Goal: Contribute content: Add original content to the website for others to see

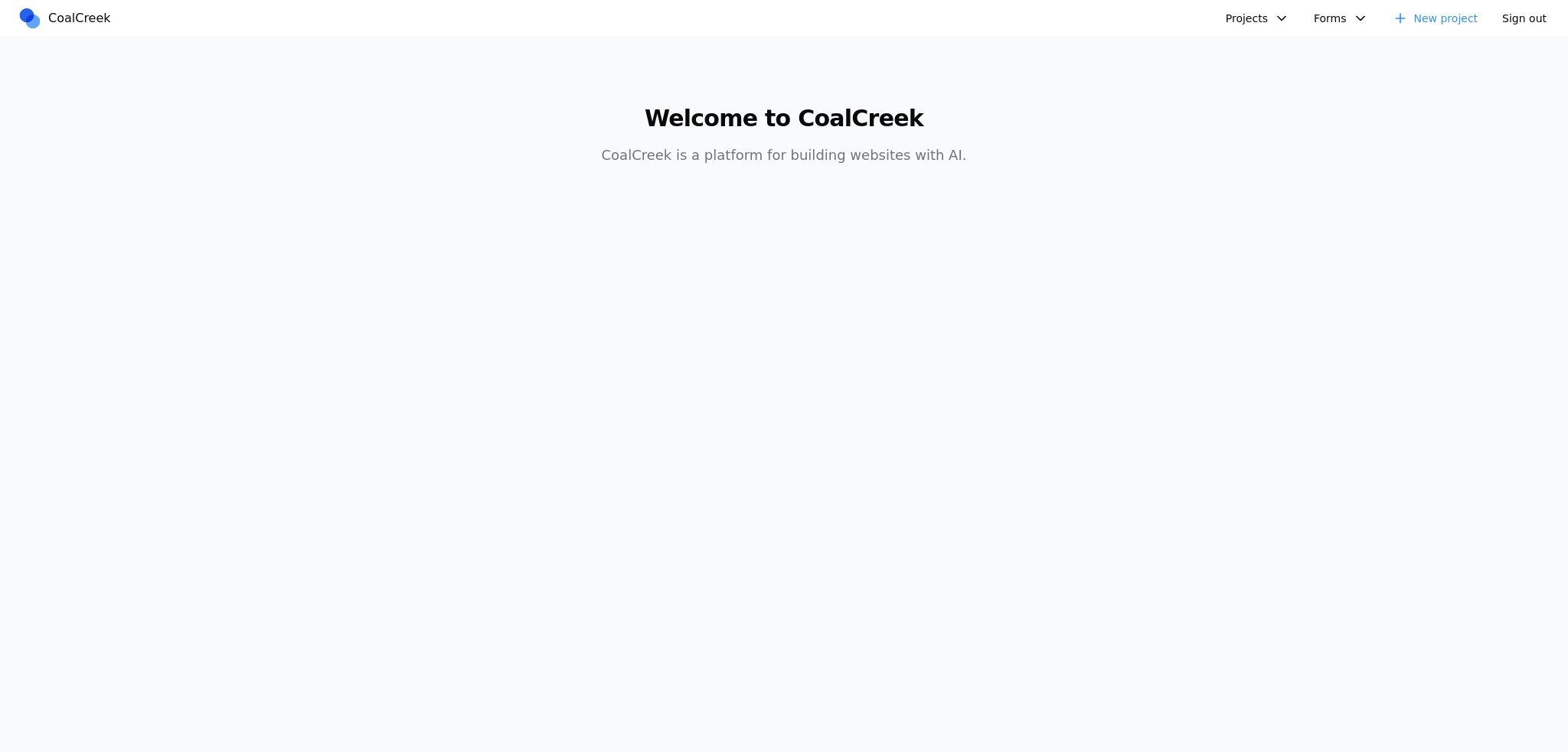
click at [1274, 15] on button "Projects" at bounding box center [1257, 18] width 82 height 25
click at [1255, 57] on link "Spring Speech - Coal Creek Version" at bounding box center [1347, 53] width 225 height 26
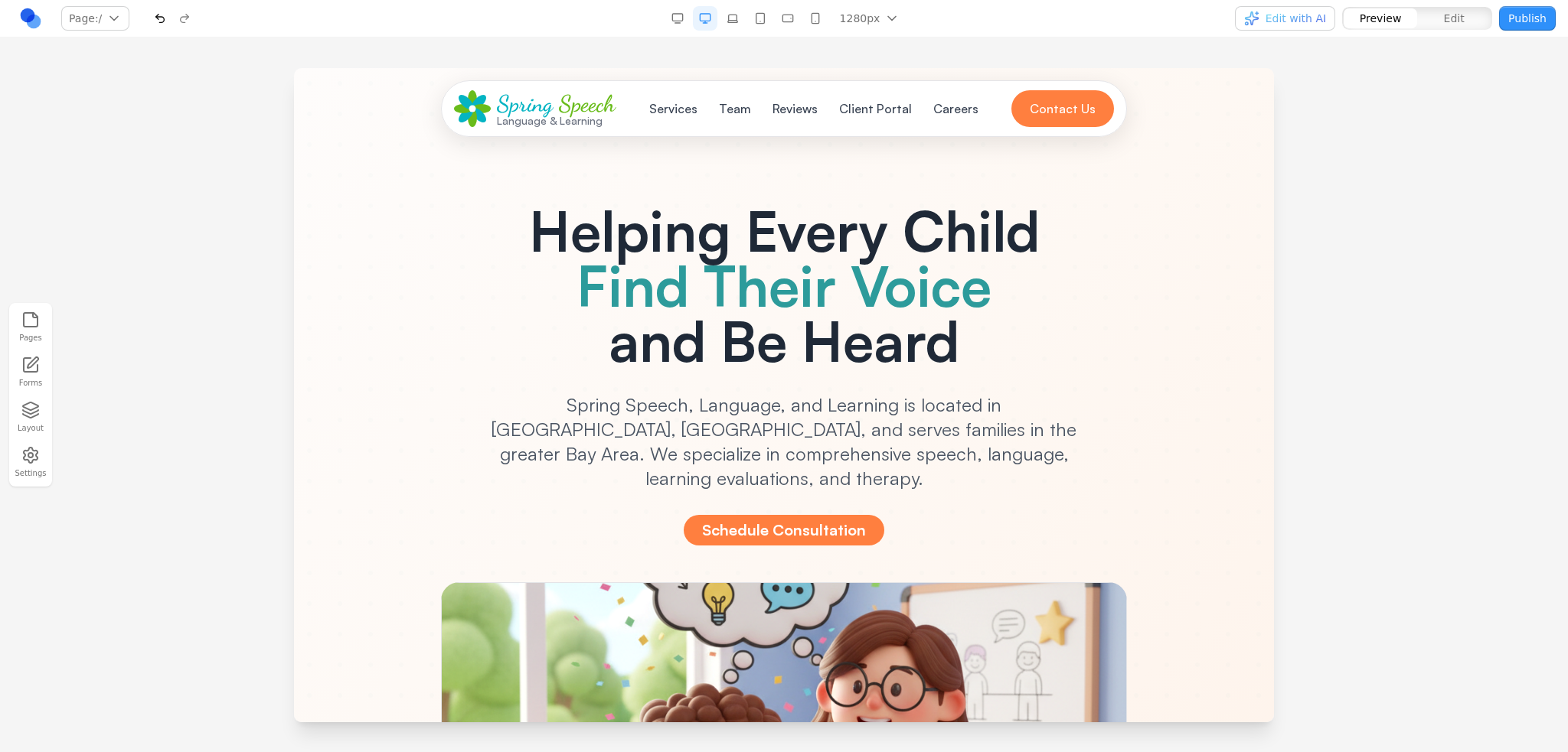
drag, startPoint x: 14, startPoint y: 188, endPoint x: 49, endPoint y: 166, distance: 41.3
click at [14, 188] on div at bounding box center [784, 409] width 1568 height 683
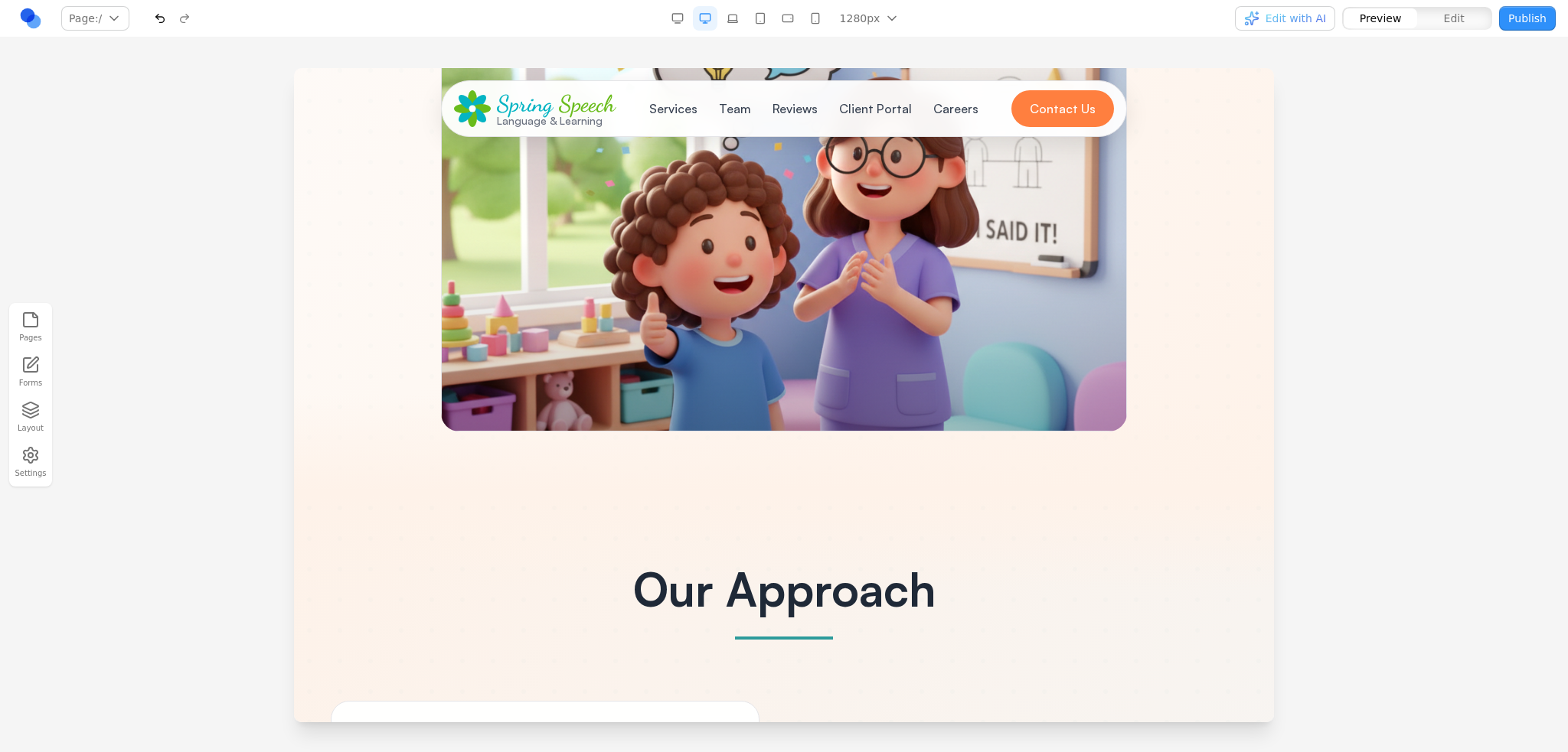
scroll to position [536, 0]
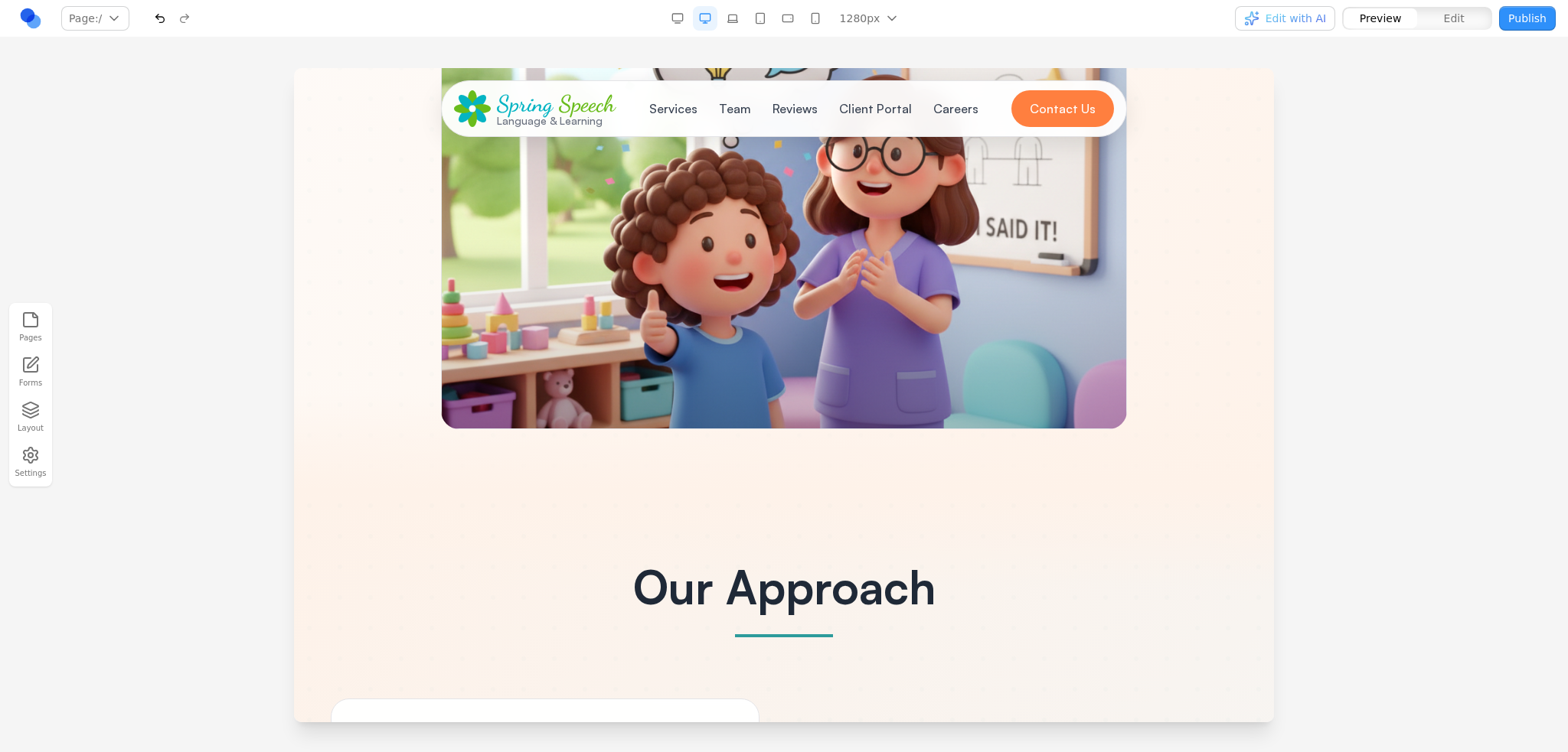
click at [1512, 28] on button "Publish" at bounding box center [1527, 18] width 57 height 25
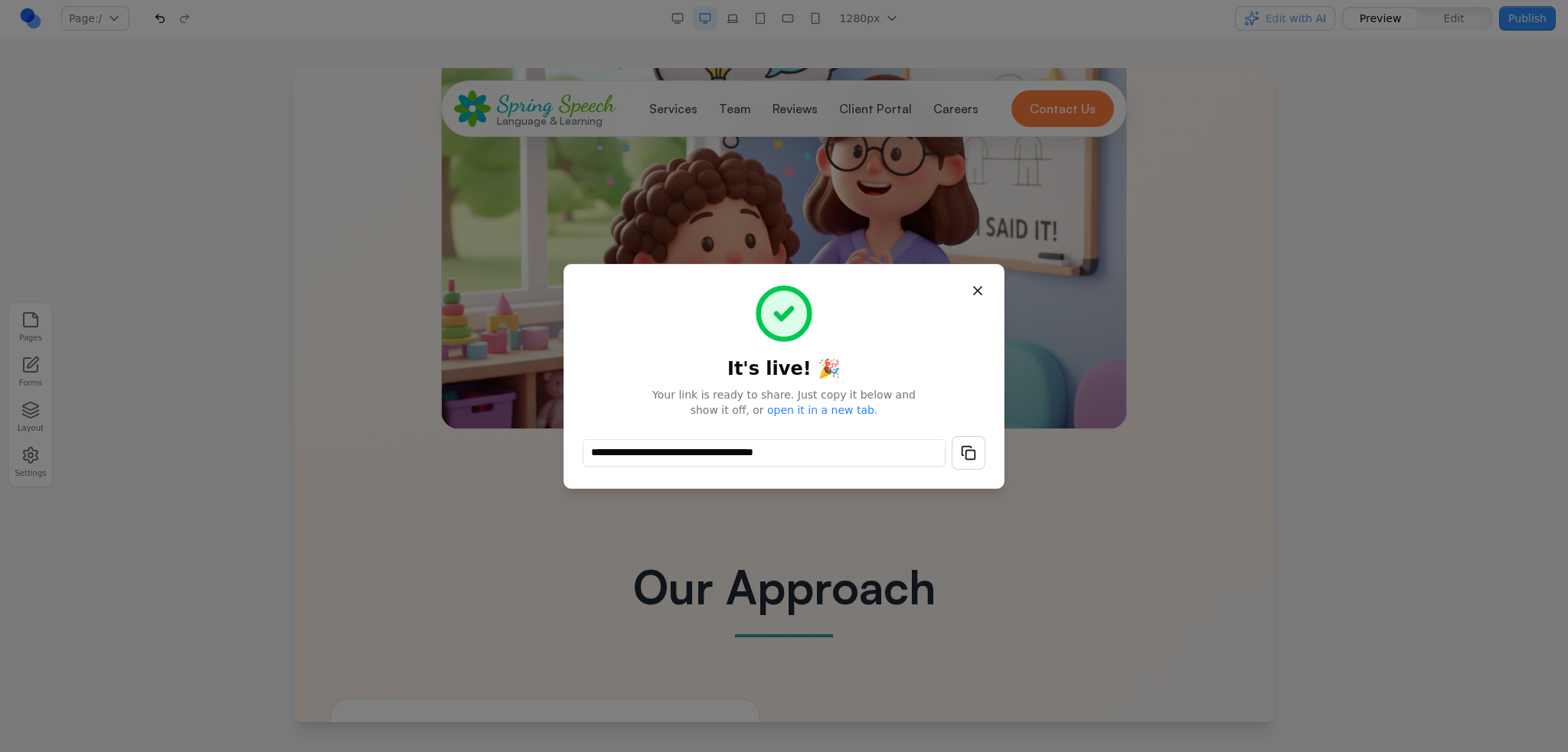
click at [971, 455] on button "button" at bounding box center [968, 453] width 34 height 34
click at [977, 289] on button "Close" at bounding box center [978, 291] width 28 height 28
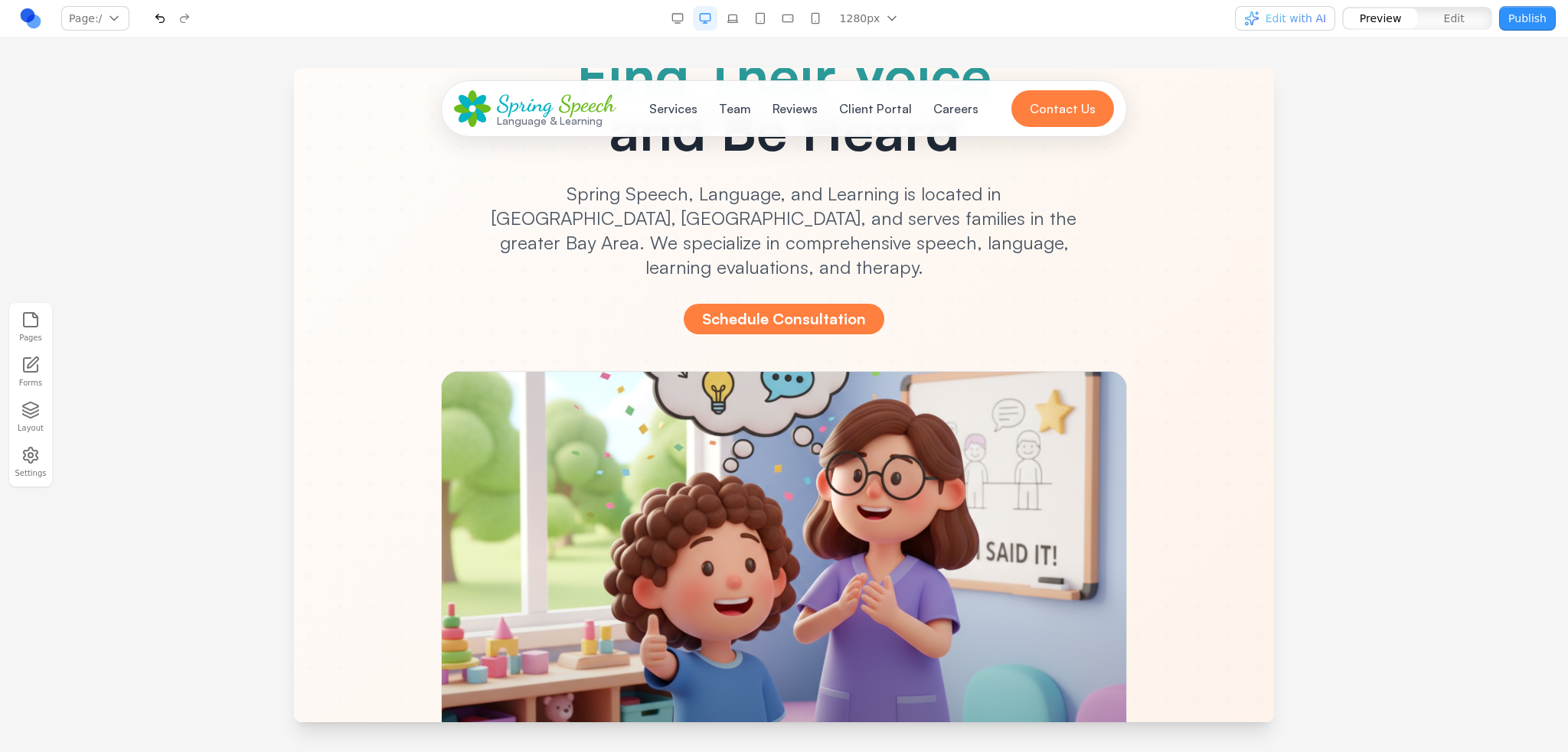
scroll to position [382, 0]
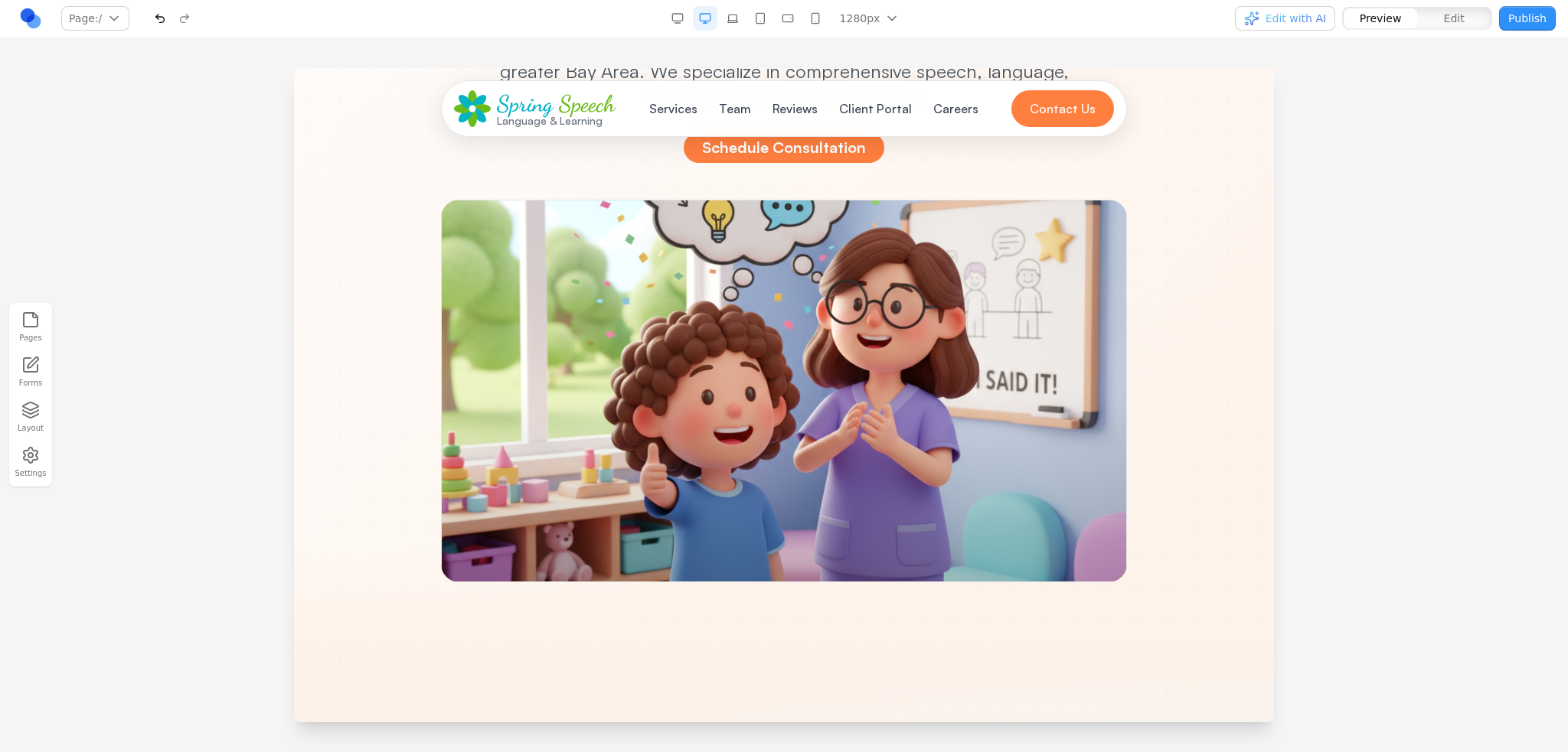
click at [898, 349] on div at bounding box center [784, 390] width 686 height 382
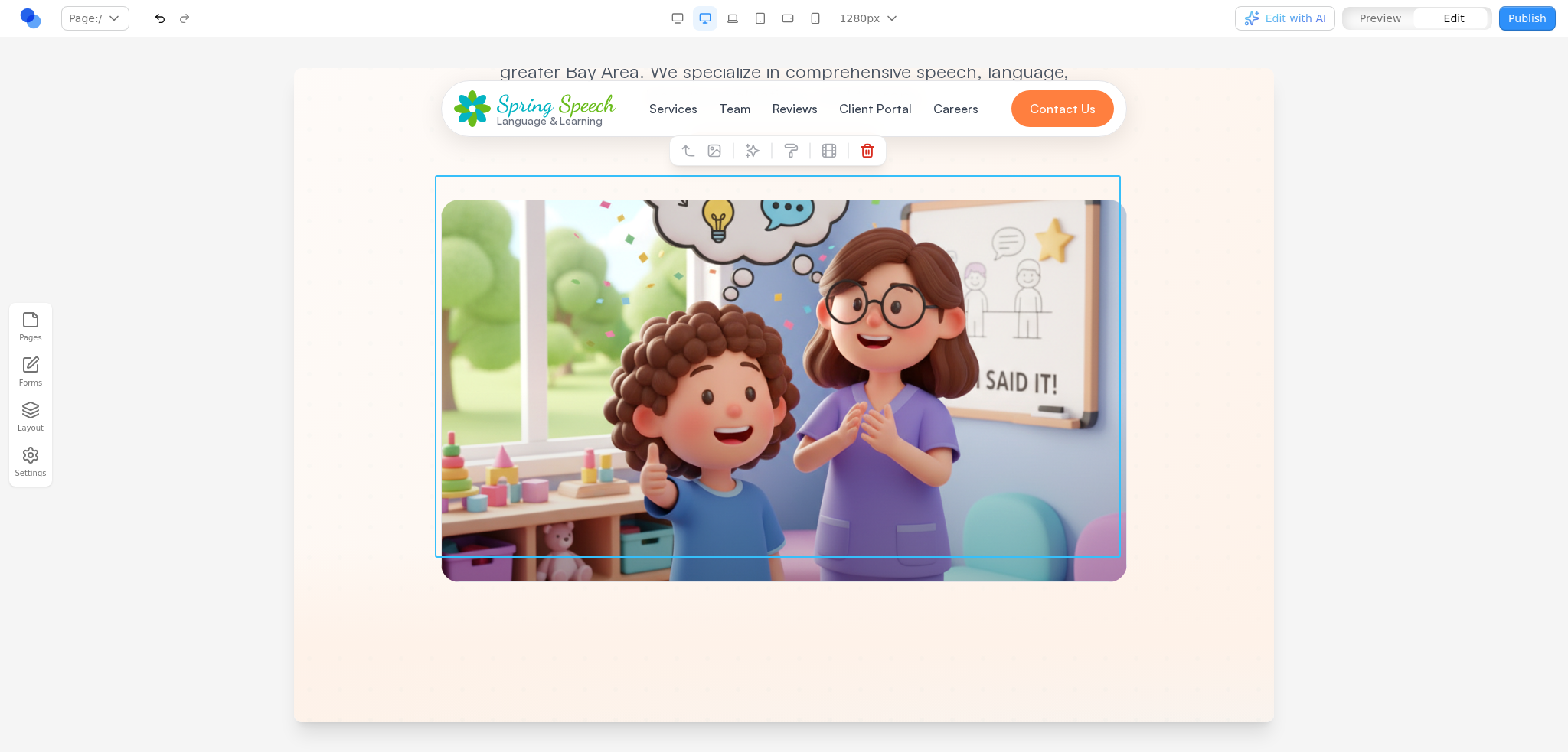
click at [885, 303] on div at bounding box center [784, 390] width 686 height 382
click at [713, 148] on icon at bounding box center [714, 150] width 16 height 16
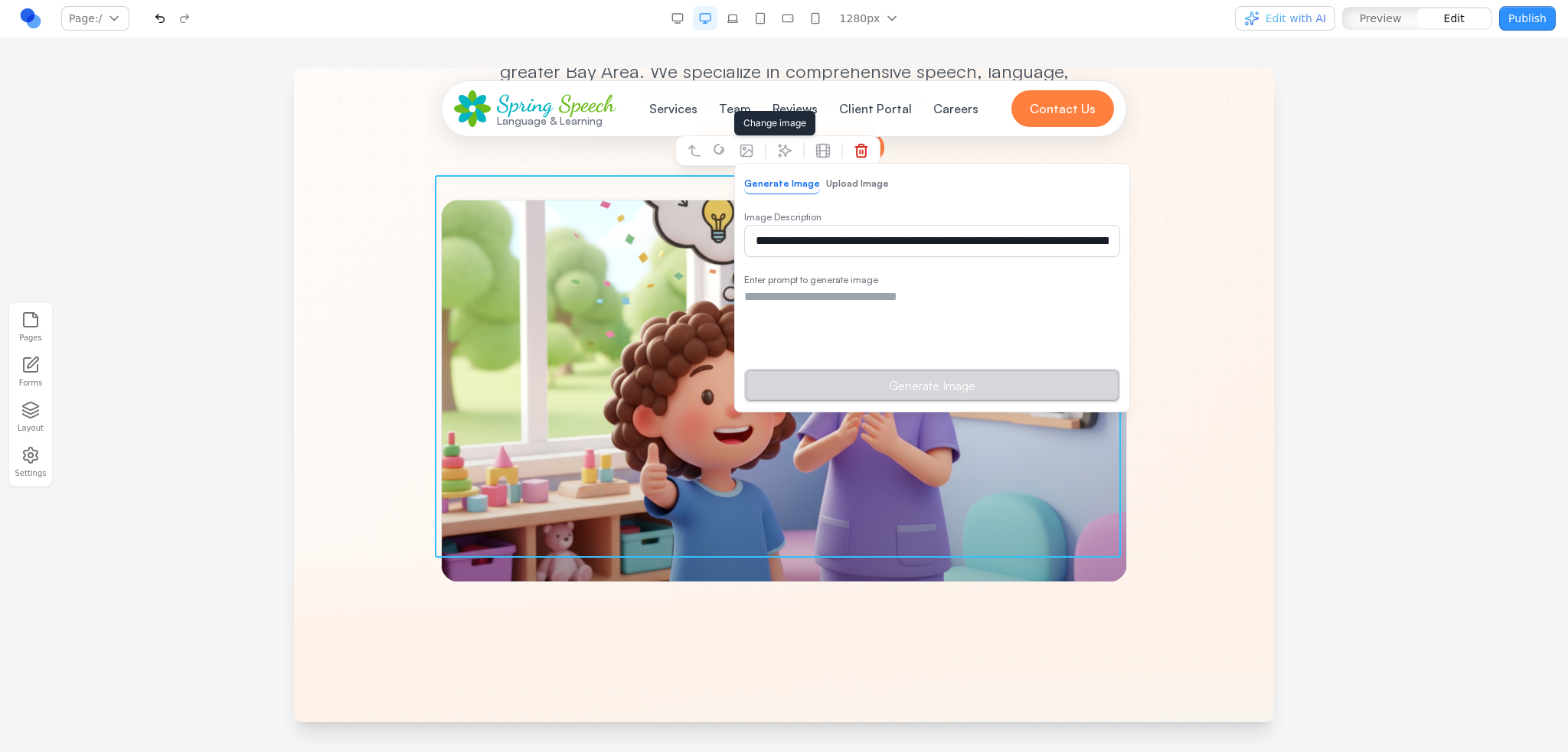
click at [833, 177] on button "Upload Image" at bounding box center [857, 184] width 62 height 20
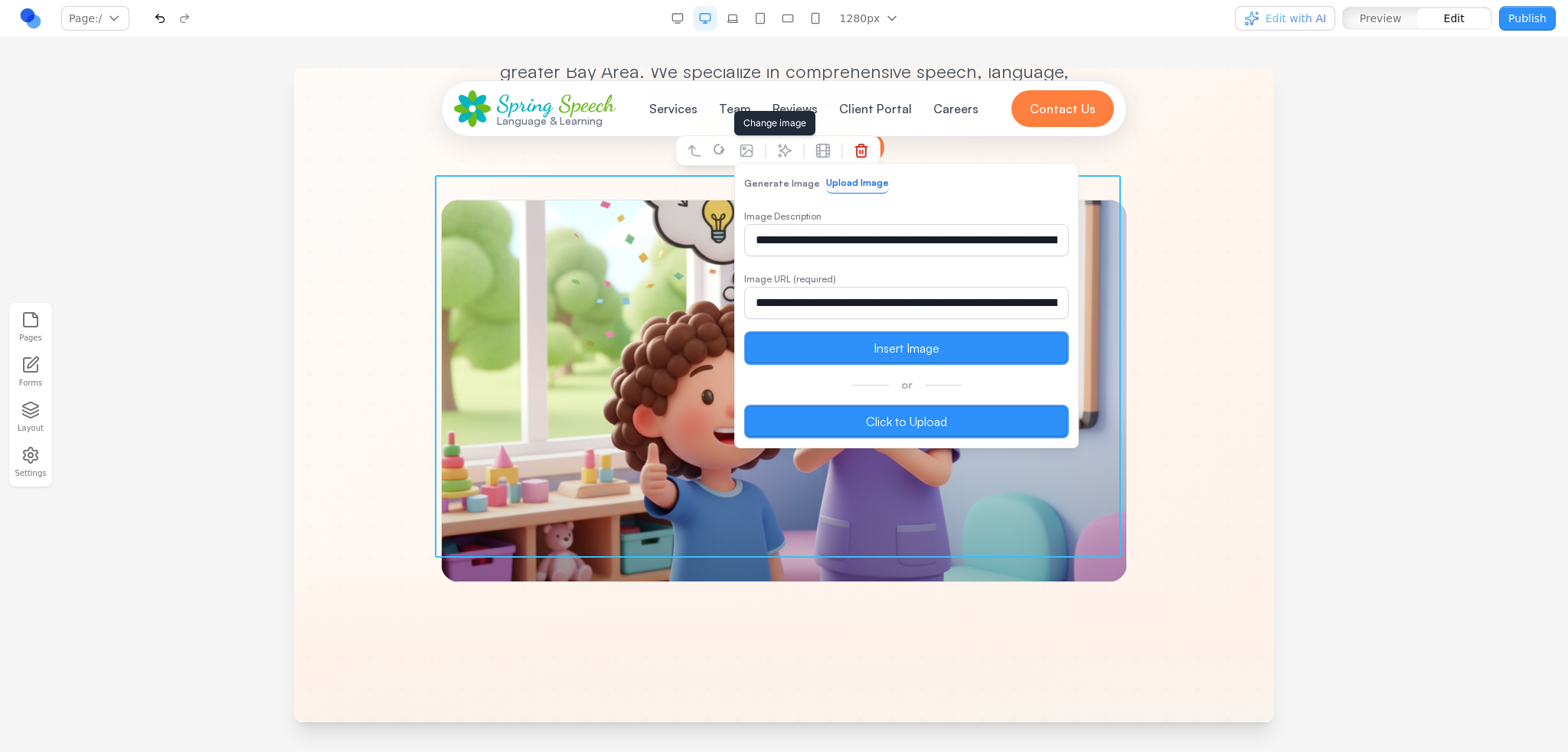
click at [873, 410] on label "Click to Upload" at bounding box center [907, 422] width 325 height 34
click at [294, 68] on input "Click to Upload" at bounding box center [294, 68] width 0 height 0
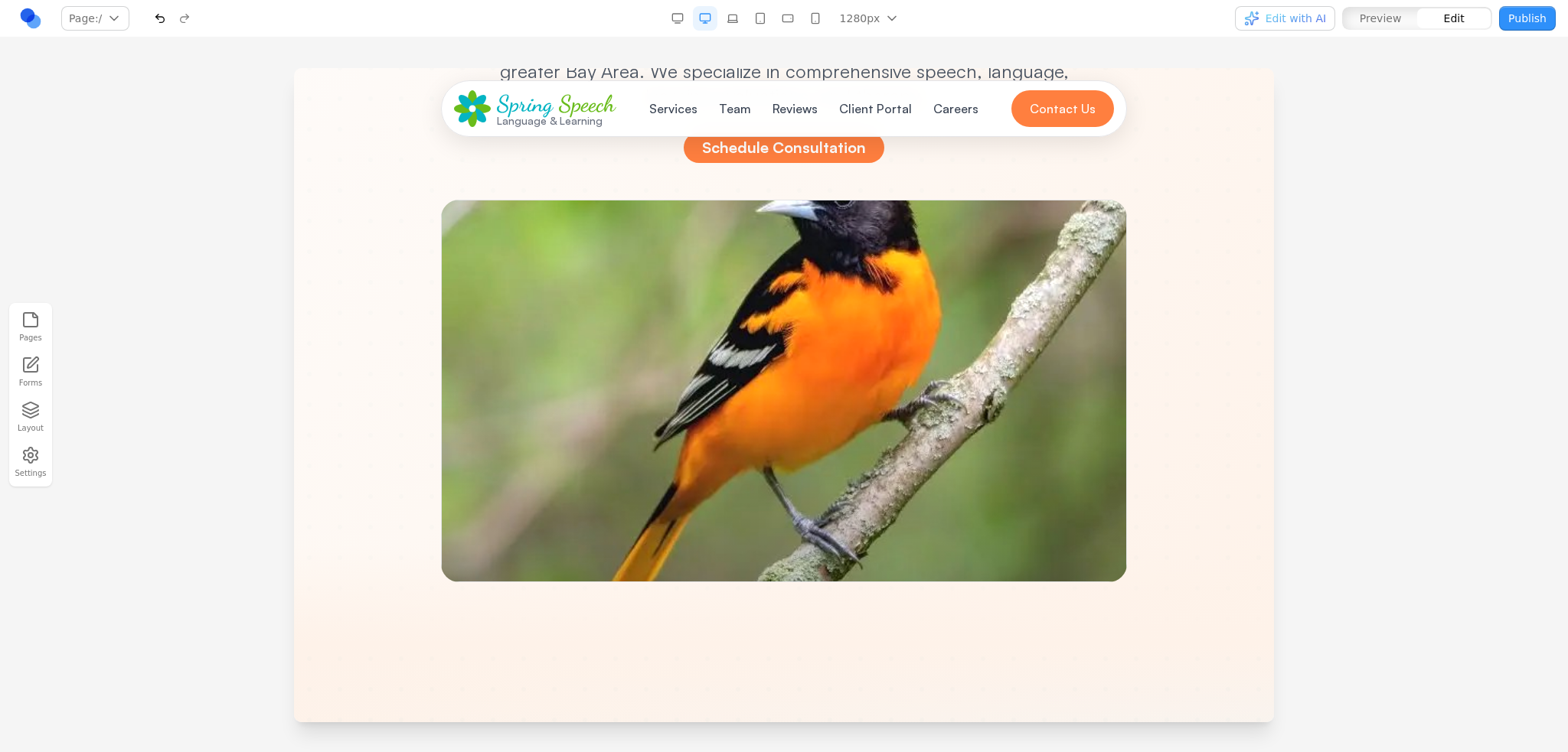
click at [928, 337] on div at bounding box center [784, 390] width 686 height 382
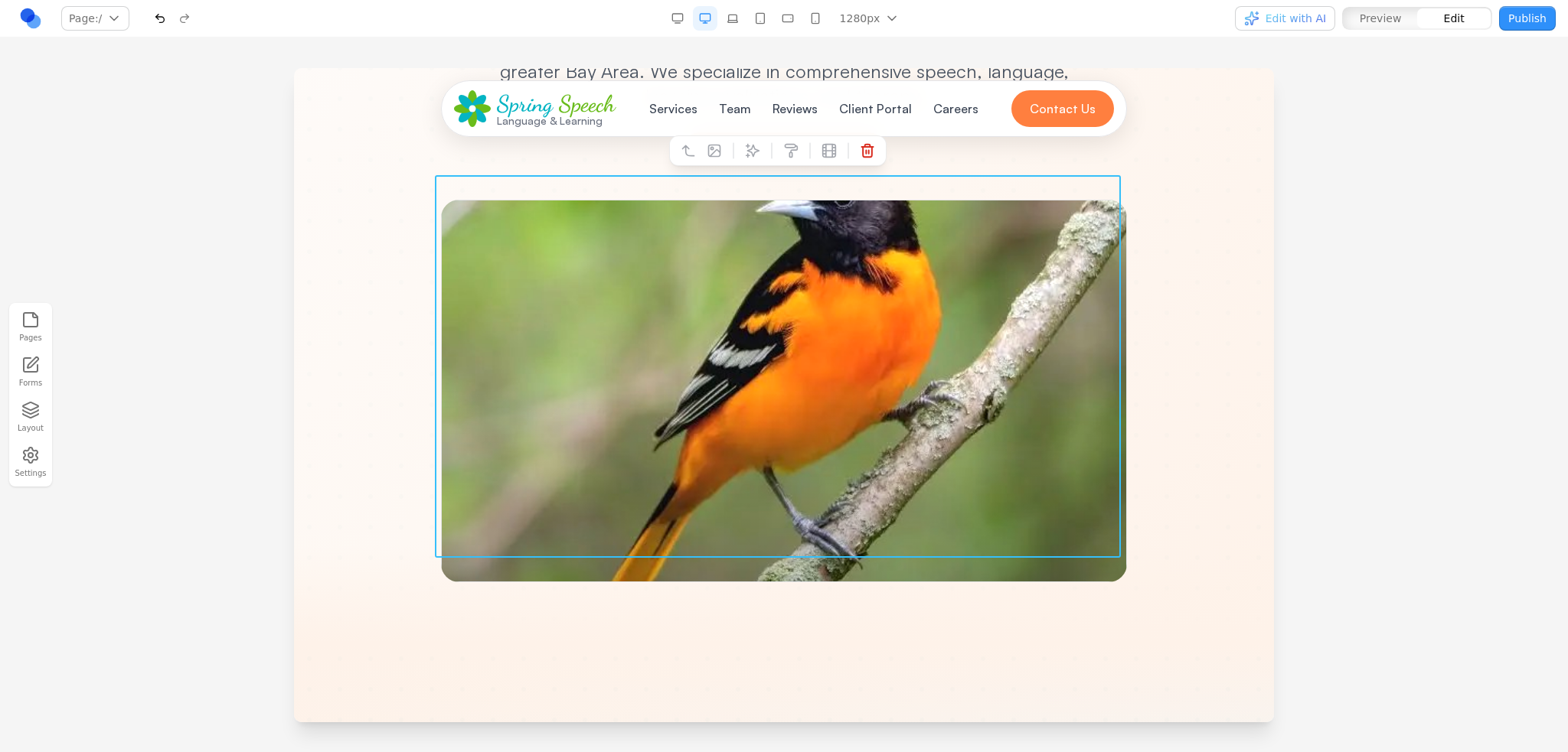
click at [747, 207] on div at bounding box center [784, 390] width 686 height 382
click at [725, 153] on button at bounding box center [714, 151] width 25 height 25
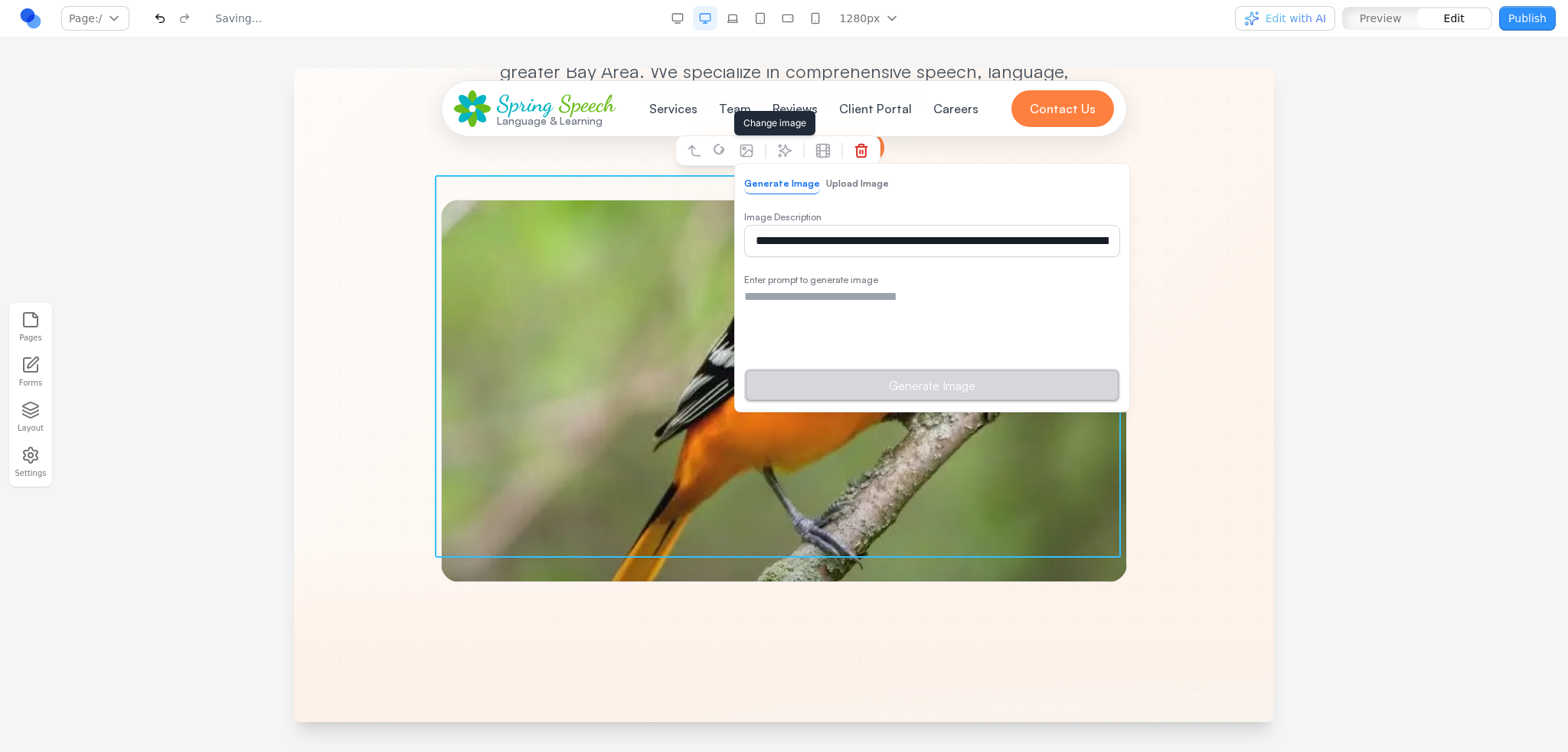
click at [826, 177] on button "Upload Image" at bounding box center [857, 184] width 62 height 20
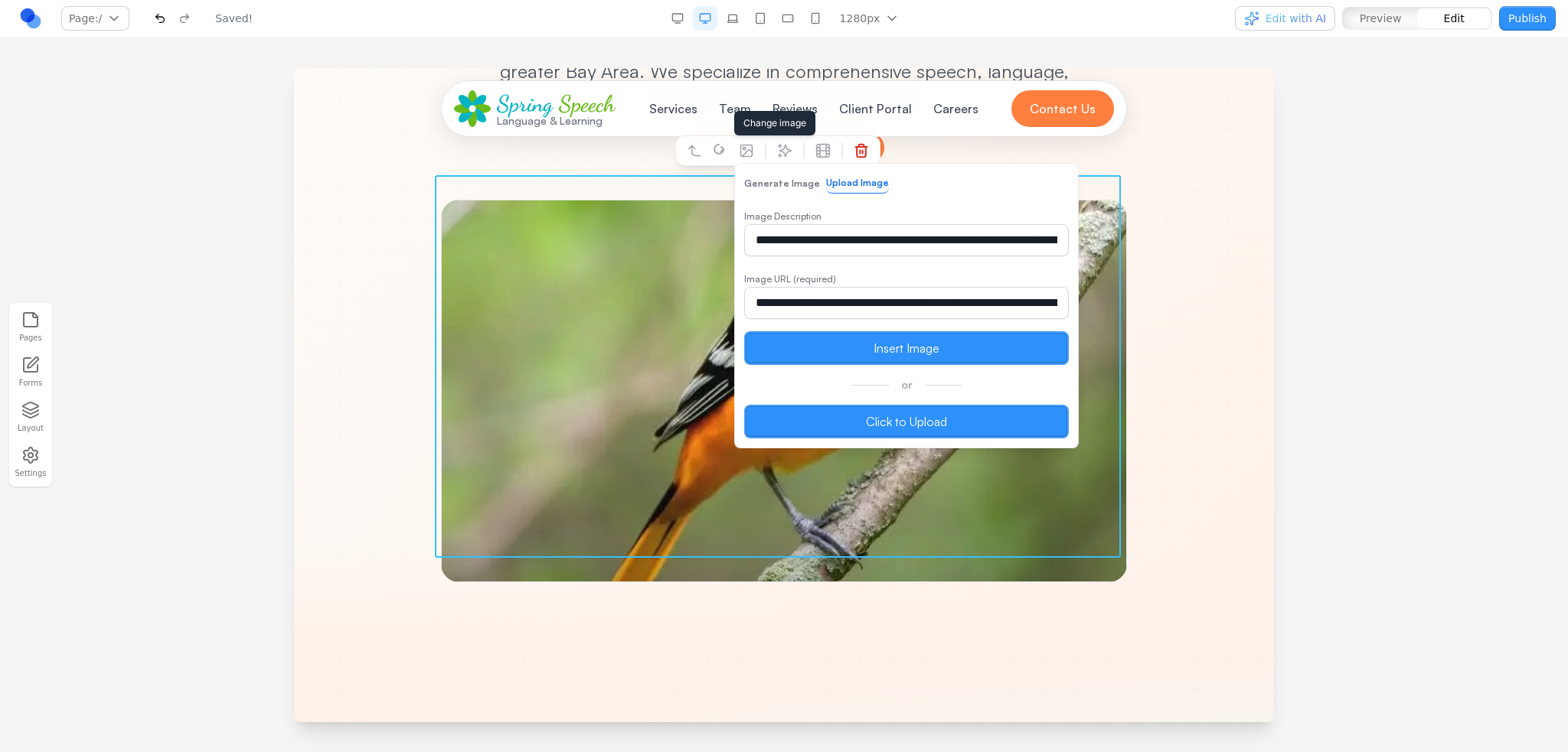
click at [830, 422] on label "Click to Upload" at bounding box center [907, 422] width 325 height 34
click at [294, 68] on input "Click to Upload" at bounding box center [294, 68] width 0 height 0
click at [181, 308] on div at bounding box center [784, 409] width 1568 height 683
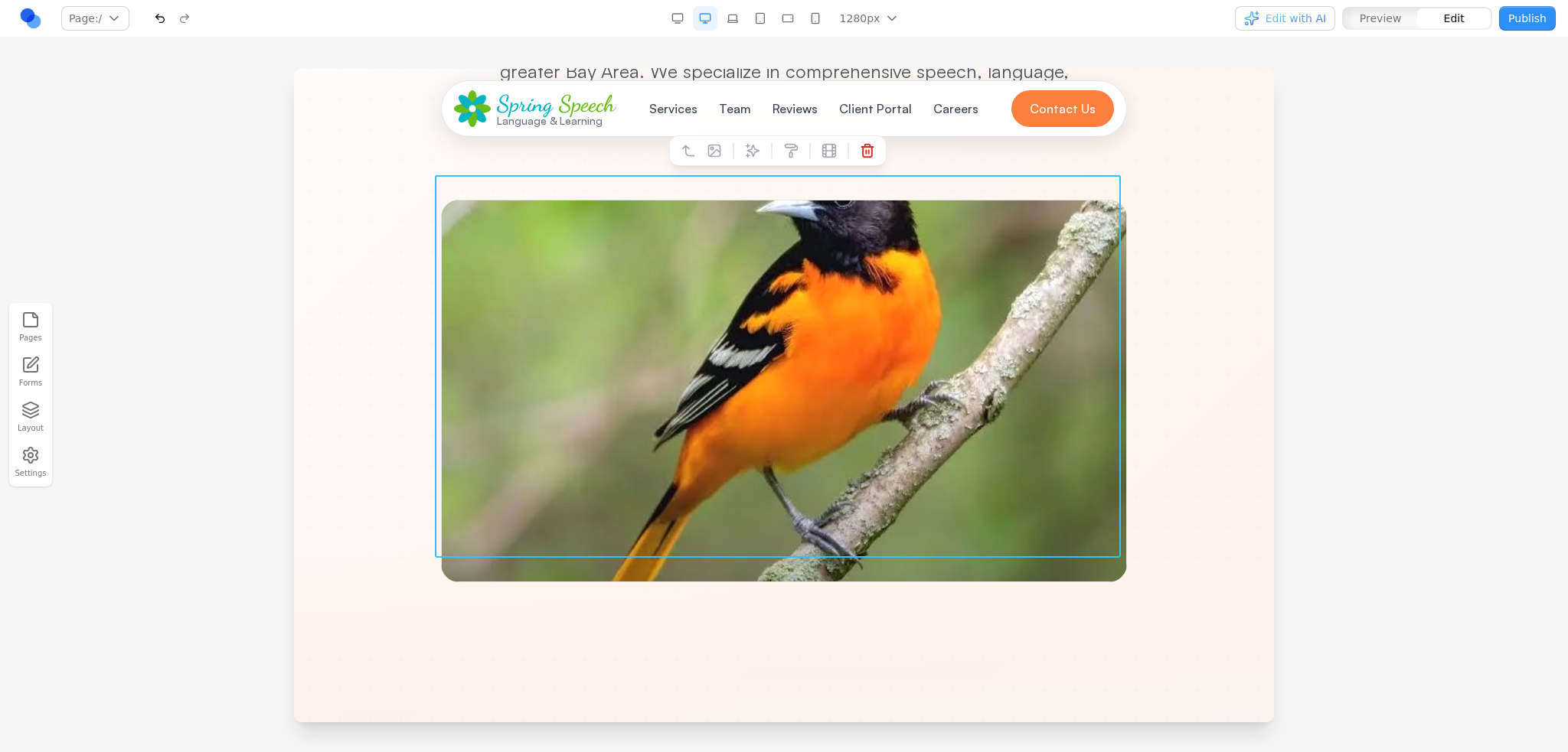
click at [937, 421] on div at bounding box center [784, 390] width 686 height 382
click at [716, 154] on icon at bounding box center [714, 150] width 16 height 16
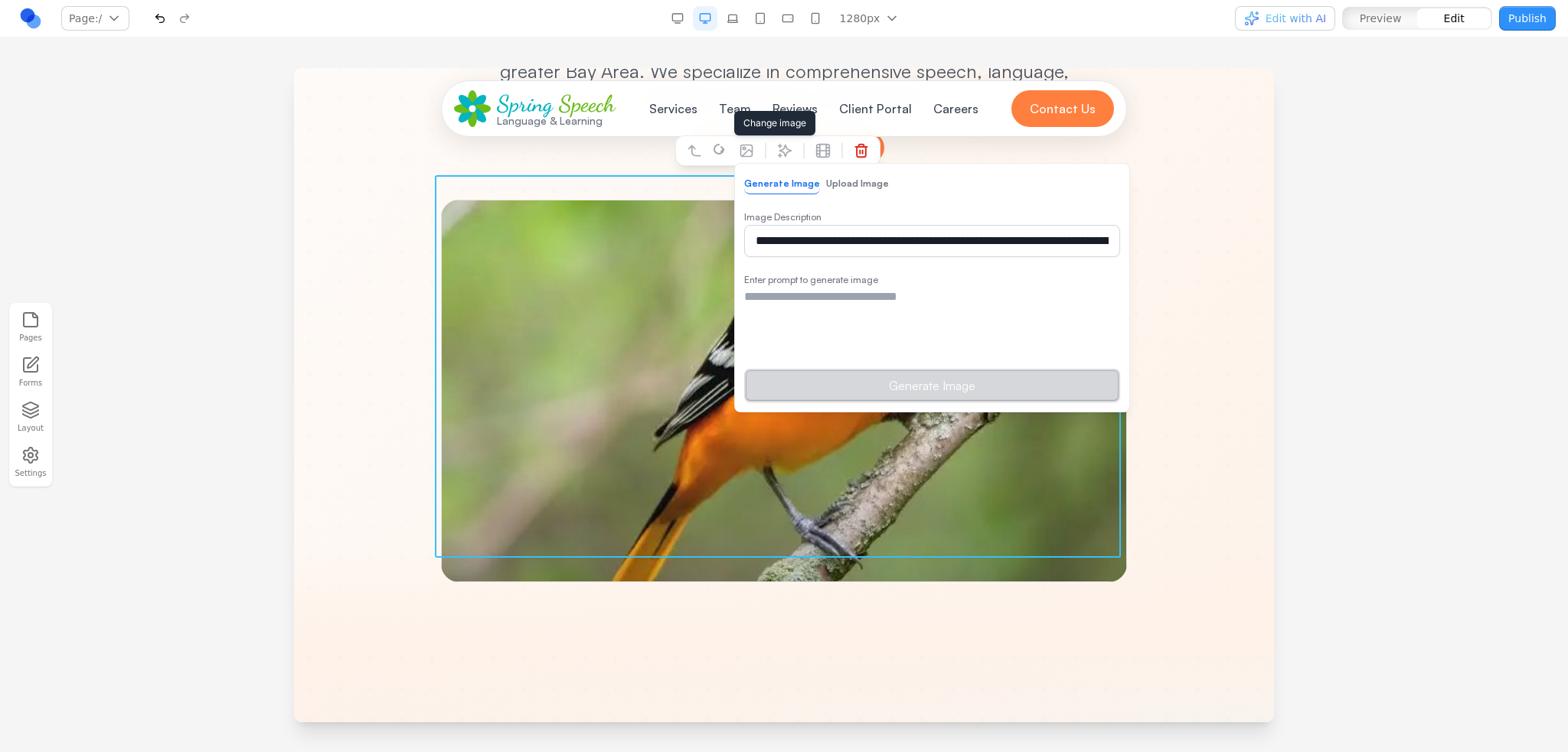
click at [854, 185] on button "Upload Image" at bounding box center [857, 184] width 62 height 20
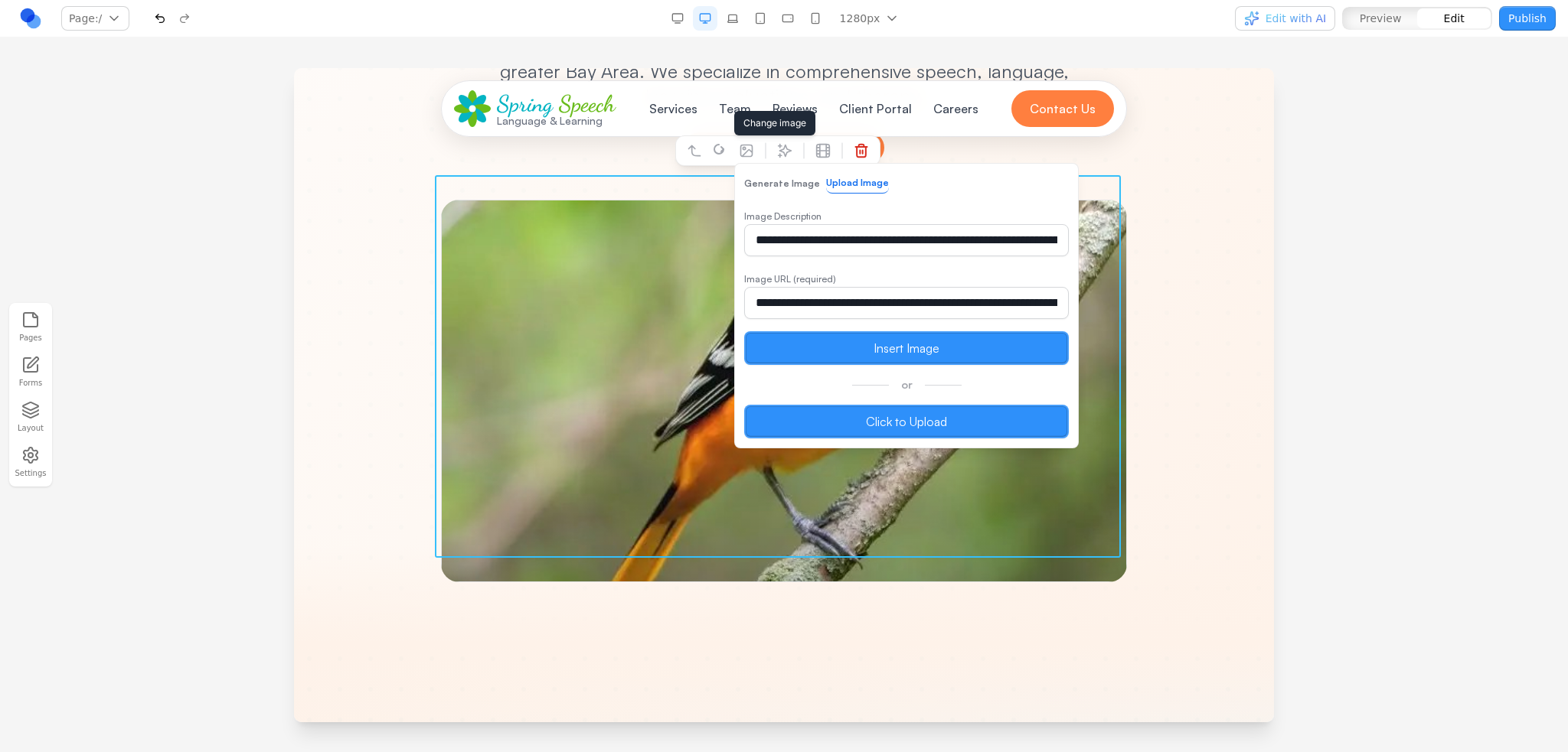
click at [838, 420] on label "Click to Upload" at bounding box center [907, 422] width 325 height 34
click at [294, 68] on input "Click to Upload" at bounding box center [294, 68] width 0 height 0
click at [916, 417] on label "Click to Upload" at bounding box center [907, 422] width 325 height 34
click at [294, 68] on input "Click to Upload" at bounding box center [294, 68] width 0 height 0
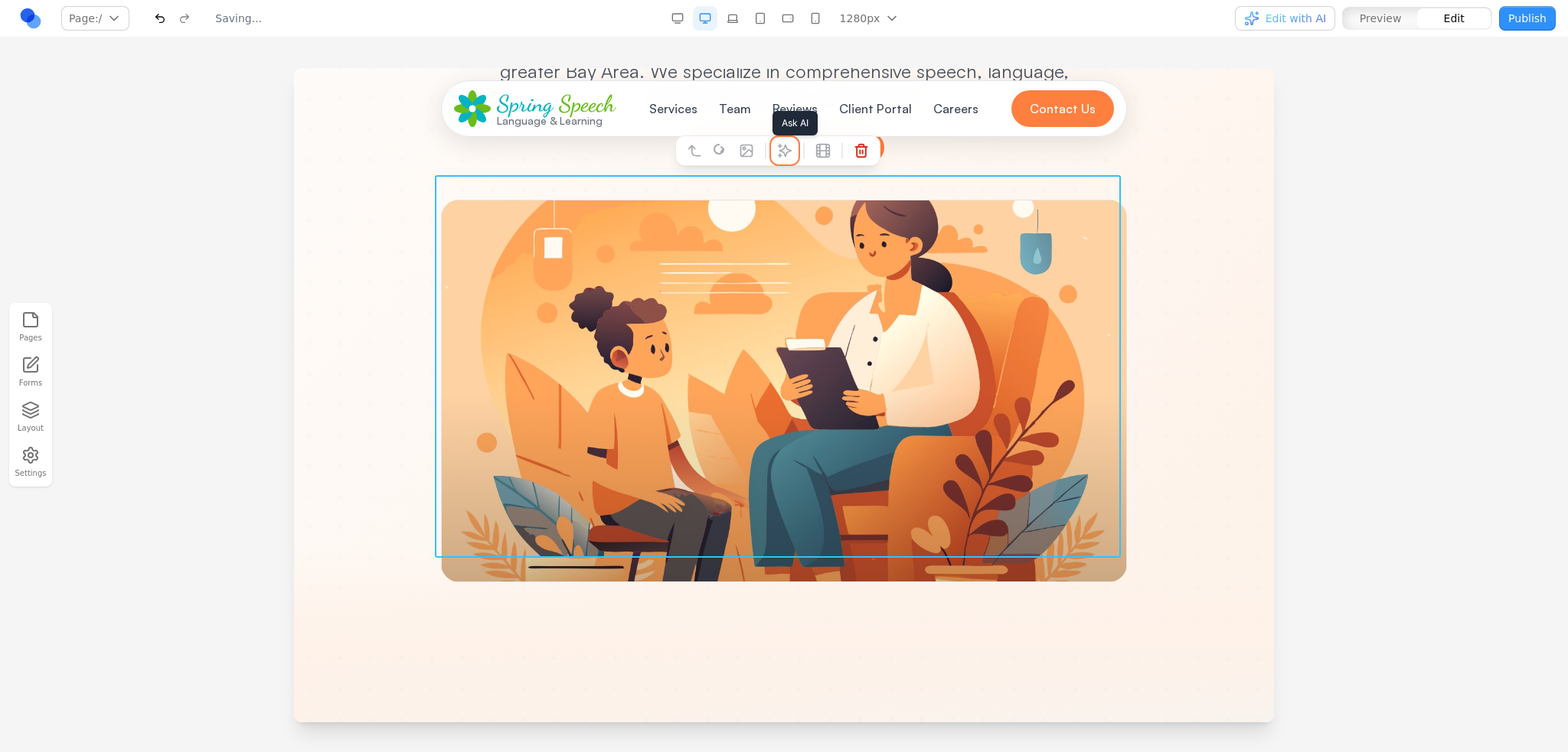
click at [789, 154] on icon at bounding box center [784, 150] width 16 height 16
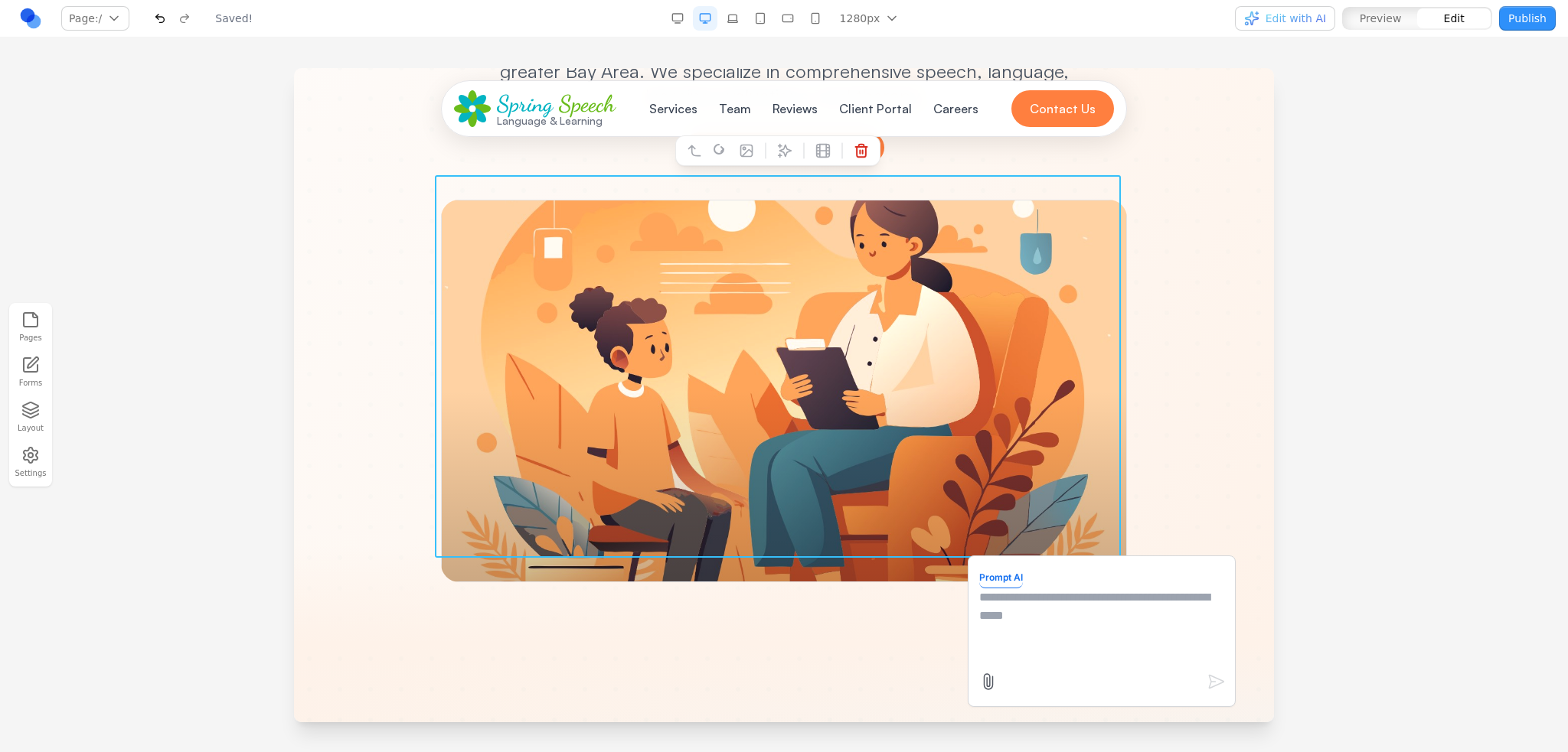
click at [1002, 603] on textarea at bounding box center [1101, 626] width 245 height 76
type textarea "**********"
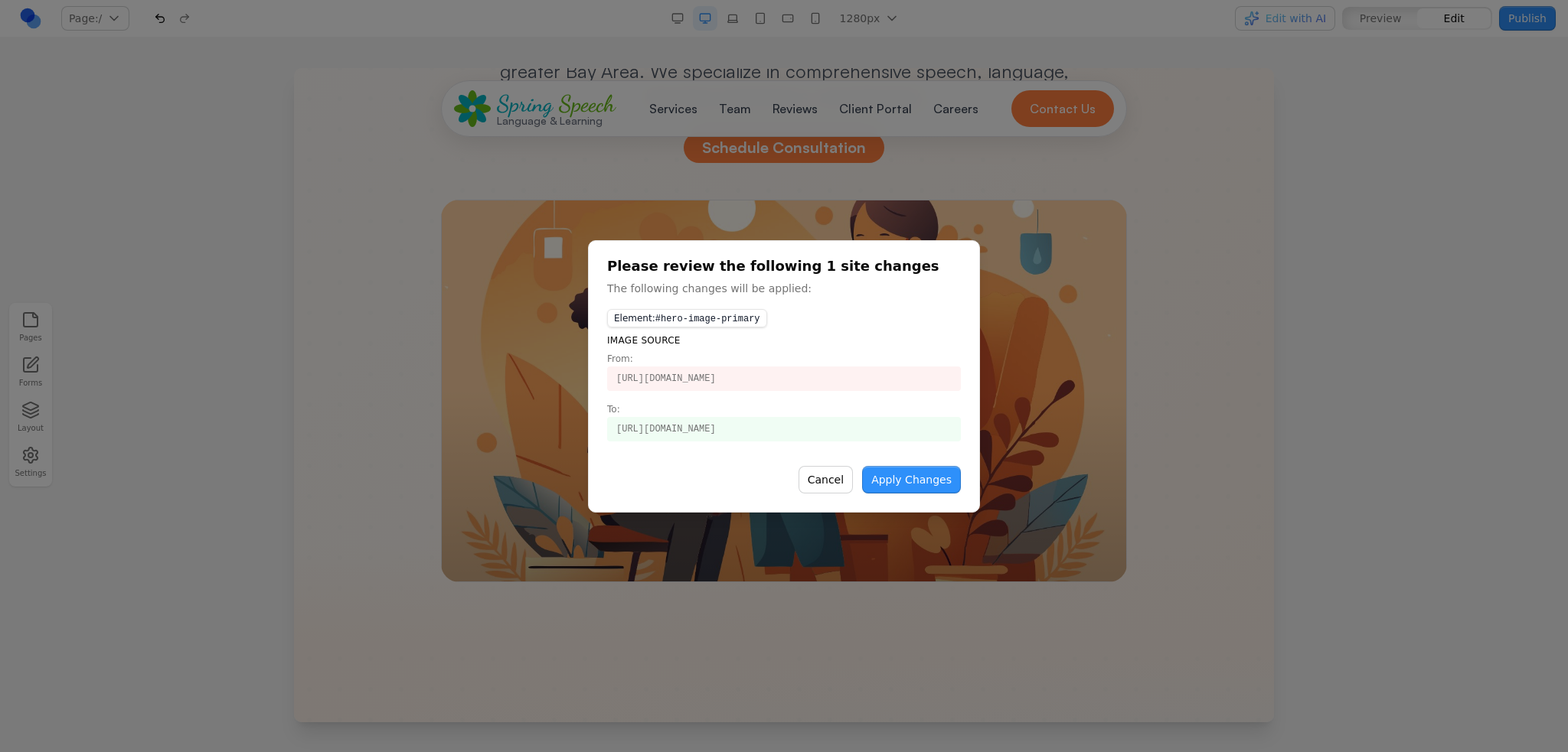
click at [955, 487] on button "Apply Changes" at bounding box center [911, 480] width 98 height 28
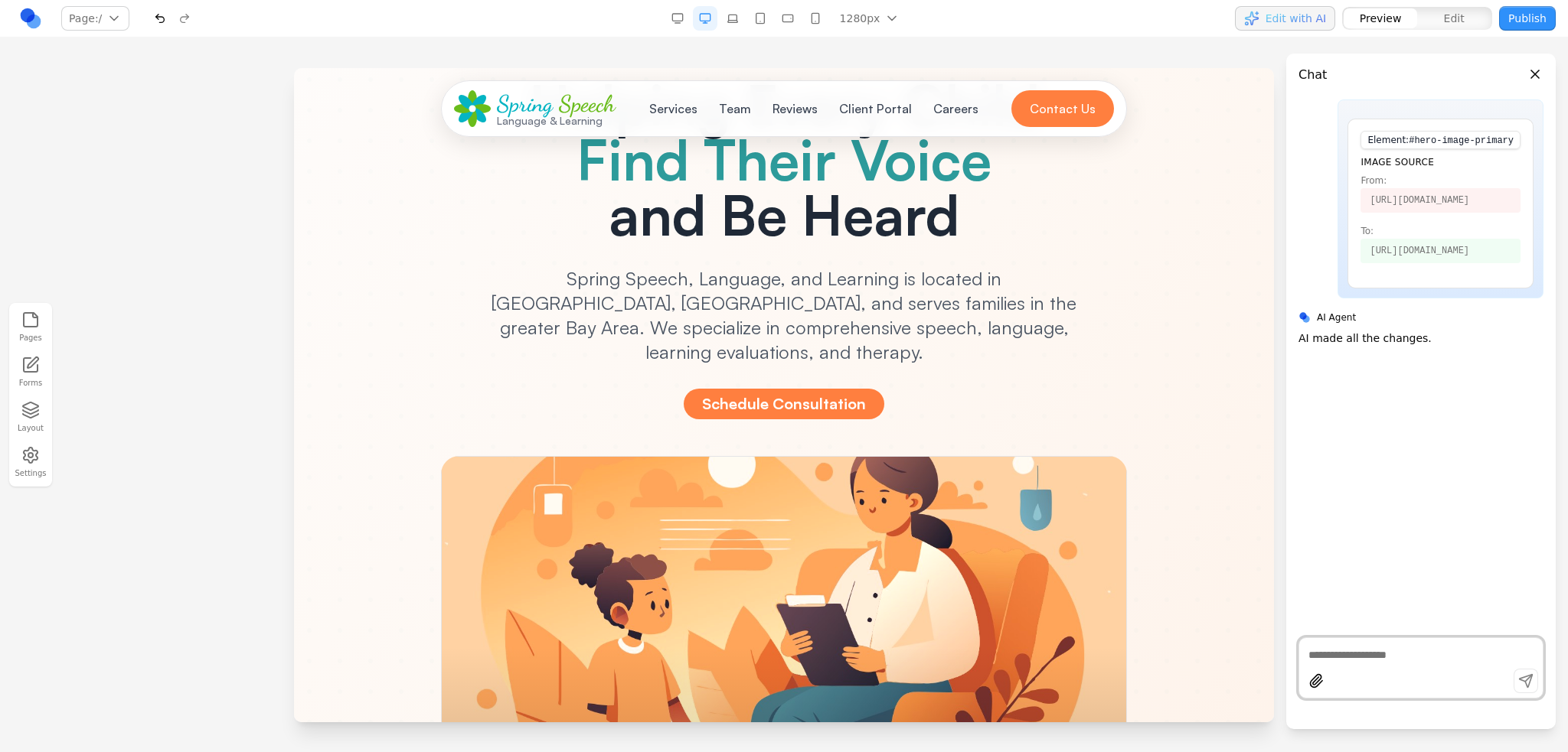
scroll to position [306, 0]
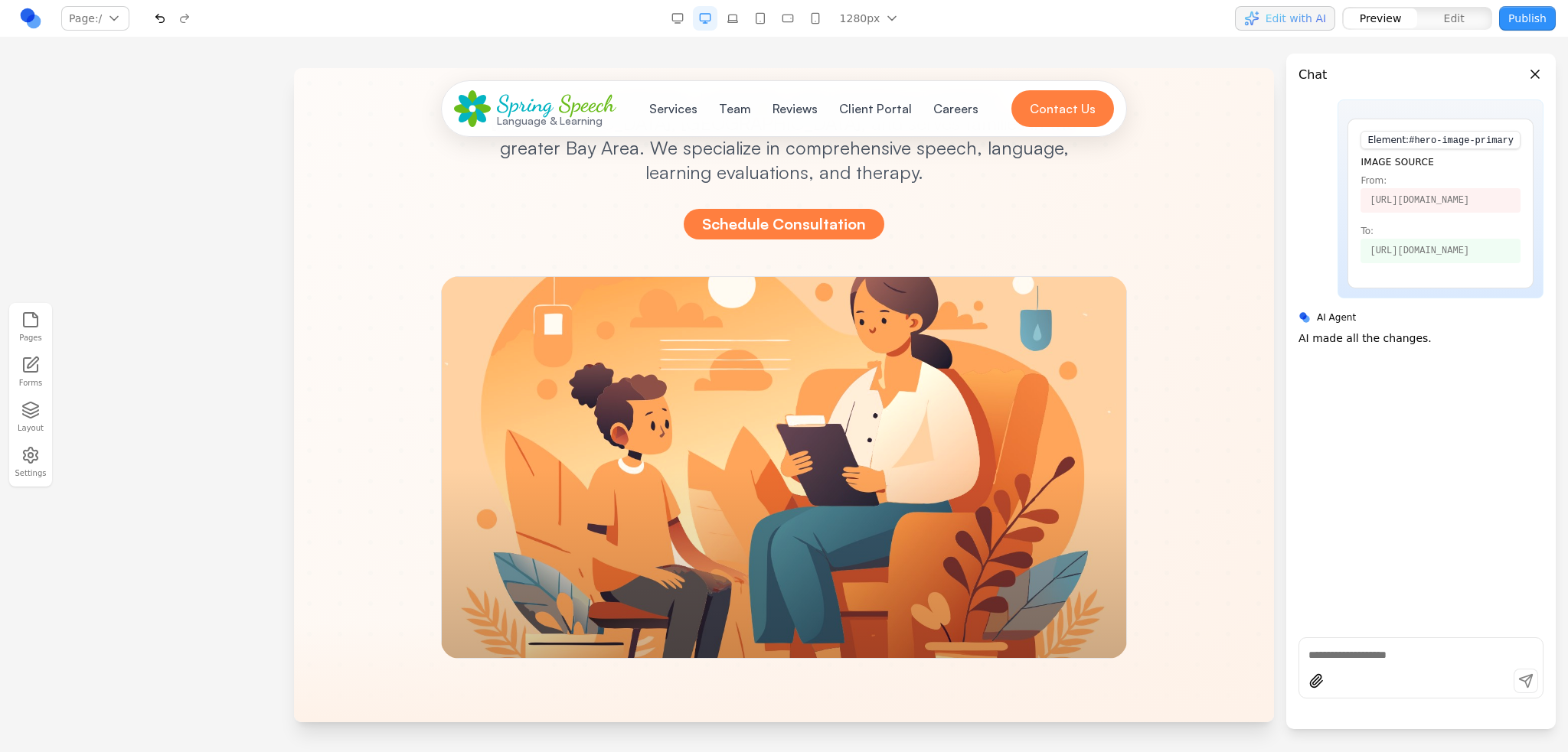
click at [961, 439] on div at bounding box center [784, 467] width 686 height 382
click at [852, 369] on div at bounding box center [784, 467] width 686 height 382
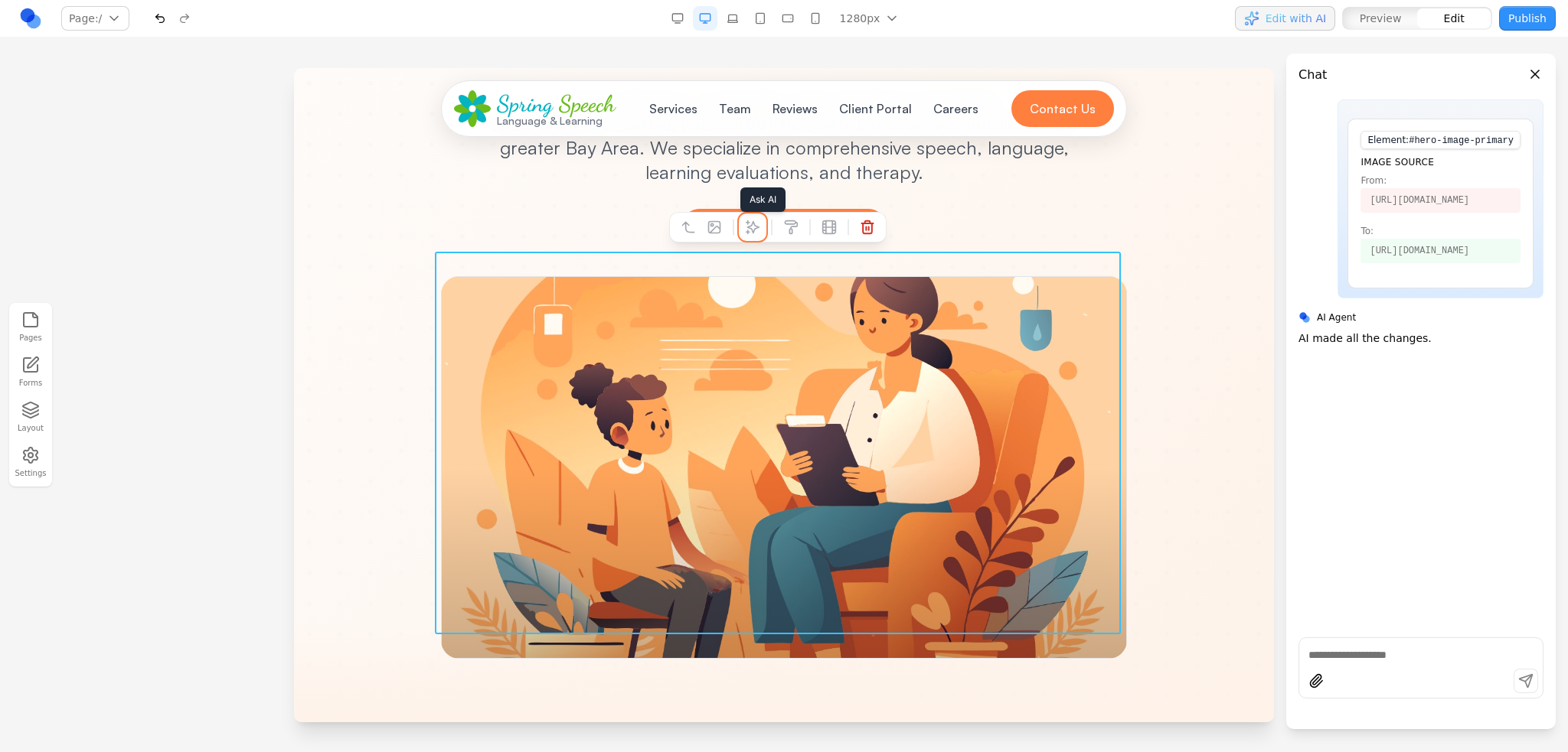
click at [745, 222] on icon at bounding box center [752, 227] width 16 height 16
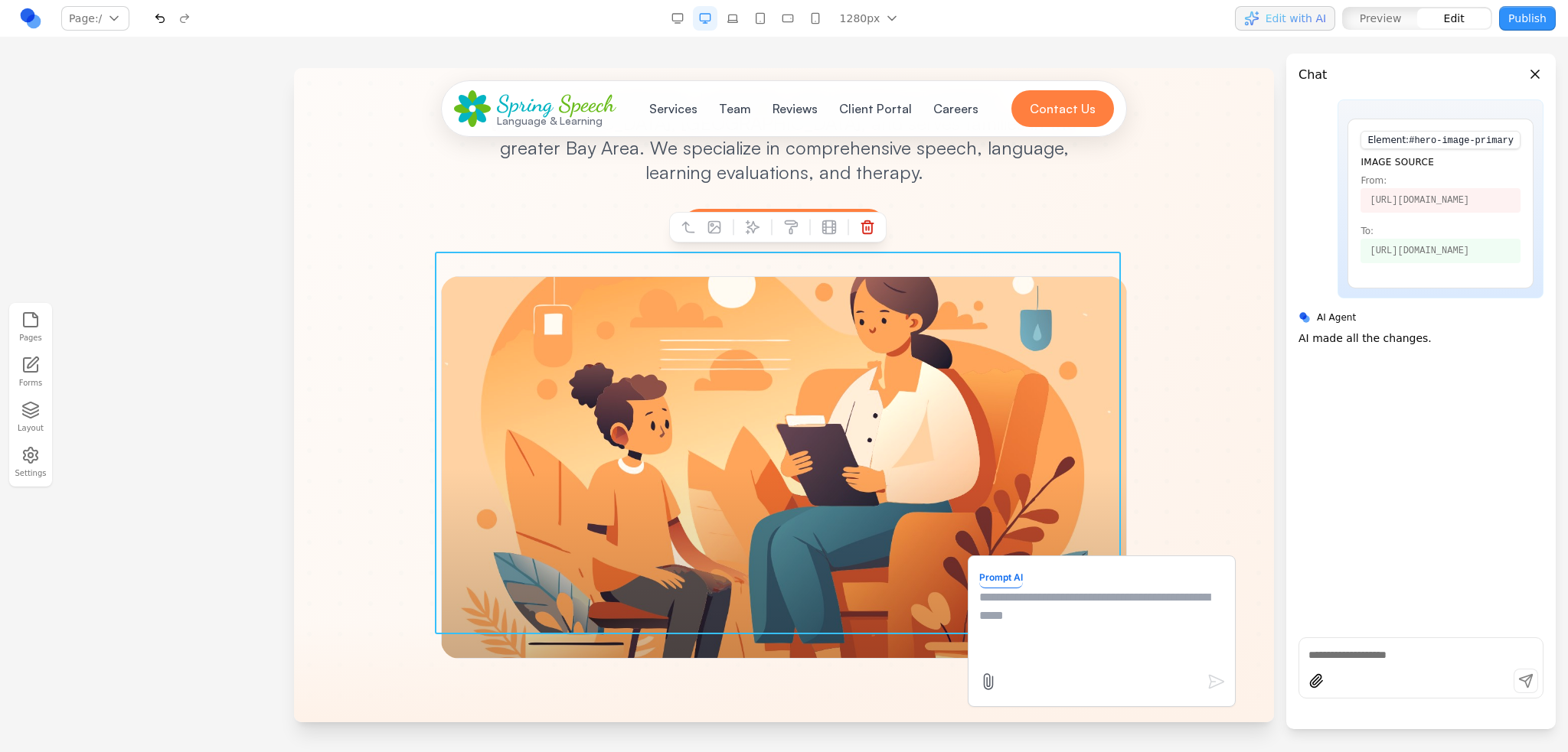
click at [1064, 631] on textarea at bounding box center [1101, 626] width 245 height 76
type textarea "**********"
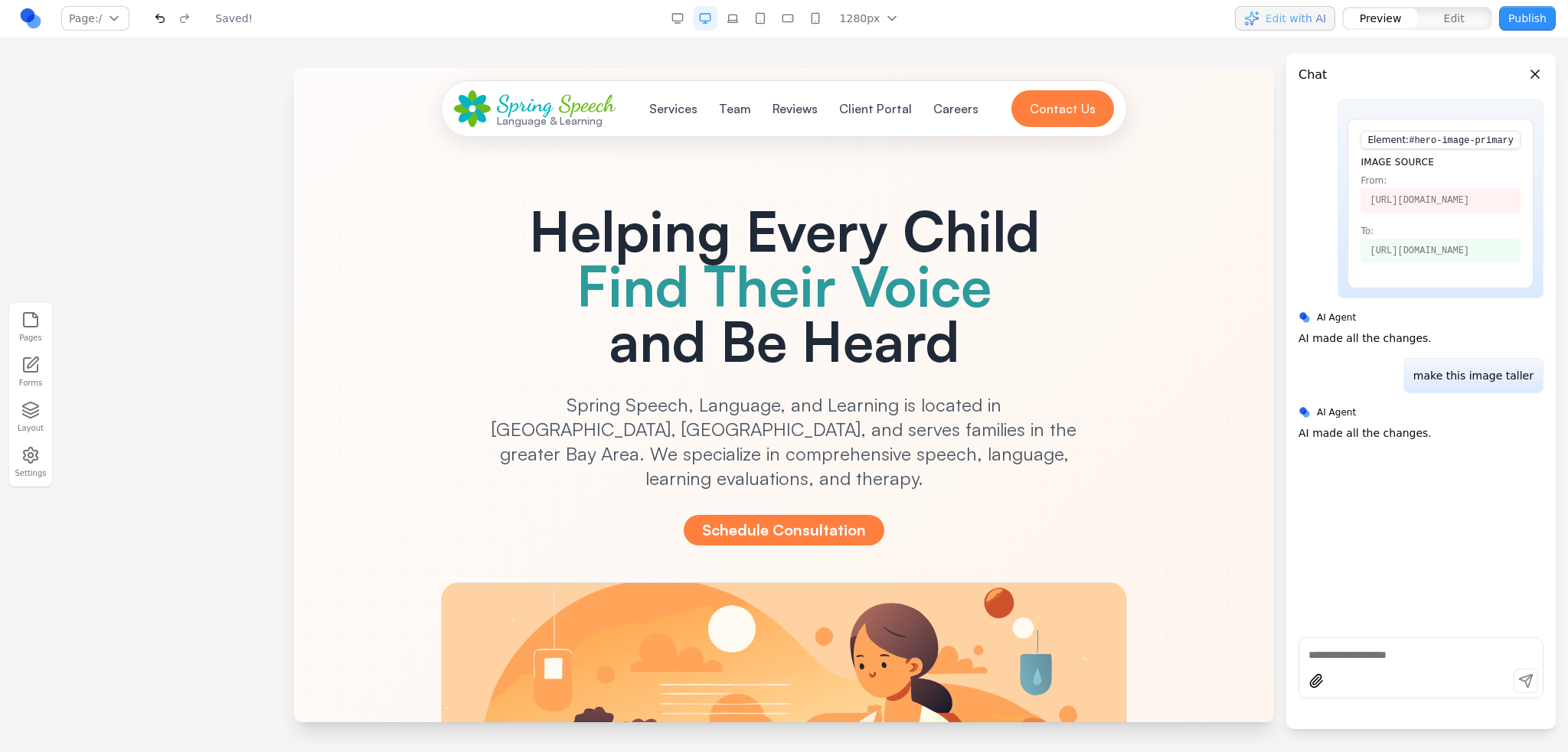
scroll to position [0, 0]
click at [1505, 260] on span "[URL][DOMAIN_NAME]" at bounding box center [1440, 251] width 160 height 25
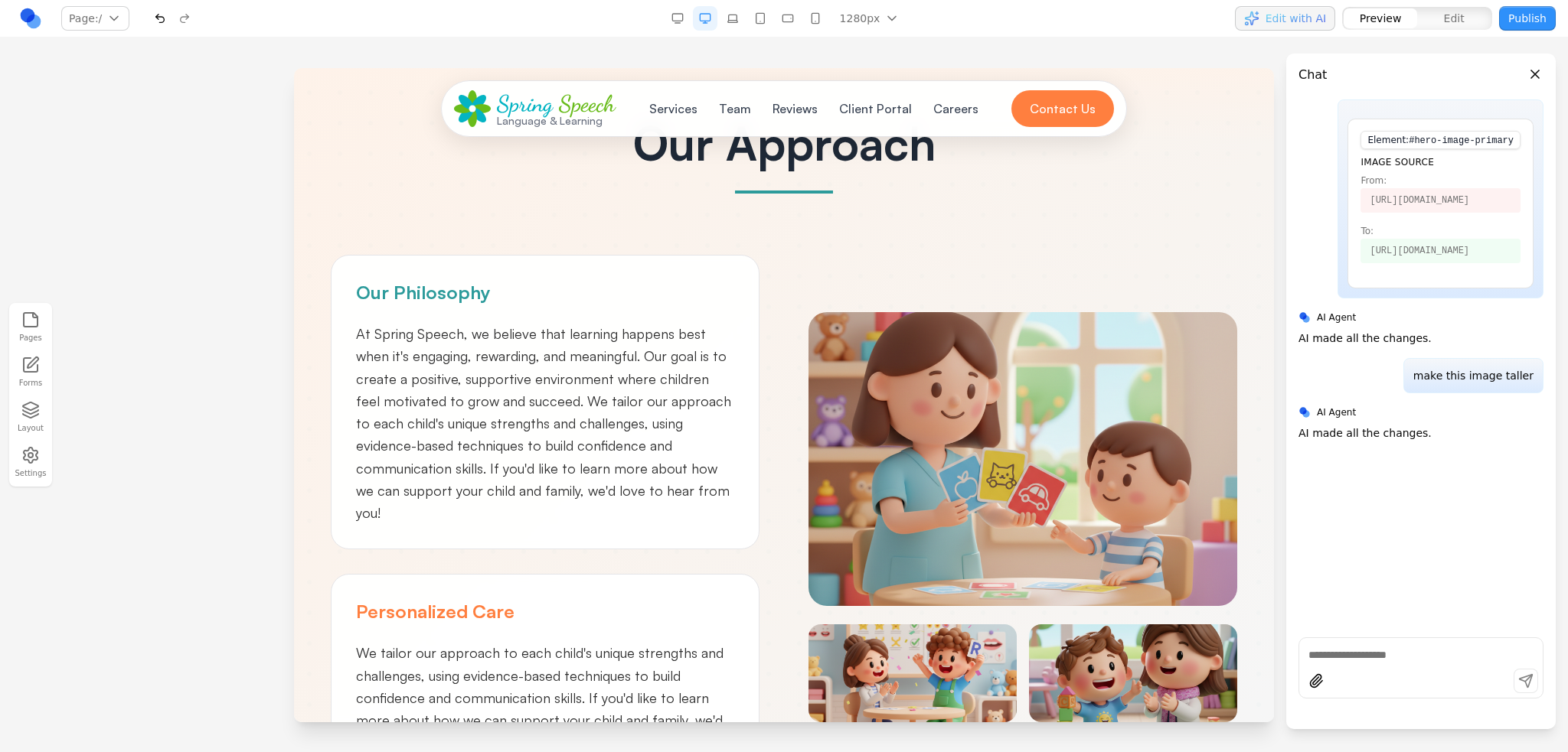
scroll to position [1224, 0]
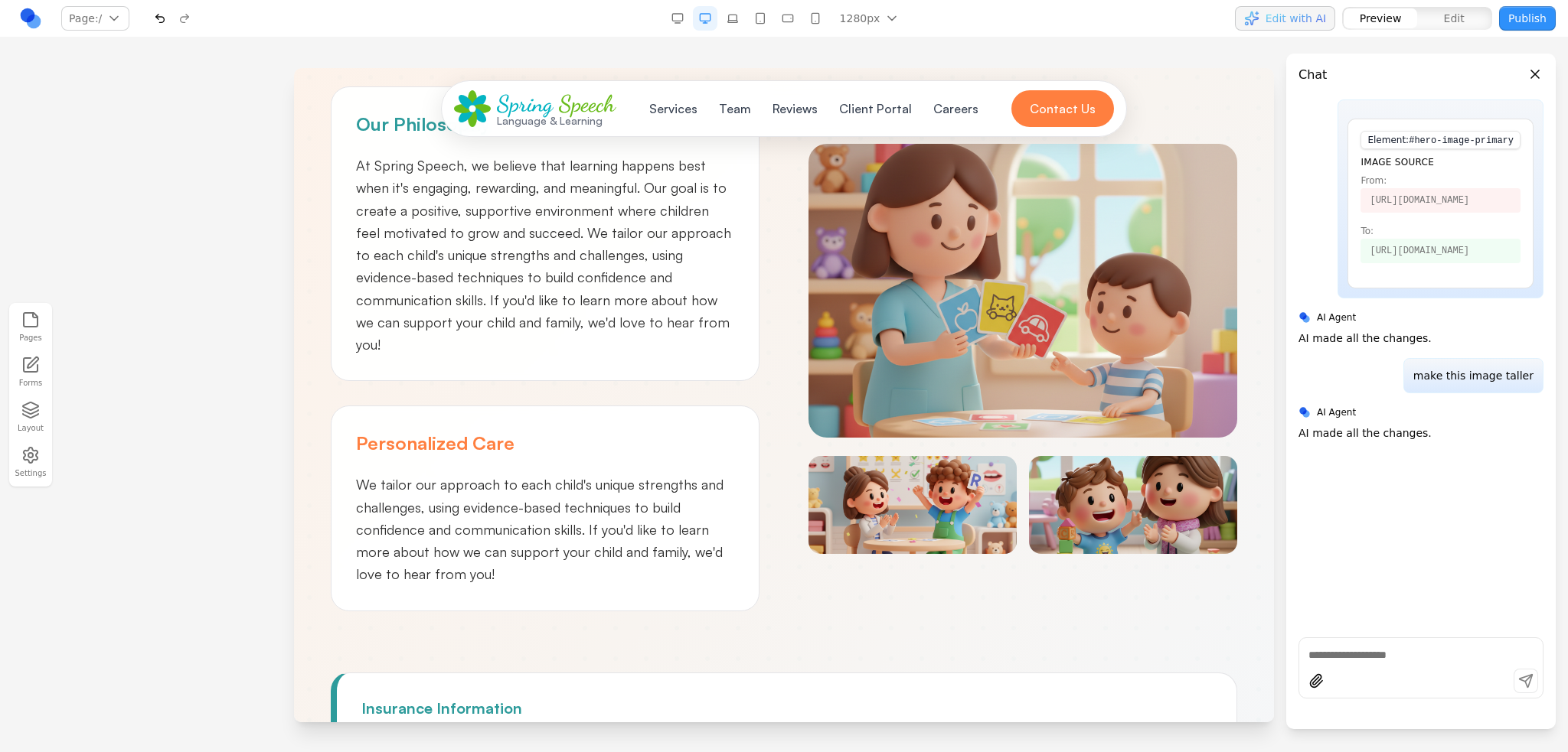
click at [1008, 268] on img at bounding box center [1022, 290] width 428 height 294
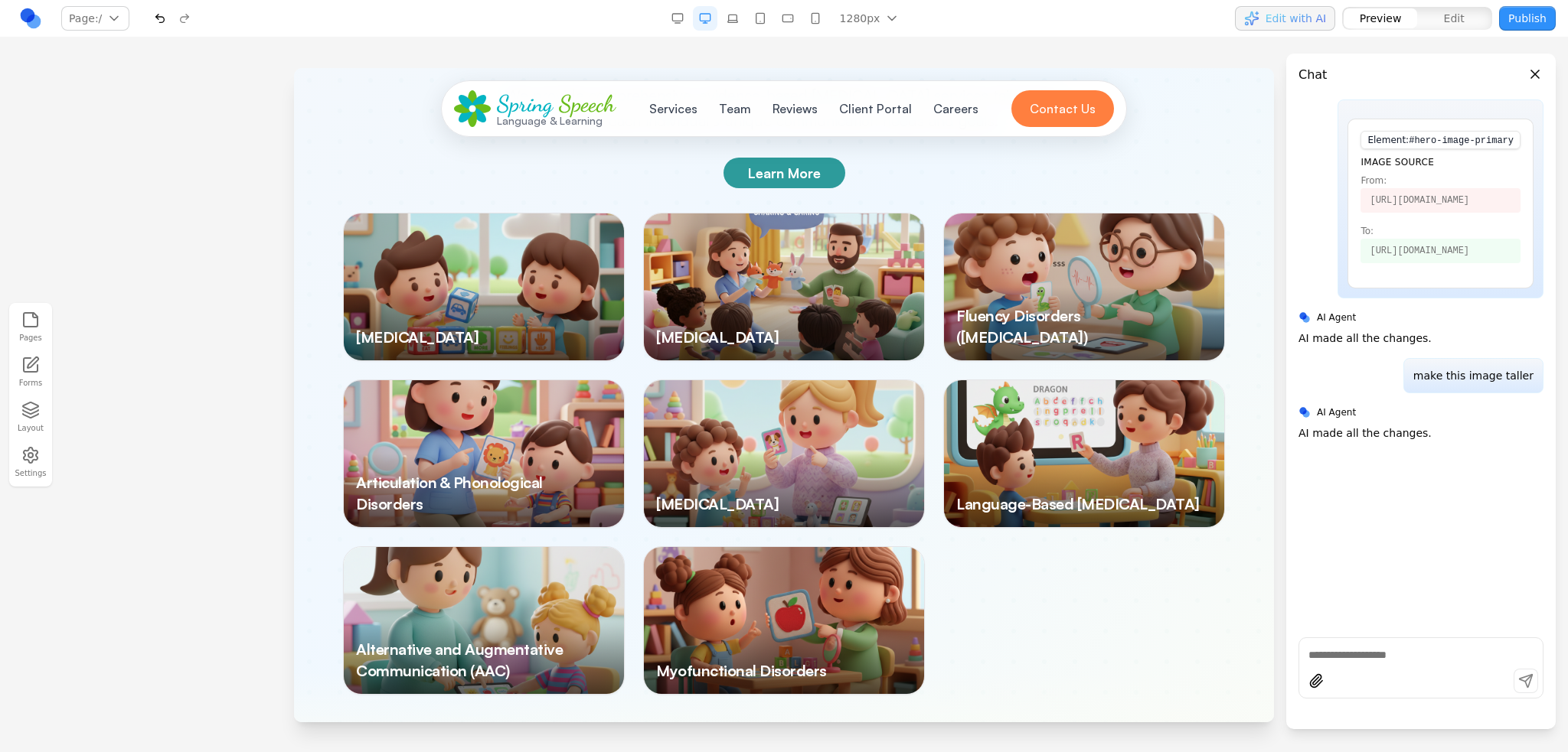
scroll to position [2218, 0]
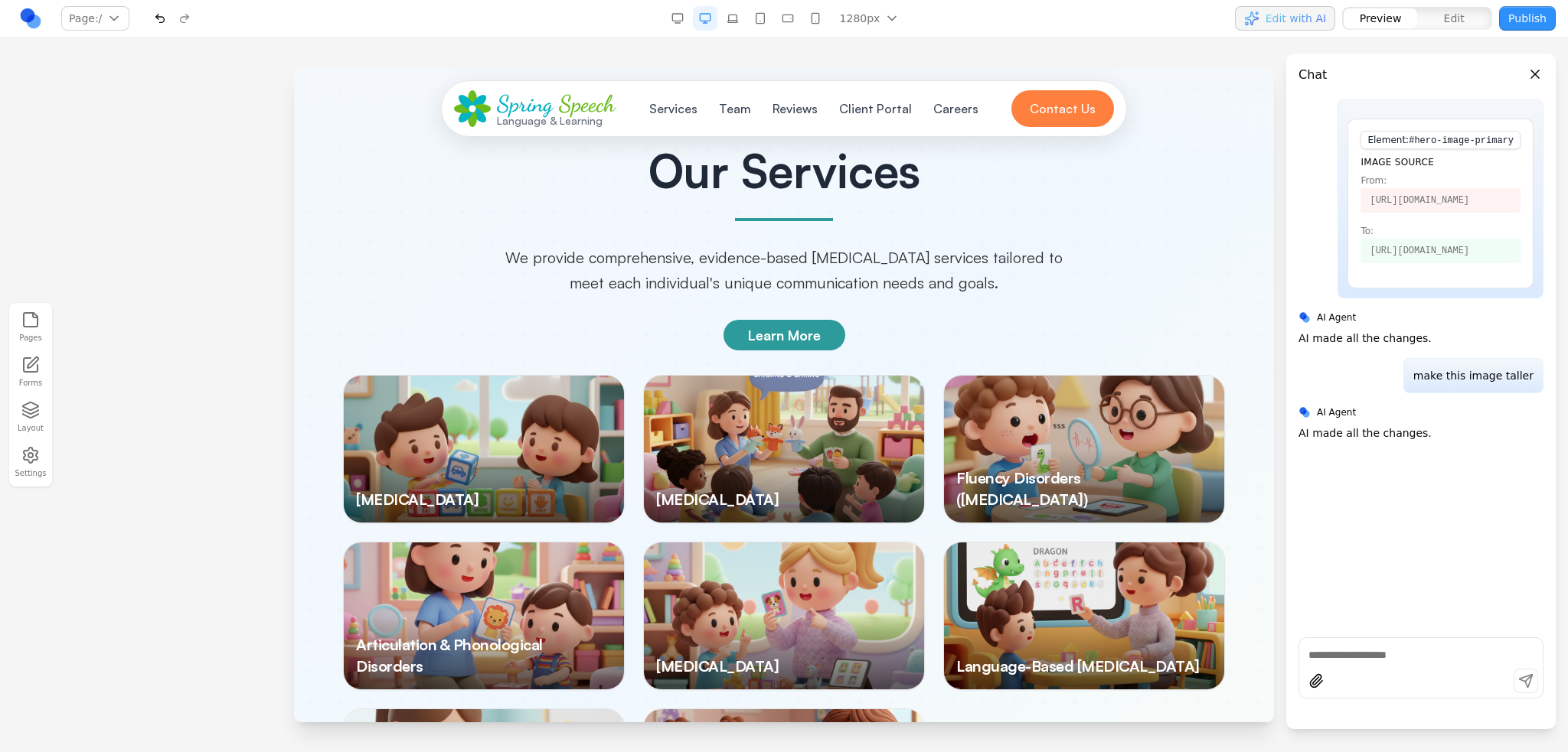
click at [524, 403] on div at bounding box center [483, 449] width 280 height 147
click at [512, 376] on div at bounding box center [483, 449] width 280 height 147
click at [559, 376] on div at bounding box center [483, 449] width 280 height 147
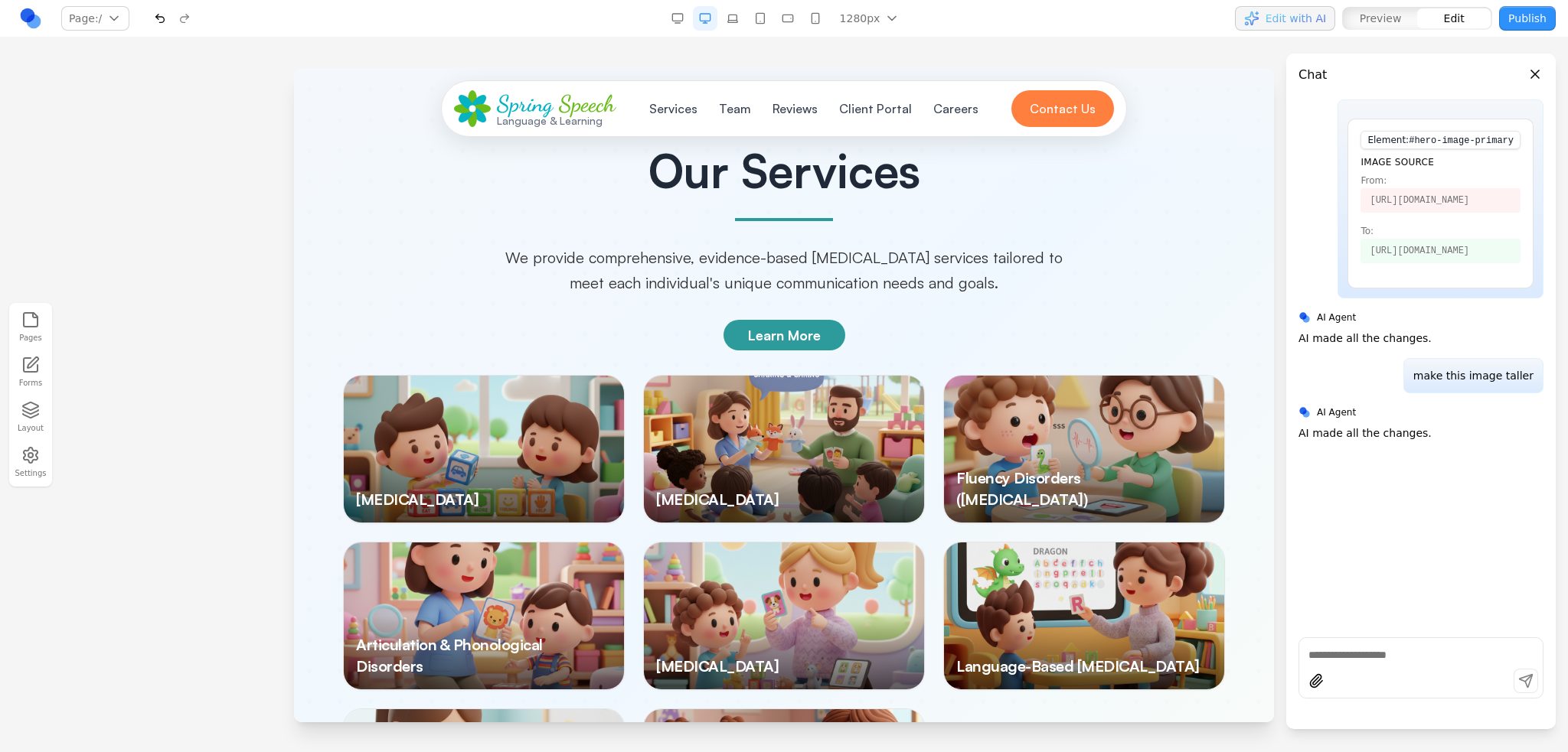
click at [559, 376] on div at bounding box center [483, 449] width 280 height 147
click at [414, 376] on div at bounding box center [483, 449] width 280 height 147
click at [531, 376] on div at bounding box center [483, 449] width 280 height 147
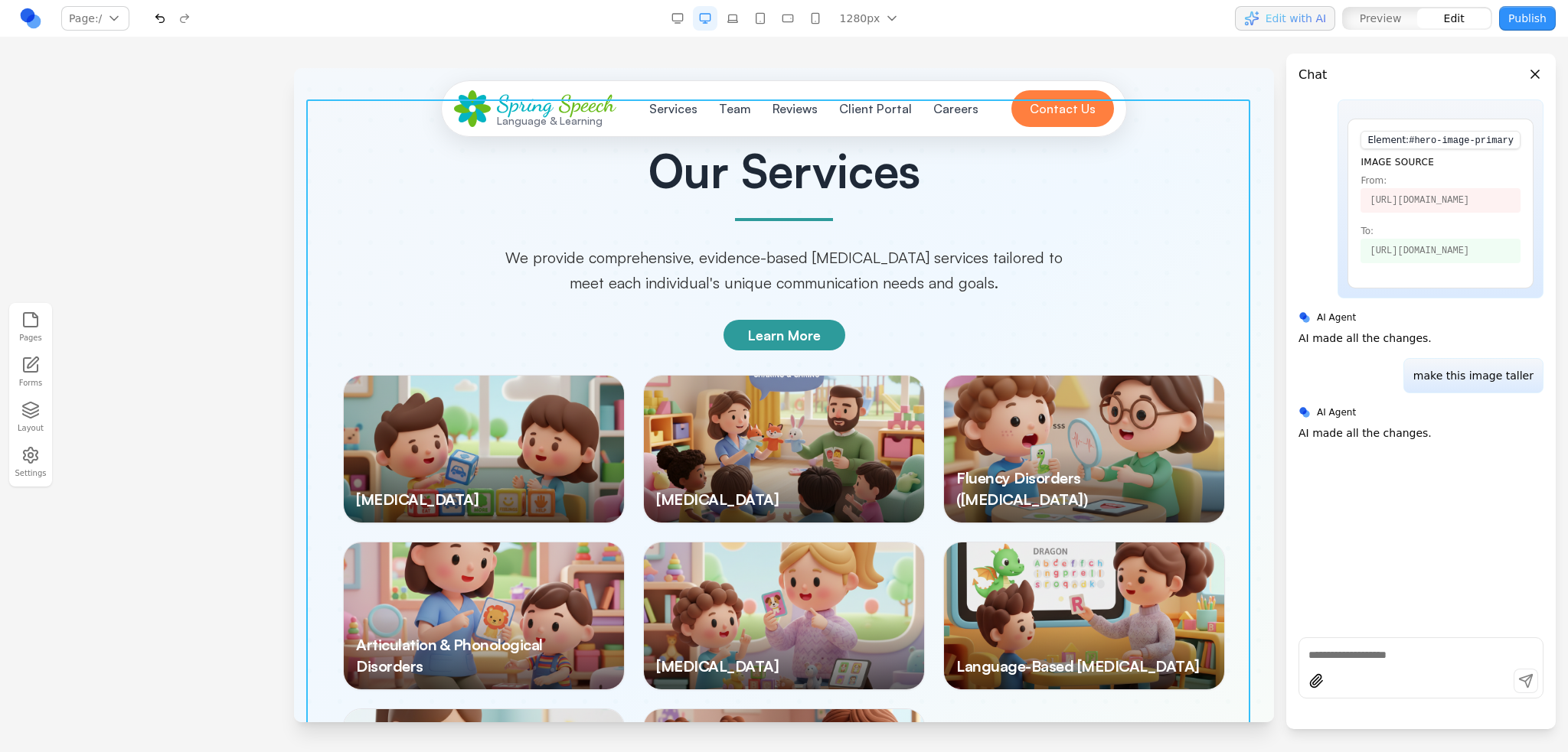
click at [639, 251] on div "Our Services We provide comprehensive, evidence-based [MEDICAL_DATA] services t…" at bounding box center [784, 502] width 955 height 709
click at [555, 376] on div at bounding box center [483, 449] width 280 height 147
click at [839, 376] on div at bounding box center [784, 449] width 280 height 147
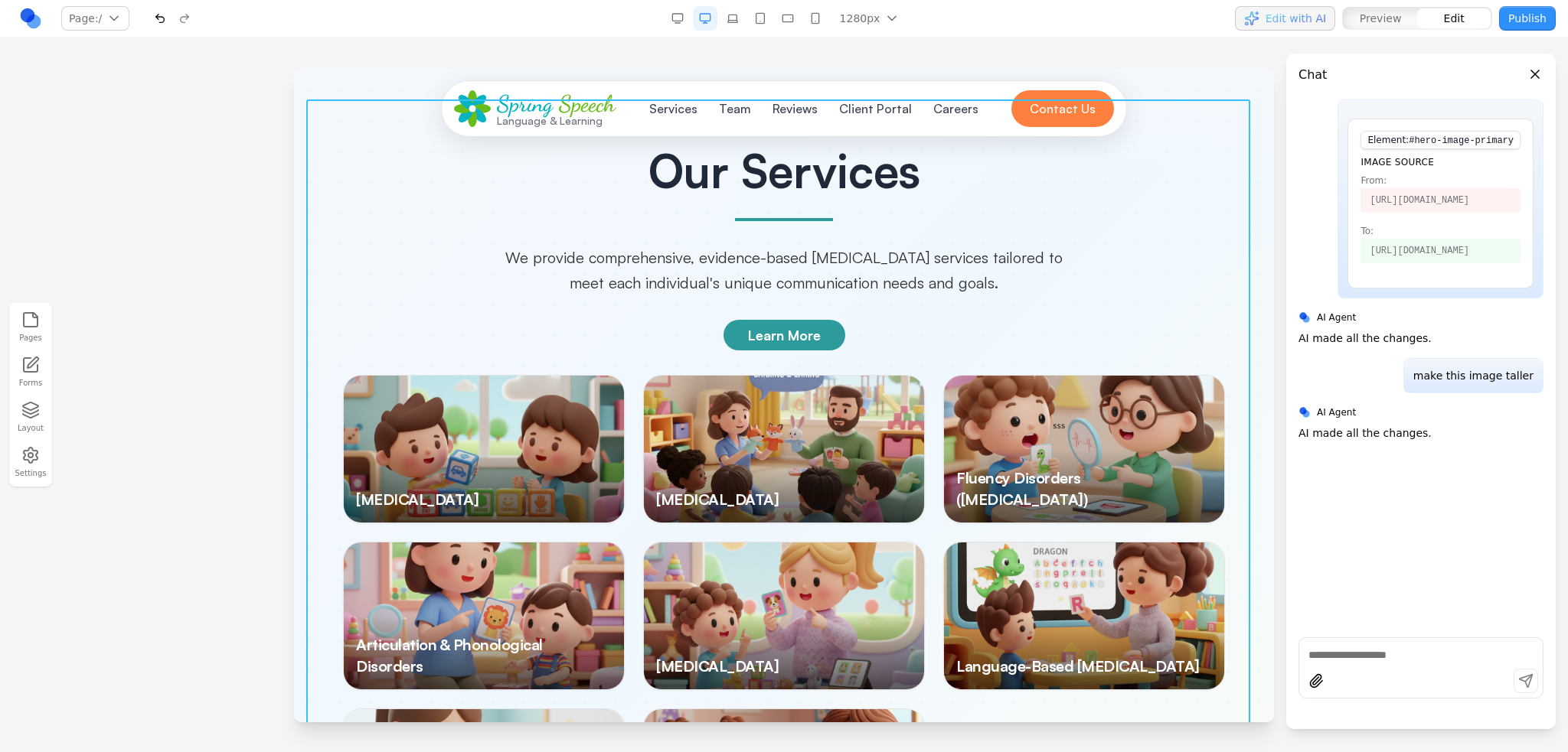
click at [839, 376] on div at bounding box center [784, 449] width 280 height 147
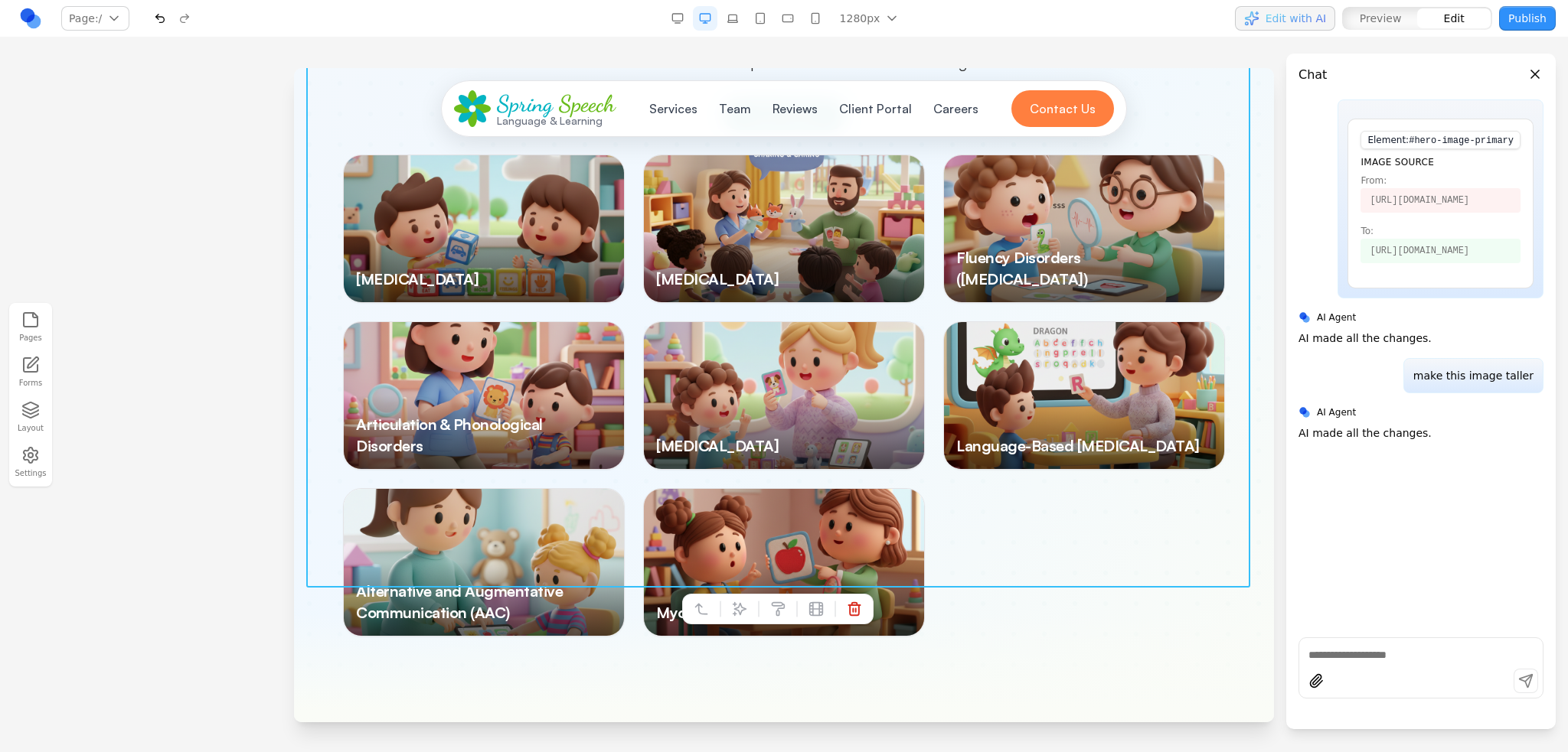
scroll to position [2448, 0]
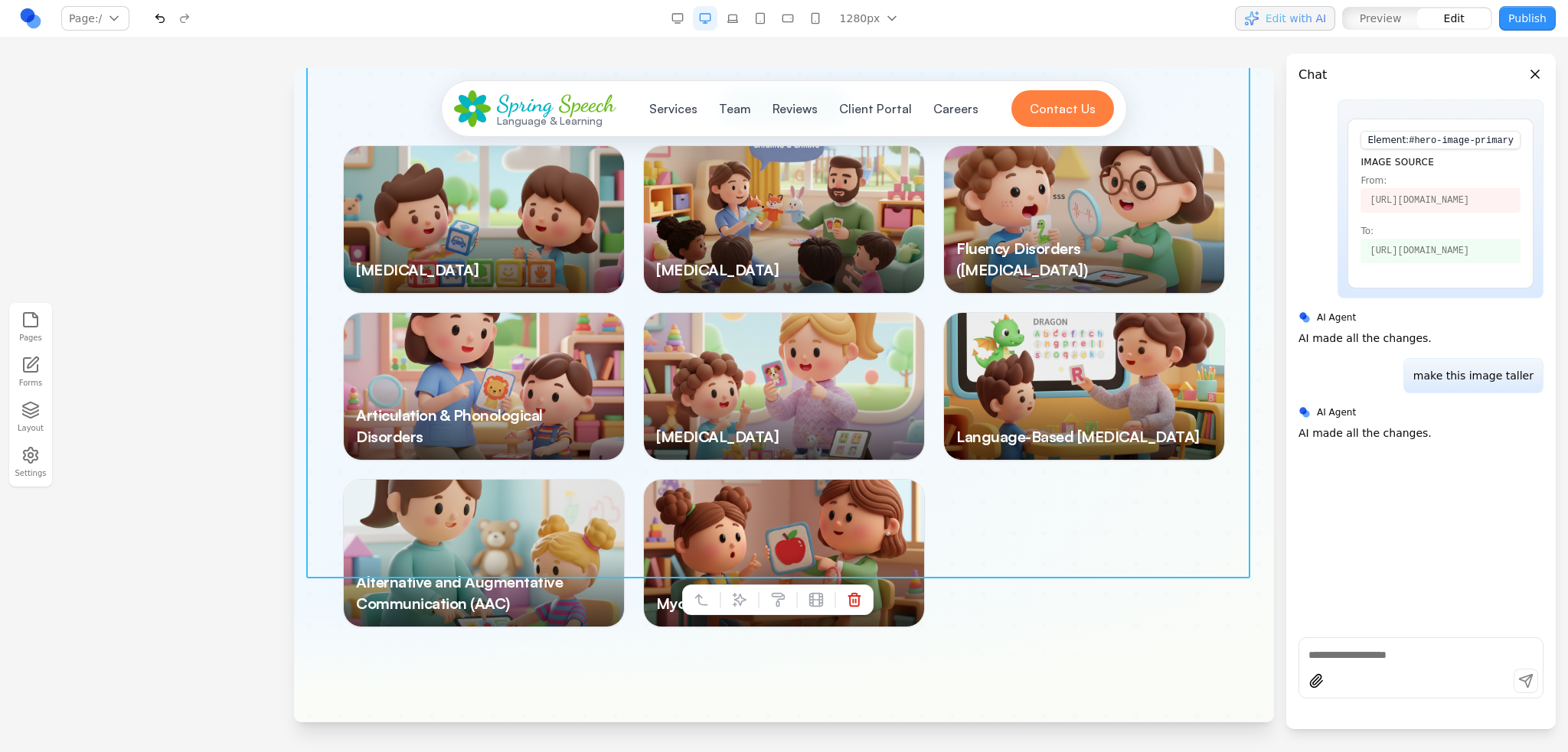
click at [258, 267] on div at bounding box center [784, 409] width 1568 height 683
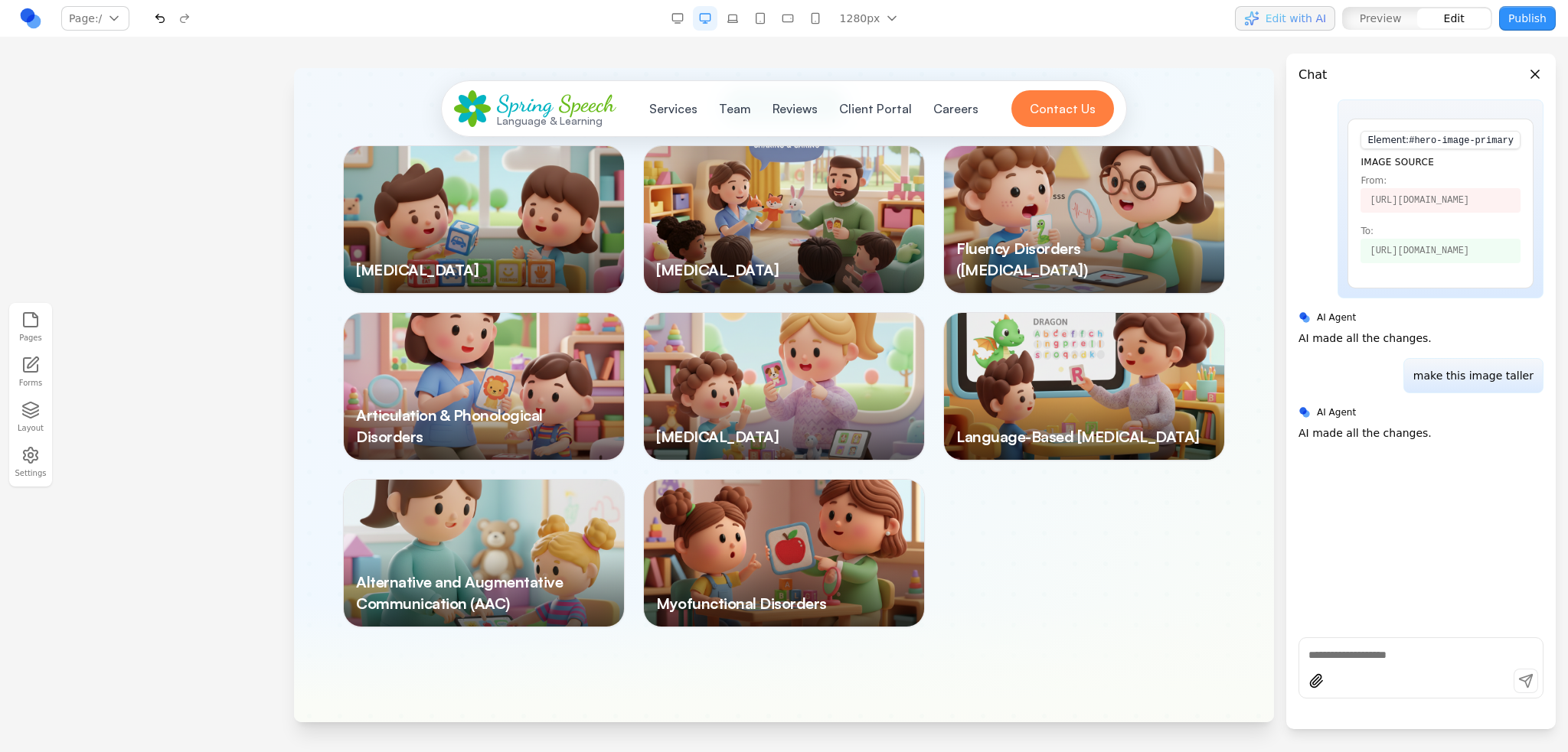
drag, startPoint x: 25, startPoint y: 403, endPoint x: 56, endPoint y: 394, distance: 32.3
click at [25, 403] on icon "button" at bounding box center [30, 410] width 18 height 18
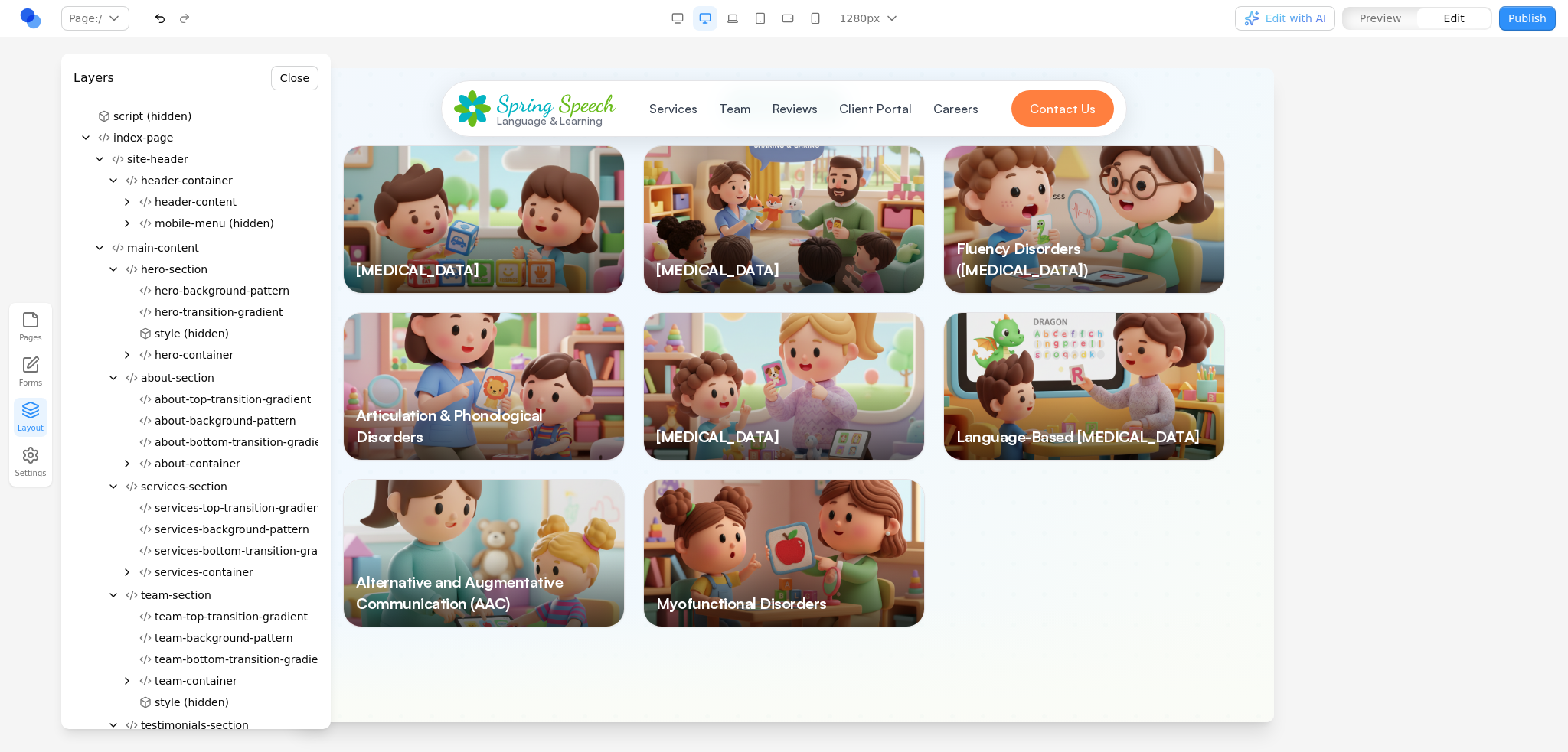
click at [480, 162] on div at bounding box center [483, 219] width 280 height 147
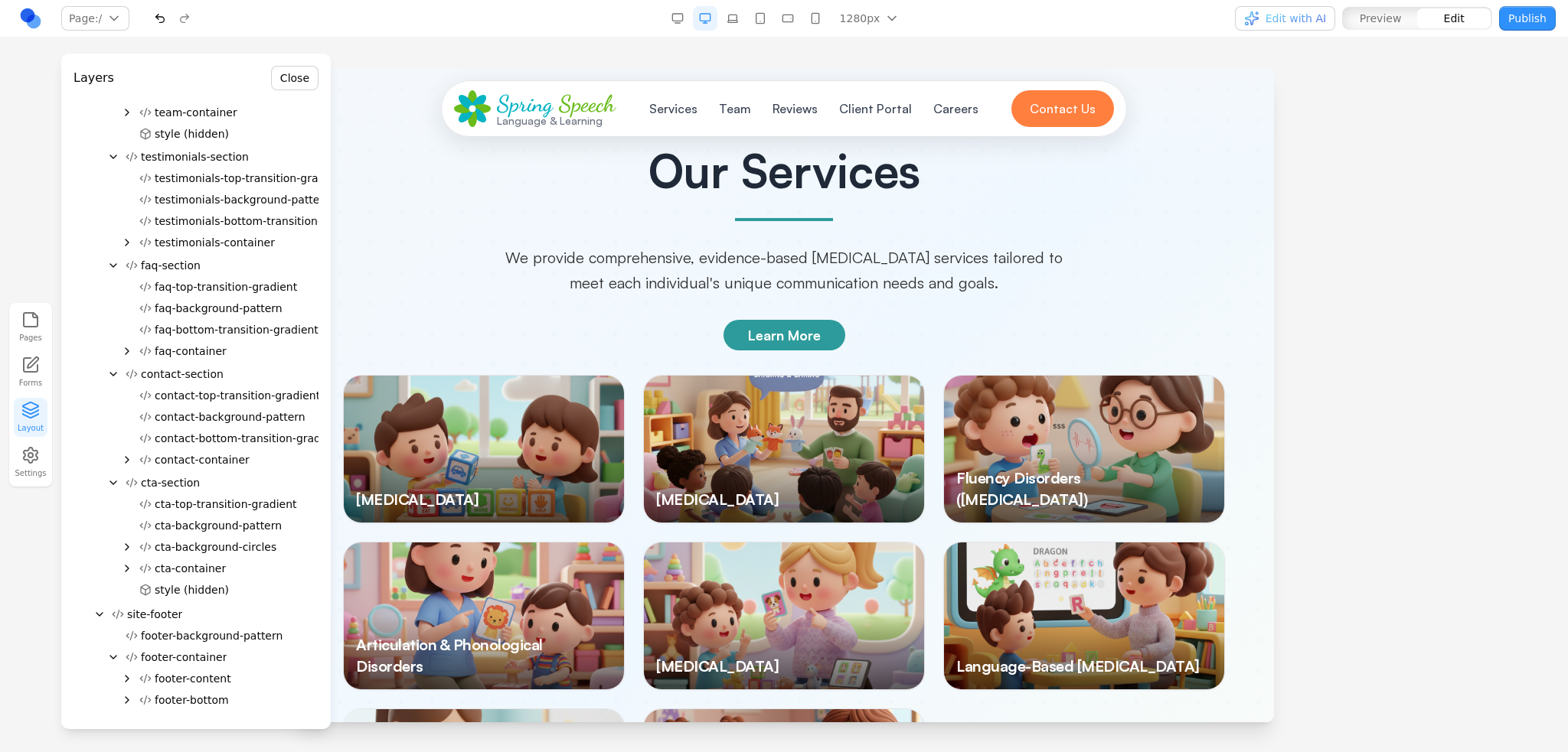
scroll to position [349, 0]
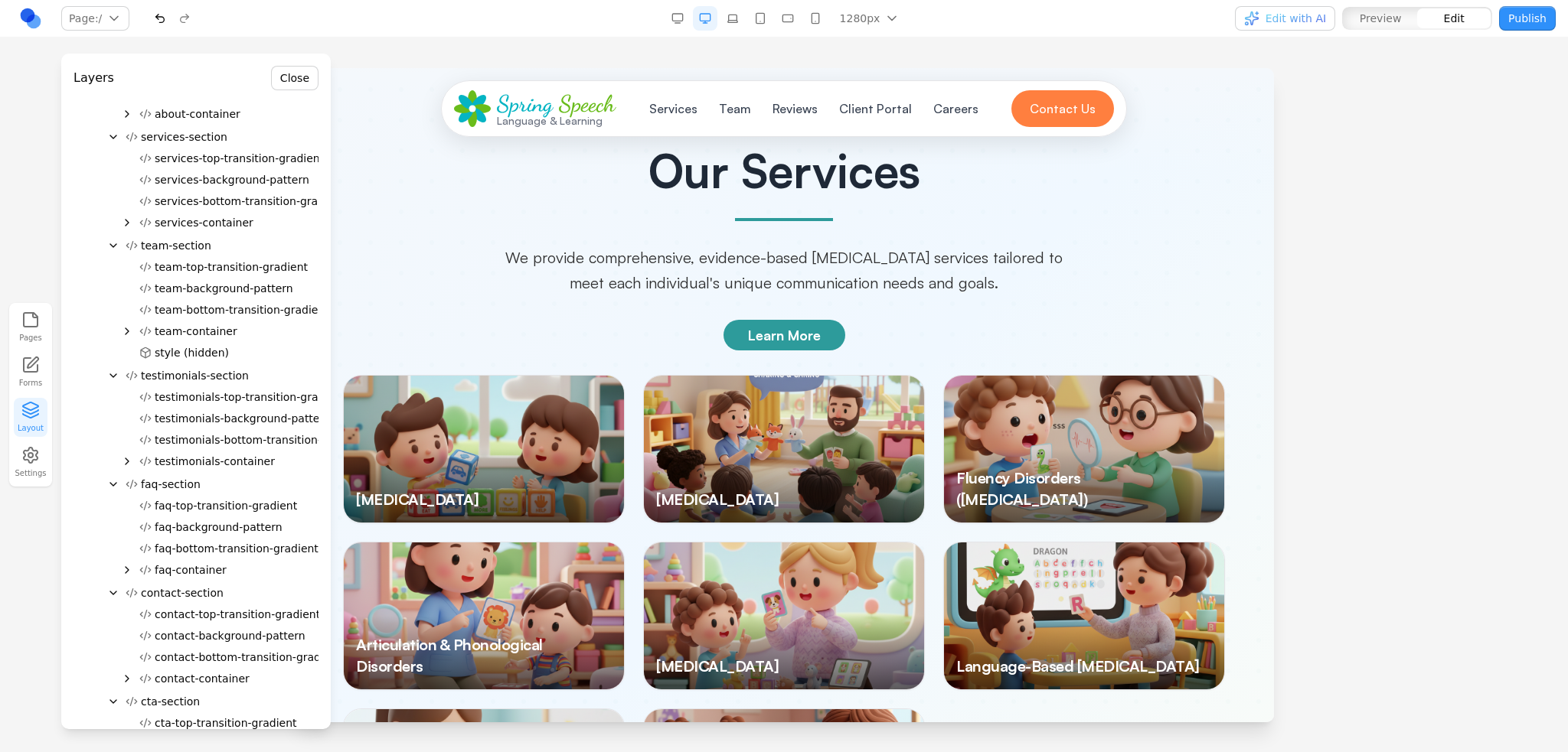
click at [198, 222] on span "services-container" at bounding box center [203, 222] width 98 height 16
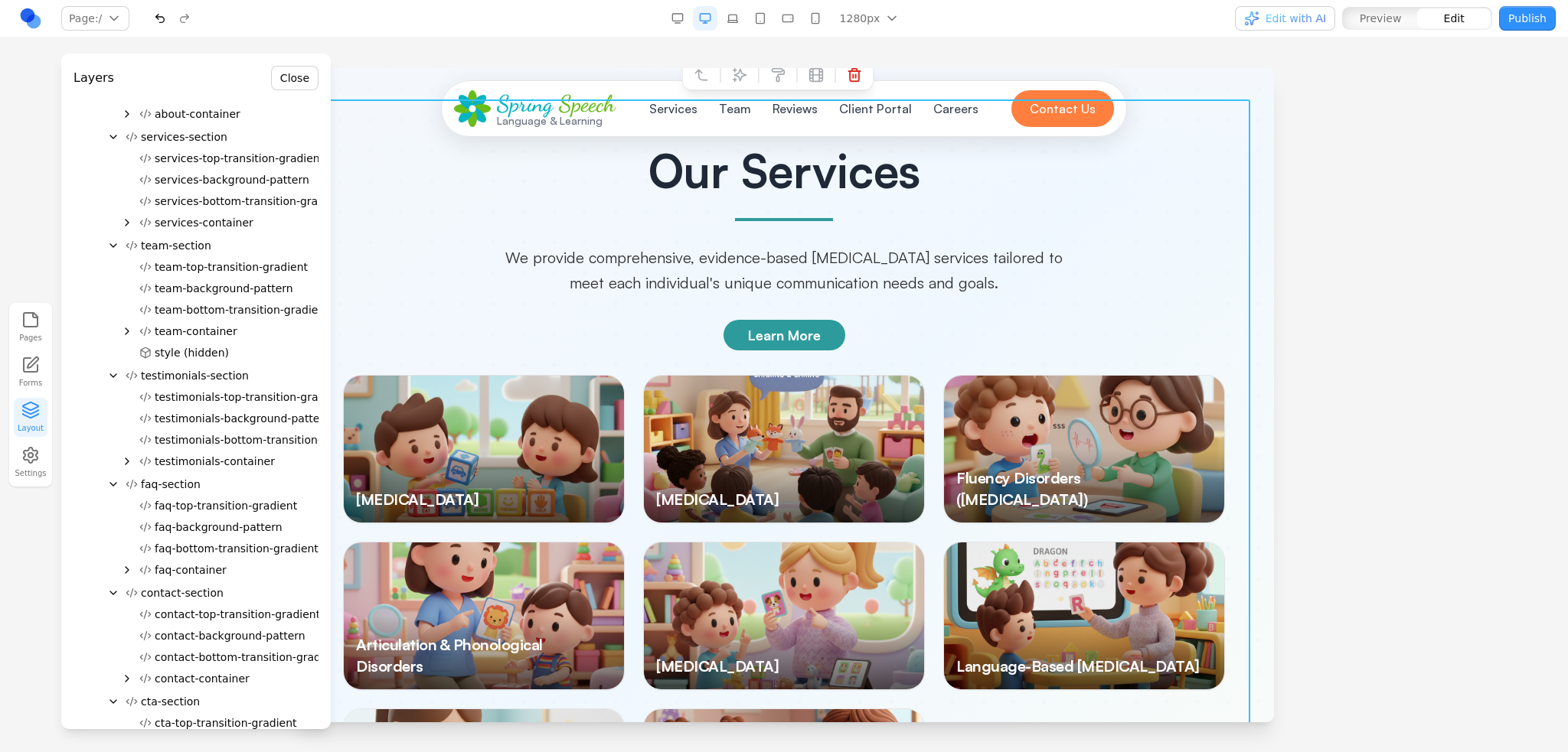
scroll to position [2173, 0]
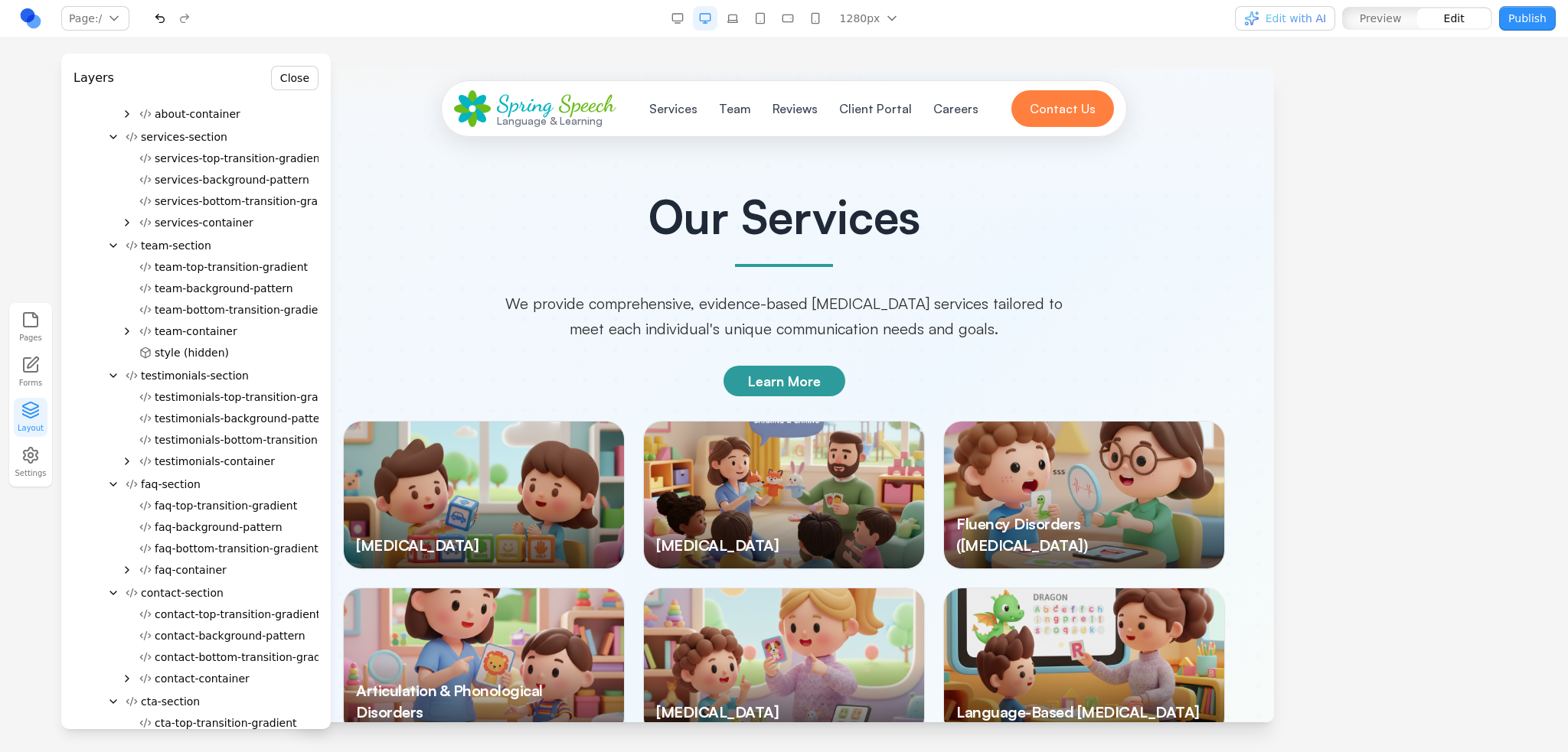
click at [125, 220] on icon "Expand" at bounding box center [126, 222] width 12 height 12
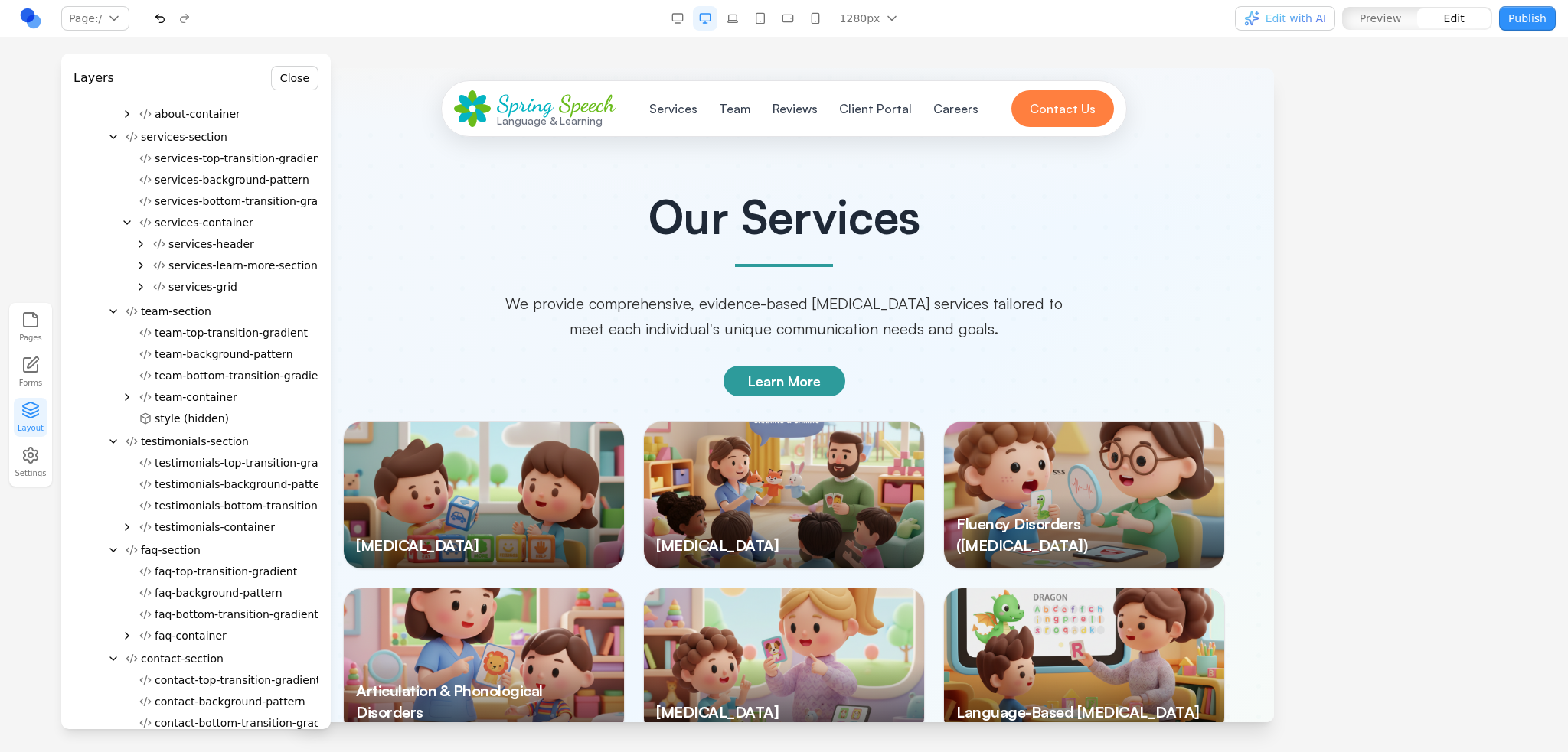
click at [143, 285] on icon "Expand" at bounding box center [140, 286] width 12 height 12
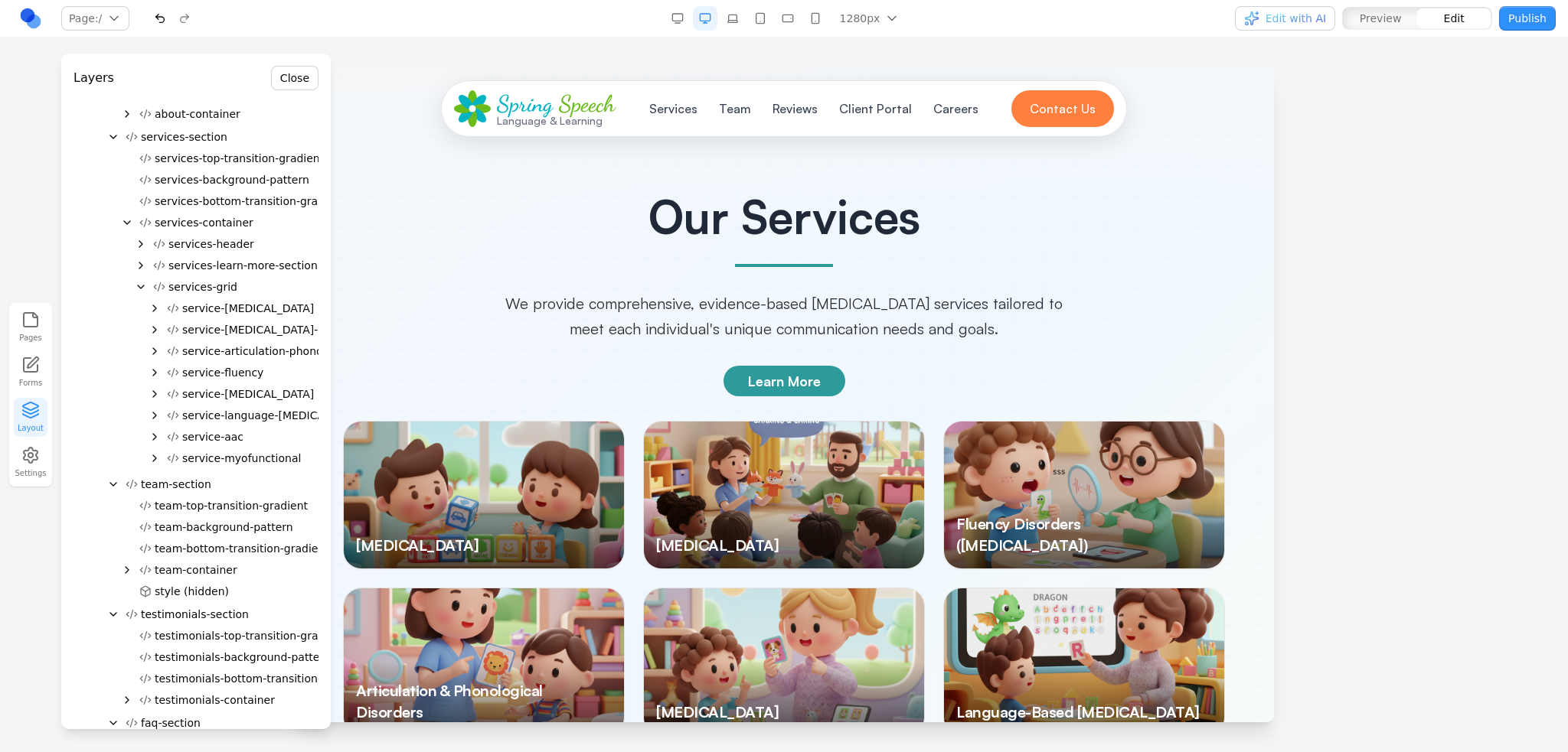
click at [216, 312] on span "service-[MEDICAL_DATA]" at bounding box center [248, 308] width 131 height 16
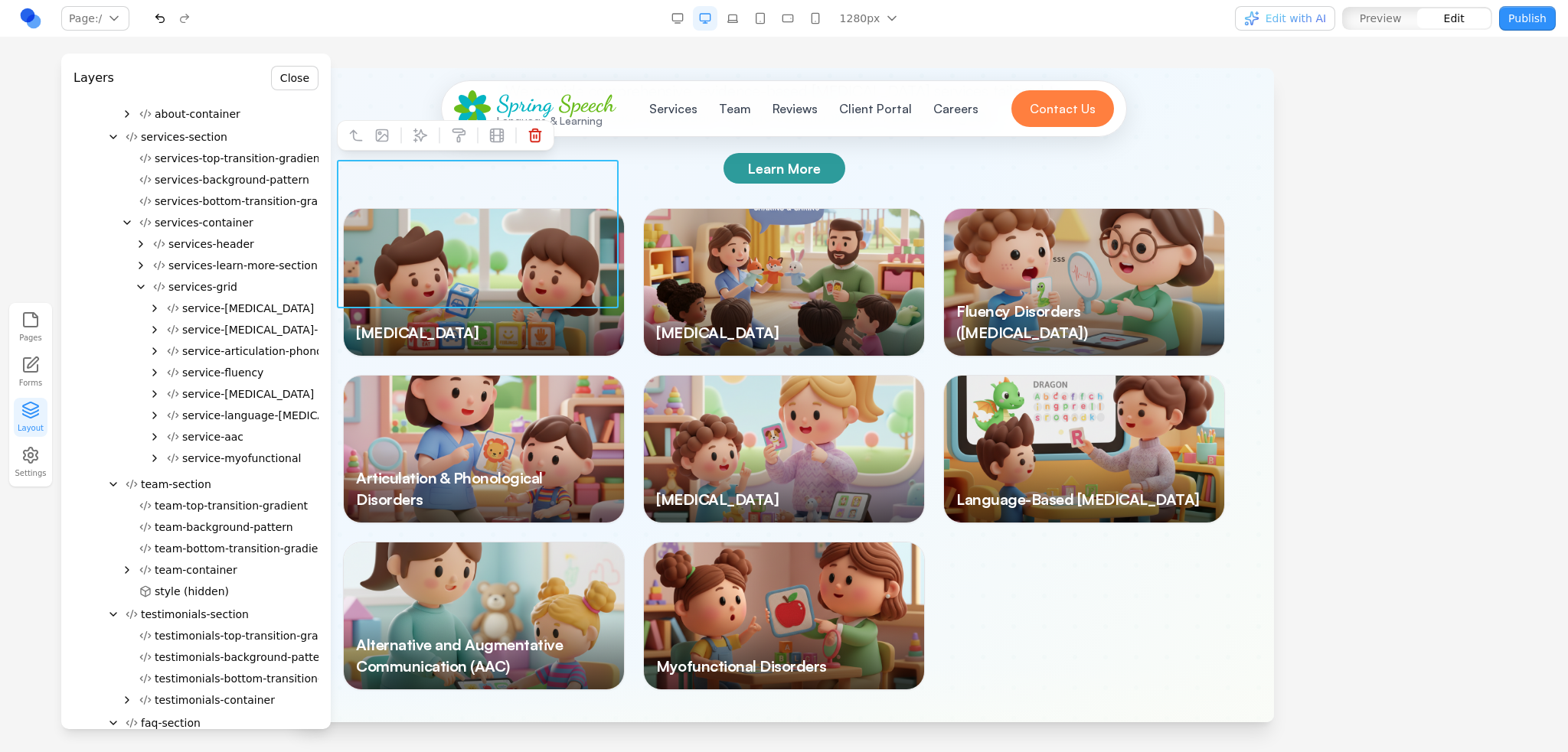
scroll to position [2401, 0]
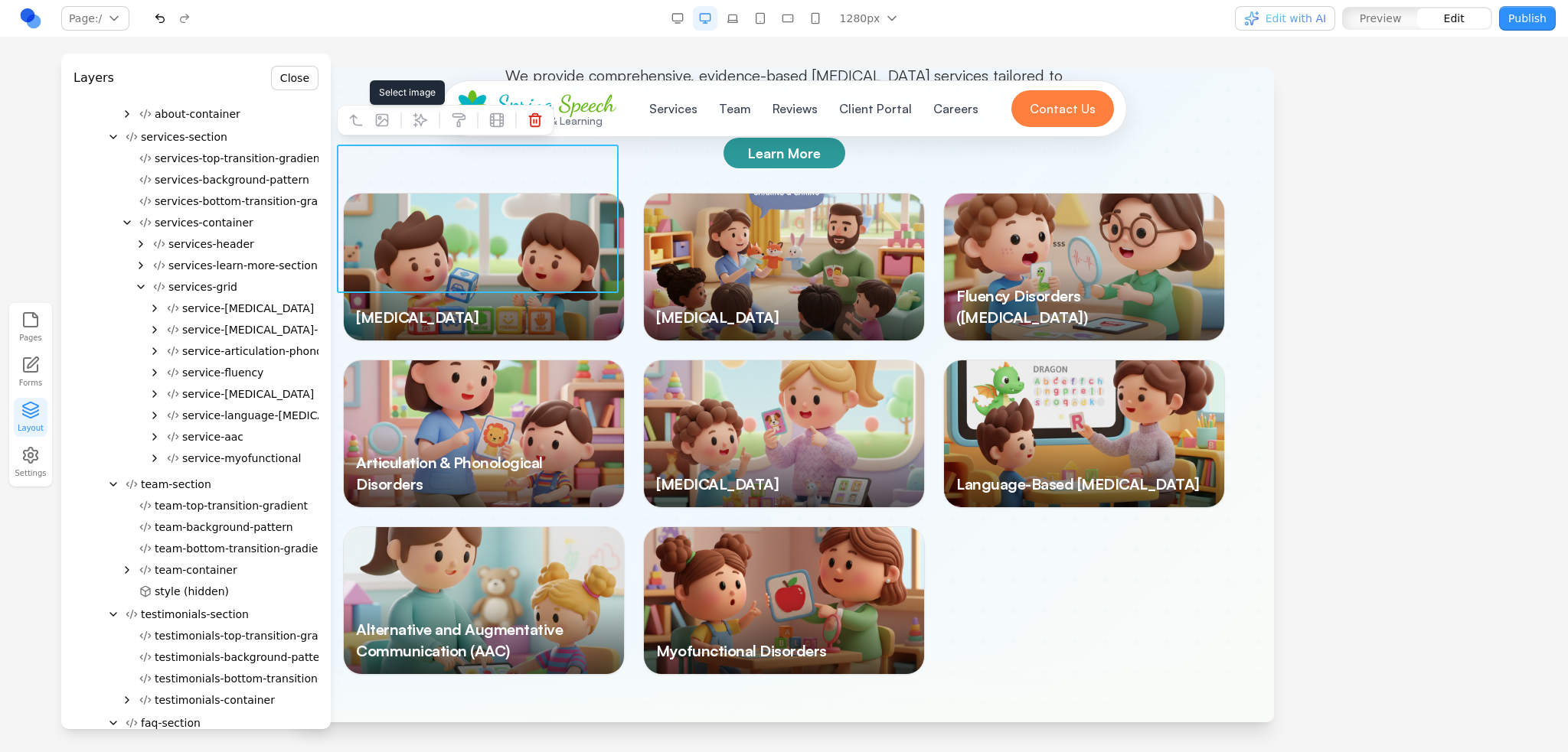
click at [385, 116] on icon at bounding box center [382, 120] width 16 height 16
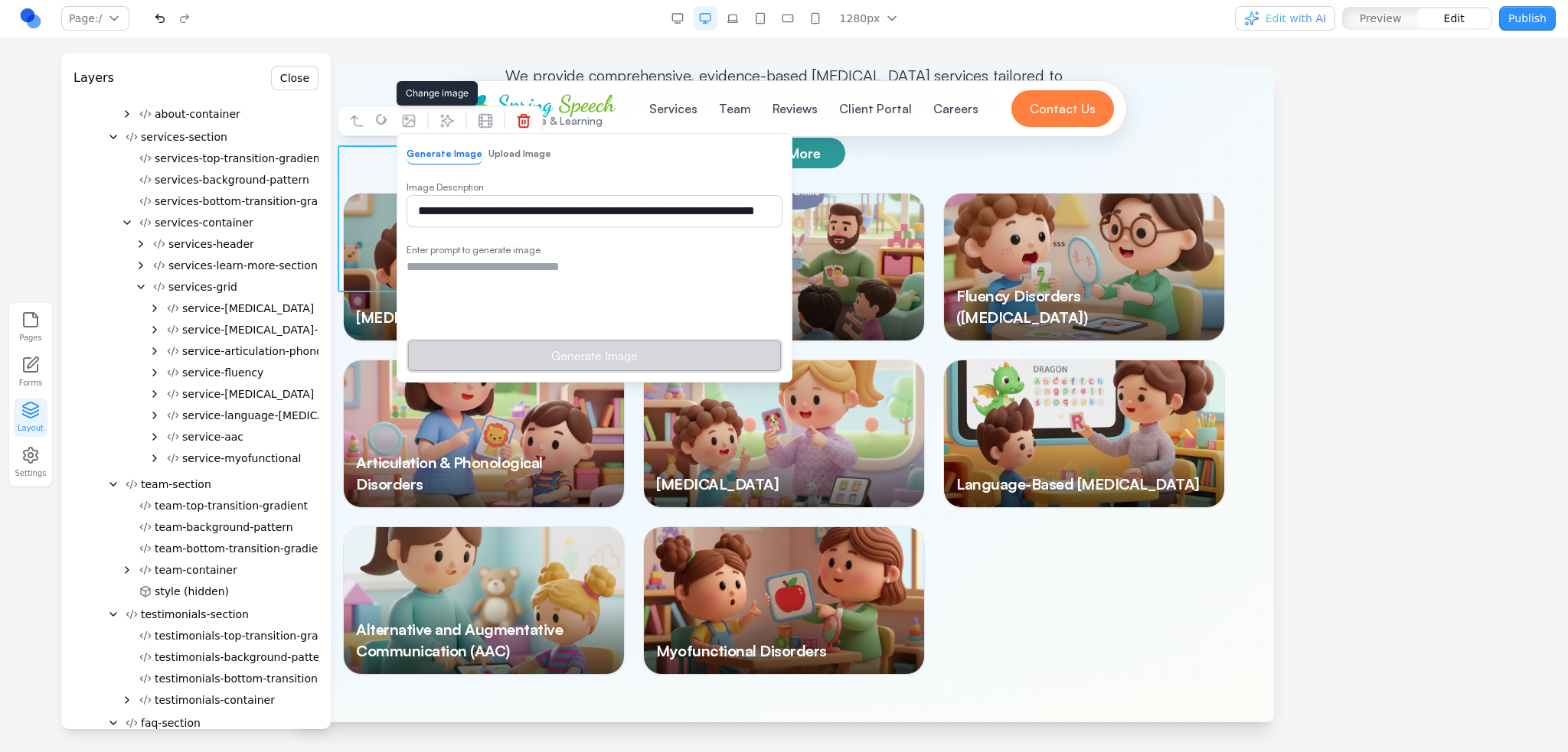
click at [505, 153] on button "Upload Image" at bounding box center [519, 153] width 62 height 20
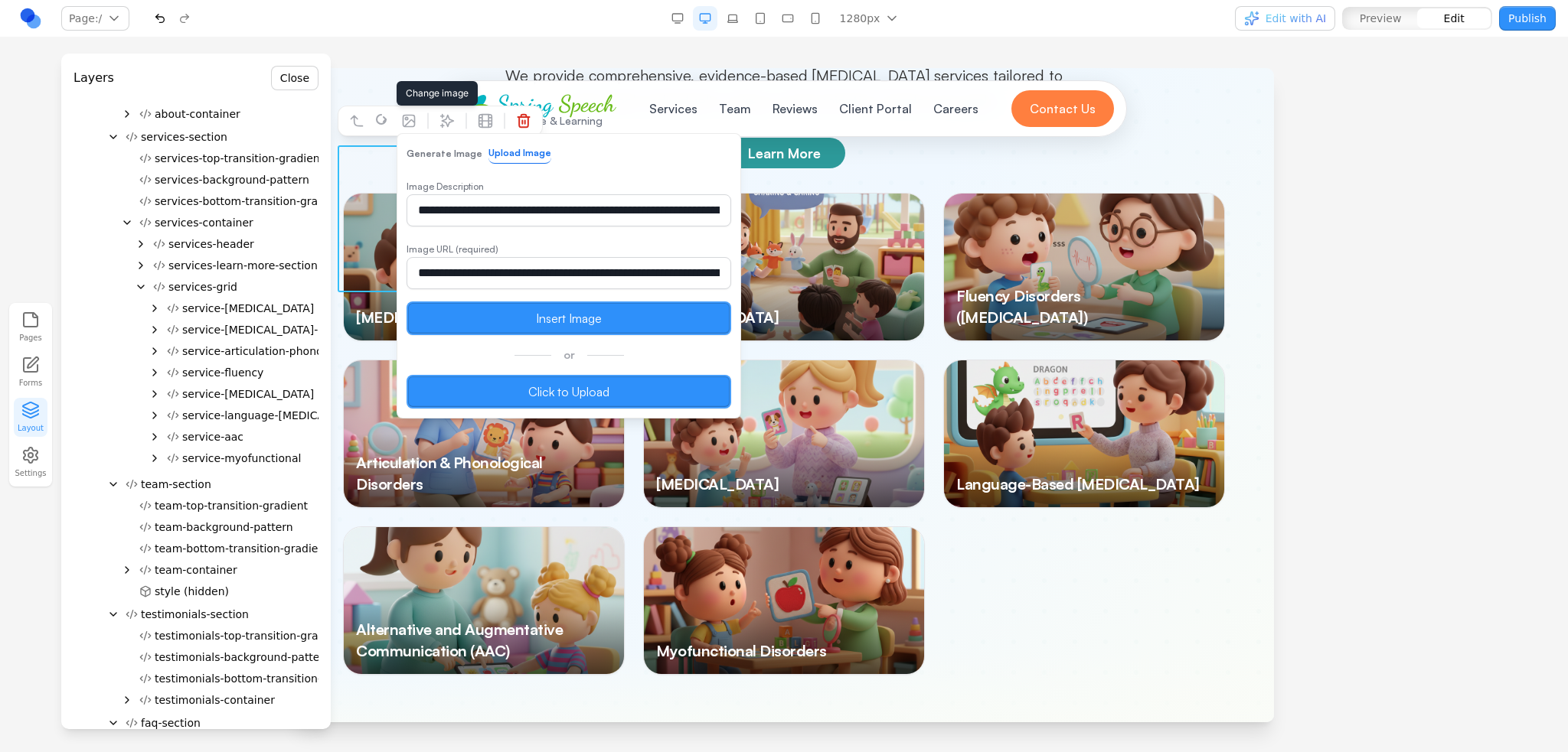
click at [545, 382] on label "Click to Upload" at bounding box center [569, 391] width 325 height 34
click at [294, 68] on input "Click to Upload" at bounding box center [294, 68] width 0 height 0
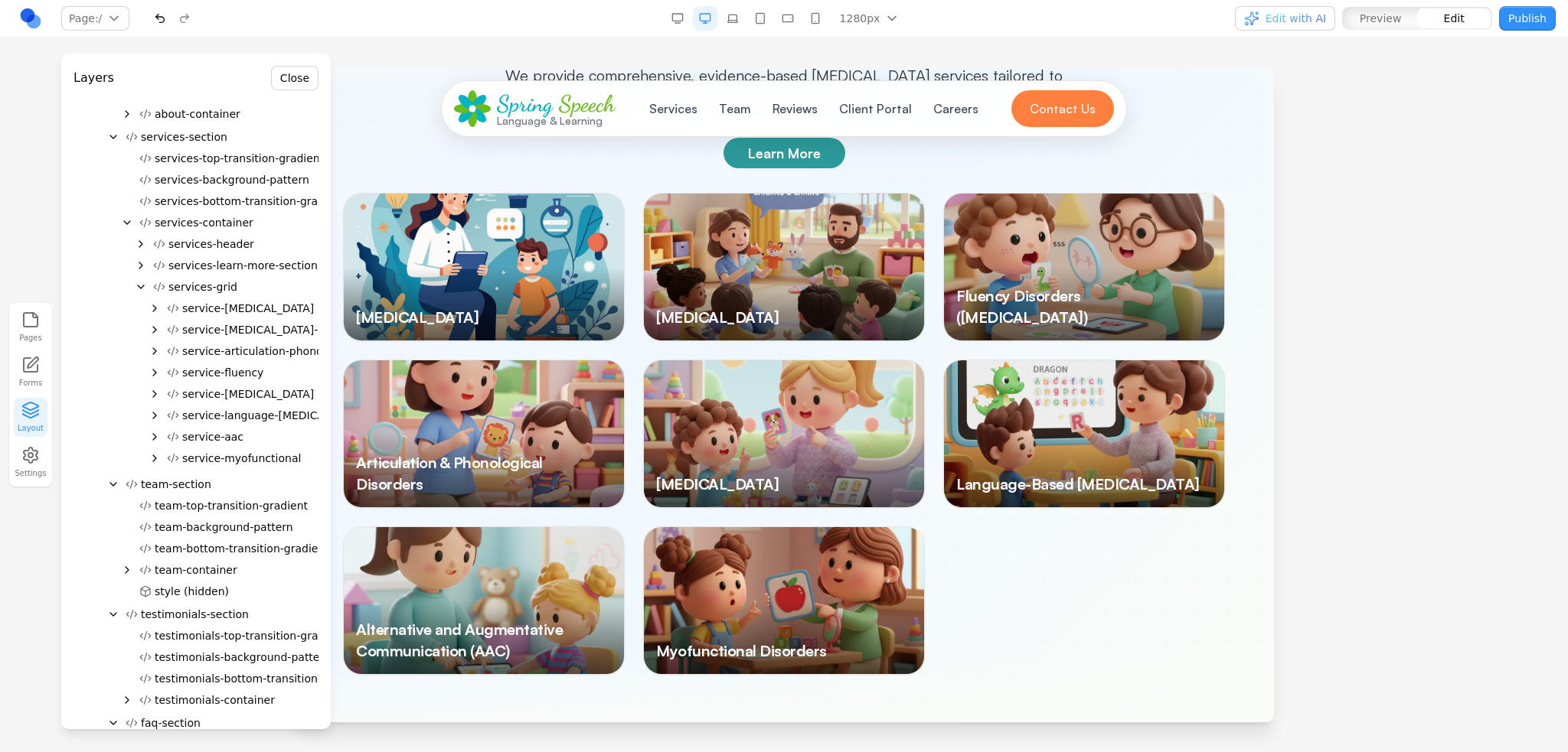
click at [862, 650] on div at bounding box center [784, 699] width 980 height 98
click at [482, 194] on div at bounding box center [483, 267] width 280 height 147
click at [784, 199] on div at bounding box center [784, 267] width 280 height 147
click at [237, 327] on span "service-[MEDICAL_DATA]-support" at bounding box center [271, 330] width 177 height 16
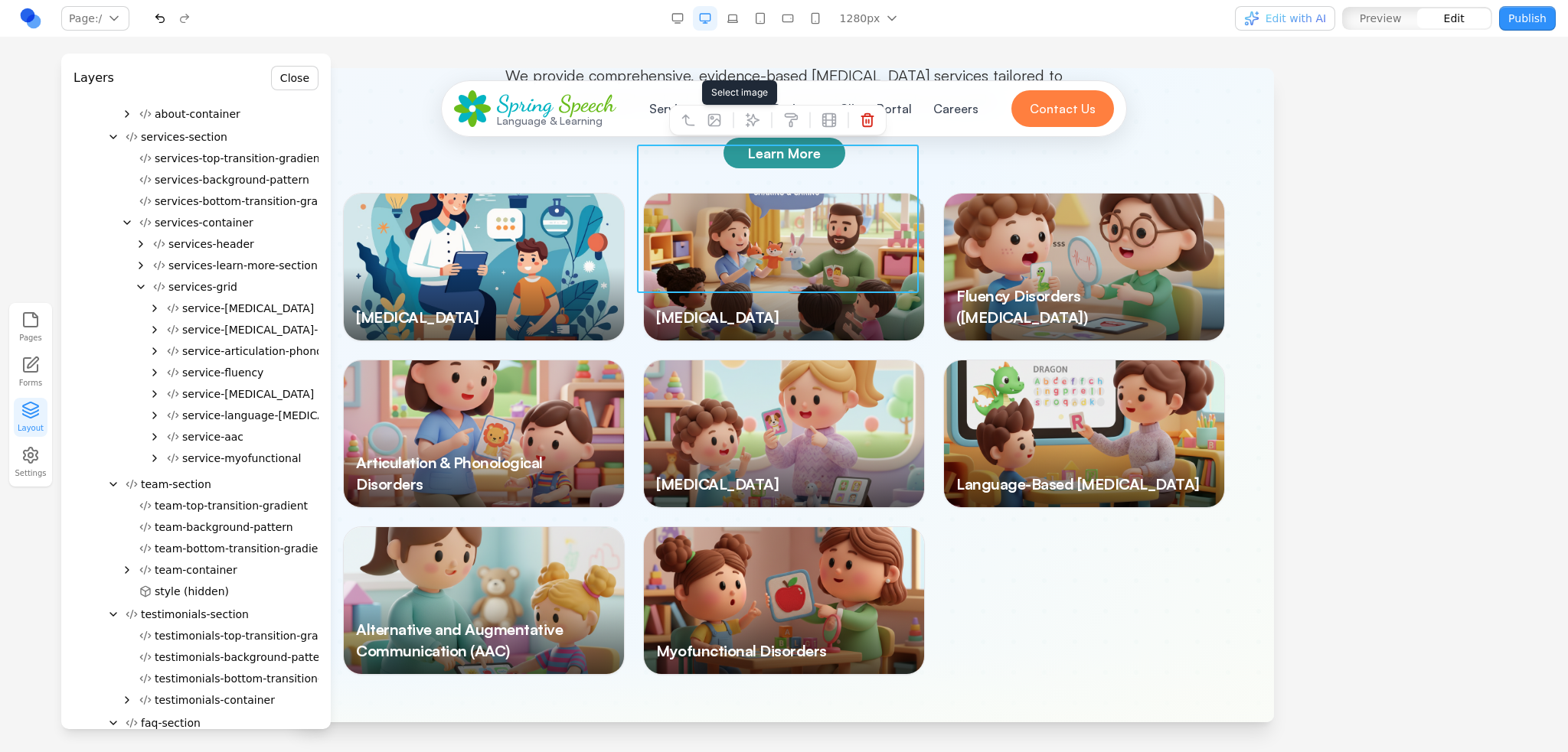
click at [713, 124] on icon at bounding box center [714, 120] width 16 height 16
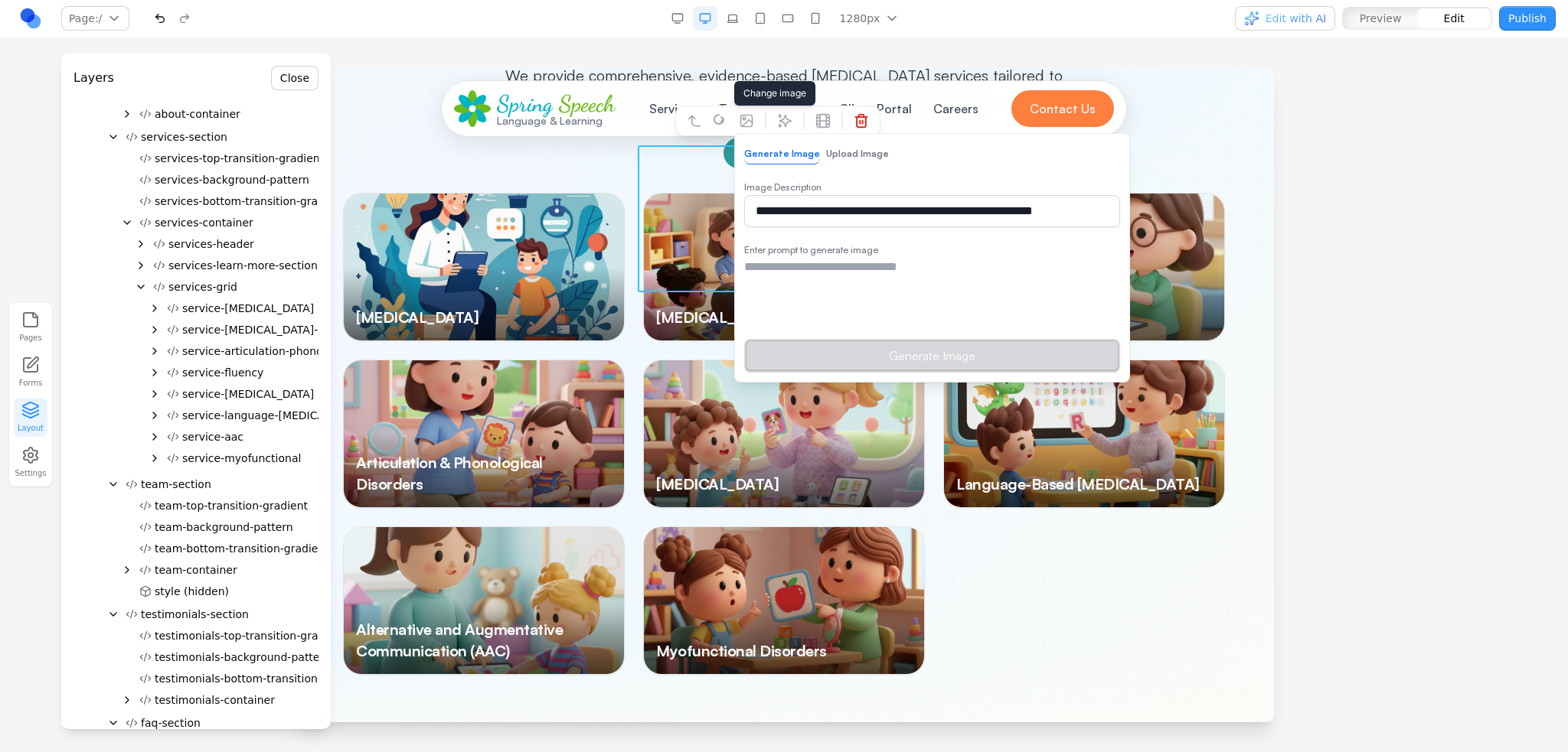
click at [843, 155] on button "Upload Image" at bounding box center [857, 153] width 62 height 20
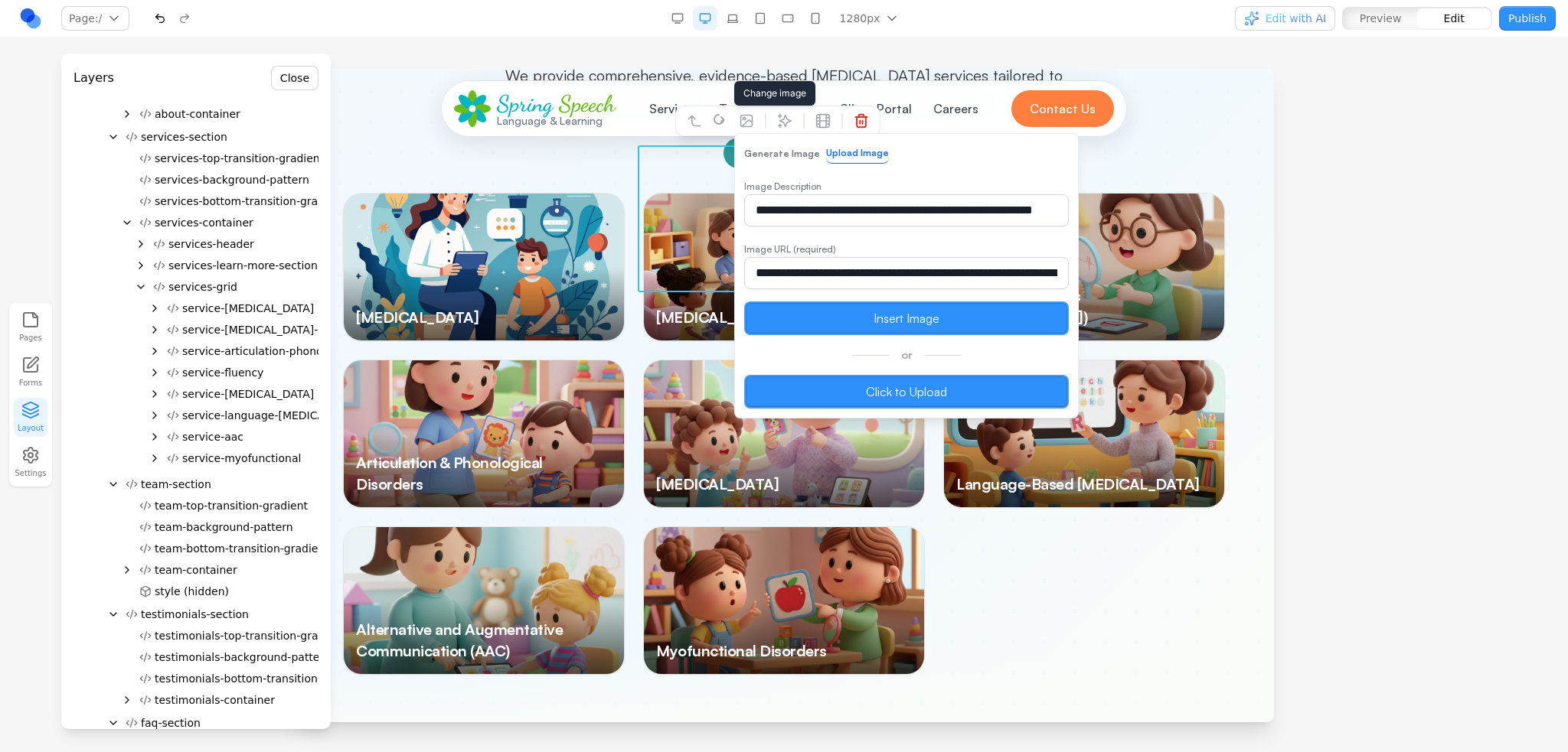
click at [854, 388] on label "Click to Upload" at bounding box center [907, 391] width 325 height 34
click at [294, 68] on input "Click to Upload" at bounding box center [294, 68] width 0 height 0
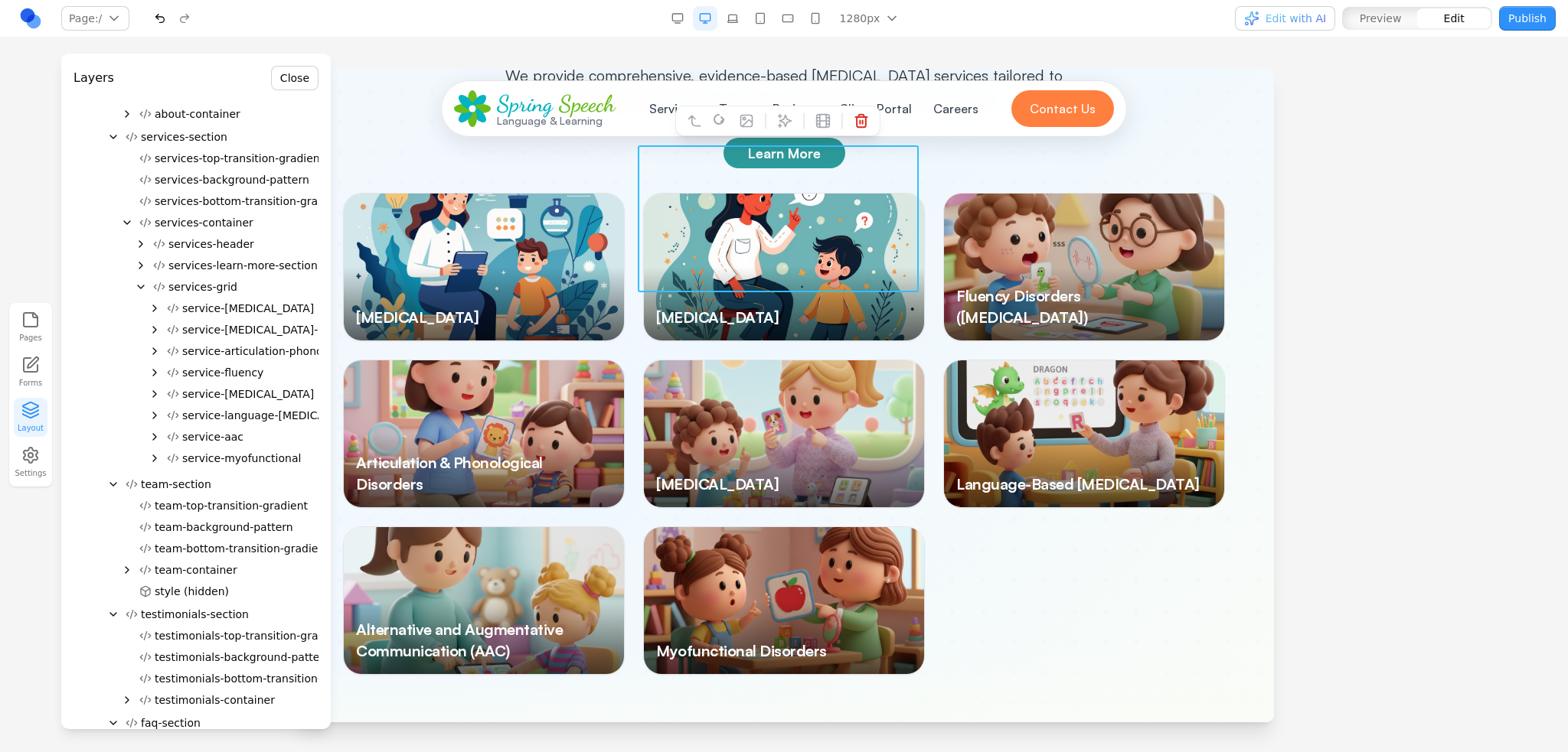
click at [1131, 221] on div at bounding box center [1083, 267] width 280 height 147
click at [1056, 194] on div at bounding box center [1083, 267] width 280 height 147
click at [227, 421] on span "service-language-[MEDICAL_DATA]" at bounding box center [275, 415] width 185 height 16
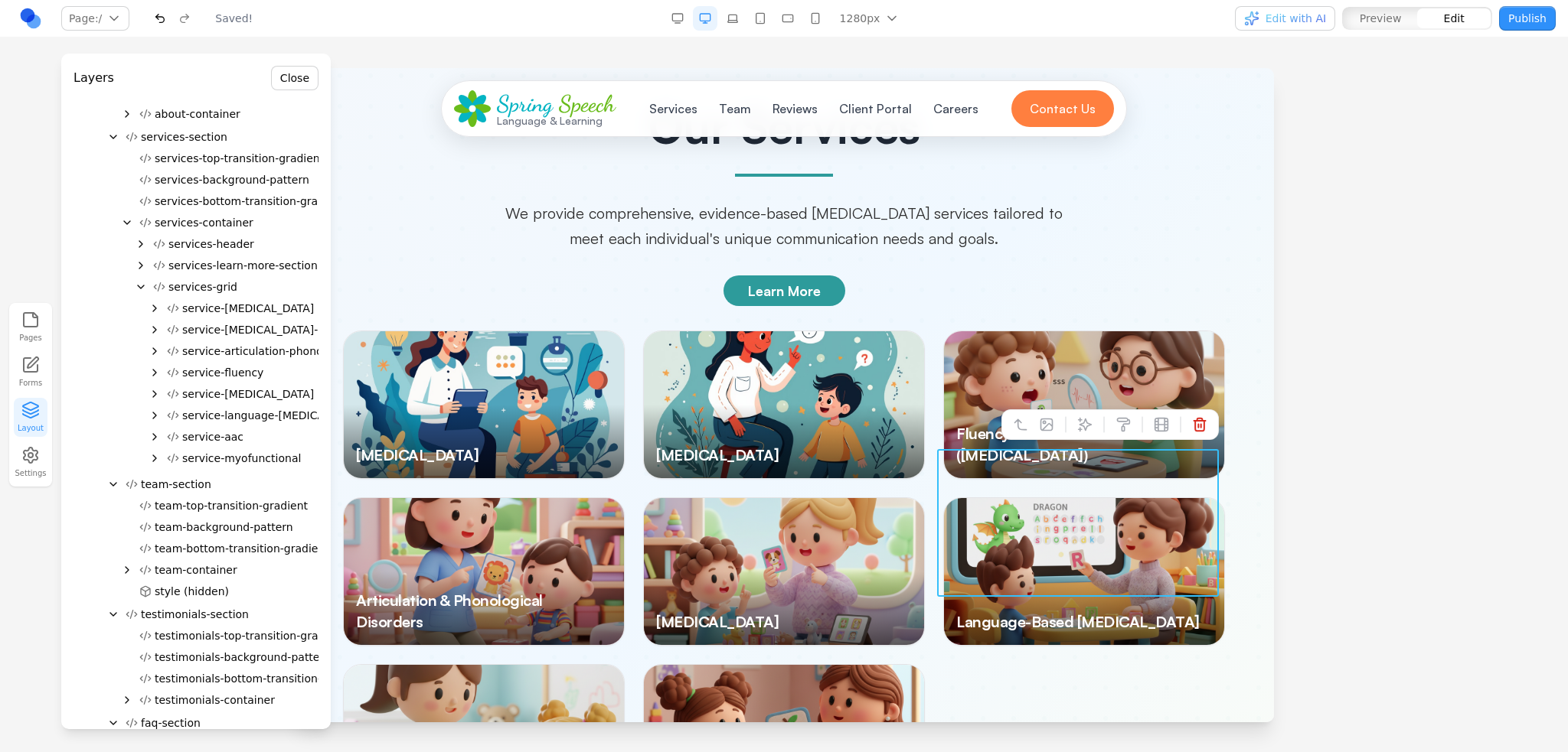
scroll to position [2262, 0]
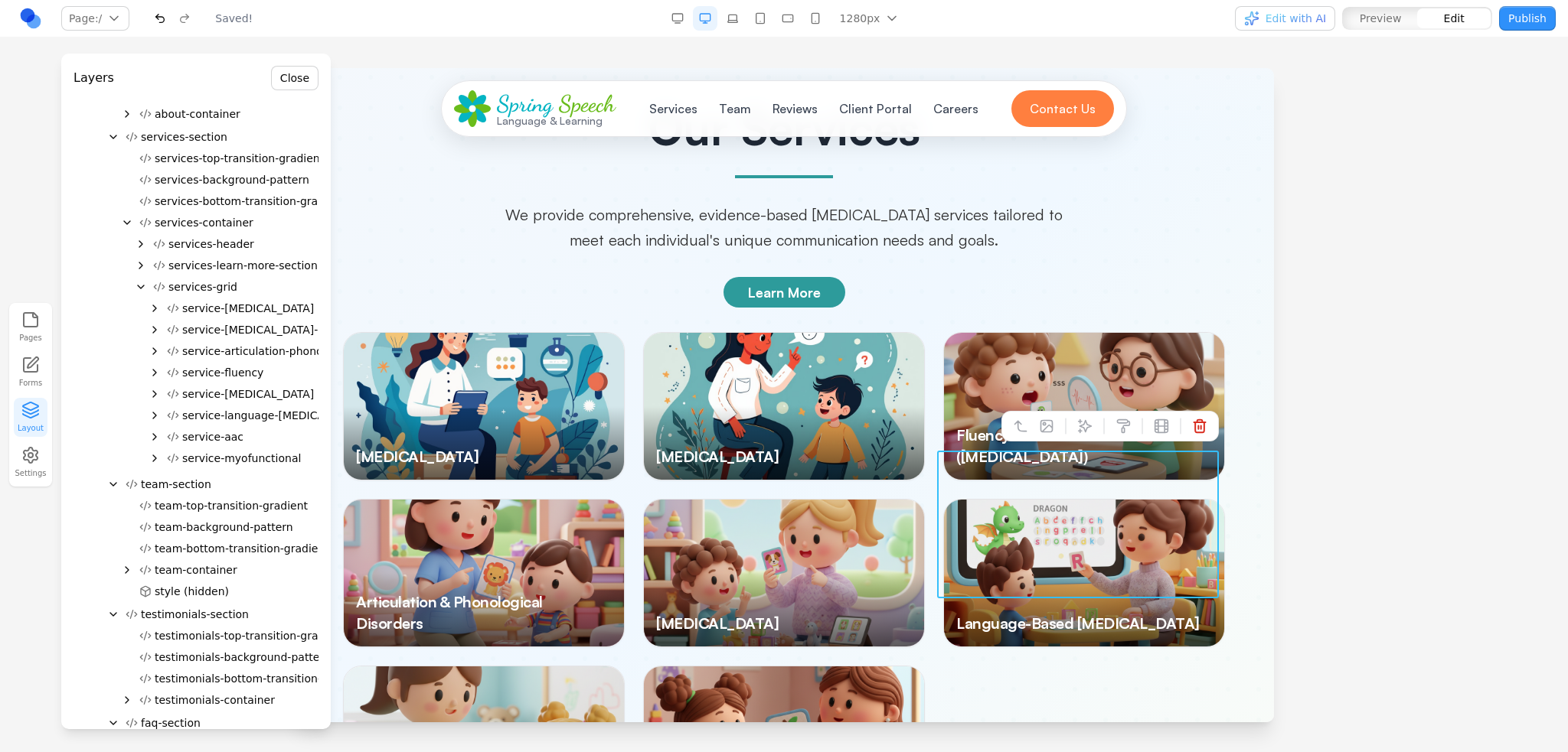
click at [231, 348] on span "service-articulation-phonology" at bounding box center [263, 351] width 163 height 16
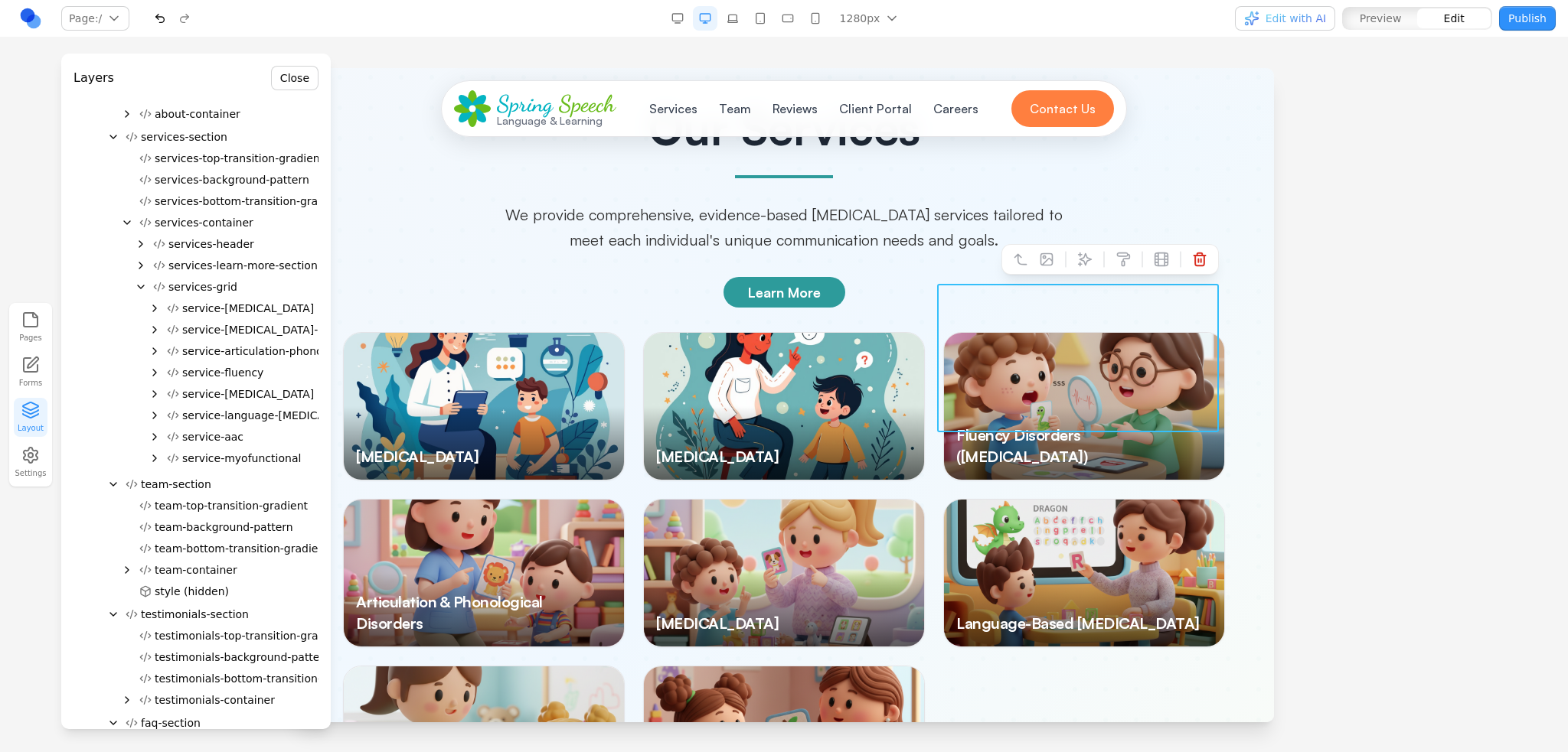
scroll to position [2401, 0]
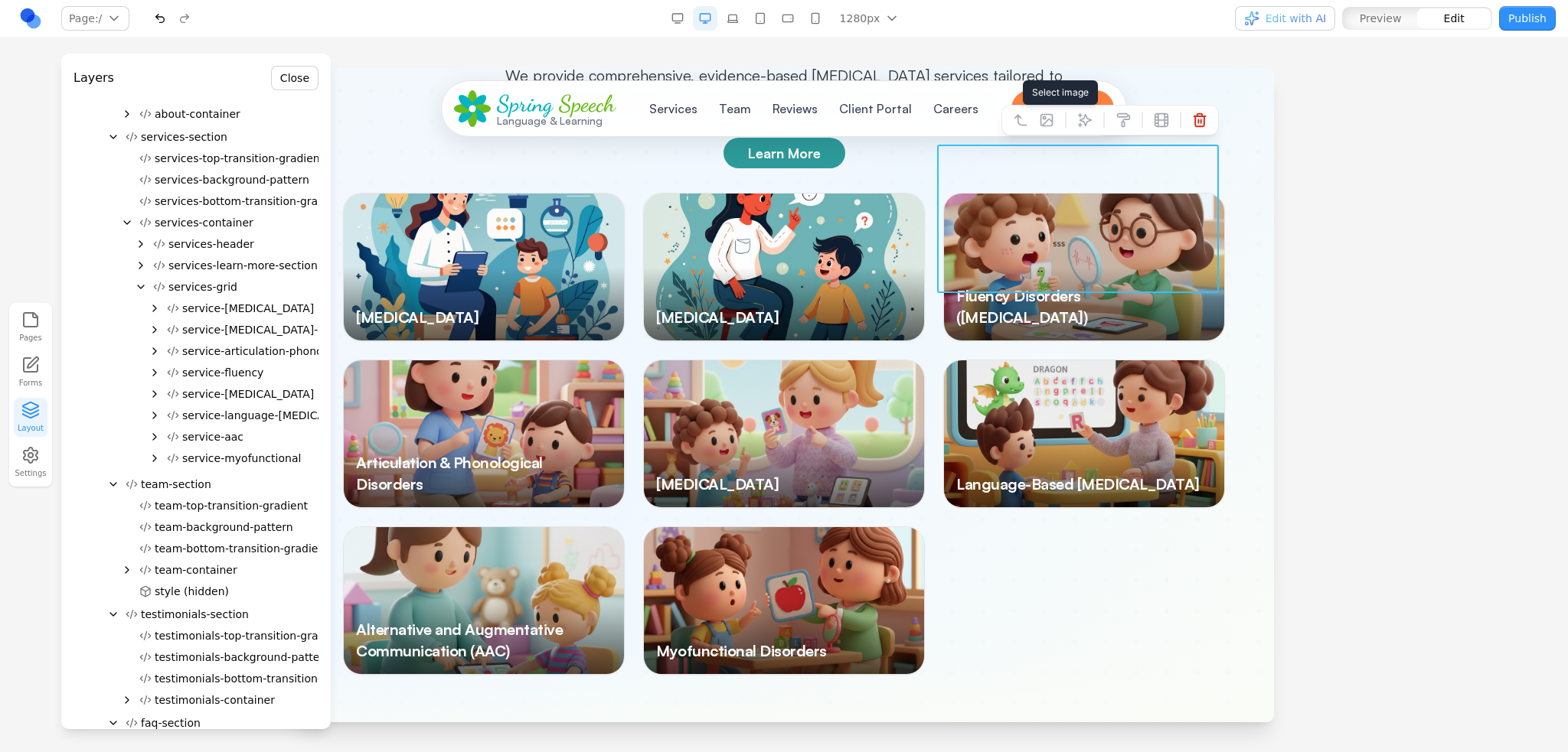
click at [1039, 121] on icon at bounding box center [1046, 120] width 16 height 16
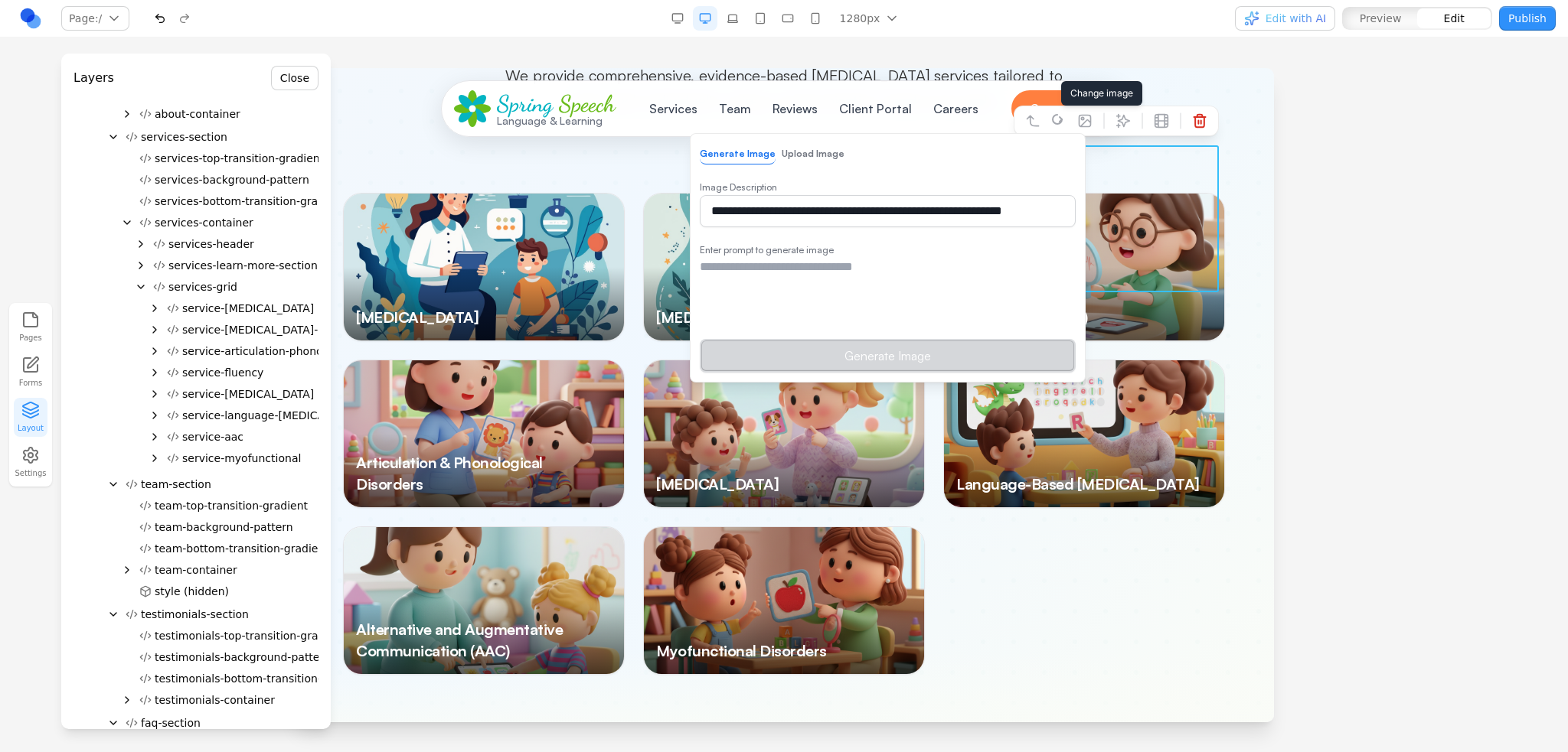
click at [799, 157] on button "Upload Image" at bounding box center [813, 153] width 62 height 20
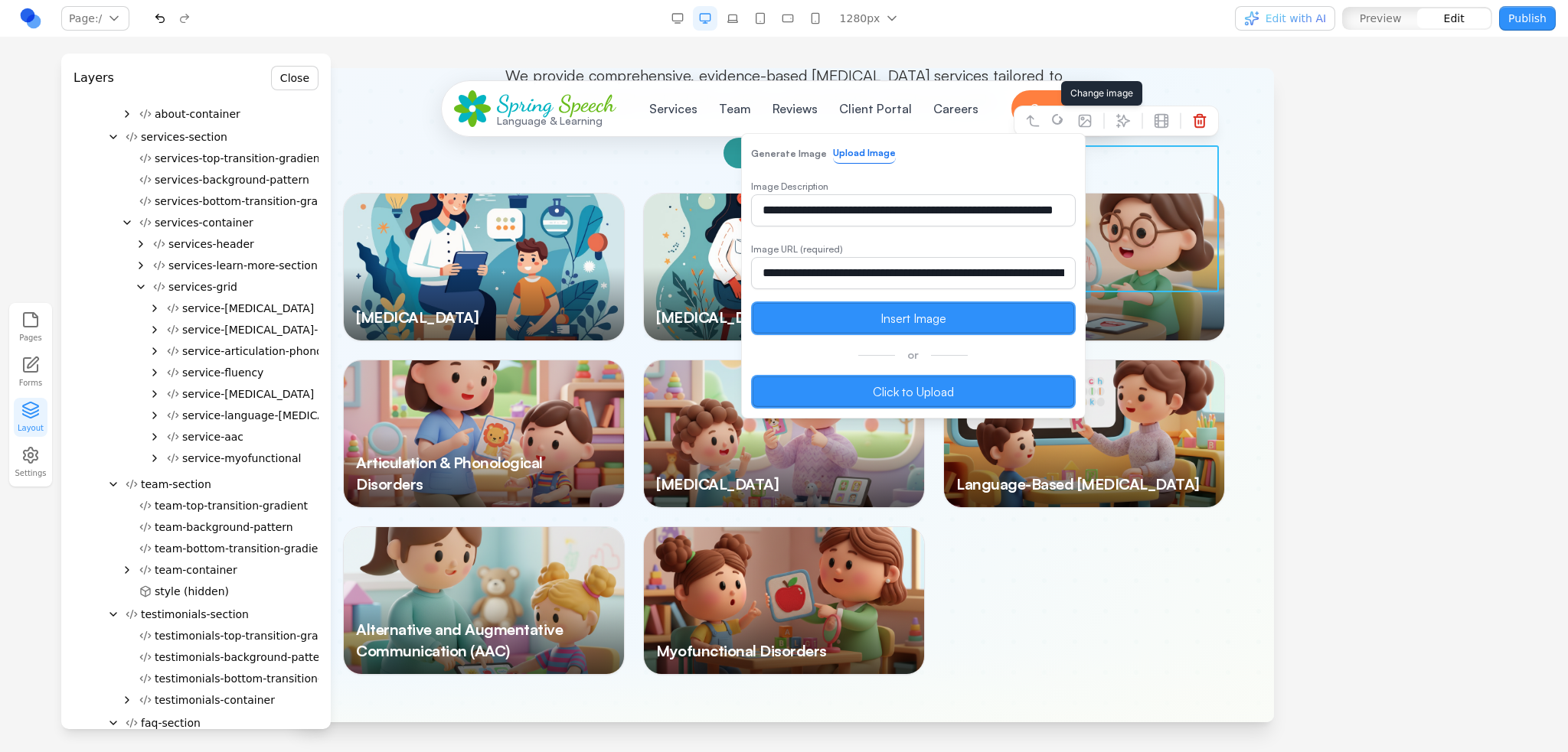
click at [817, 399] on label "Click to Upload" at bounding box center [913, 391] width 325 height 34
click at [294, 68] on input "Click to Upload" at bounding box center [294, 68] width 0 height 0
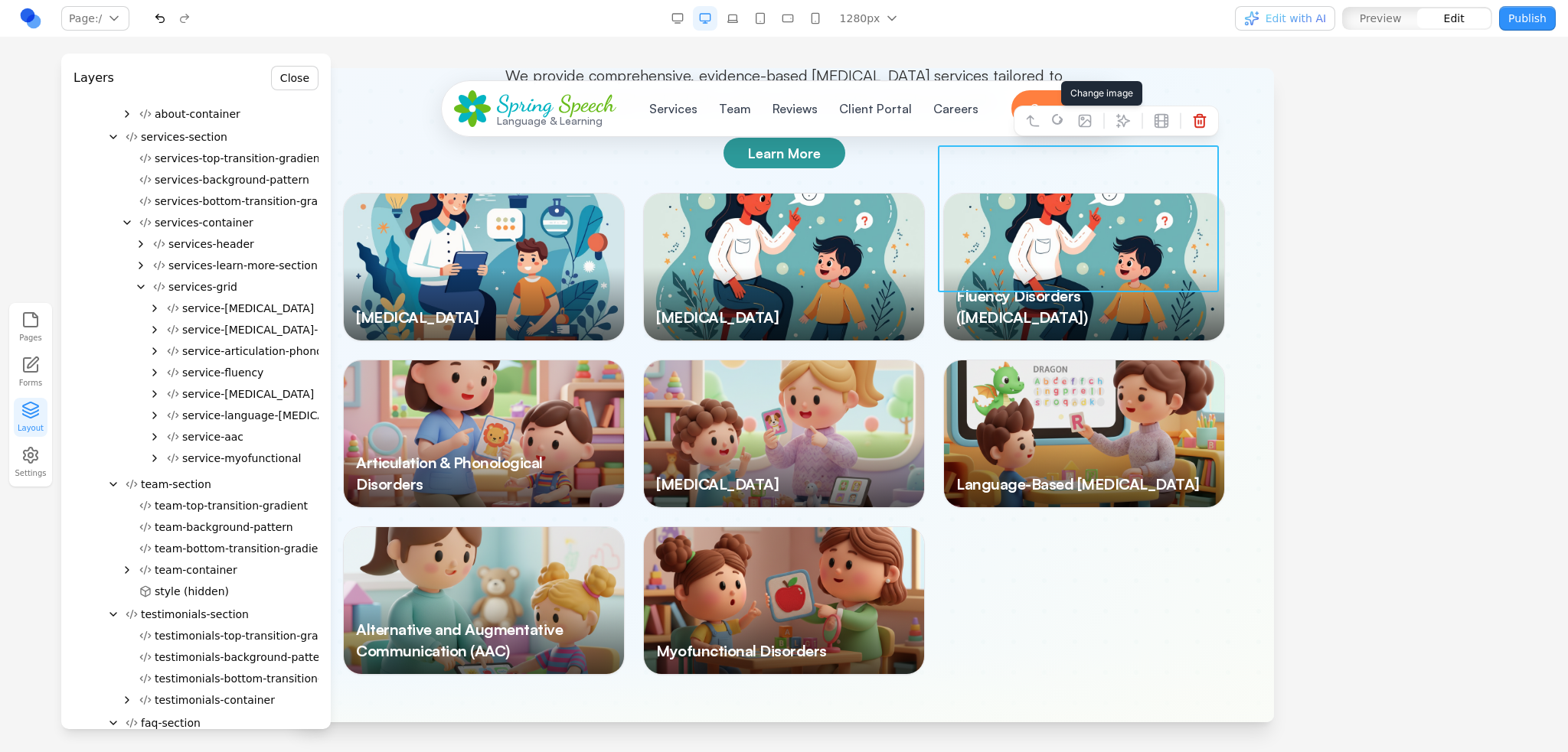
click at [501, 371] on div at bounding box center [483, 433] width 280 height 147
click at [1202, 194] on div at bounding box center [1083, 267] width 280 height 147
click at [1069, 194] on div at bounding box center [1083, 267] width 280 height 147
click at [1072, 112] on button at bounding box center [1085, 121] width 25 height 25
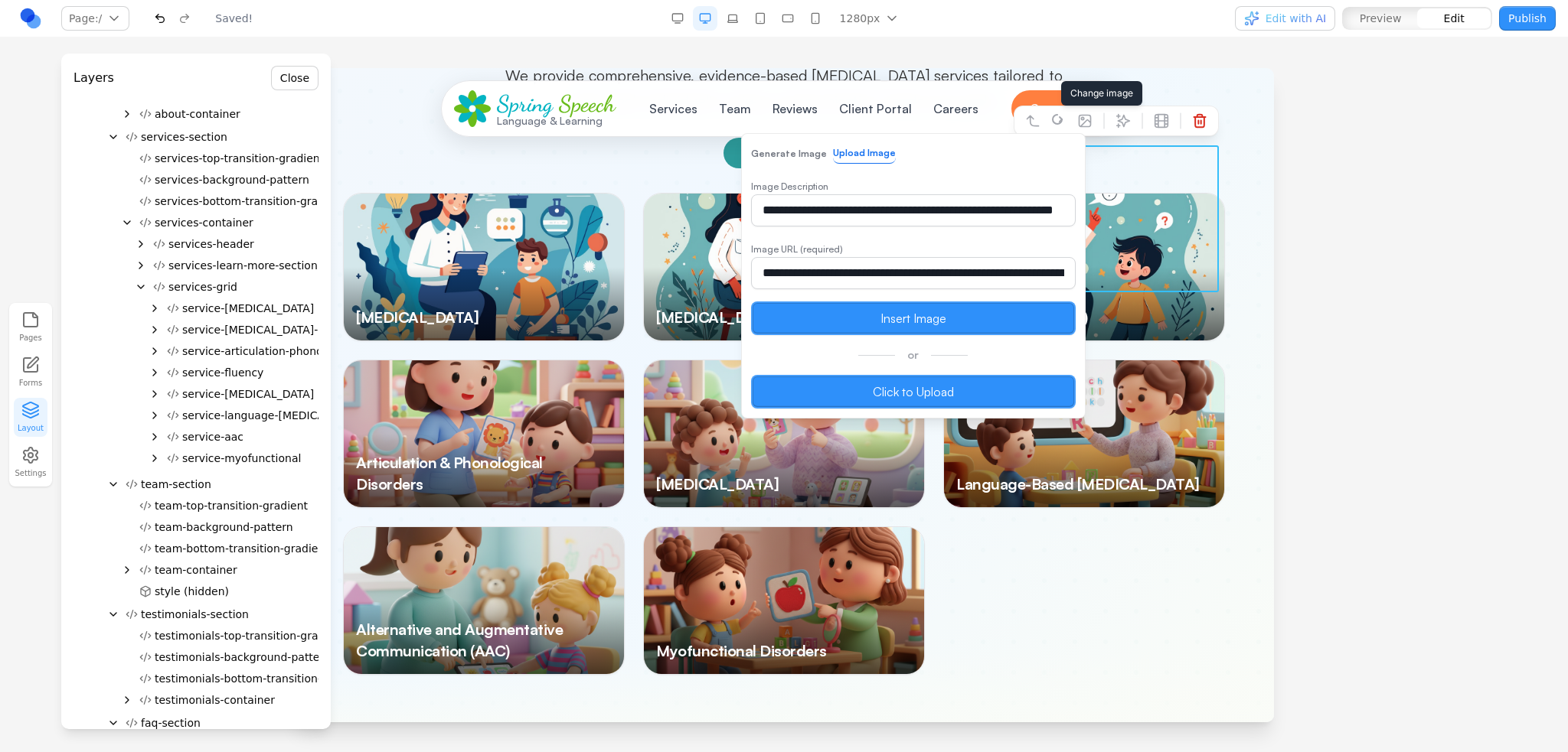
click at [862, 376] on label "Click to Upload" at bounding box center [913, 391] width 325 height 34
click at [294, 68] on input "Click to Upload" at bounding box center [294, 68] width 0 height 0
click at [478, 360] on div at bounding box center [483, 433] width 280 height 147
click at [234, 348] on span "service-articulation-phonology" at bounding box center [263, 351] width 163 height 16
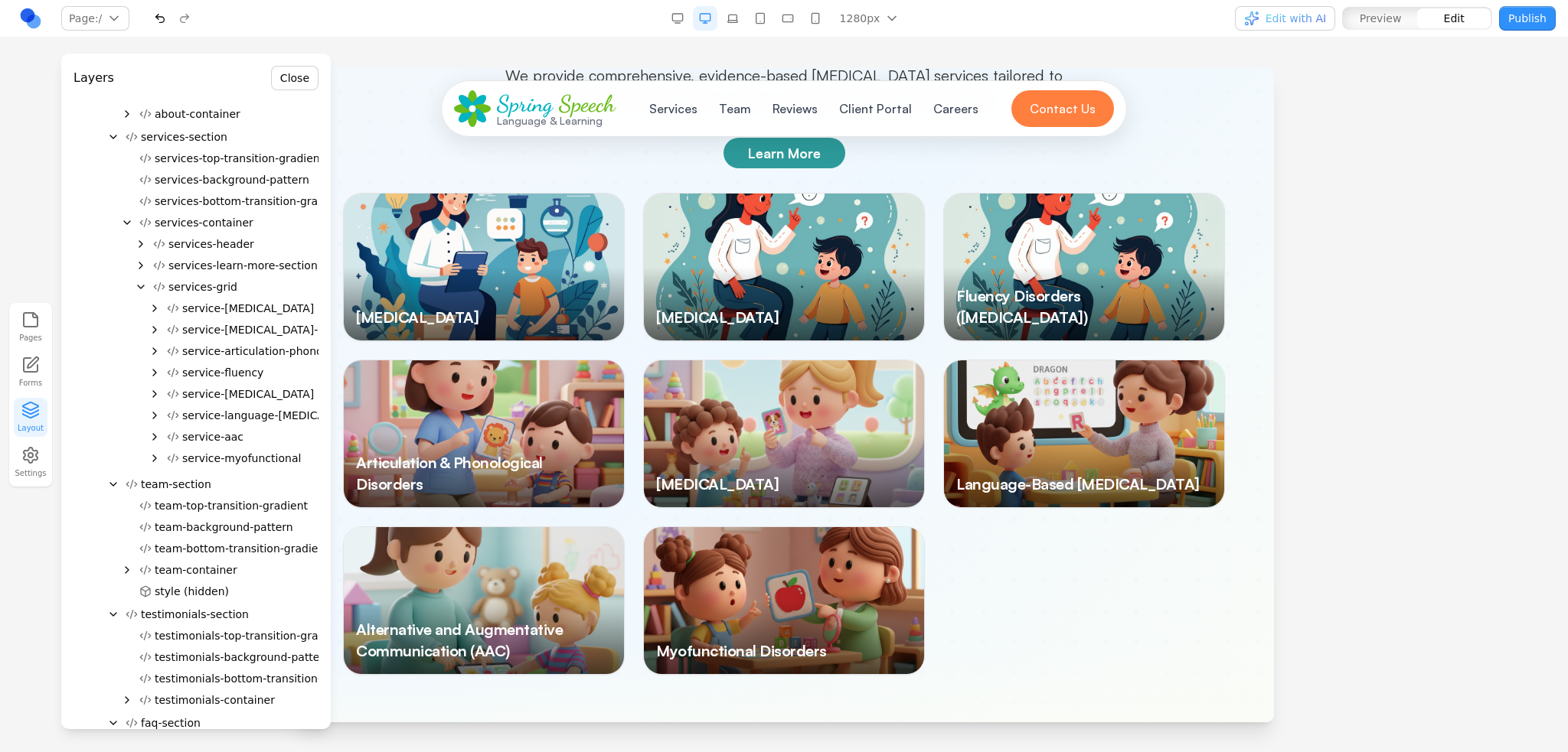
click at [263, 352] on span "service-articulation-phonology" at bounding box center [263, 351] width 163 height 16
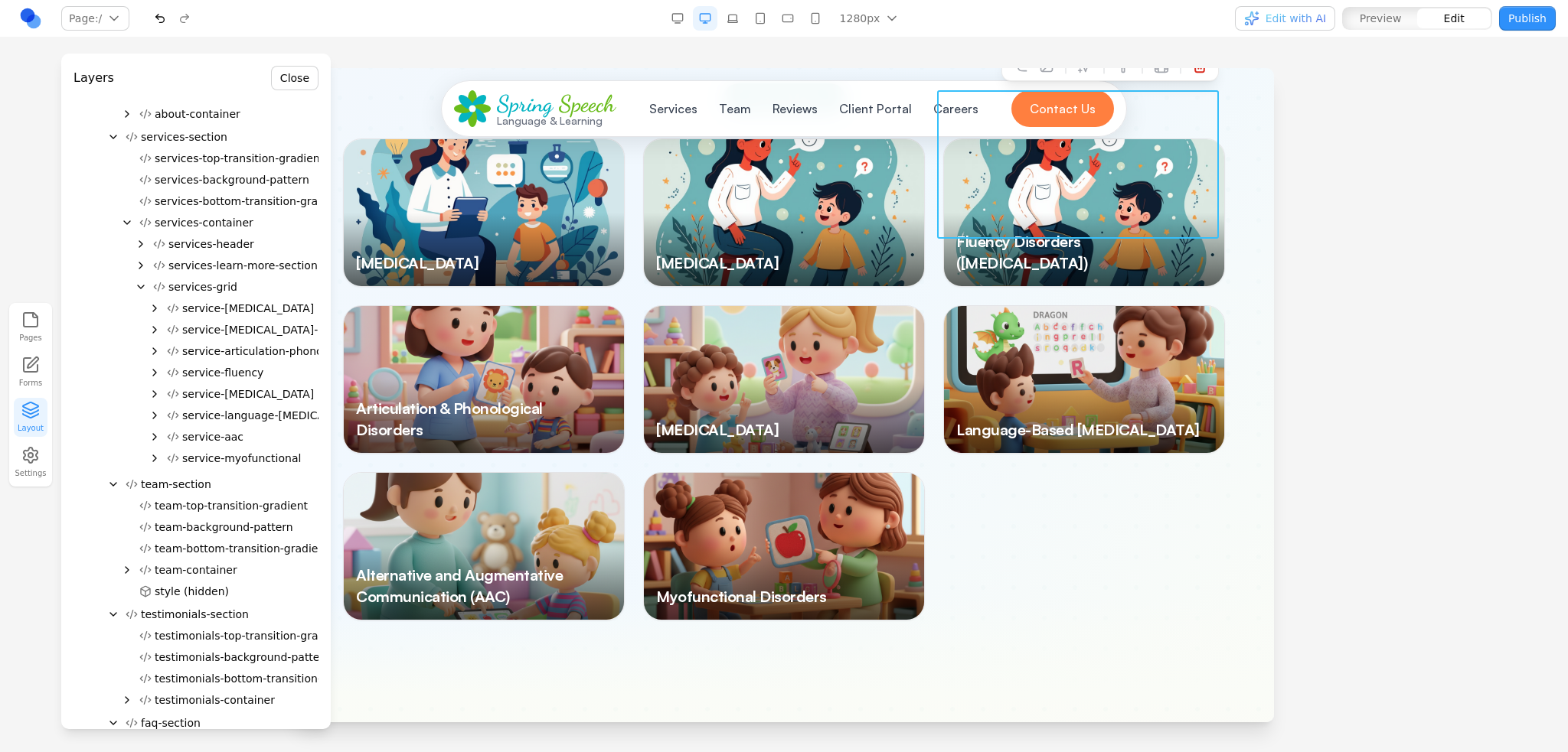
scroll to position [2477, 0]
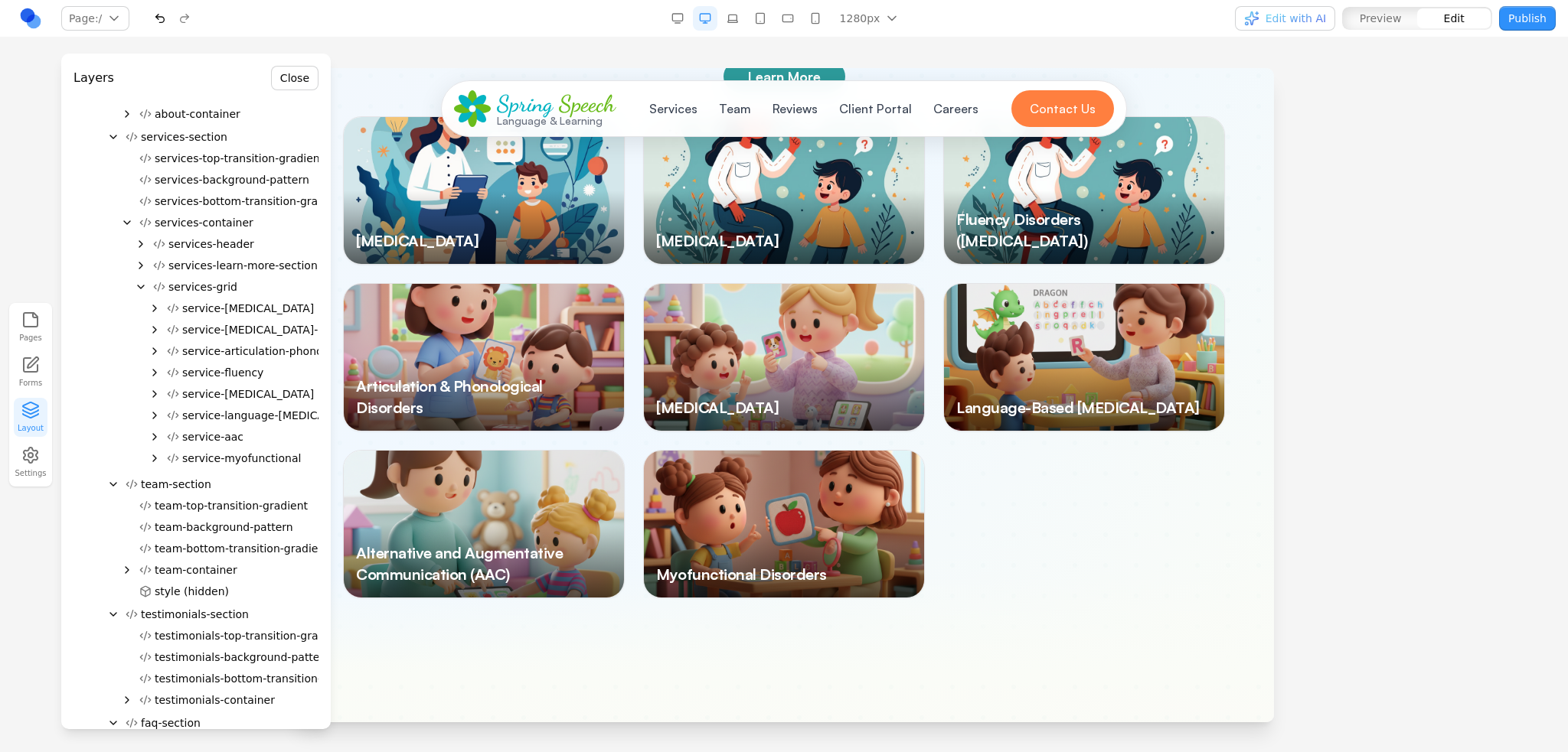
click at [224, 348] on span "service-articulation-phonology" at bounding box center [263, 351] width 163 height 16
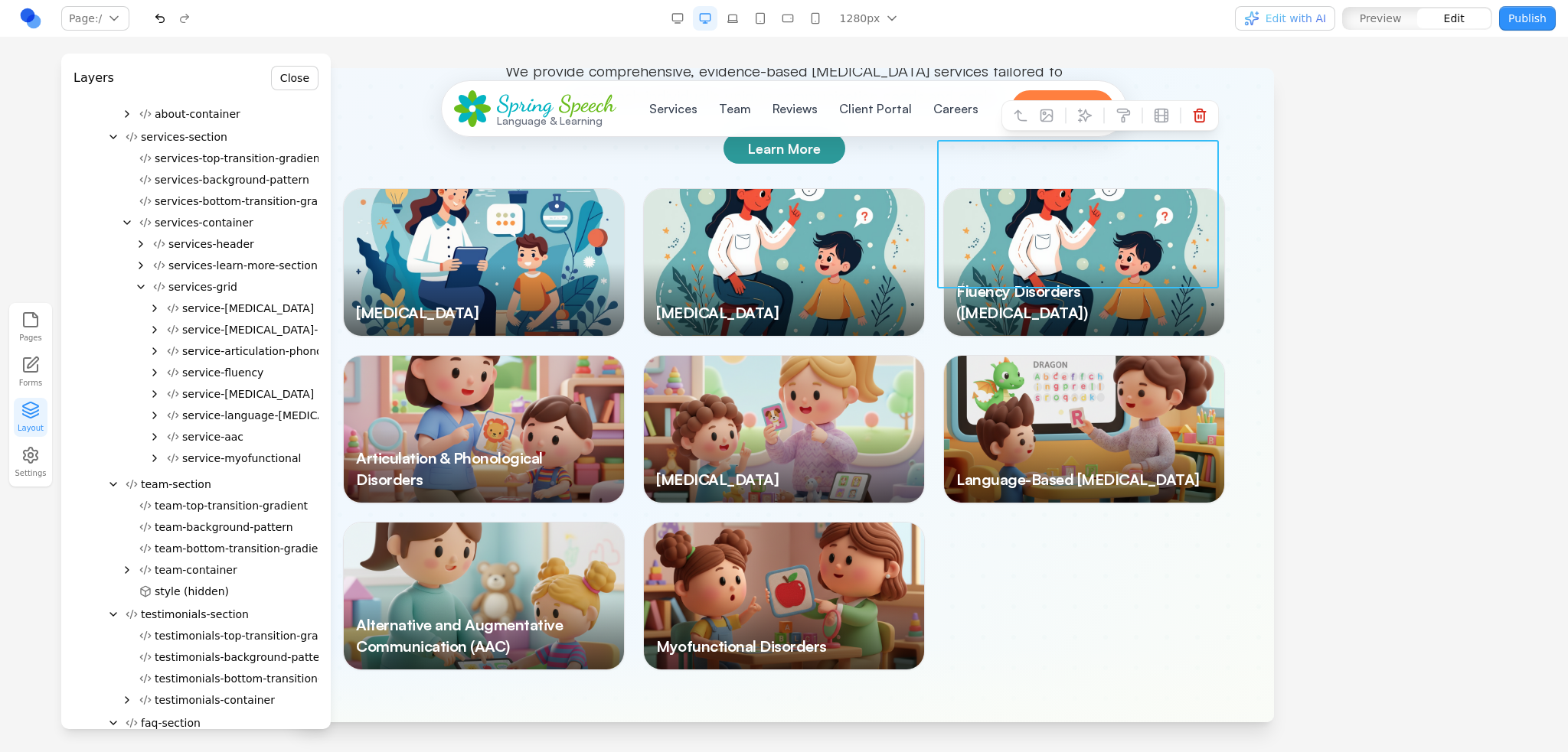
scroll to position [2401, 0]
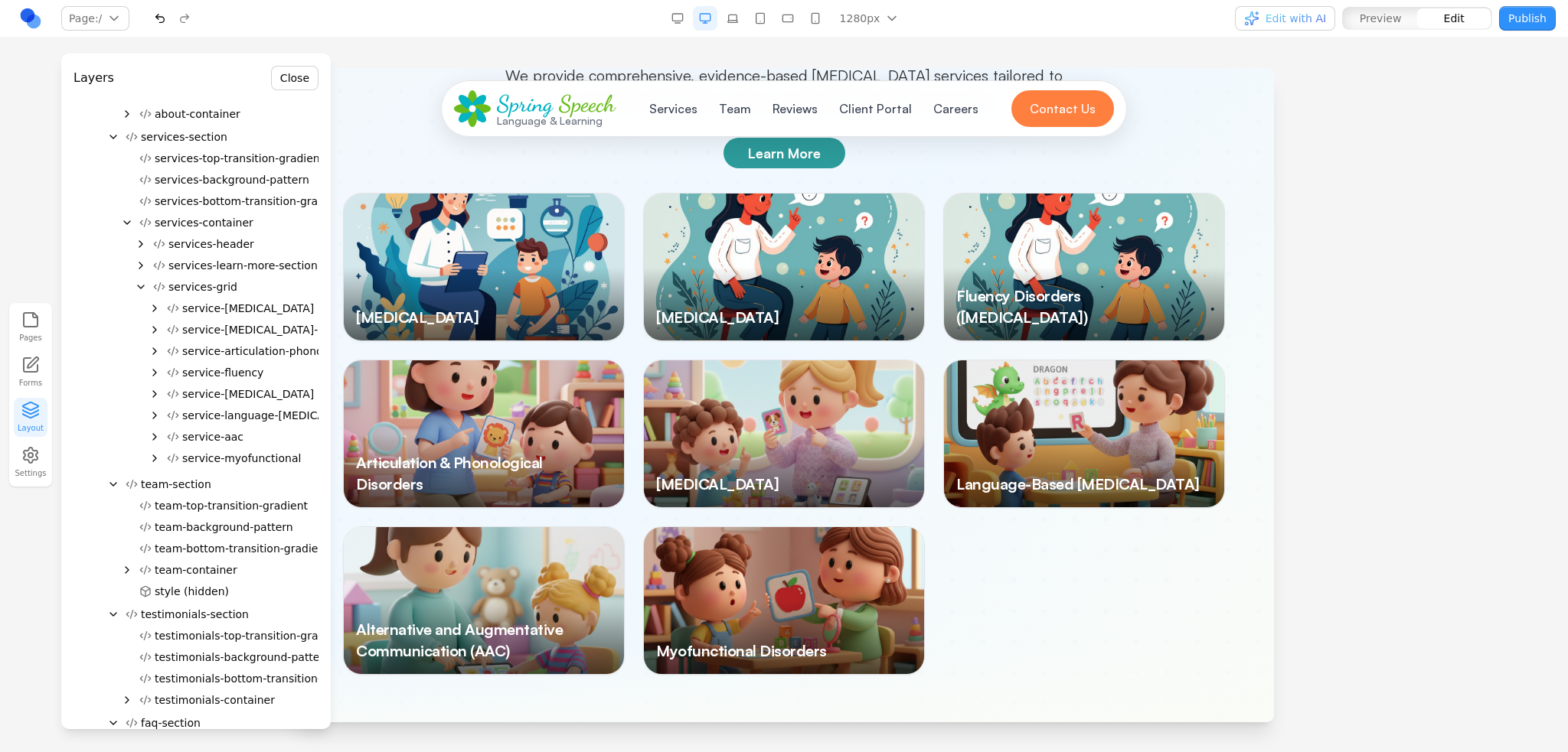
click at [223, 379] on span "service-fluency" at bounding box center [222, 372] width 81 height 16
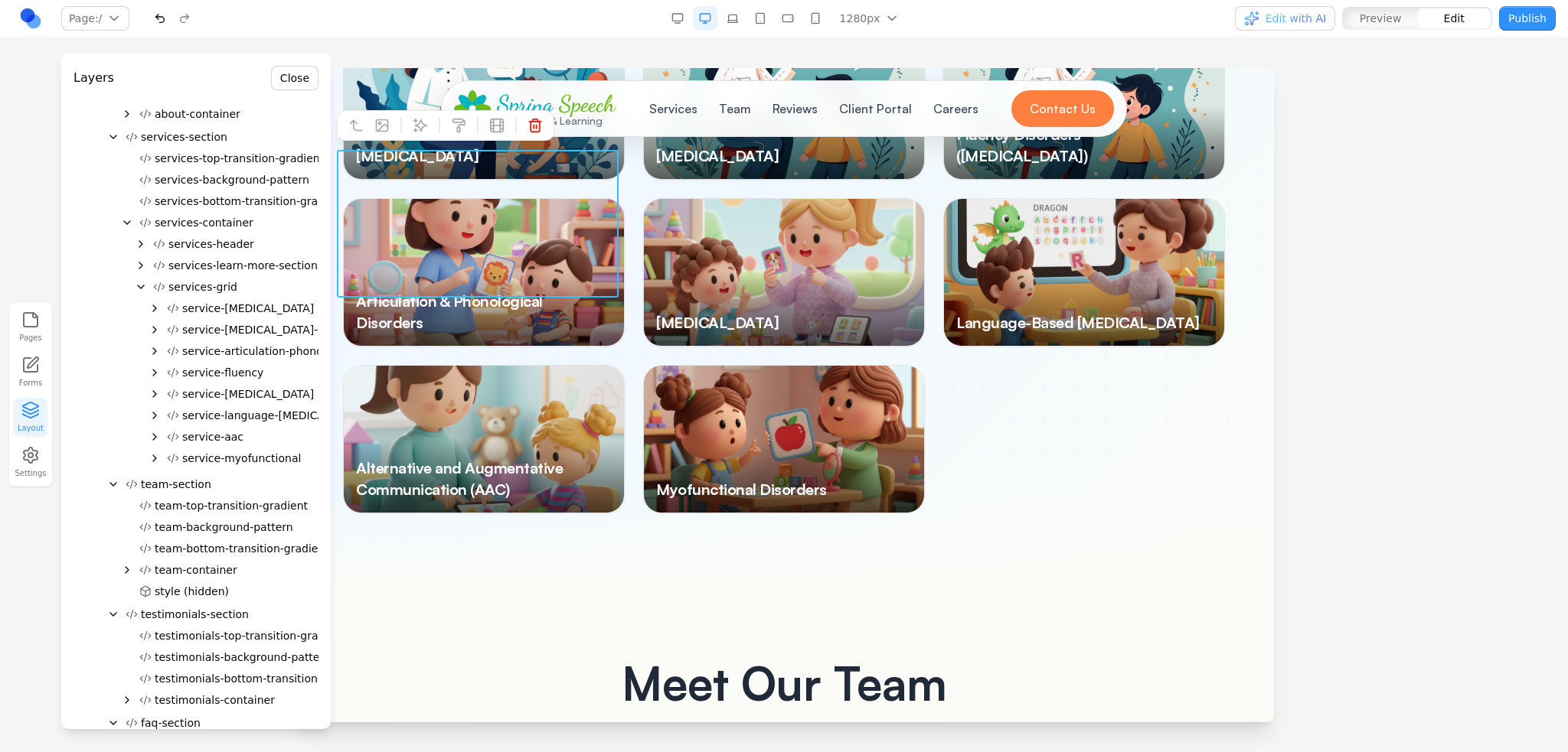
scroll to position [2568, 0]
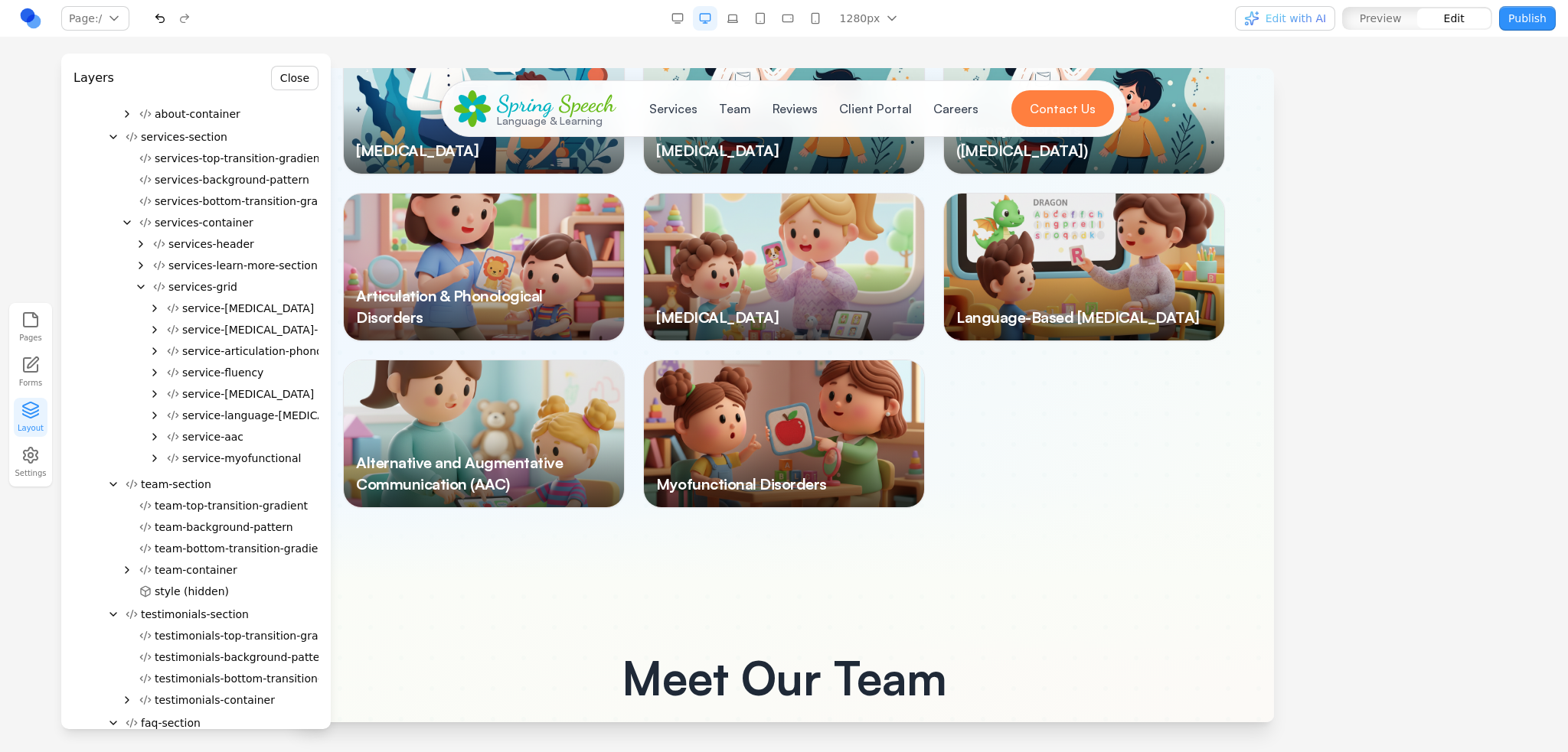
click at [222, 376] on span "service-fluency" at bounding box center [222, 372] width 81 height 16
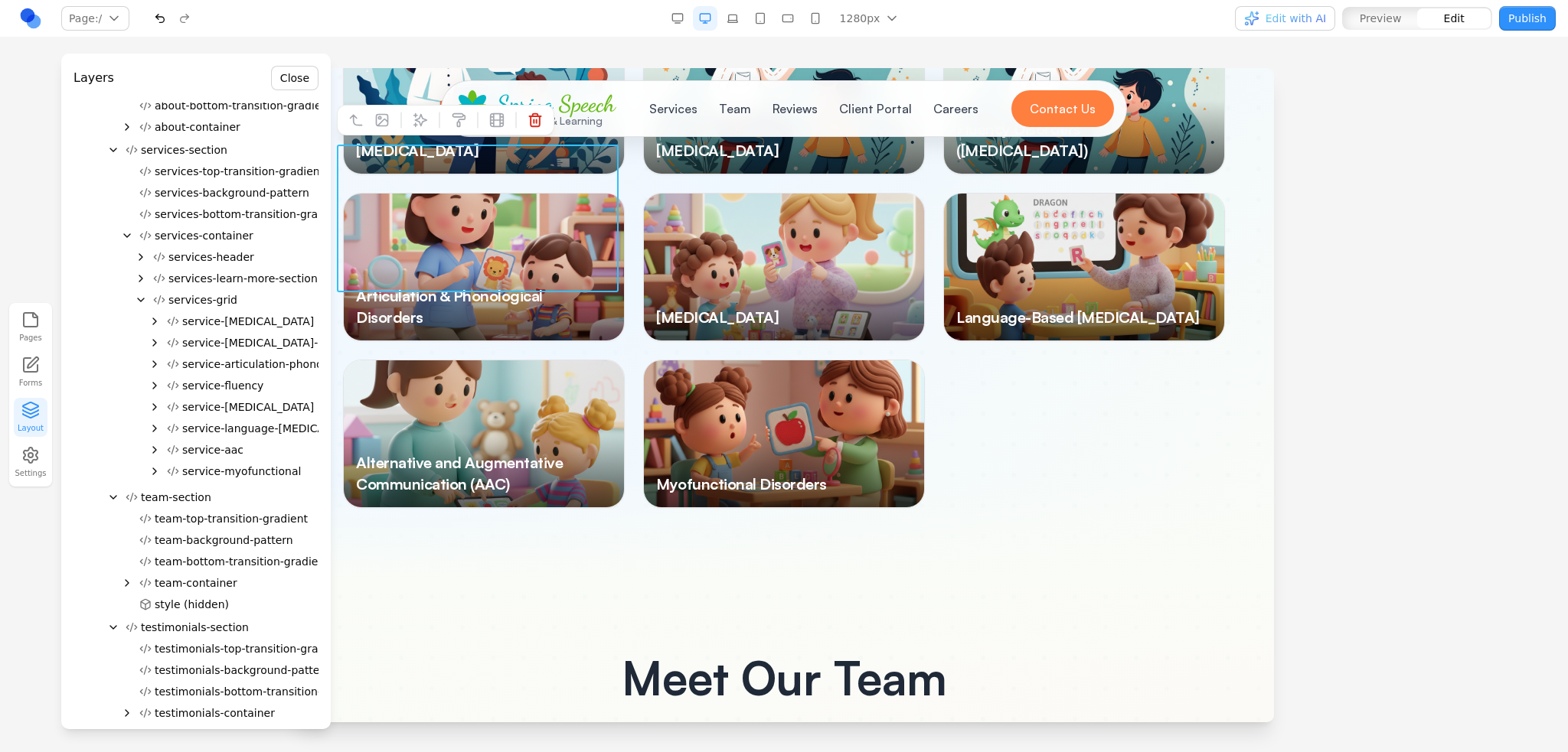
scroll to position [273, 0]
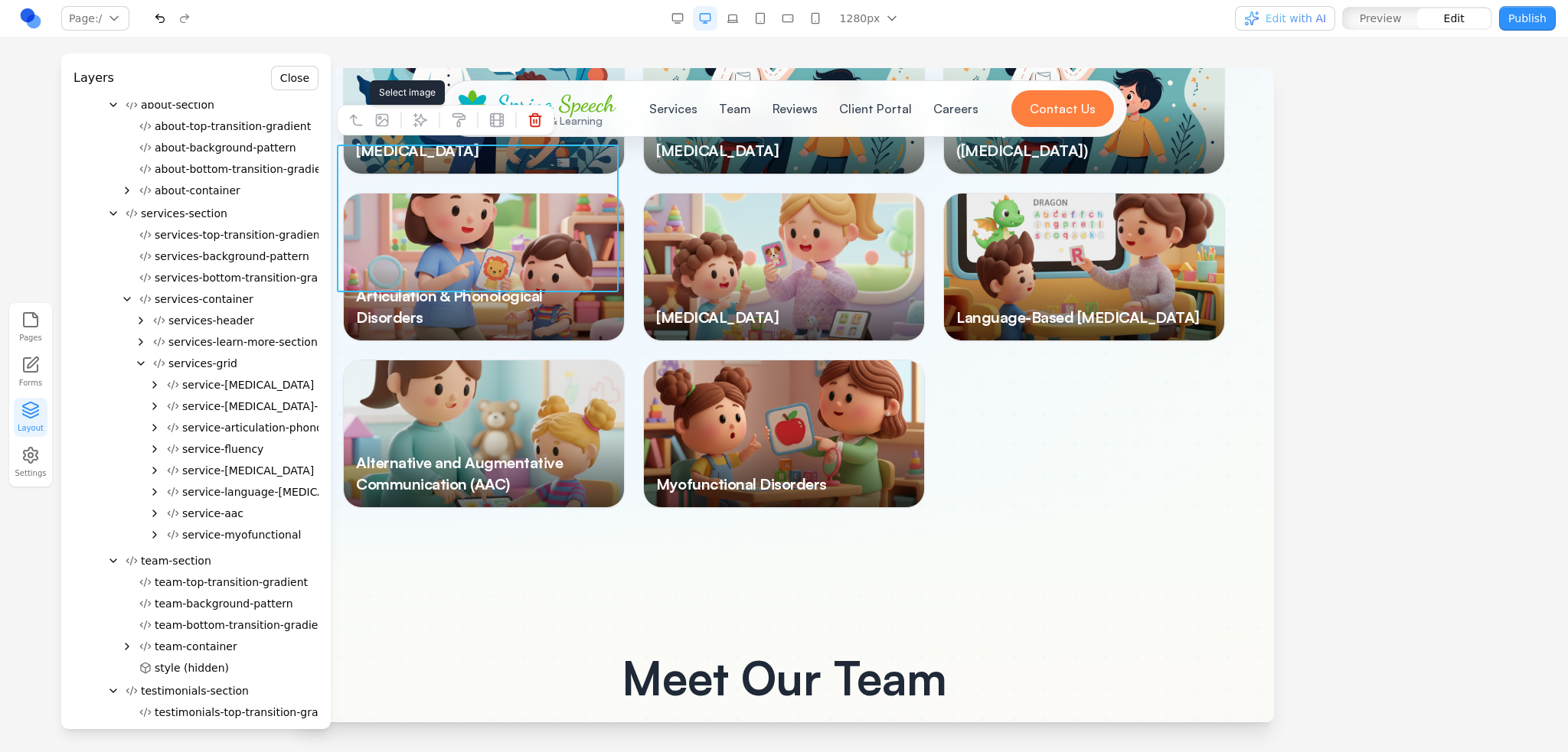
click at [386, 125] on icon at bounding box center [382, 120] width 16 height 16
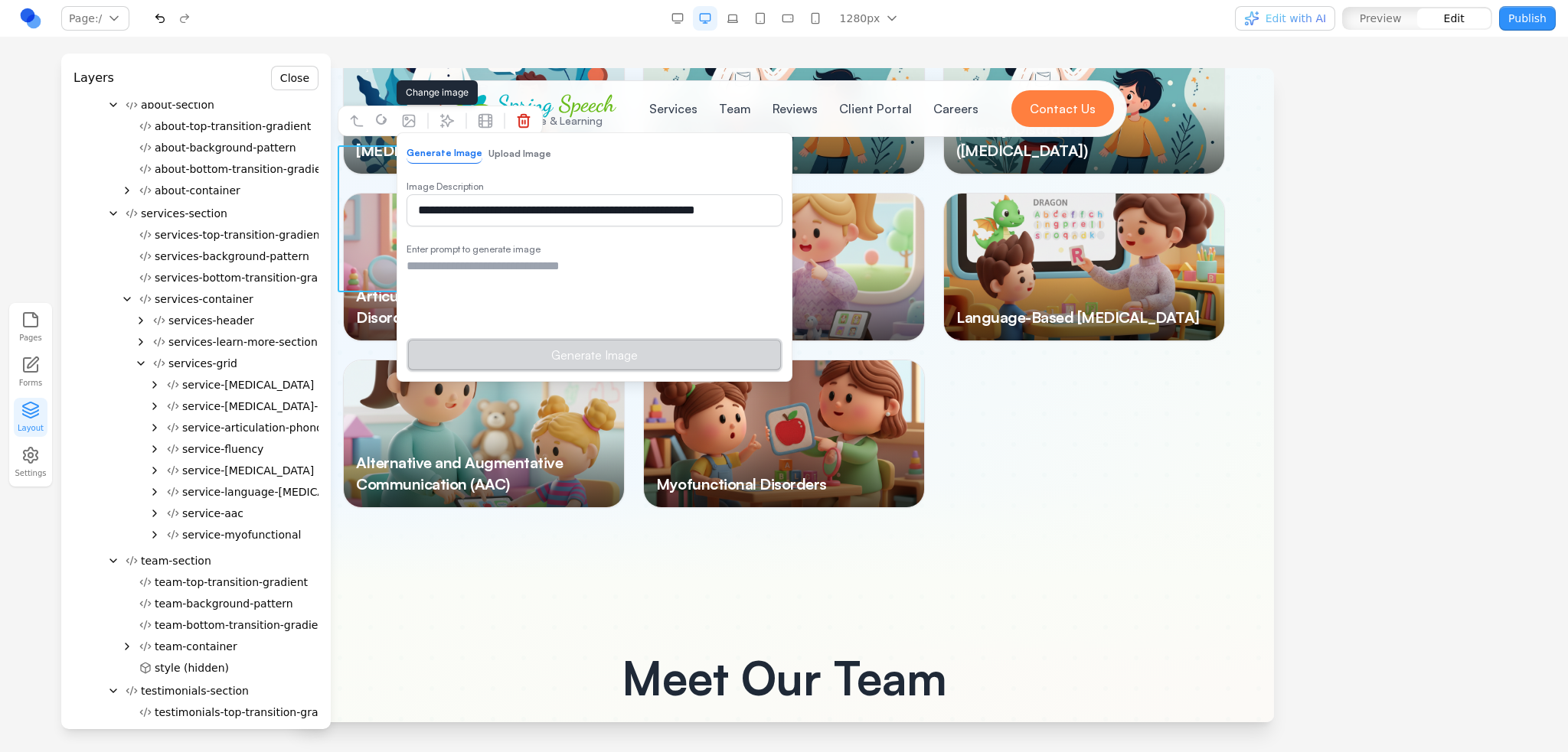
click at [516, 140] on div "**********" at bounding box center [594, 257] width 395 height 249
click at [511, 156] on button "Upload Image" at bounding box center [519, 153] width 62 height 20
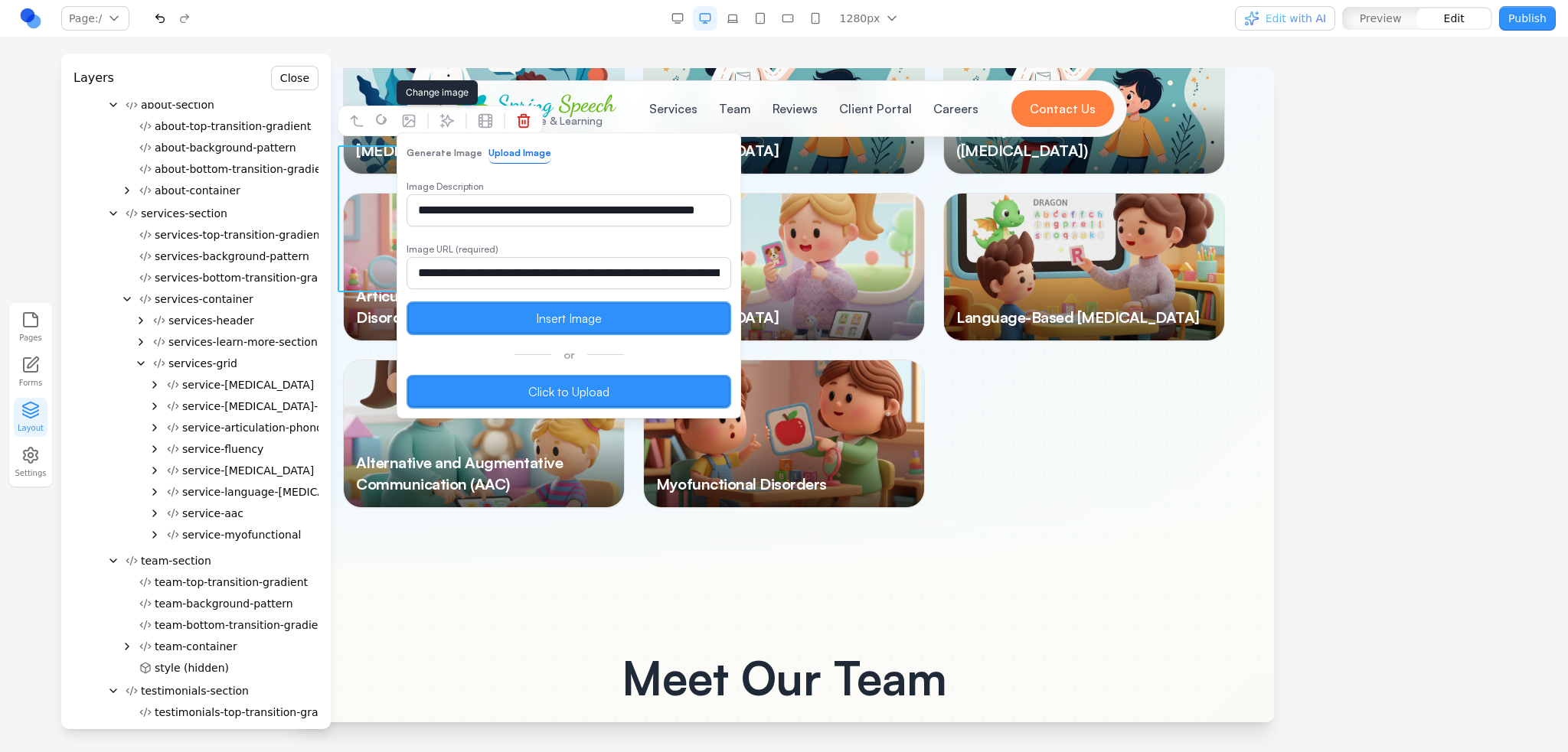
click at [502, 385] on label "Click to Upload" at bounding box center [569, 391] width 325 height 34
click at [294, 68] on input "Click to Upload" at bounding box center [294, 68] width 0 height 0
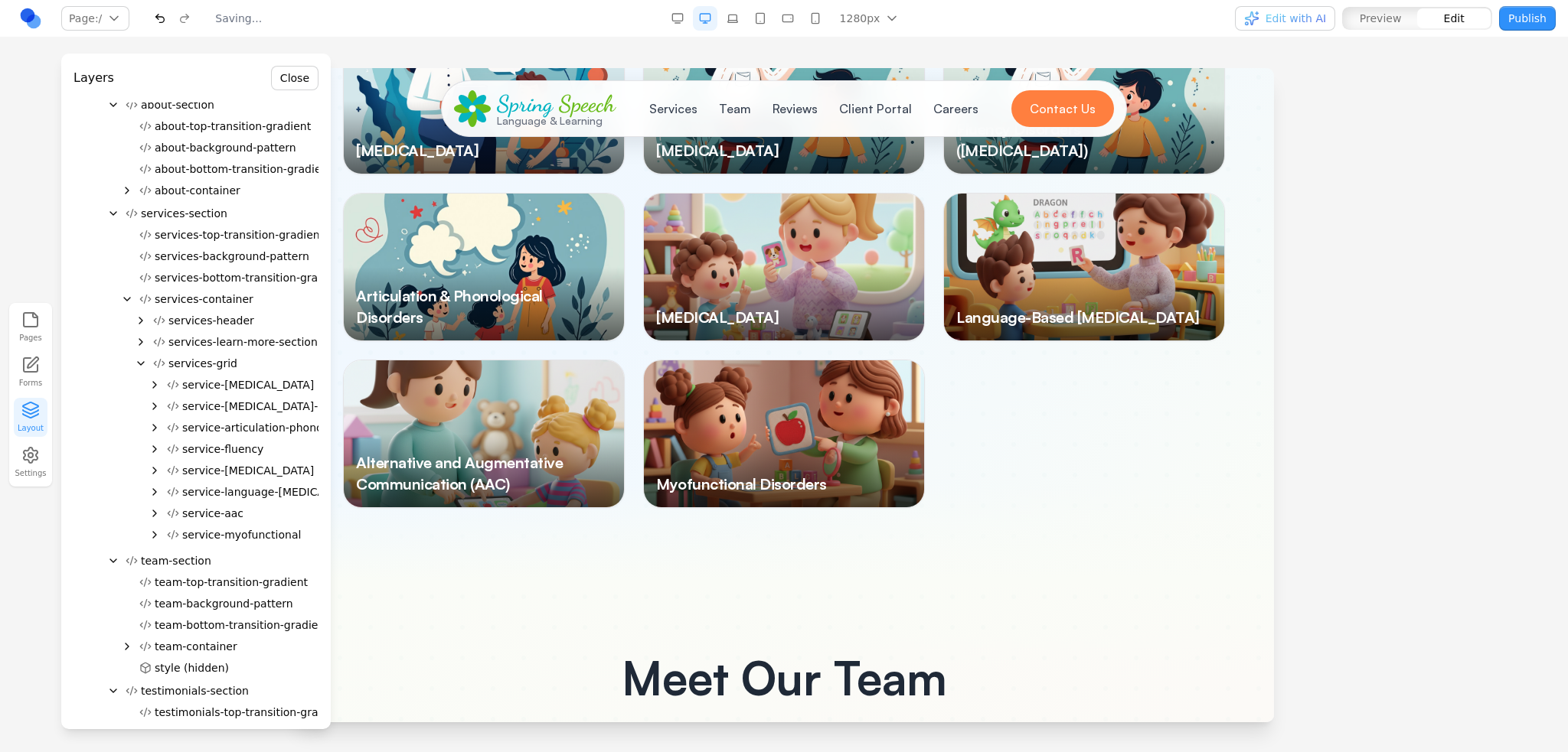
click at [237, 473] on span "service-[MEDICAL_DATA]" at bounding box center [248, 470] width 131 height 16
click at [710, 121] on icon at bounding box center [714, 120] width 16 height 16
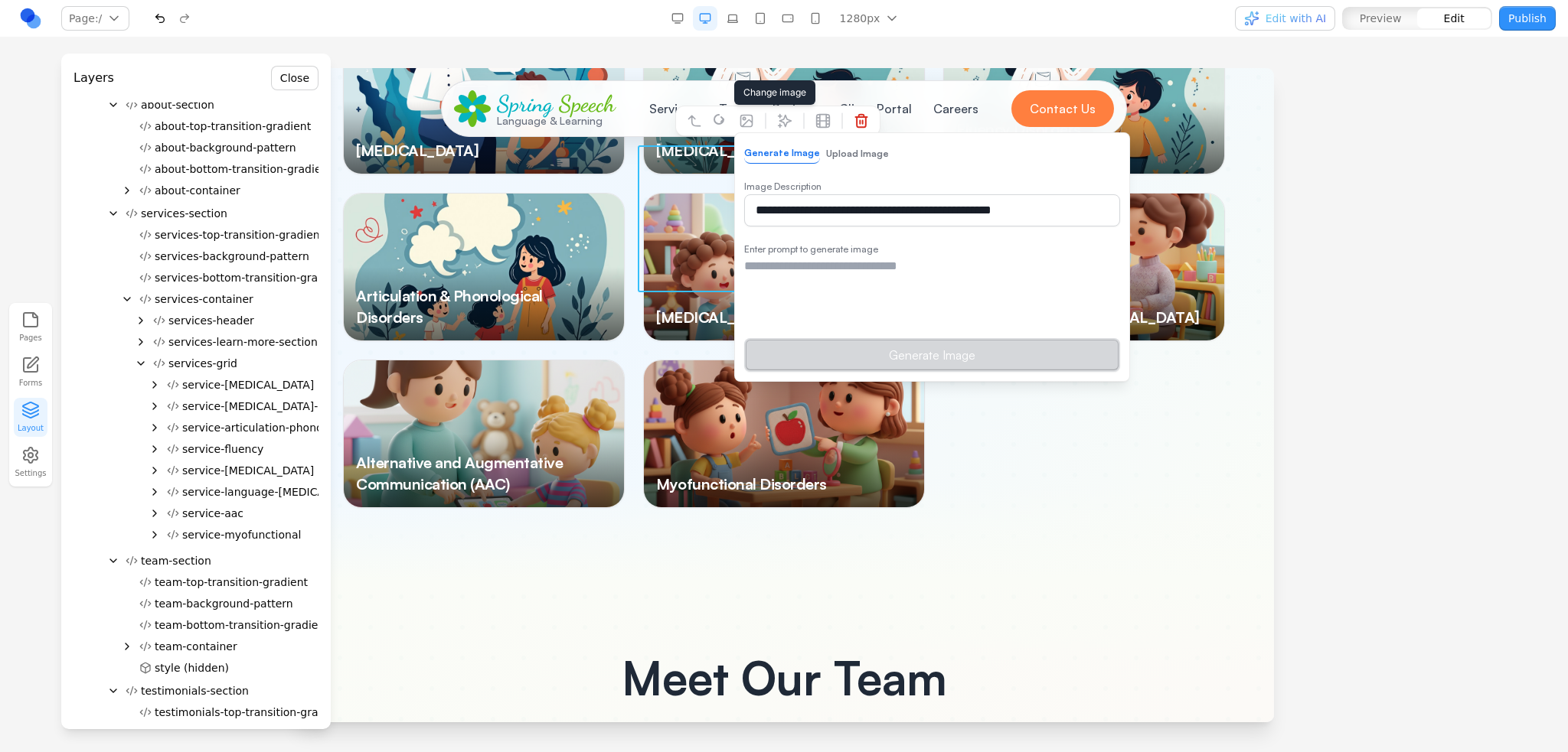
click at [839, 152] on button "Upload Image" at bounding box center [857, 153] width 62 height 20
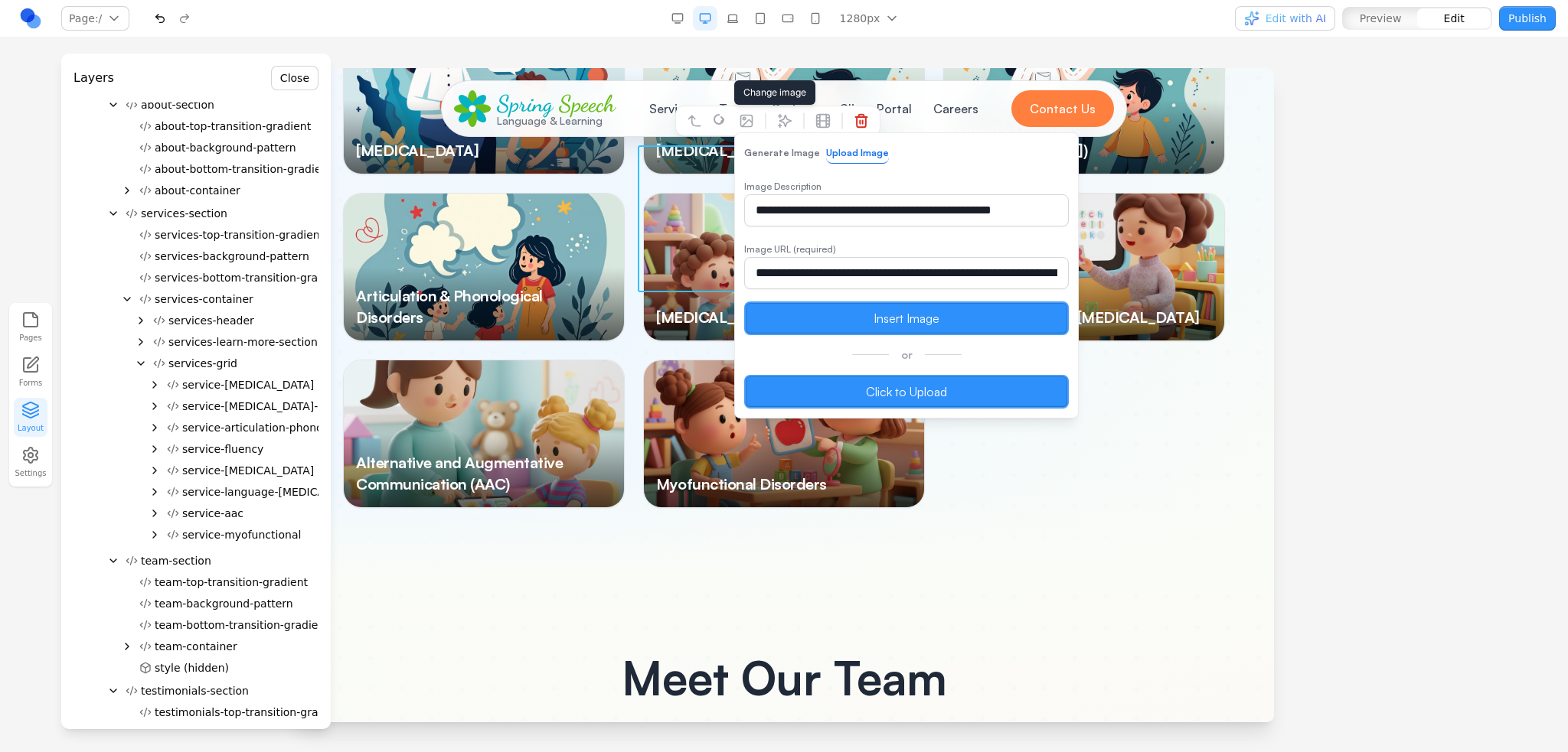
click at [811, 394] on label "Click to Upload" at bounding box center [907, 391] width 325 height 34
click at [294, 68] on input "Click to Upload" at bounding box center [294, 68] width 0 height 0
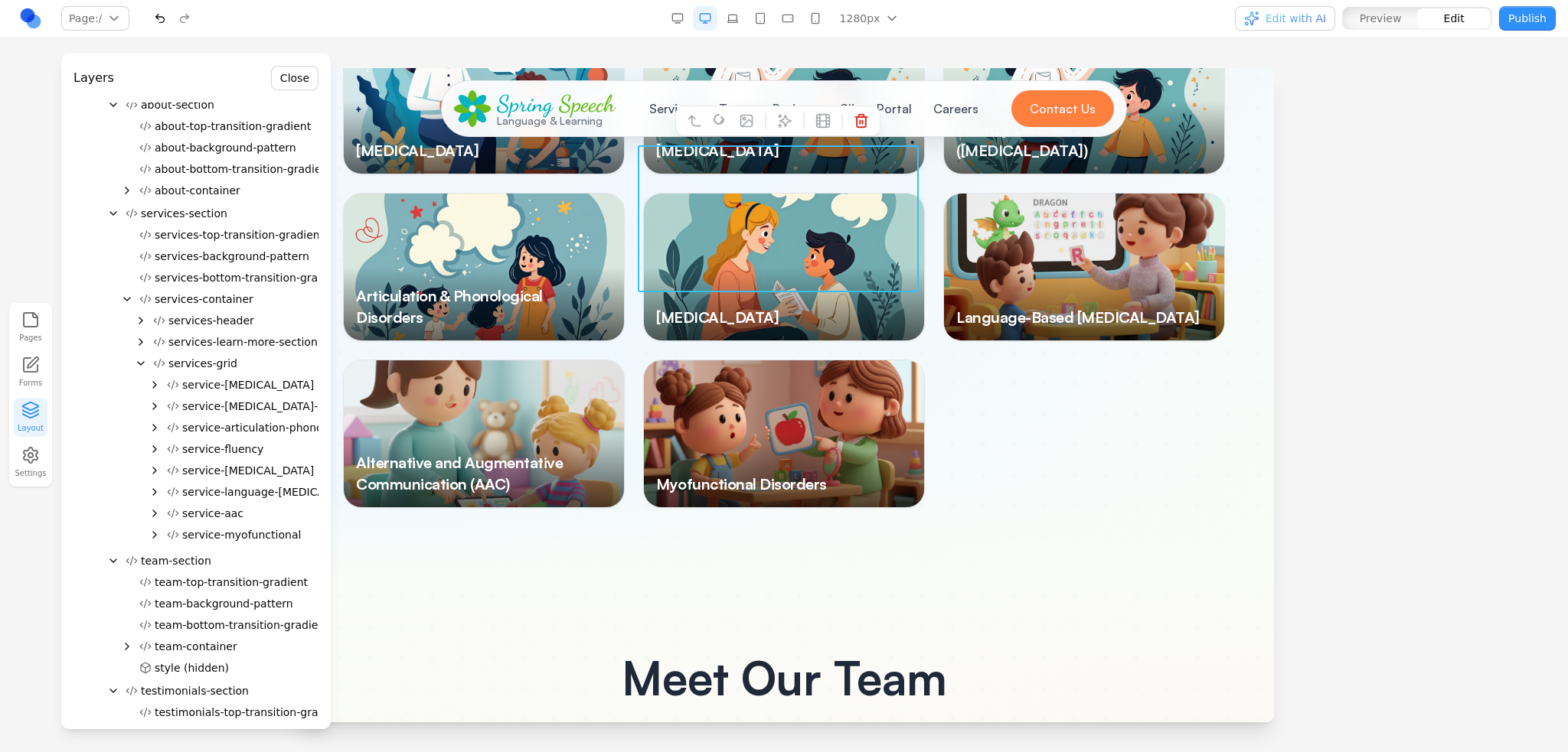
click at [1015, 224] on div at bounding box center [1083, 267] width 280 height 147
click at [1054, 228] on div at bounding box center [1083, 267] width 280 height 147
click at [226, 468] on span "service-[MEDICAL_DATA]" at bounding box center [248, 470] width 131 height 16
click at [240, 495] on span "service-language-[MEDICAL_DATA]" at bounding box center [275, 492] width 185 height 16
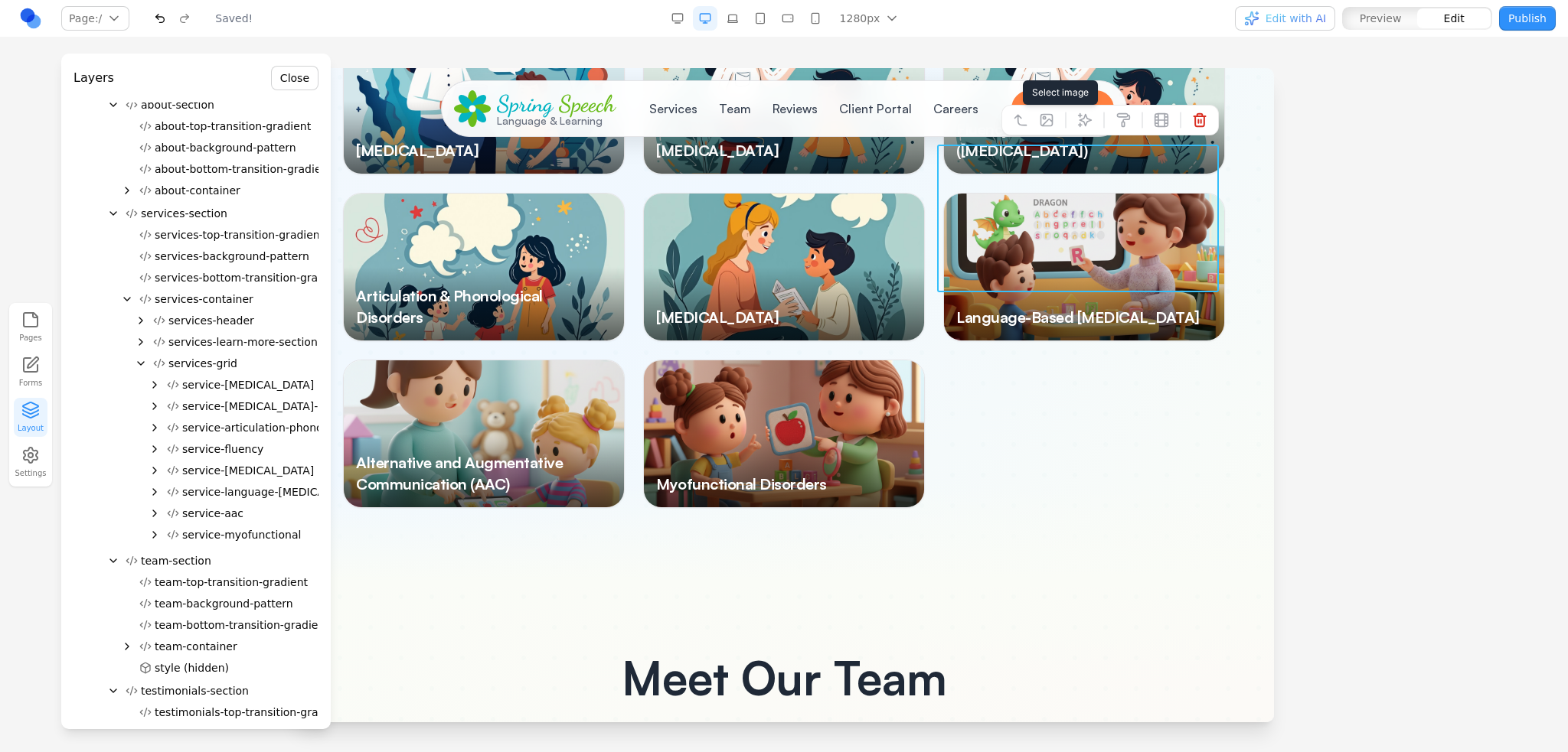
click at [1043, 121] on icon at bounding box center [1046, 120] width 16 height 16
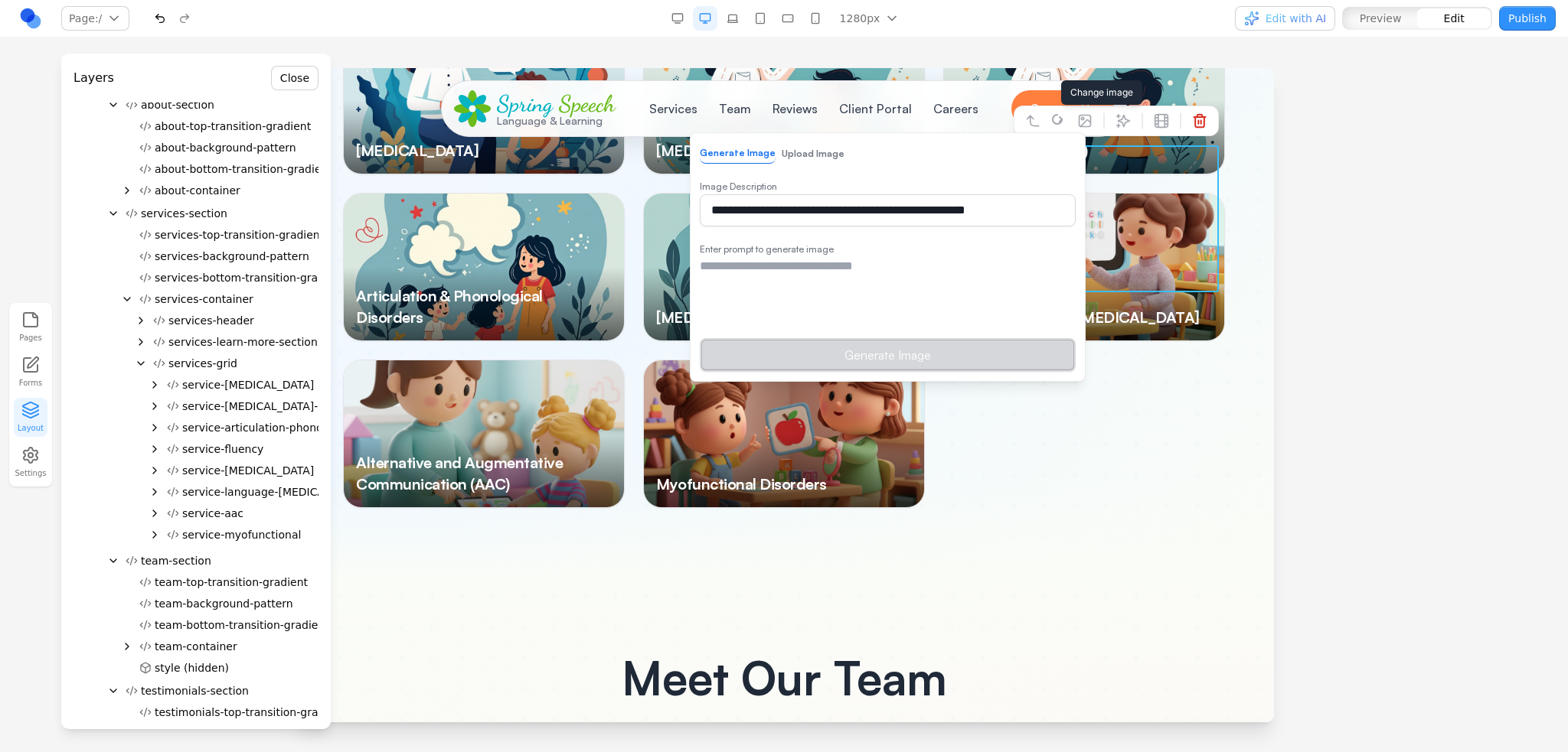
click at [789, 157] on button "Upload Image" at bounding box center [813, 153] width 62 height 20
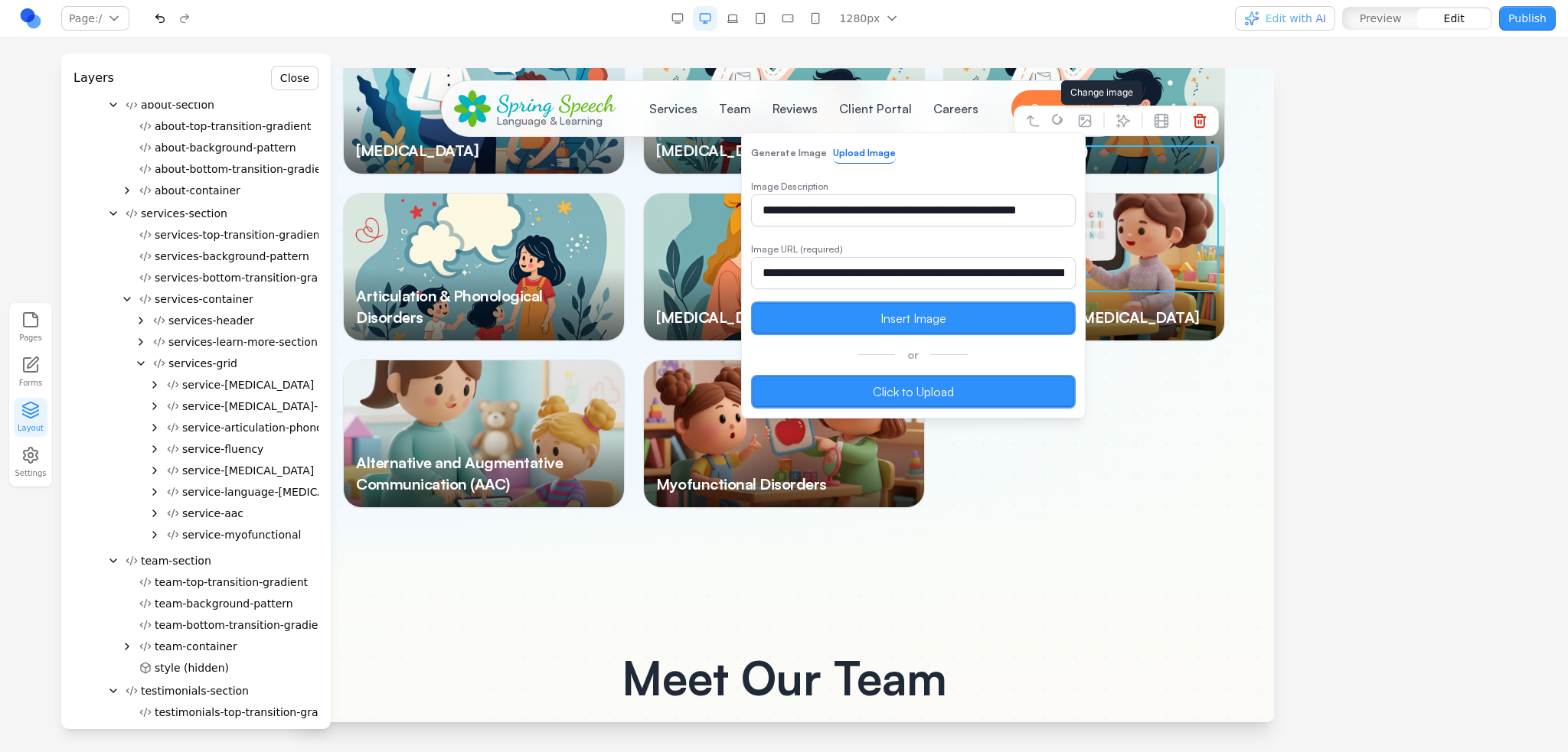
click at [797, 387] on label "Click to Upload" at bounding box center [913, 391] width 325 height 34
click at [294, 68] on input "Click to Upload" at bounding box center [294, 68] width 0 height 0
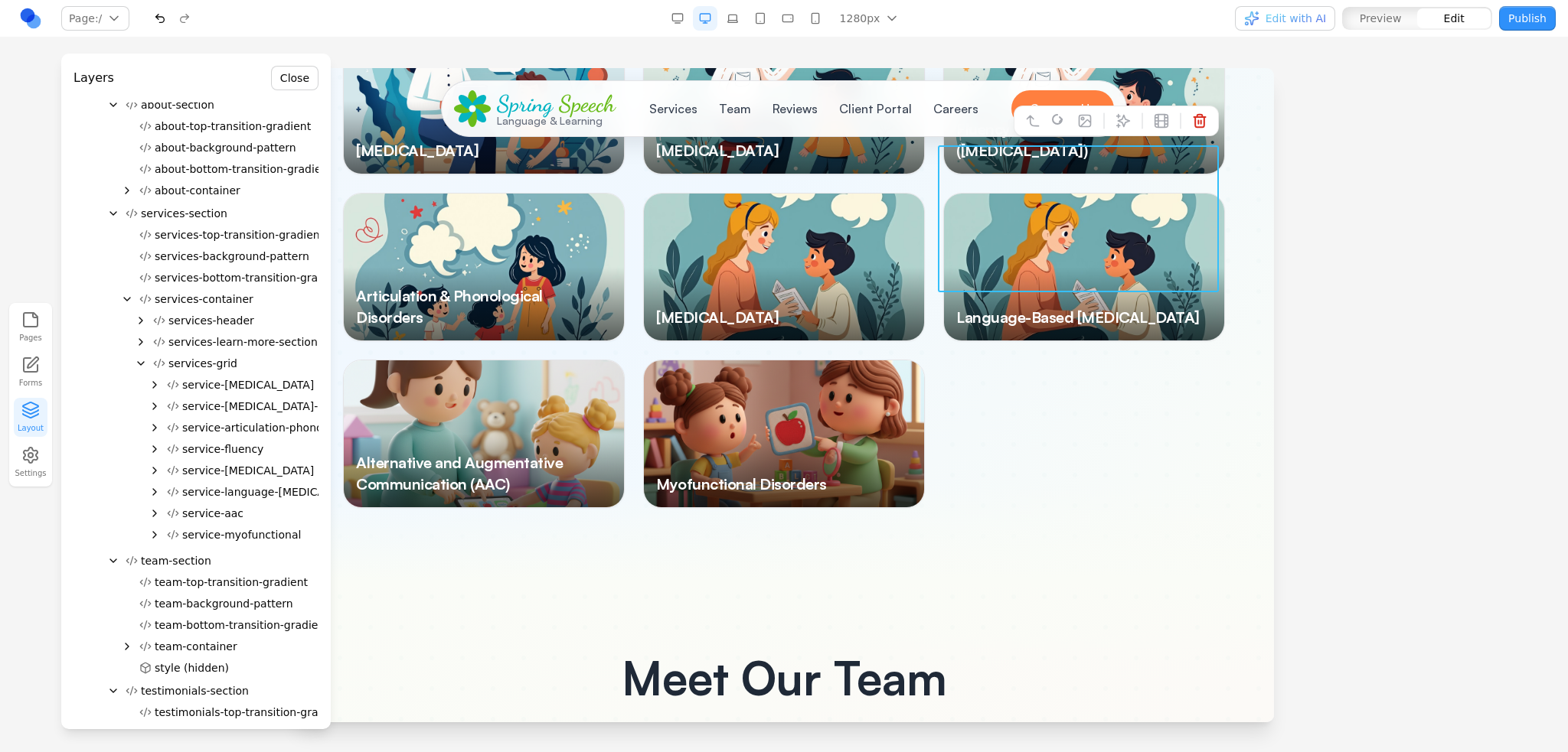
click at [1056, 204] on div at bounding box center [1083, 267] width 280 height 147
click at [1077, 122] on icon at bounding box center [1085, 121] width 16 height 16
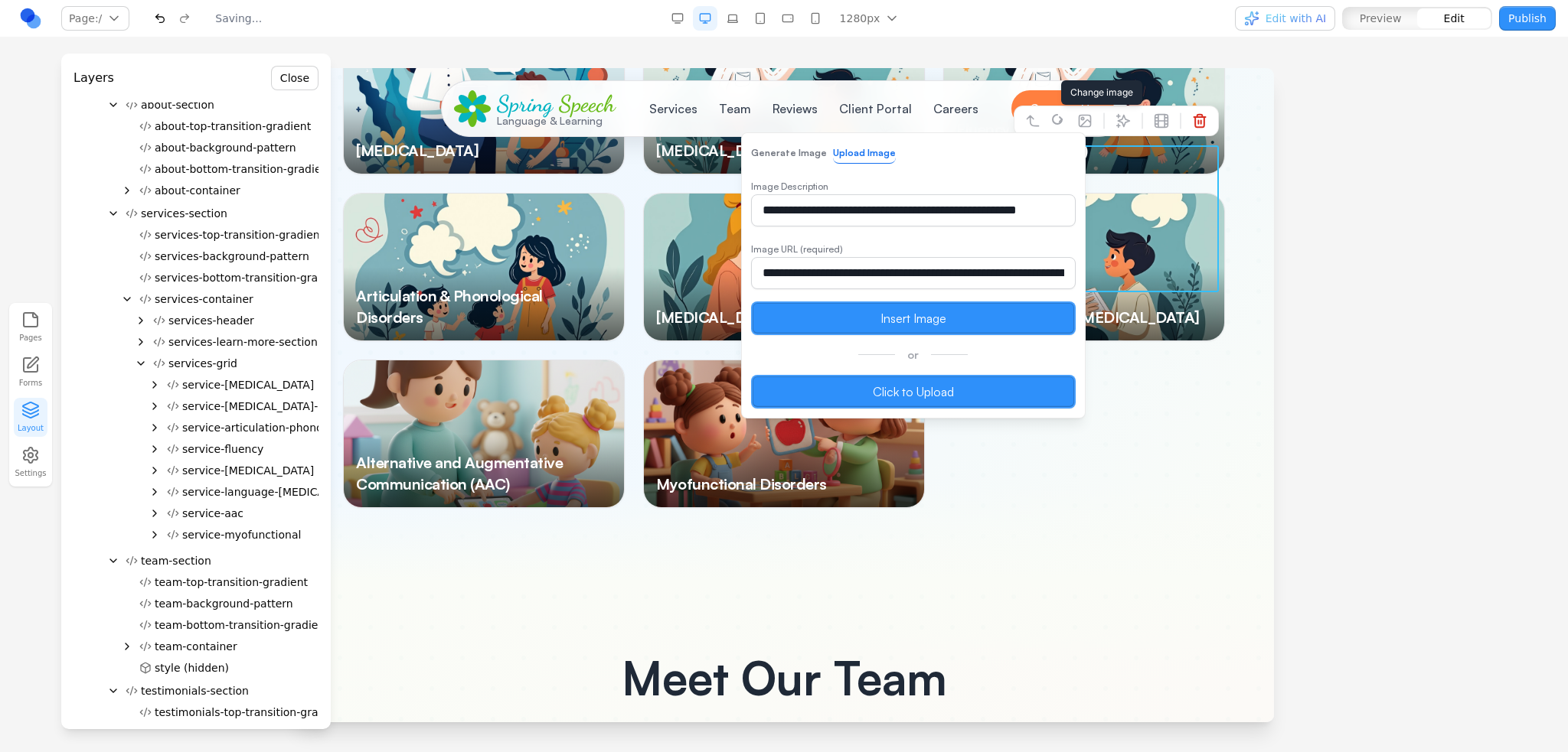
click at [831, 381] on label "Click to Upload" at bounding box center [913, 391] width 325 height 34
click at [294, 68] on input "Click to Upload" at bounding box center [294, 68] width 0 height 0
click at [490, 360] on div at bounding box center [483, 433] width 280 height 147
click at [215, 512] on span "service-aac" at bounding box center [213, 513] width 62 height 16
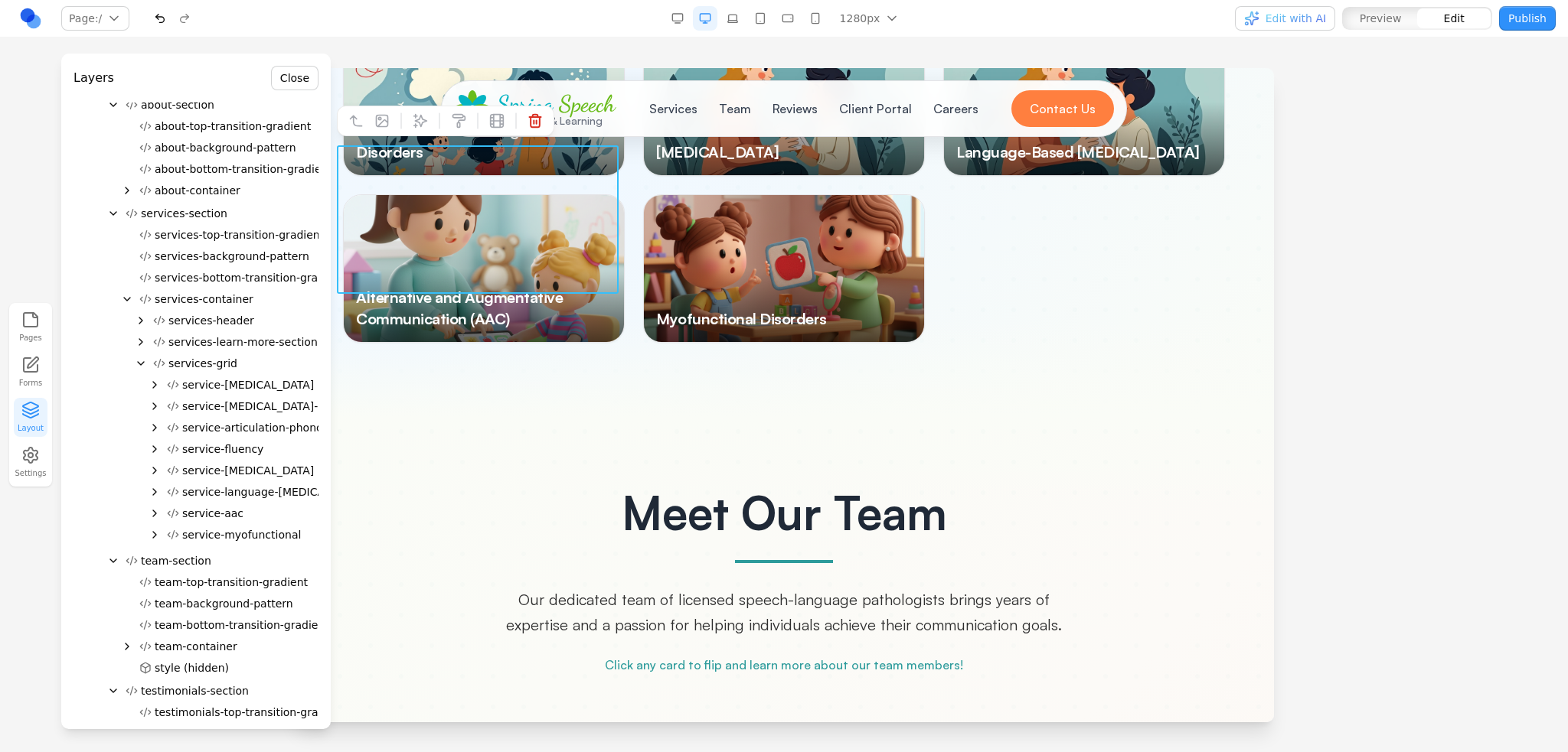
scroll to position [2733, 0]
click at [390, 121] on button at bounding box center [382, 121] width 25 height 25
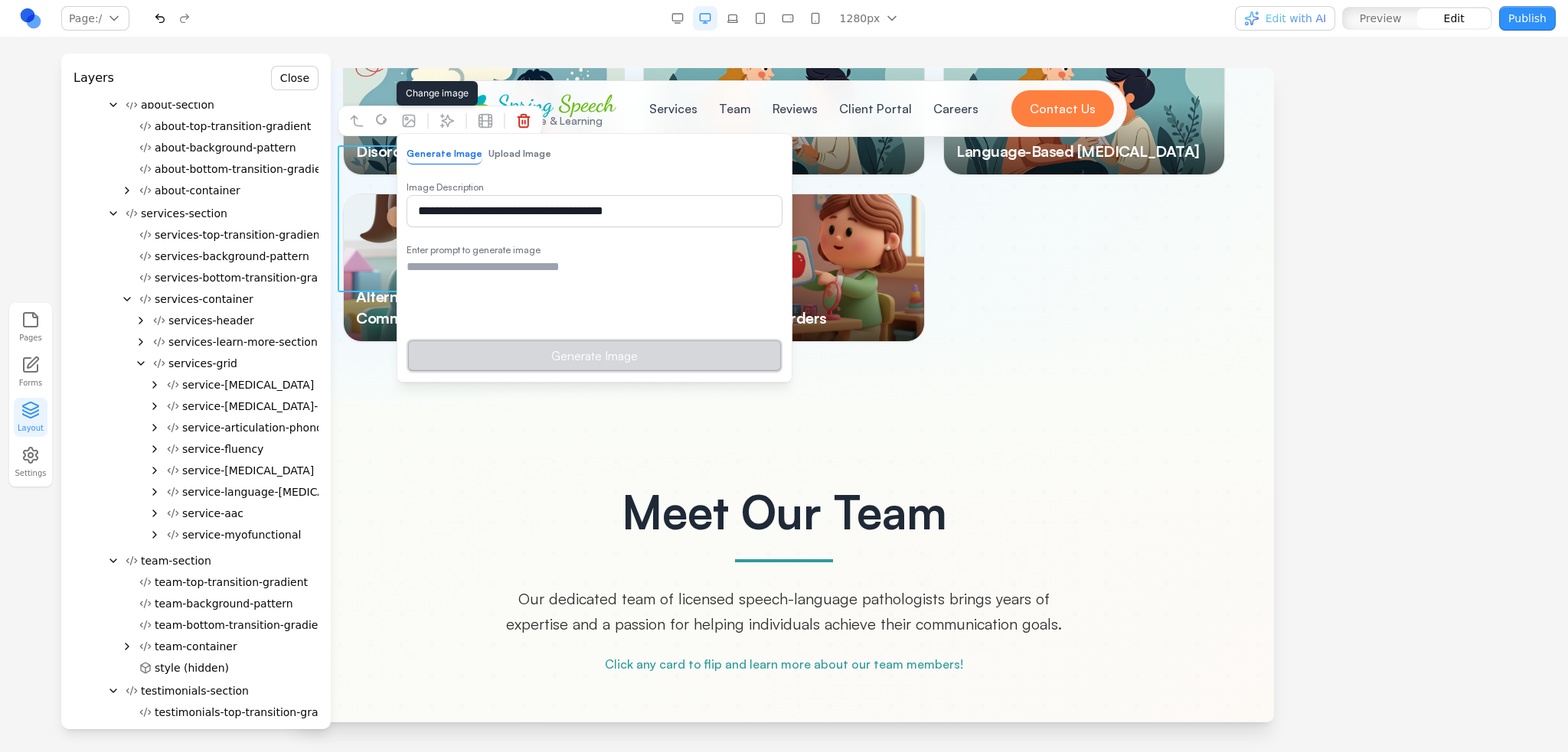
click at [505, 153] on button "Upload Image" at bounding box center [519, 153] width 62 height 20
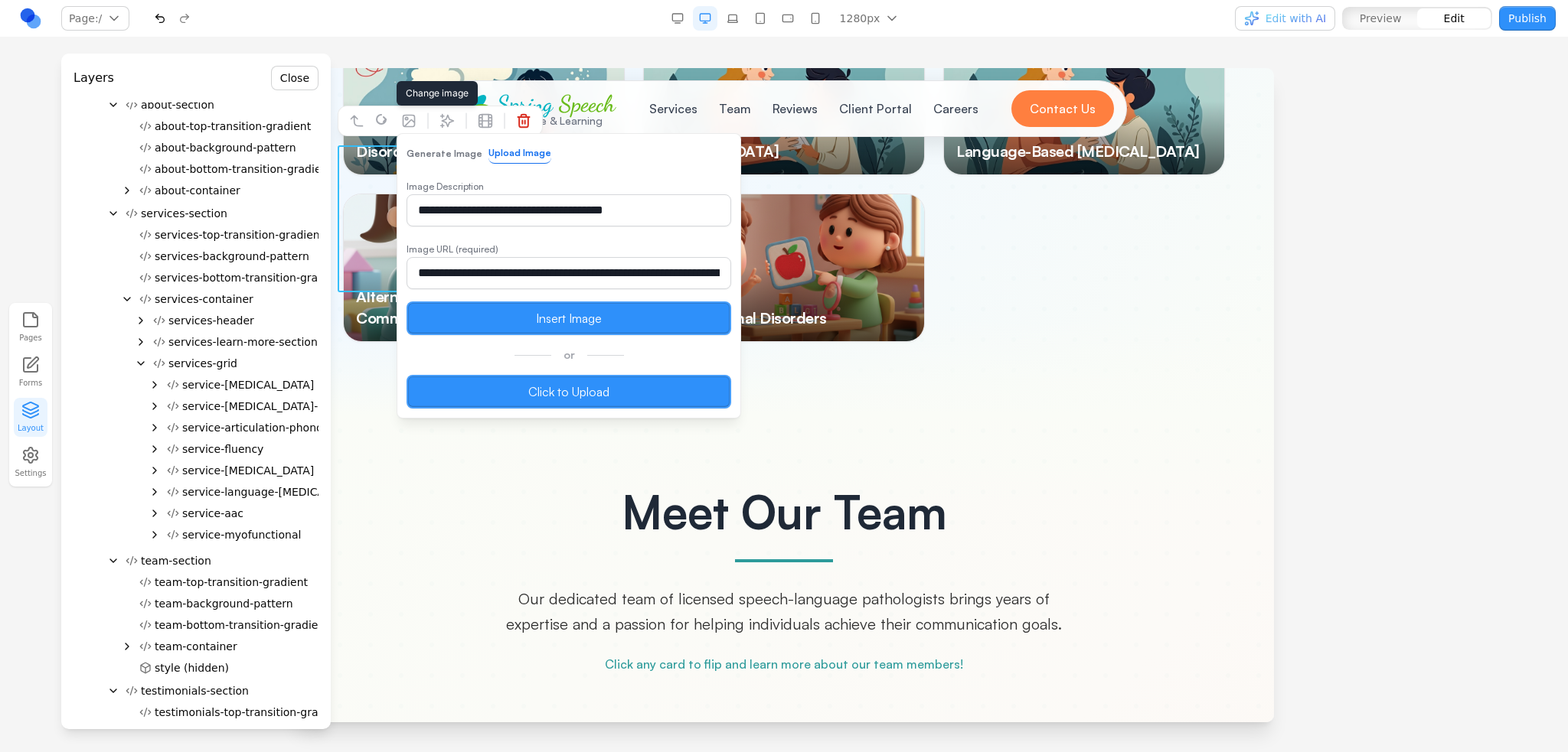
click at [512, 375] on label "Click to Upload" at bounding box center [569, 391] width 325 height 34
click at [294, 68] on input "Click to Upload" at bounding box center [294, 68] width 0 height 0
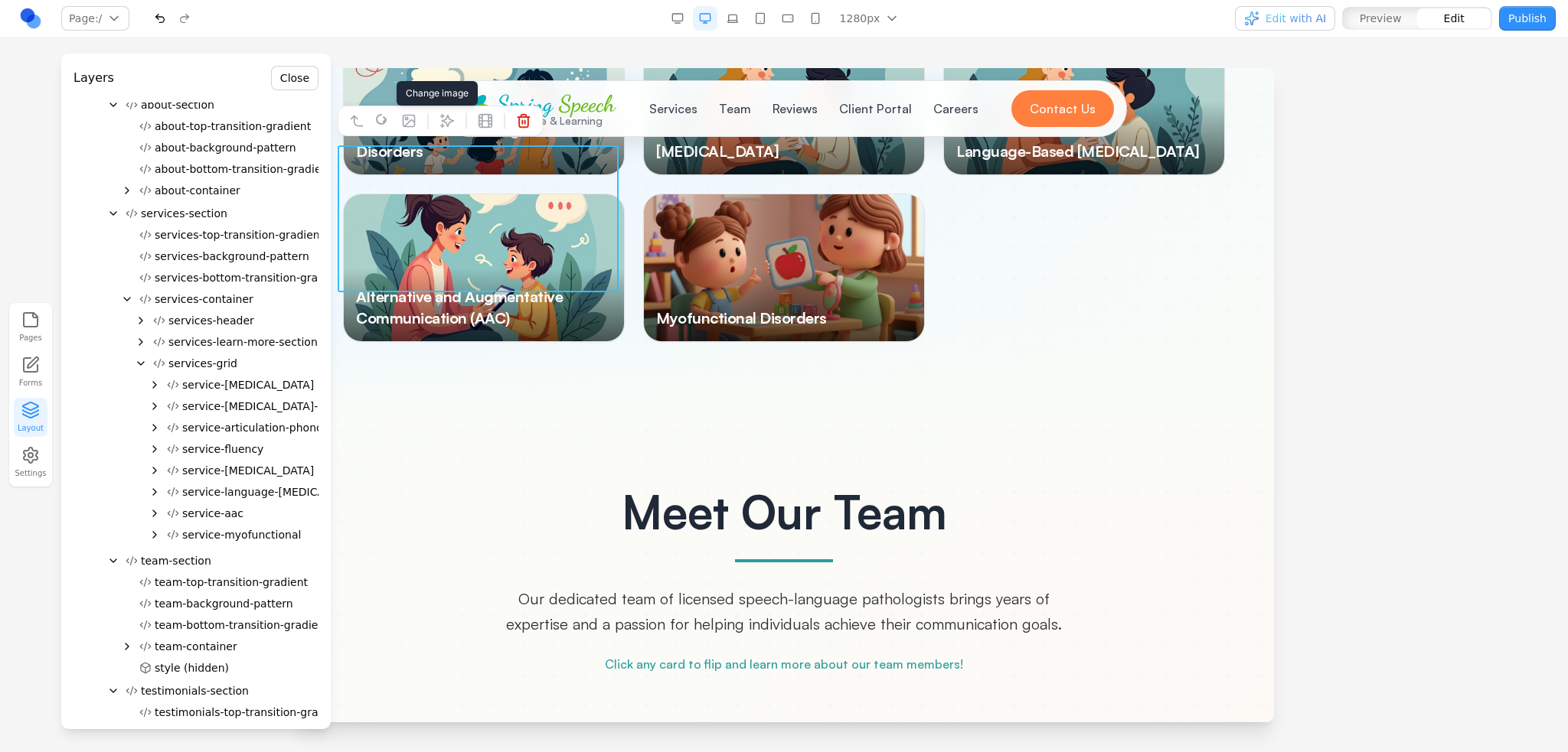
click at [716, 238] on div at bounding box center [784, 267] width 280 height 147
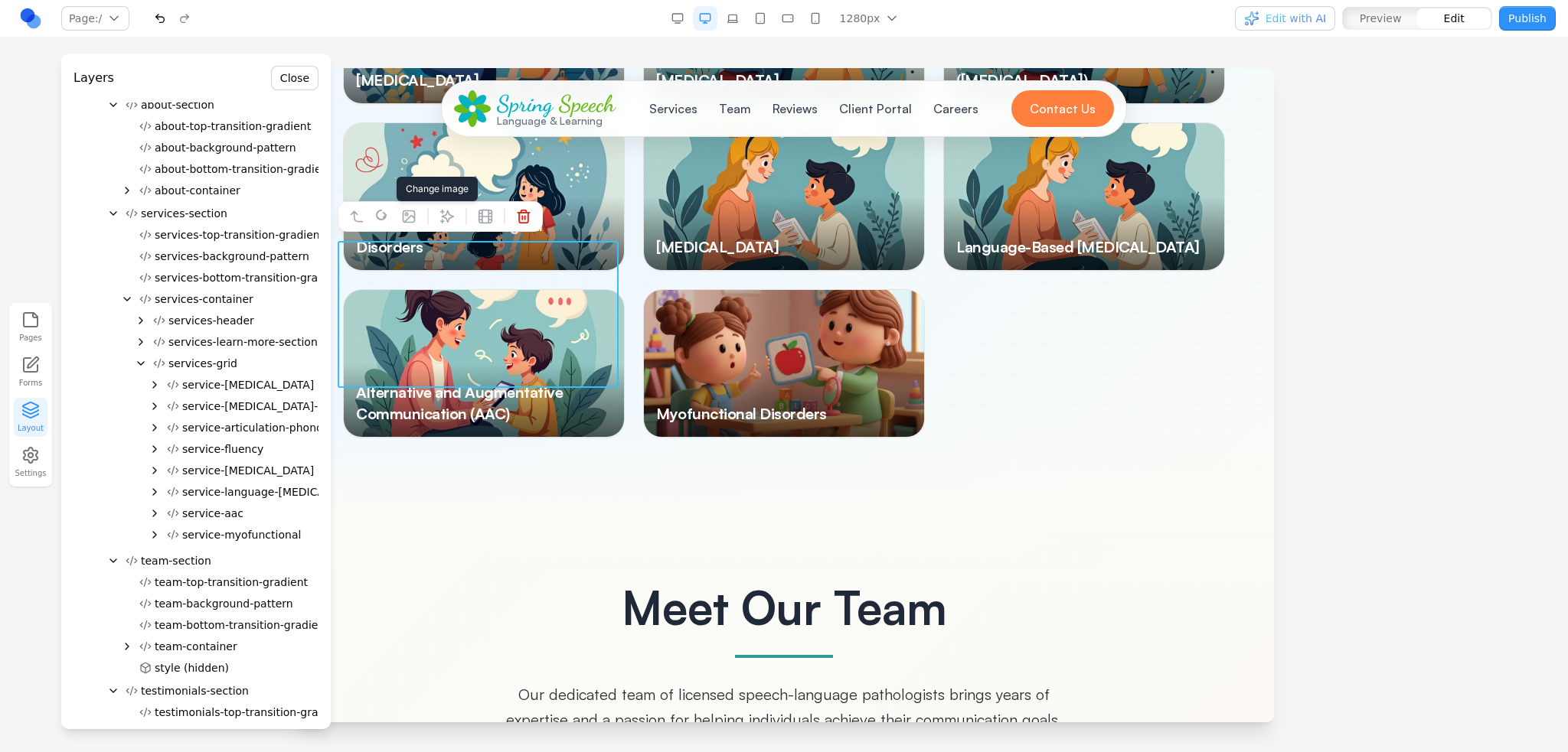
scroll to position [2581, 0]
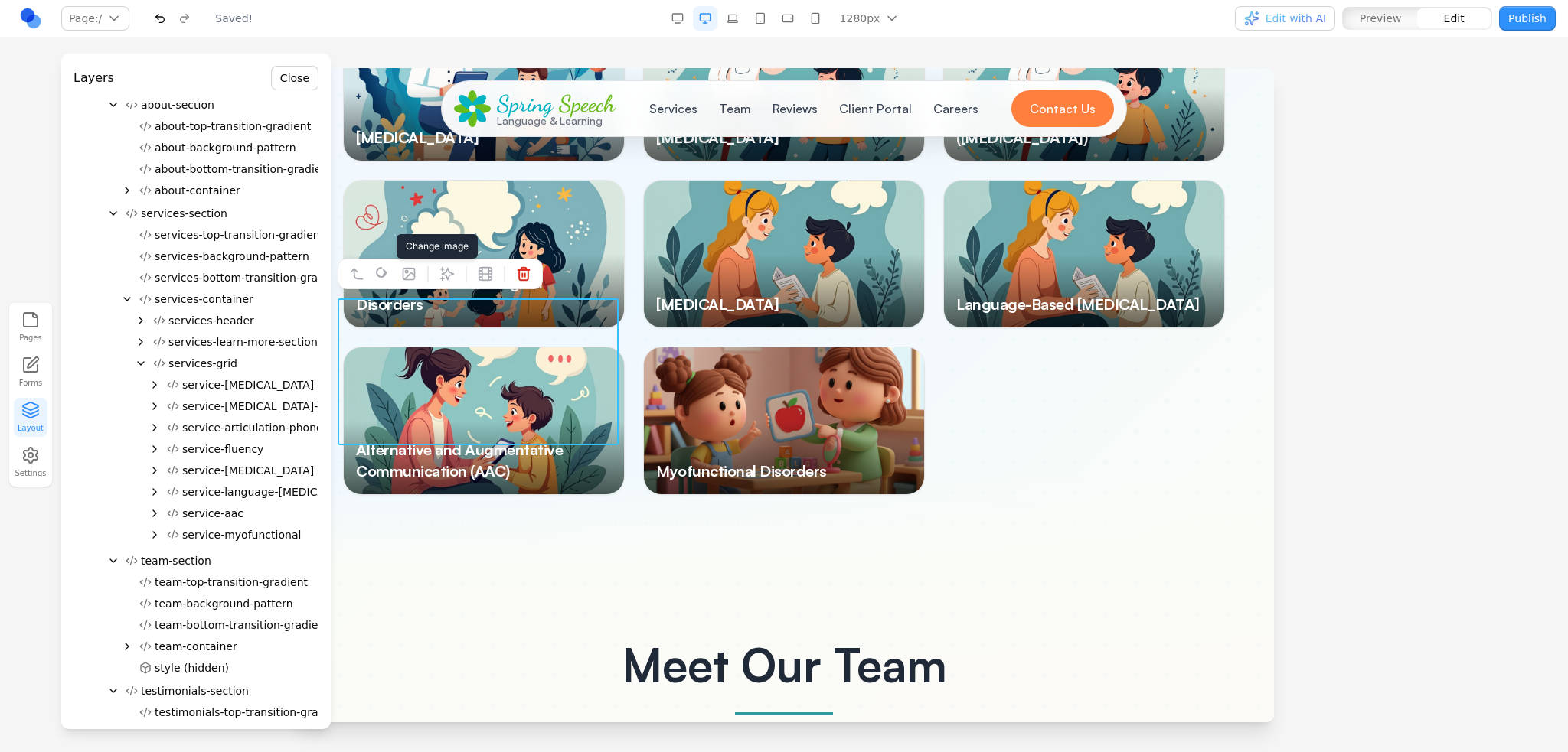
click at [226, 531] on span "service-myofunctional" at bounding box center [241, 535] width 119 height 16
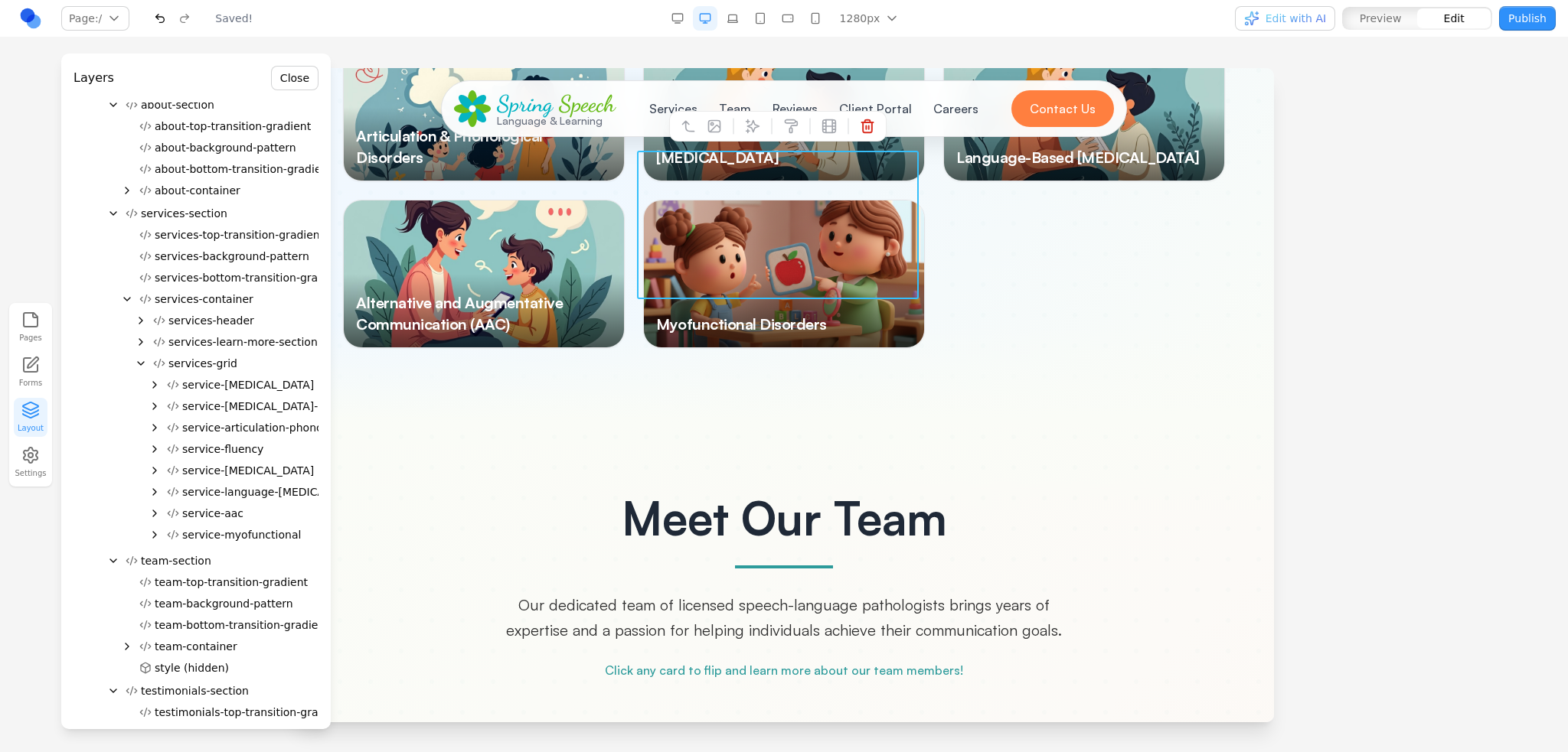
scroll to position [2733, 0]
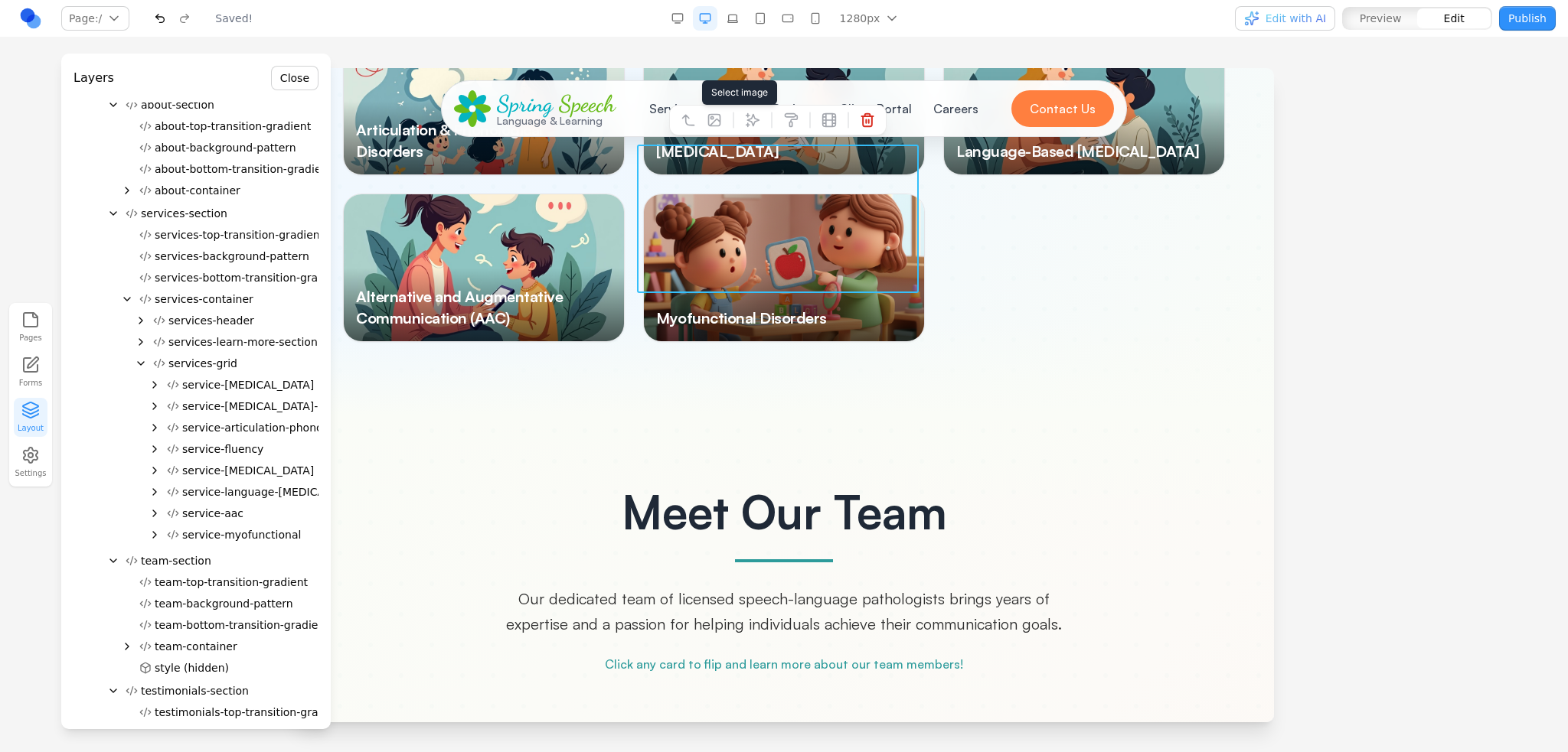
click at [716, 121] on icon at bounding box center [714, 120] width 16 height 16
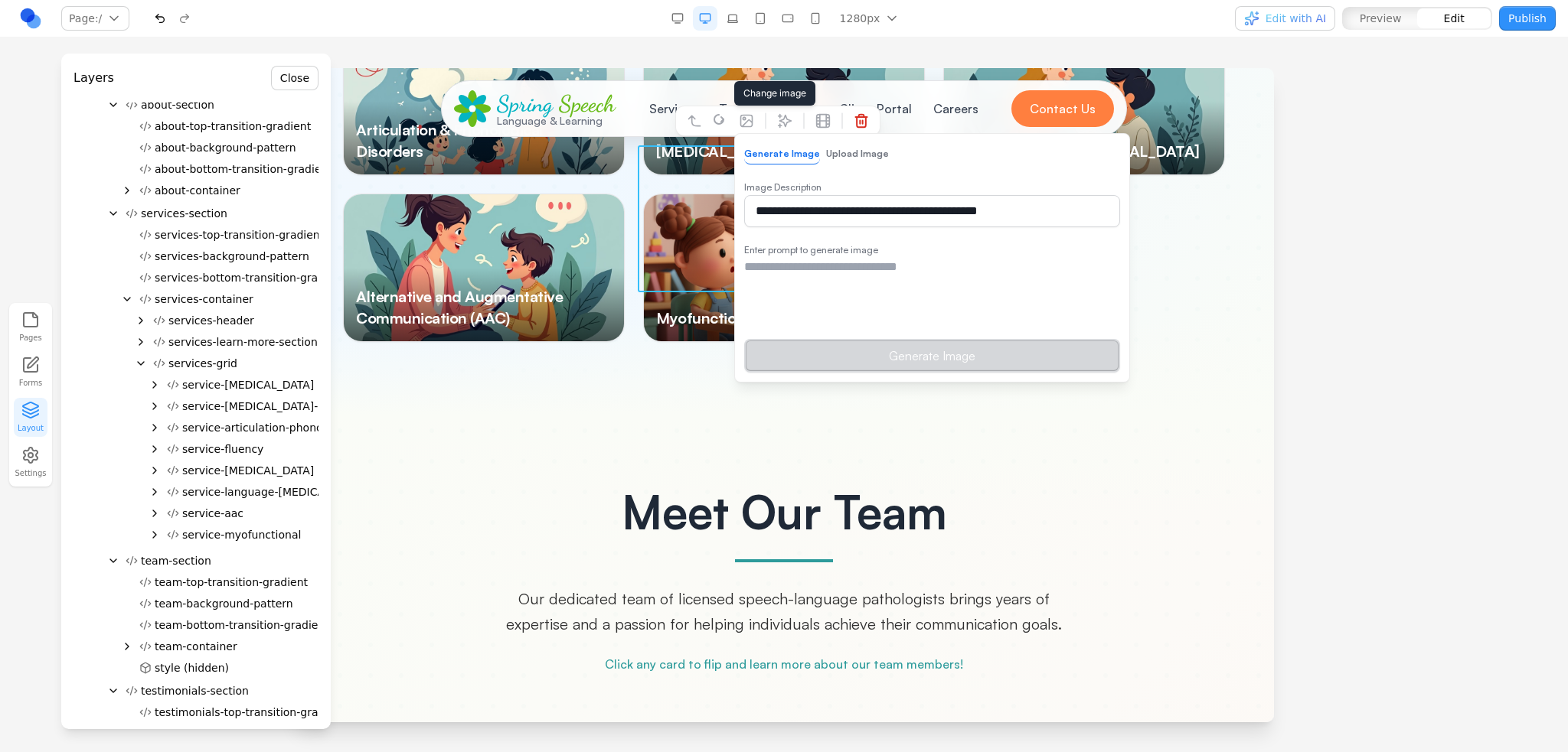
click at [837, 158] on button "Upload Image" at bounding box center [857, 153] width 62 height 20
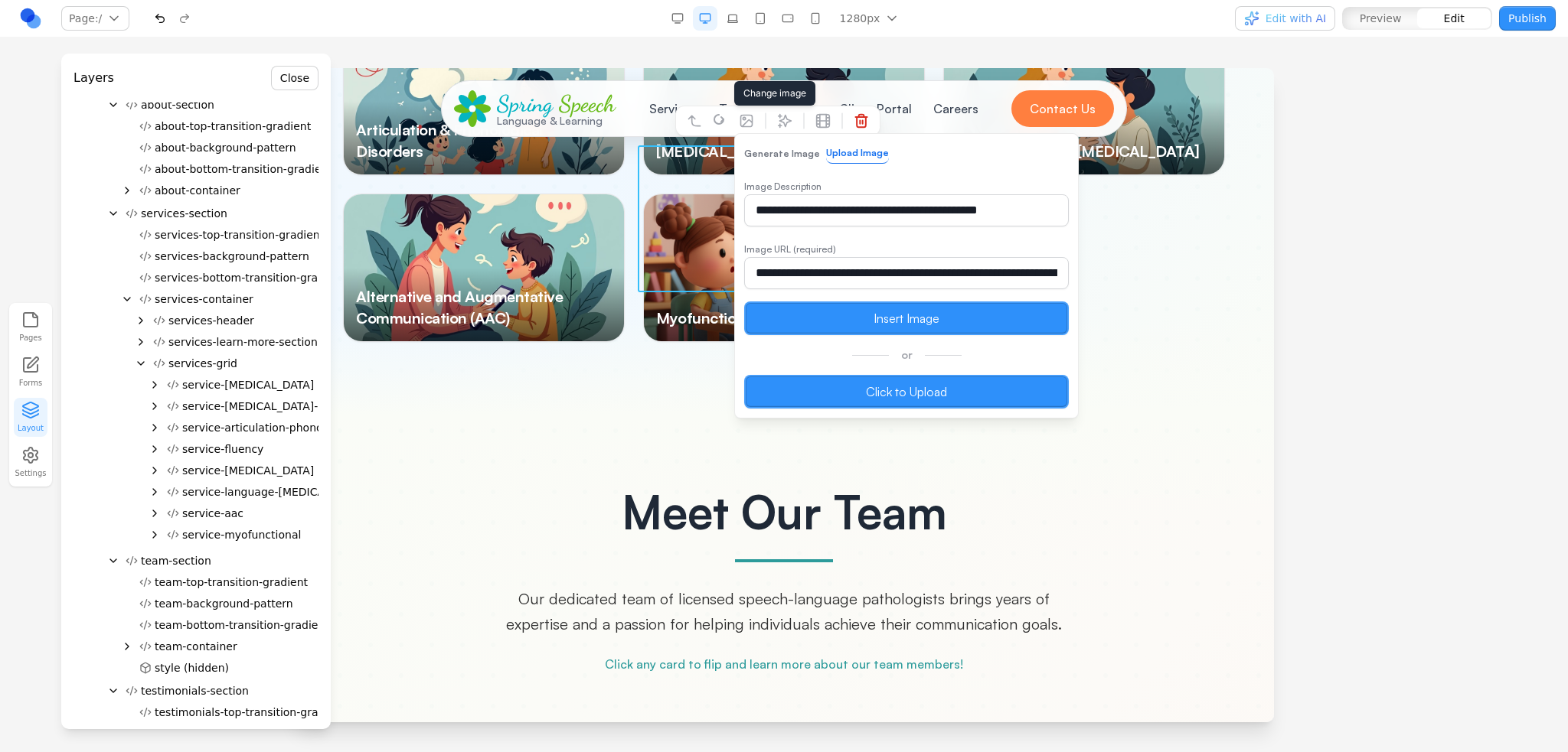
click at [865, 394] on label "Click to Upload" at bounding box center [907, 391] width 325 height 34
click at [294, 68] on input "Click to Upload" at bounding box center [294, 68] width 0 height 0
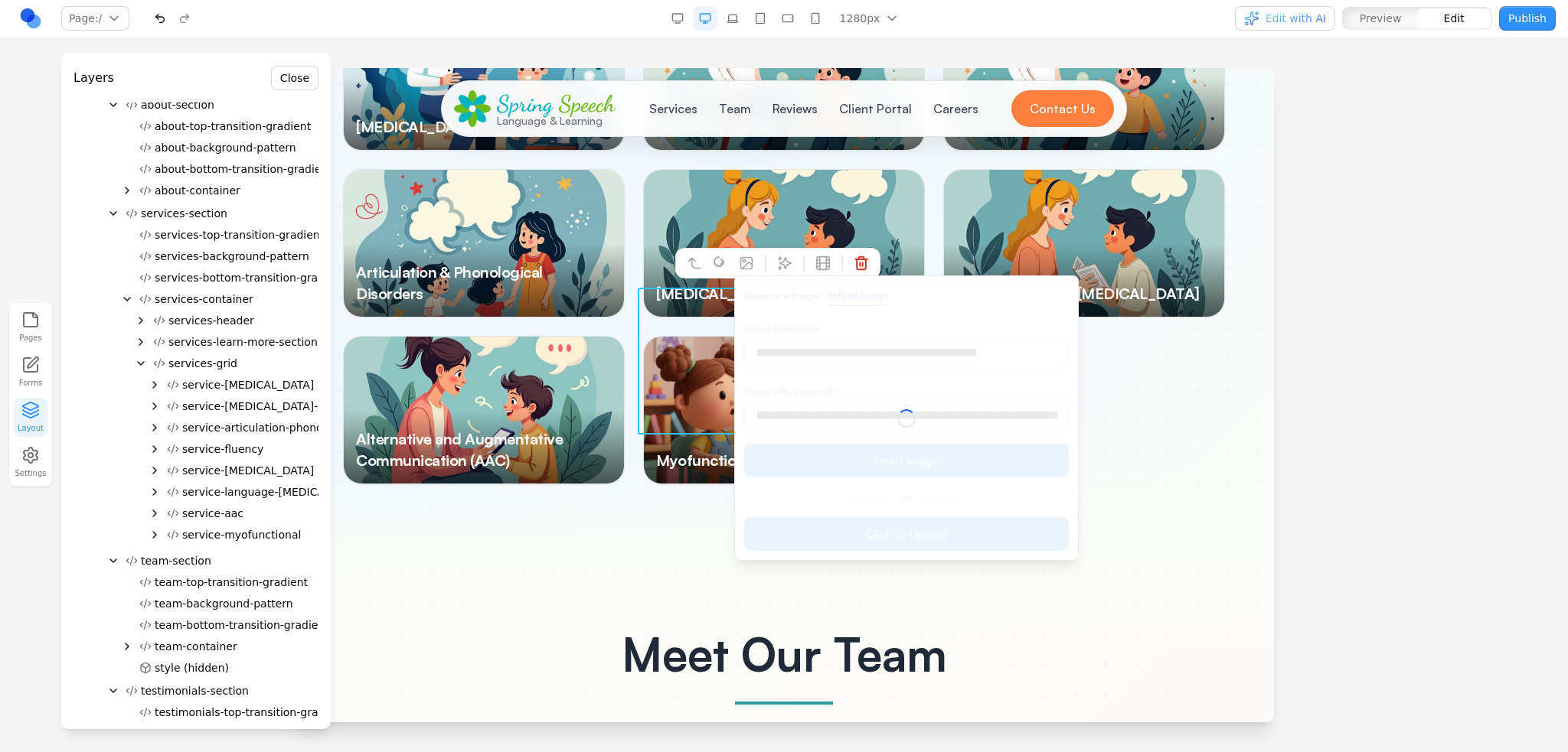
scroll to position [2427, 0]
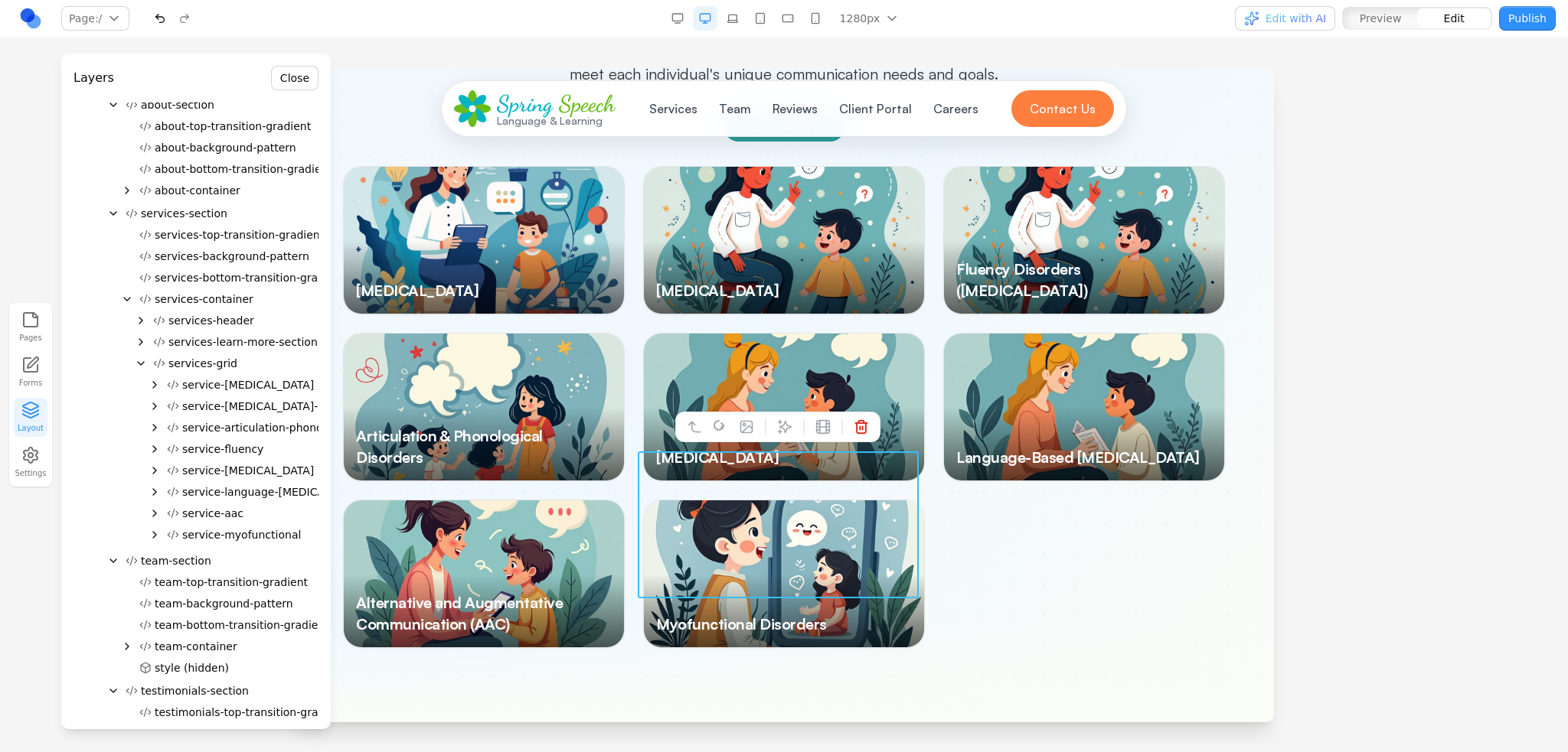
click at [1096, 485] on div "[MEDICAL_DATA] [MEDICAL_DATA] Disorder Fluency Disorders ([MEDICAL_DATA]) Artic…" at bounding box center [784, 407] width 882 height 482
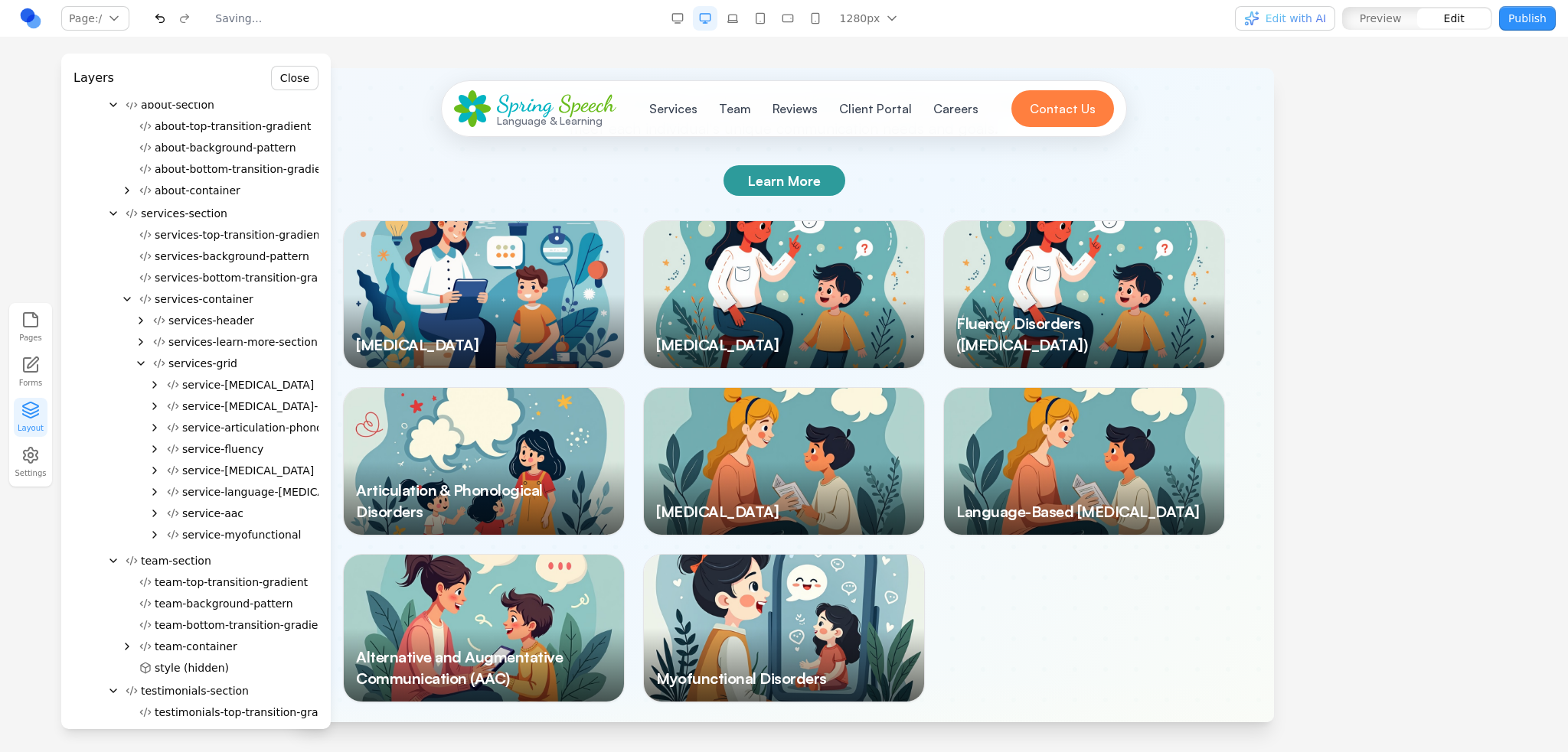
scroll to position [2351, 0]
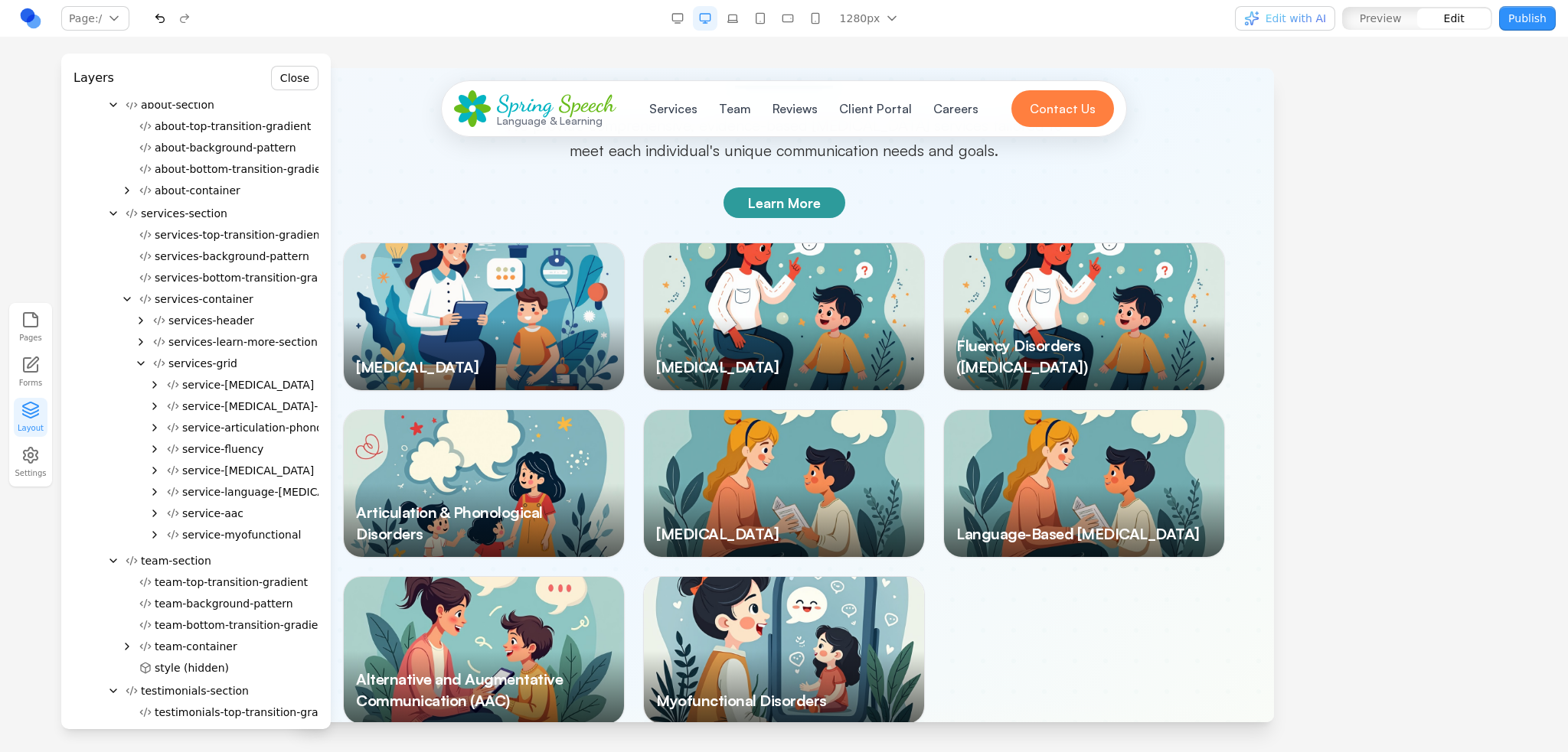
click at [824, 419] on div at bounding box center [784, 483] width 280 height 147
click at [227, 464] on span "service-[MEDICAL_DATA]" at bounding box center [248, 470] width 131 height 16
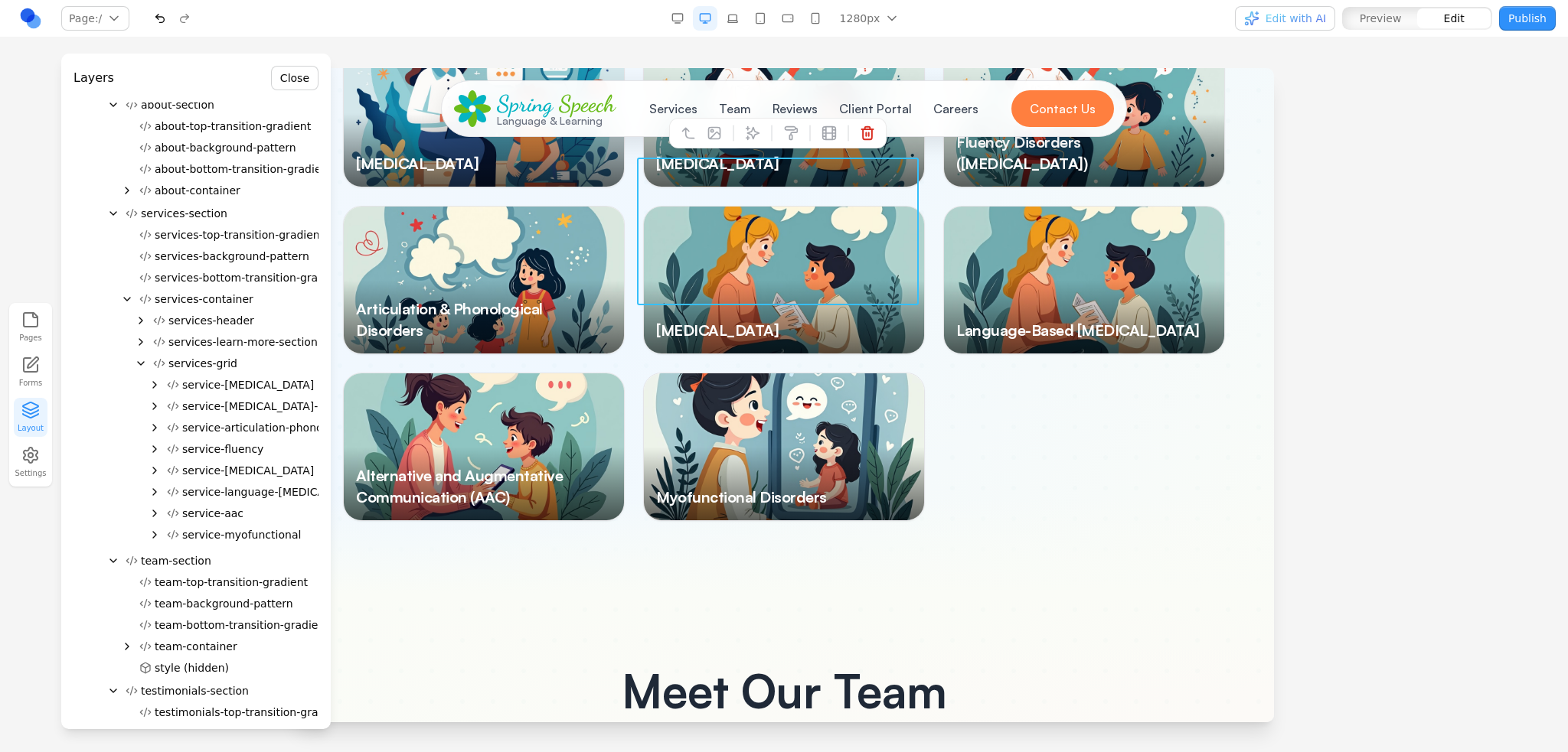
scroll to position [2568, 0]
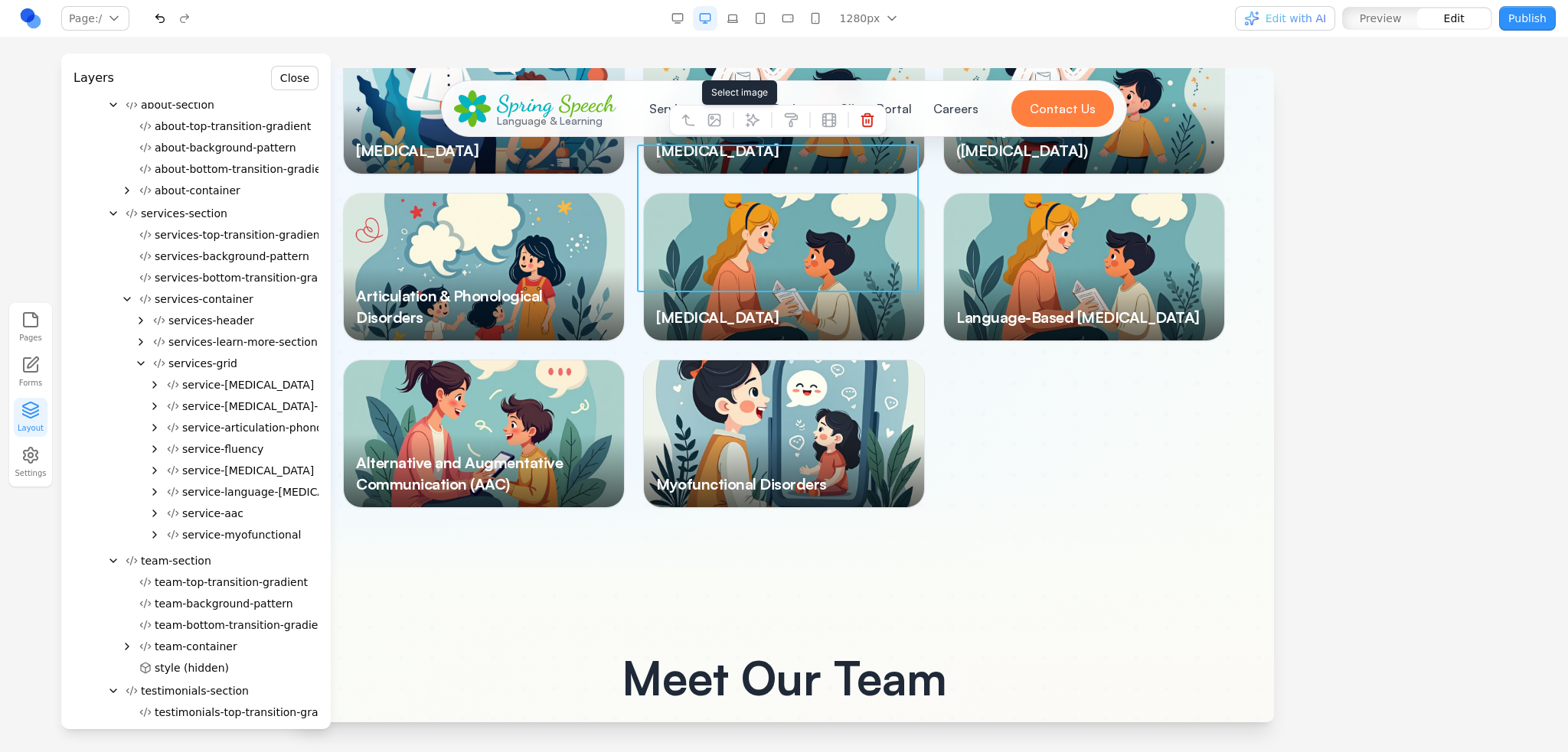
click at [720, 121] on icon at bounding box center [715, 120] width 11 height 11
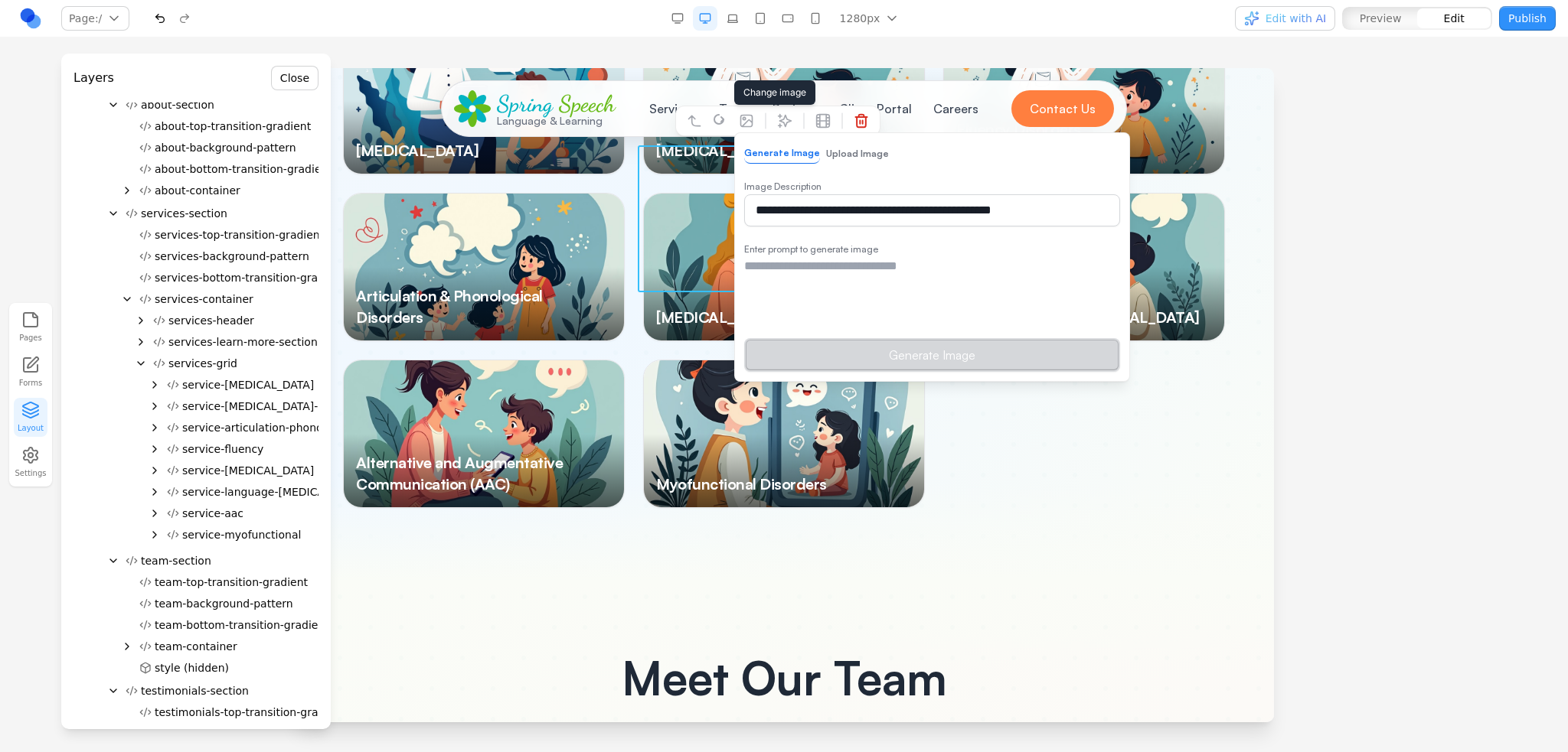
click at [844, 154] on button "Upload Image" at bounding box center [857, 153] width 62 height 20
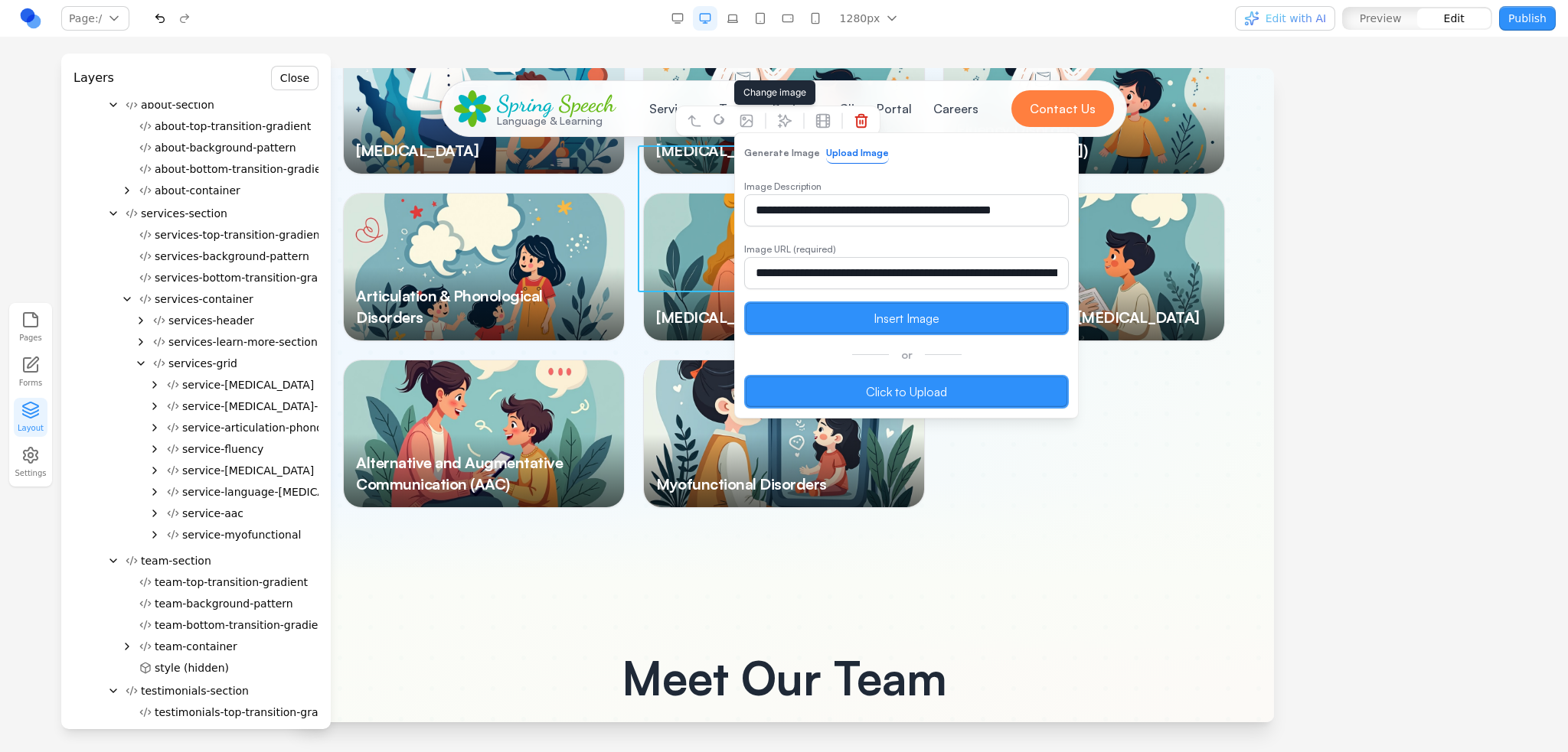
click at [902, 392] on label "Click to Upload" at bounding box center [907, 391] width 325 height 34
click at [294, 68] on input "Click to Upload" at bounding box center [294, 68] width 0 height 0
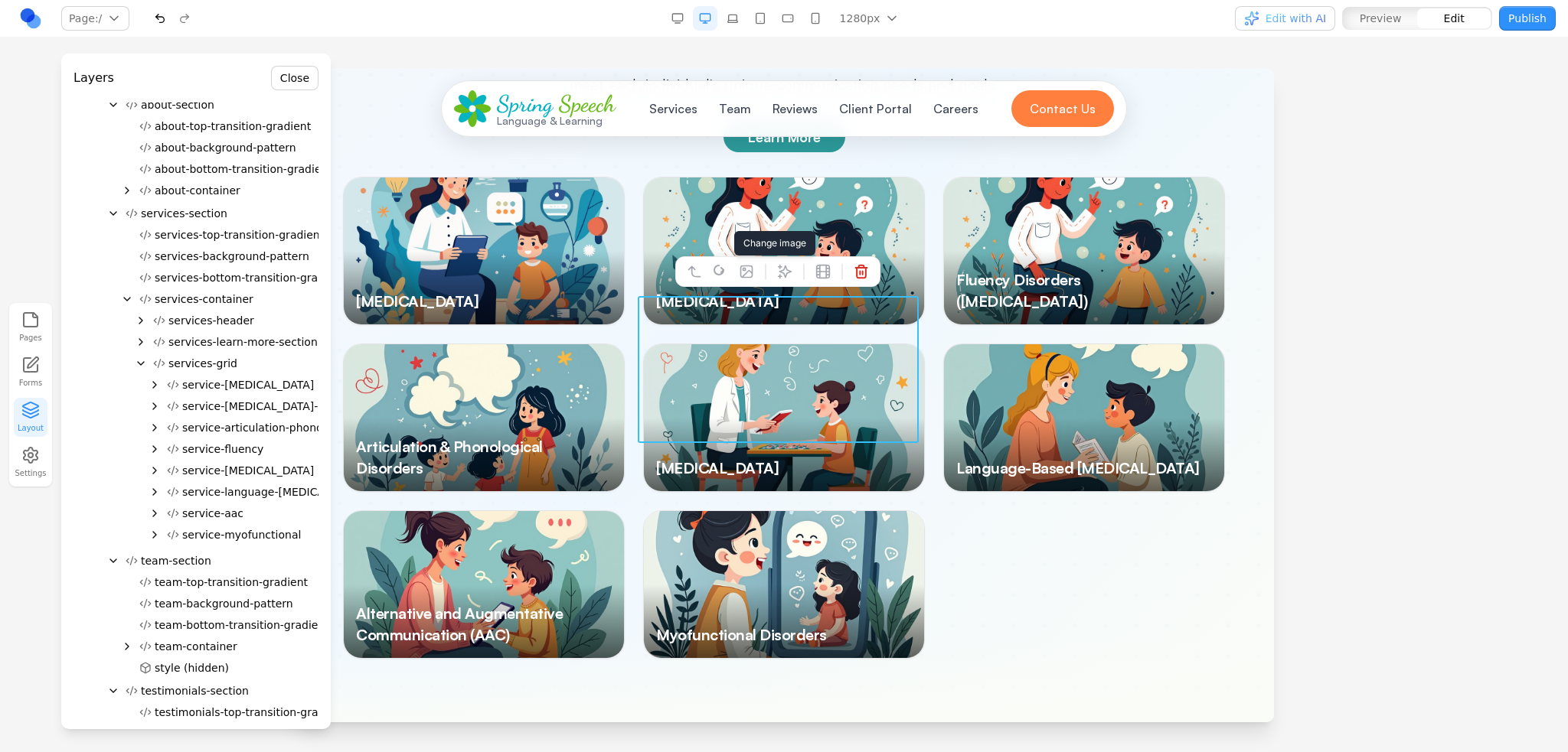
scroll to position [2338, 0]
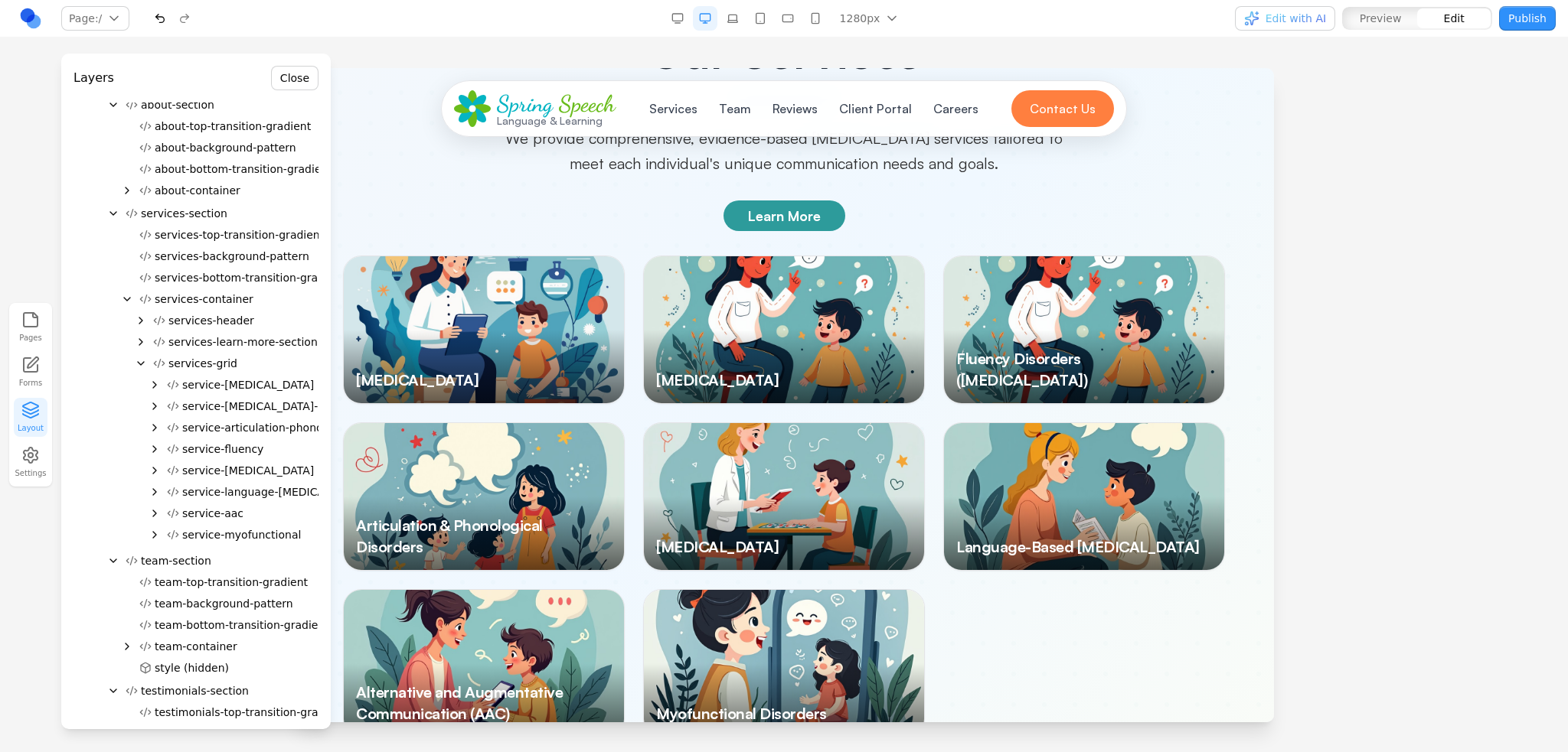
click at [1008, 564] on div "[MEDICAL_DATA] [MEDICAL_DATA] Disorder Fluency Disorders ([MEDICAL_DATA]) Artic…" at bounding box center [784, 497] width 882 height 482
click at [1049, 440] on div at bounding box center [1083, 496] width 280 height 147
click at [1047, 439] on div at bounding box center [1083, 496] width 280 height 147
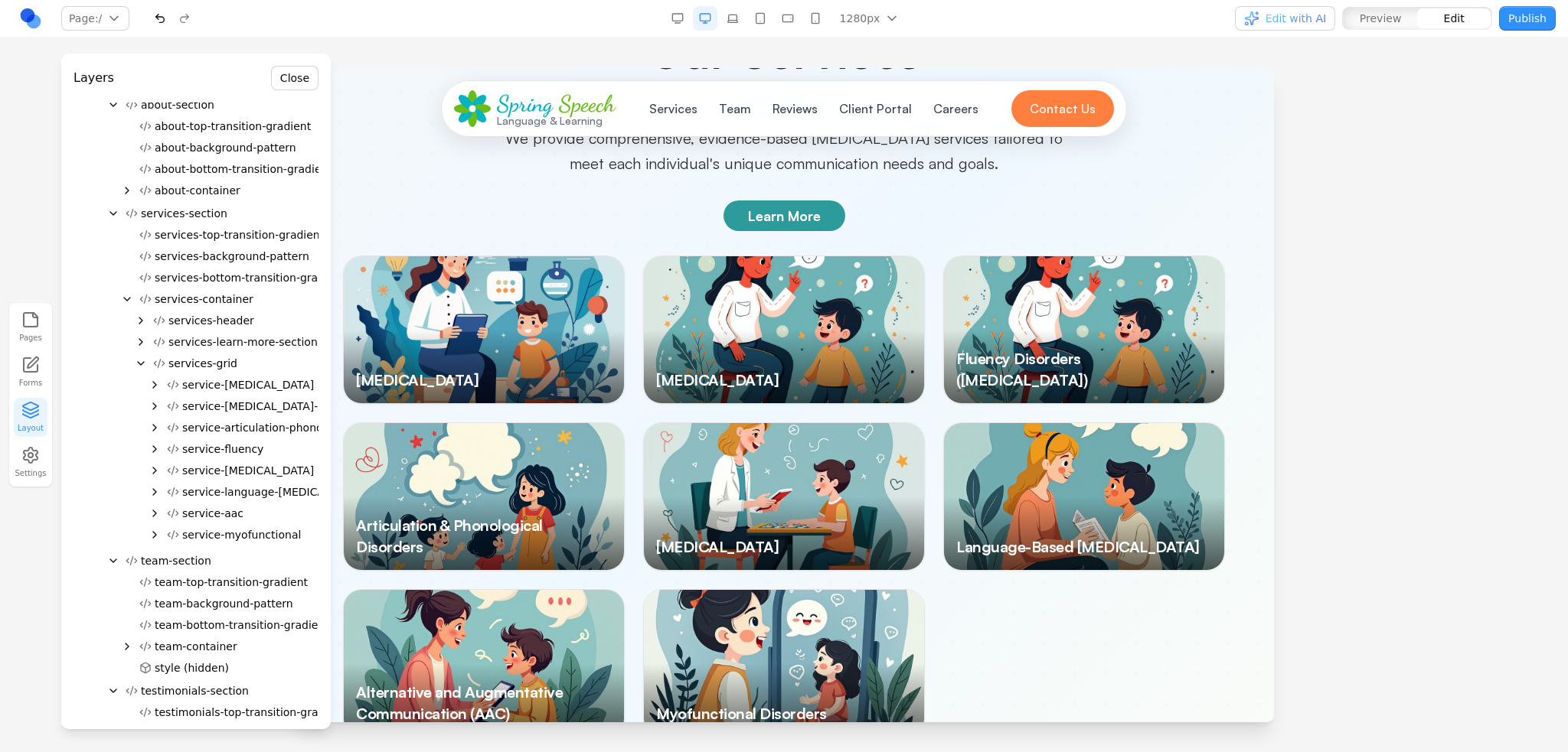
click at [1078, 286] on div at bounding box center [1083, 330] width 280 height 147
click at [1102, 273] on div at bounding box center [1083, 330] width 280 height 147
click at [1088, 262] on div at bounding box center [1083, 330] width 280 height 147
click at [1062, 266] on div at bounding box center [1083, 330] width 280 height 147
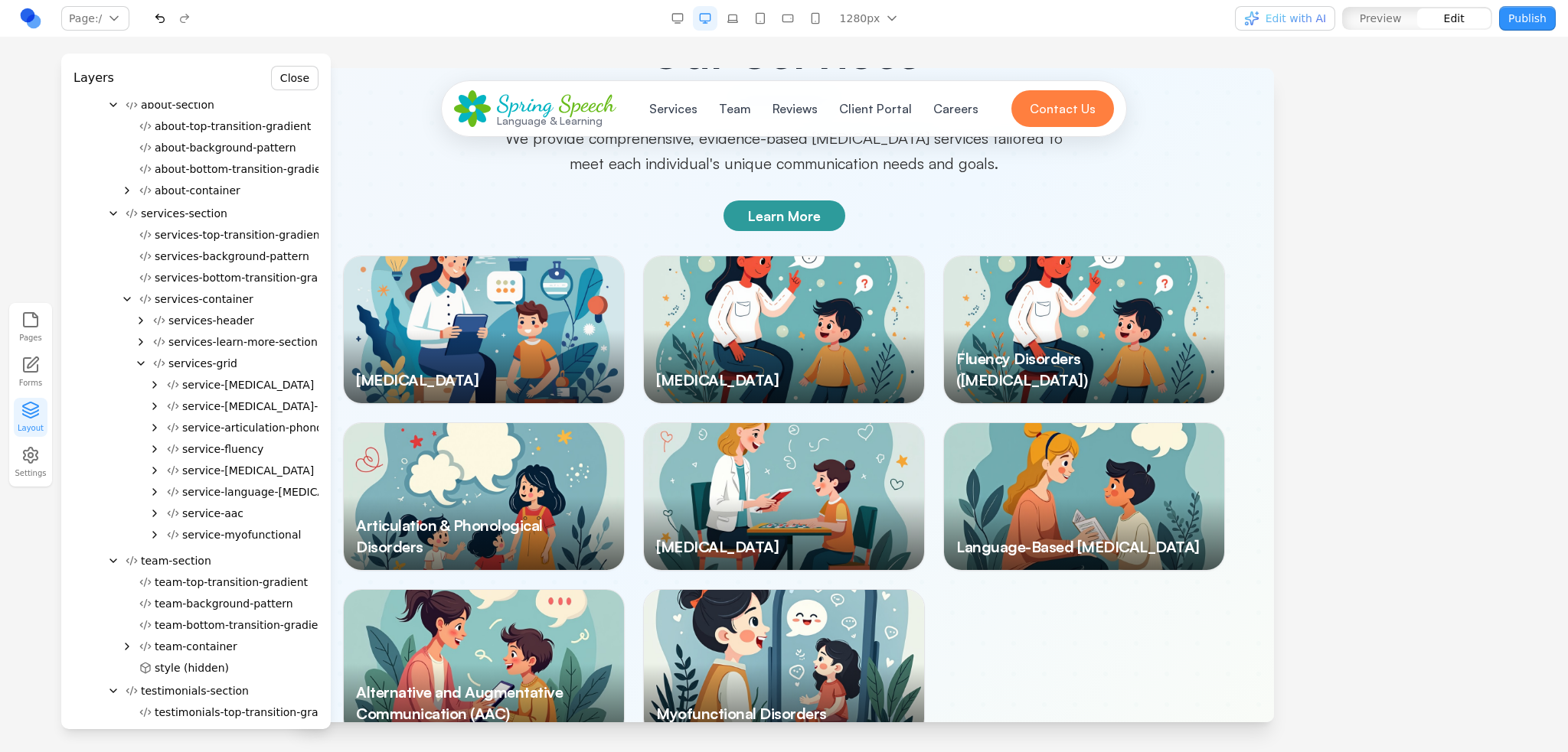
click at [225, 426] on span "service-articulation-phonology" at bounding box center [263, 427] width 163 height 16
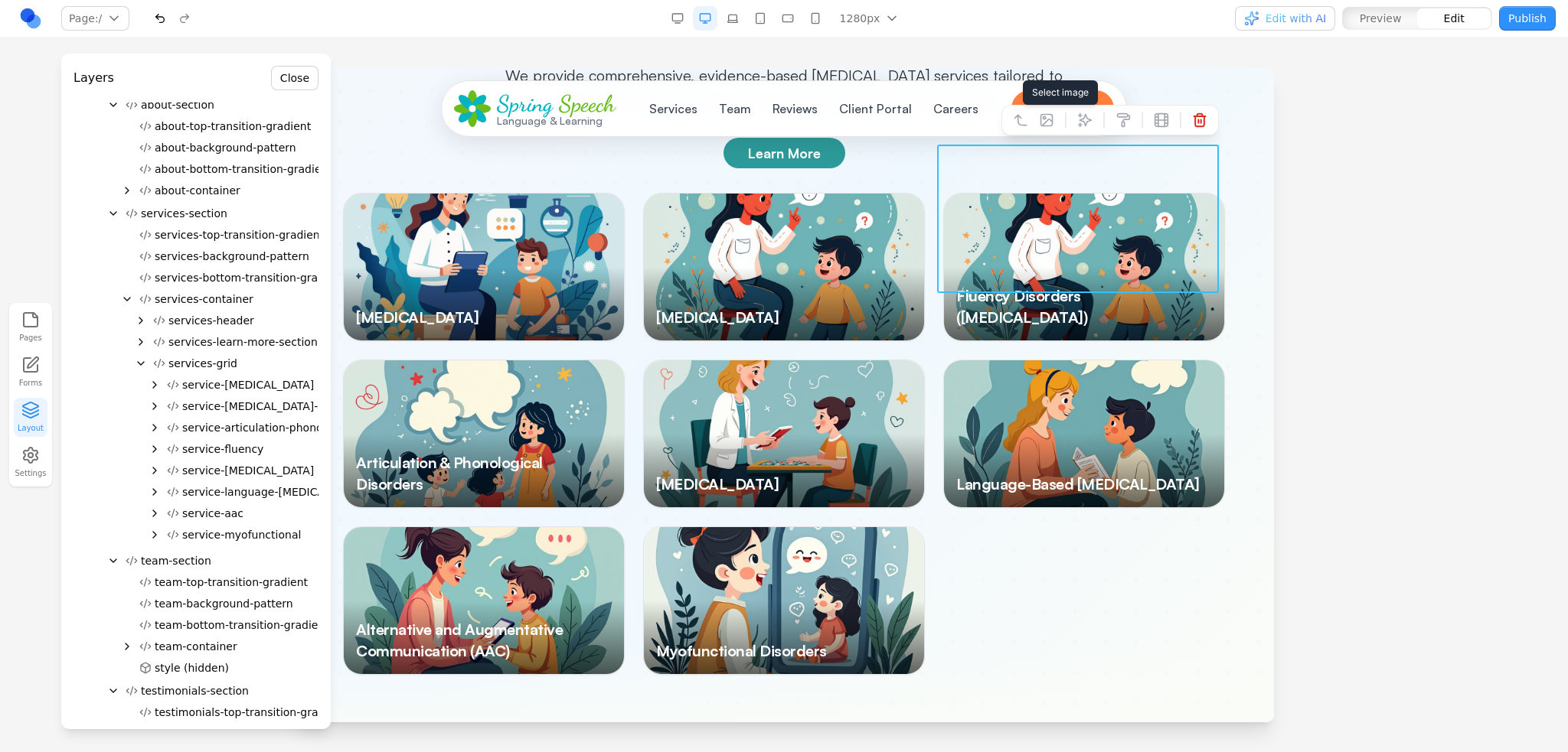
click at [1041, 120] on icon at bounding box center [1047, 121] width 11 height 11
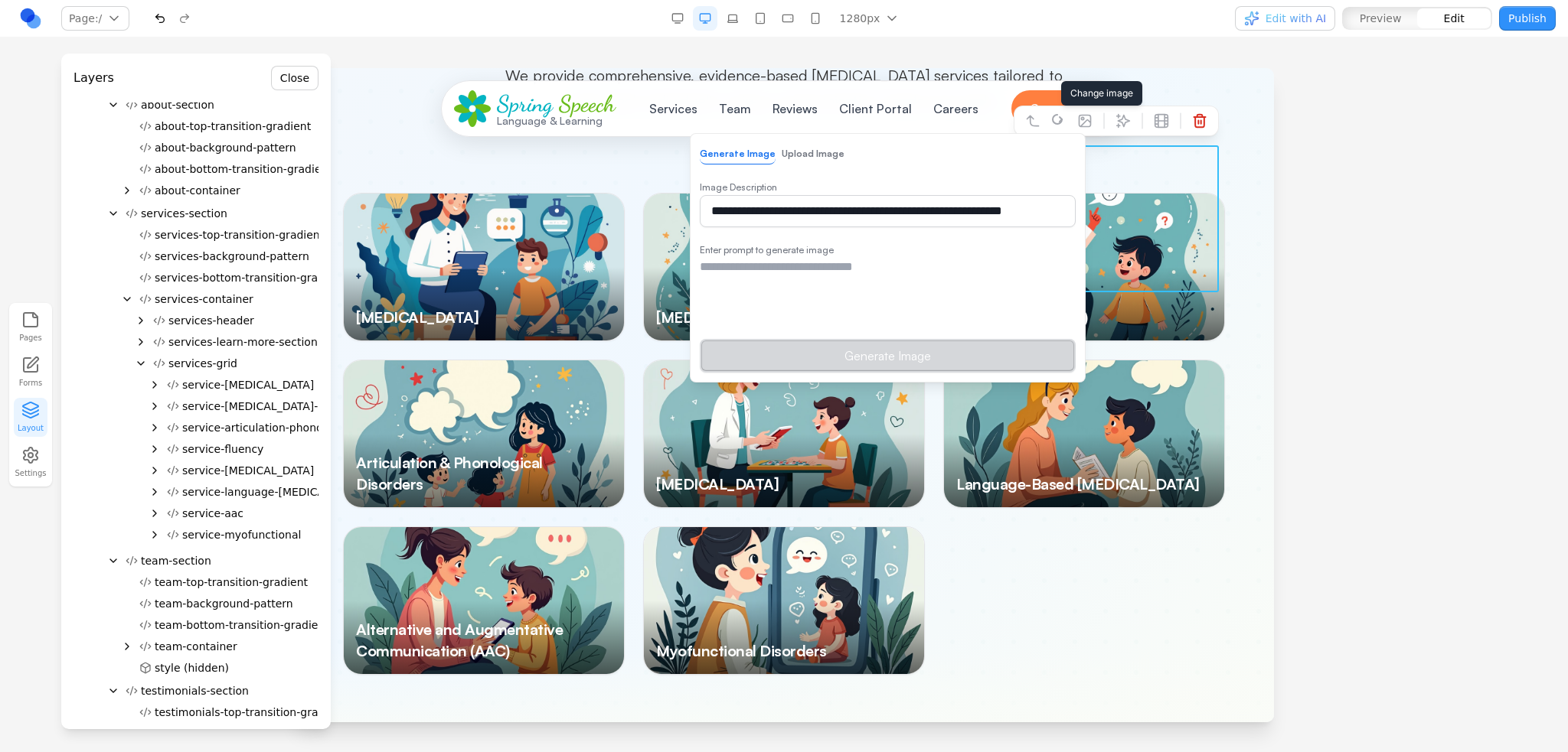
click at [827, 148] on button "Upload Image" at bounding box center [813, 153] width 62 height 20
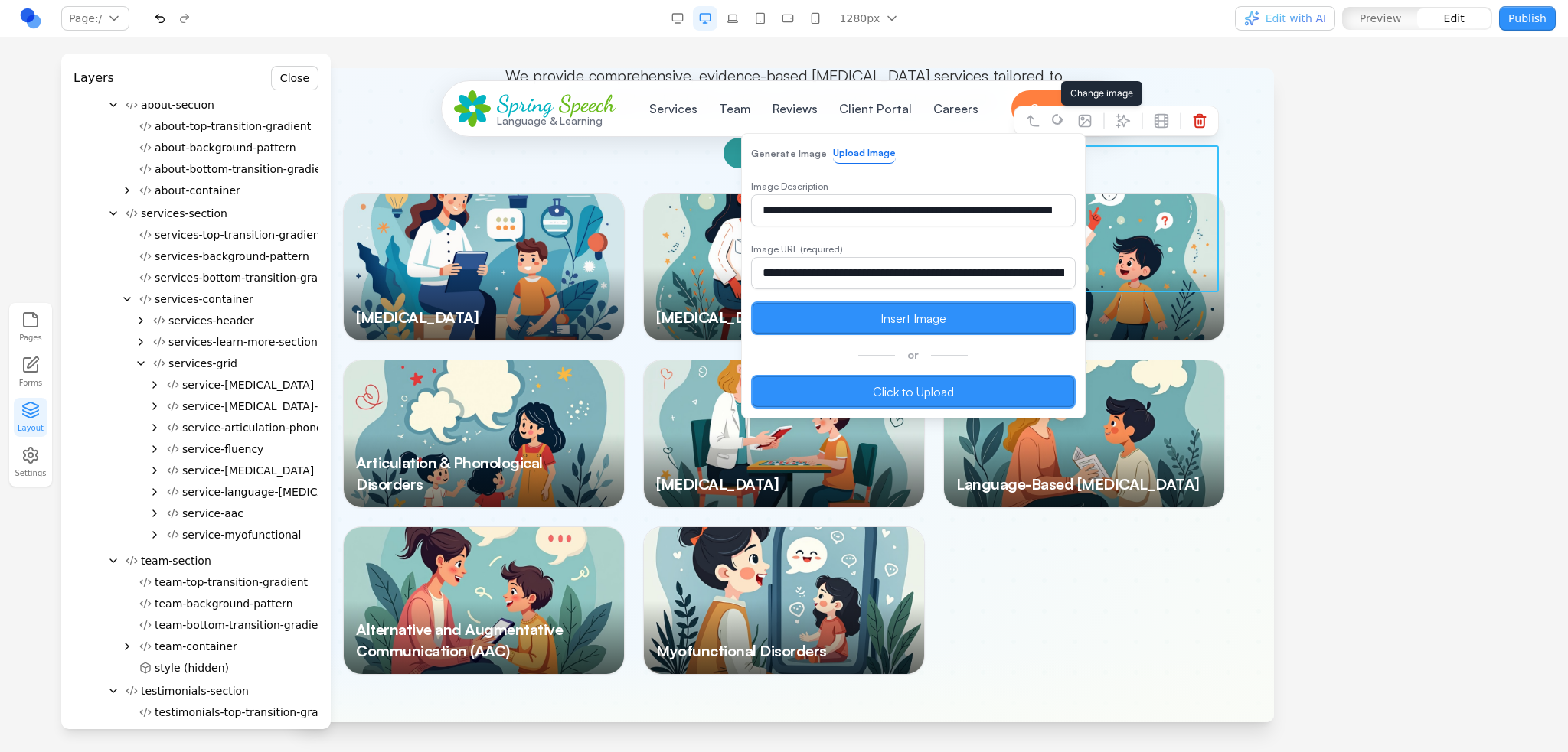
click at [859, 385] on label "Click to Upload" at bounding box center [913, 391] width 325 height 34
click at [294, 68] on input "Click to Upload" at bounding box center [294, 68] width 0 height 0
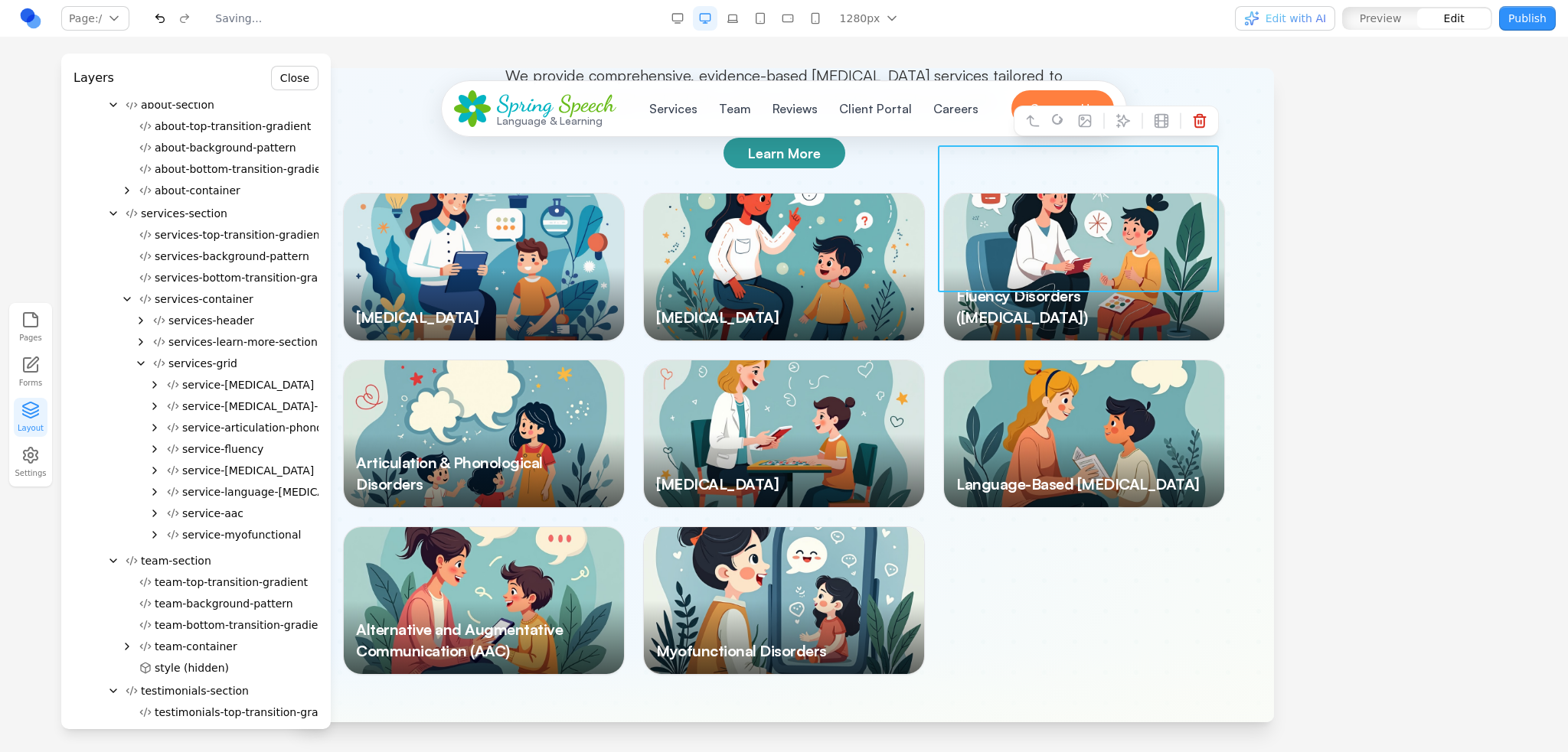
click at [1063, 572] on div "[MEDICAL_DATA] [MEDICAL_DATA] Disorder Fluency Disorders ([MEDICAL_DATA]) Artic…" at bounding box center [784, 434] width 882 height 482
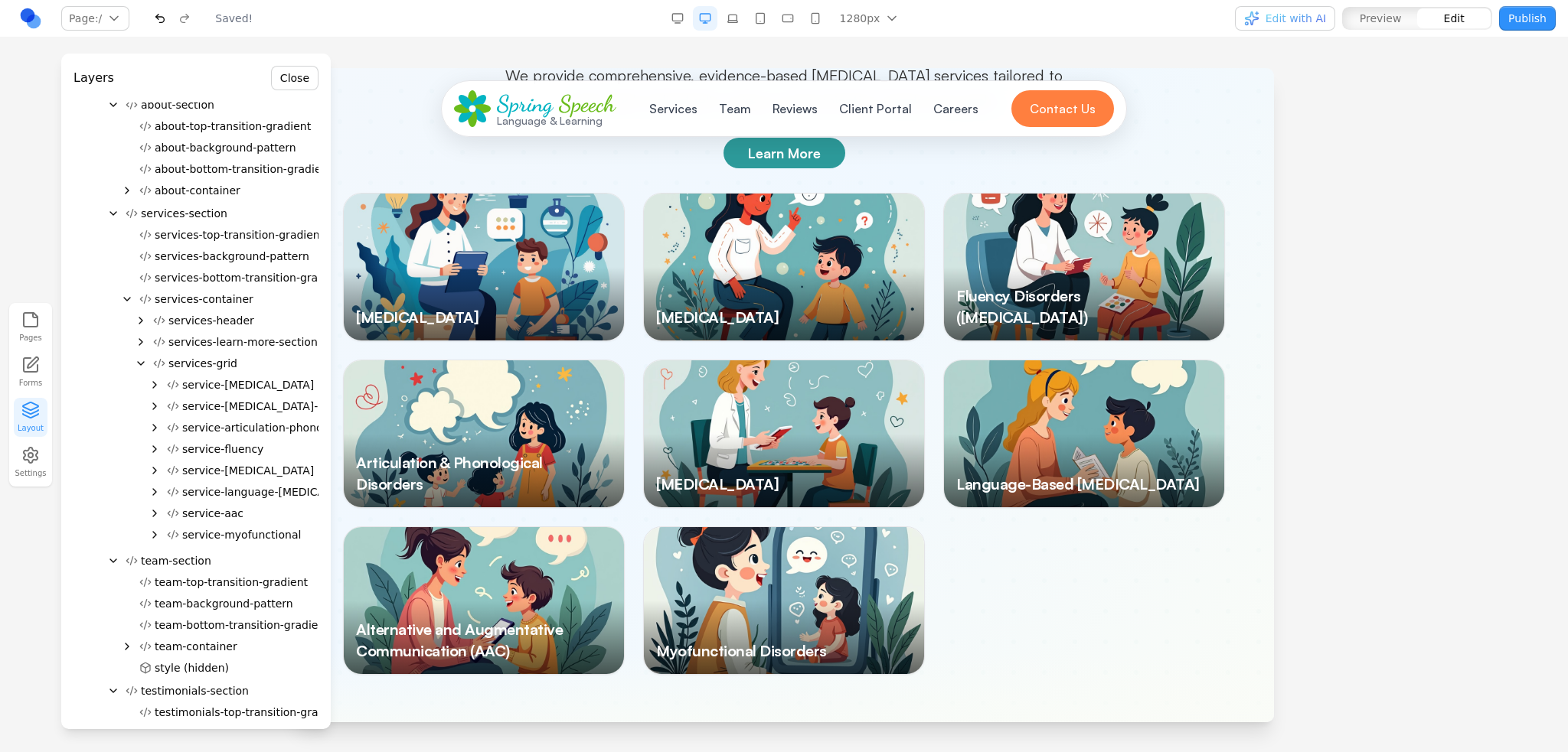
click at [286, 78] on button "Close" at bounding box center [295, 78] width 48 height 25
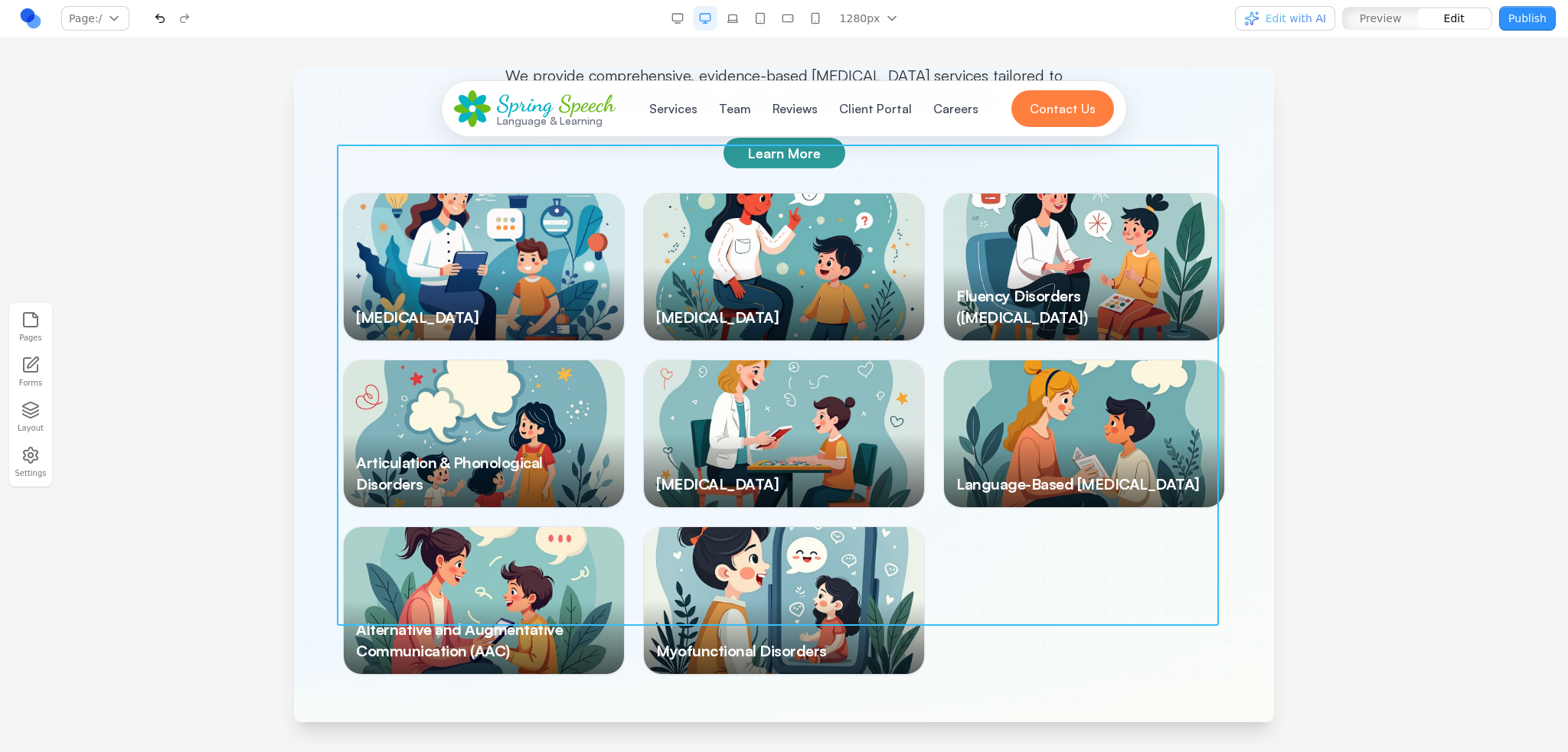
click at [1161, 485] on div "[MEDICAL_DATA] [MEDICAL_DATA] Disorder Fluency Disorders ([MEDICAL_DATA]) Artic…" at bounding box center [784, 434] width 882 height 482
click at [732, 114] on icon at bounding box center [739, 120] width 16 height 16
click at [1027, 642] on textarea at bounding box center [1101, 626] width 245 height 76
type textarea "**********"
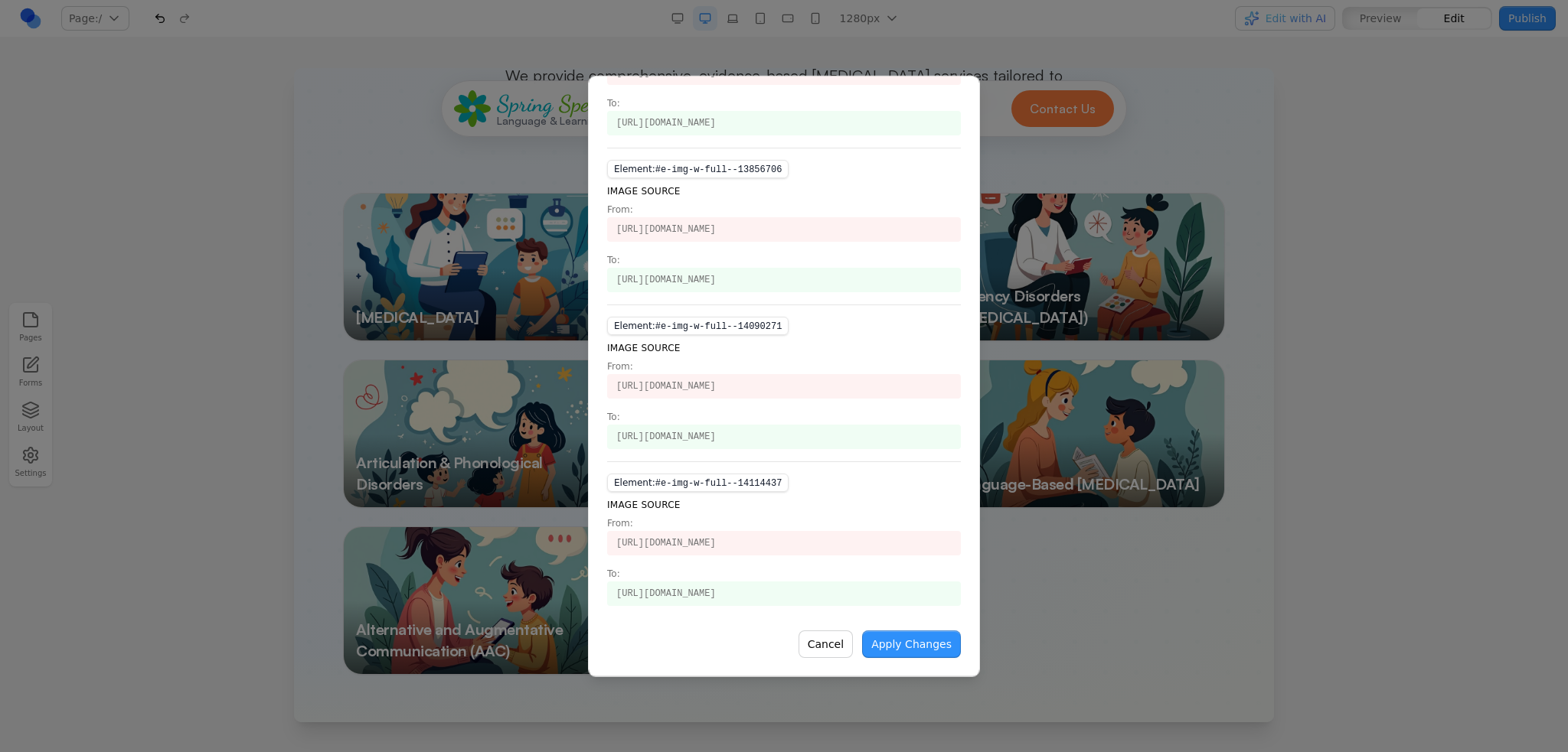
scroll to position [978, 0]
click at [950, 632] on button "Apply Changes" at bounding box center [911, 644] width 98 height 28
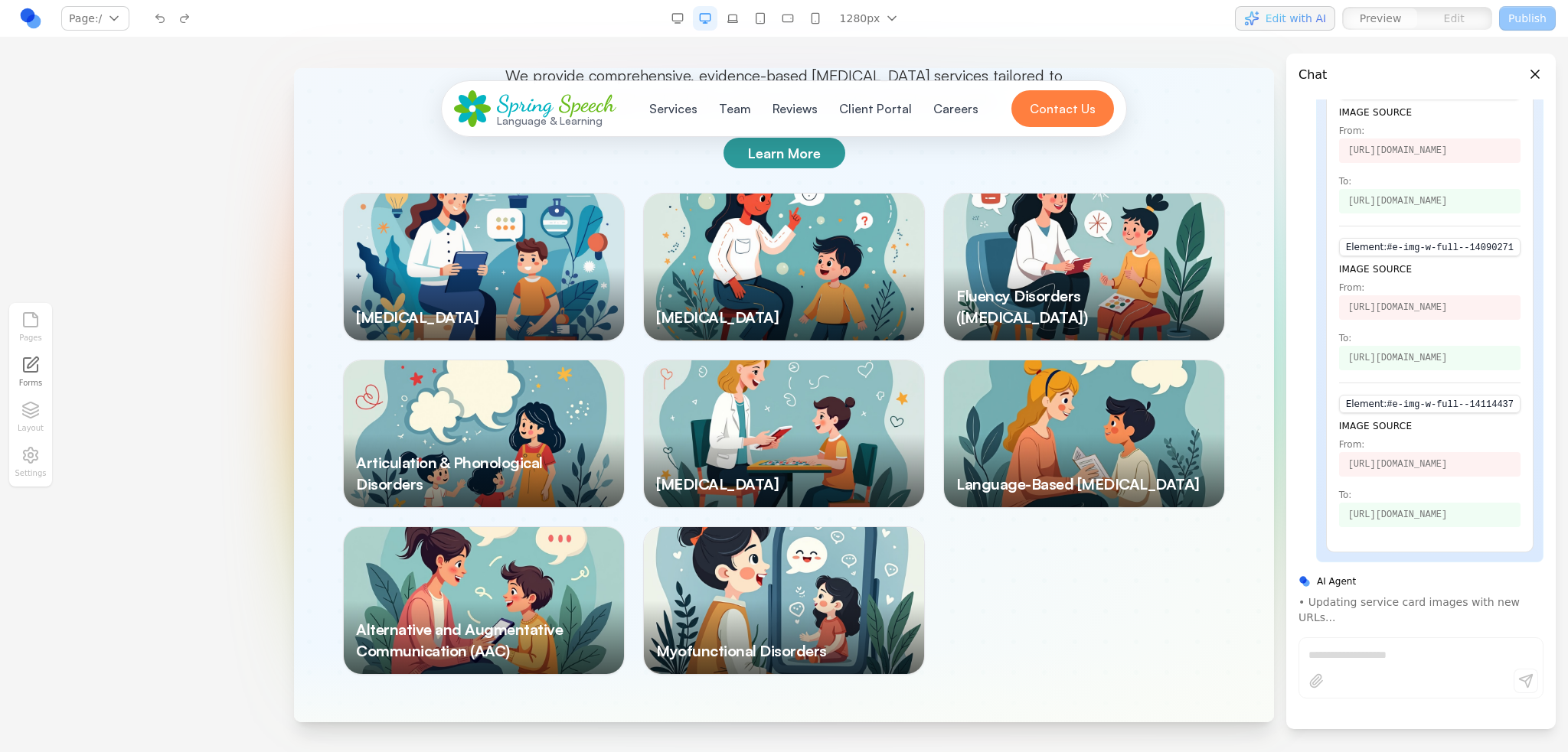
click at [27, 421] on div "Pages Forms Layout Settings" at bounding box center [30, 394] width 43 height 184
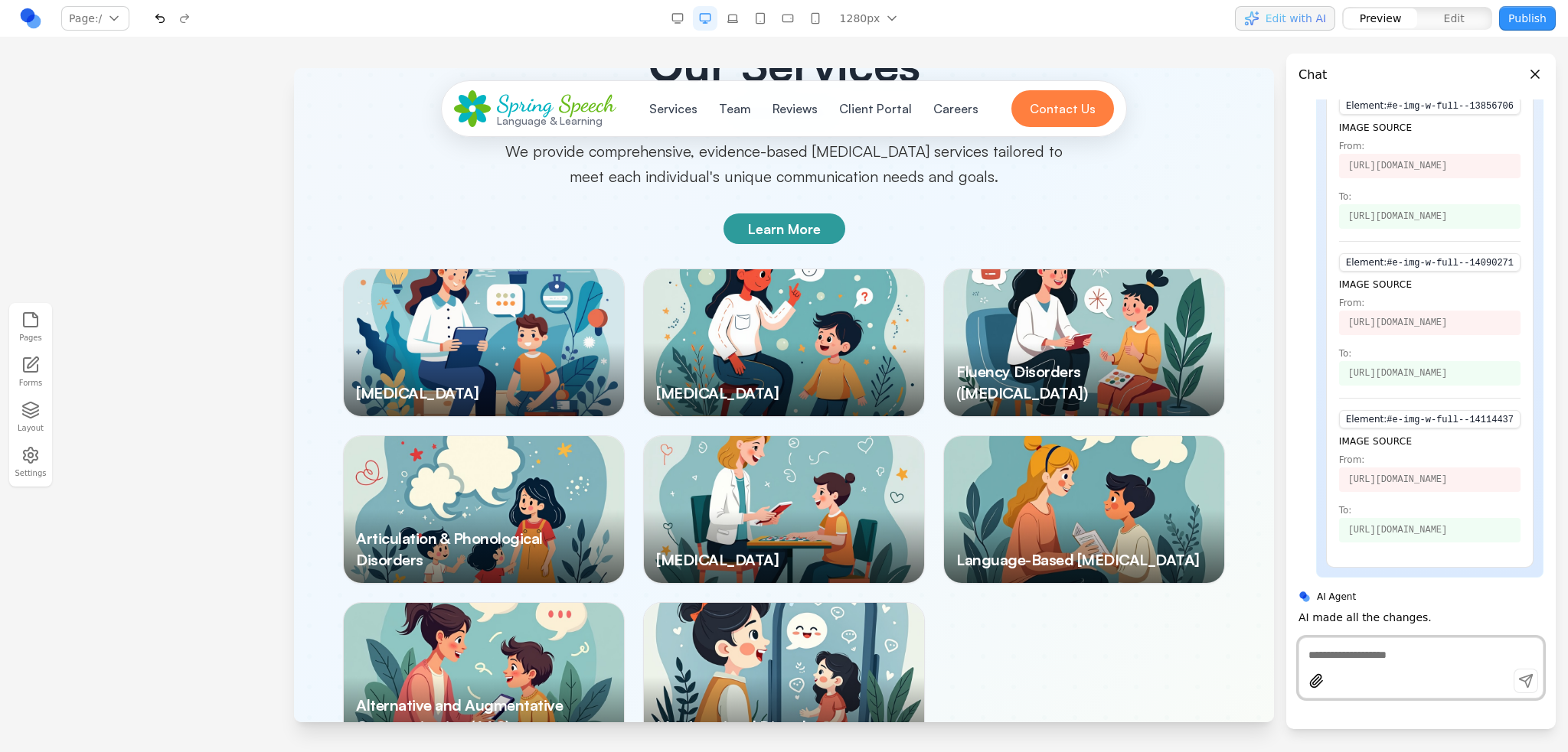
scroll to position [2218, 0]
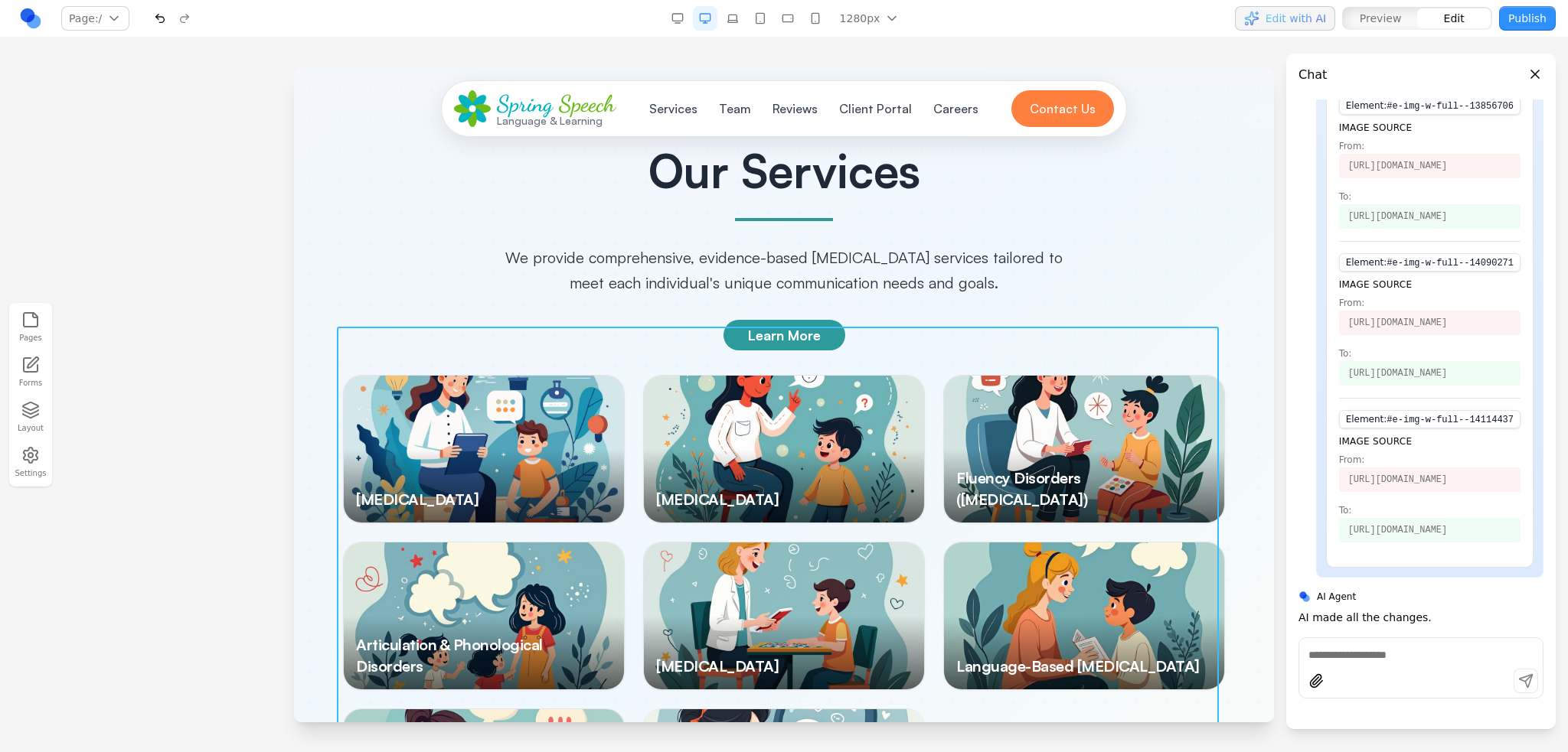
click at [930, 375] on div "[MEDICAL_DATA] [MEDICAL_DATA] Disorder Fluency Disorders ([MEDICAL_DATA]) Artic…" at bounding box center [784, 616] width 882 height 482
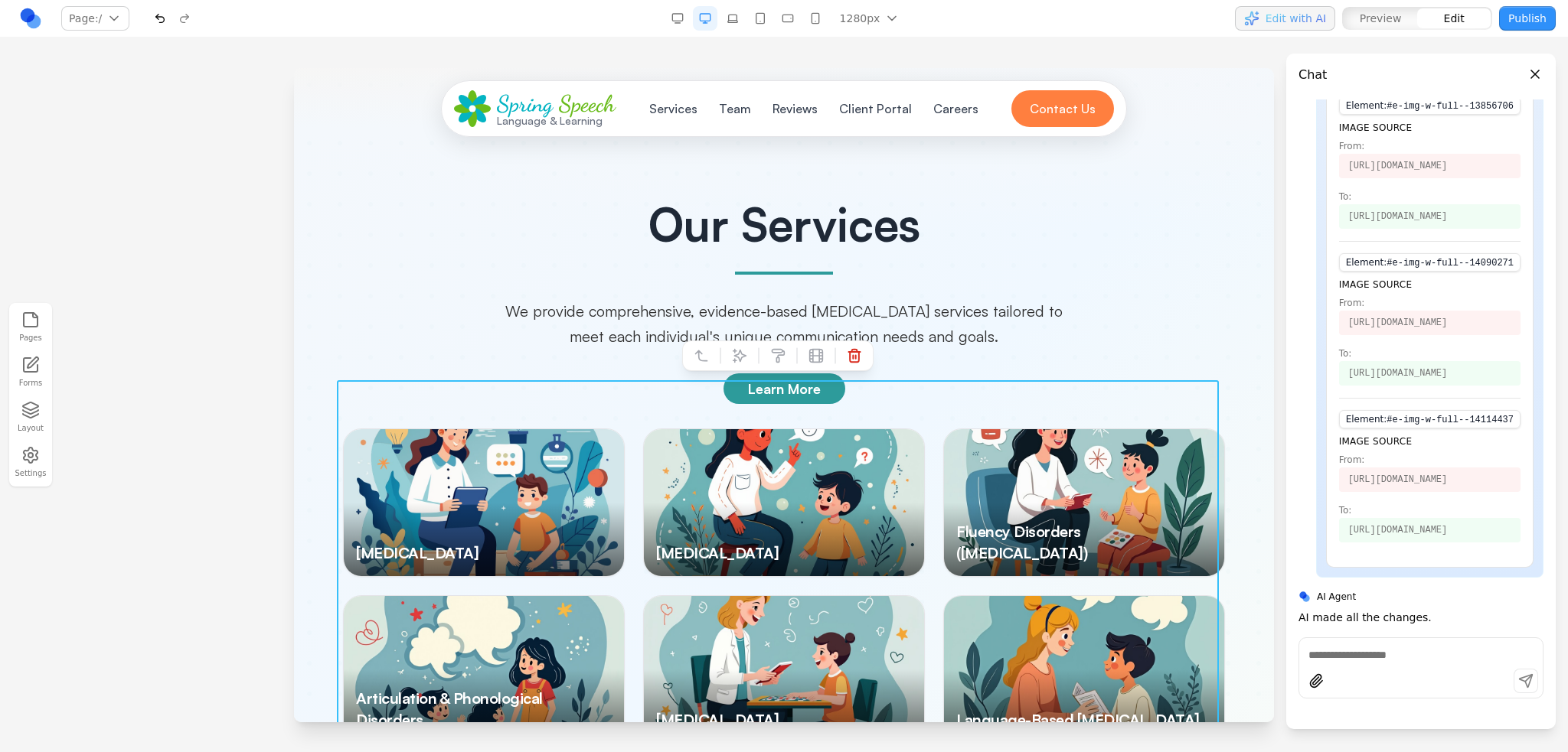
scroll to position [2142, 0]
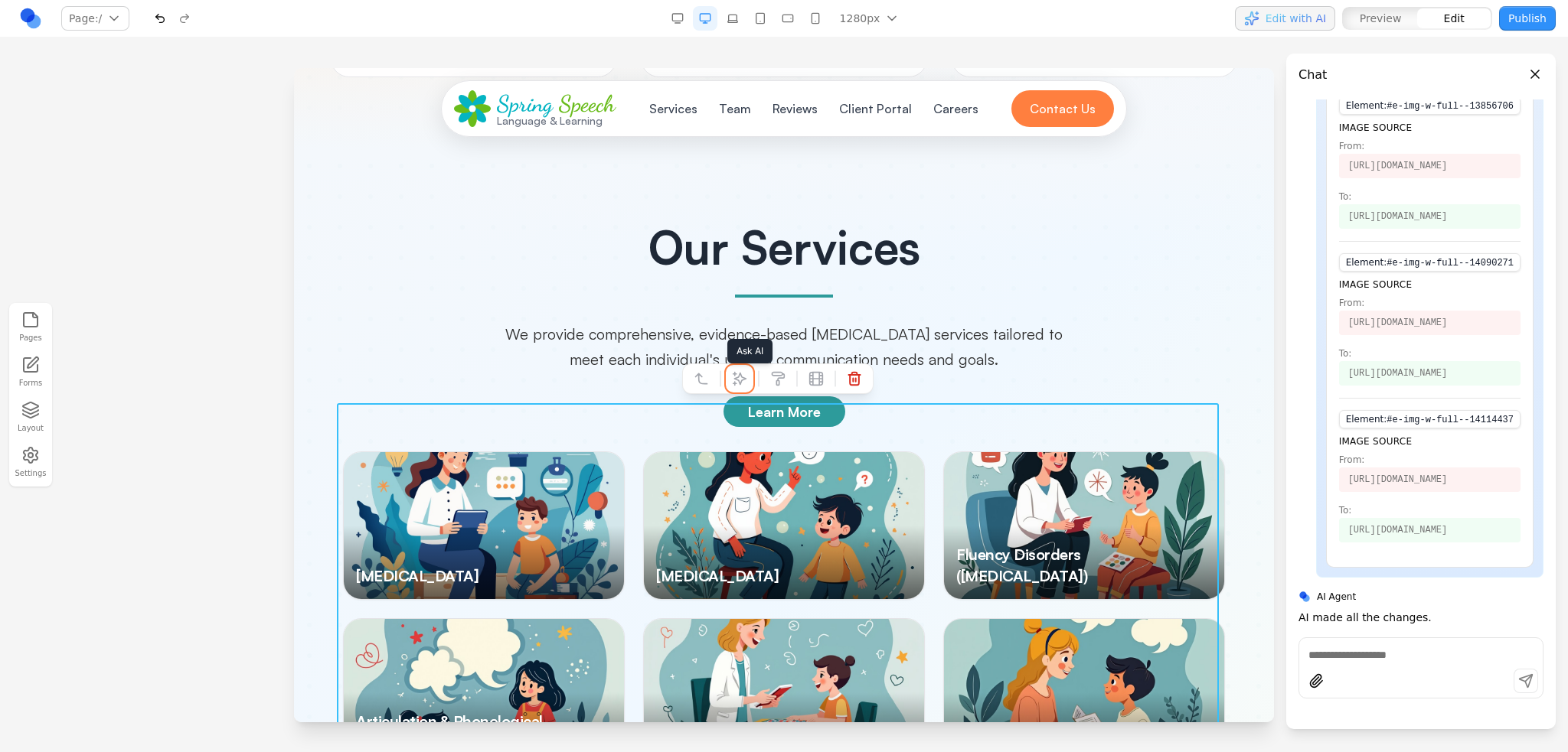
click at [743, 381] on icon at bounding box center [740, 379] width 13 height 13
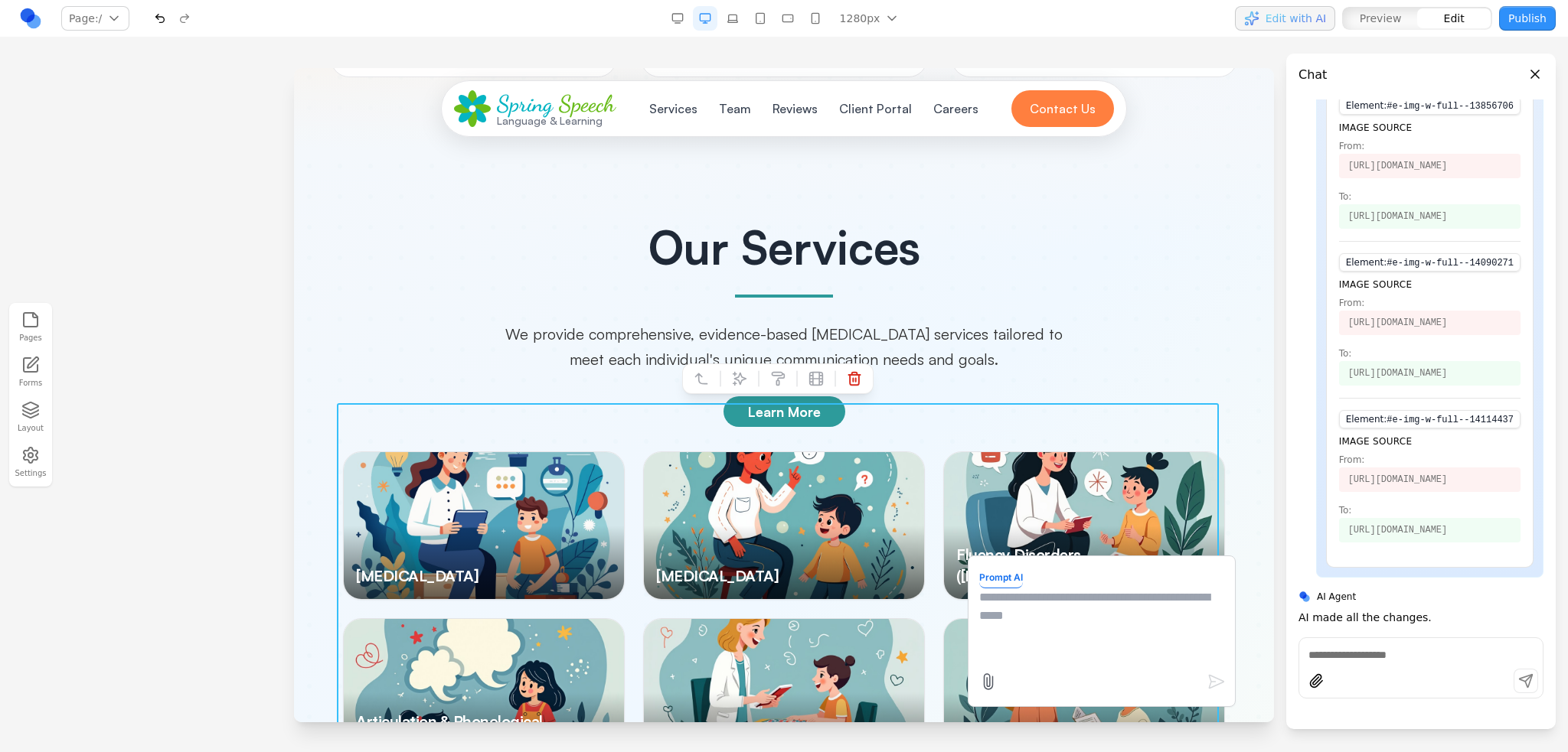
click at [1112, 611] on textarea at bounding box center [1101, 626] width 245 height 76
type textarea "**********"
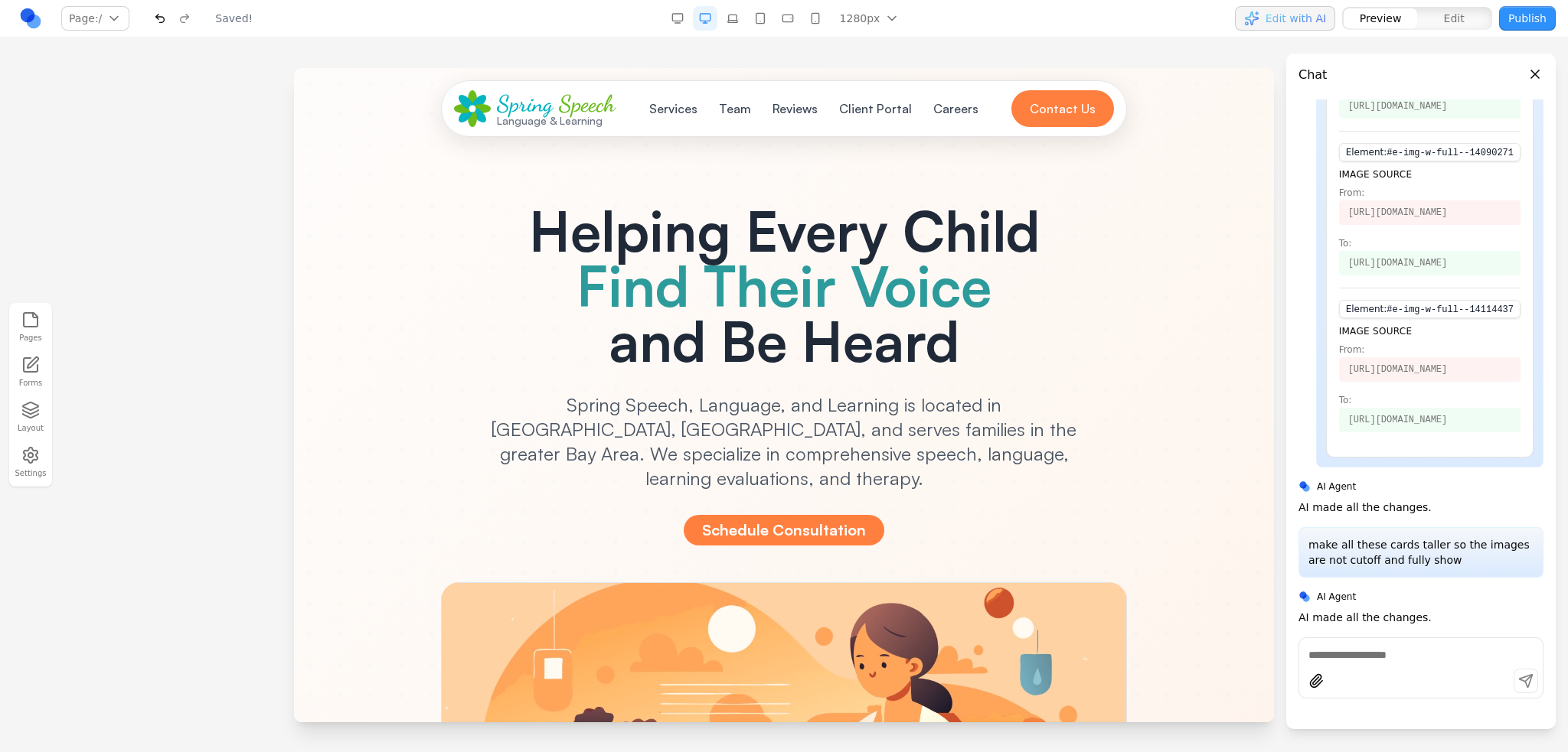
scroll to position [0, 0]
click at [1203, 661] on div "Helping Every Child Find Their Voice and Be Heard Spring Speech, Language, and …" at bounding box center [784, 586] width 882 height 912
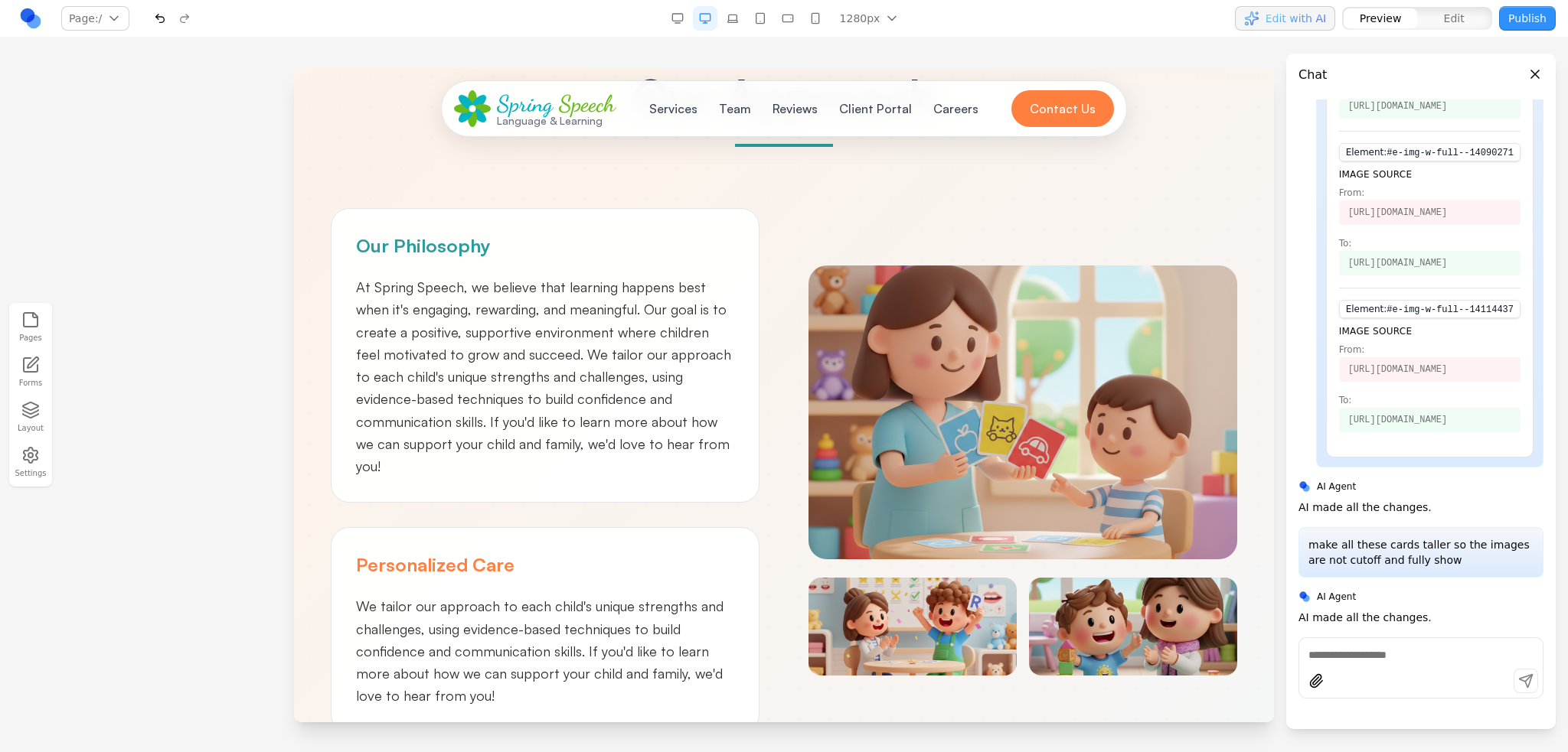
scroll to position [1071, 0]
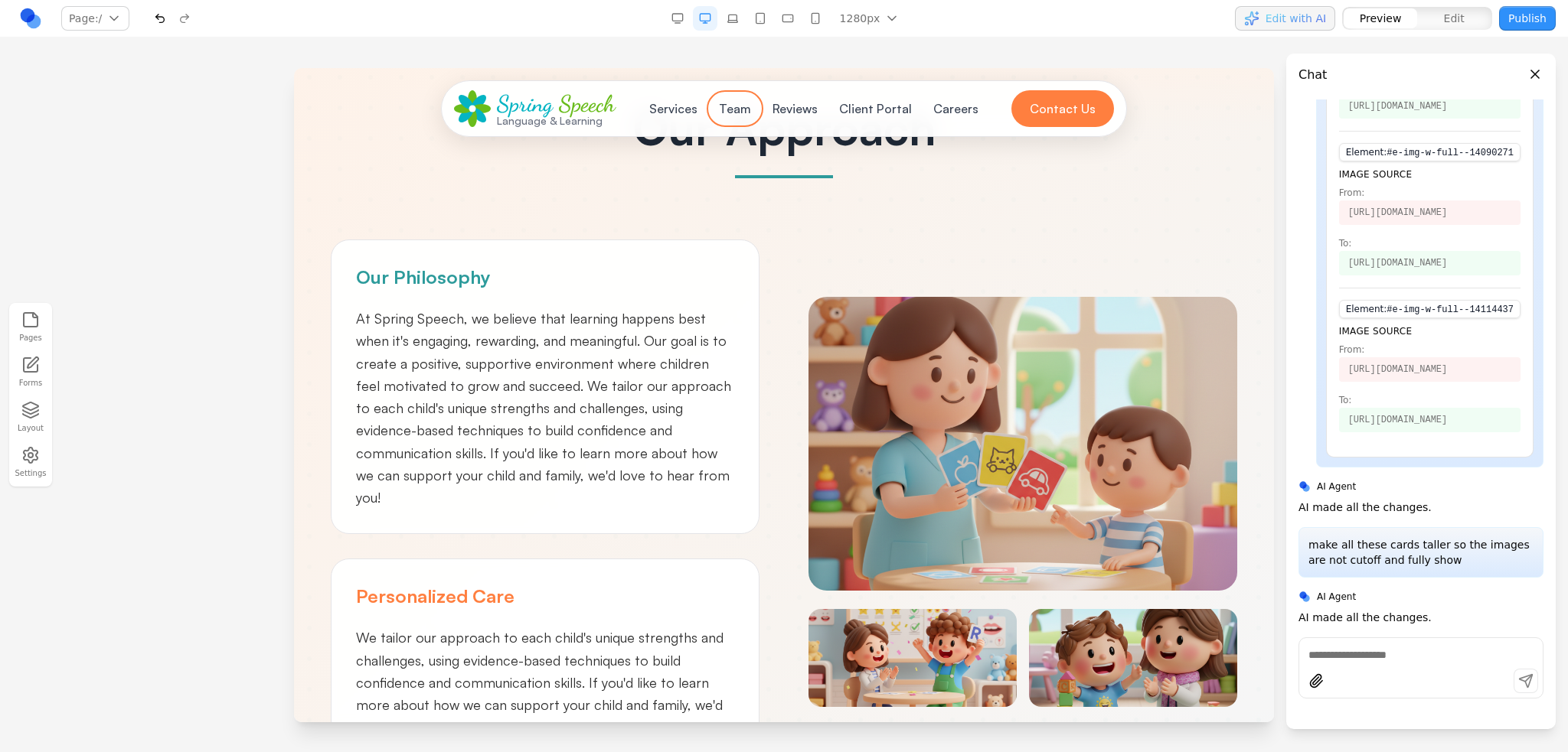
click at [731, 103] on button "Team" at bounding box center [735, 108] width 51 height 30
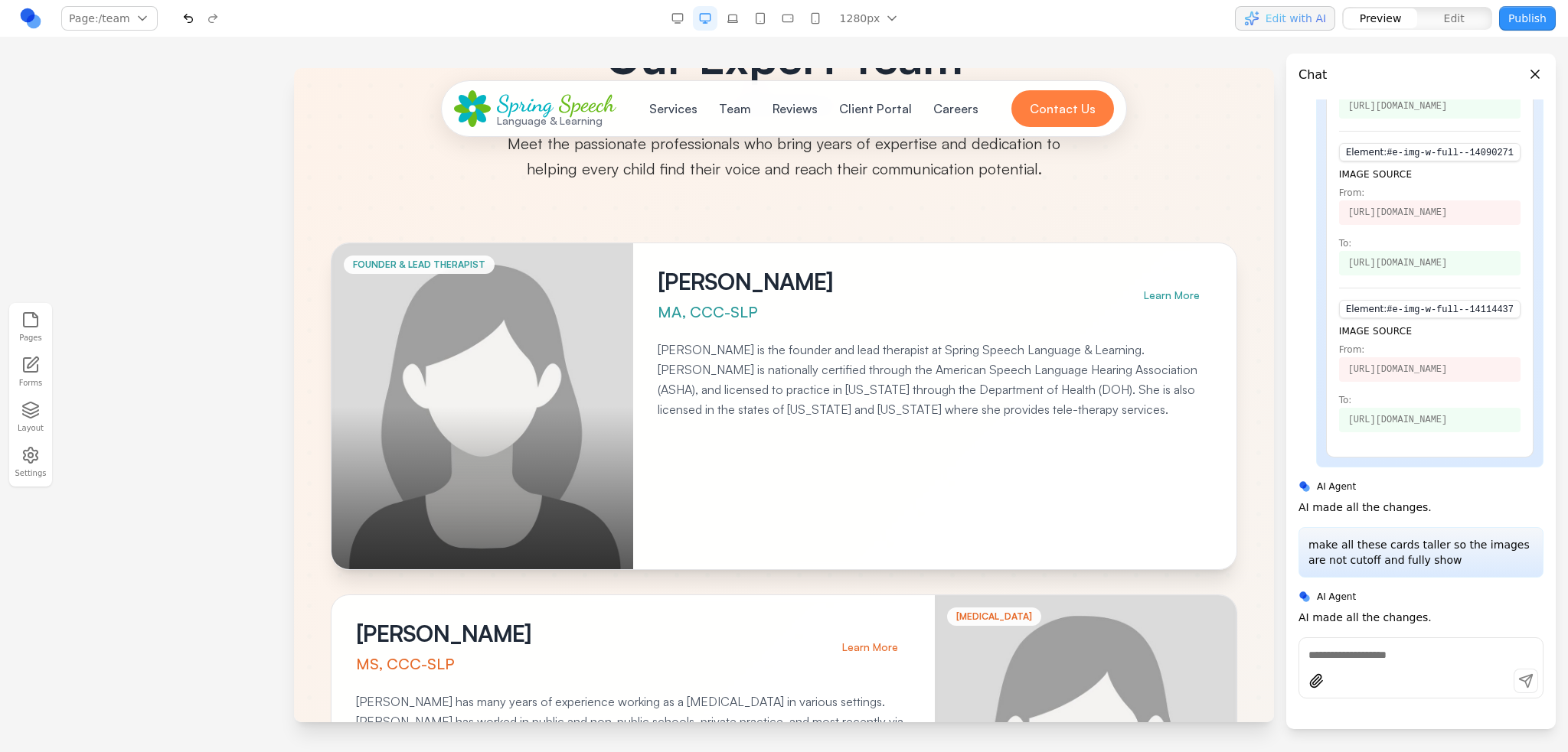
scroll to position [0, 0]
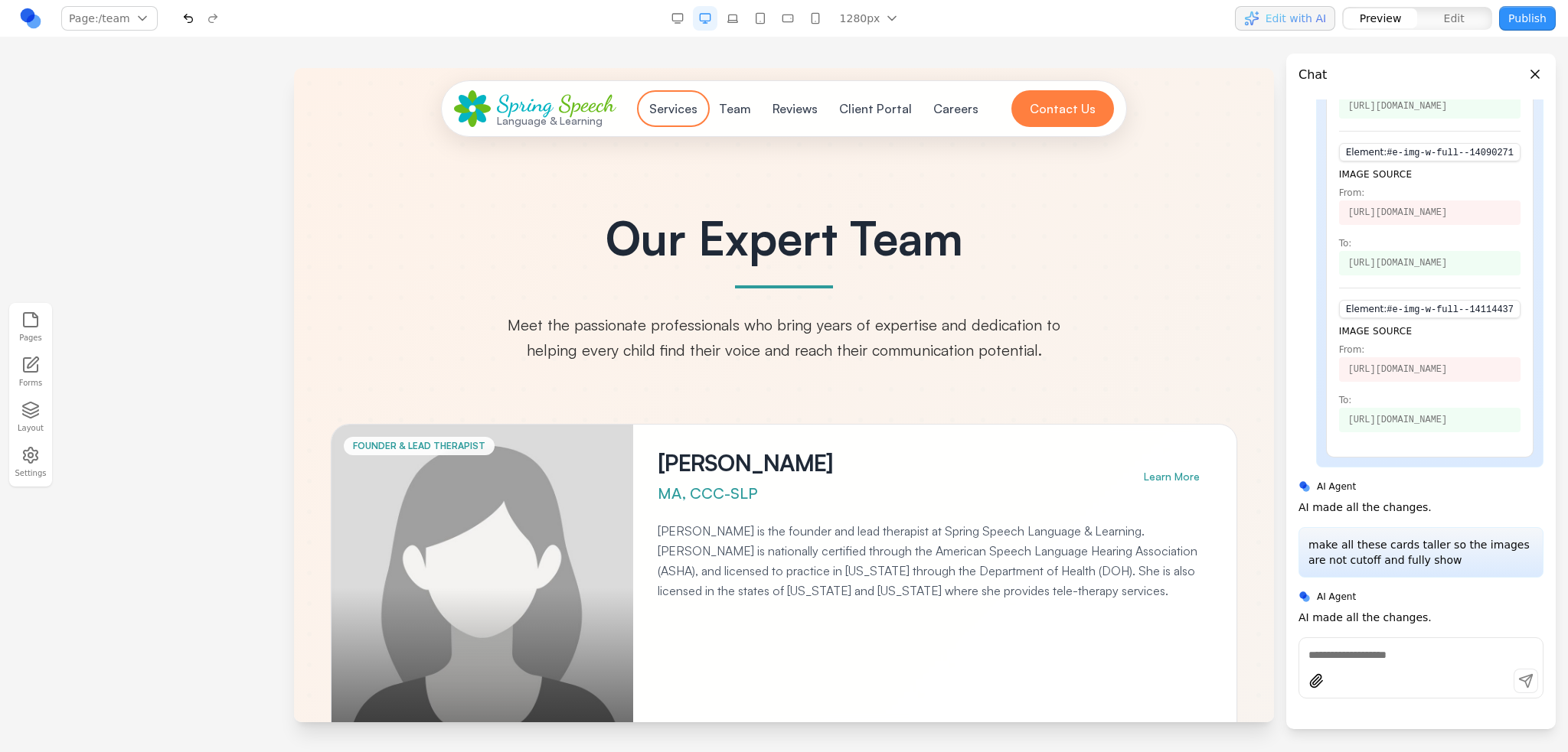
click at [674, 103] on button "Services" at bounding box center [673, 108] width 66 height 30
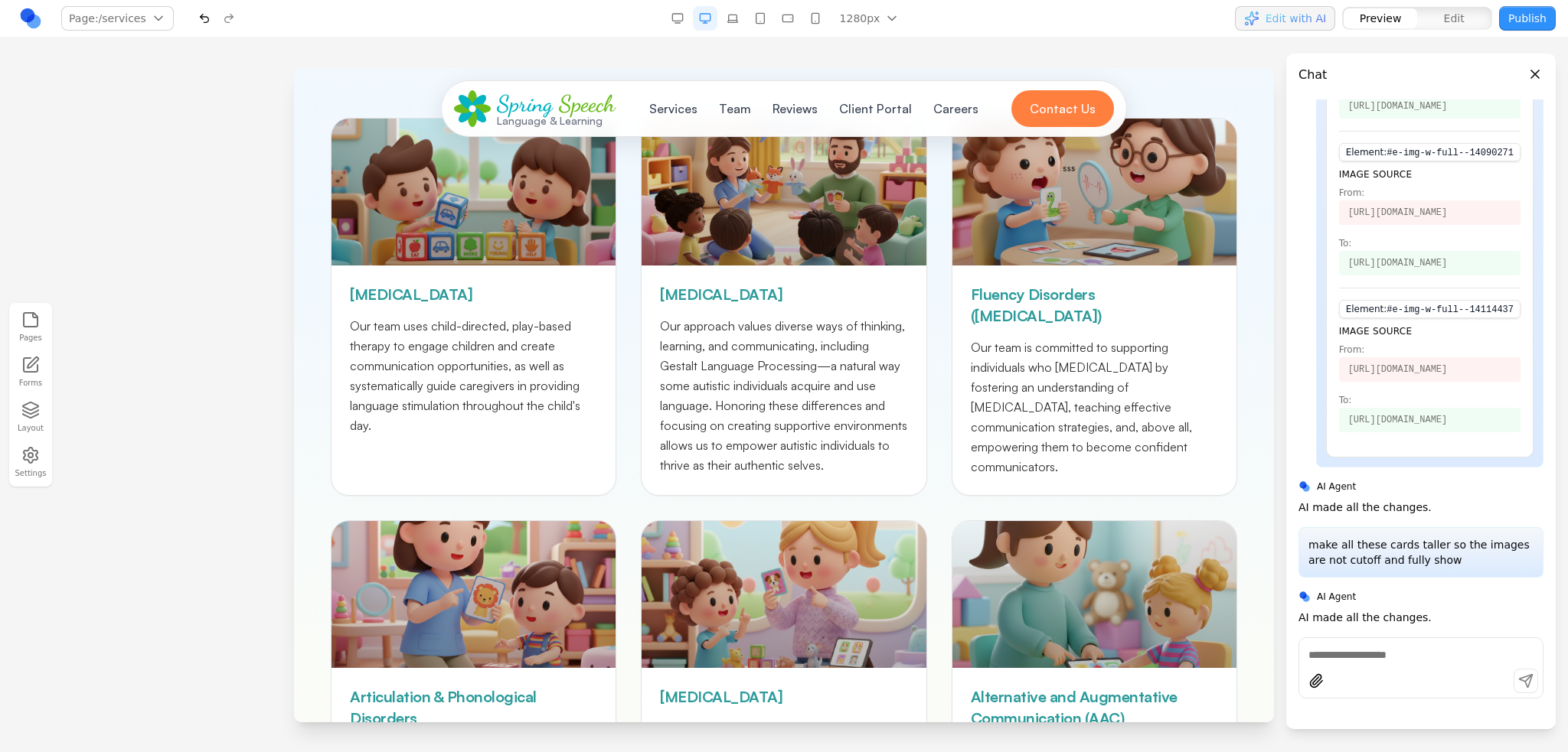
scroll to position [76, 0]
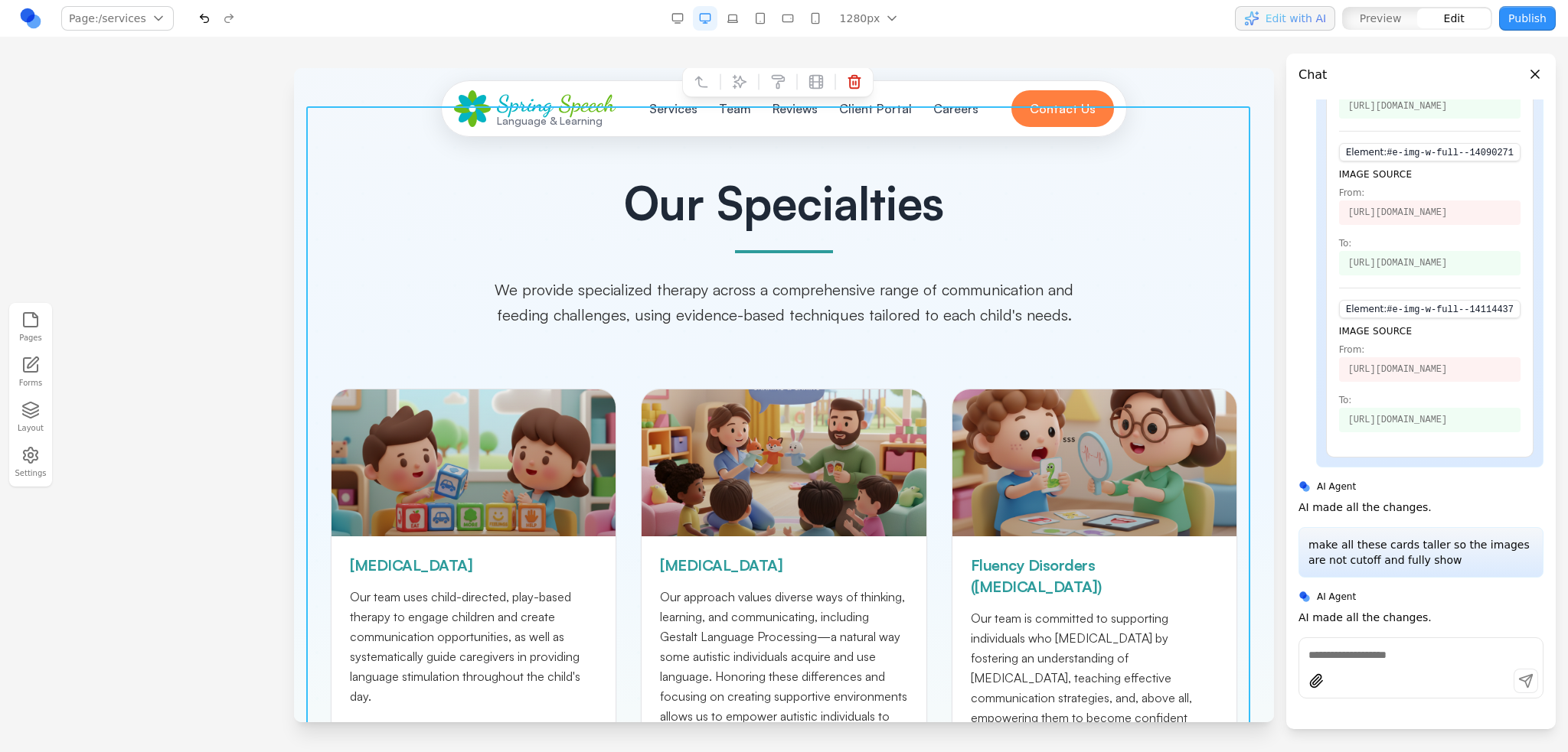
scroll to position [0, 0]
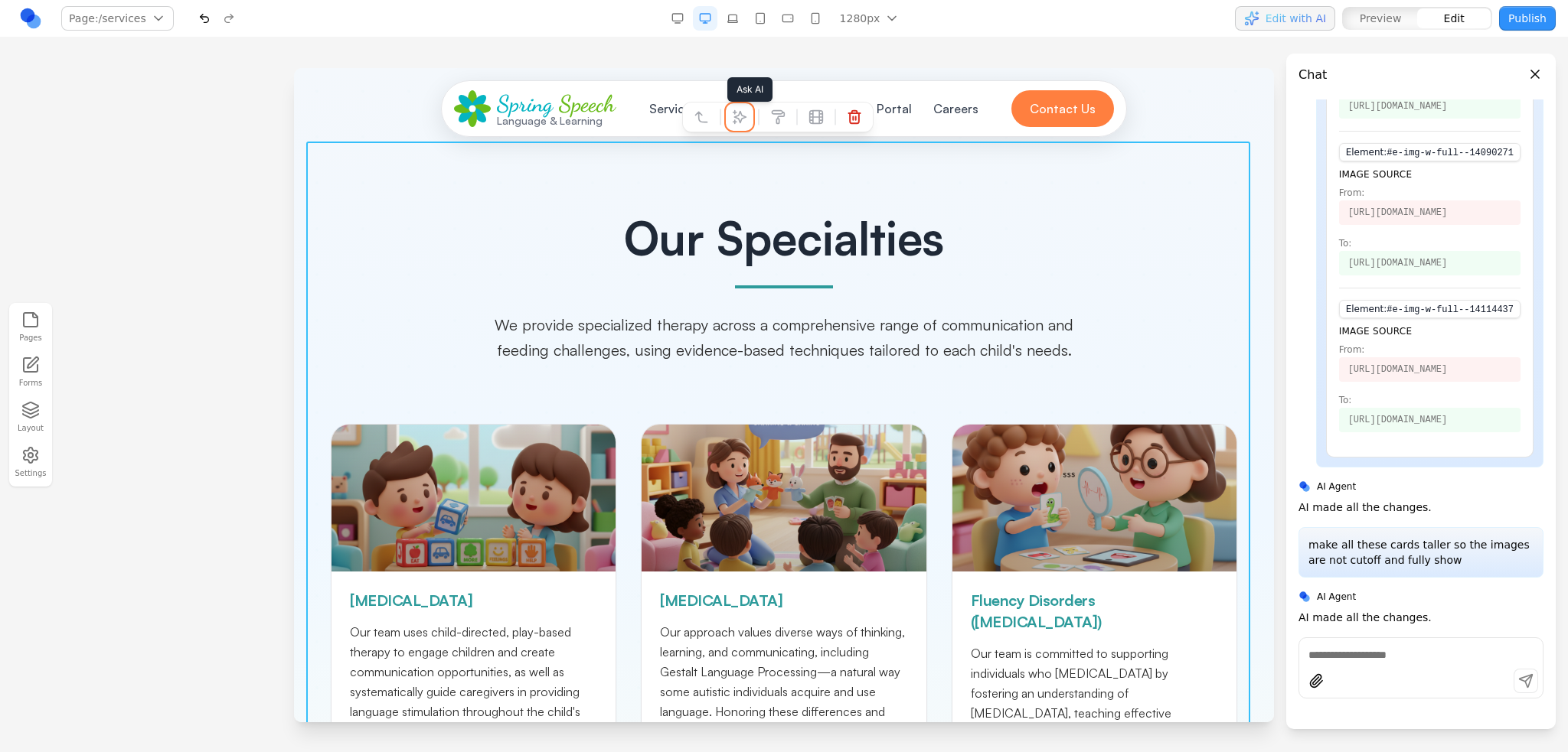
click at [743, 111] on icon at bounding box center [739, 116] width 16 height 16
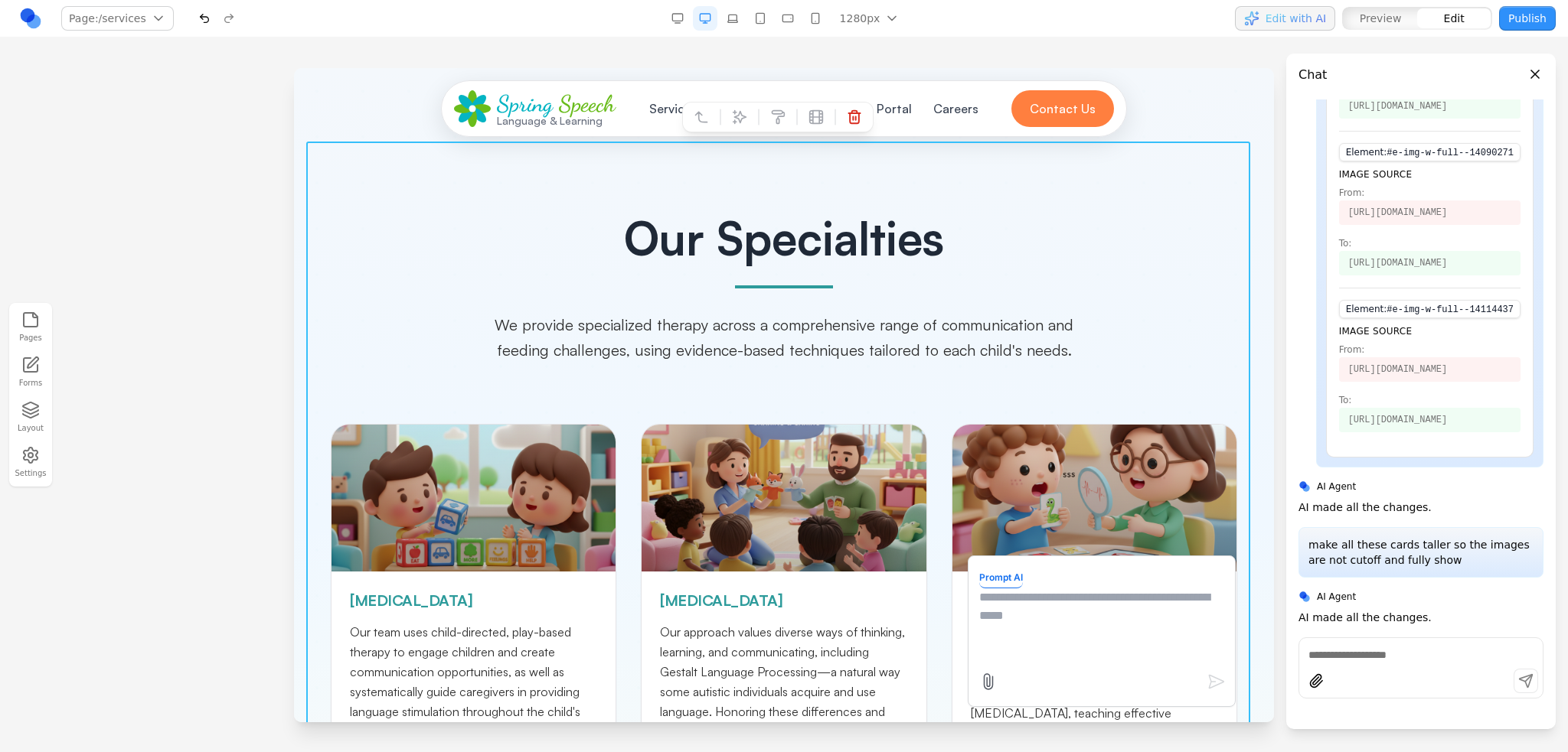
click at [1090, 628] on textarea at bounding box center [1101, 626] width 245 height 76
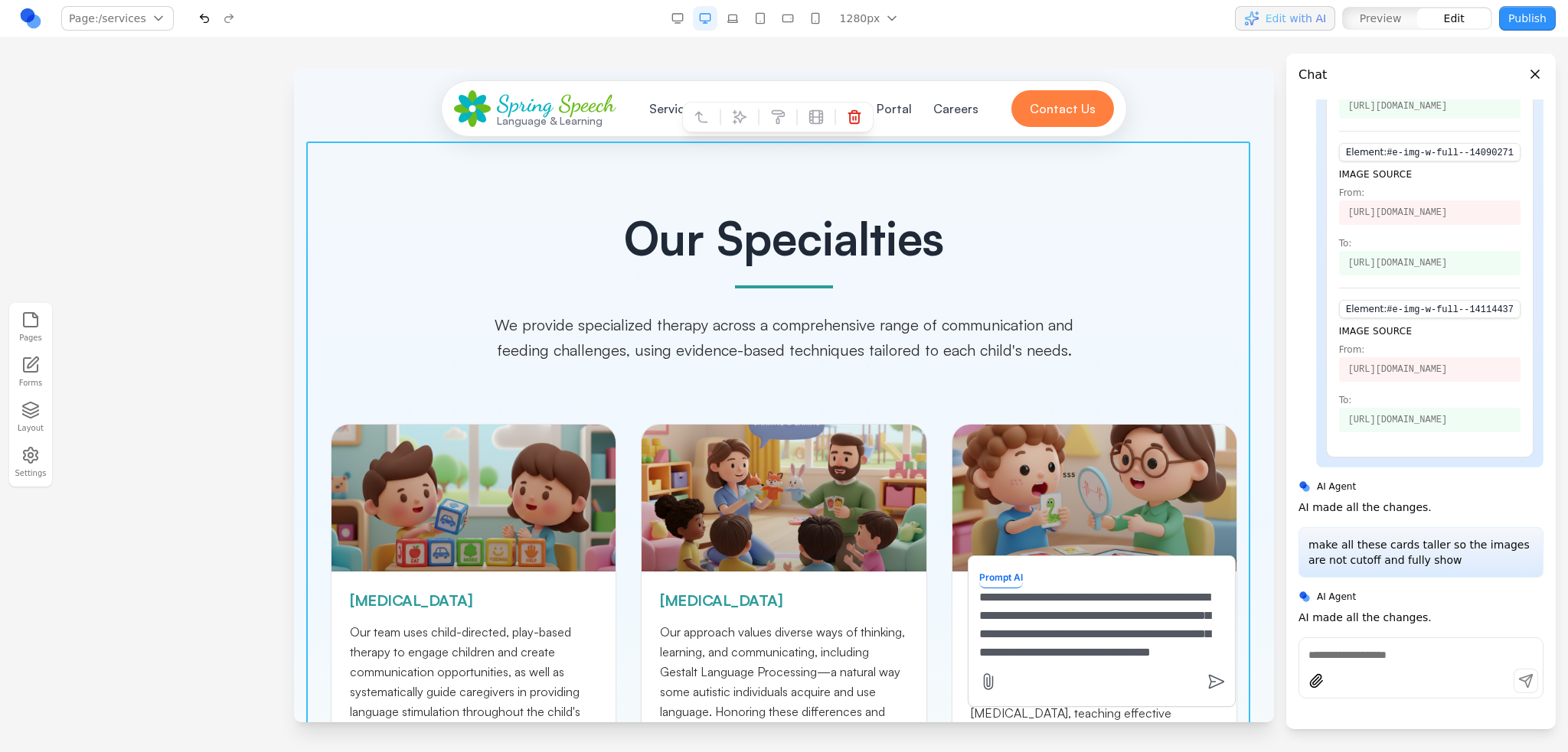
type textarea "**********"
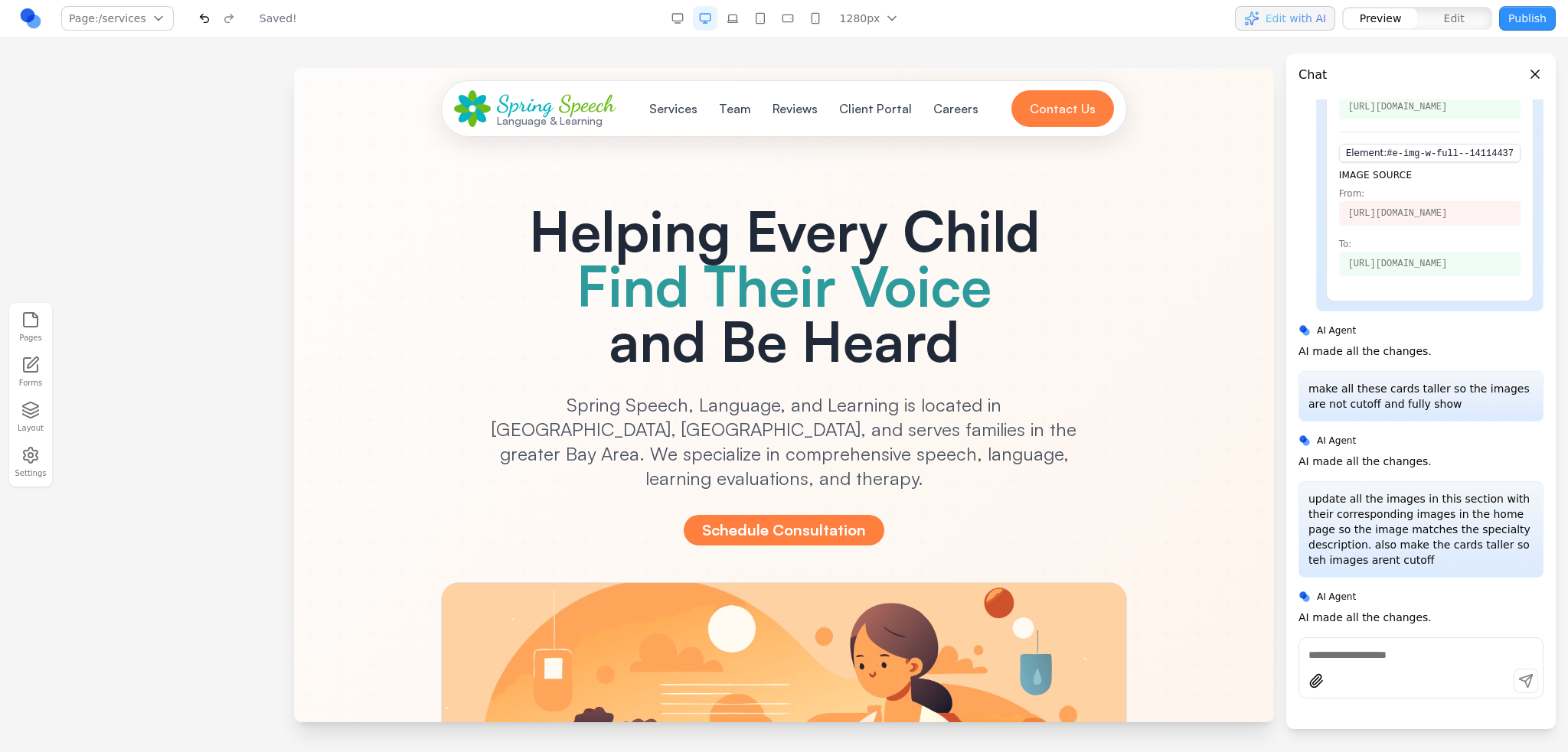
scroll to position [0, 0]
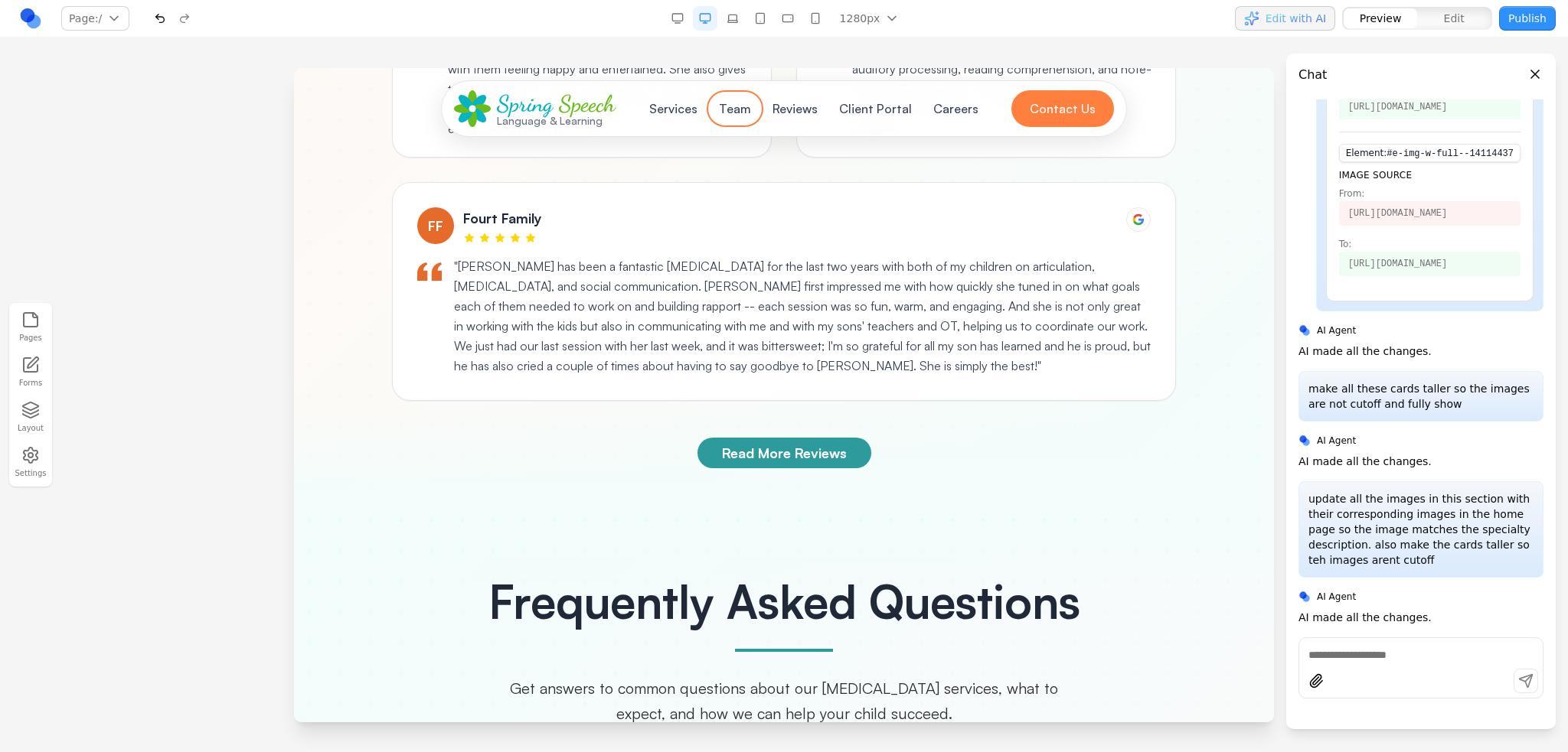
click at [725, 116] on button "Team" at bounding box center [735, 108] width 51 height 30
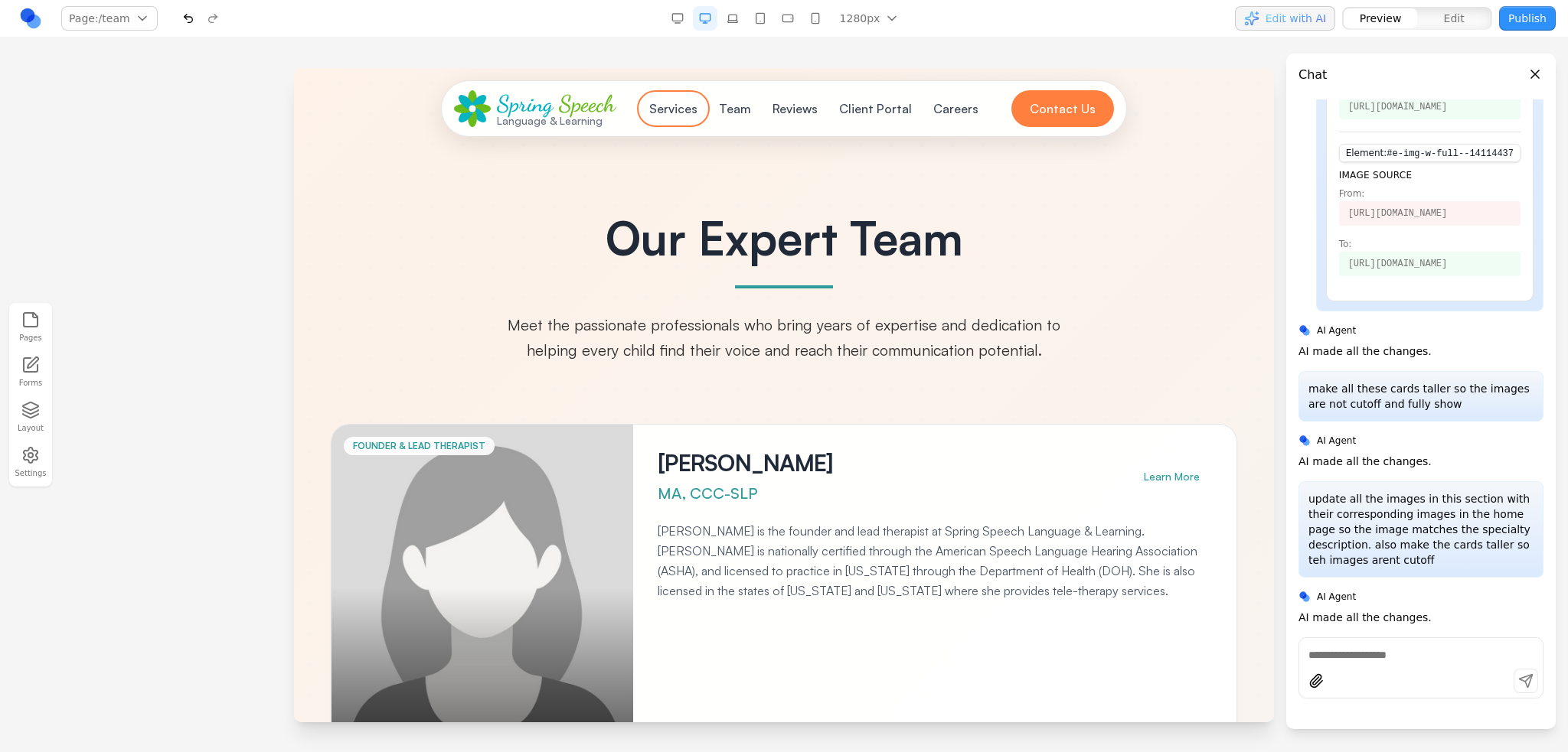
click at [692, 106] on button "Services" at bounding box center [673, 108] width 66 height 30
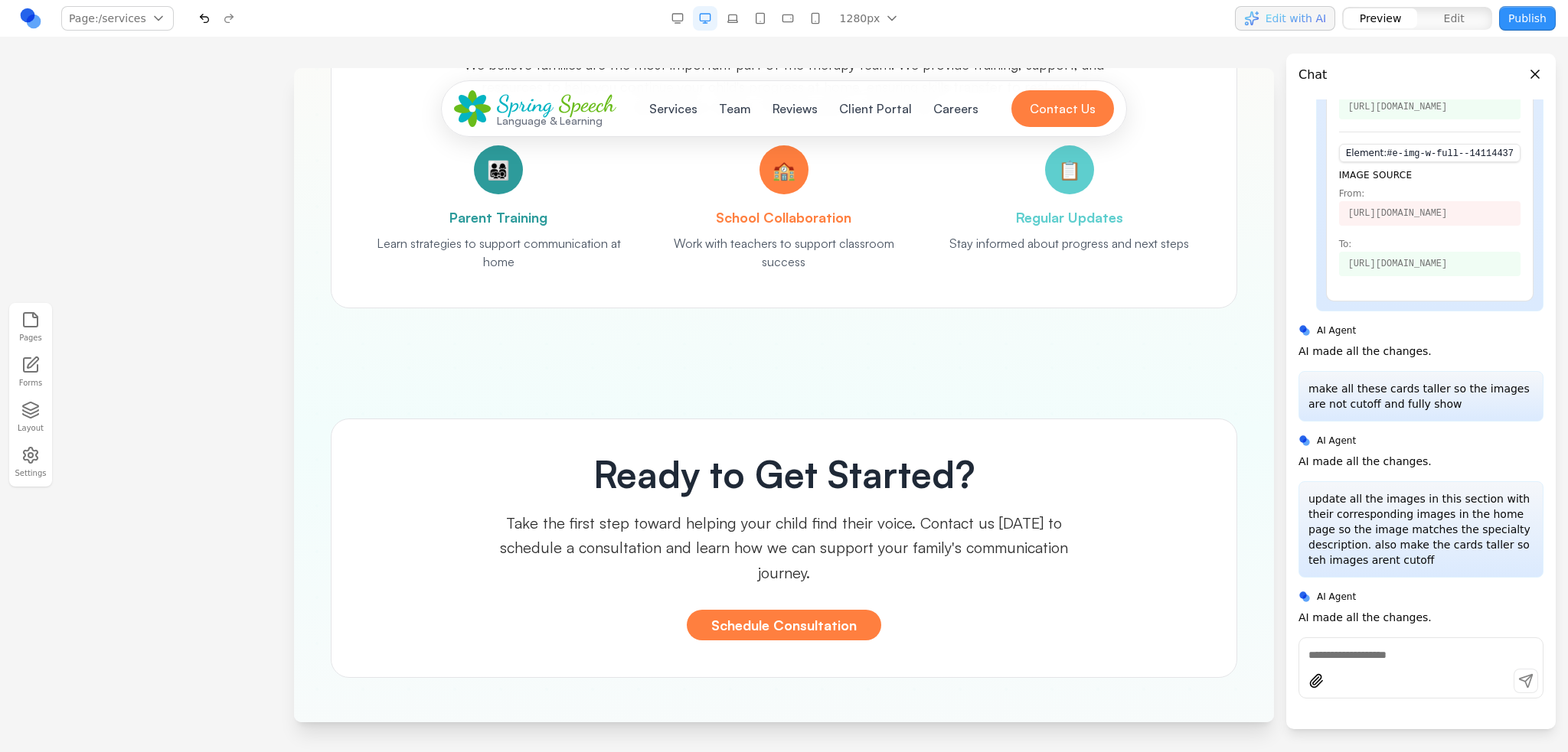
scroll to position [2755, 0]
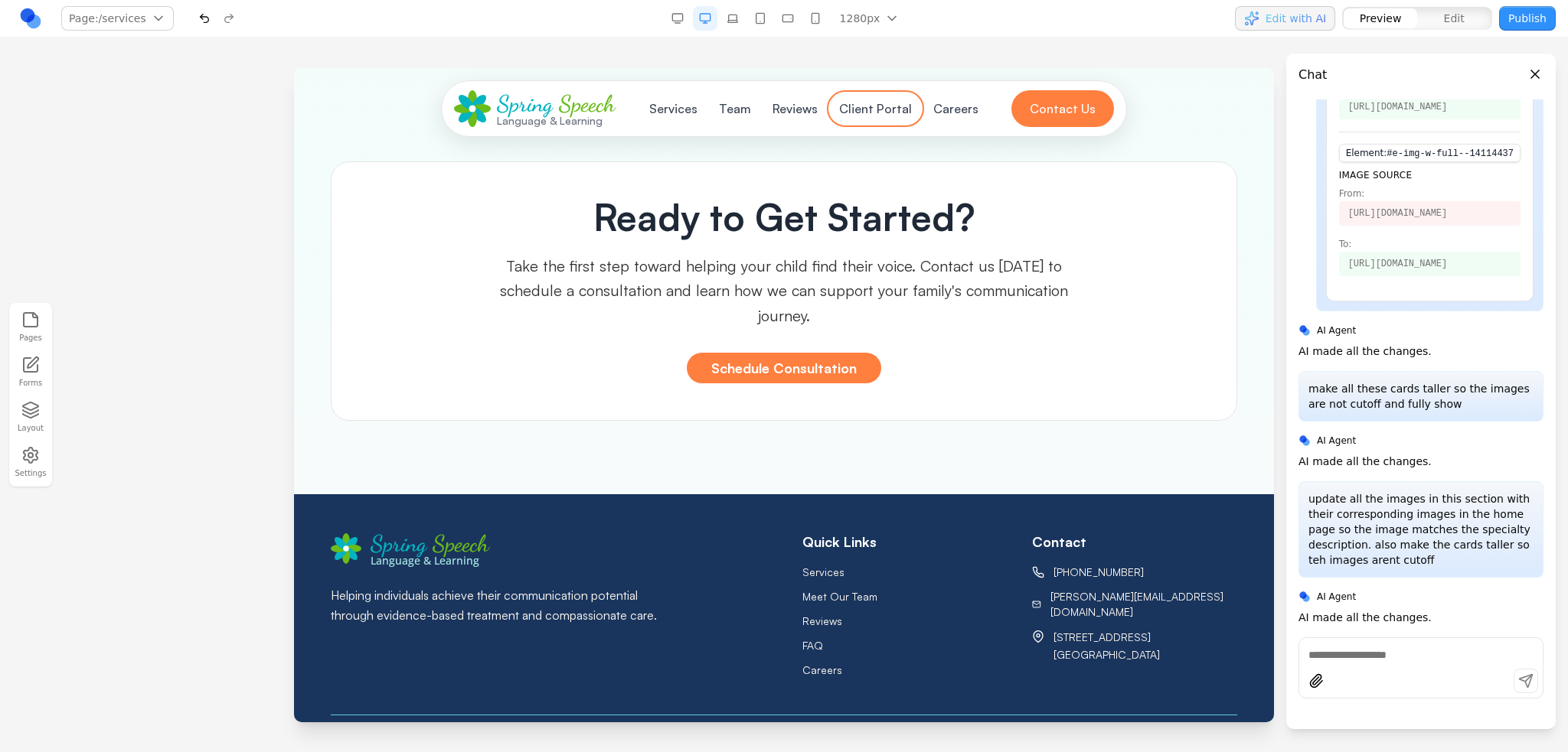
click at [840, 112] on button "Client Portal" at bounding box center [875, 108] width 91 height 30
click at [939, 112] on button "Careers" at bounding box center [955, 108] width 63 height 30
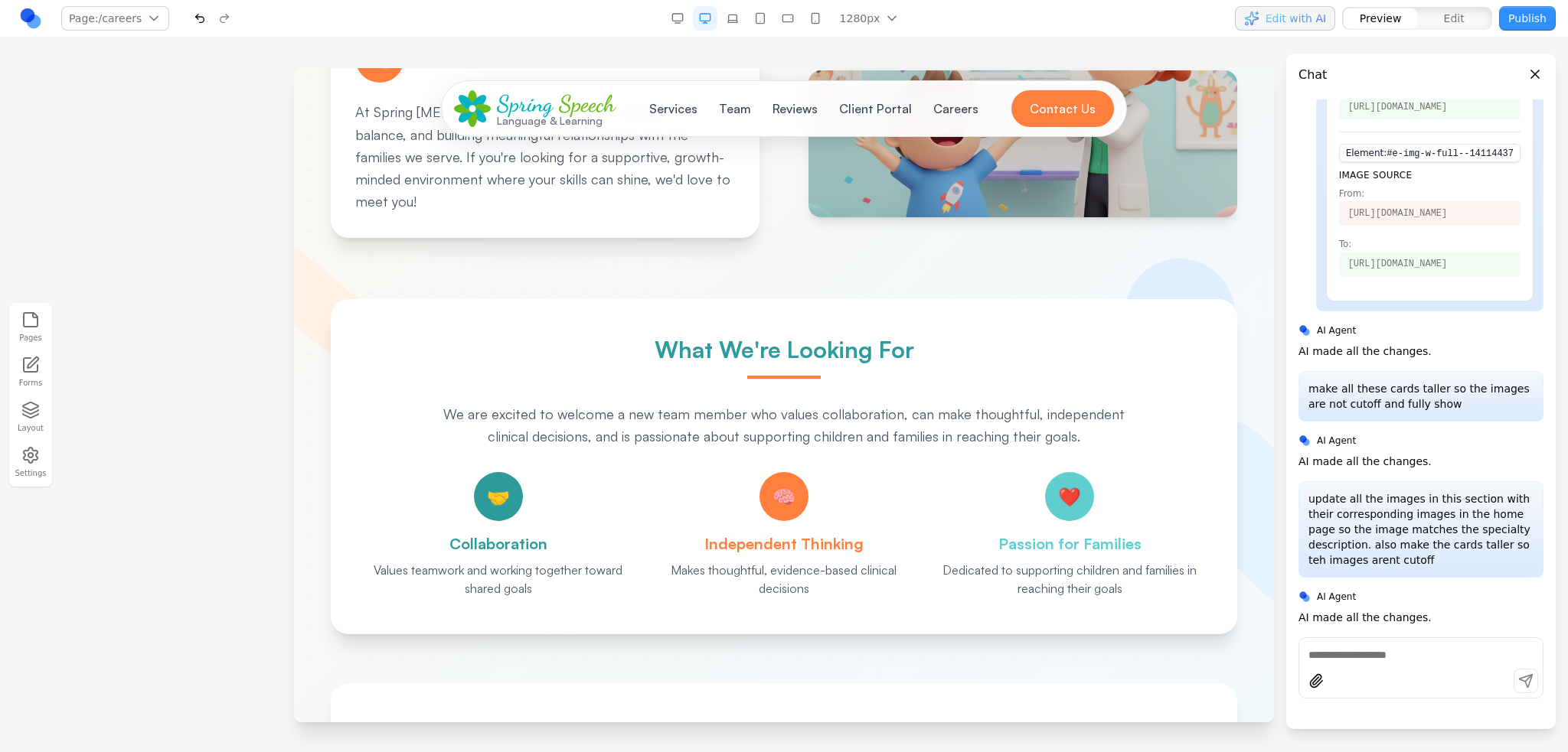
scroll to position [128, 0]
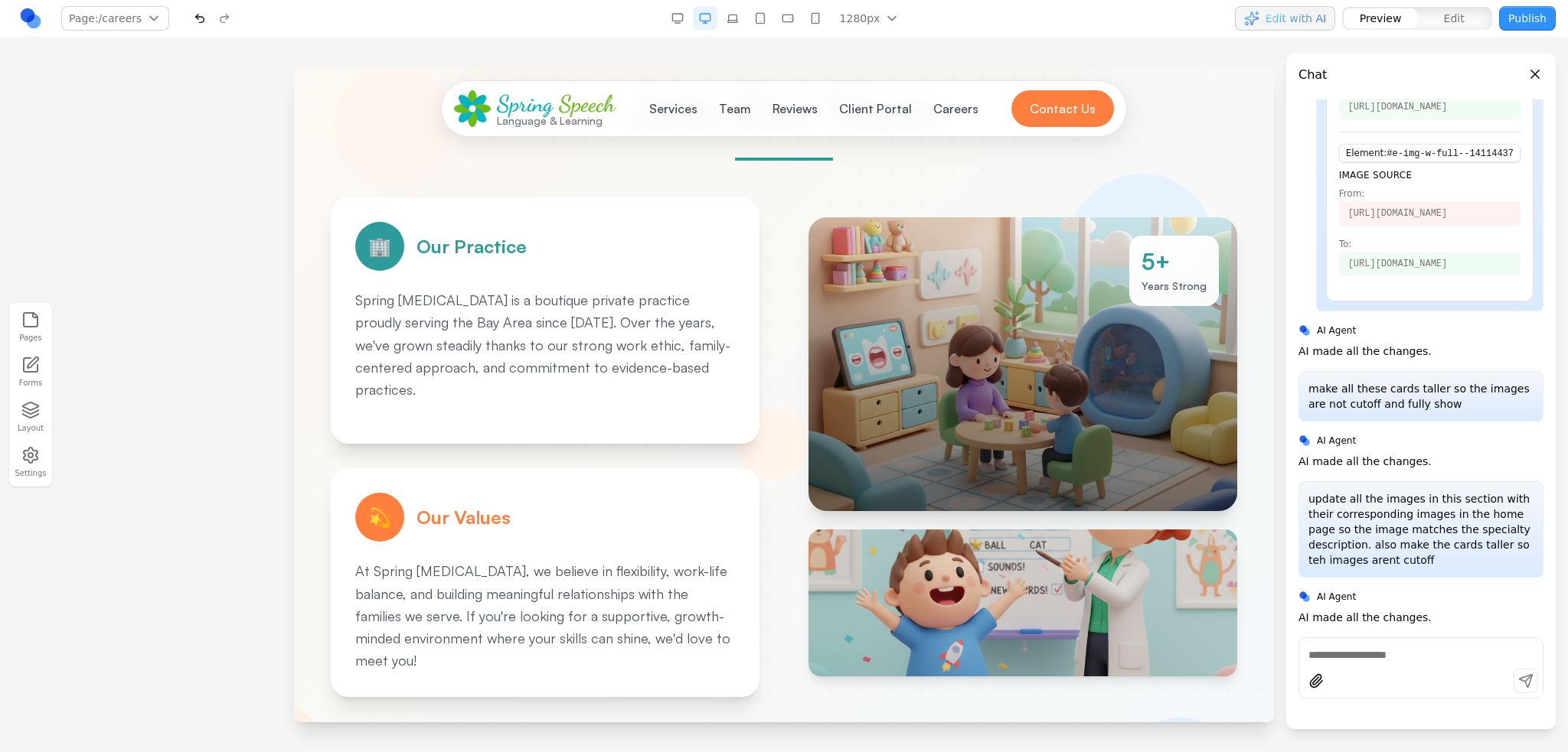
click at [1011, 358] on div at bounding box center [1022, 364] width 428 height 294
click at [1035, 324] on div at bounding box center [1022, 364] width 428 height 294
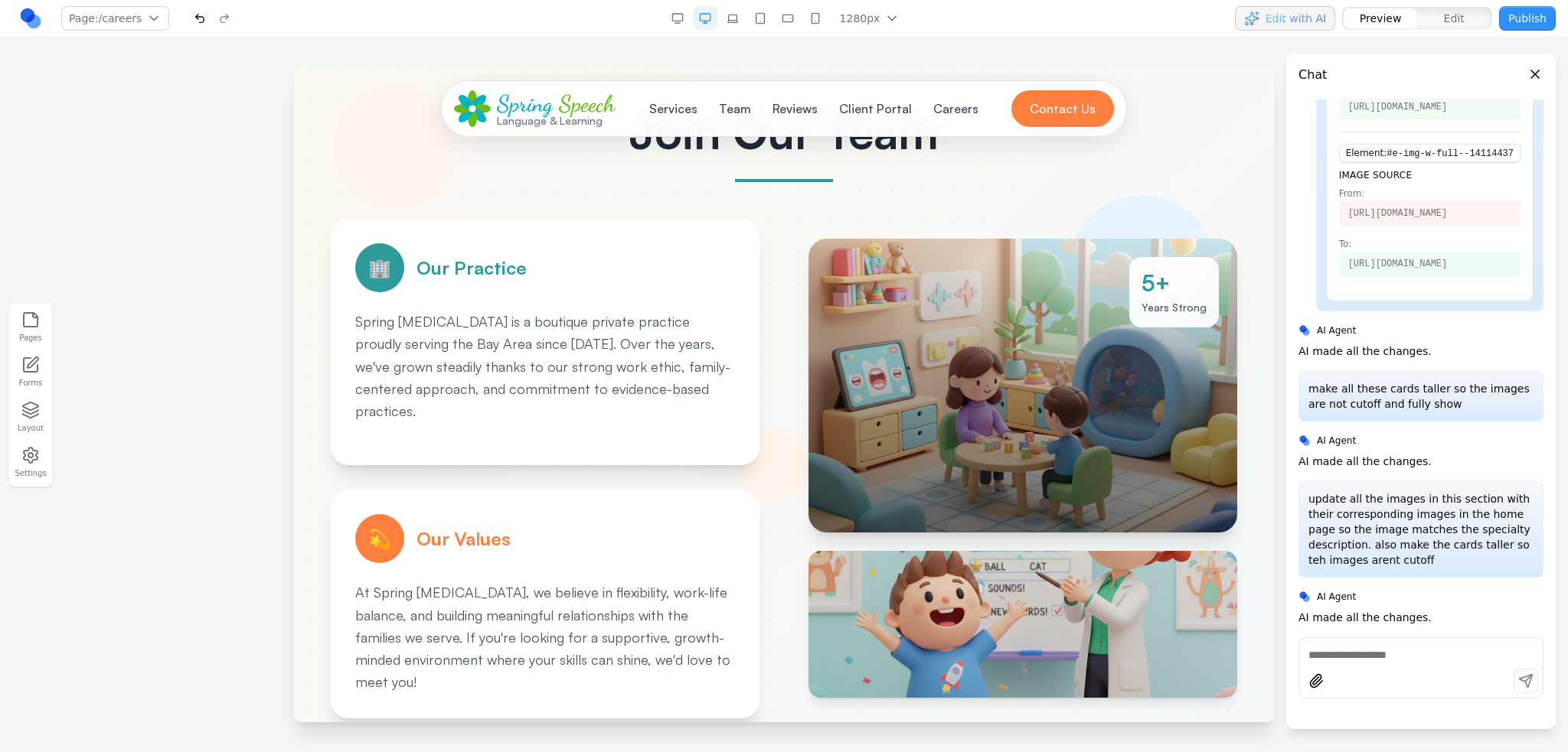
scroll to position [0, 0]
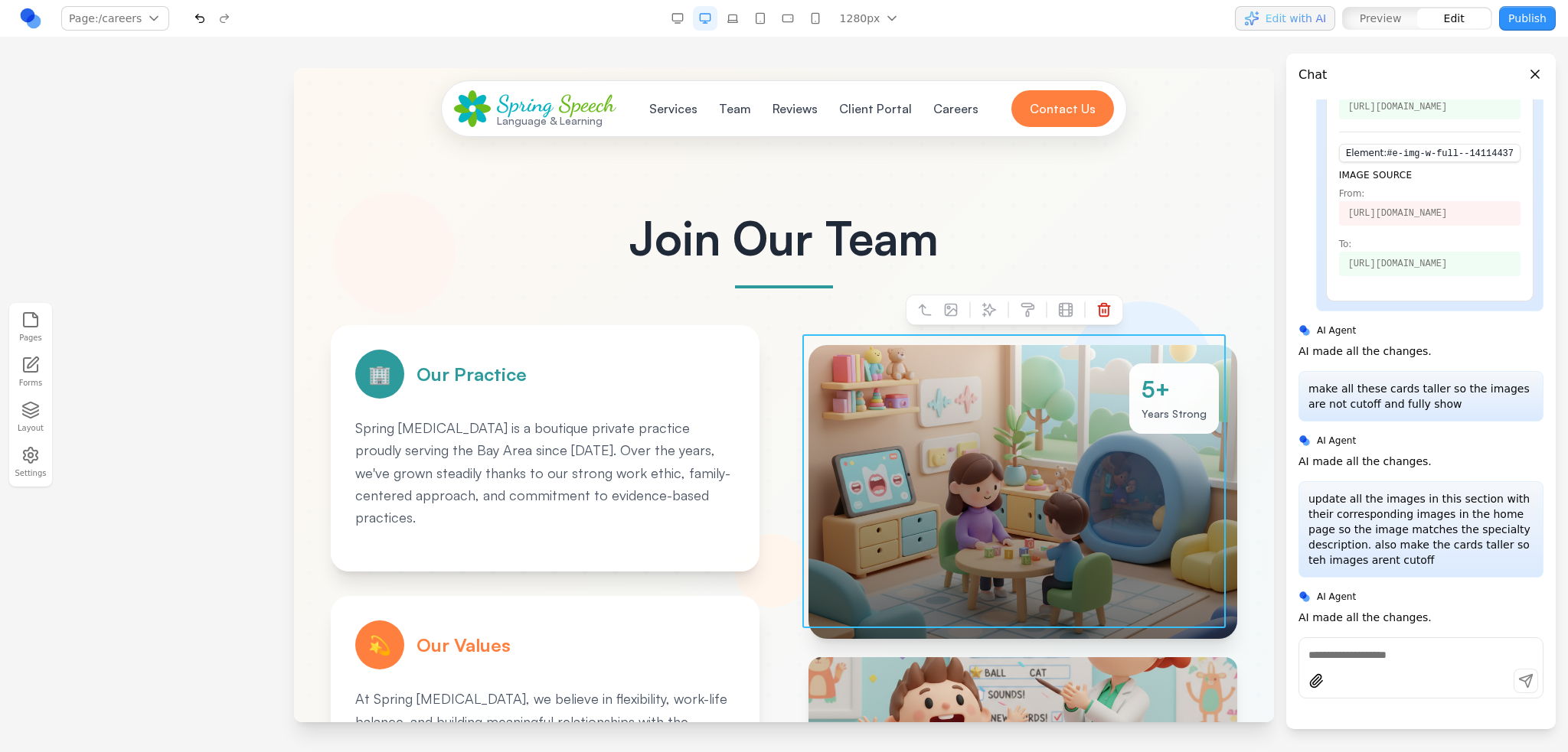
click at [978, 439] on div at bounding box center [1022, 492] width 428 height 294
click at [1182, 385] on div "5+" at bounding box center [1173, 390] width 65 height 28
click at [1179, 383] on div "5+" at bounding box center [1173, 390] width 65 height 28
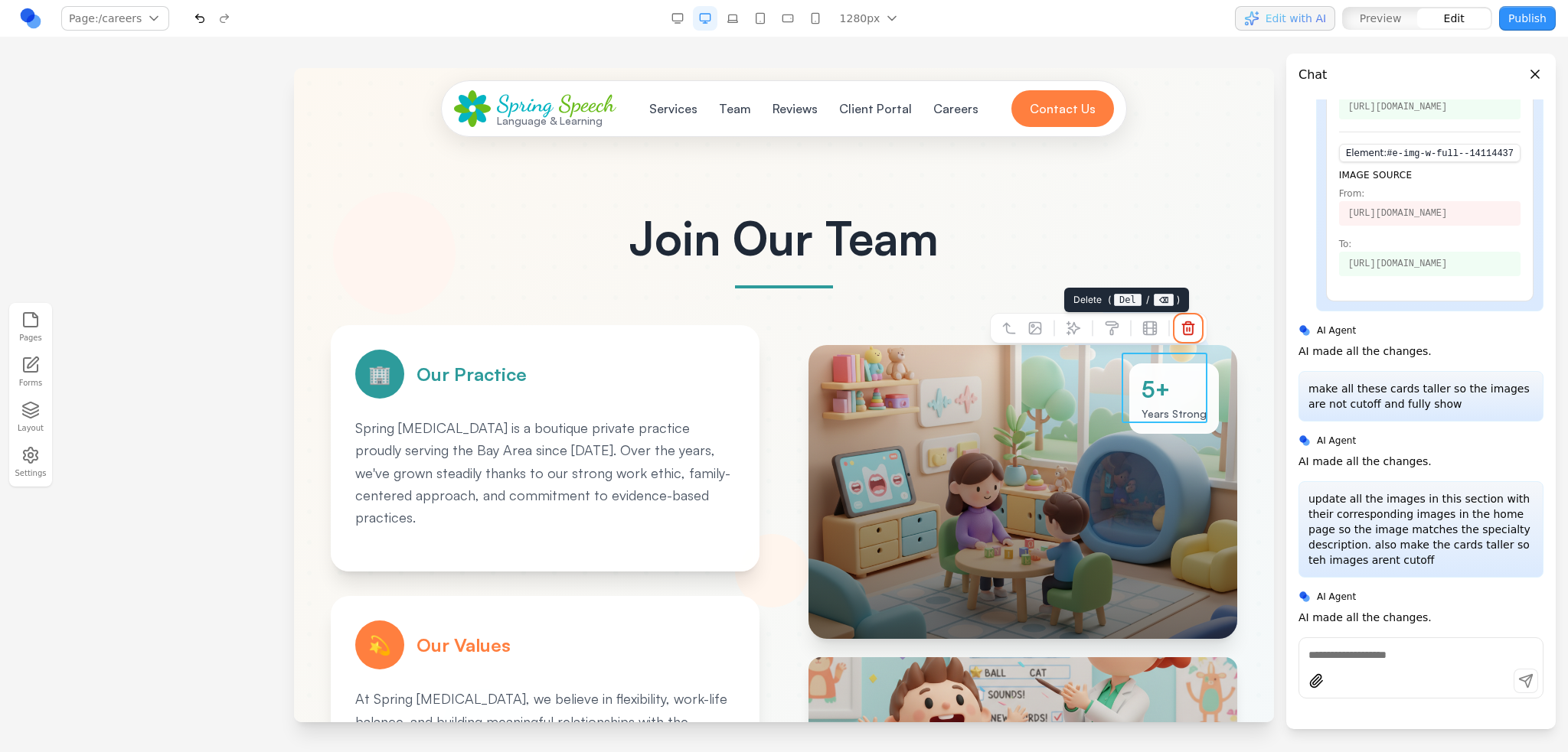
click at [1181, 322] on icon at bounding box center [1188, 328] width 16 height 16
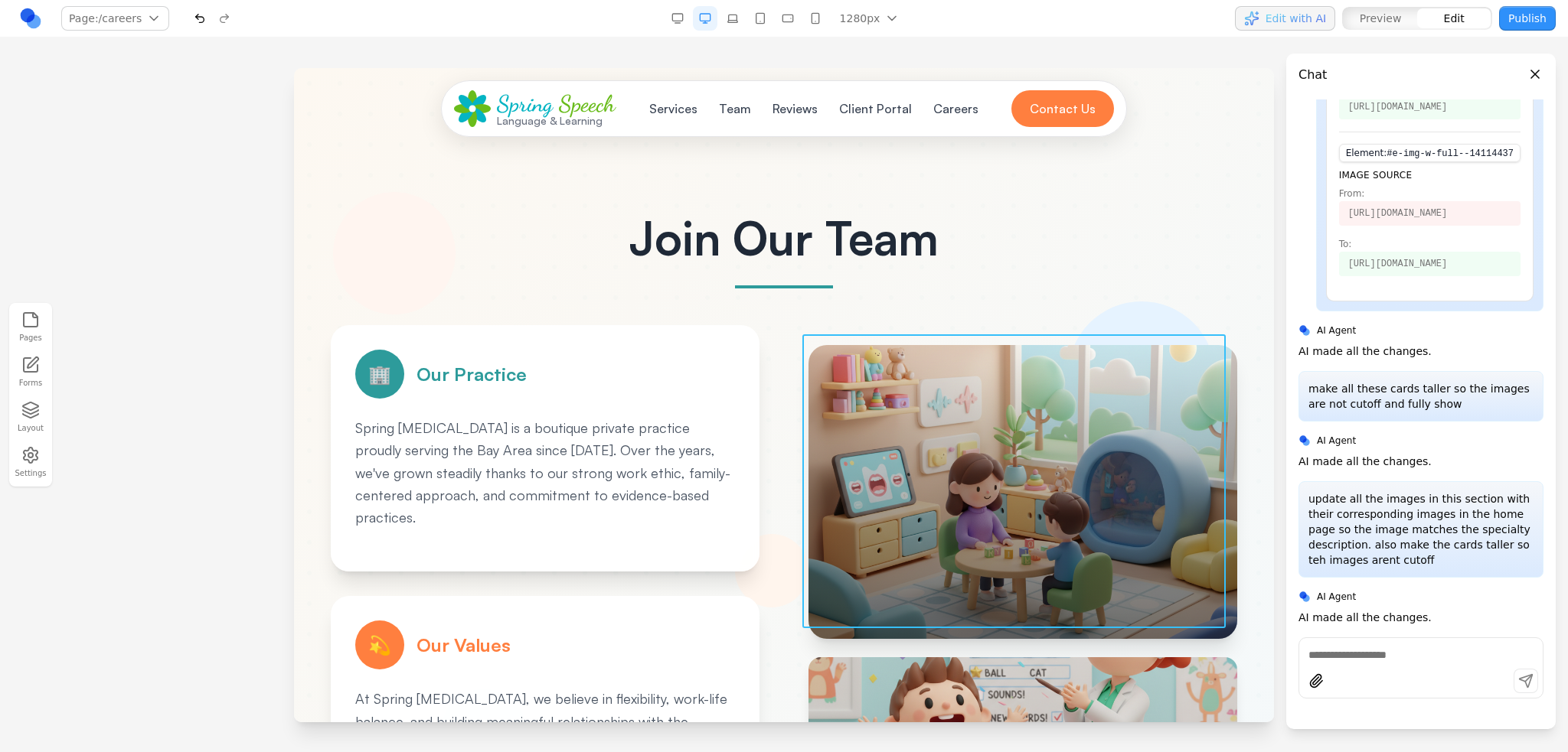
click at [1045, 406] on div at bounding box center [1022, 492] width 428 height 294
click at [948, 307] on icon at bounding box center [950, 310] width 16 height 16
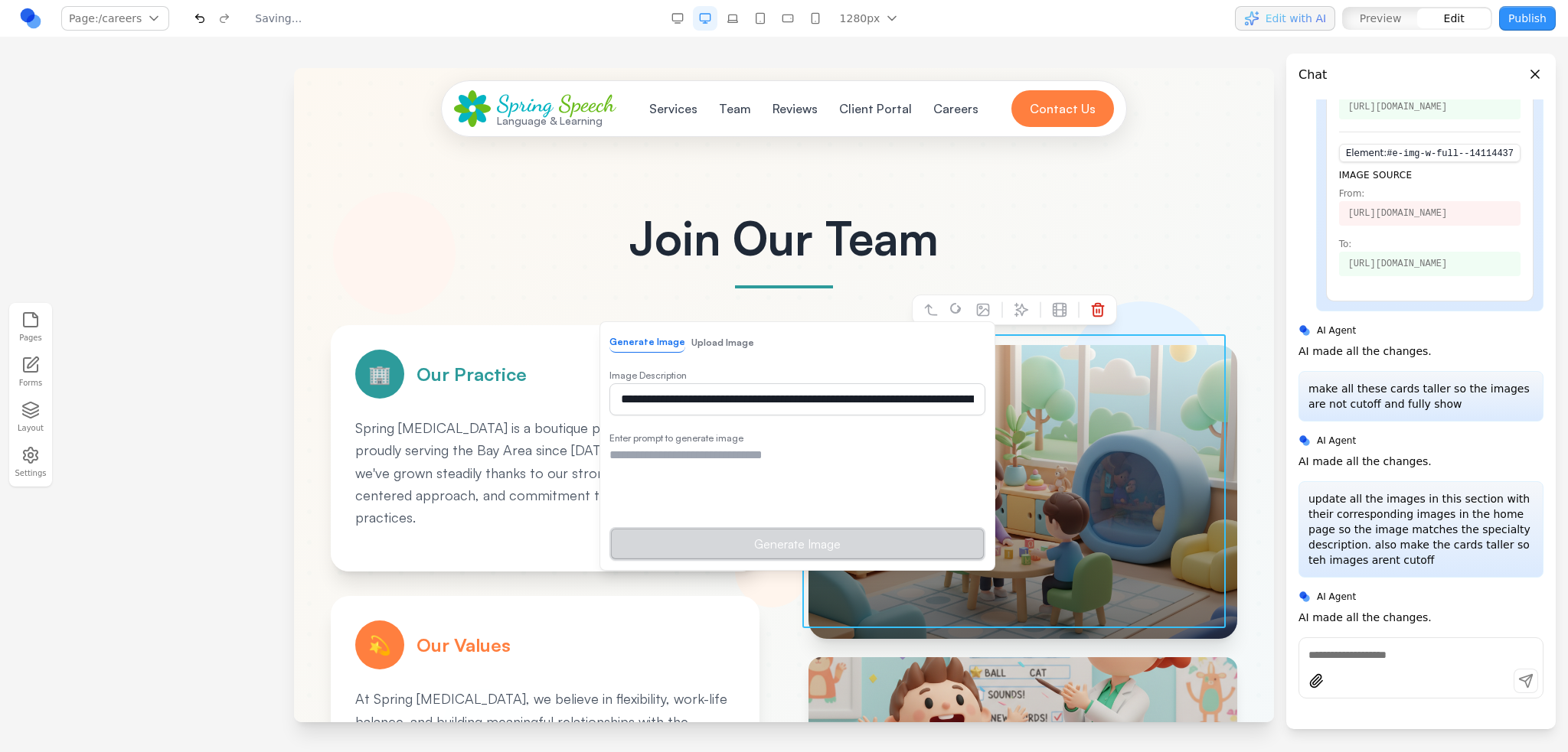
click at [478, 225] on h1 "Join Our Team" at bounding box center [784, 238] width 907 height 46
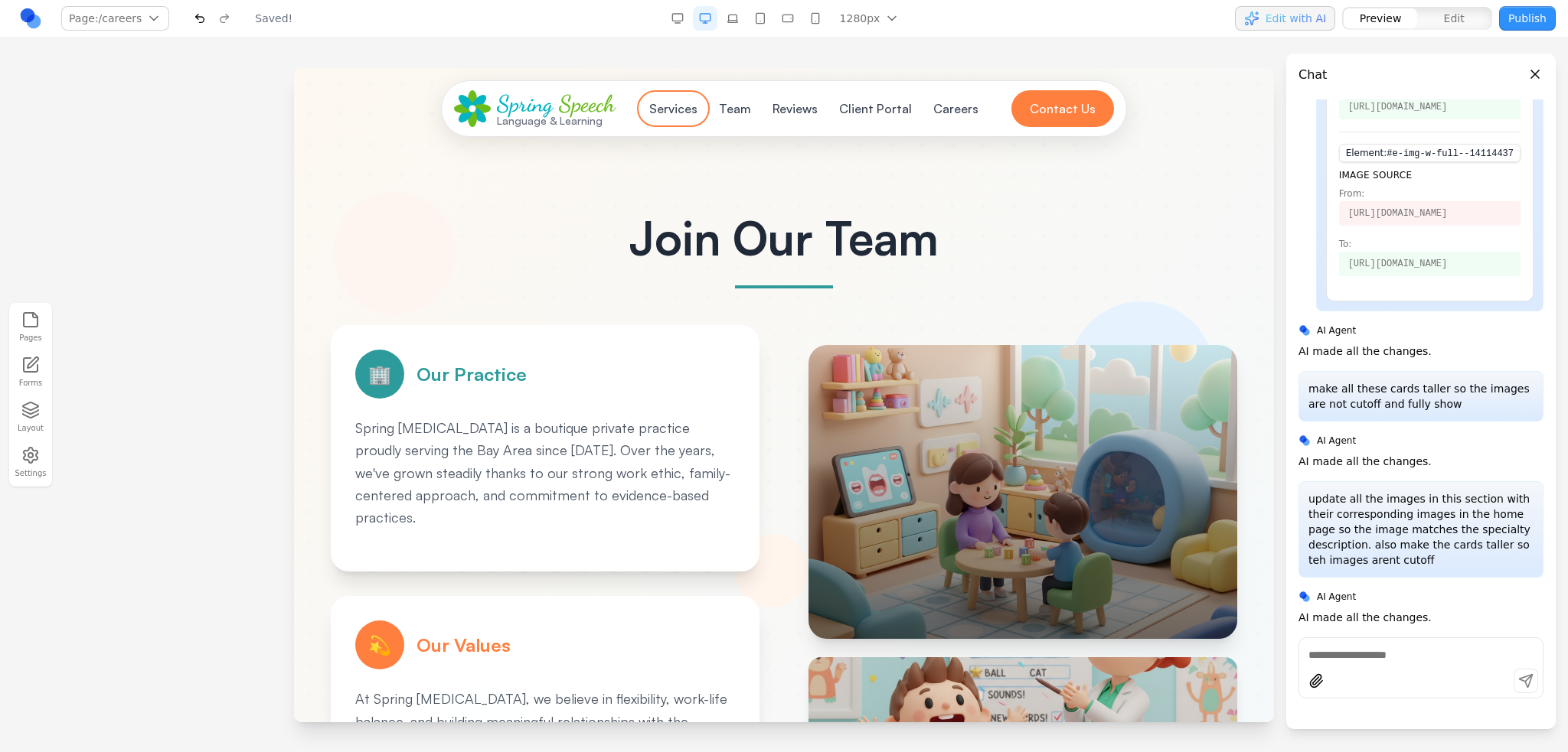
click at [670, 106] on button "Services" at bounding box center [673, 108] width 66 height 30
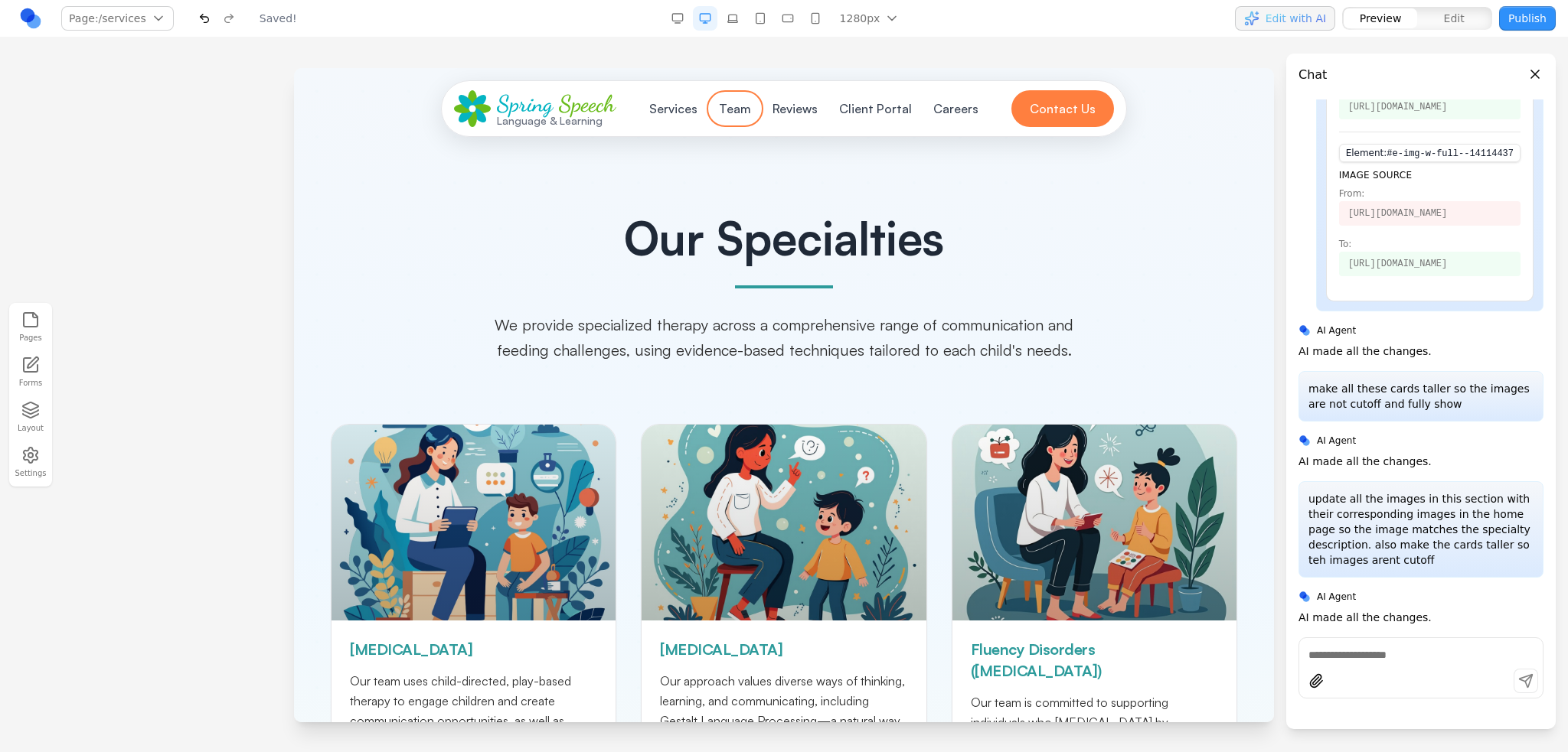
click at [729, 107] on button "Team" at bounding box center [735, 108] width 51 height 30
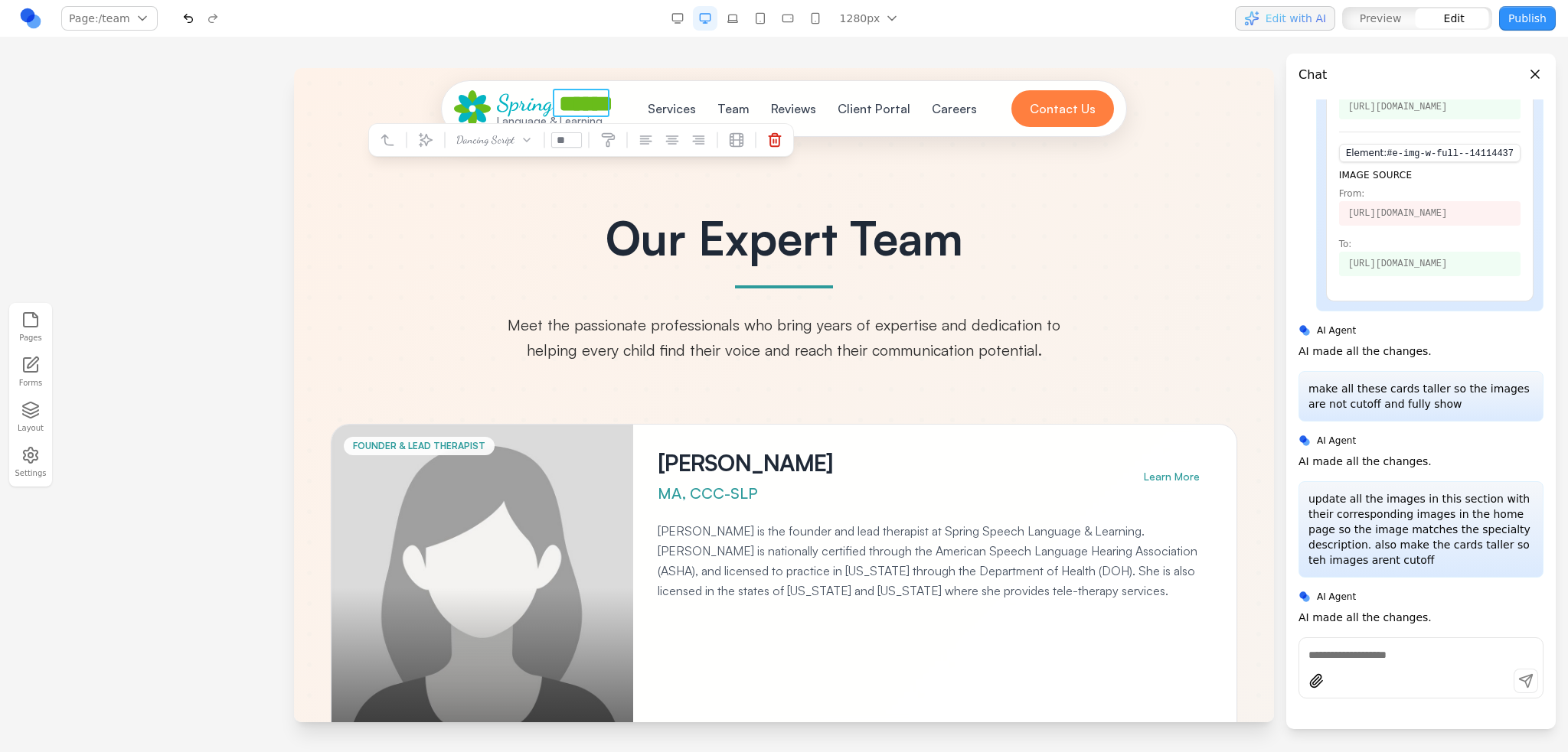
click at [559, 110] on span "******" at bounding box center [585, 103] width 53 height 22
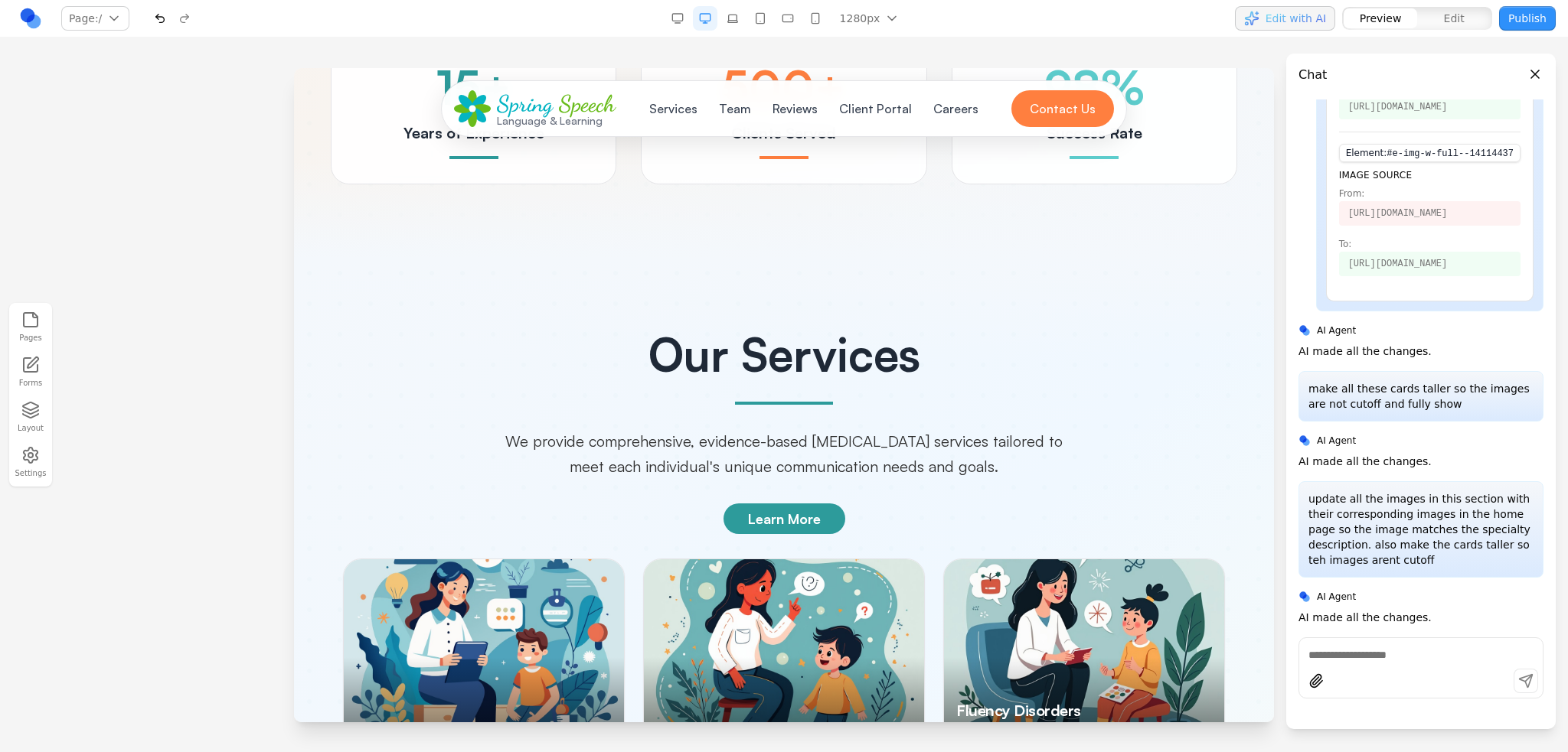
scroll to position [2066, 0]
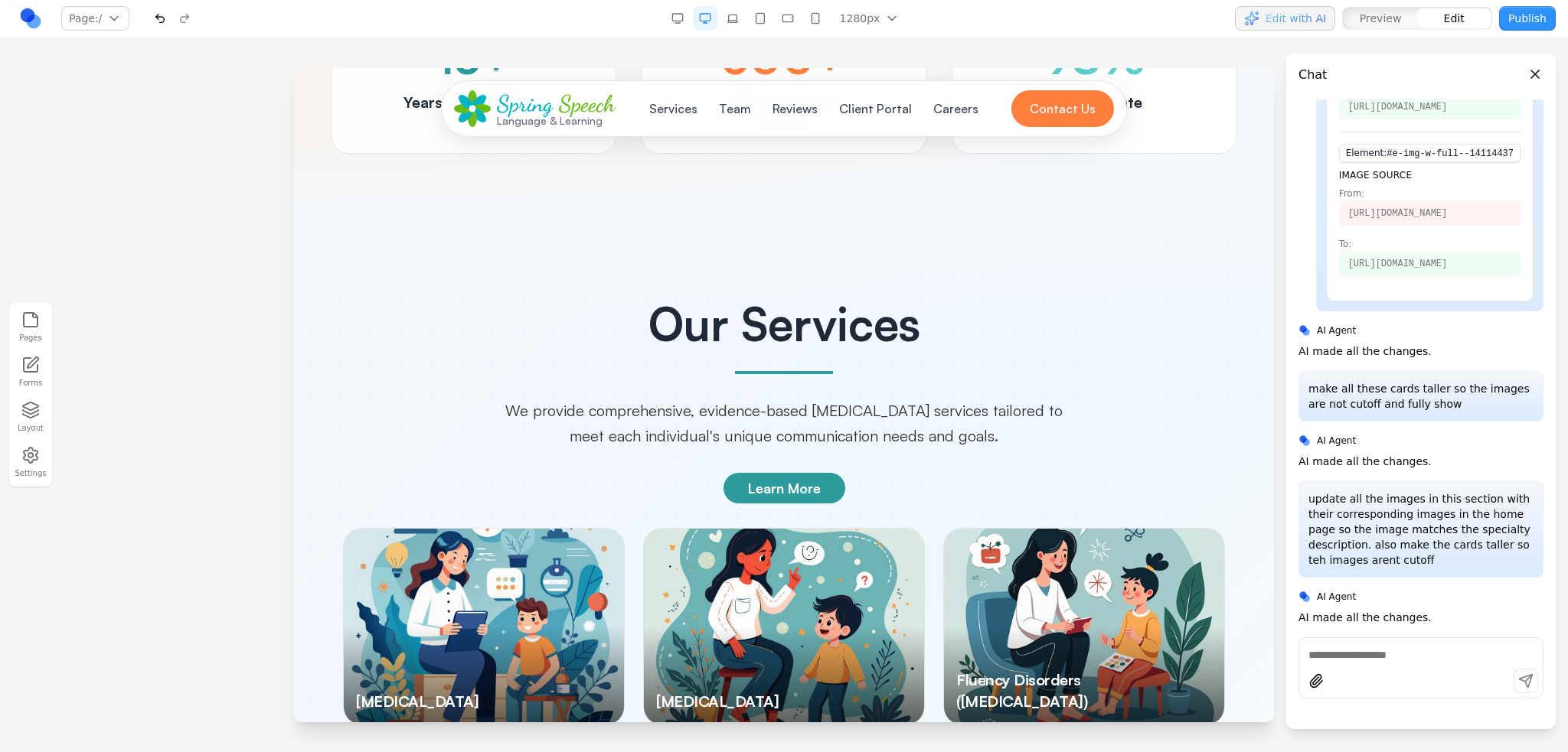
click at [485, 544] on div at bounding box center [483, 627] width 280 height 196
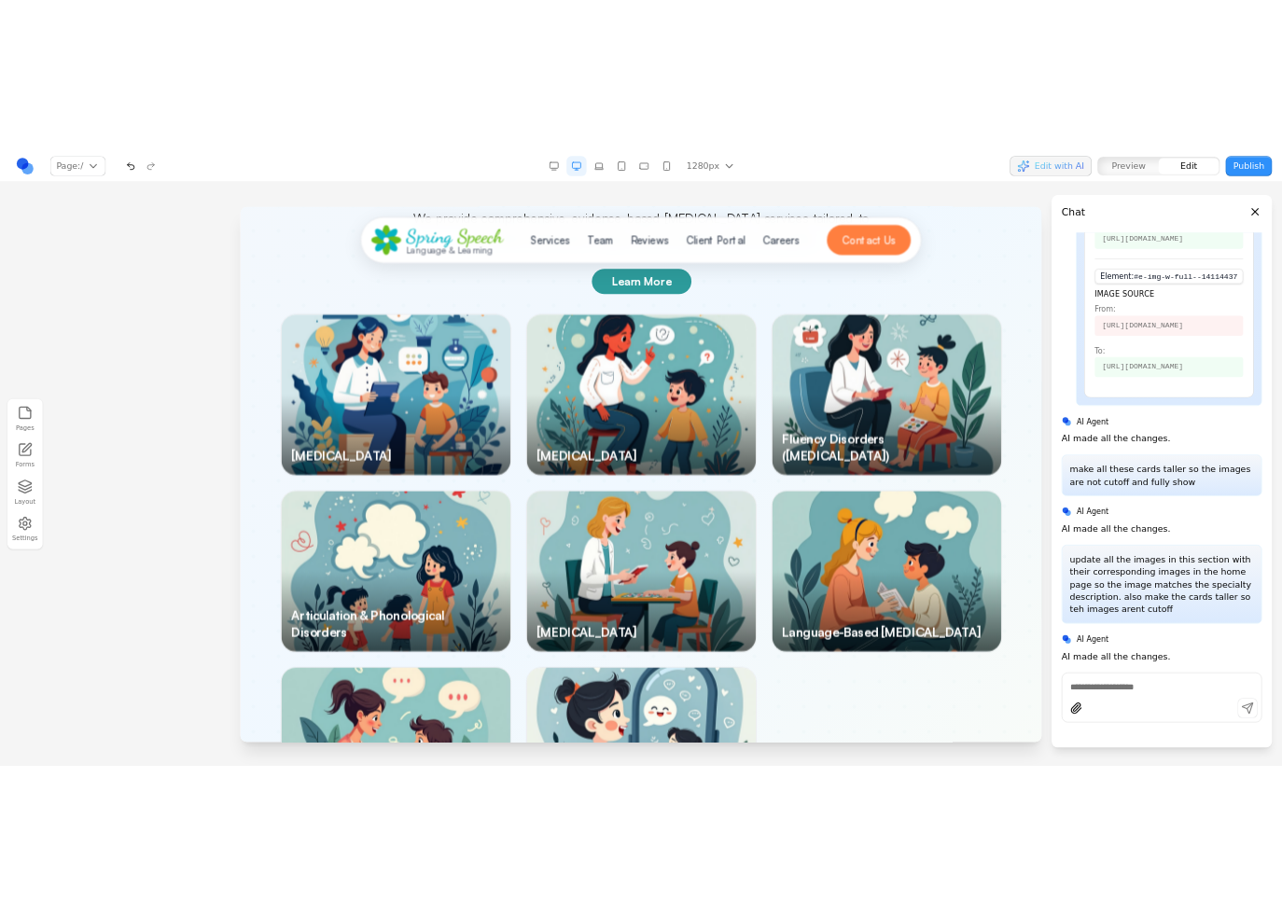
scroll to position [2705, 0]
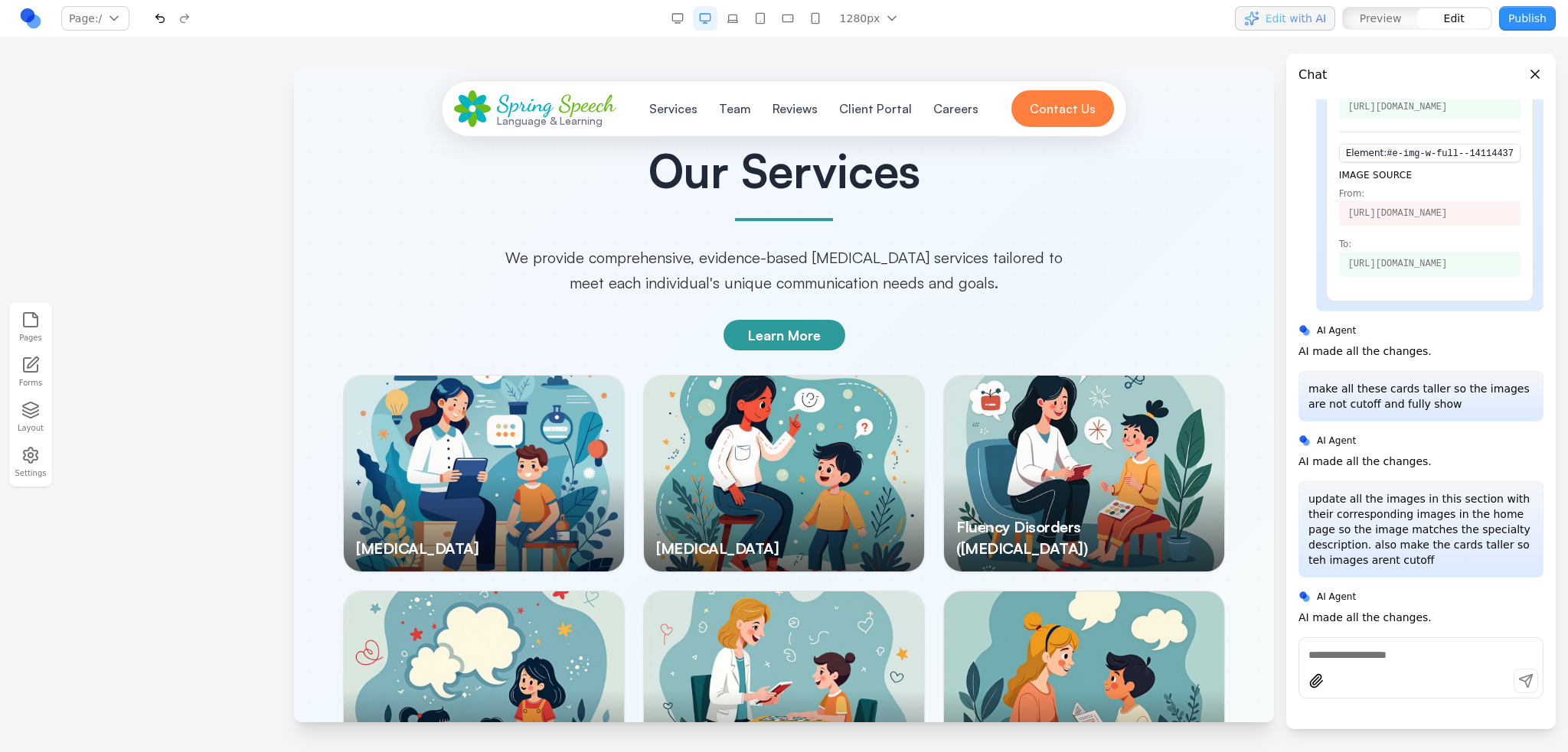
click at [461, 399] on div at bounding box center [483, 473] width 280 height 196
click at [671, 394] on div at bounding box center [784, 473] width 280 height 196
click at [757, 393] on div at bounding box center [784, 473] width 280 height 196
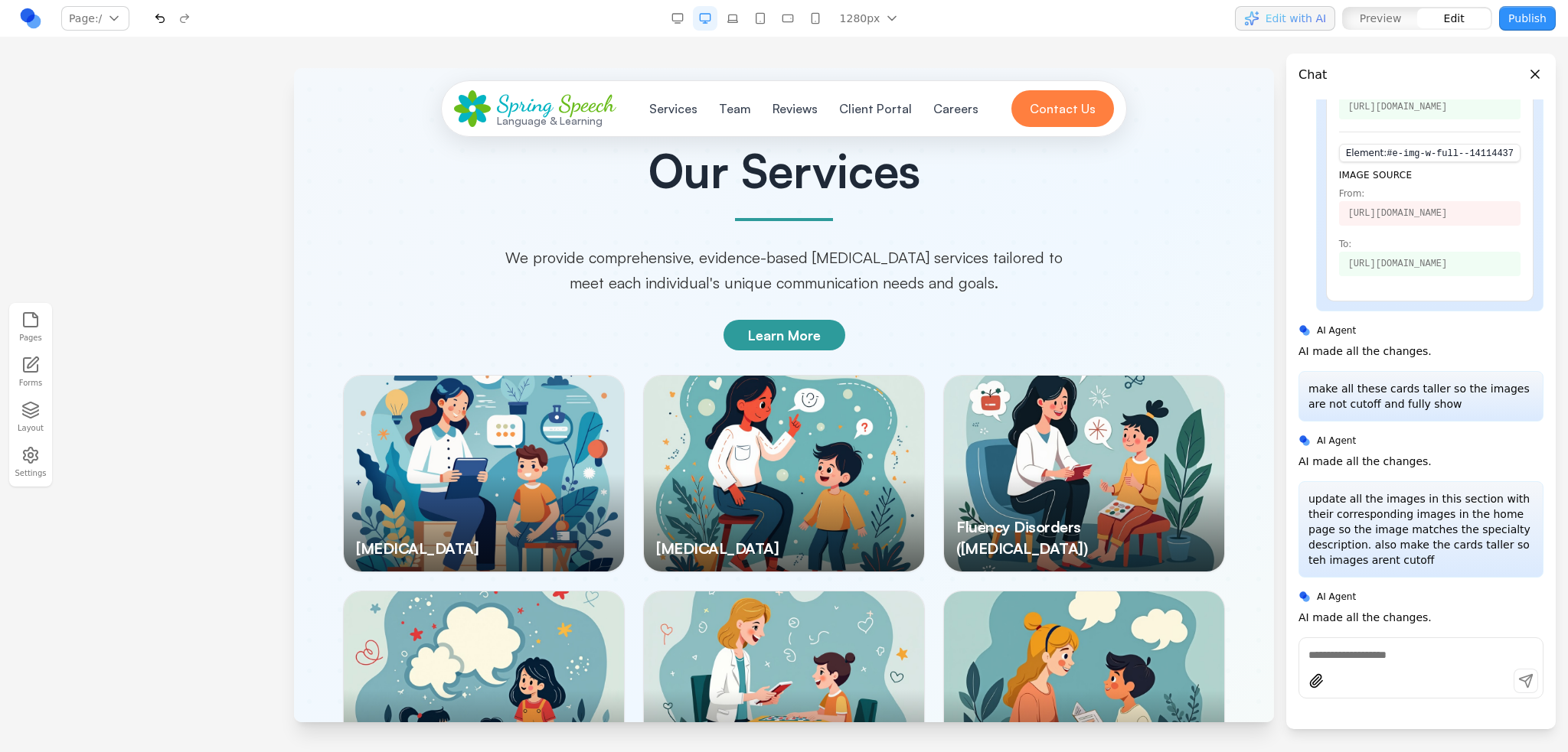
click at [757, 393] on div at bounding box center [784, 473] width 280 height 196
click at [1060, 376] on div at bounding box center [1083, 473] width 280 height 196
click at [943, 245] on p "We provide comprehensive, evidence-based [MEDICAL_DATA] services tailored to me…" at bounding box center [784, 270] width 587 height 50
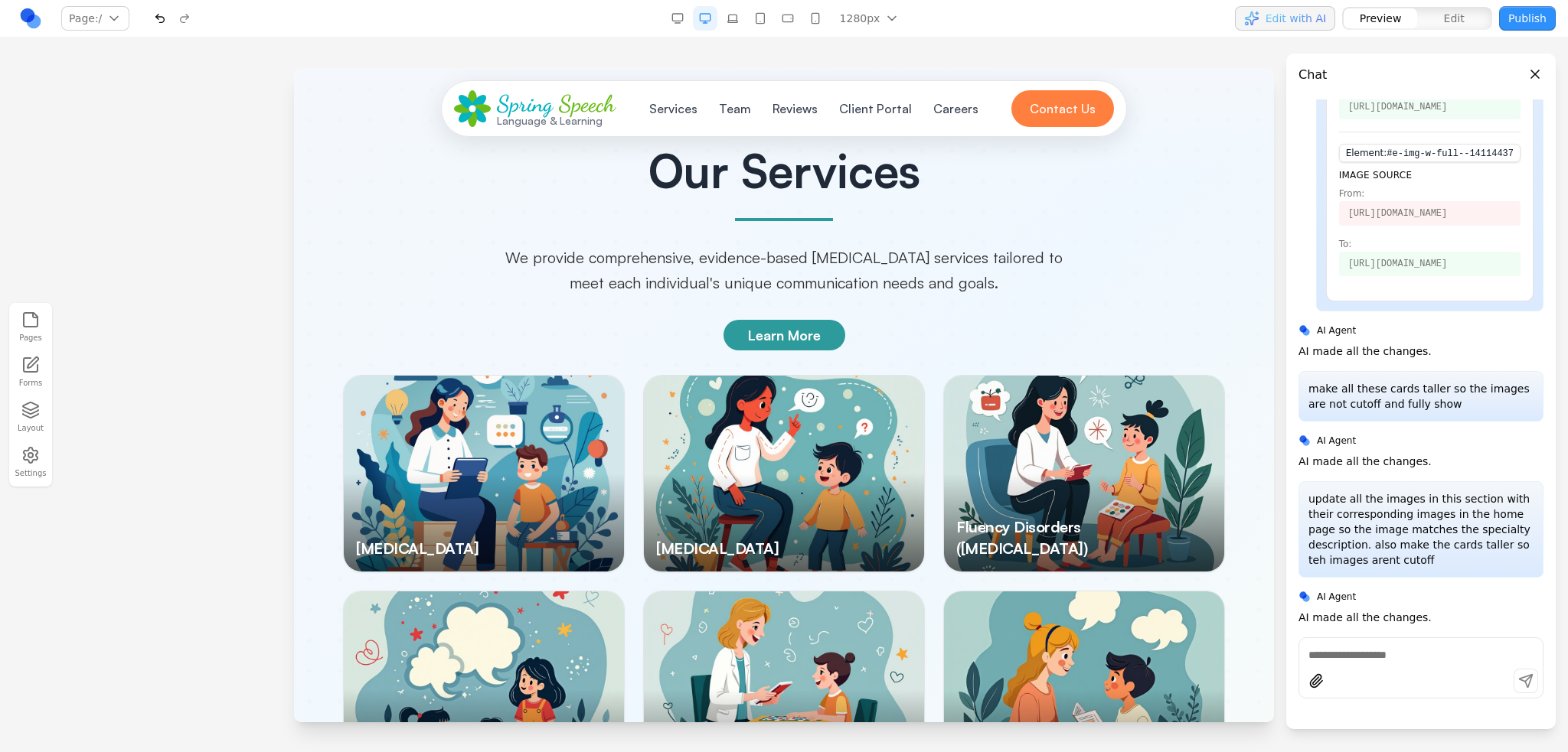
click at [943, 245] on p "We provide comprehensive, evidence-based [MEDICAL_DATA] services tailored to me…" at bounding box center [784, 270] width 587 height 50
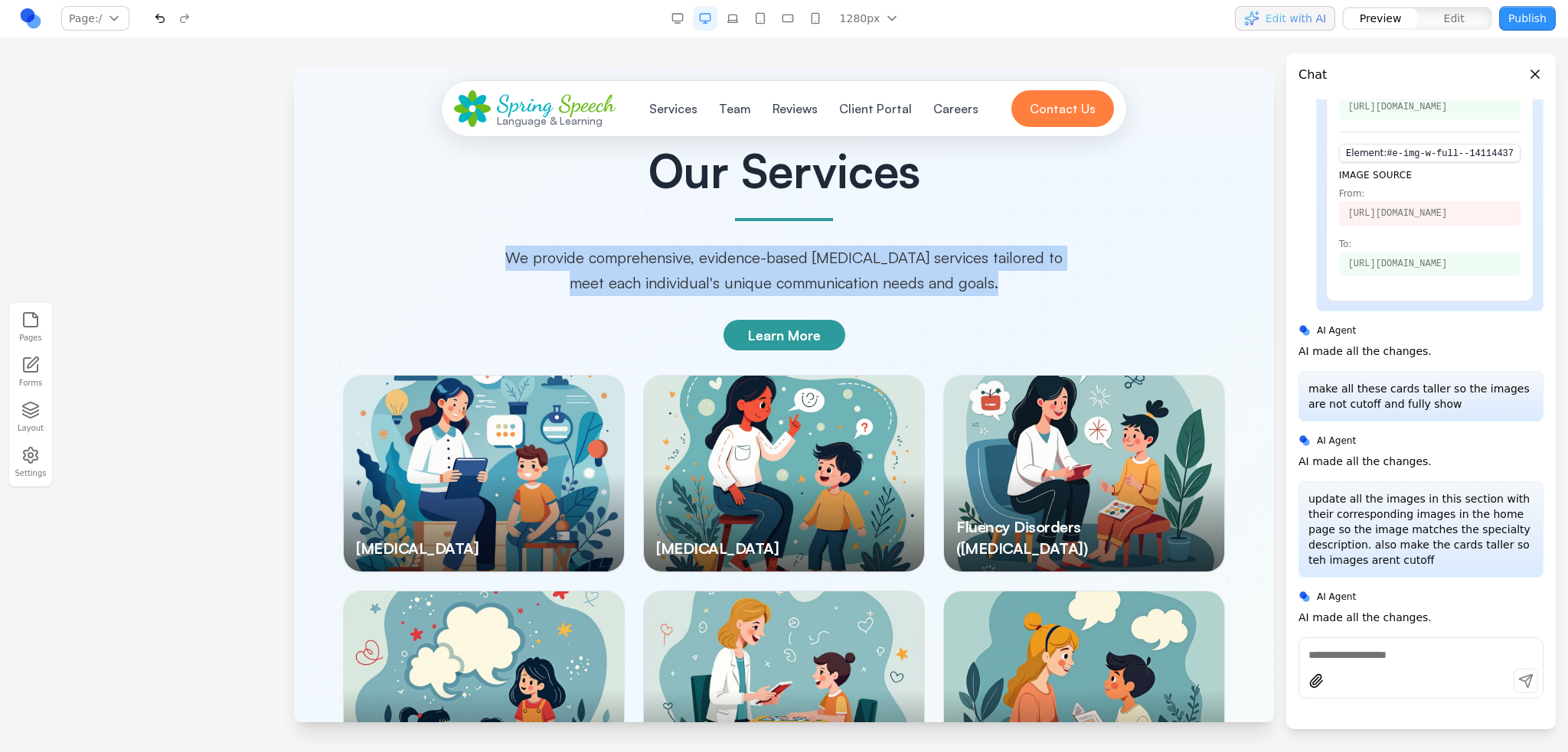
click at [943, 245] on p "We provide comprehensive, evidence-based [MEDICAL_DATA] services tailored to me…" at bounding box center [784, 270] width 587 height 50
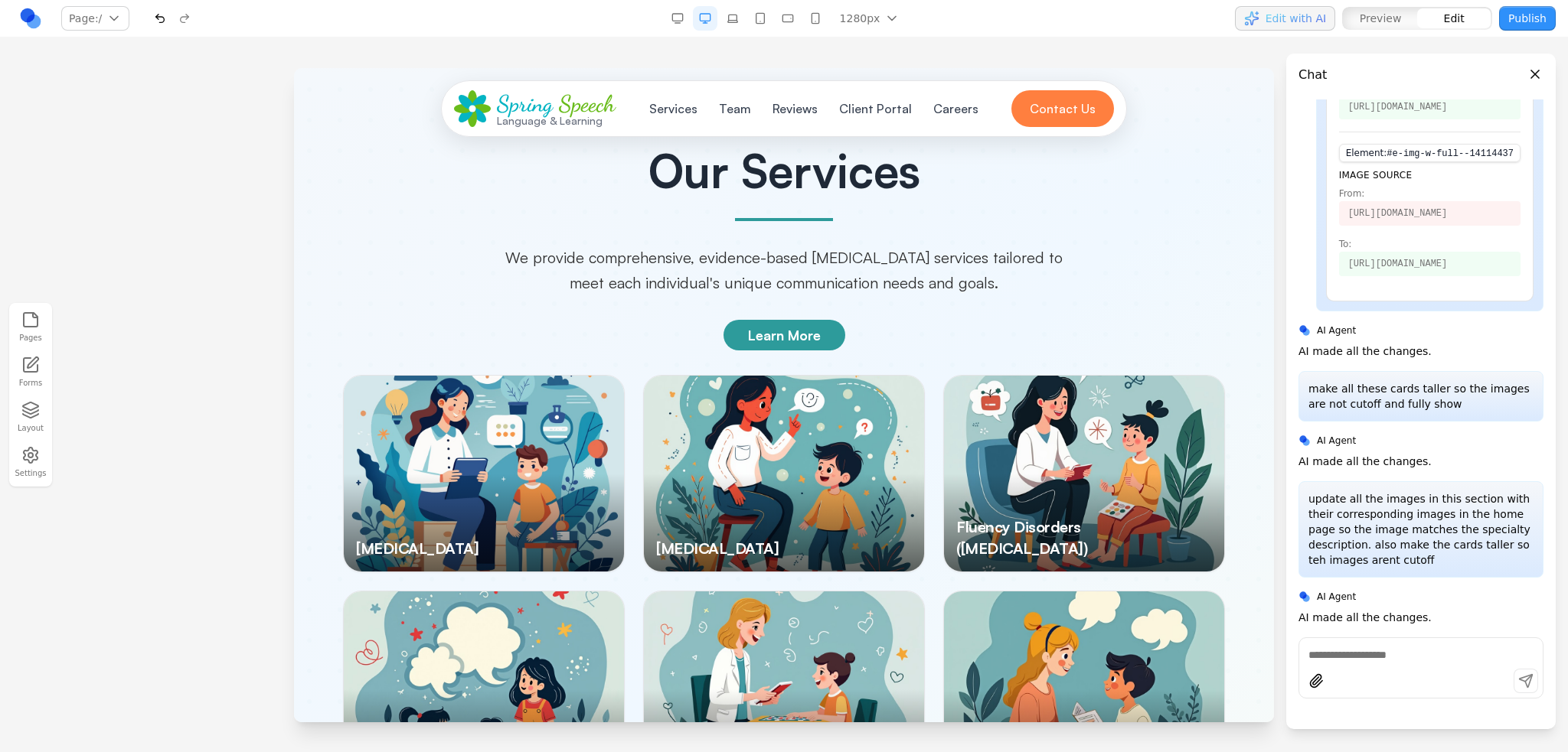
click at [752, 424] on div at bounding box center [784, 473] width 280 height 196
click at [789, 405] on div at bounding box center [784, 473] width 280 height 196
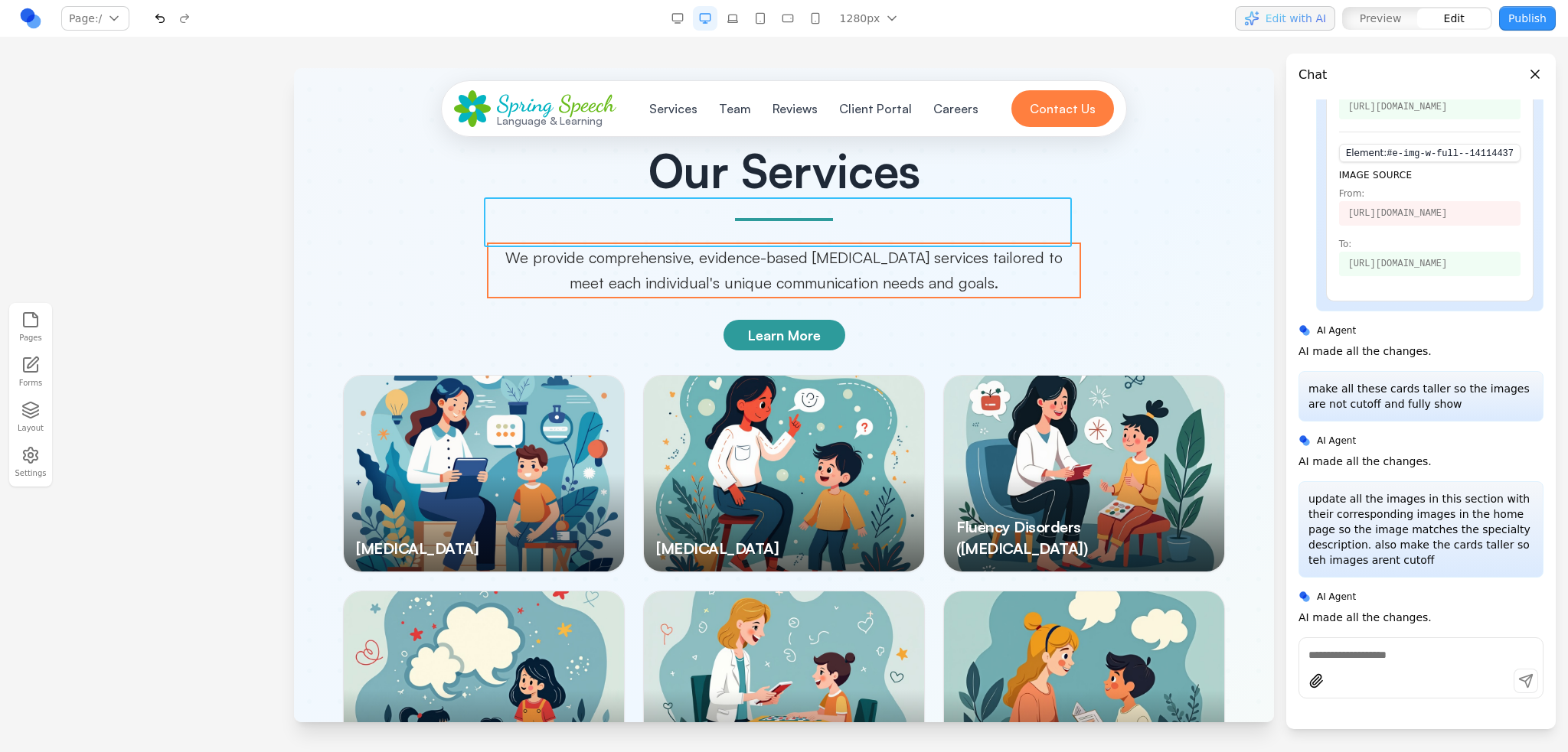
click at [921, 248] on span "We provide comprehensive, evidence-based [MEDICAL_DATA] services tailored to me…" at bounding box center [784, 270] width 557 height 44
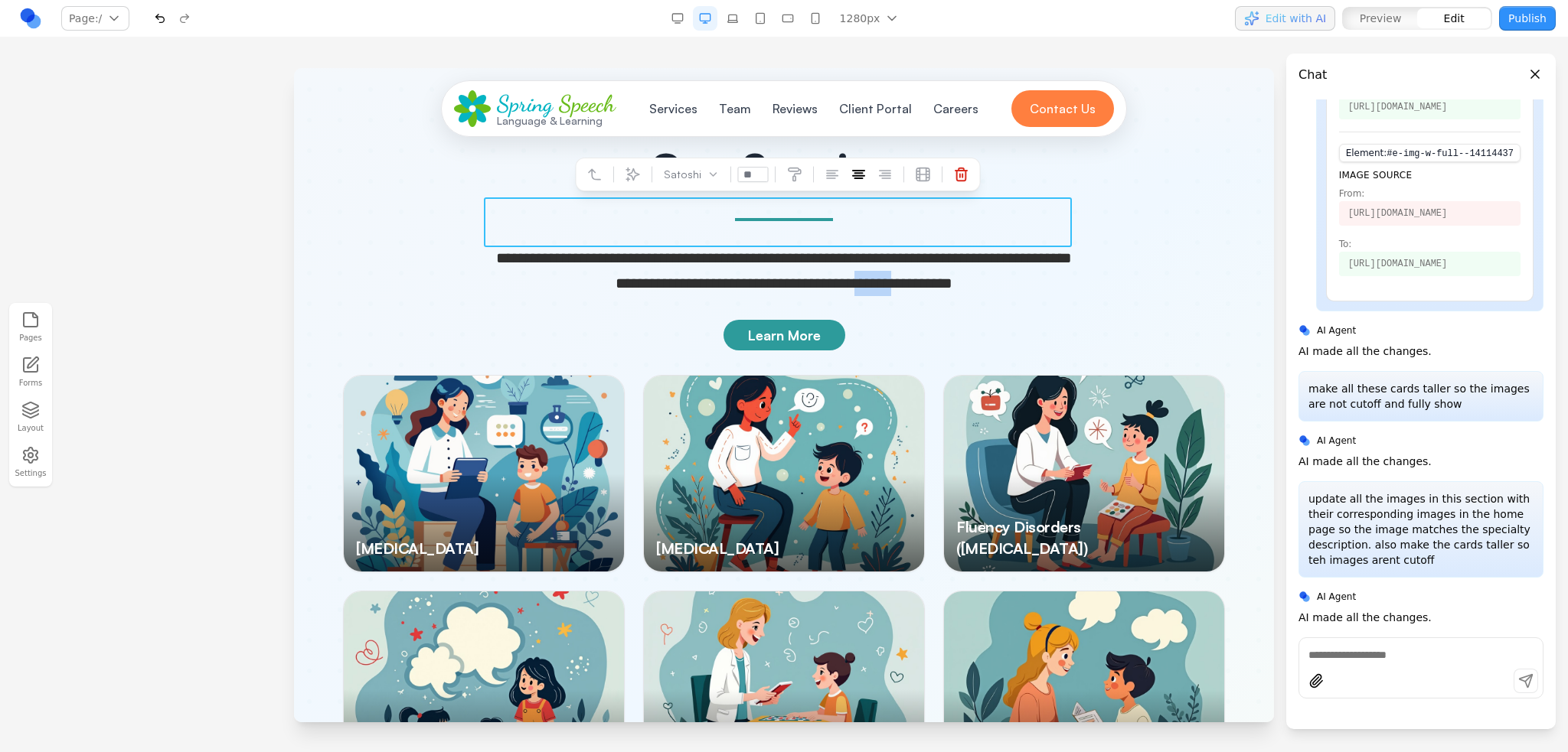
click at [921, 250] on span "**********" at bounding box center [784, 270] width 576 height 40
click at [784, 390] on div at bounding box center [784, 473] width 280 height 196
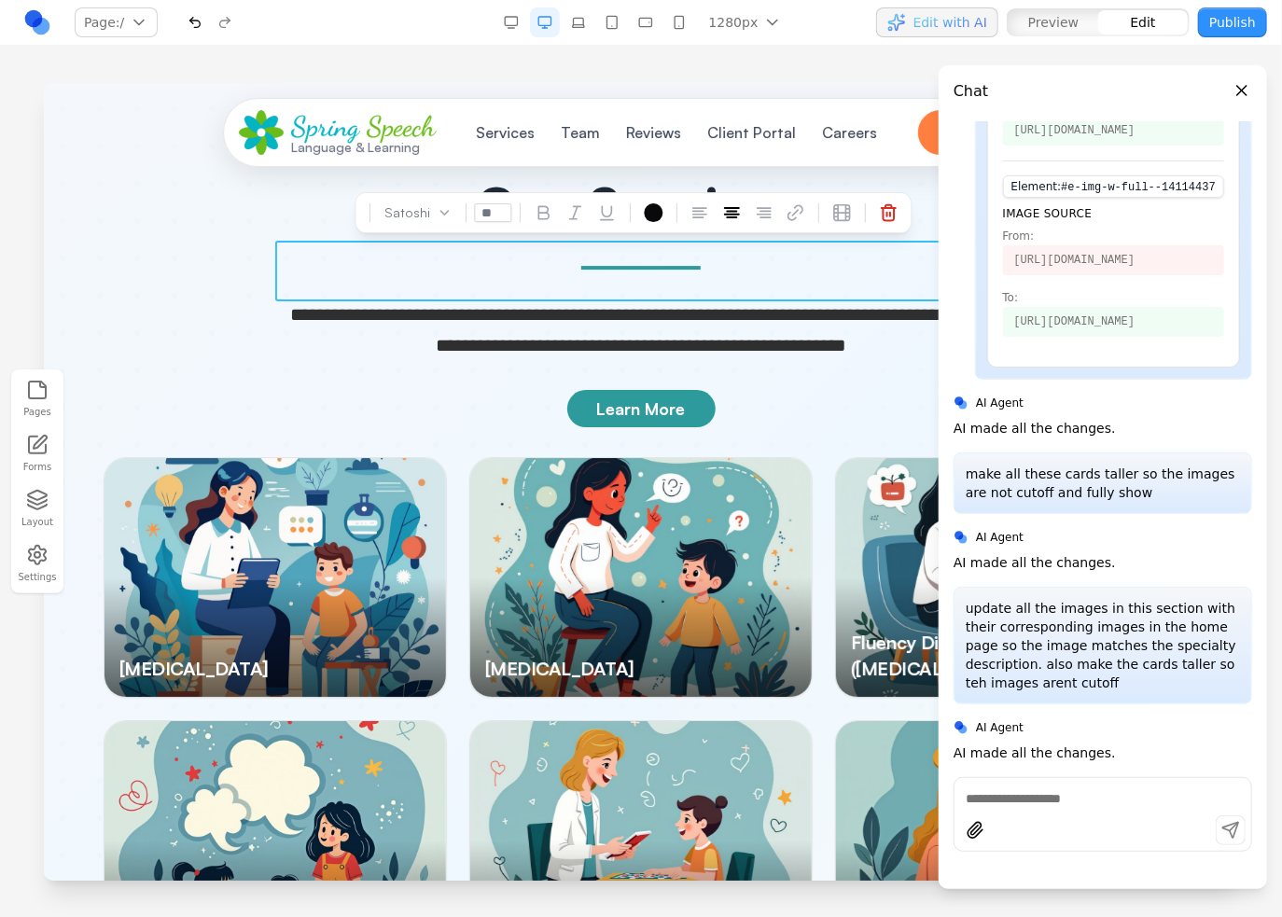
click at [673, 525] on div at bounding box center [639, 576] width 341 height 239
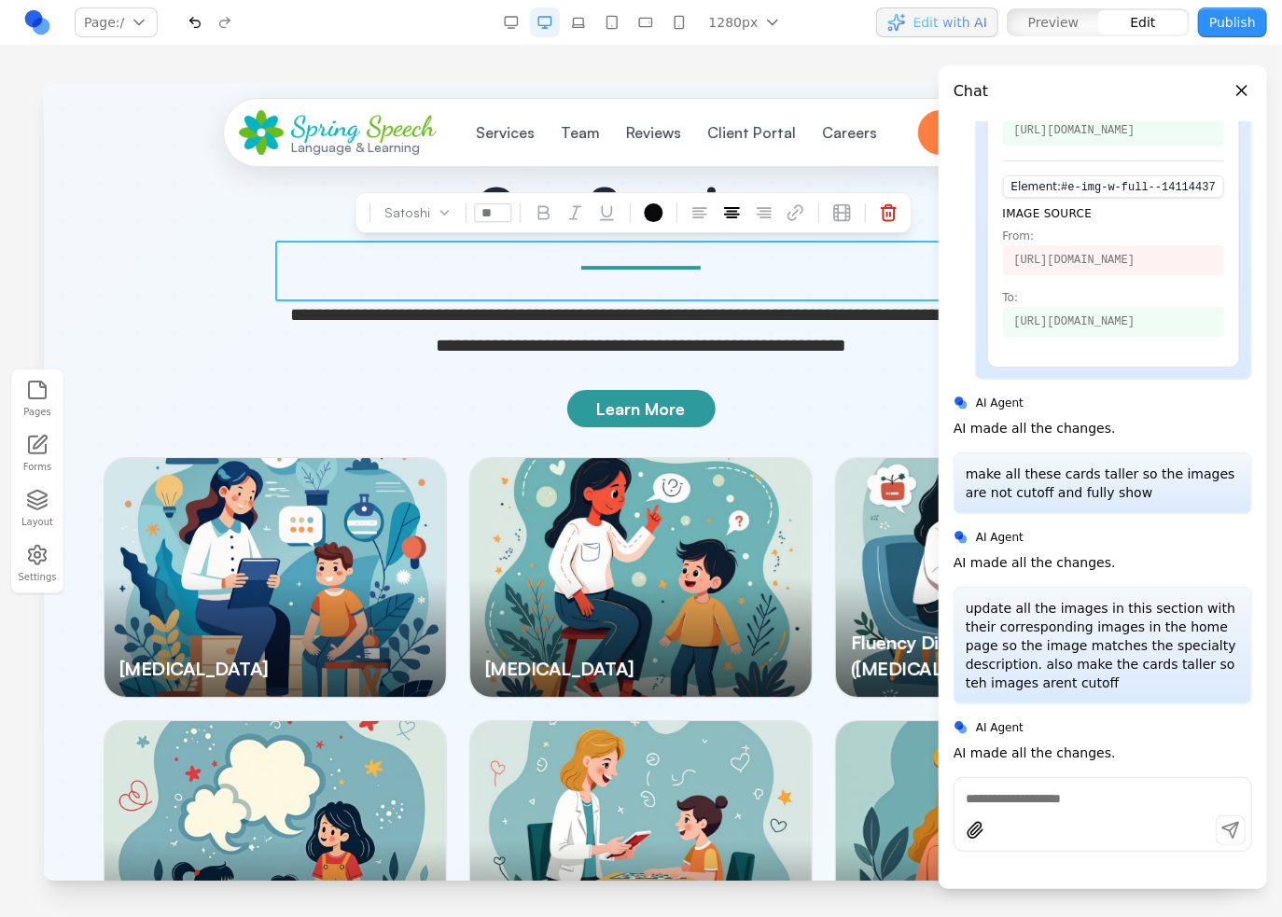
click at [673, 525] on div at bounding box center [639, 576] width 341 height 239
click at [549, 458] on div at bounding box center [639, 576] width 341 height 239
click at [438, 457] on div at bounding box center [274, 576] width 341 height 239
click at [456, 456] on div "[MEDICAL_DATA] [MEDICAL_DATA] Disorder Fluency Disorders ([MEDICAL_DATA]) Artic…" at bounding box center [640, 839] width 1075 height 767
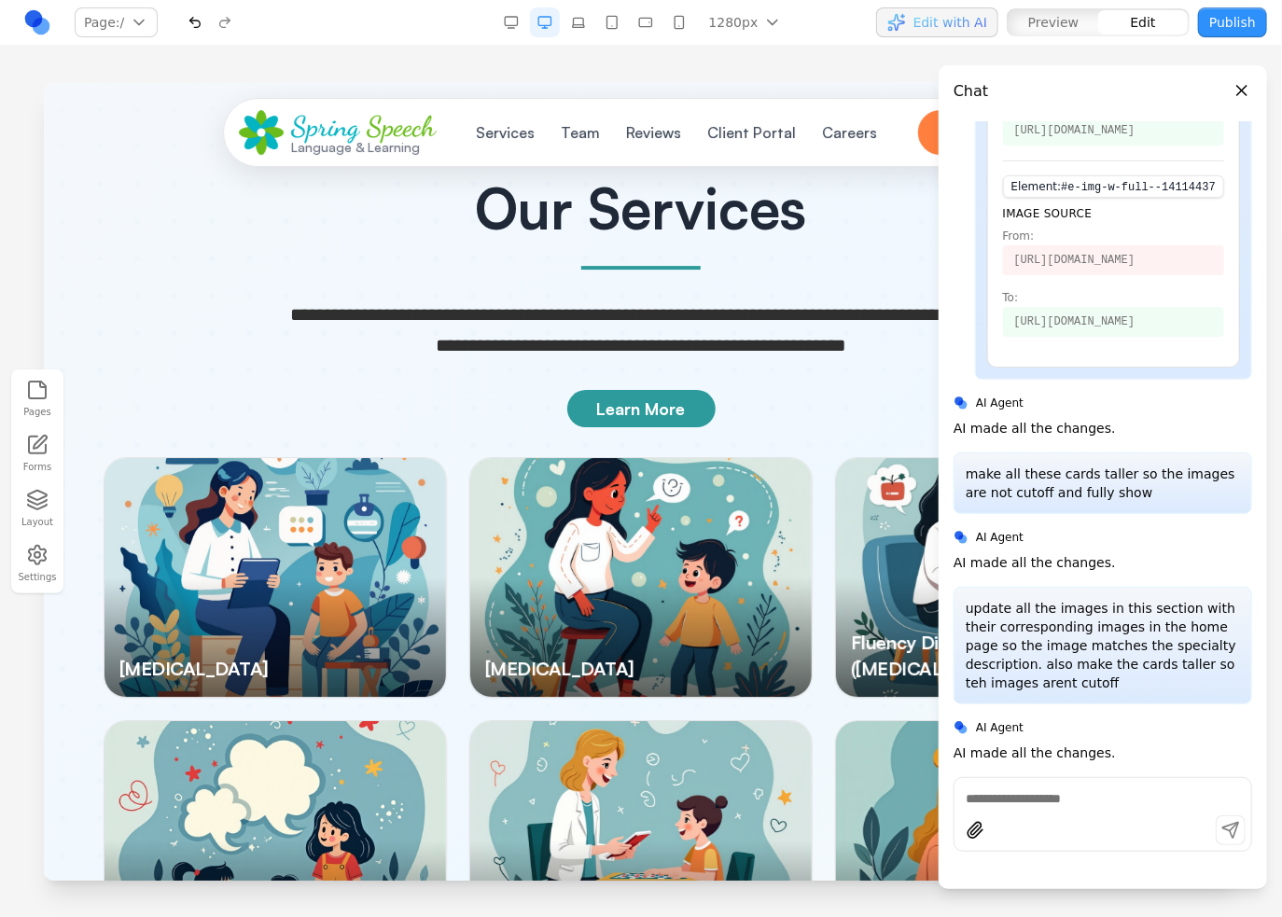
click at [1231, 88] on button "Close panel" at bounding box center [1241, 90] width 21 height 21
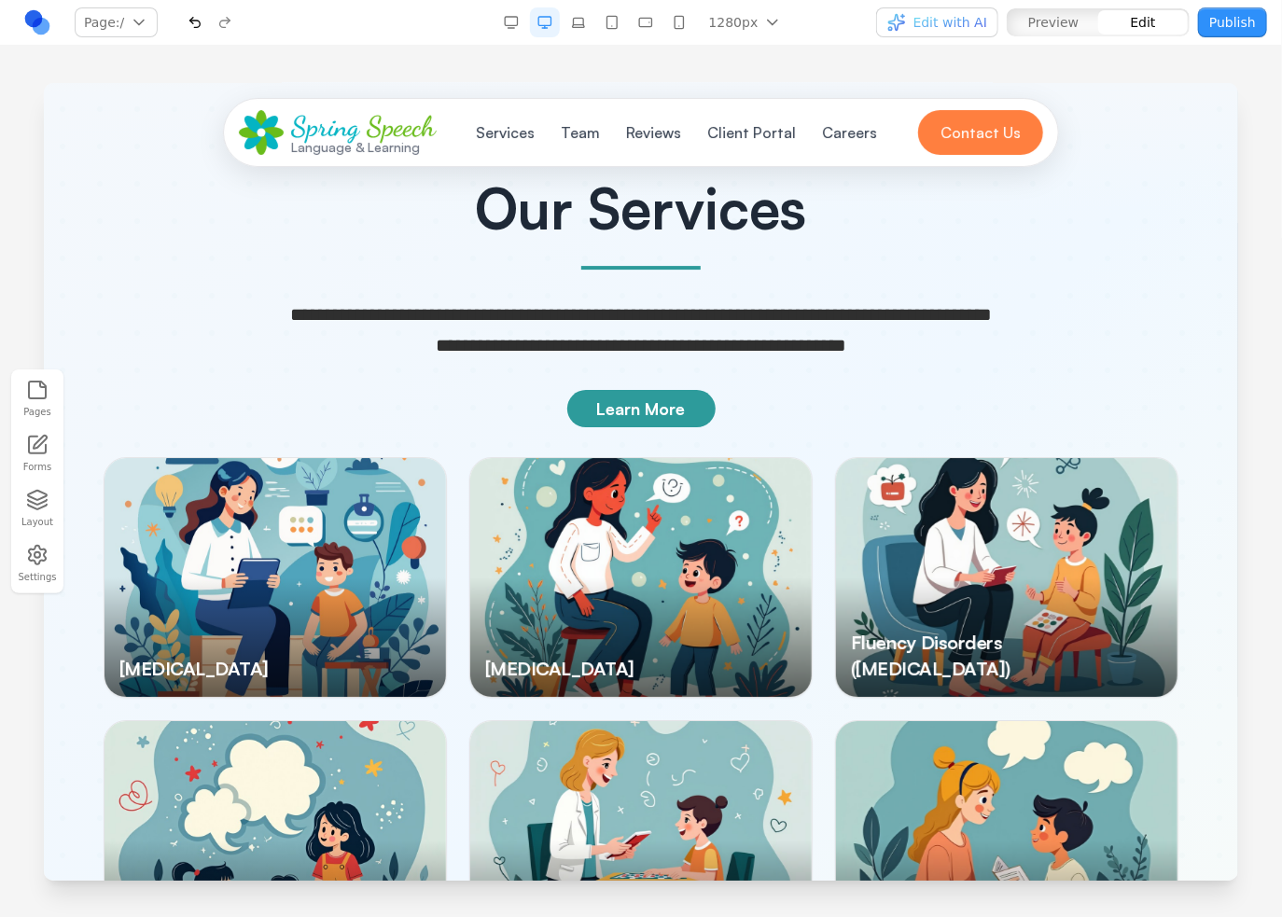
click at [1243, 89] on div at bounding box center [641, 499] width 1282 height 833
click at [827, 389] on div "Learn More" at bounding box center [640, 407] width 1105 height 37
click at [863, 299] on p "**********" at bounding box center [640, 329] width 716 height 61
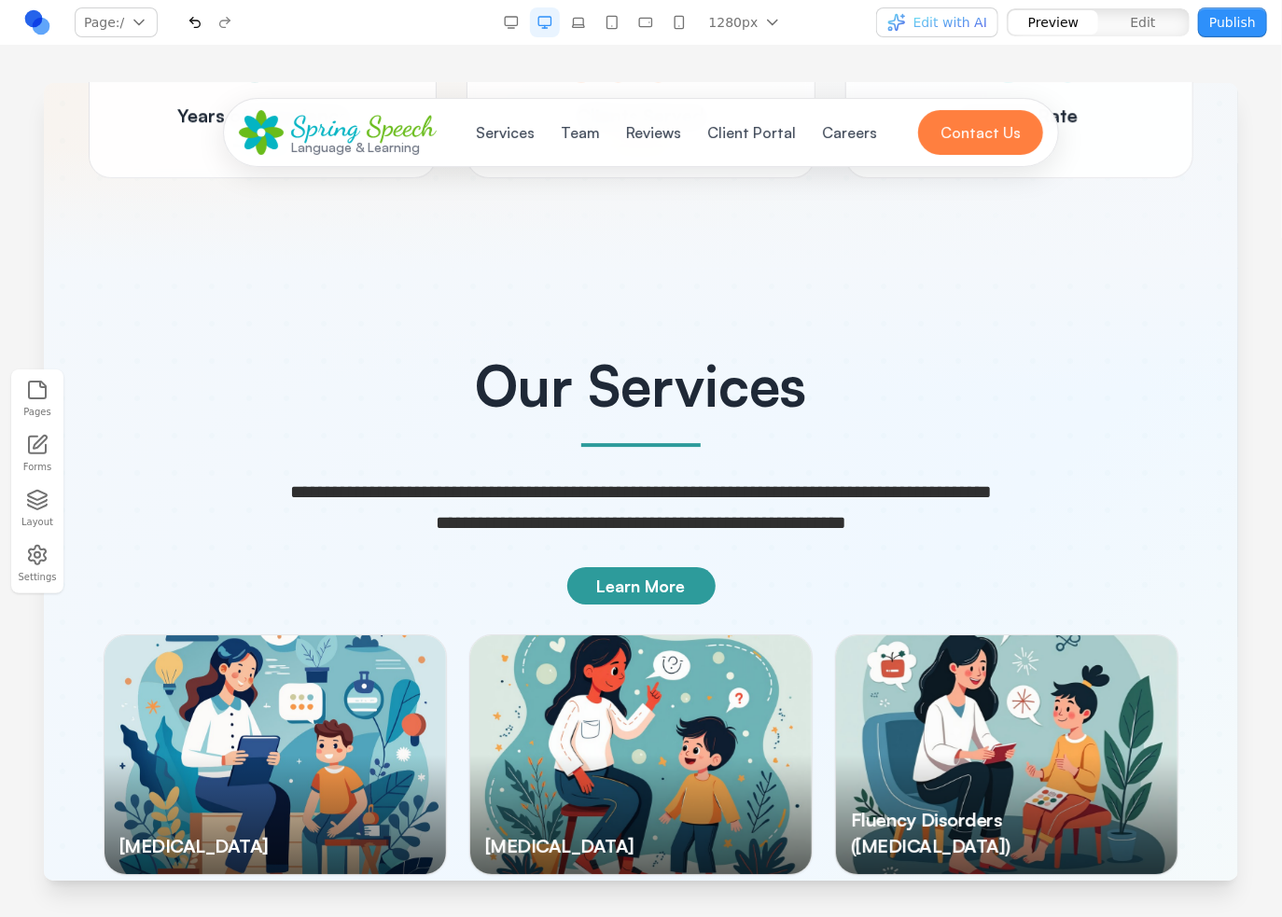
scroll to position [2332, 0]
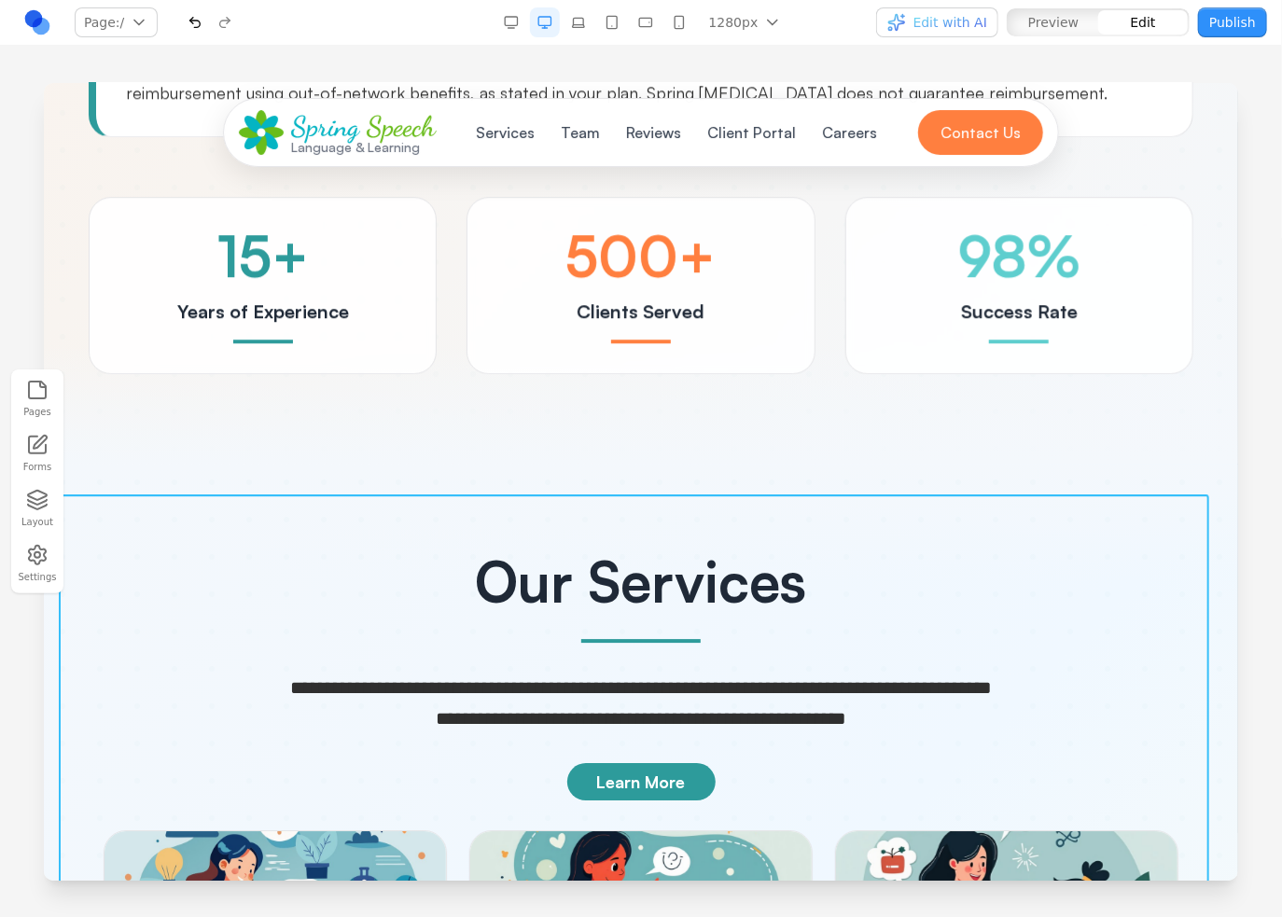
click at [593, 471] on icon at bounding box center [586, 463] width 19 height 19
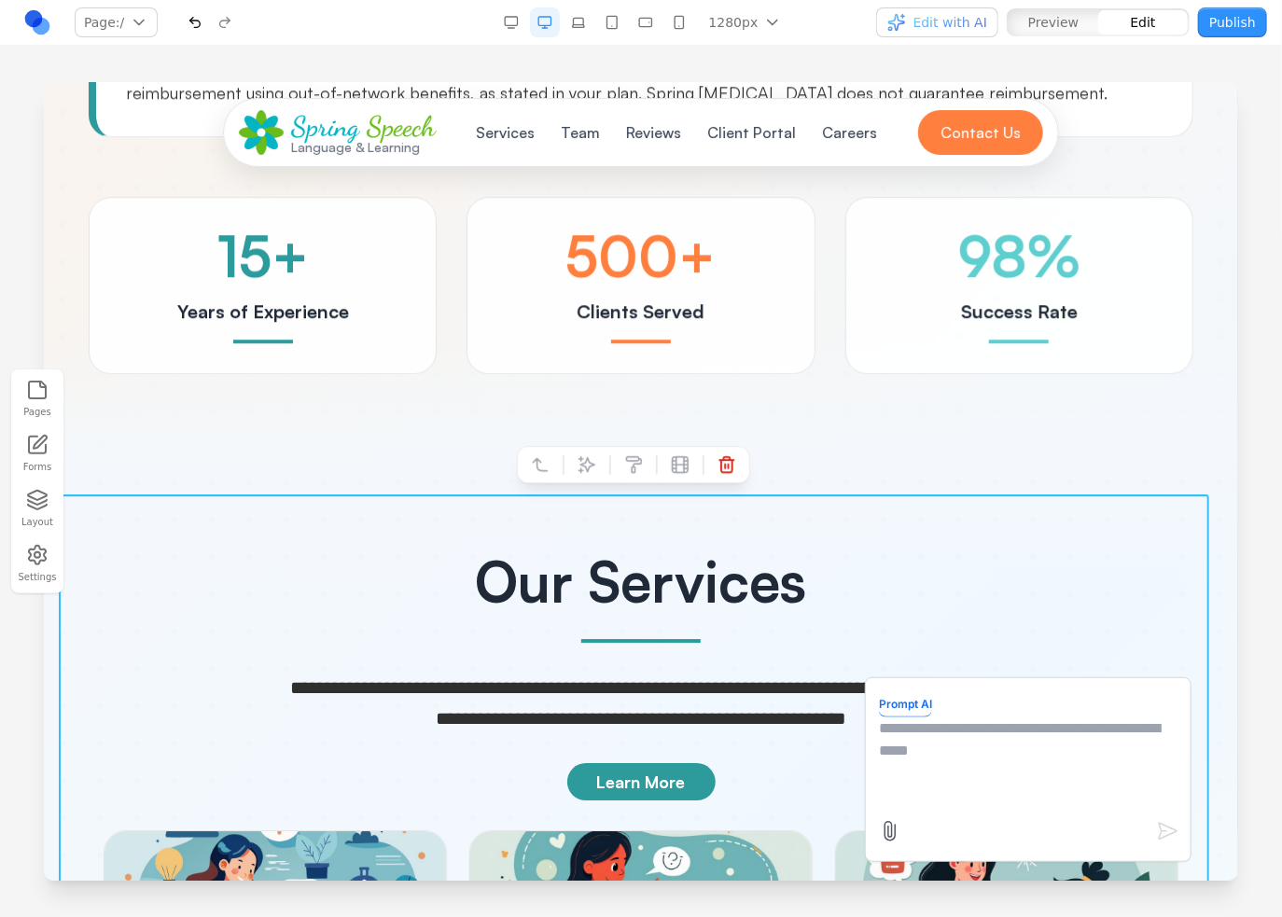
click at [968, 730] on textarea at bounding box center [1027, 762] width 299 height 93
type textarea "**********"
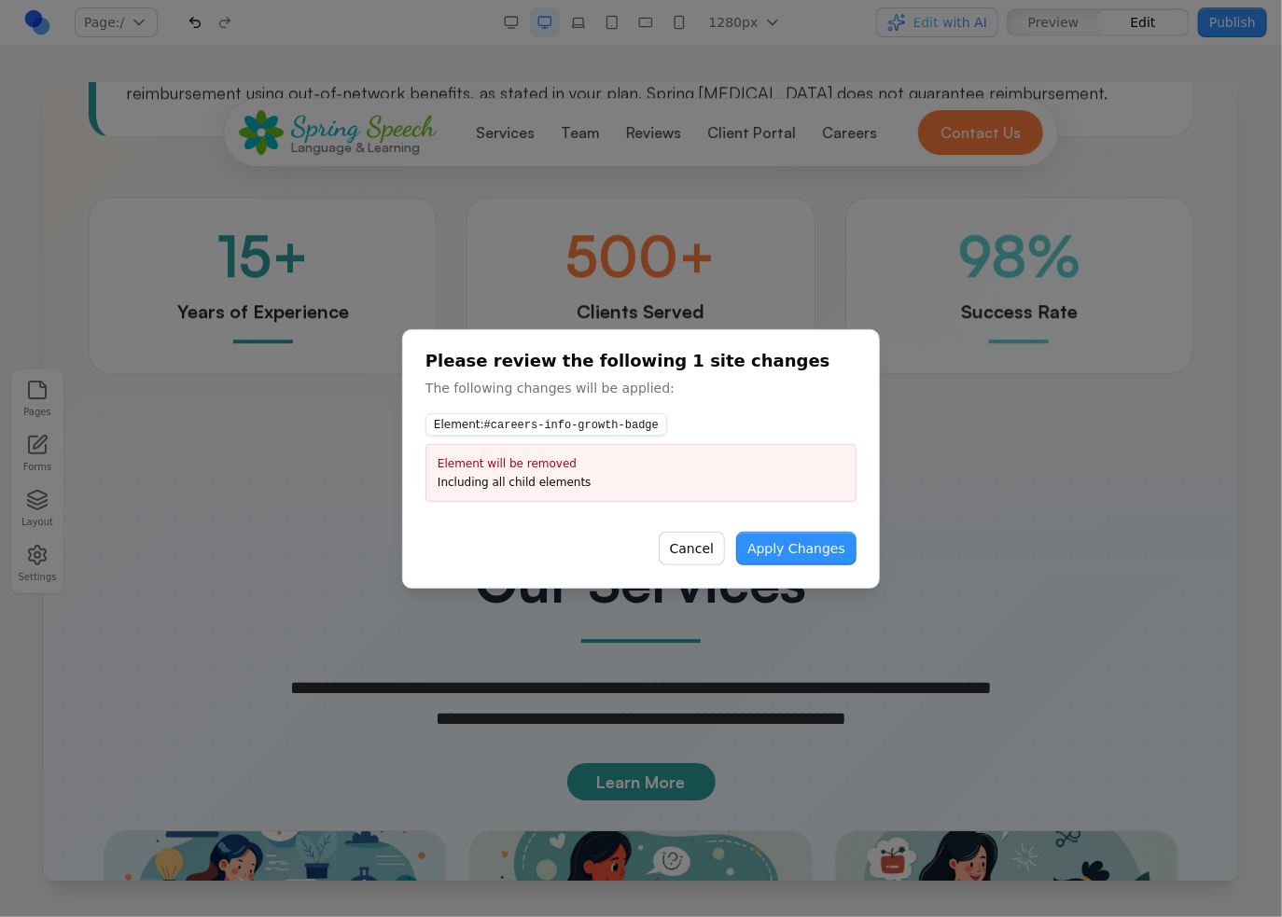
click at [800, 546] on button "Apply Changes" at bounding box center [796, 549] width 120 height 34
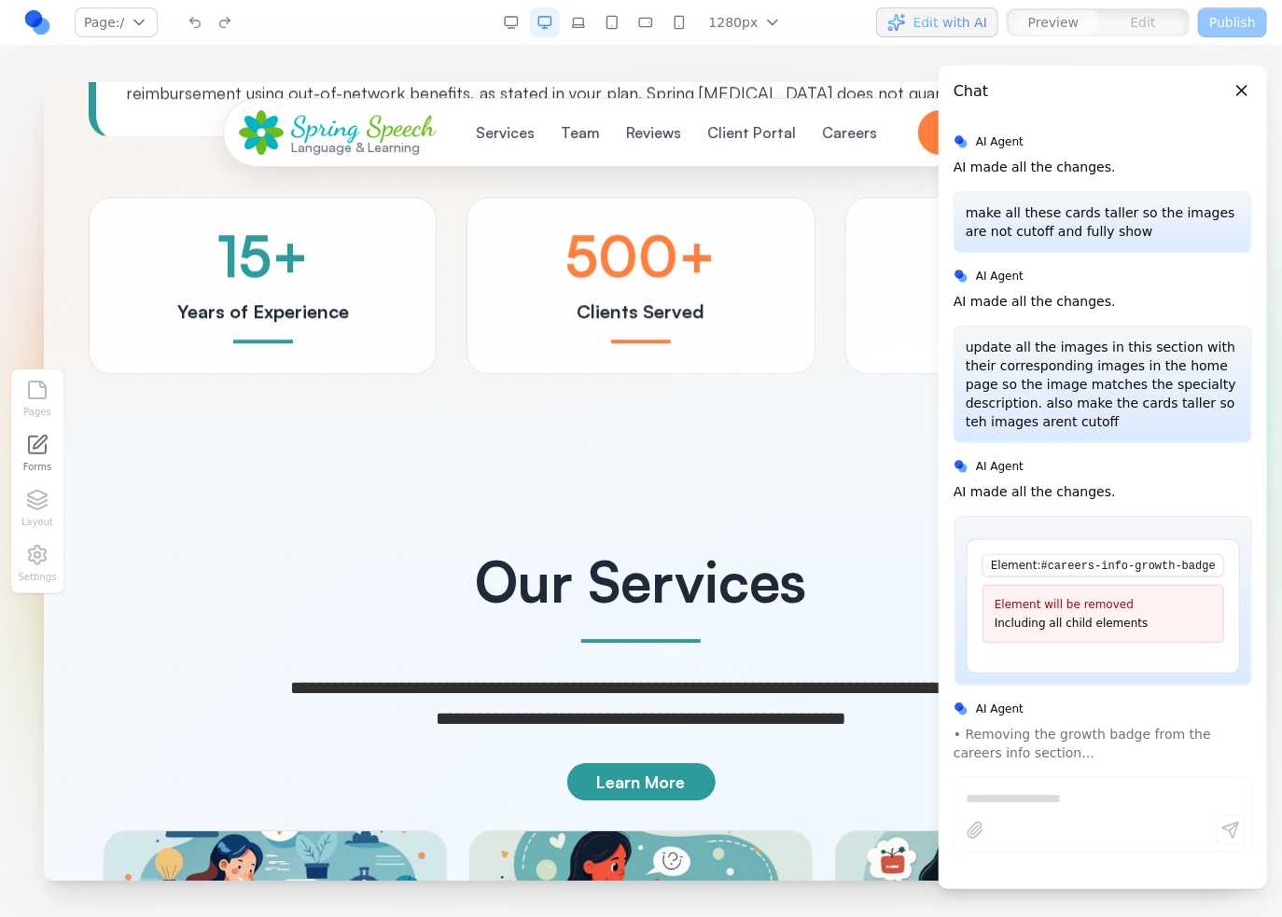
scroll to position [2299, 0]
click at [335, 599] on div "**********" at bounding box center [640, 642] width 1105 height 180
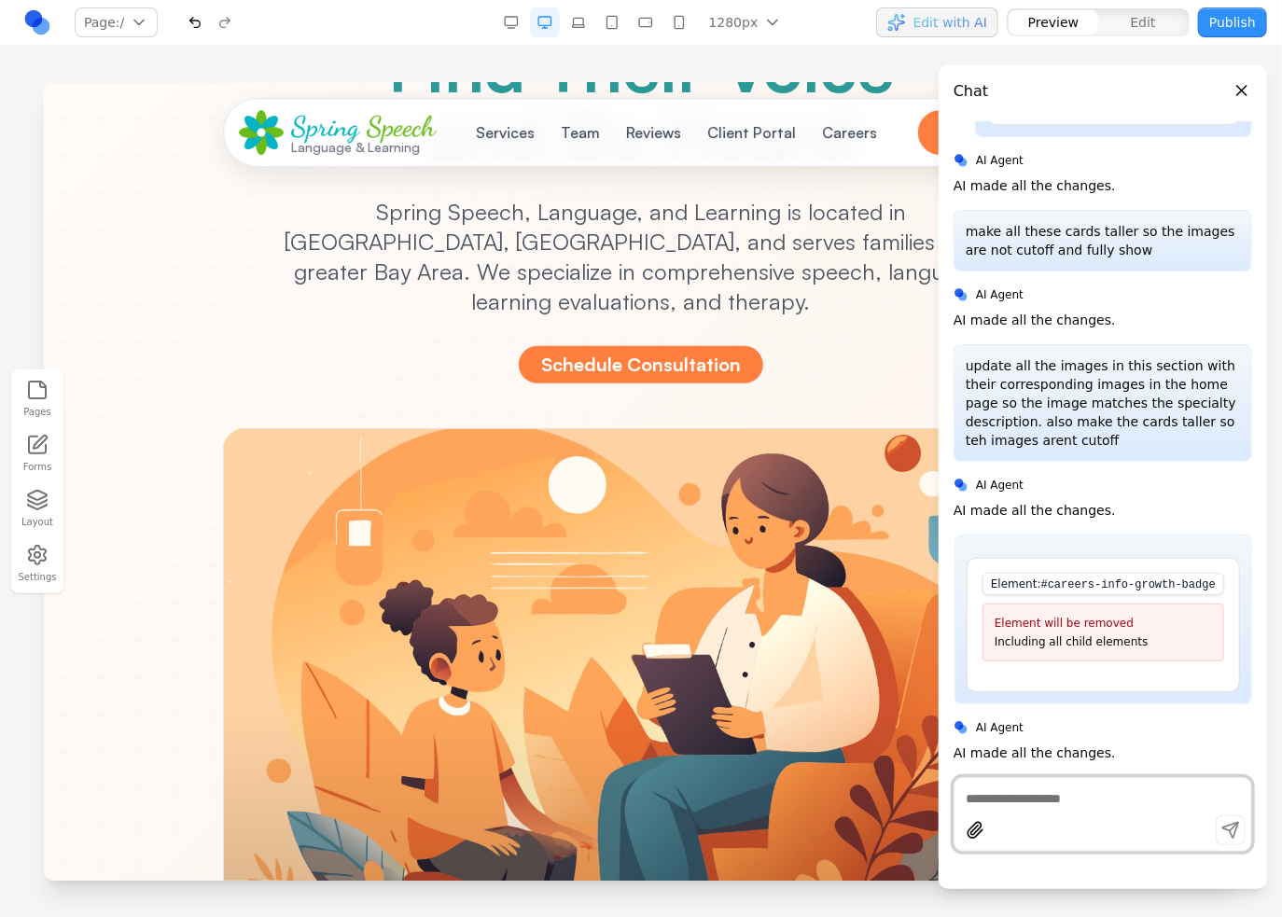
scroll to position [187, 0]
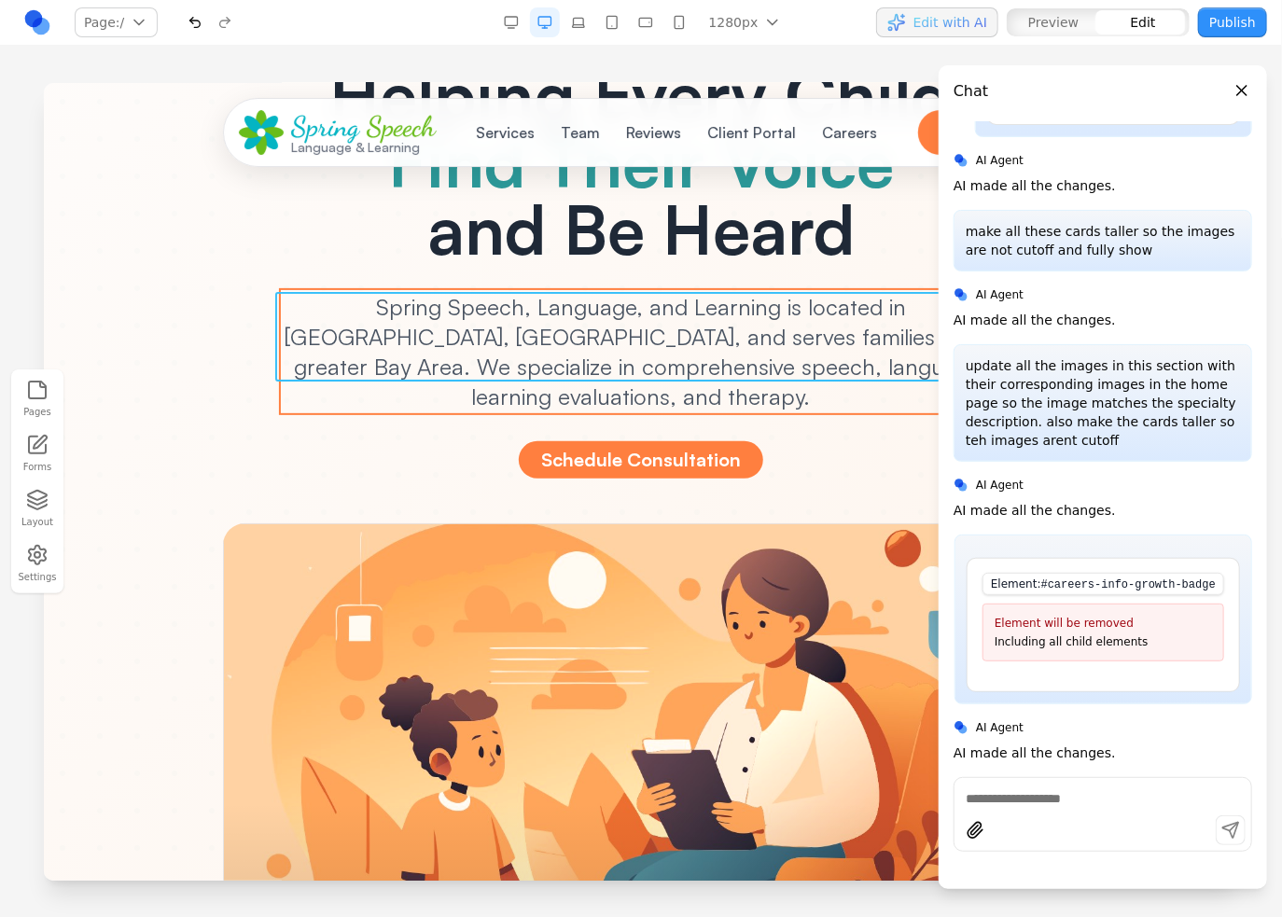
click at [716, 338] on p "Spring Speech, Language, and Learning is located in [GEOGRAPHIC_DATA], [GEOGRAP…" at bounding box center [640, 350] width 716 height 119
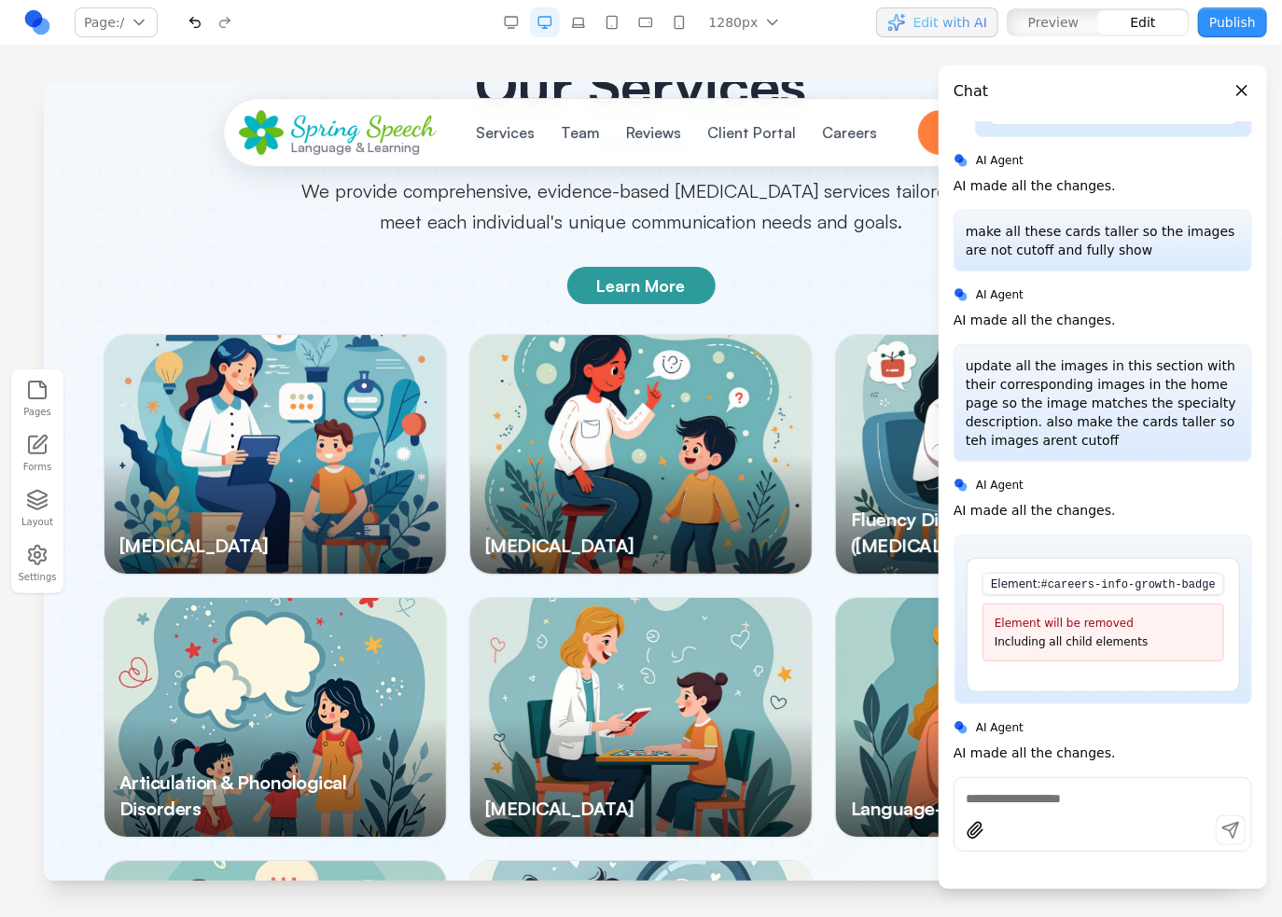
scroll to position [2519, 0]
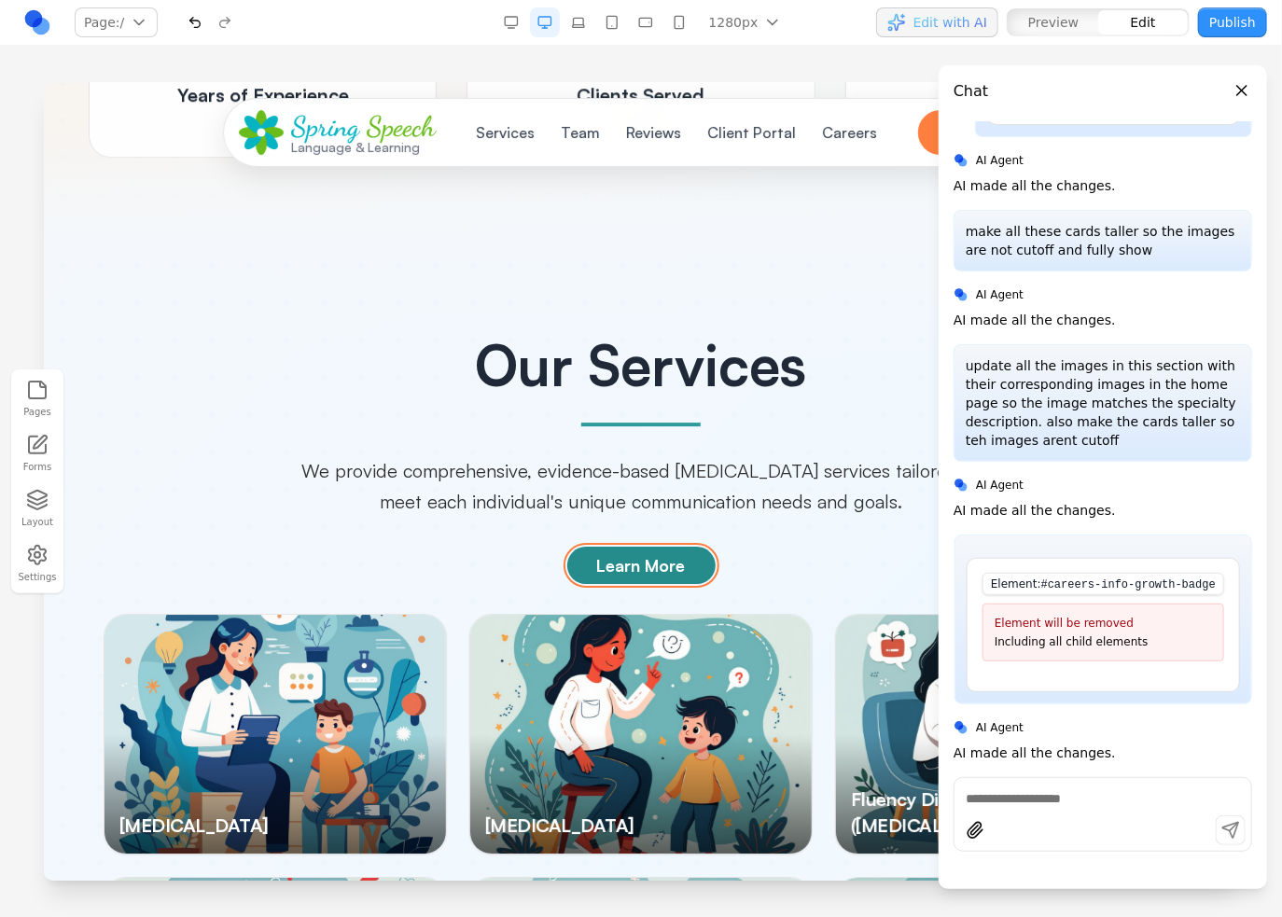
drag, startPoint x: 699, startPoint y: 541, endPoint x: 855, endPoint y: 535, distance: 155.9
click at [702, 546] on button "Learn More" at bounding box center [640, 564] width 148 height 37
drag, startPoint x: 816, startPoint y: 580, endPoint x: 936, endPoint y: 428, distance: 193.4
click at [815, 580] on div "Our Services We provide comprehensive, evidence-based [MEDICAL_DATA] services t…" at bounding box center [640, 858] width 1164 height 1044
click at [1240, 87] on button "Close panel" at bounding box center [1241, 90] width 21 height 21
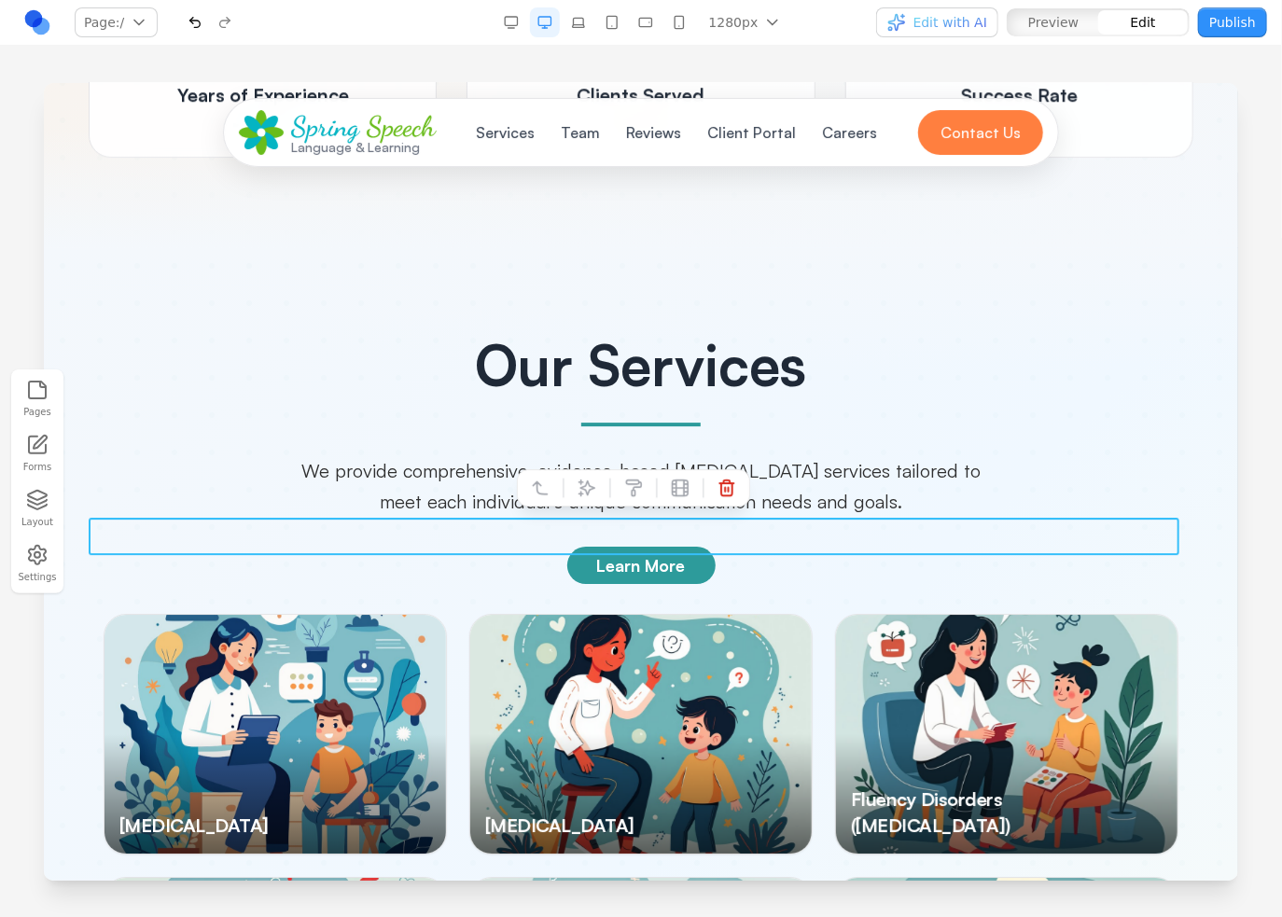
click at [1126, 546] on div "Learn More" at bounding box center [640, 564] width 1105 height 37
click at [1120, 467] on div "Our Services We provide comprehensive, evidence-based [MEDICAL_DATA] services t…" at bounding box center [640, 426] width 1105 height 180
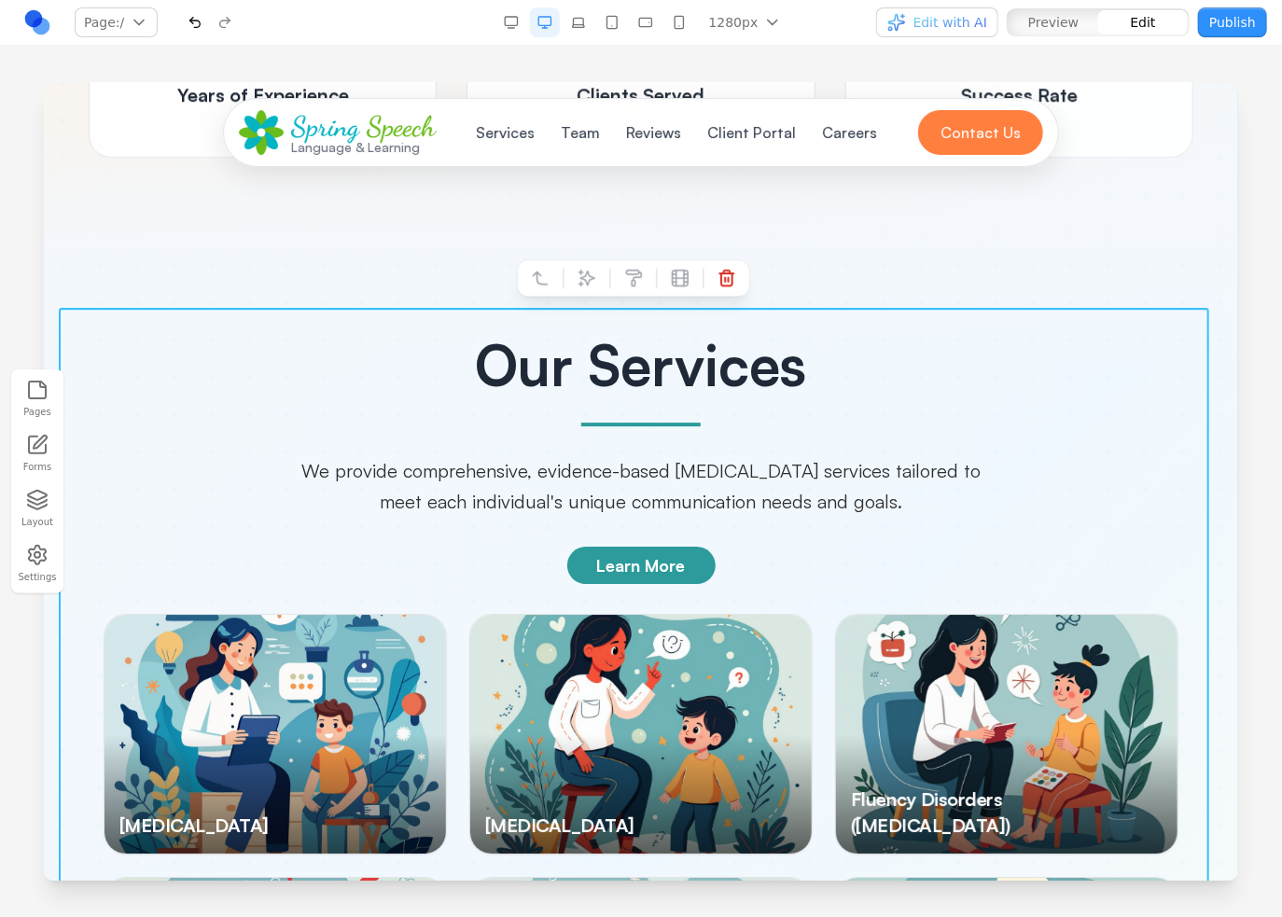
click at [1166, 498] on div "Our Services We provide comprehensive, evidence-based [MEDICAL_DATA] services t…" at bounding box center [640, 858] width 1164 height 1044
click at [586, 266] on button at bounding box center [586, 277] width 30 height 30
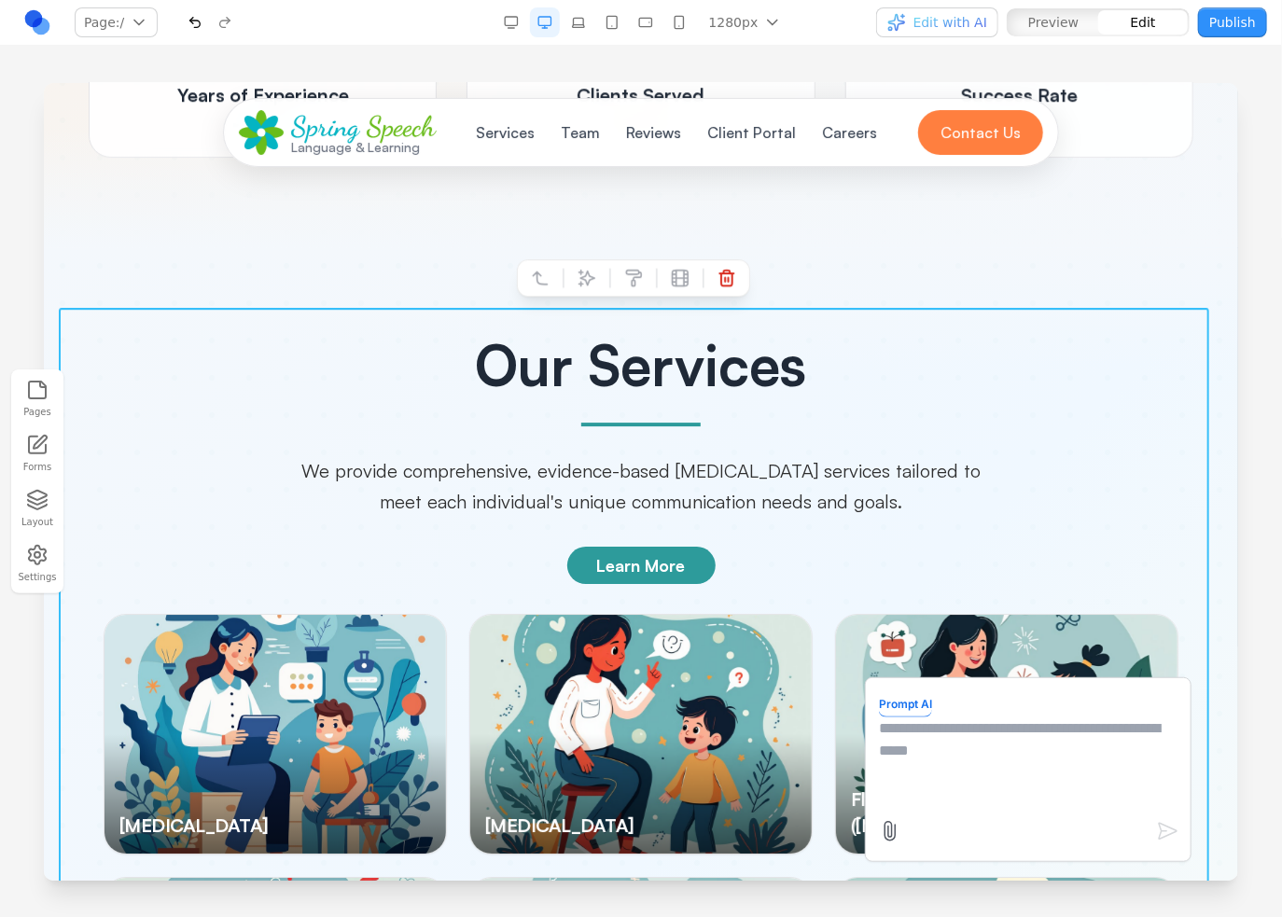
click at [994, 751] on textarea at bounding box center [1027, 762] width 299 height 93
type textarea "**********"
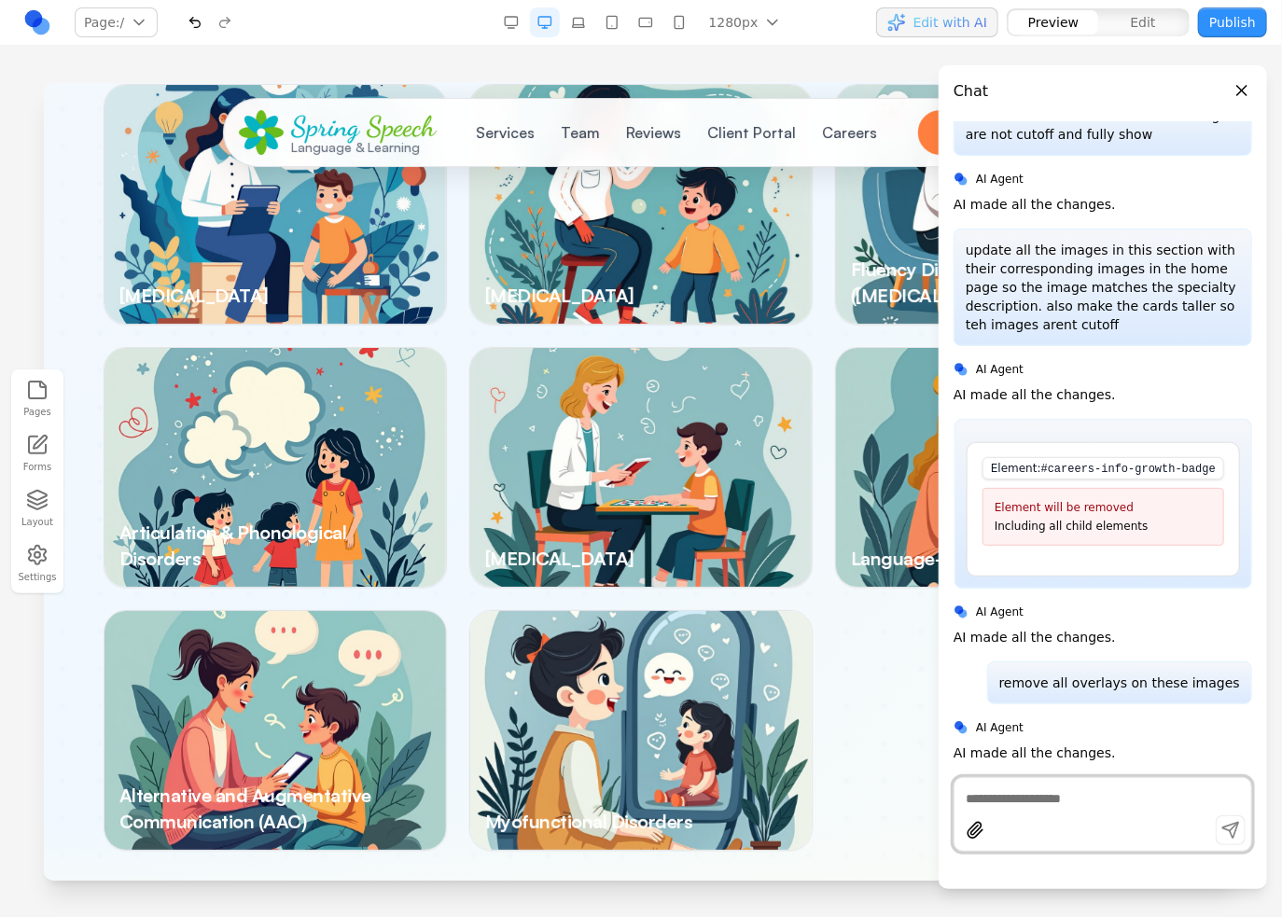
scroll to position [2892, 0]
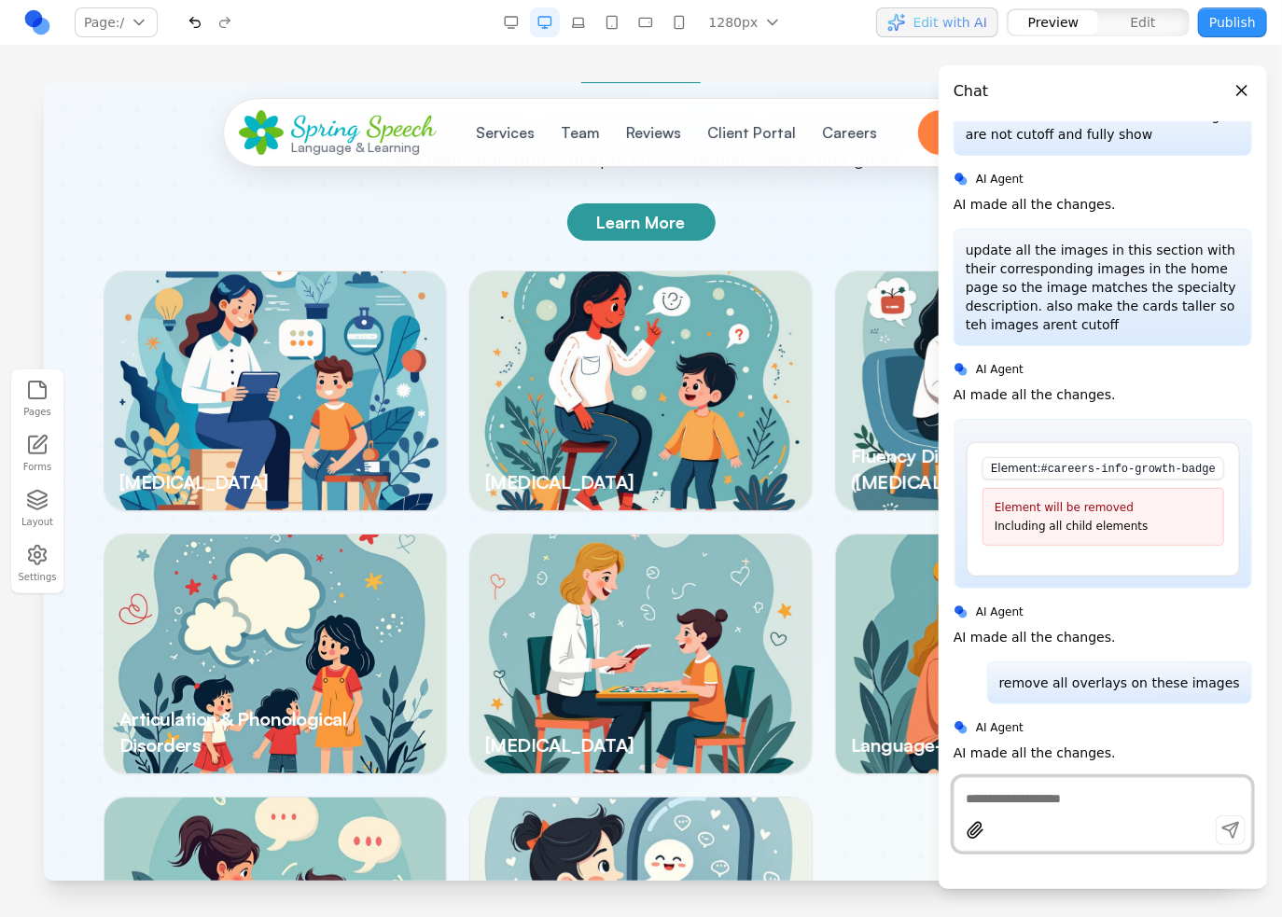
click at [602, 588] on img at bounding box center [639, 653] width 341 height 239
click at [282, 300] on img at bounding box center [274, 390] width 341 height 239
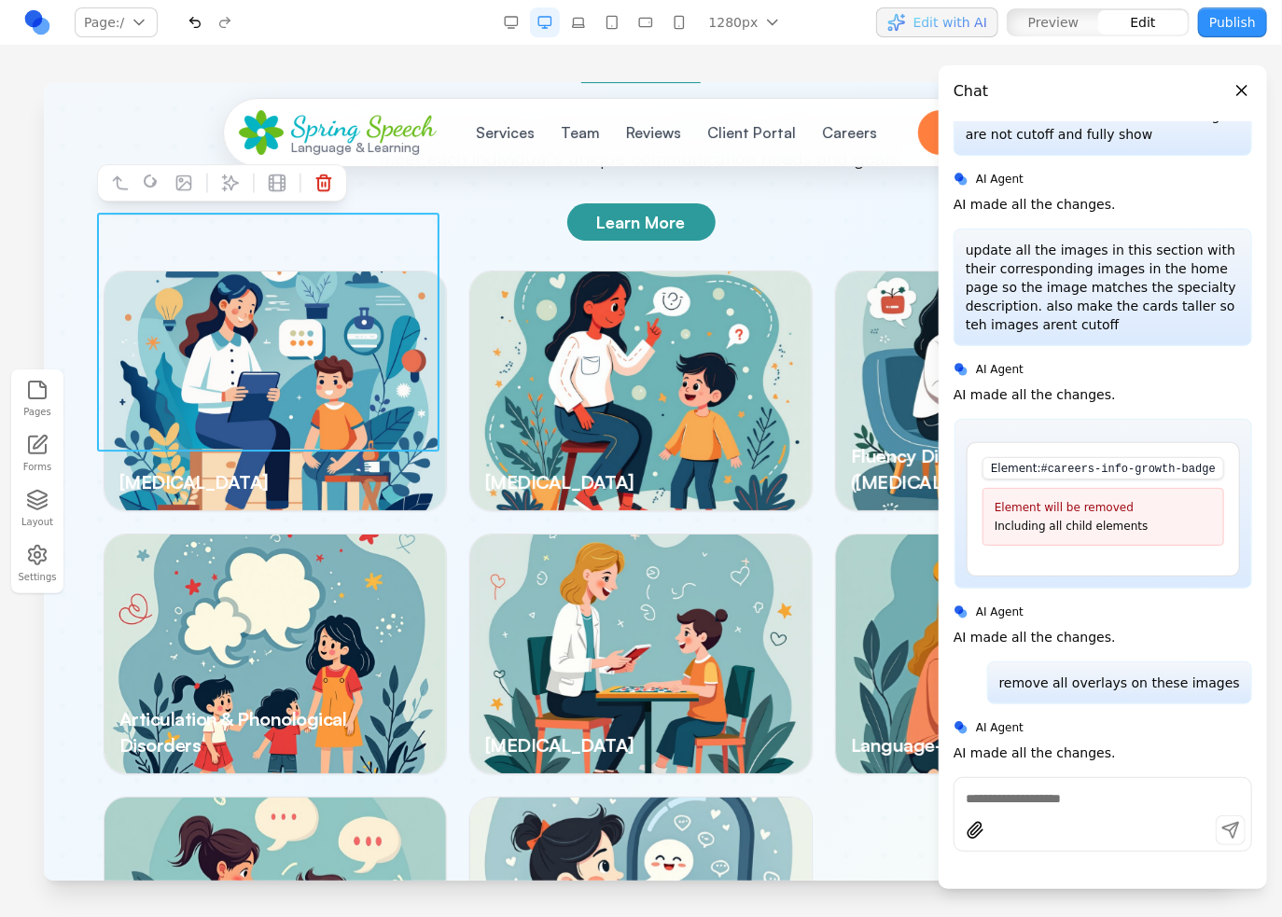
click at [386, 279] on img at bounding box center [274, 390] width 341 height 239
click at [489, 339] on img at bounding box center [639, 390] width 341 height 239
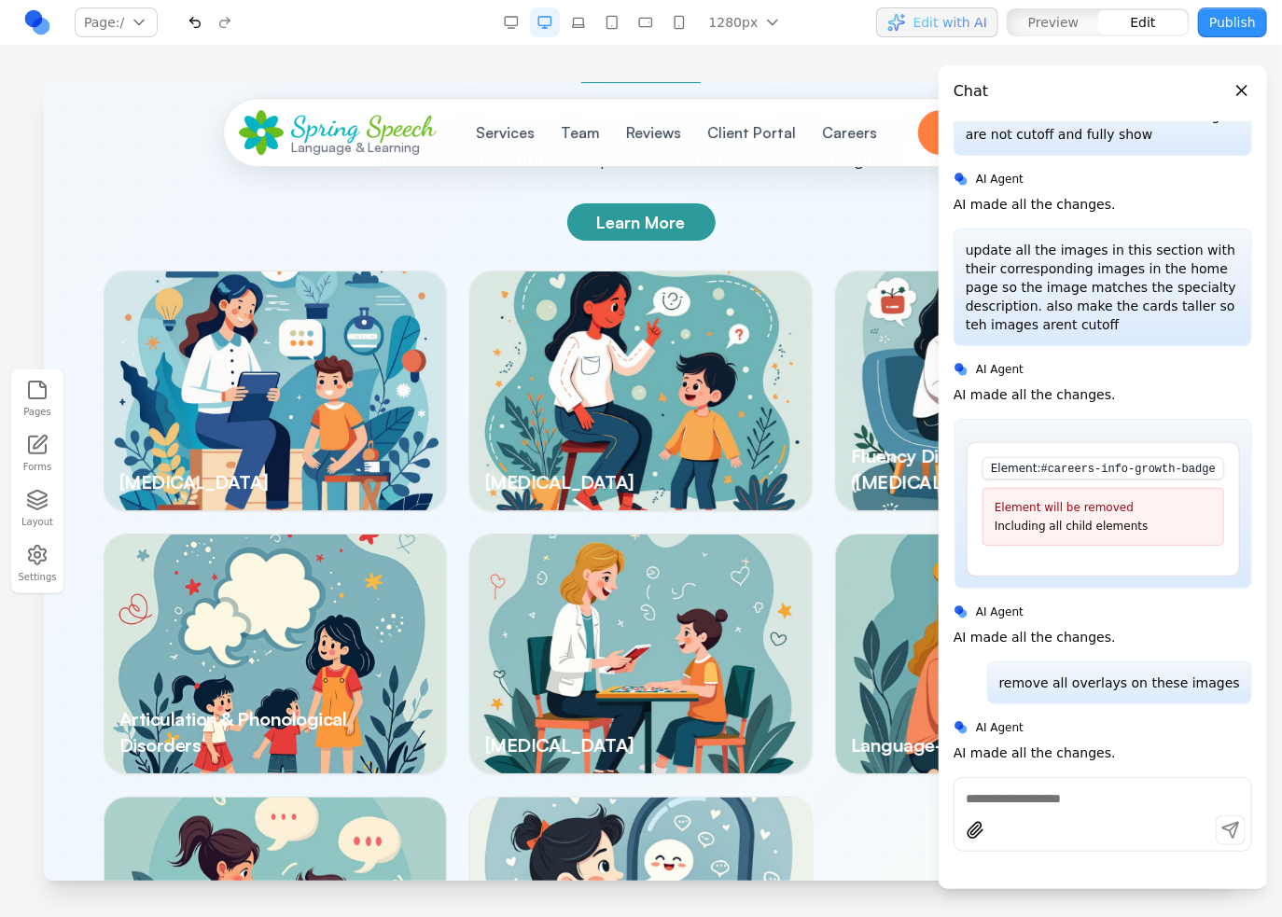
click at [1245, 95] on button "Close panel" at bounding box center [1241, 90] width 21 height 21
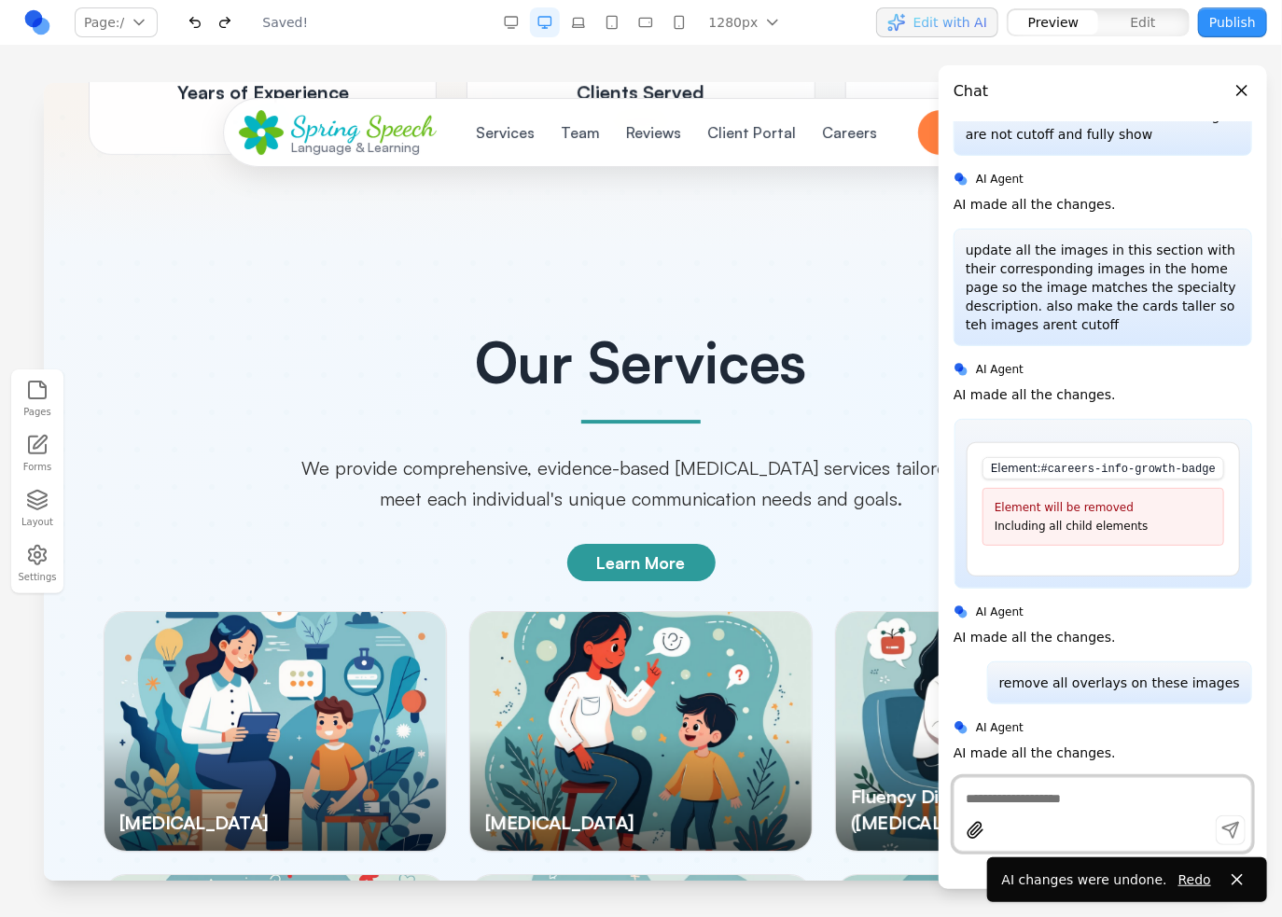
scroll to position [2799, 0]
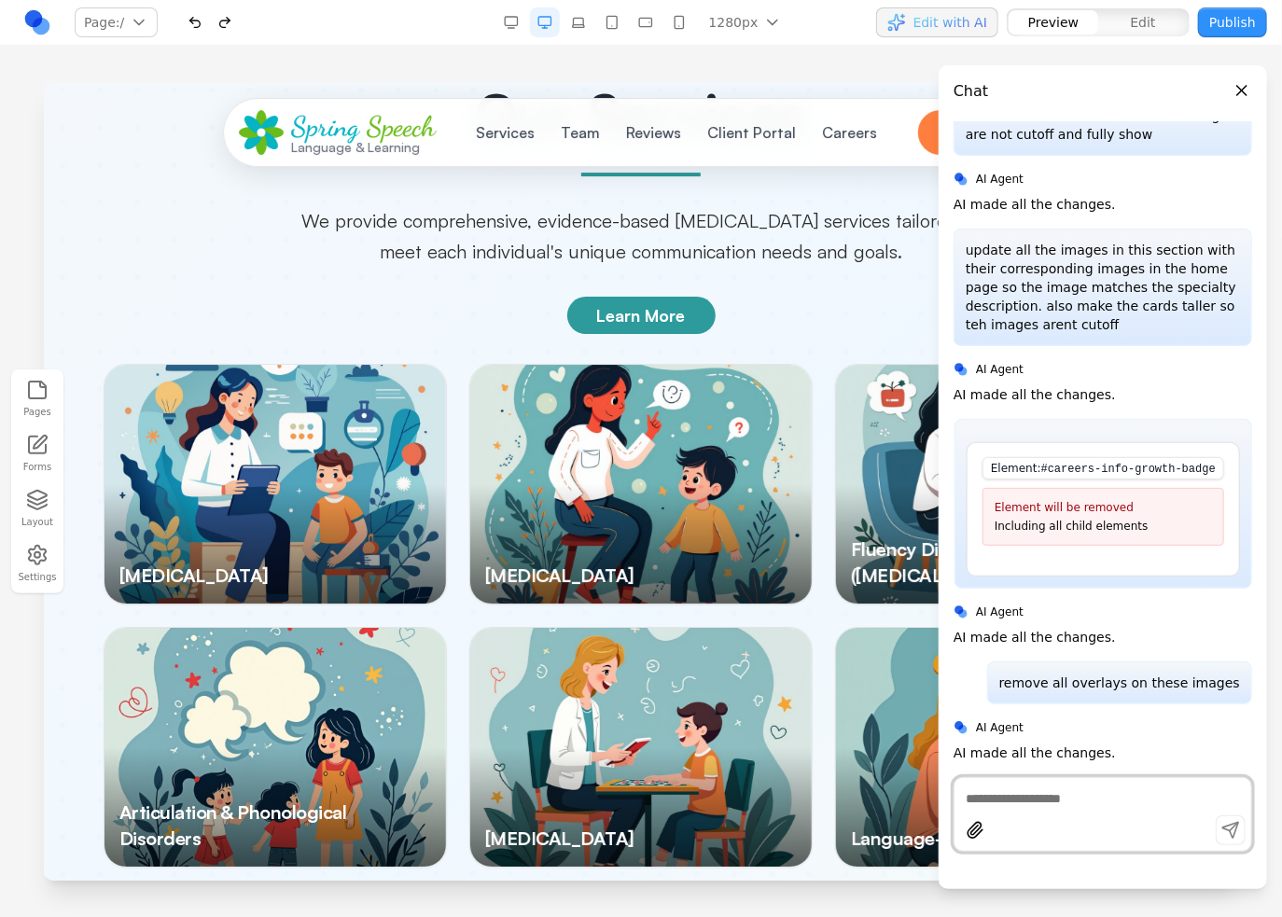
click at [450, 426] on div "[MEDICAL_DATA] [MEDICAL_DATA] Disorder Fluency Disorders ([MEDICAL_DATA]) Artic…" at bounding box center [640, 746] width 1075 height 767
click at [648, 435] on div at bounding box center [639, 483] width 341 height 239
click at [853, 233] on div "Our Services We provide comprehensive, evidence-based [MEDICAL_DATA] services t…" at bounding box center [640, 608] width 1164 height 1044
click at [793, 290] on div "Our Services We provide comprehensive, evidence-based [MEDICAL_DATA] services t…" at bounding box center [640, 608] width 1164 height 1044
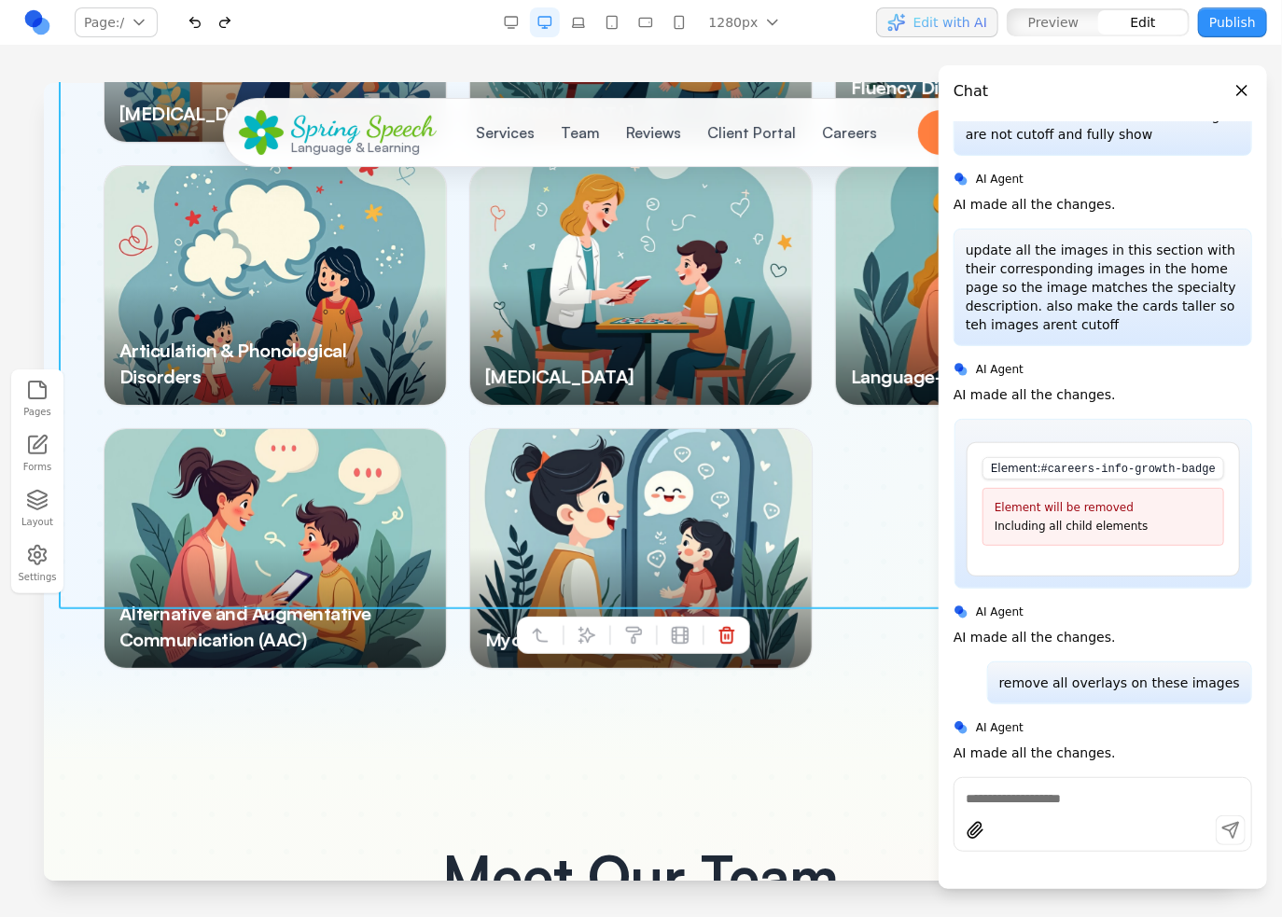
scroll to position [3452, 0]
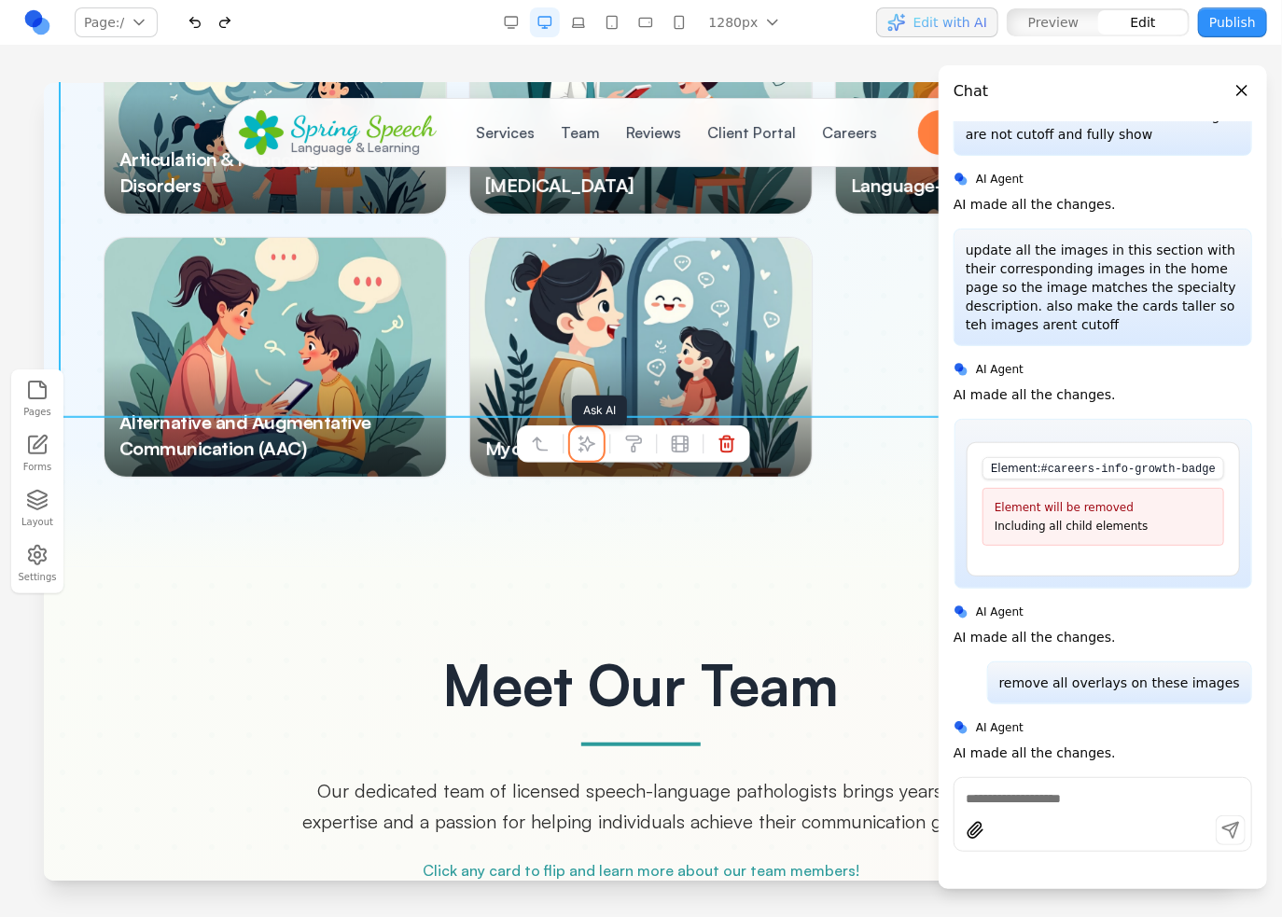
click at [592, 444] on icon at bounding box center [586, 443] width 19 height 19
click at [883, 758] on textarea at bounding box center [1027, 762] width 299 height 93
type textarea "**********"
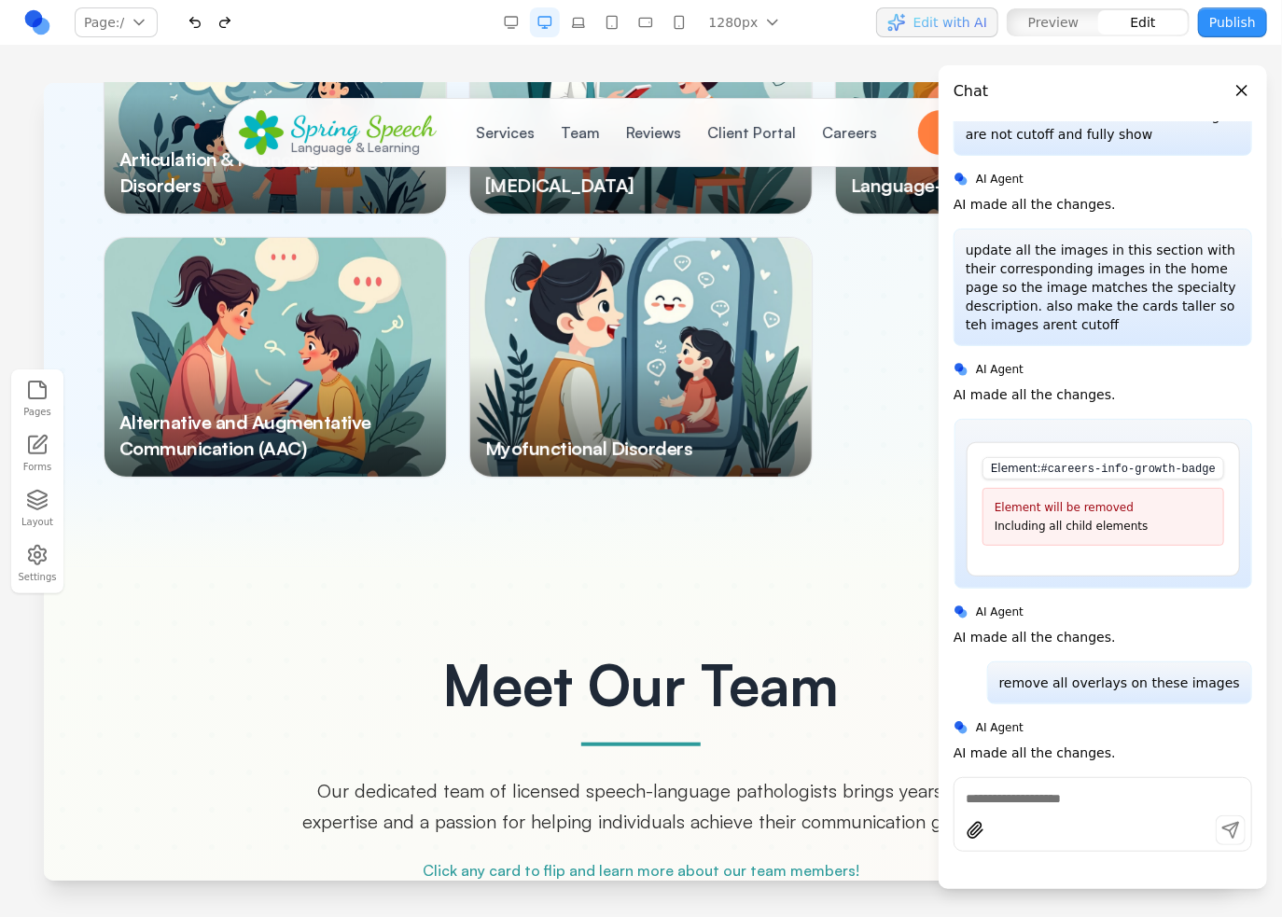
click at [1243, 89] on button "Close panel" at bounding box center [1241, 90] width 21 height 21
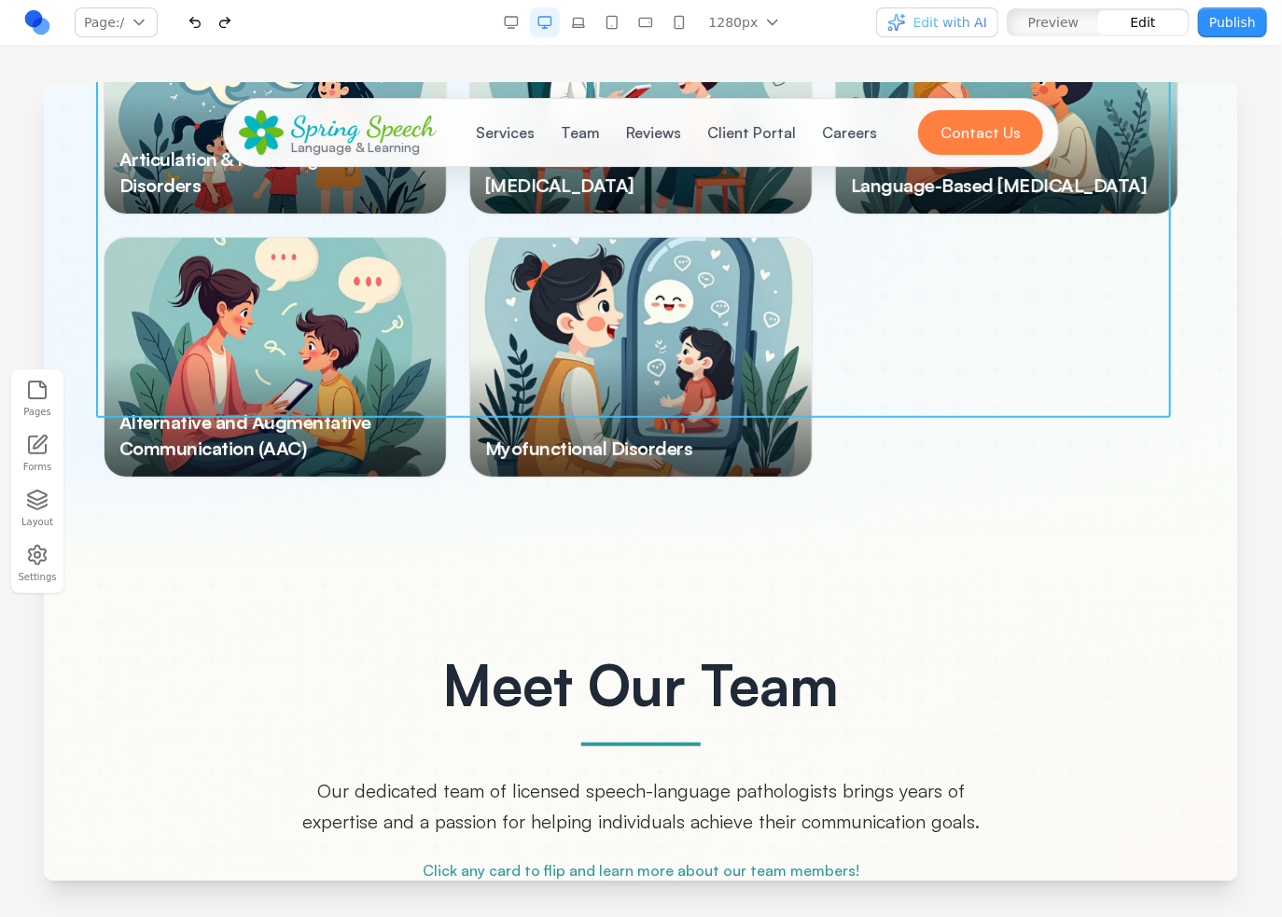
click at [952, 312] on div "[MEDICAL_DATA] [MEDICAL_DATA] Disorder Fluency Disorders ([MEDICAL_DATA]) Artic…" at bounding box center [640, 93] width 1075 height 767
click at [586, 444] on icon at bounding box center [586, 443] width 19 height 19
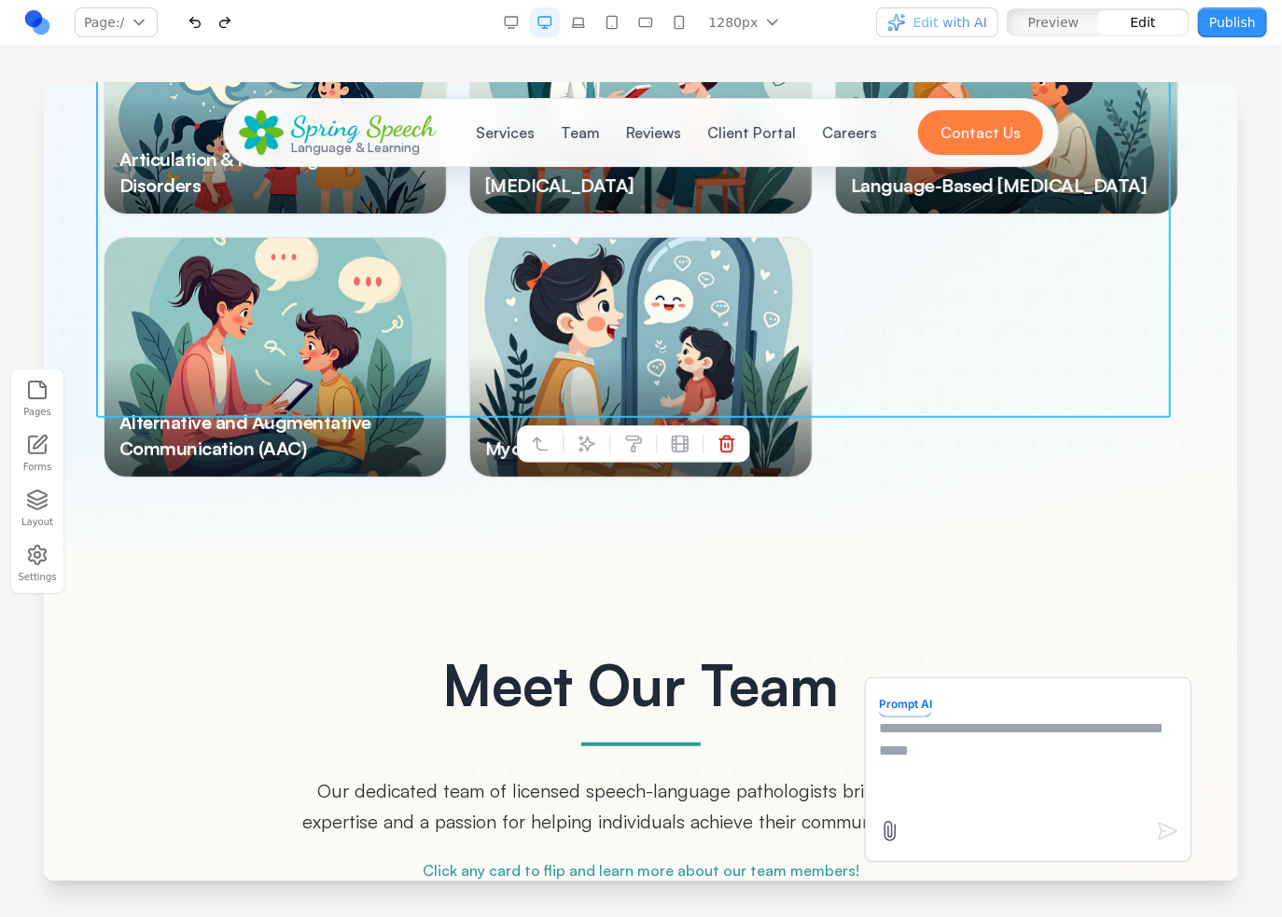
click at [957, 755] on textarea at bounding box center [1027, 762] width 299 height 93
type textarea "**********"
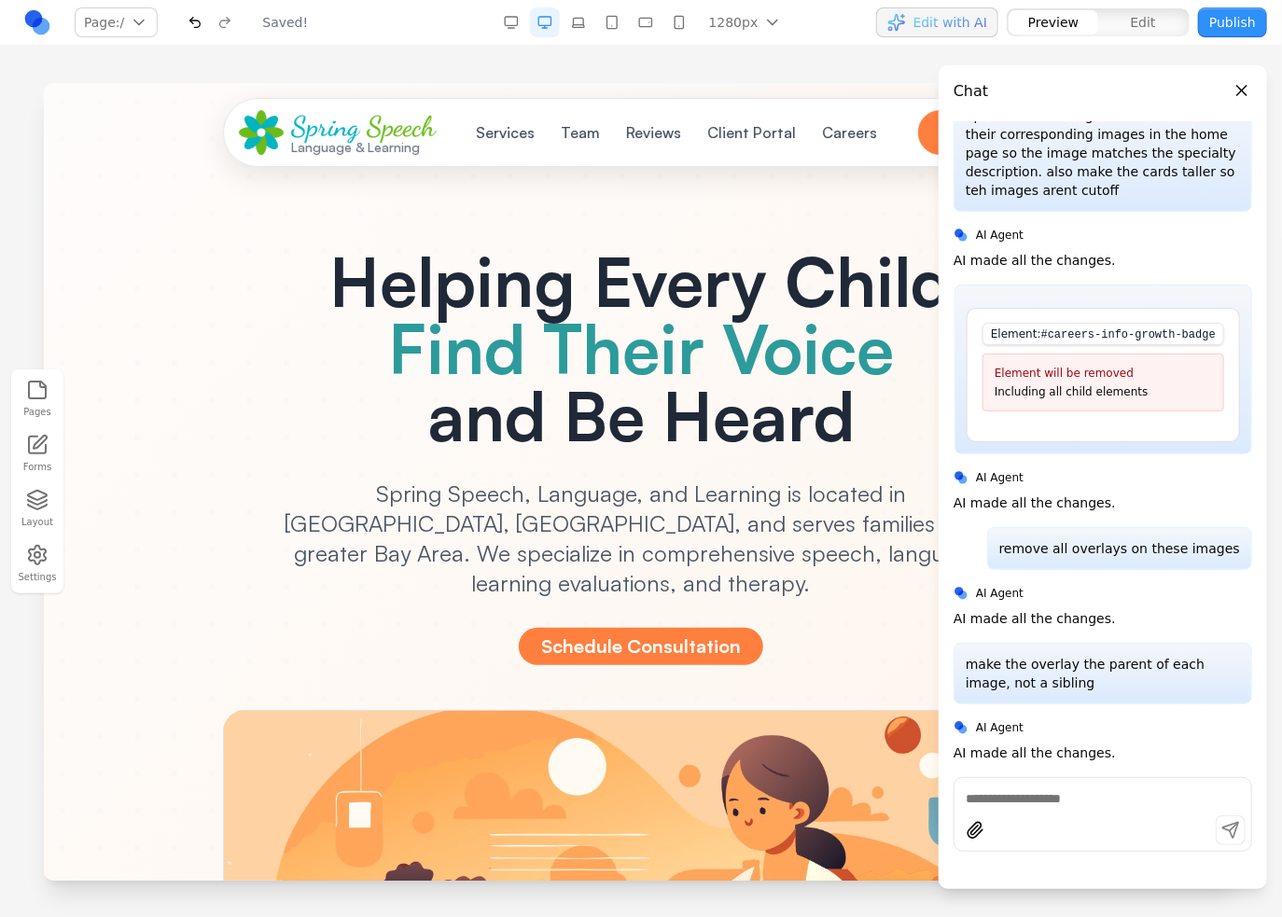
scroll to position [0, 0]
click at [147, 627] on div "Schedule Consultation" at bounding box center [639, 645] width 1015 height 37
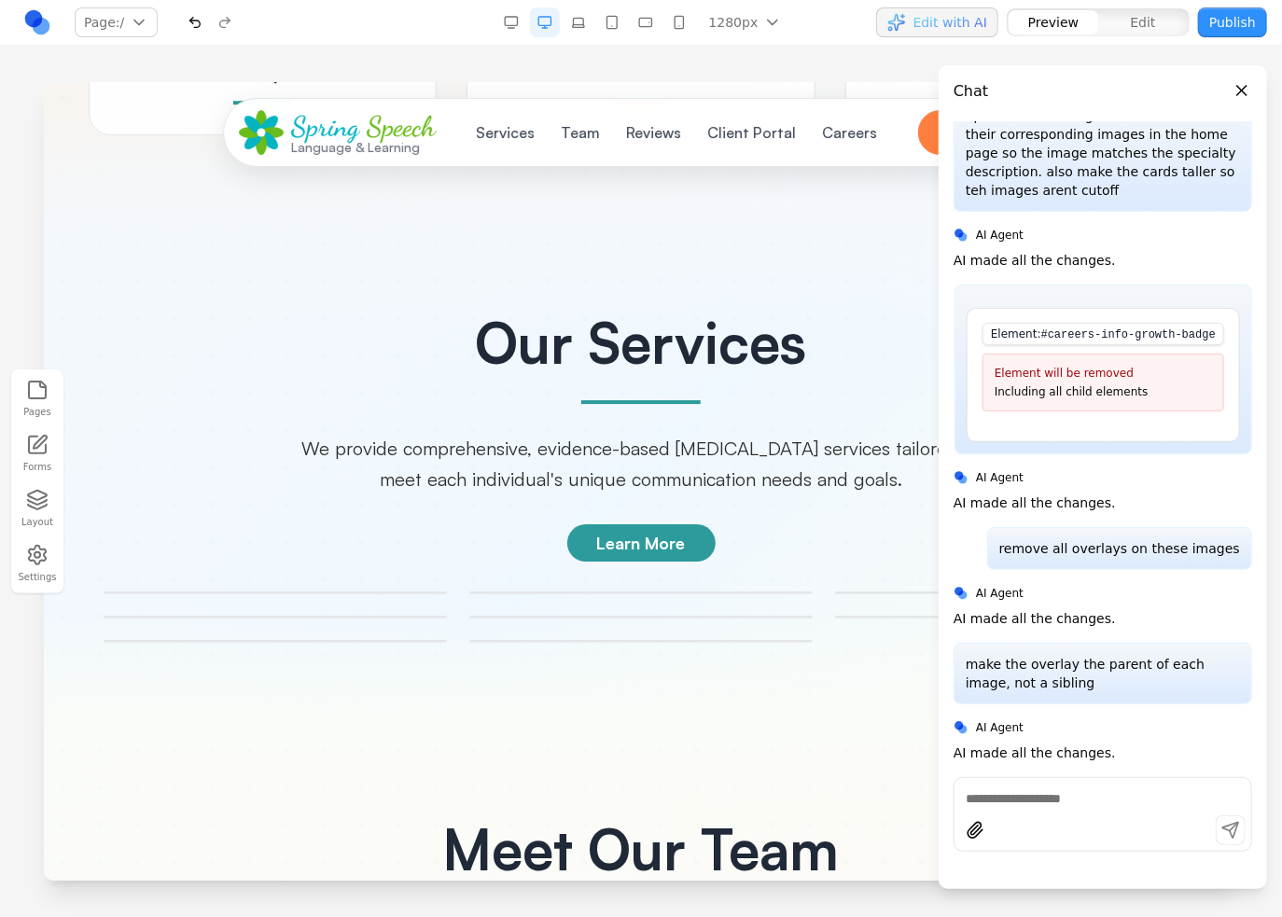
scroll to position [2799, 0]
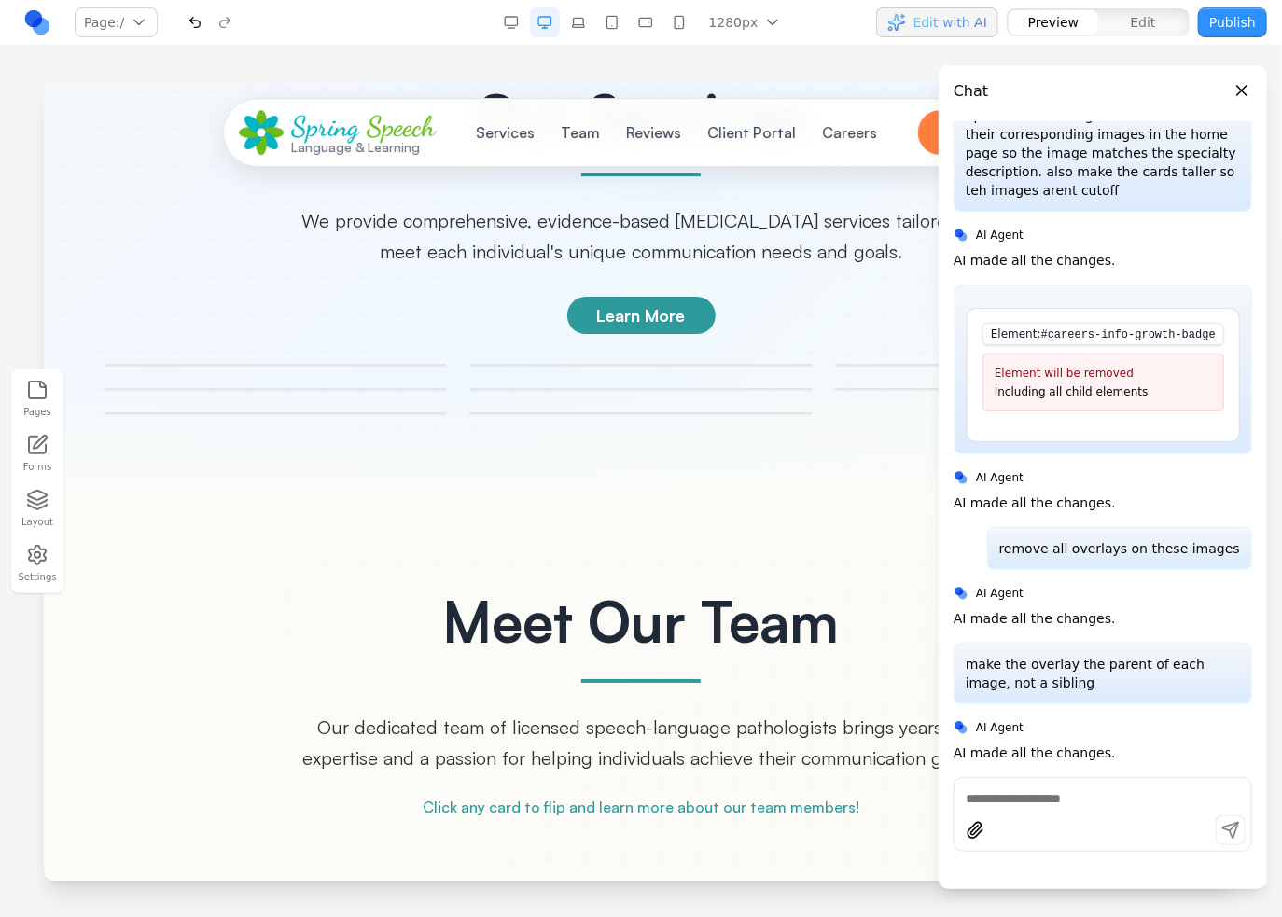
click at [621, 363] on div "[MEDICAL_DATA] [MEDICAL_DATA] Disorder Fluency Disorders ([MEDICAL_DATA]) Artic…" at bounding box center [640, 388] width 1075 height 50
click at [684, 385] on div at bounding box center [640, 442] width 1194 height 119
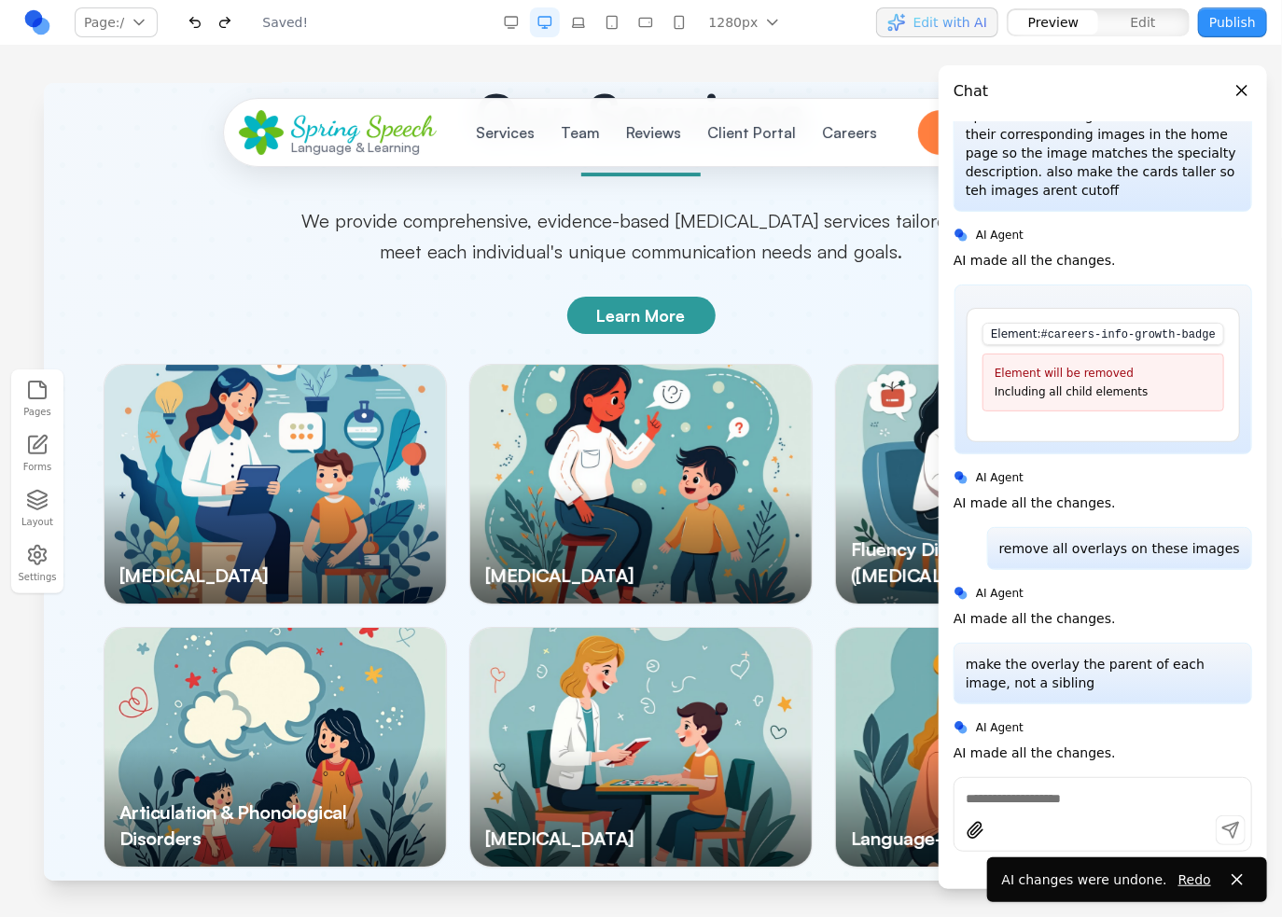
click at [612, 449] on div at bounding box center [639, 483] width 341 height 239
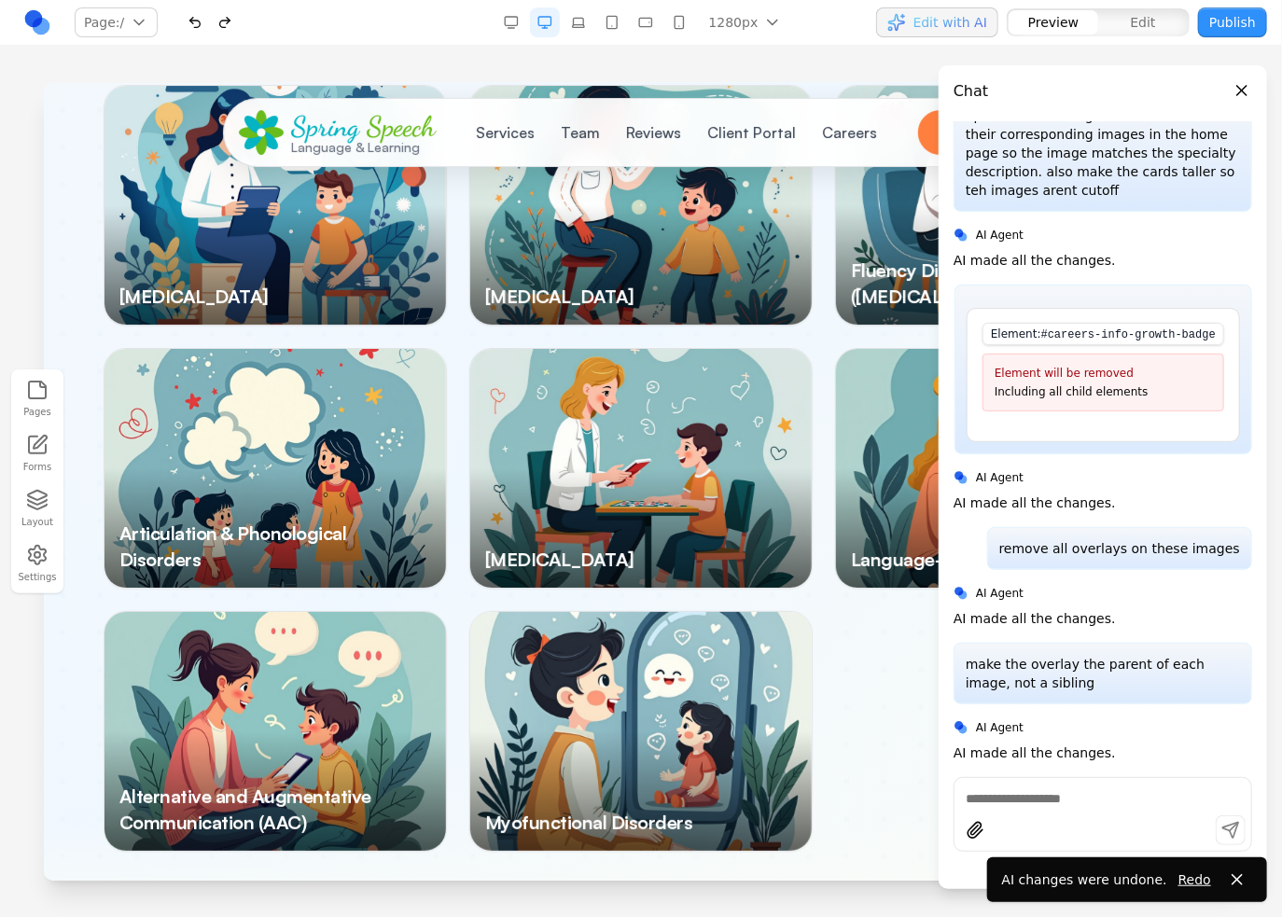
scroll to position [3079, 0]
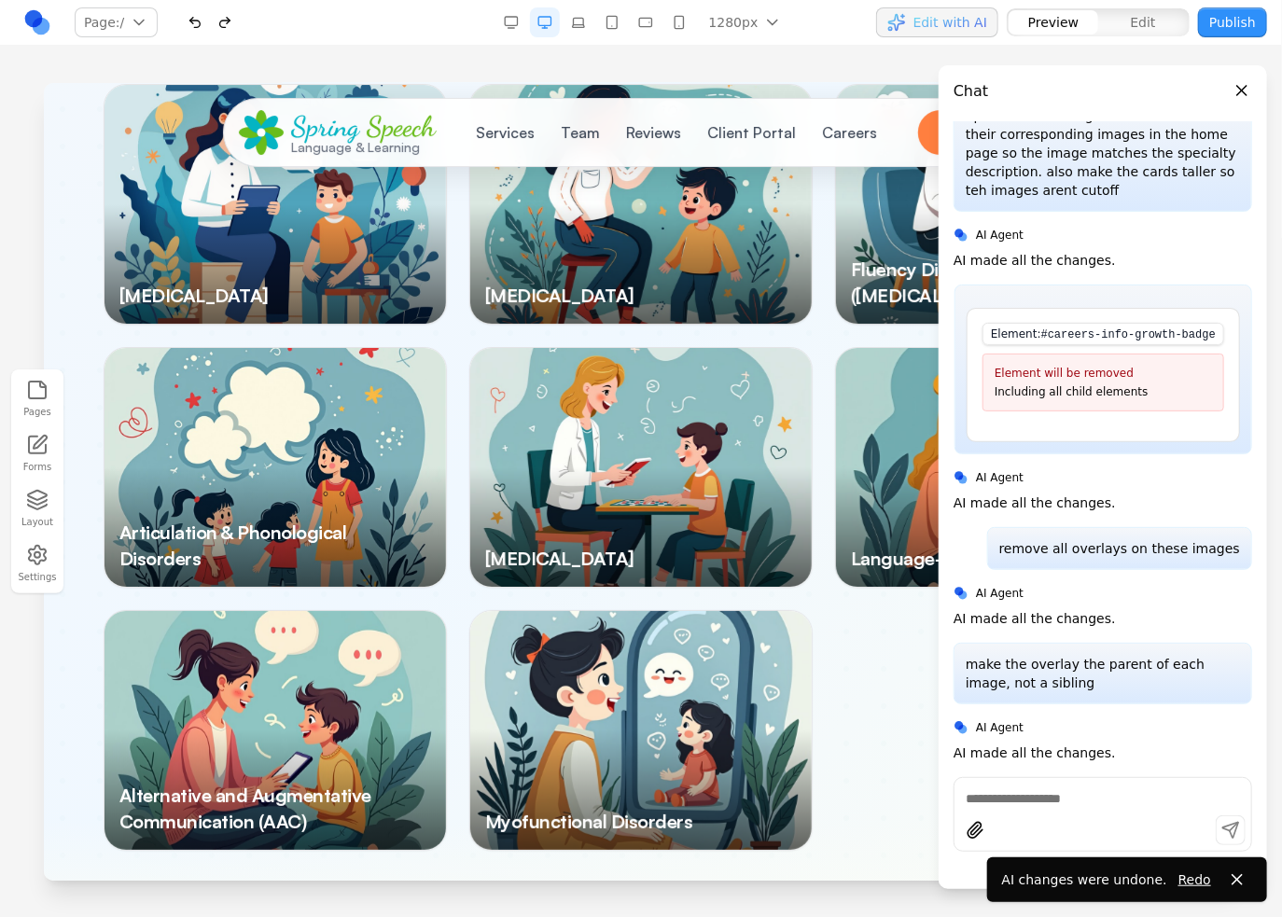
click at [1036, 783] on div at bounding box center [1102, 814] width 299 height 75
click at [1052, 800] on textarea at bounding box center [1103, 798] width 274 height 19
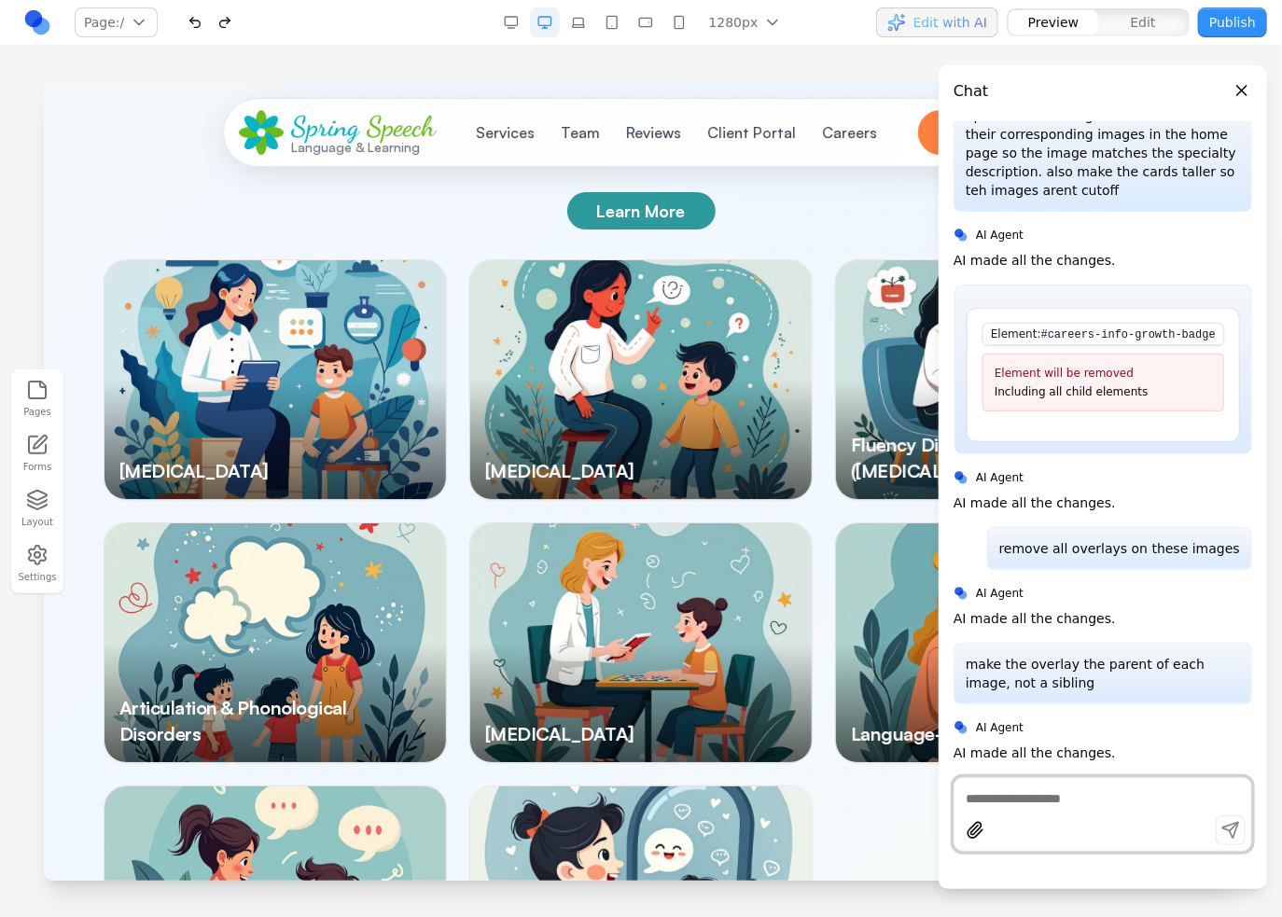
scroll to position [2892, 0]
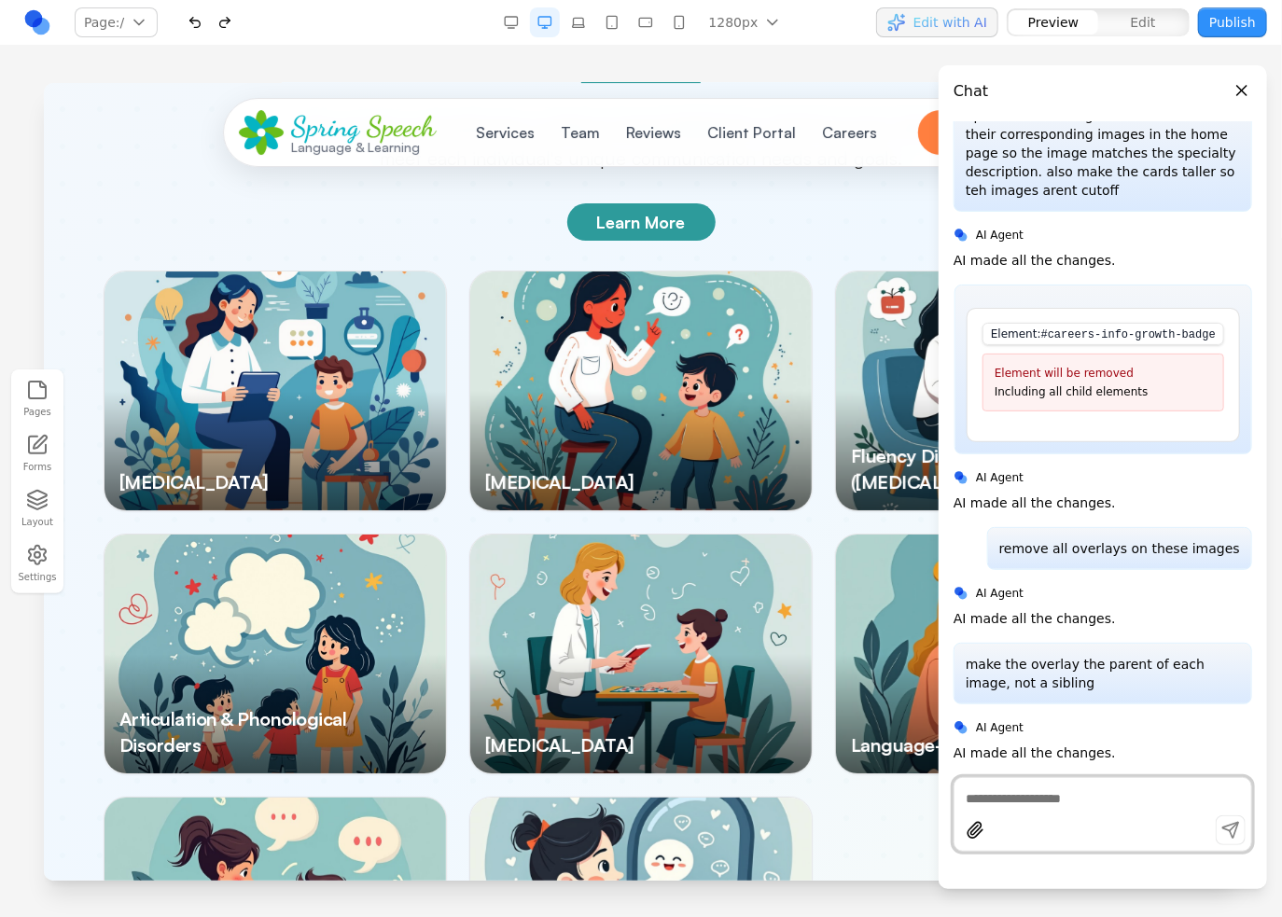
click at [479, 399] on div at bounding box center [639, 390] width 341 height 239
click at [312, 271] on div at bounding box center [274, 390] width 341 height 239
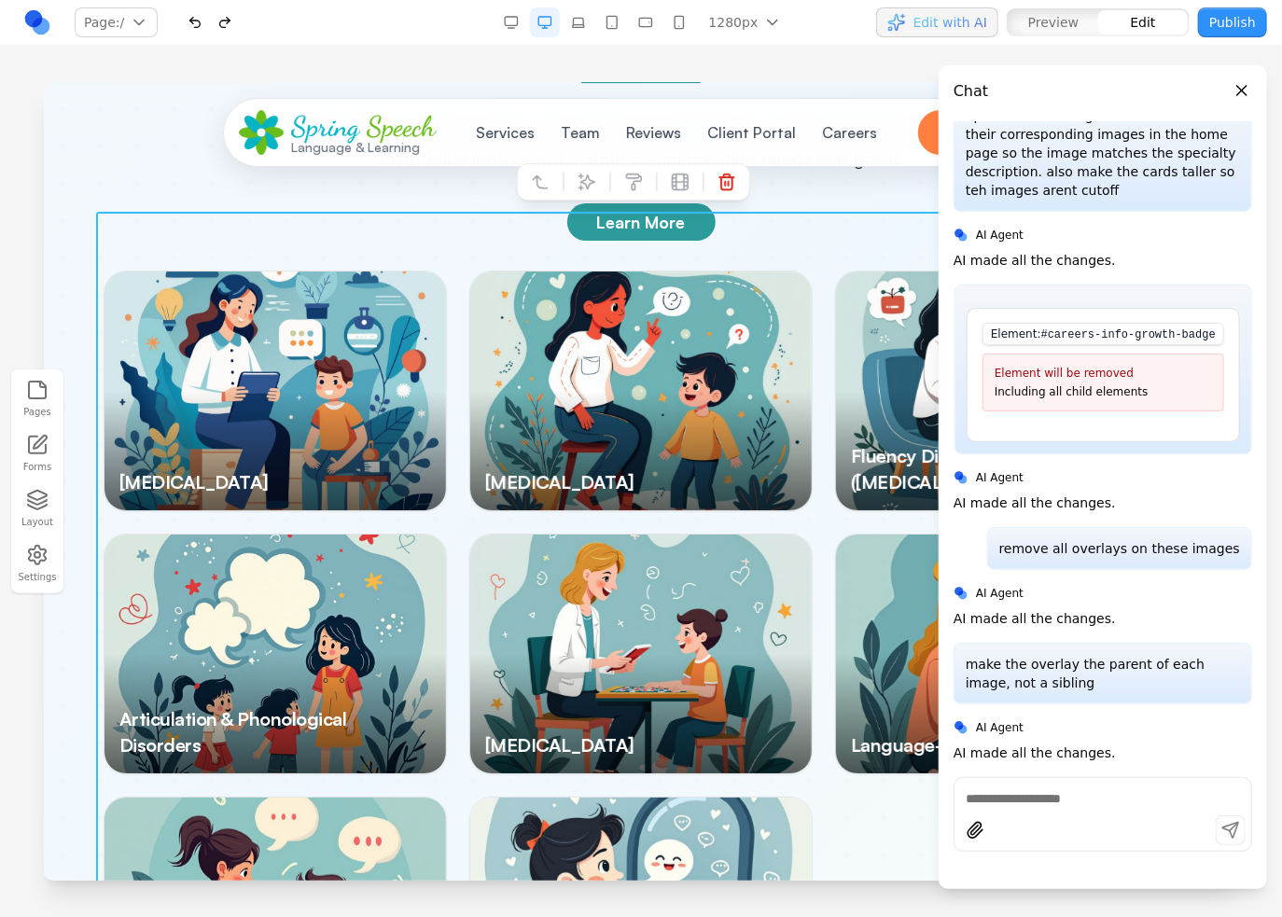
click at [453, 270] on div "[MEDICAL_DATA] [MEDICAL_DATA] Disorder Fluency Disorders ([MEDICAL_DATA]) Artic…" at bounding box center [640, 653] width 1075 height 767
click at [1070, 783] on div at bounding box center [1102, 814] width 299 height 75
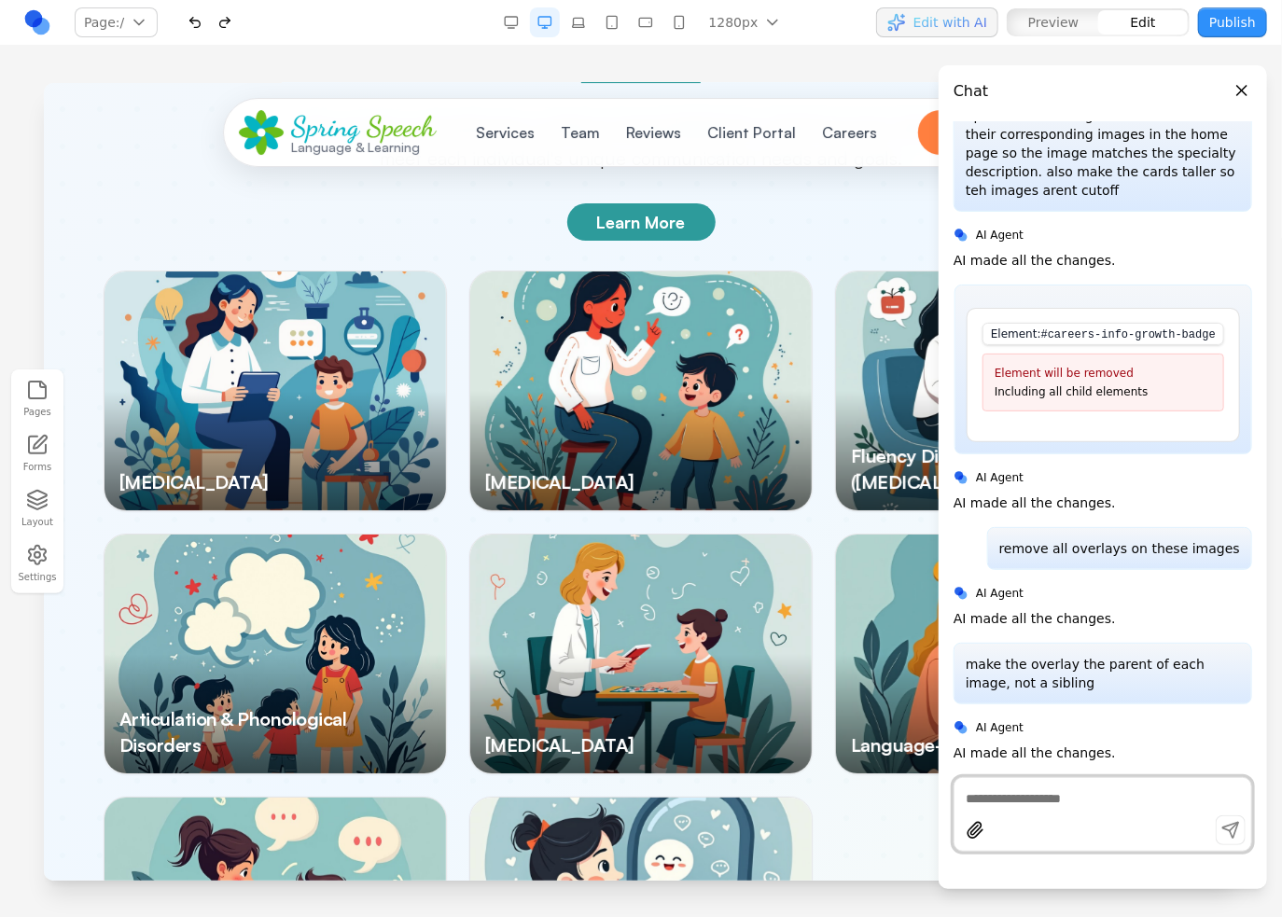
click at [1056, 790] on textarea at bounding box center [1103, 798] width 274 height 19
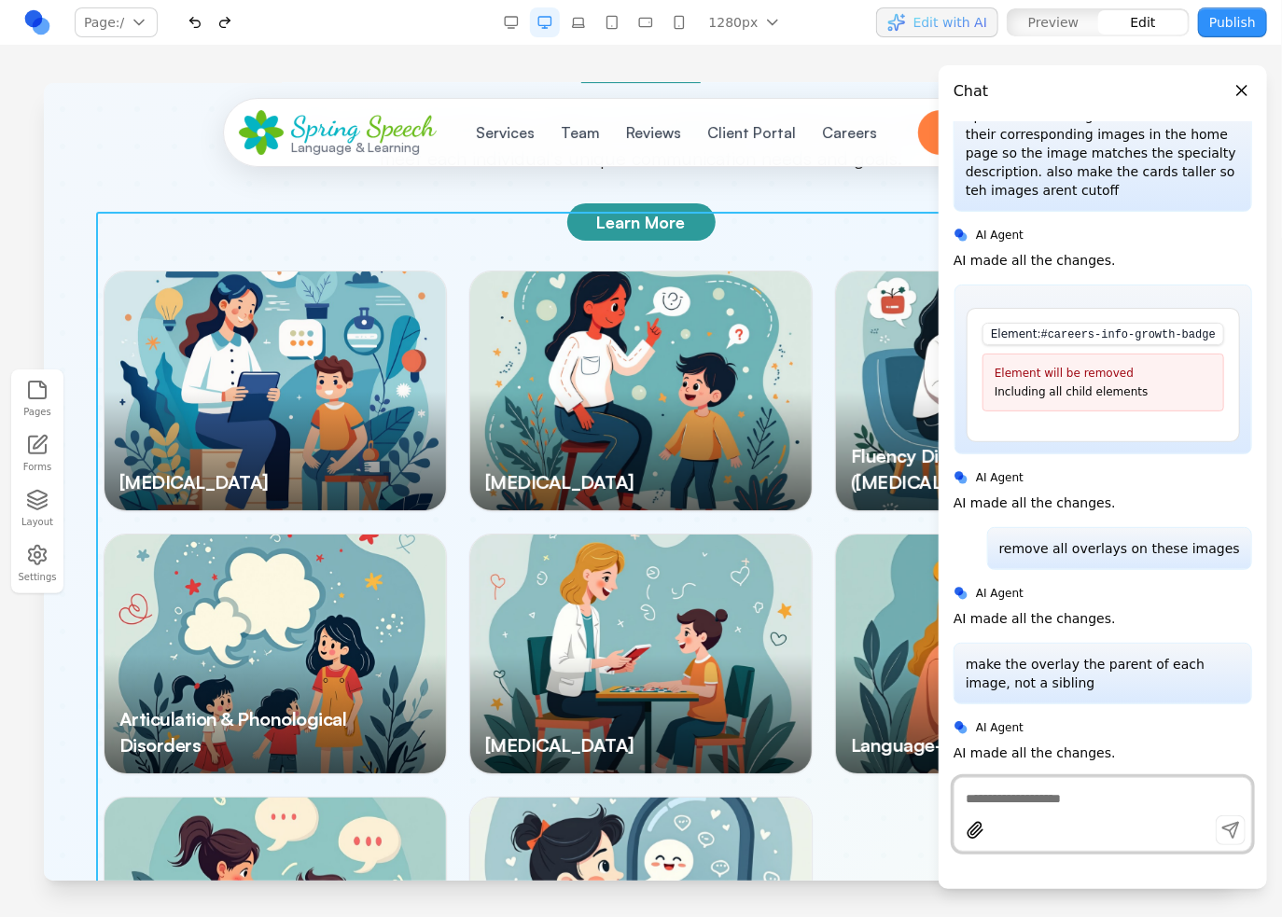
click at [821, 772] on div "[MEDICAL_DATA] [MEDICAL_DATA] Disorder Fluency Disorders ([MEDICAL_DATA]) Artic…" at bounding box center [640, 653] width 1075 height 767
click at [1019, 805] on textarea at bounding box center [1103, 798] width 274 height 19
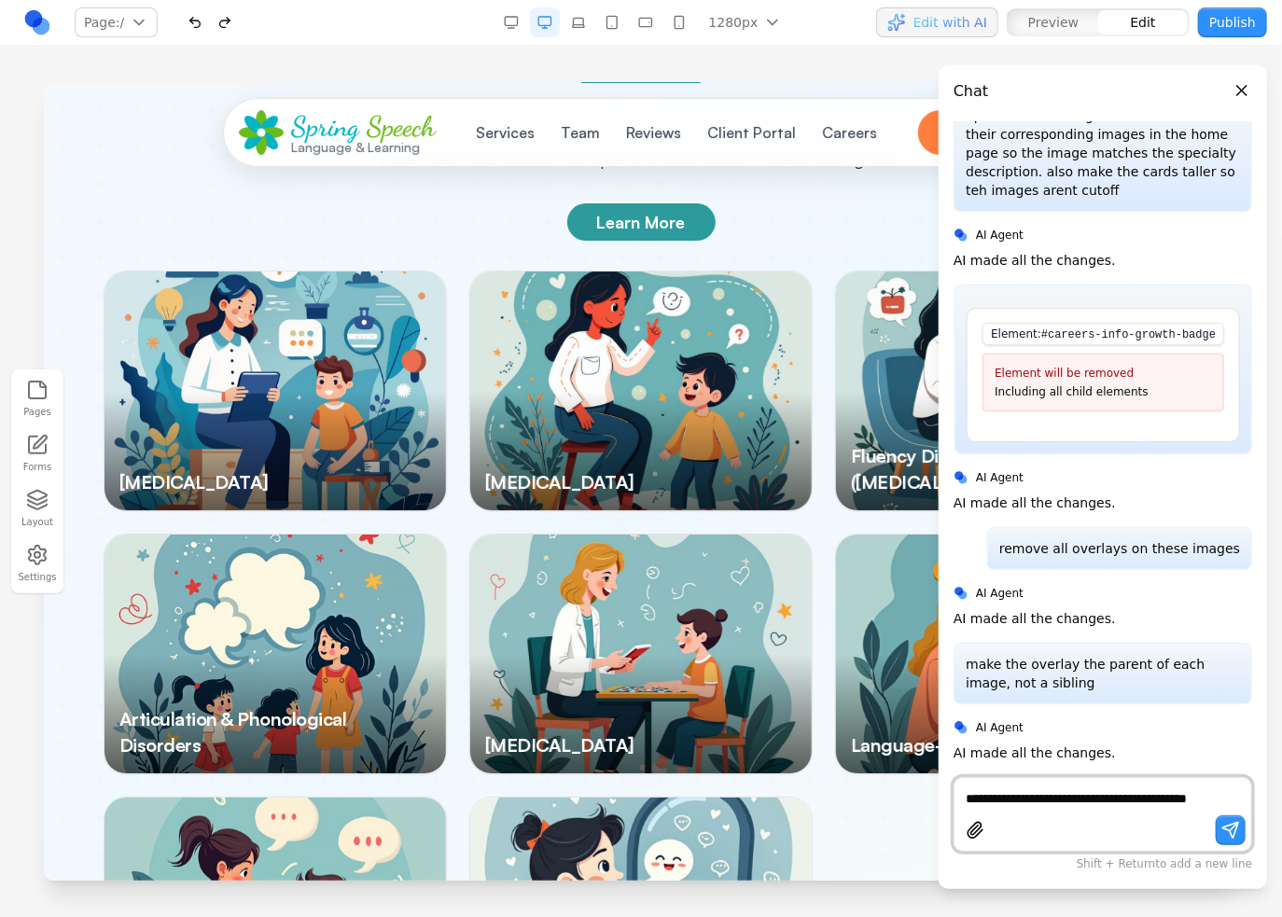
scroll to position [2548, 0]
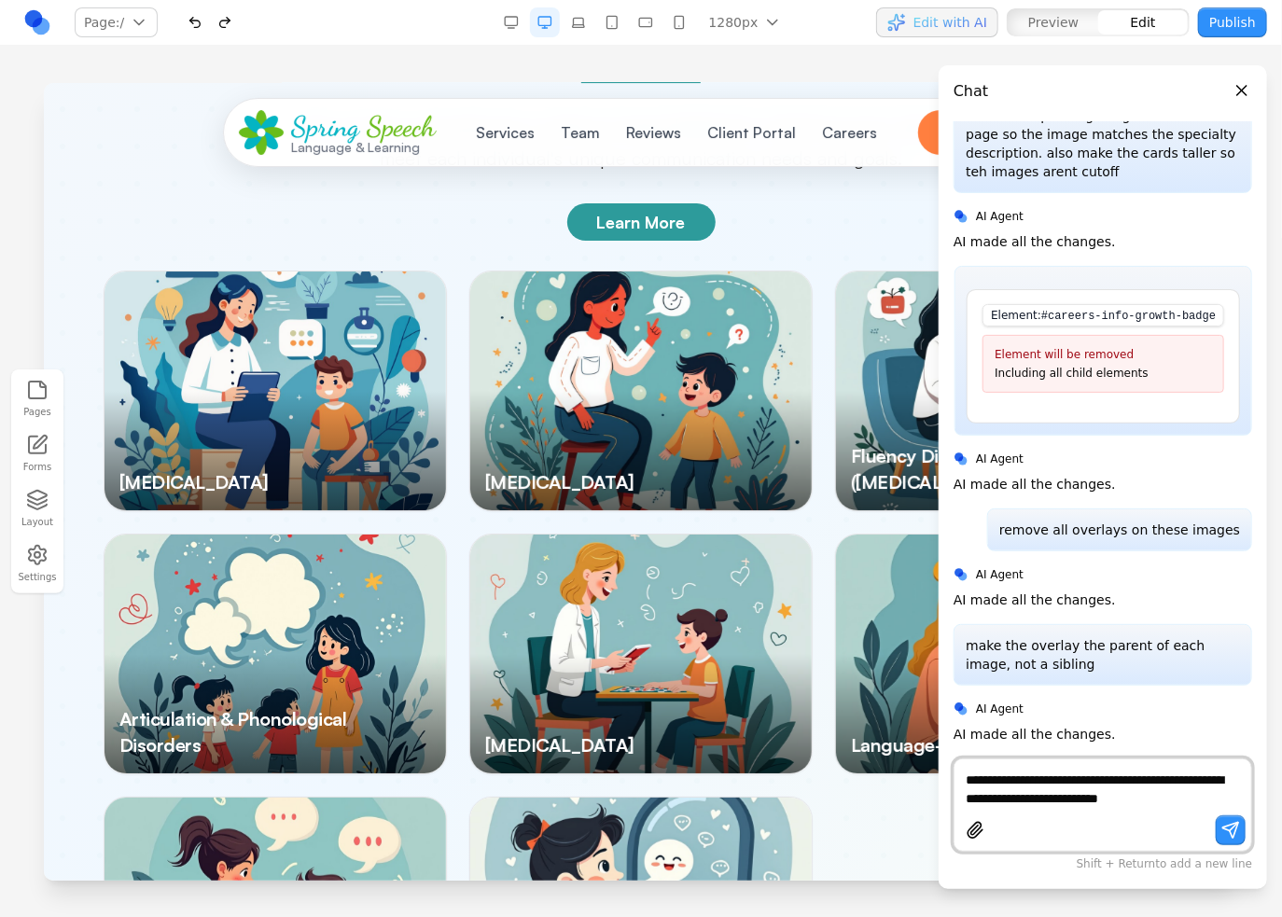
type textarea "**********"
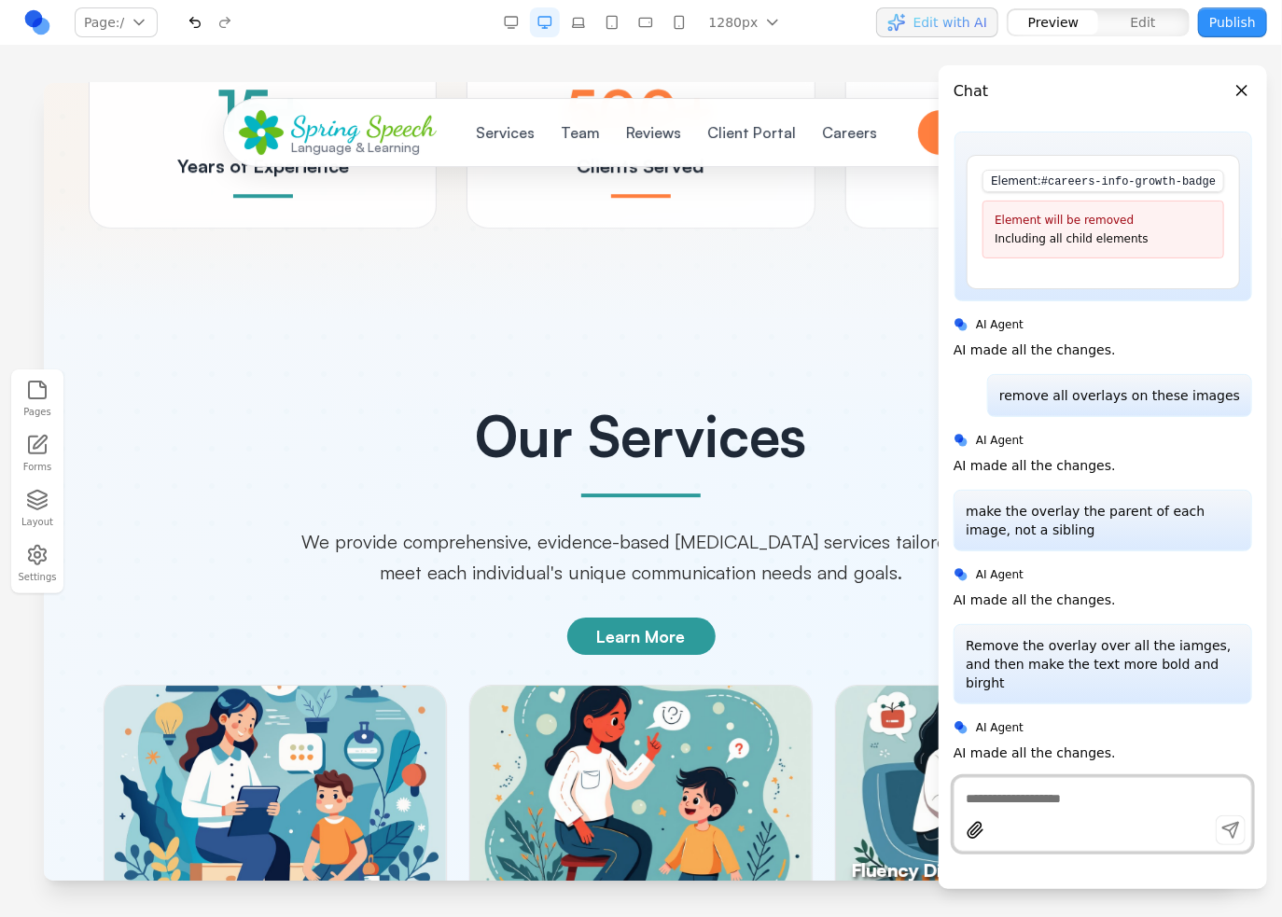
scroll to position [2705, 0]
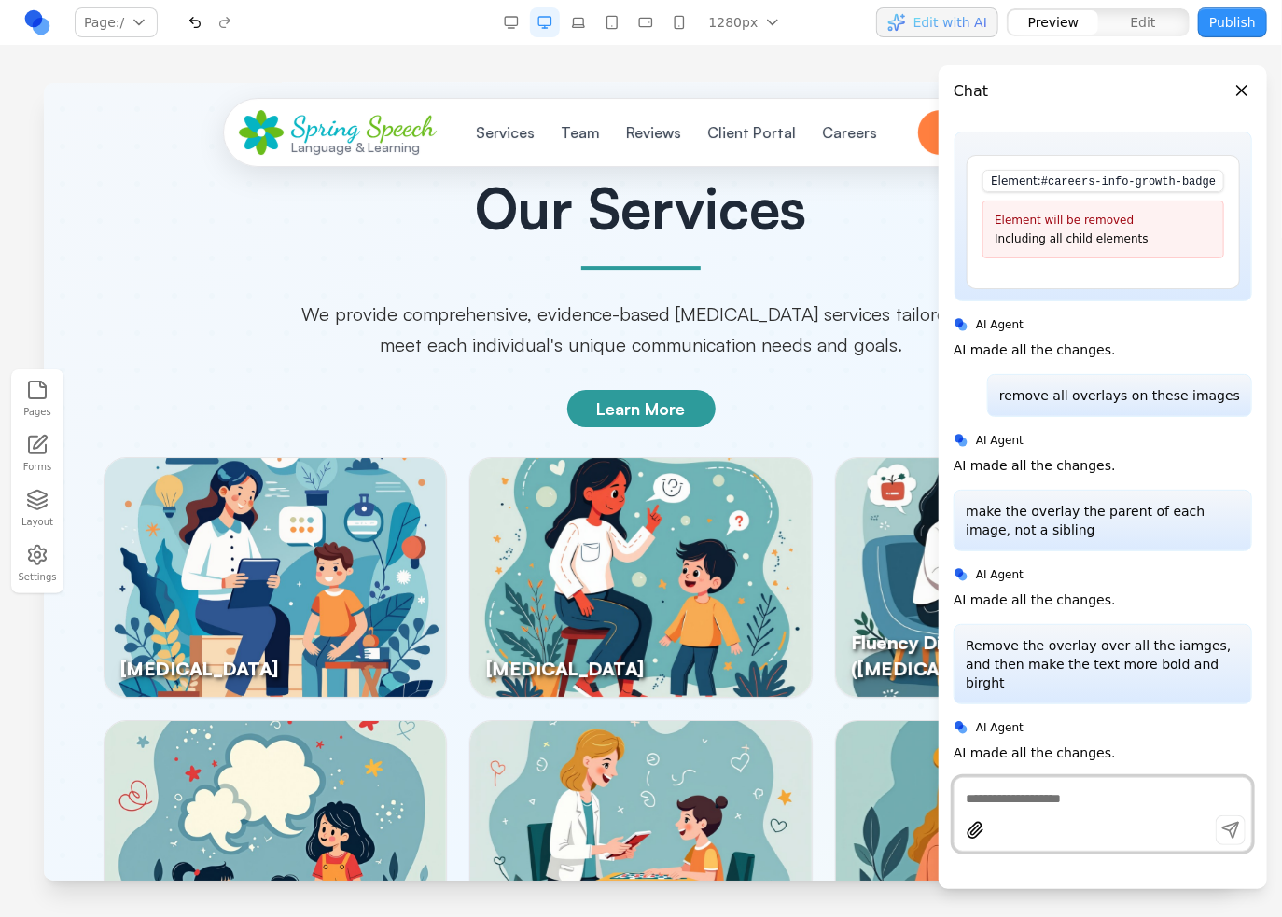
click at [668, 526] on img at bounding box center [639, 576] width 341 height 239
click at [345, 553] on img at bounding box center [274, 576] width 341 height 239
click at [366, 472] on img at bounding box center [274, 576] width 341 height 239
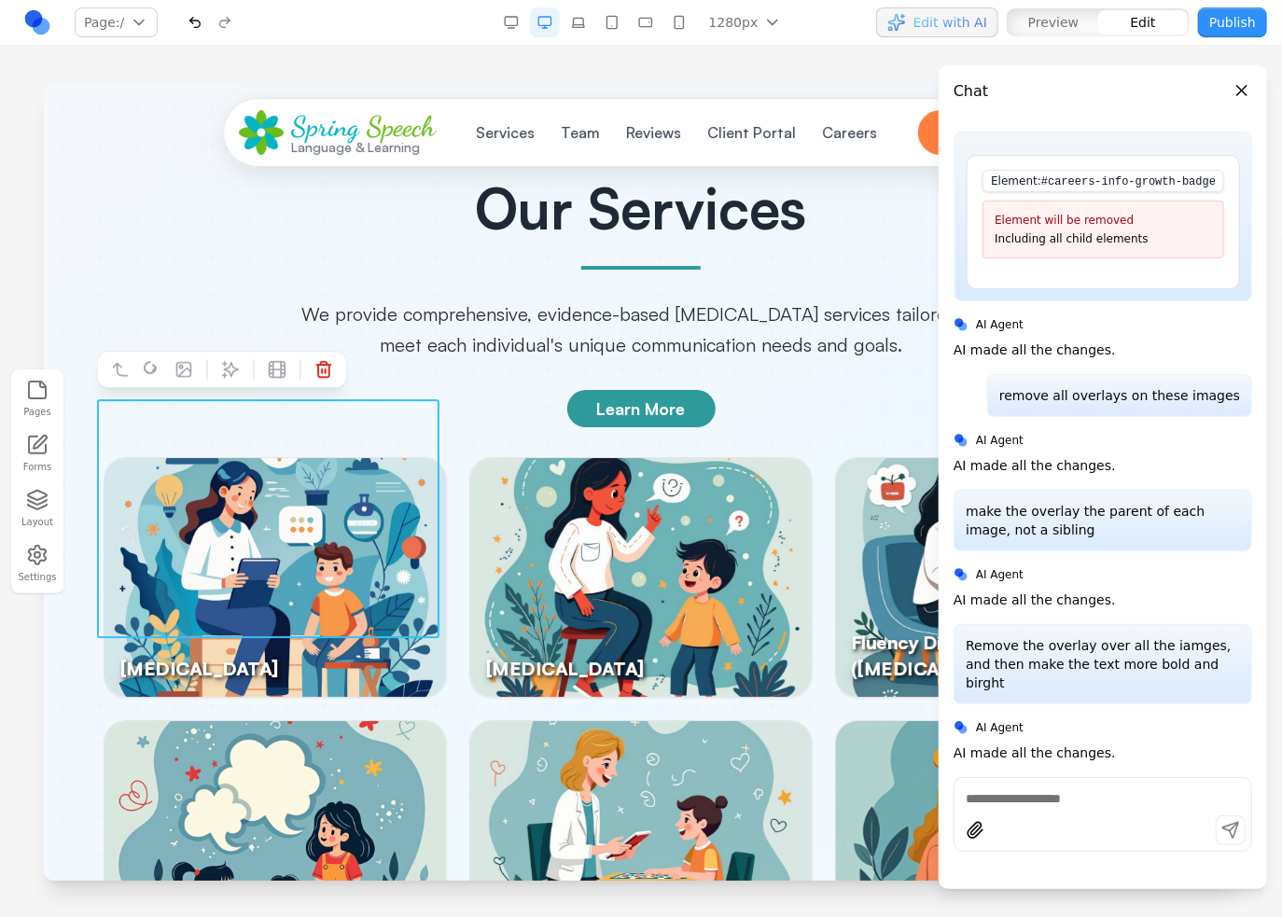
drag, startPoint x: 228, startPoint y: 665, endPoint x: 249, endPoint y: 645, distance: 29.7
click at [229, 720] on img at bounding box center [274, 839] width 341 height 239
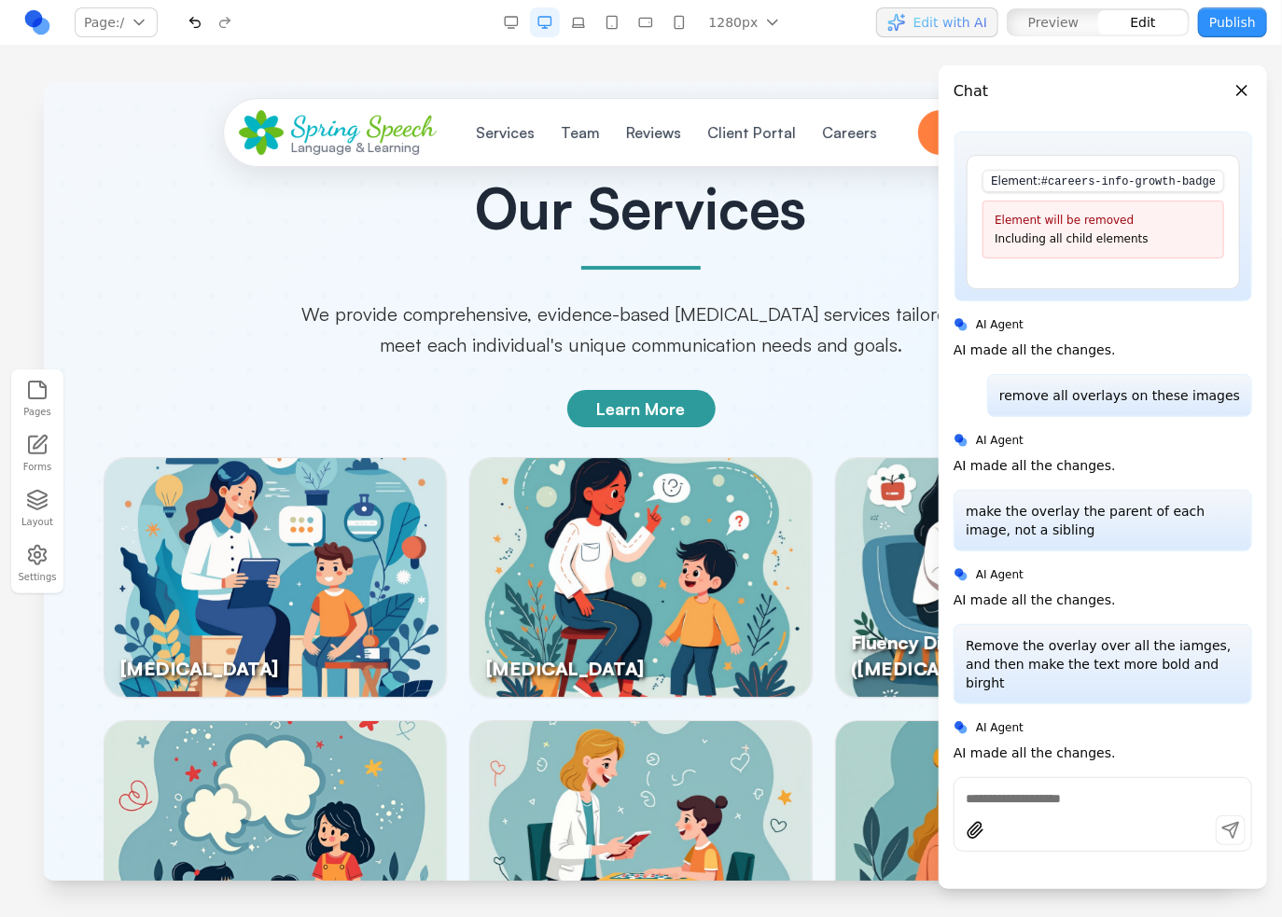
click at [305, 655] on h3 "[MEDICAL_DATA]" at bounding box center [274, 668] width 312 height 26
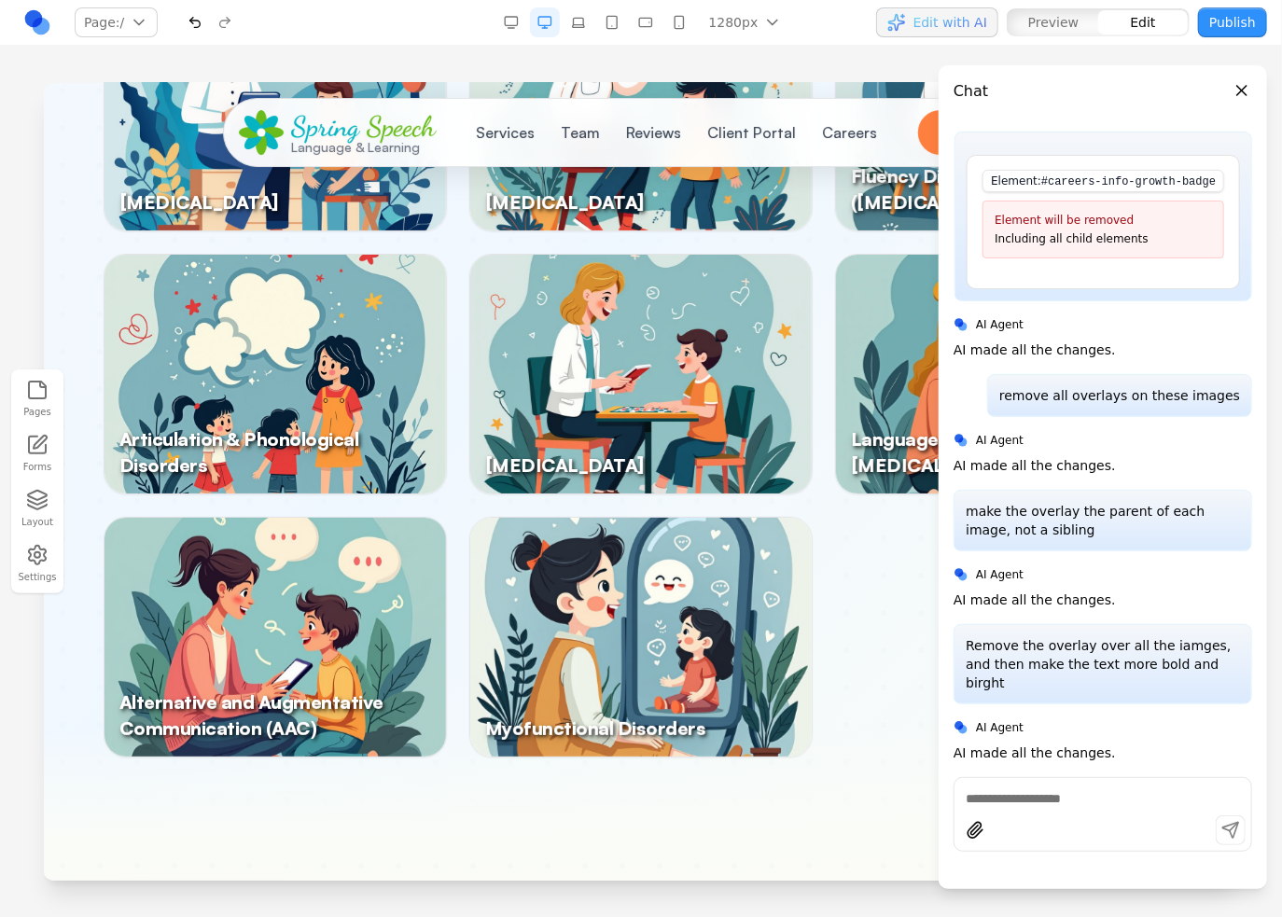
scroll to position [2733, 0]
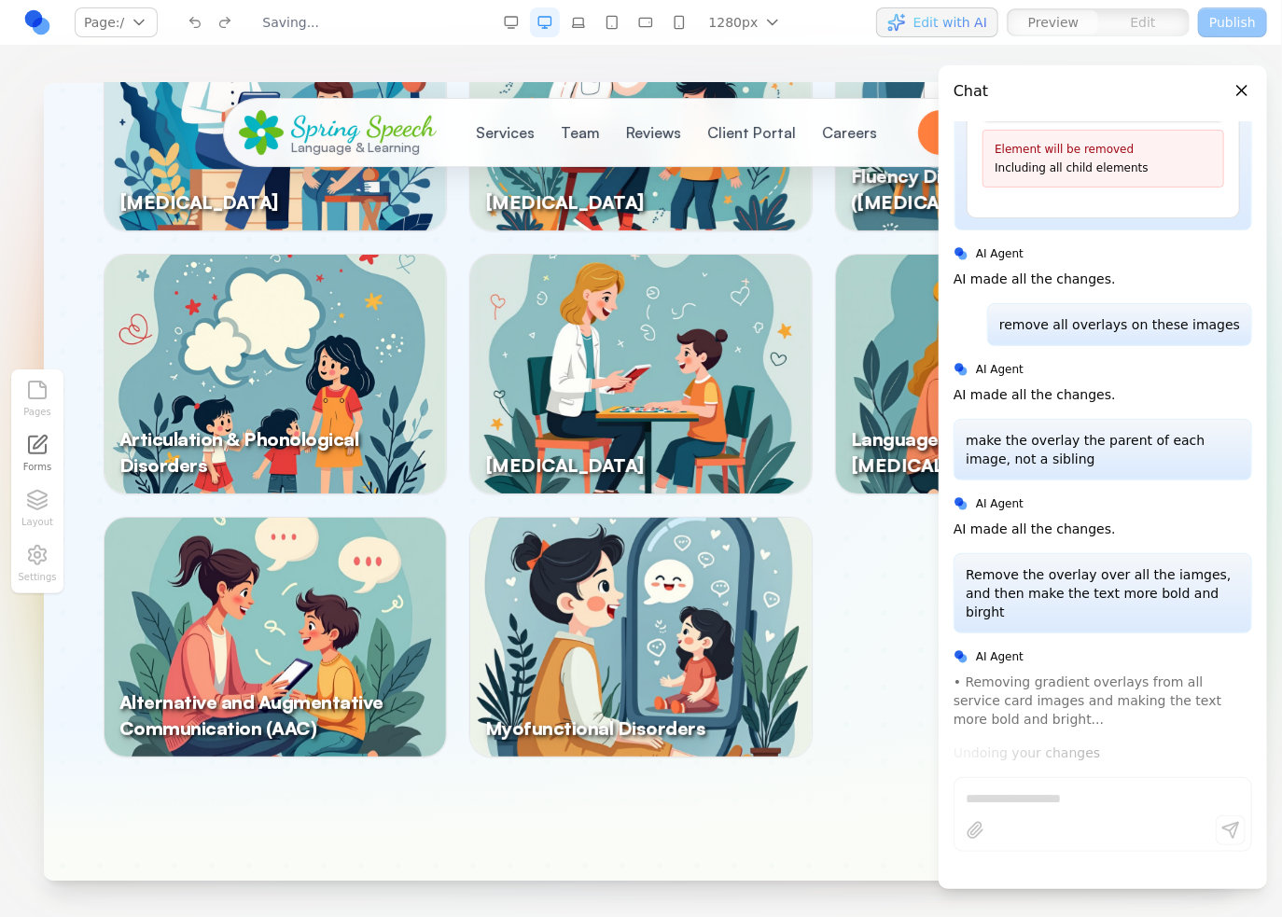
click at [819, 505] on div "[MEDICAL_DATA] [MEDICAL_DATA] Disorder Fluency Disorders ([MEDICAL_DATA]) Artic…" at bounding box center [640, 373] width 1075 height 767
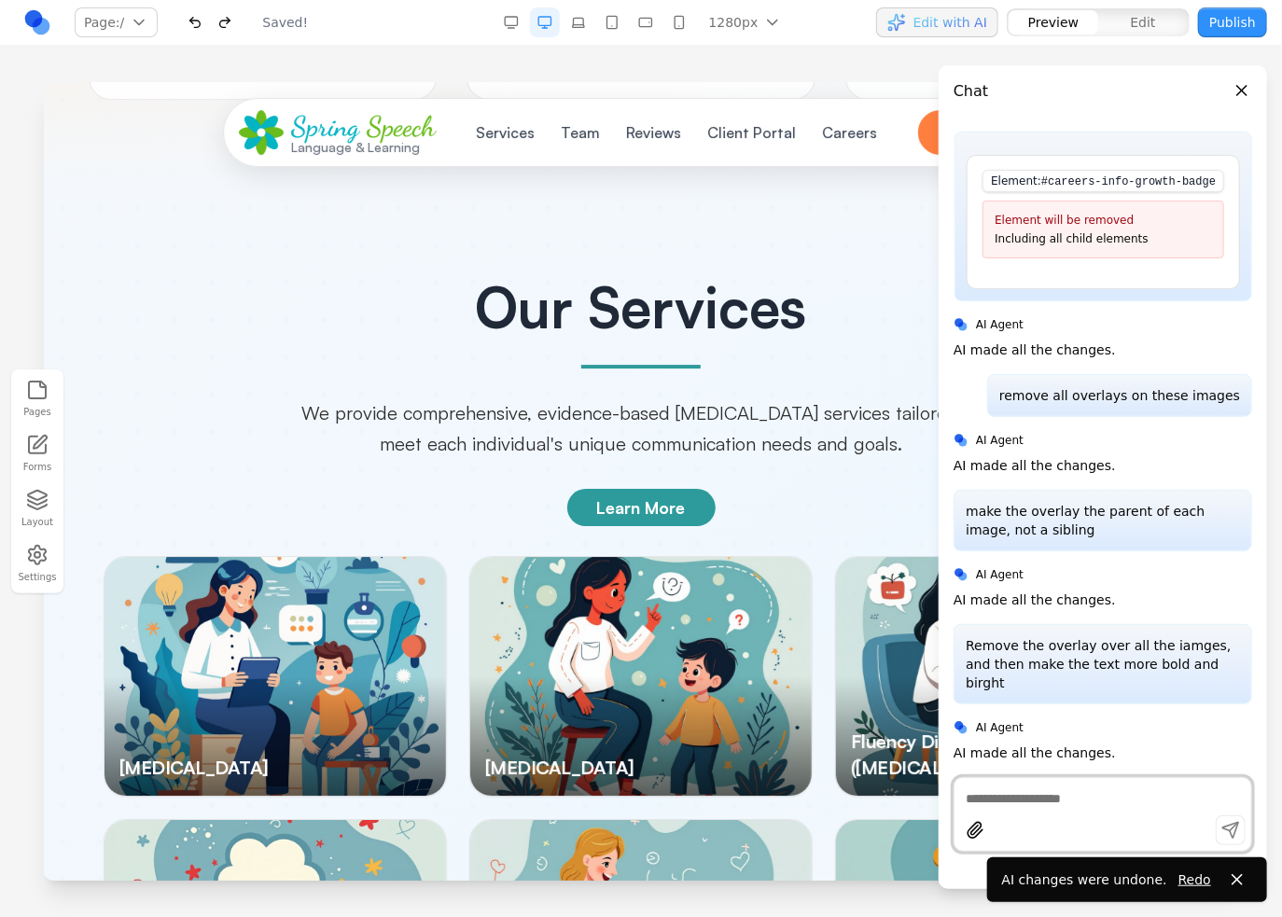
scroll to position [2799, 0]
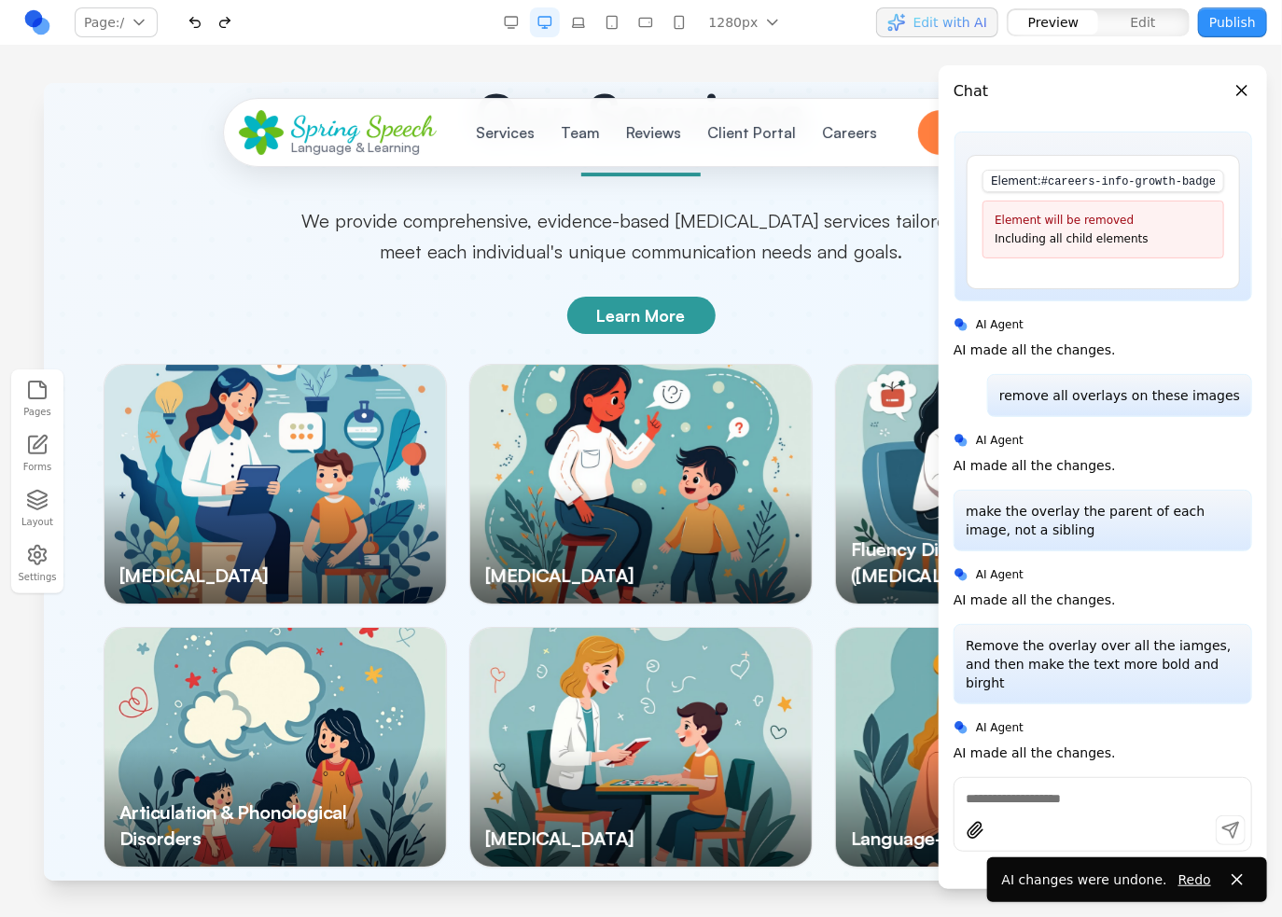
click at [612, 446] on div at bounding box center [639, 483] width 341 height 239
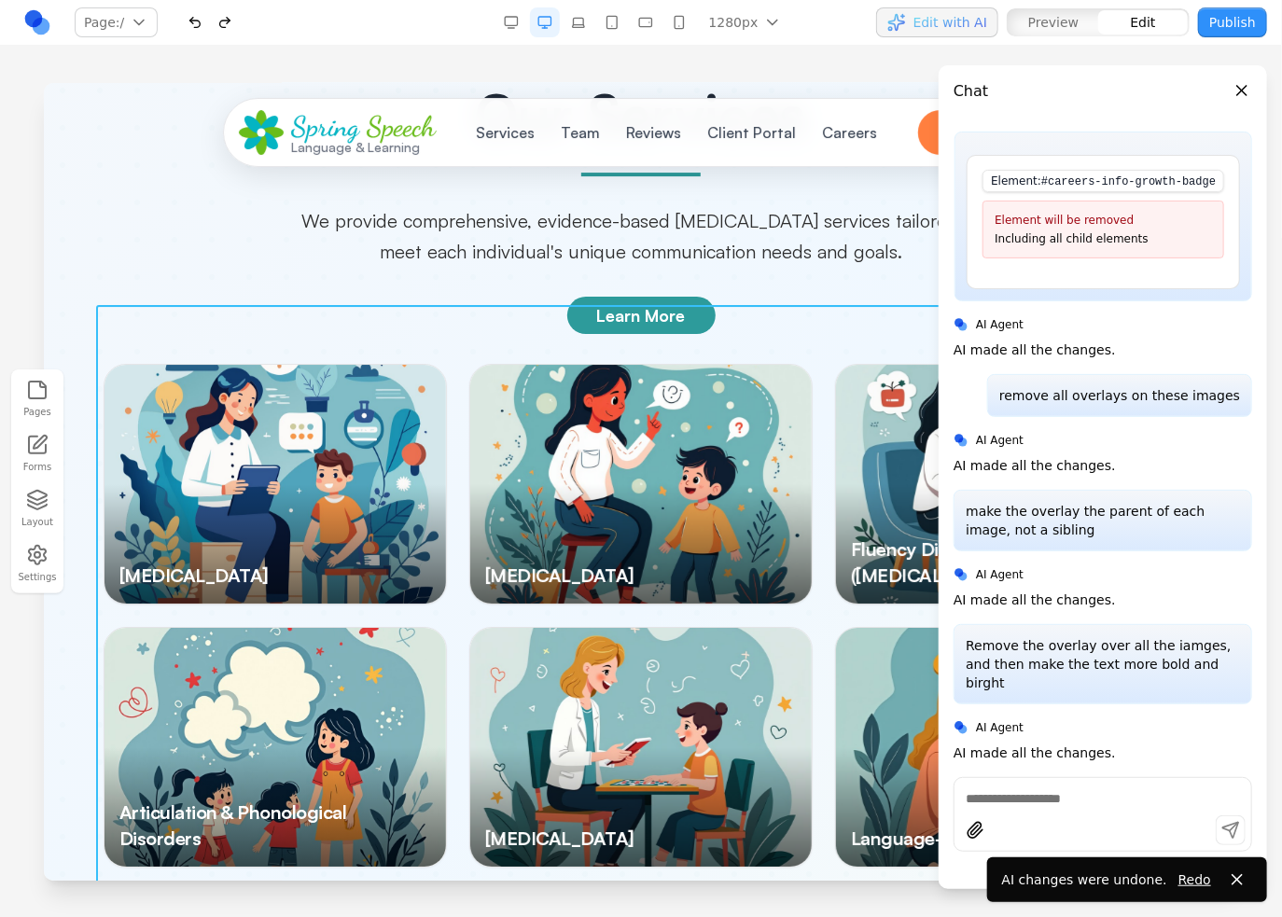
click at [450, 377] on div "[MEDICAL_DATA] [MEDICAL_DATA] Disorder Fluency Disorders ([MEDICAL_DATA]) Artic…" at bounding box center [640, 746] width 1075 height 767
click at [297, 364] on div at bounding box center [274, 483] width 341 height 239
click at [591, 270] on icon at bounding box center [586, 274] width 19 height 19
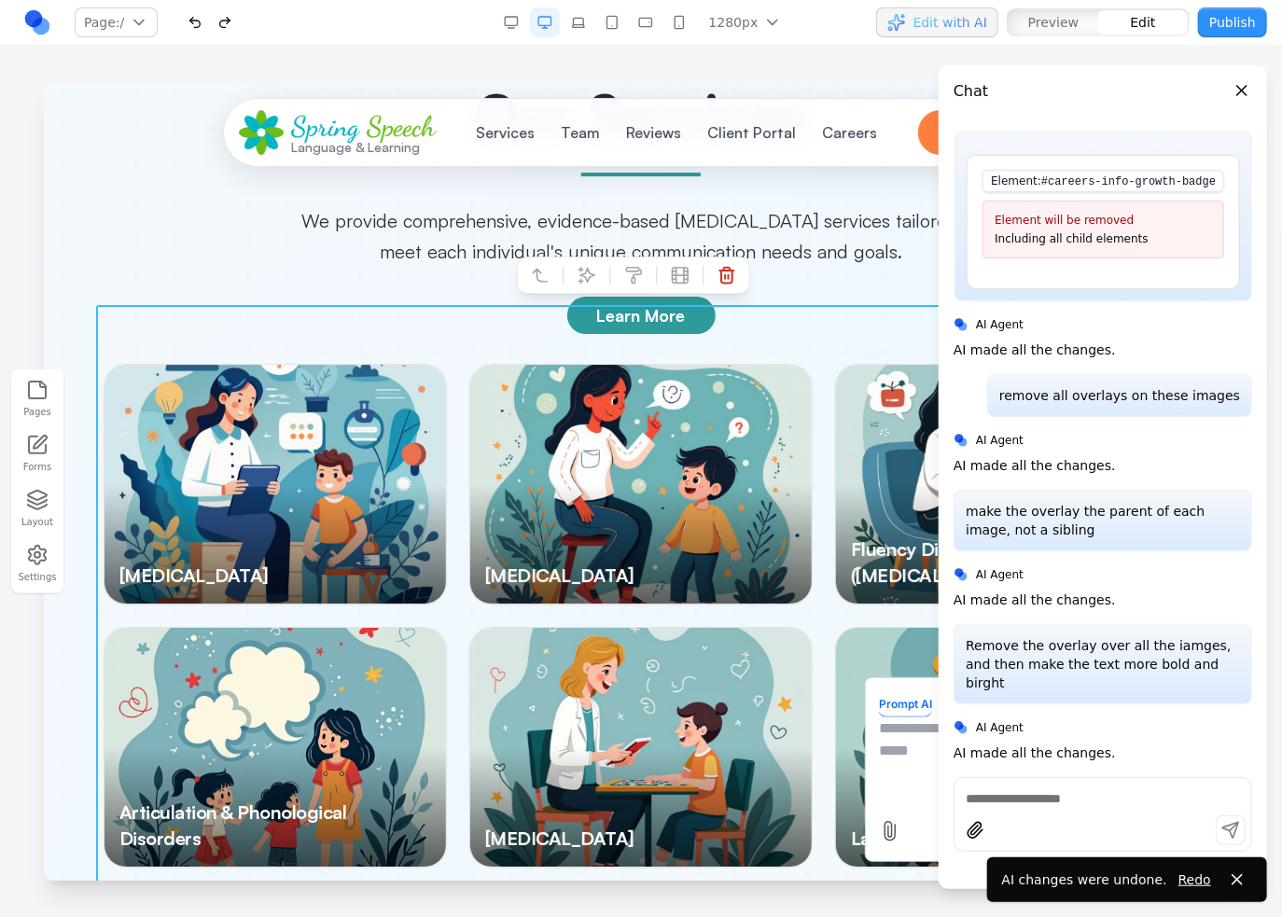
click at [878, 717] on textarea at bounding box center [1027, 762] width 299 height 93
type textarea "**********"
click at [1239, 88] on button "Close panel" at bounding box center [1241, 90] width 21 height 21
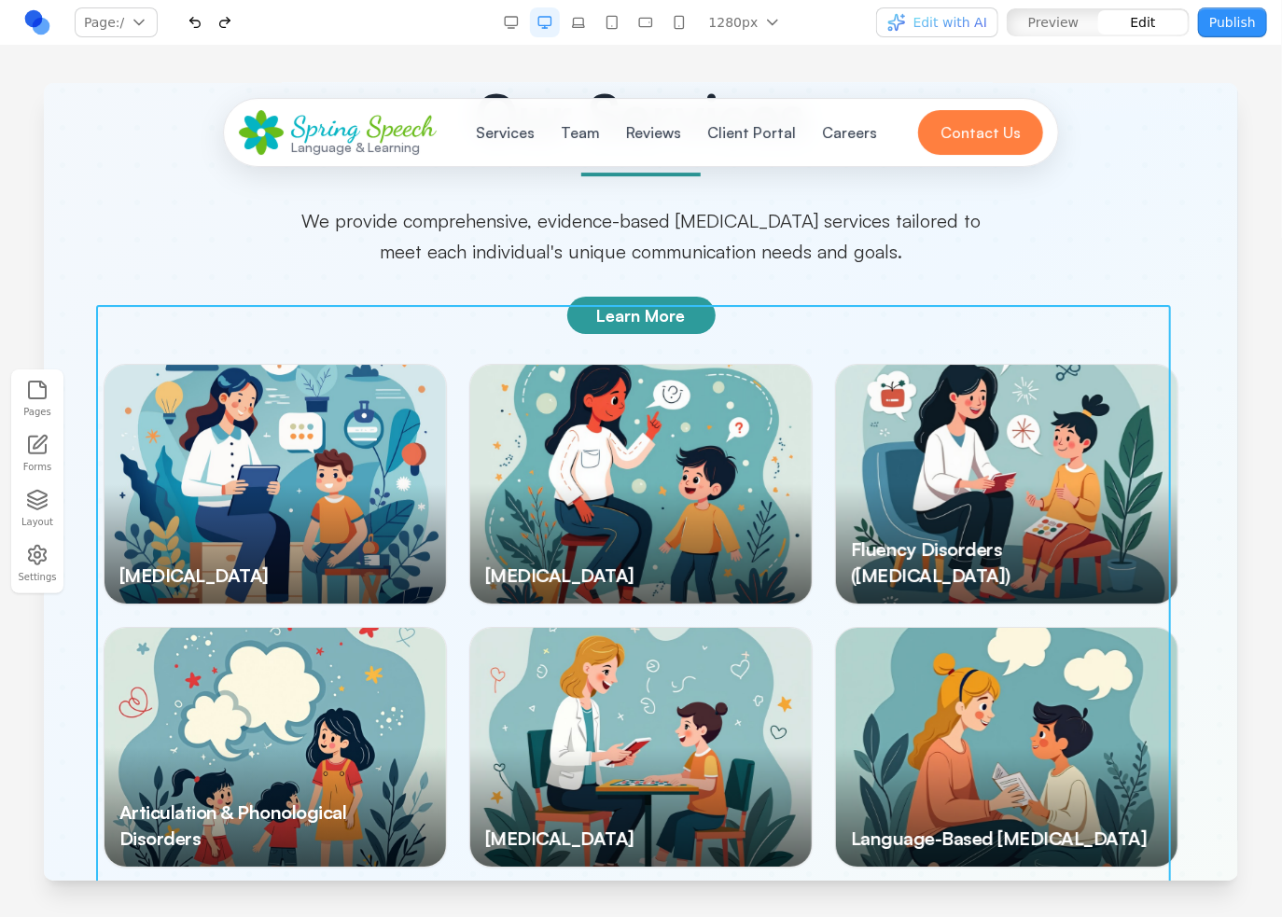
click at [441, 363] on div "[MEDICAL_DATA] [MEDICAL_DATA] Disorder Fluency Disorders ([MEDICAL_DATA]) Artic…" at bounding box center [640, 746] width 1075 height 767
click at [586, 269] on icon at bounding box center [586, 275] width 16 height 16
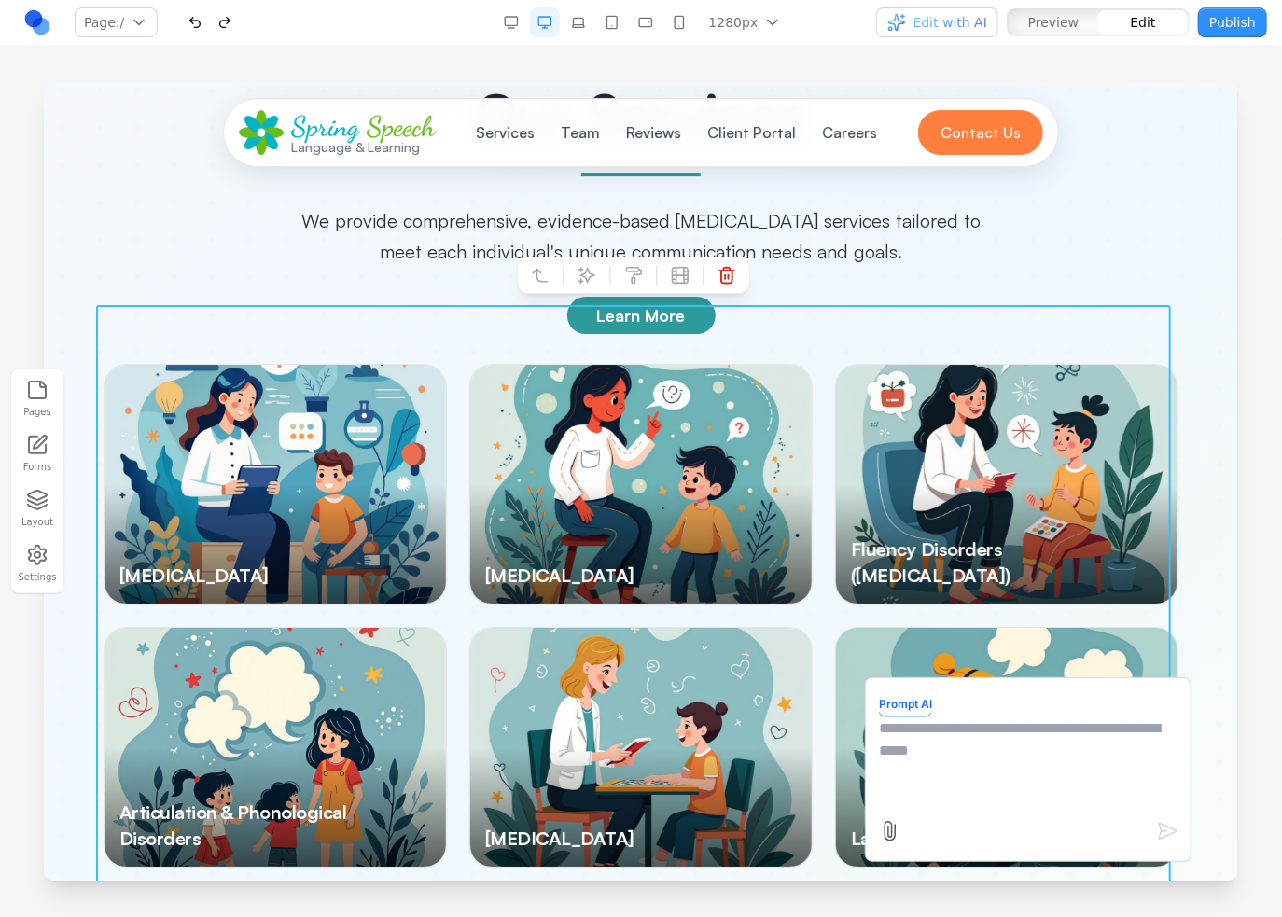
click at [1007, 781] on textarea at bounding box center [1027, 762] width 299 height 93
type textarea "**********"
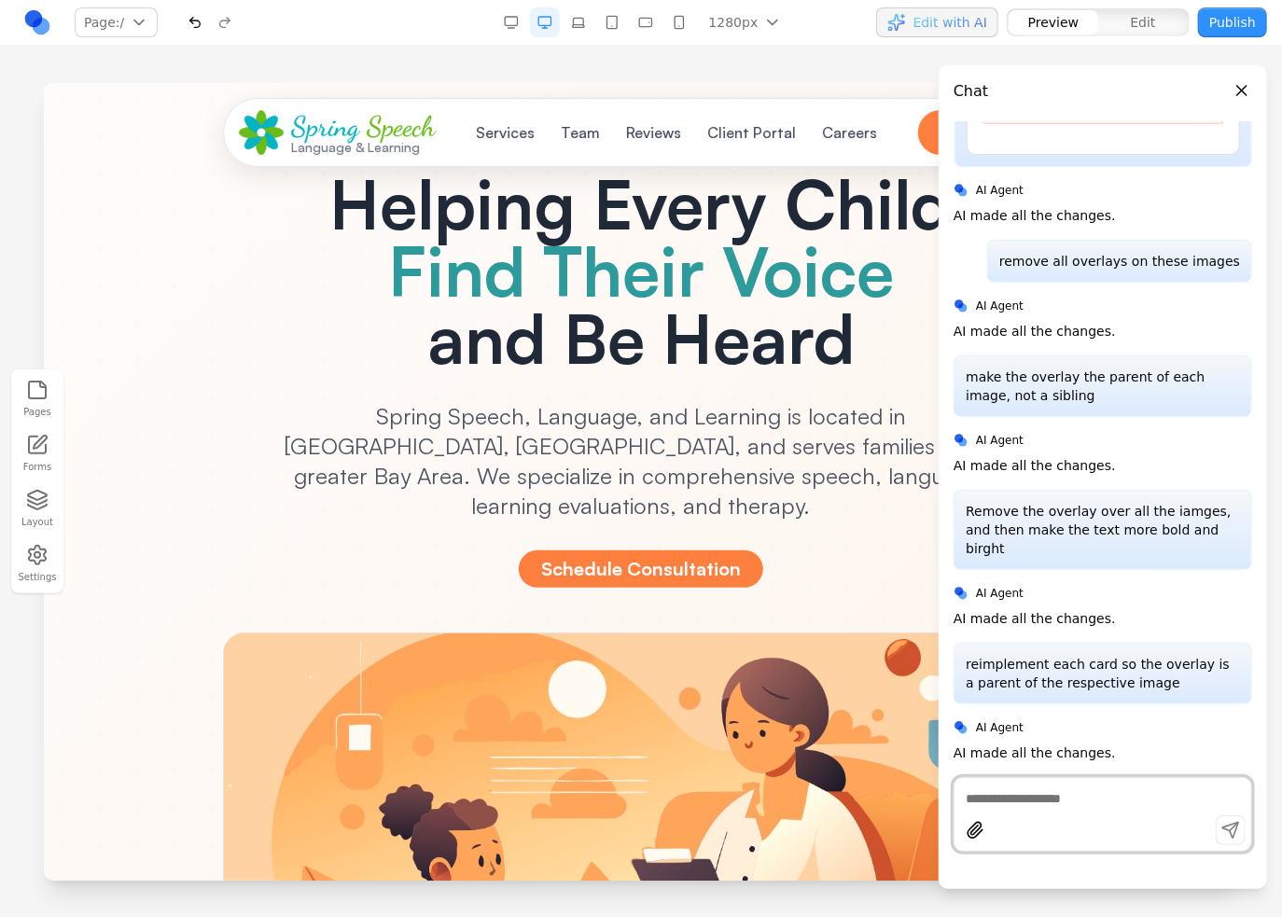
scroll to position [0, 0]
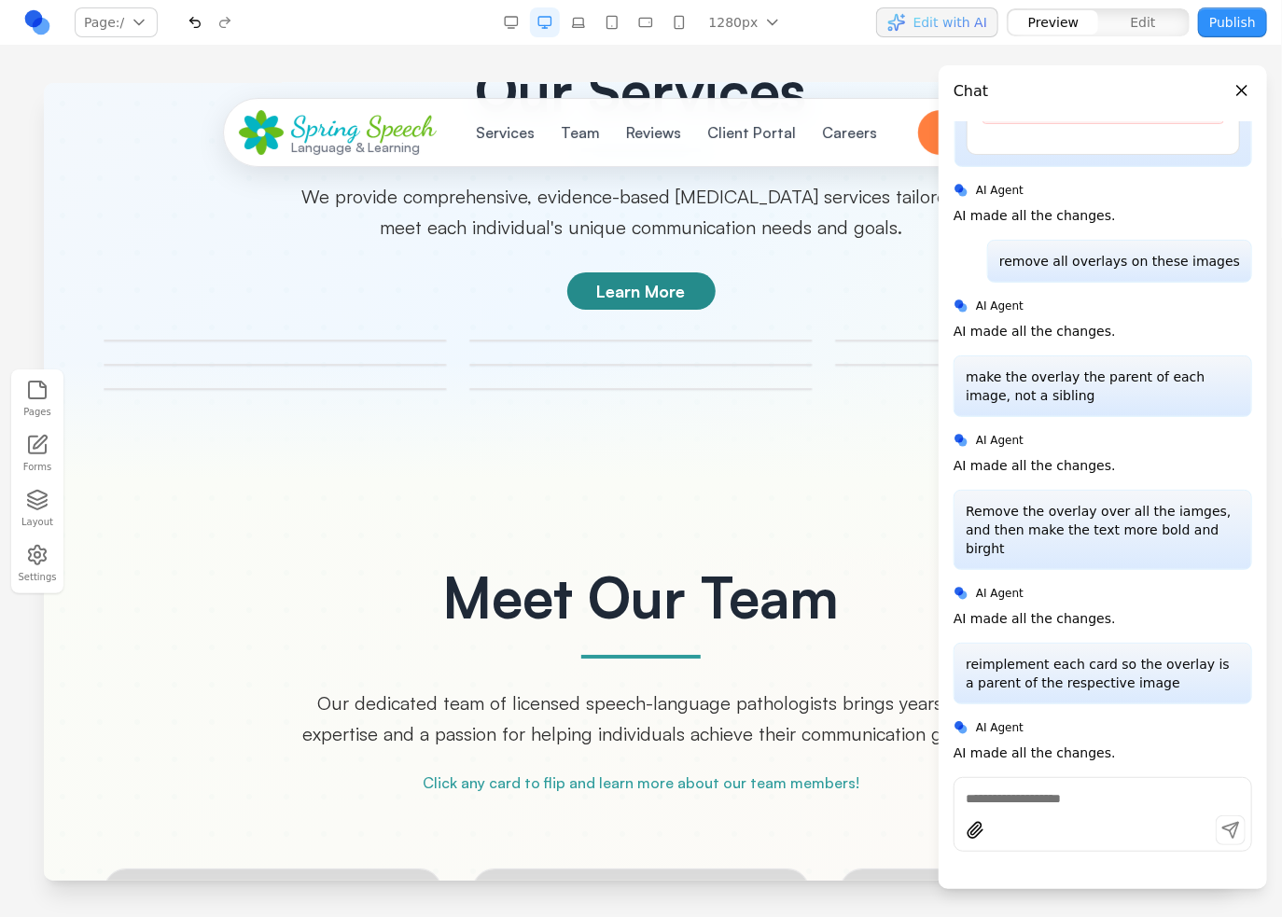
scroll to position [2657, 0]
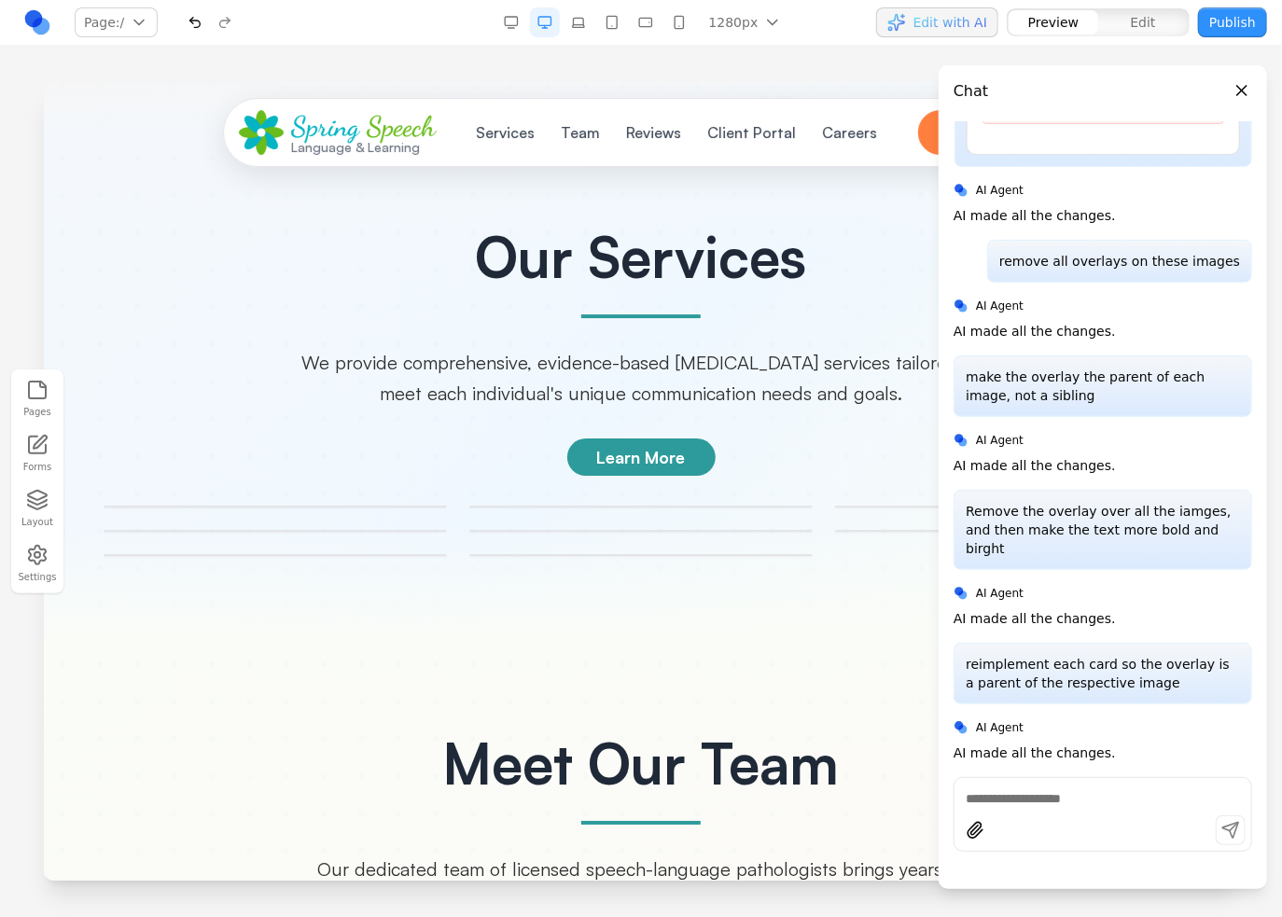
click at [639, 505] on div "[MEDICAL_DATA]" at bounding box center [639, 506] width 343 height 2
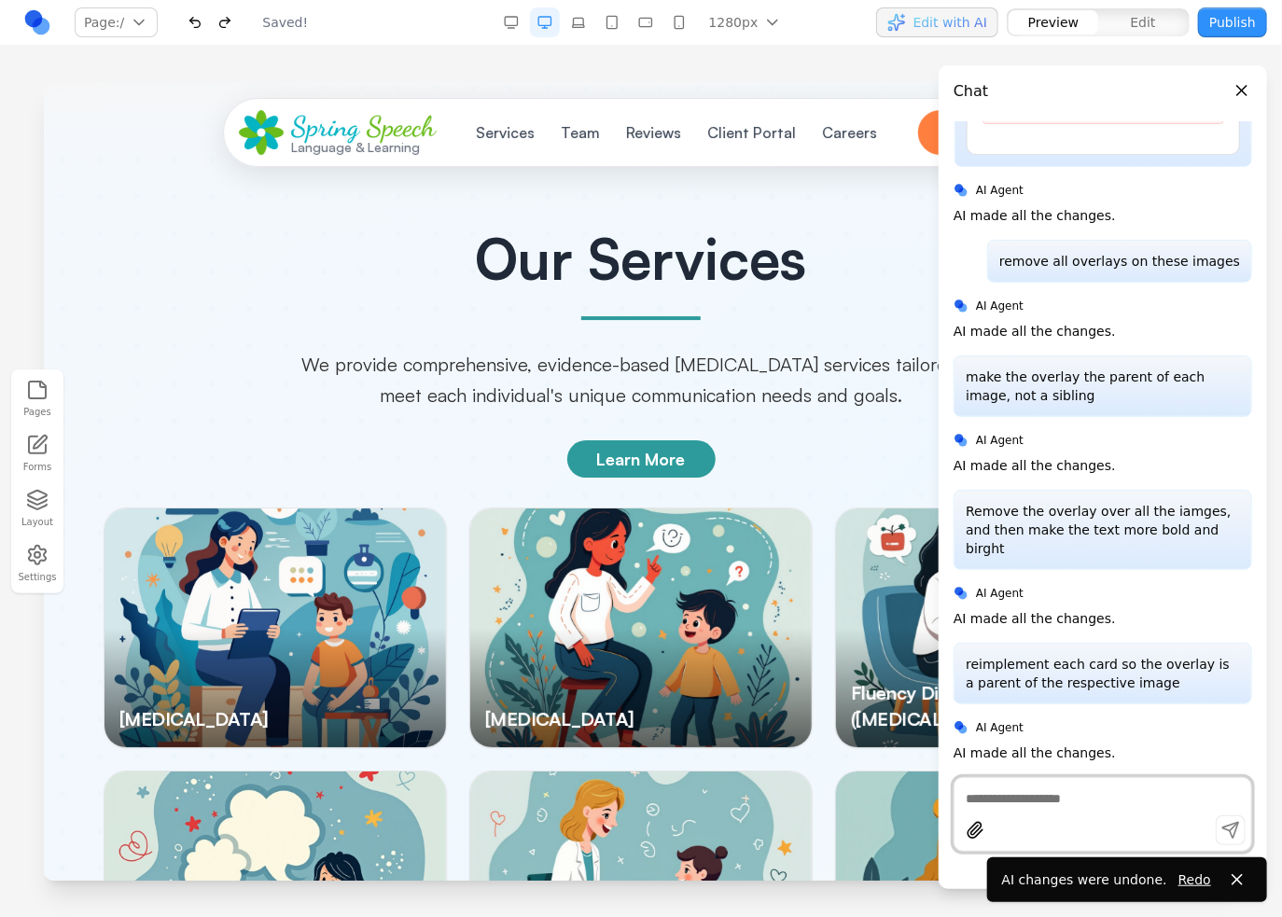
scroll to position [2799, 0]
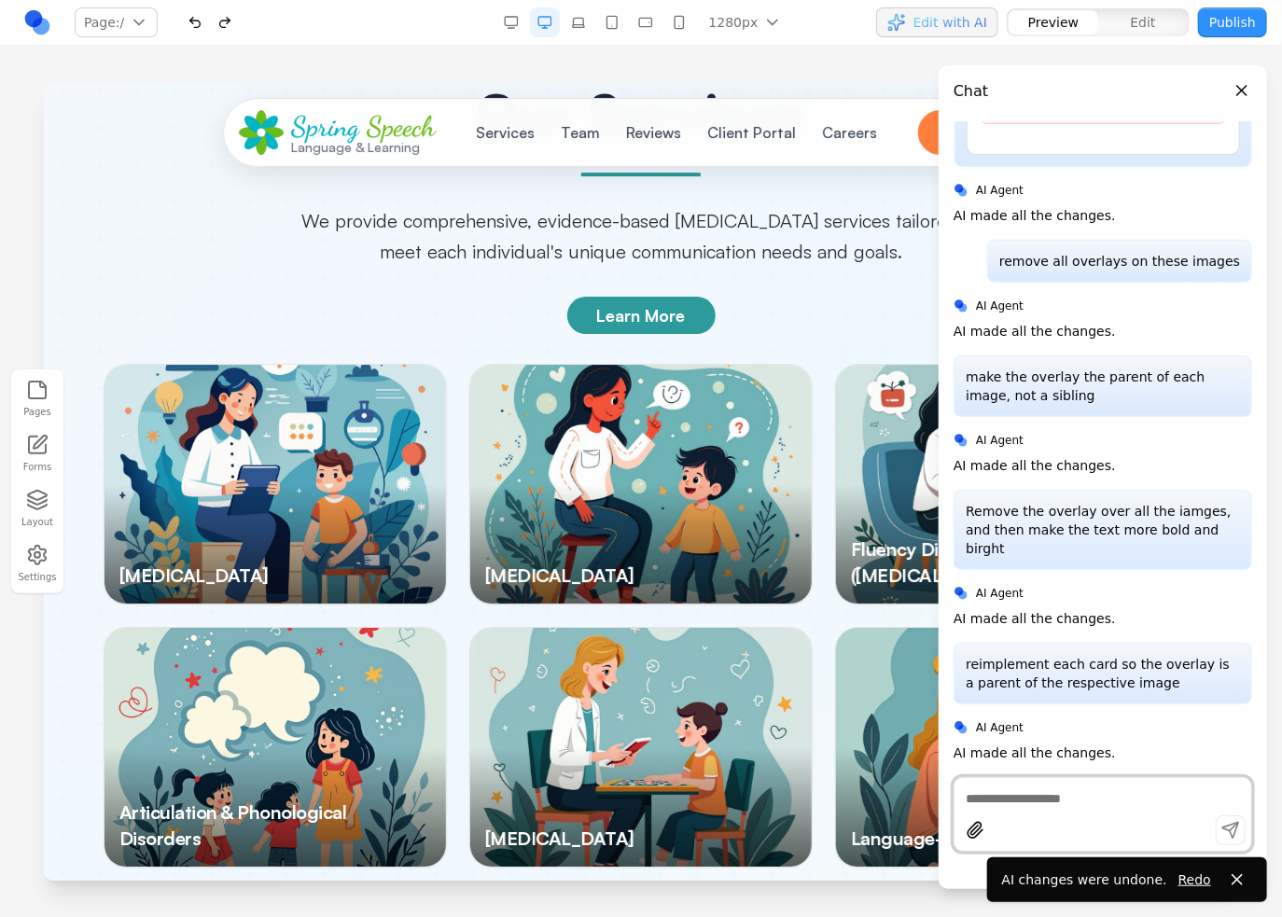
click at [651, 433] on div at bounding box center [639, 483] width 341 height 239
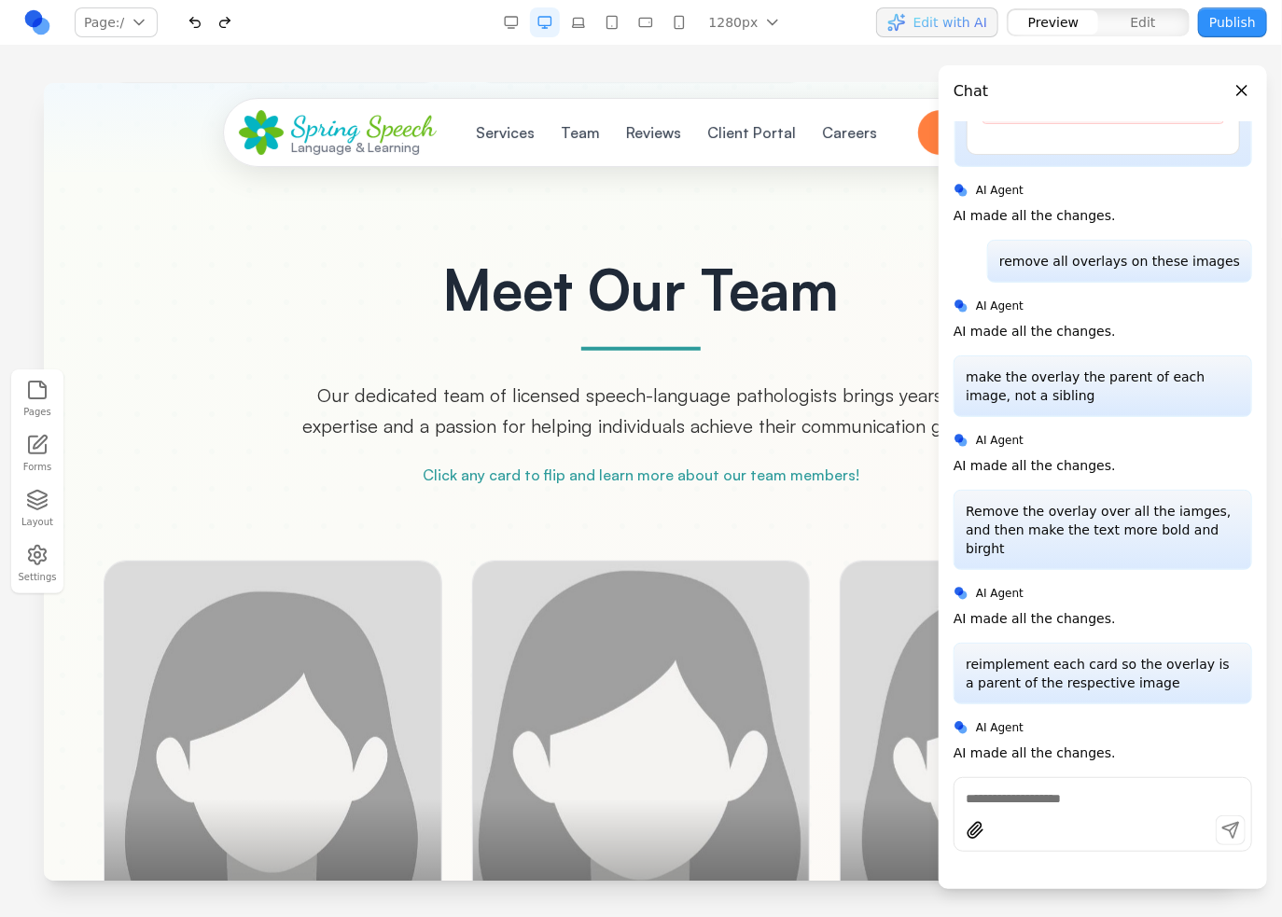
scroll to position [4105, 0]
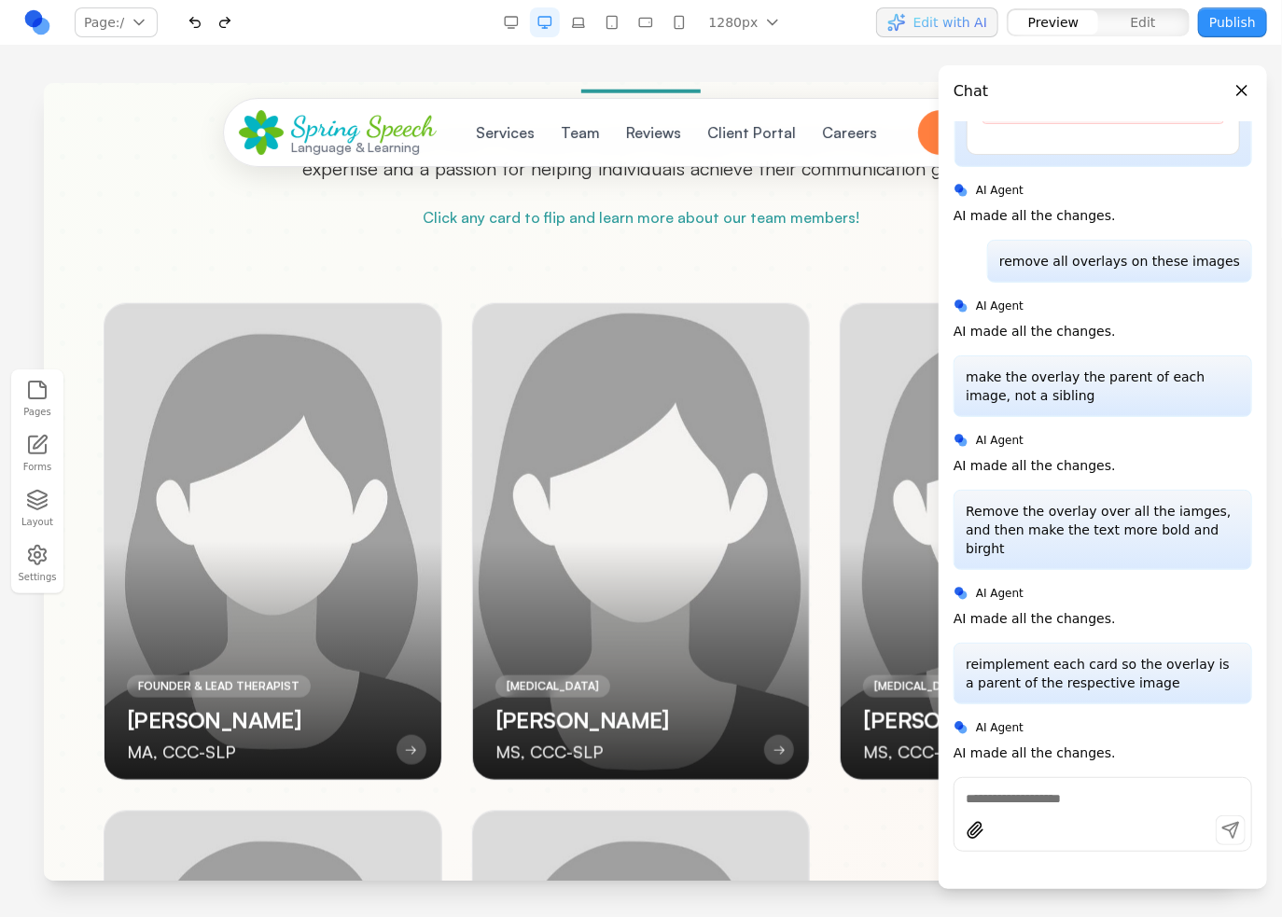
click at [621, 438] on div at bounding box center [640, 541] width 337 height 476
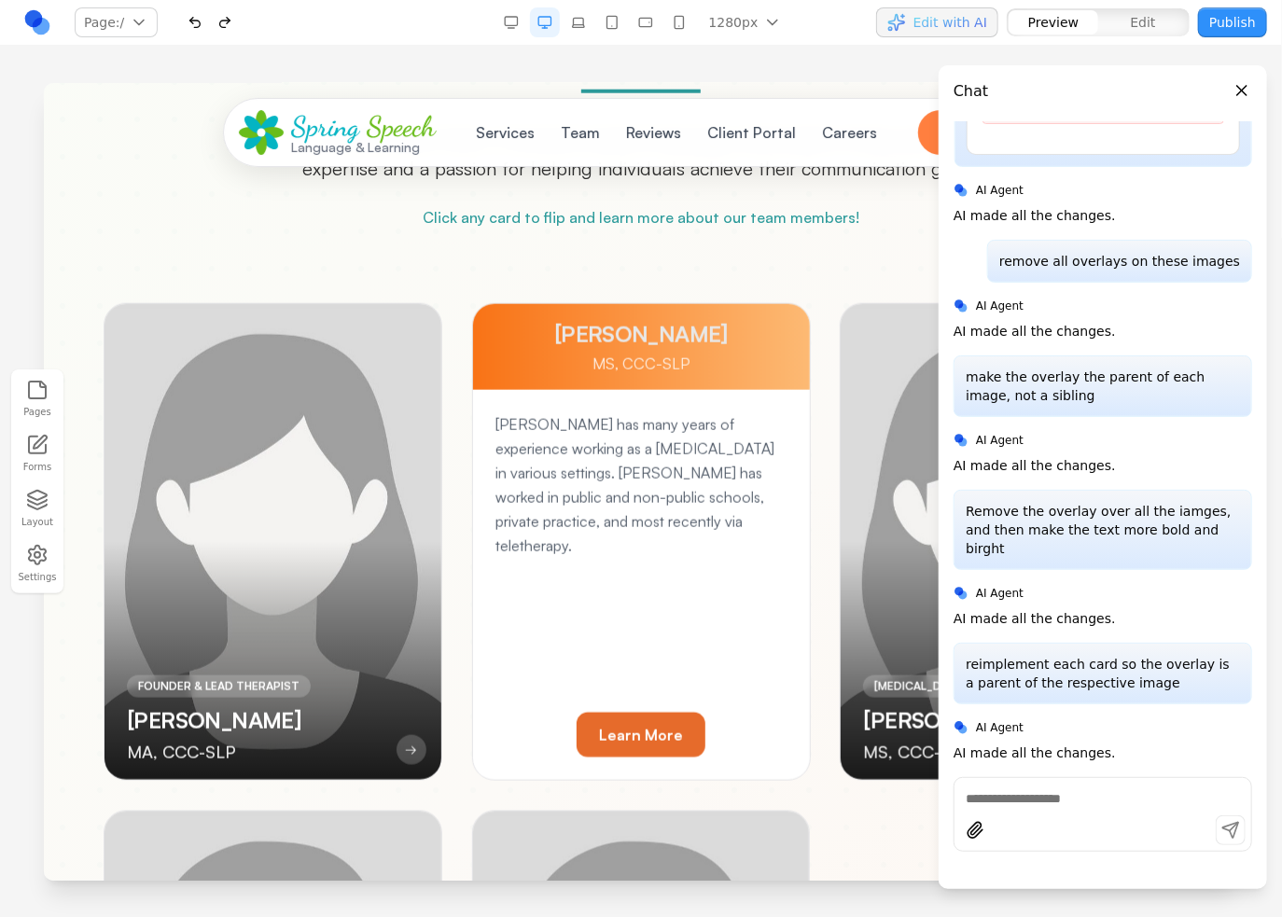
click at [739, 459] on p "[PERSON_NAME] has many years of experience working as a [MEDICAL_DATA] in vario…" at bounding box center [640, 484] width 292 height 146
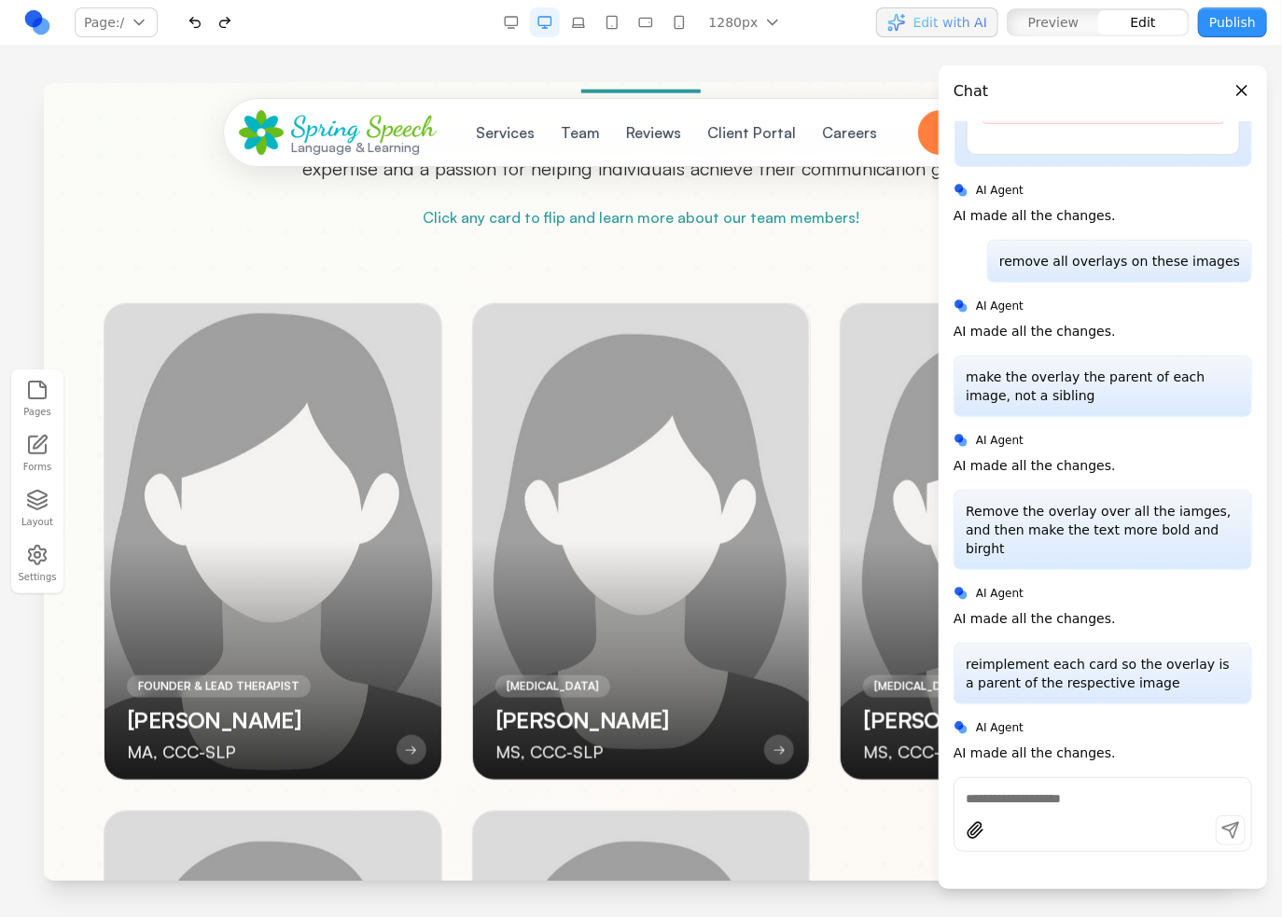
click at [318, 465] on div at bounding box center [272, 541] width 337 height 476
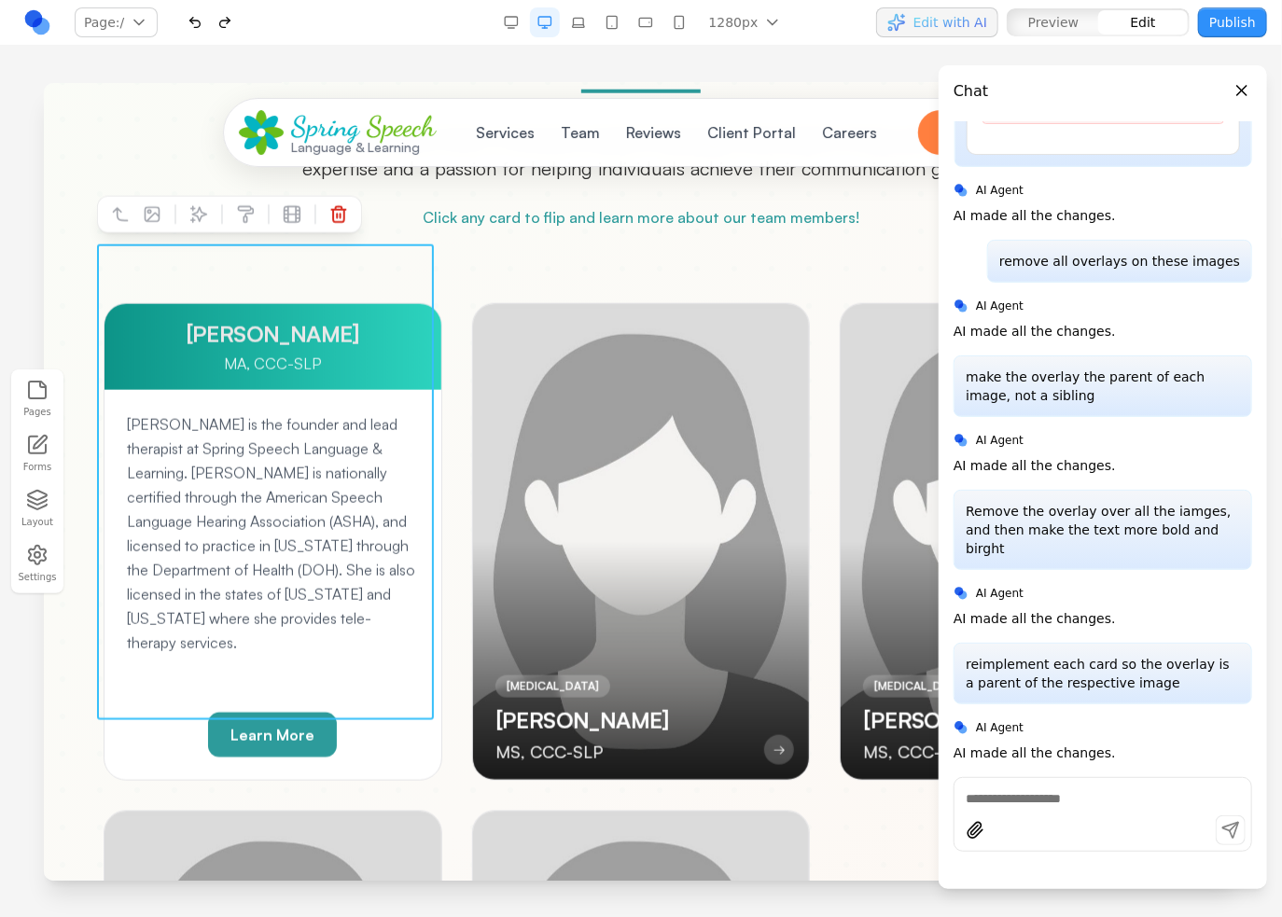
click at [223, 389] on div "[PERSON_NAME] is the founder and lead therapist at Spring Speech Language & Lea…" at bounding box center [272, 584] width 337 height 390
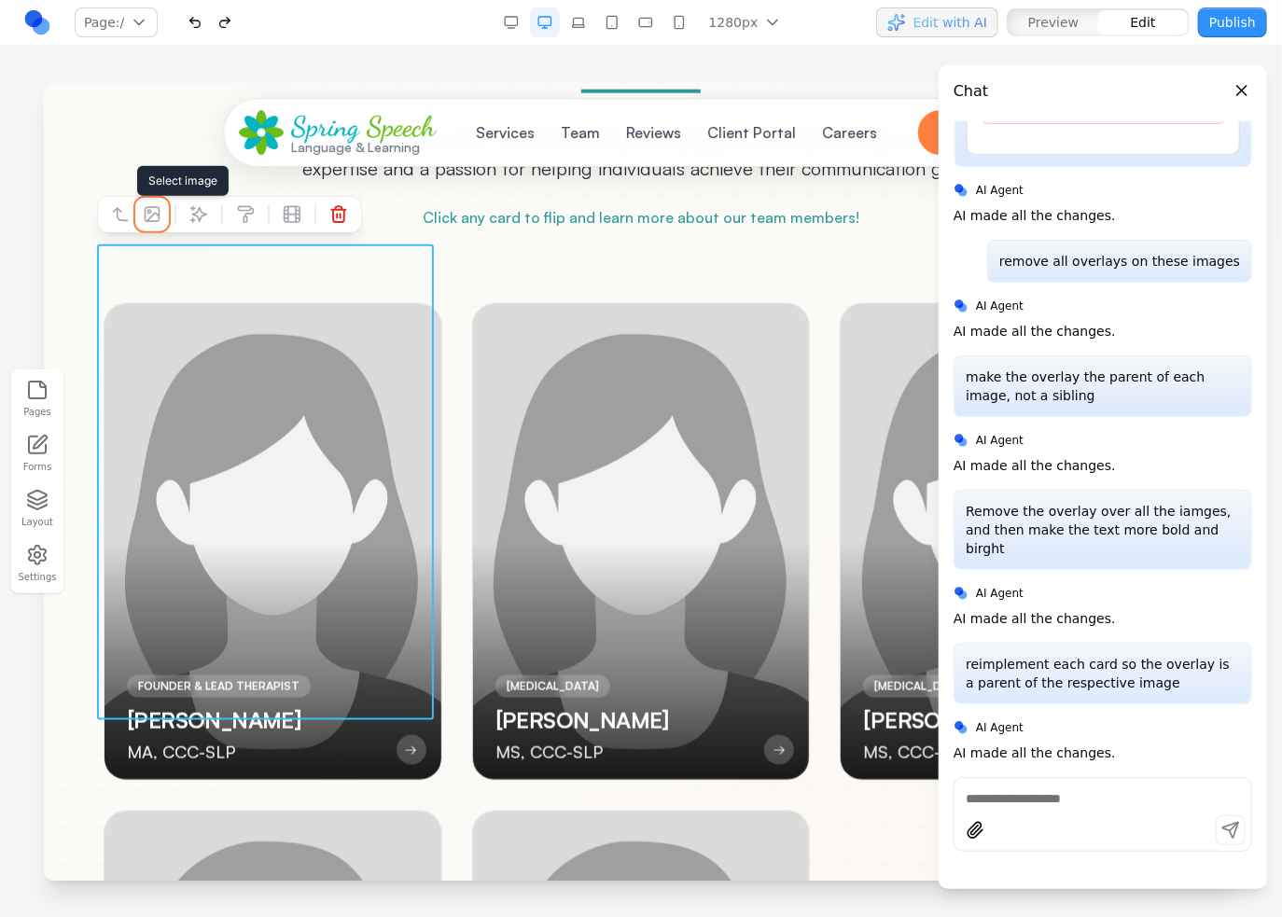
click at [146, 209] on icon at bounding box center [151, 213] width 19 height 19
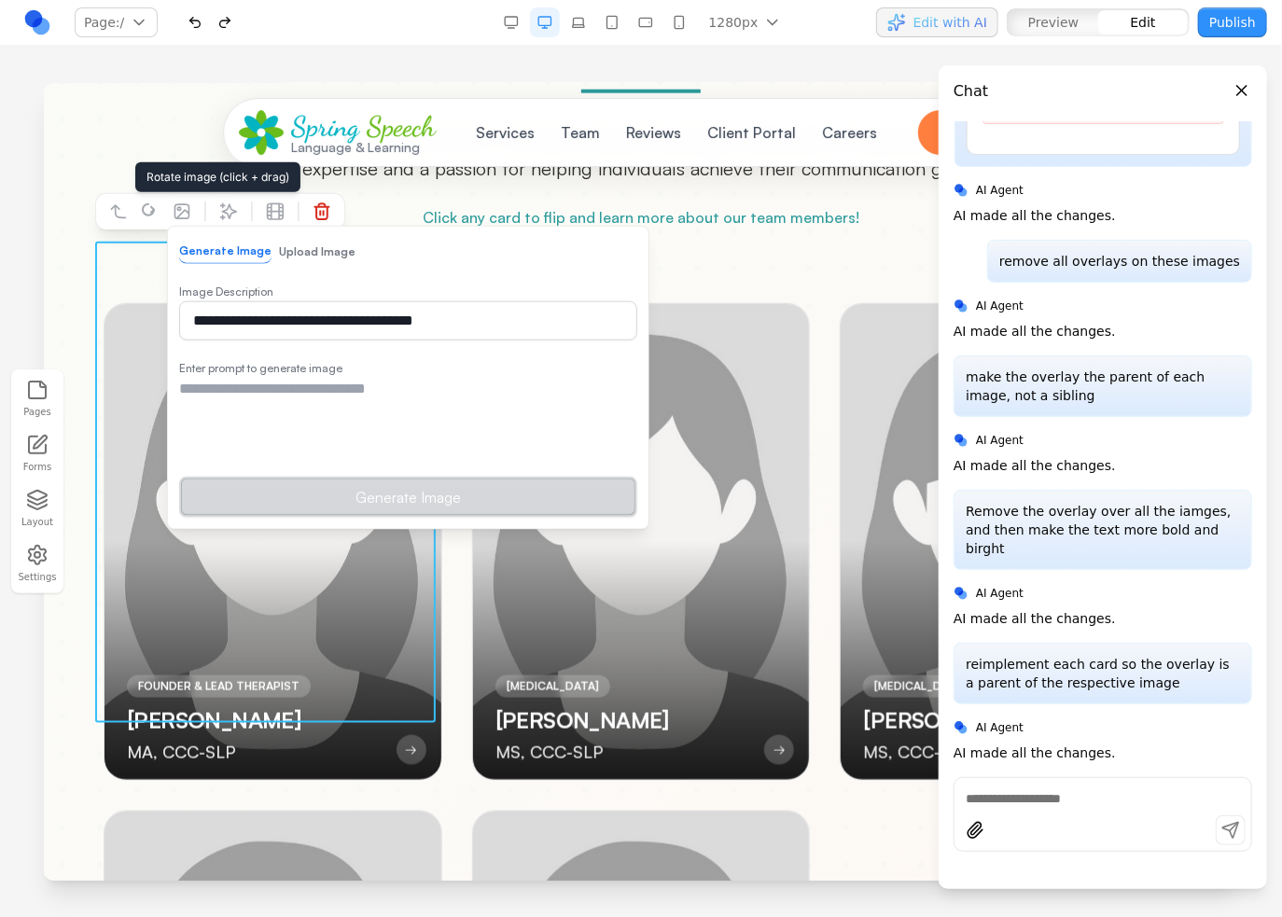
click at [146, 209] on icon at bounding box center [149, 211] width 19 height 19
click at [514, 211] on div "Meet Our Team Our dedicated team of licensed speech-language pathologists bring…" at bounding box center [640, 645] width 1164 height 1285
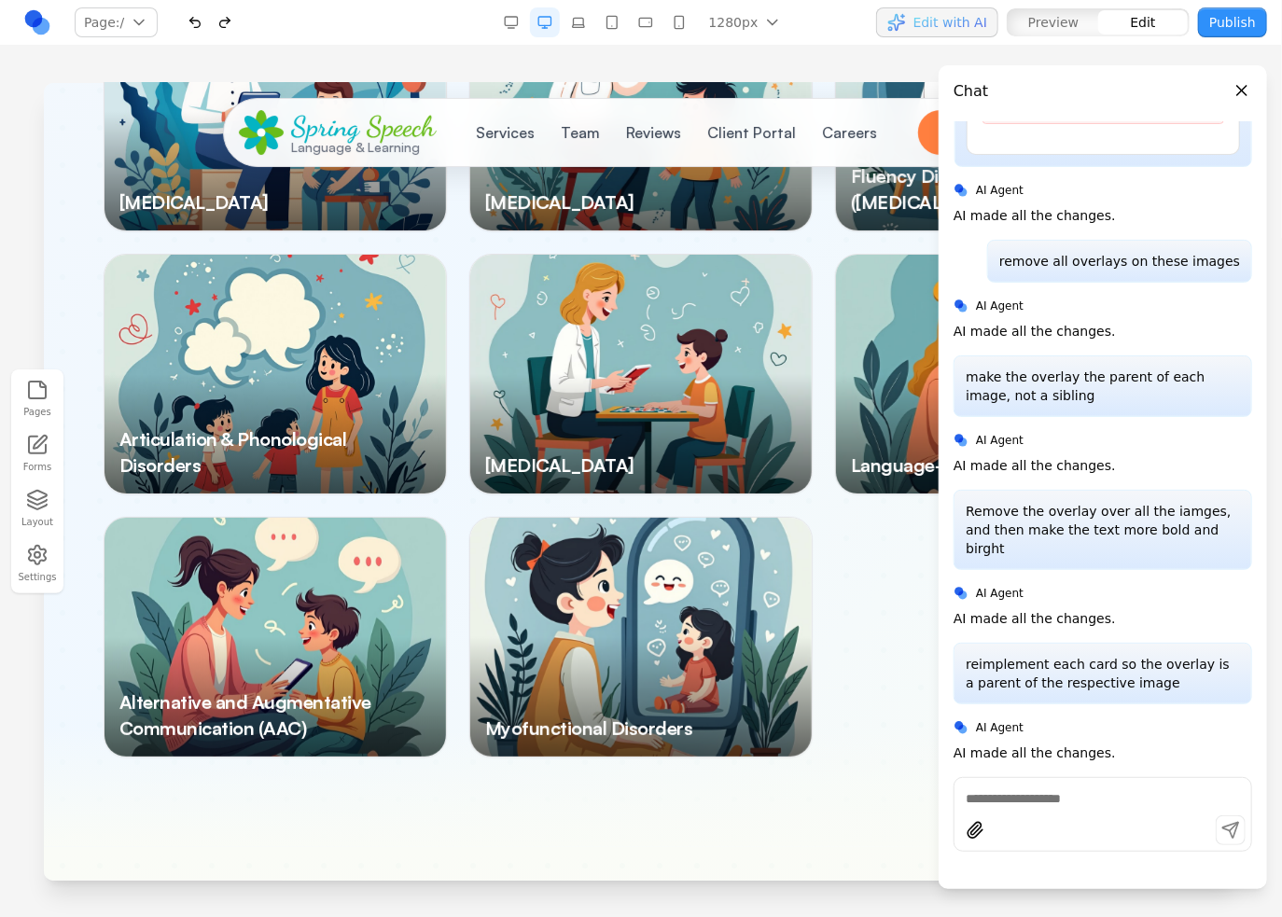
scroll to position [2799, 0]
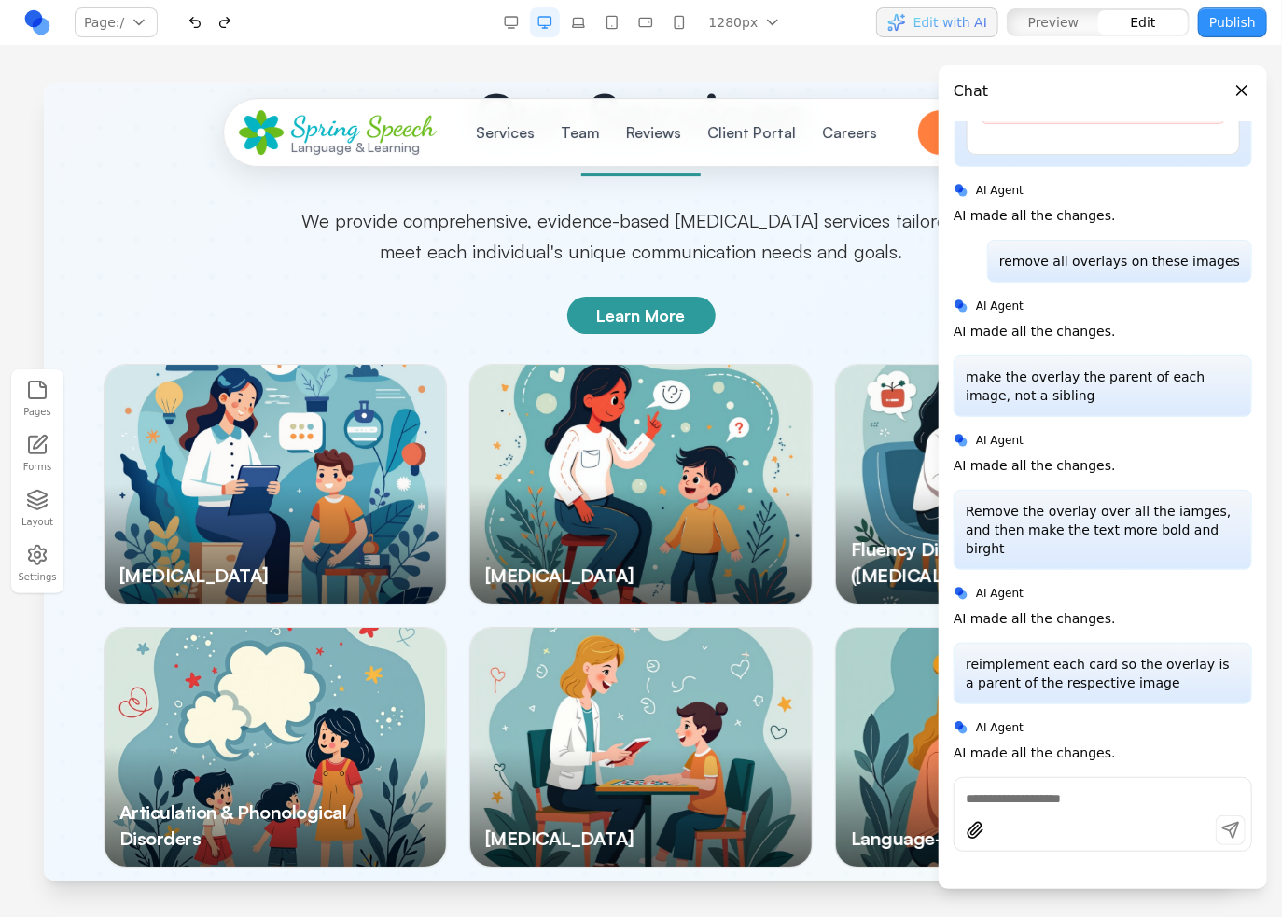
click at [35, 506] on icon "button" at bounding box center [37, 500] width 22 height 22
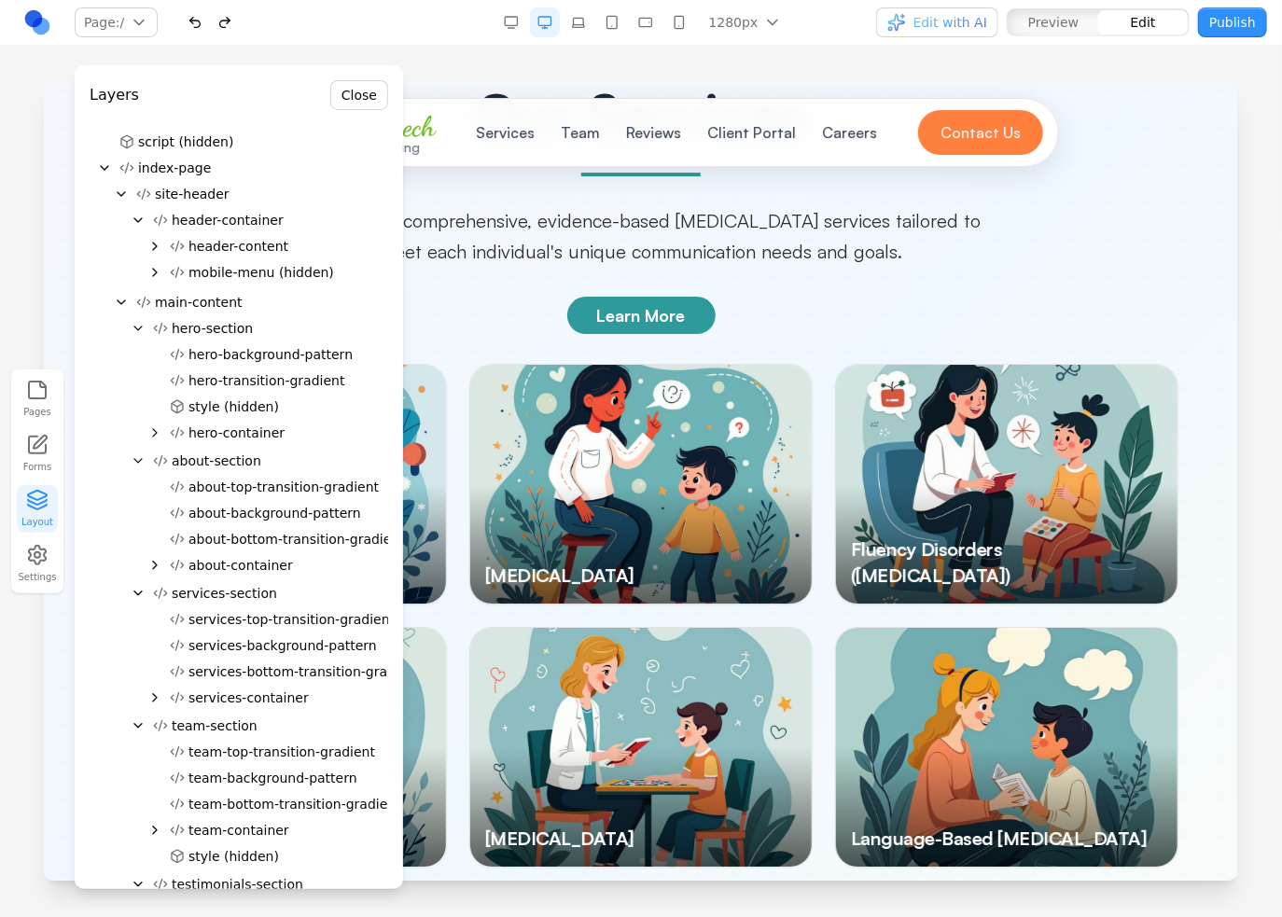
drag, startPoint x: 42, startPoint y: 499, endPoint x: 19, endPoint y: 414, distance: 88.0
click at [42, 499] on icon "button" at bounding box center [37, 500] width 22 height 22
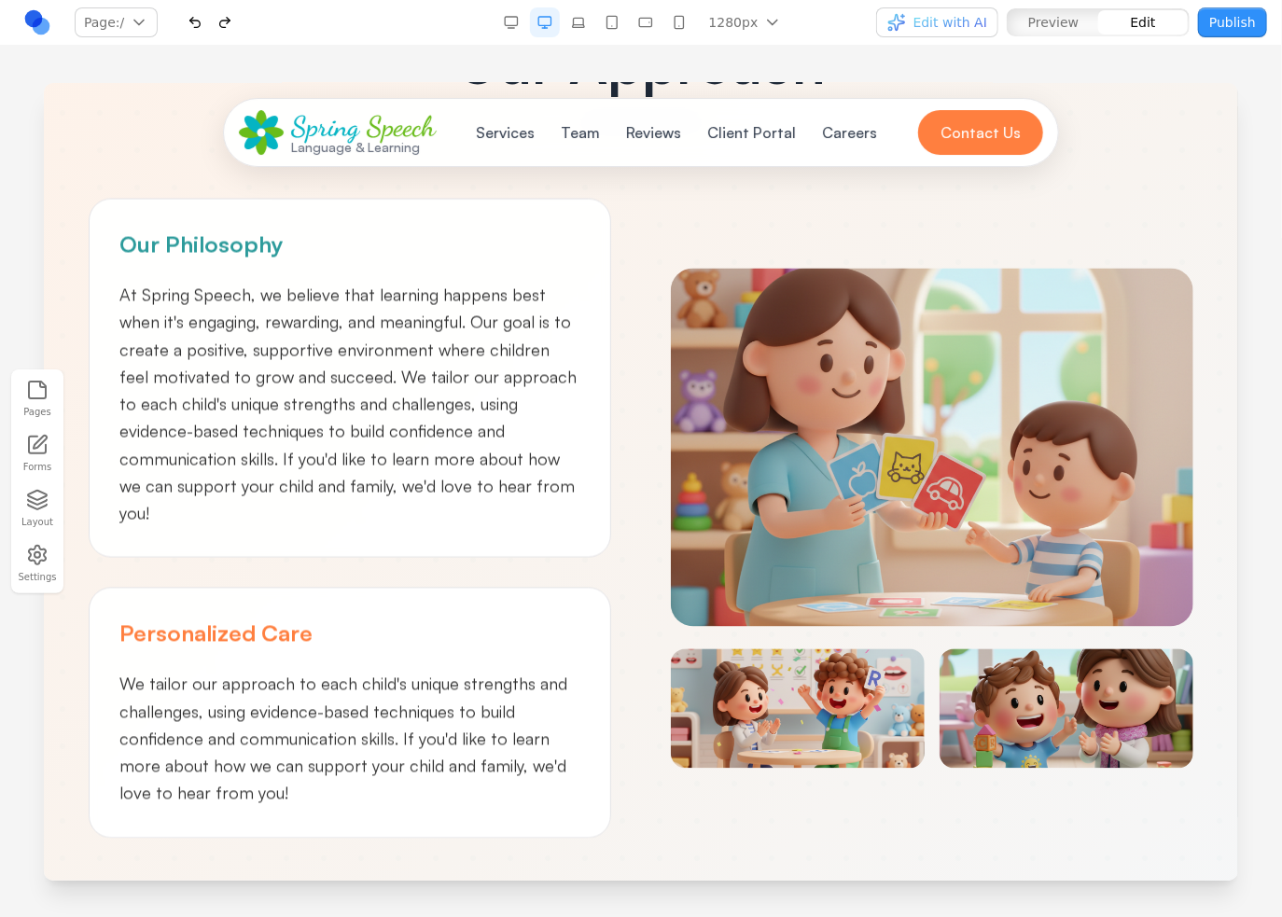
scroll to position [1306, 0]
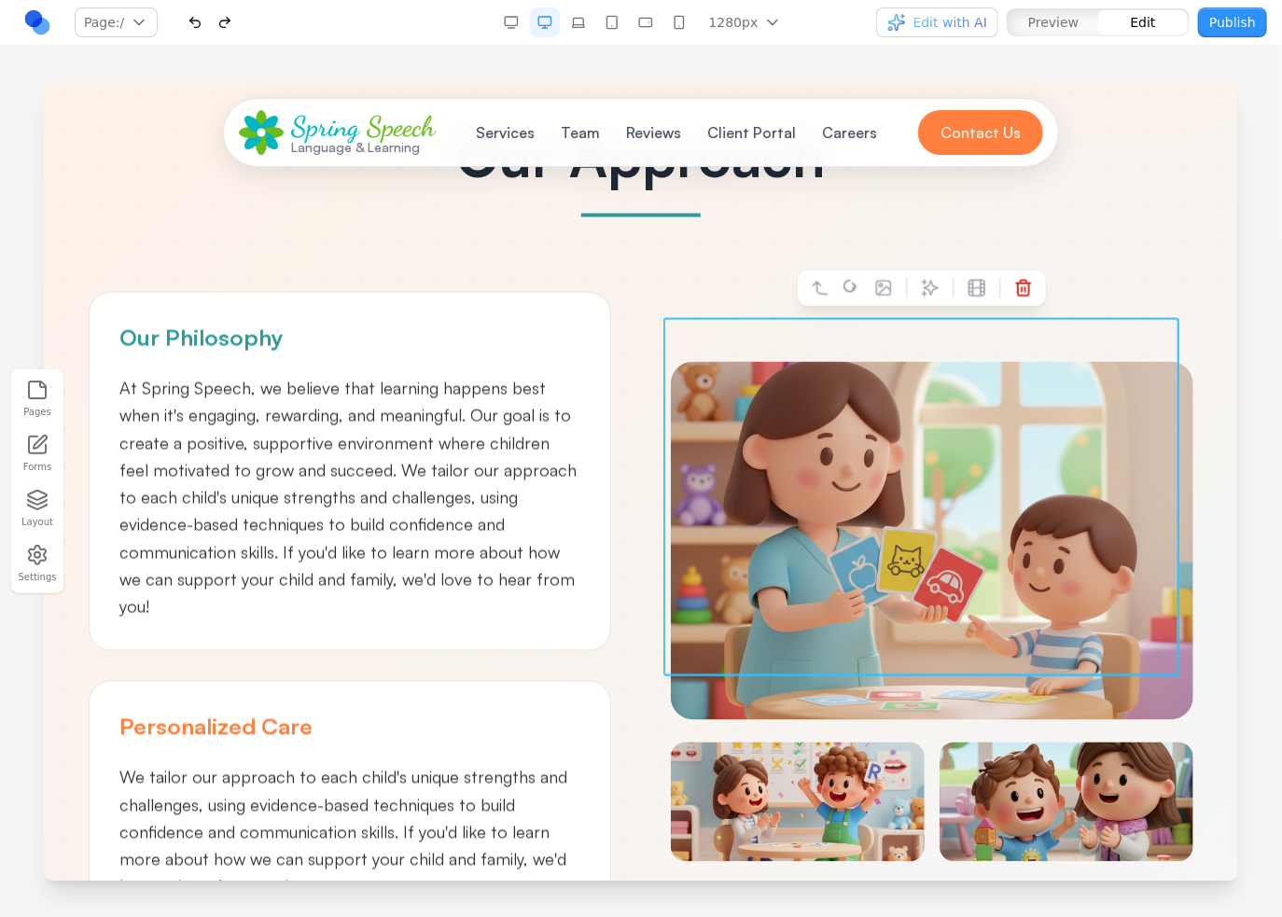
click at [865, 493] on img at bounding box center [931, 540] width 522 height 358
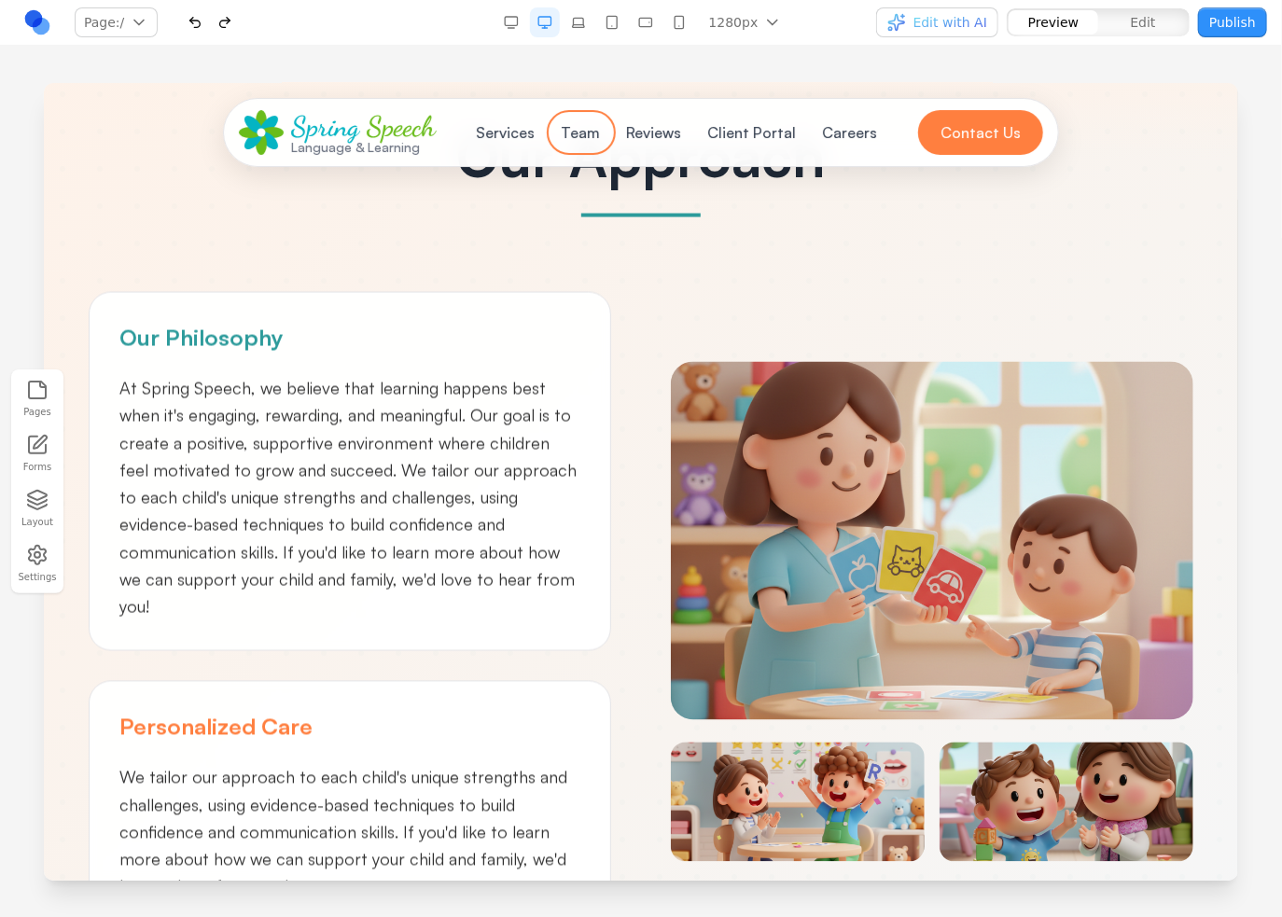
click at [563, 124] on button "Team" at bounding box center [580, 131] width 62 height 37
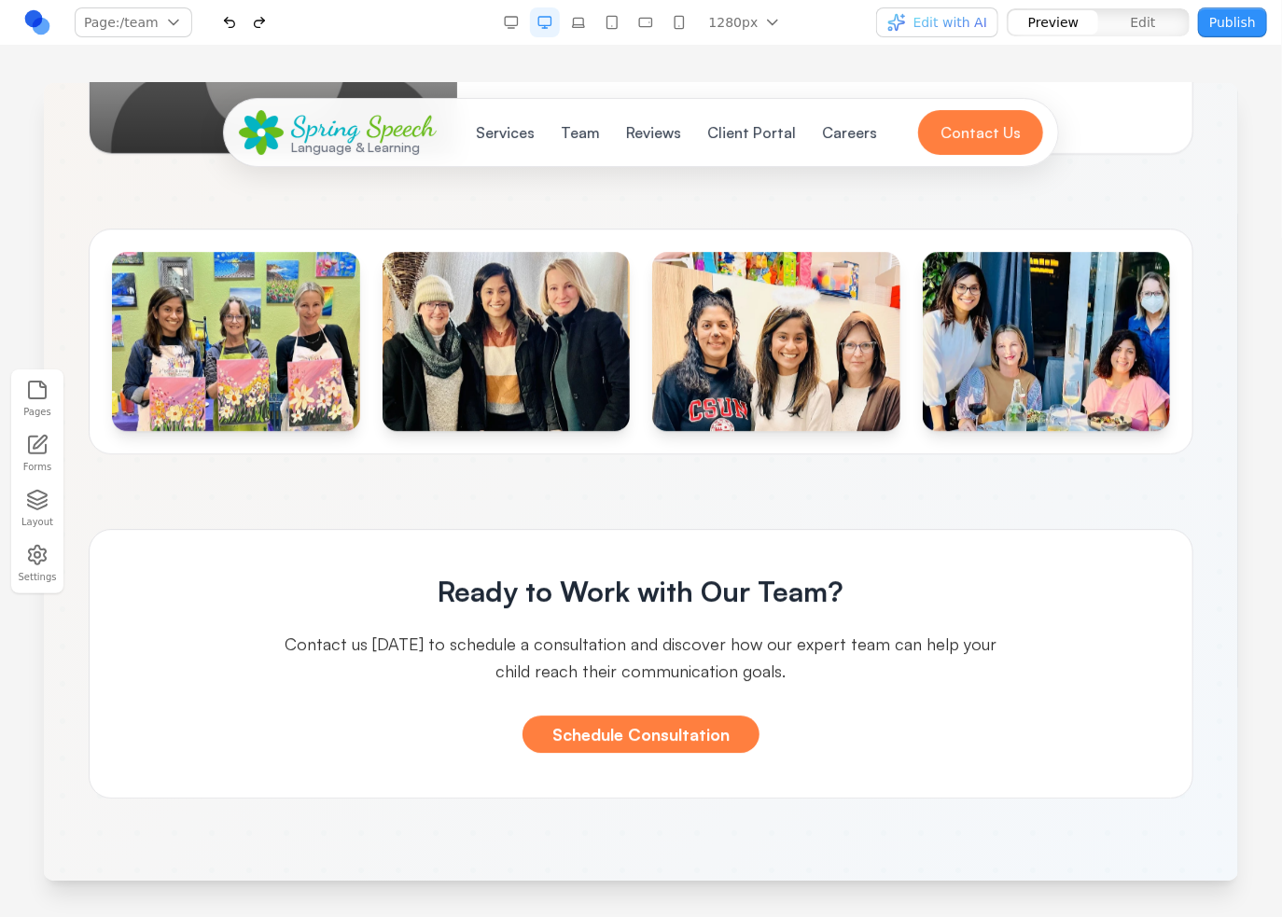
scroll to position [2332, 0]
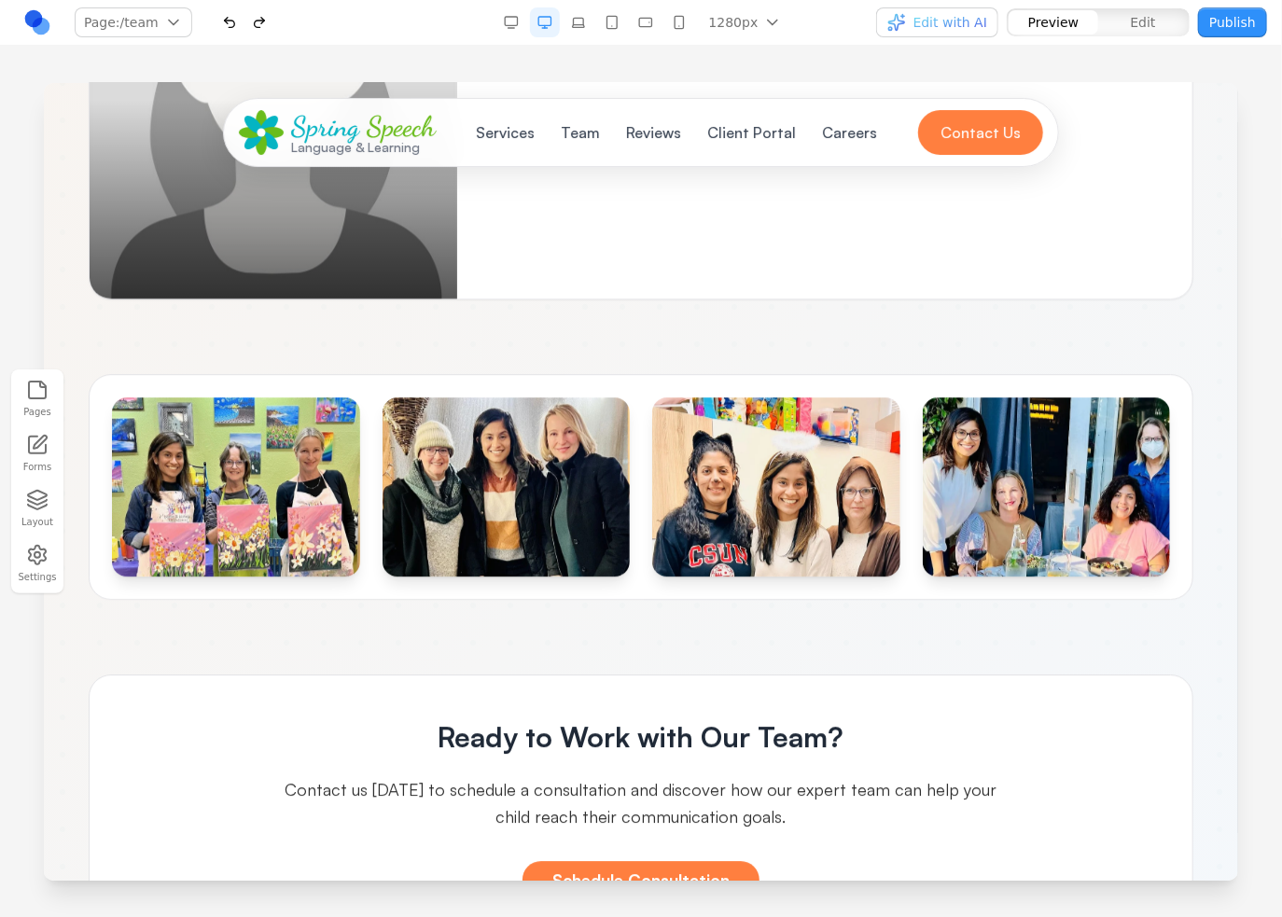
click at [998, 409] on img at bounding box center [1046, 485] width 248 height 179
click at [313, 492] on img at bounding box center [235, 485] width 248 height 179
click at [586, 471] on img at bounding box center [506, 485] width 248 height 179
click at [633, 132] on button "Reviews" at bounding box center [653, 131] width 77 height 37
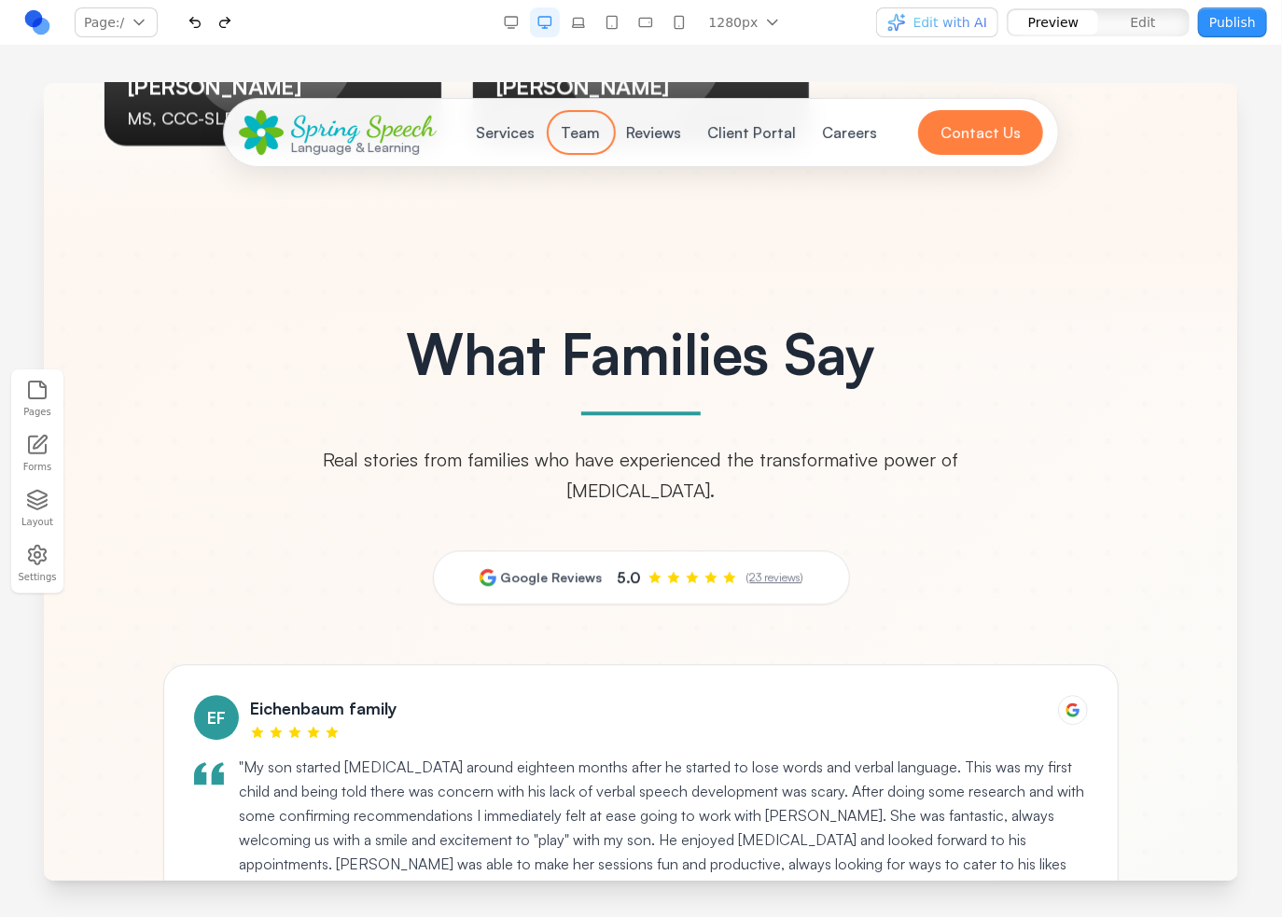
click at [589, 127] on button "Team" at bounding box center [580, 131] width 62 height 37
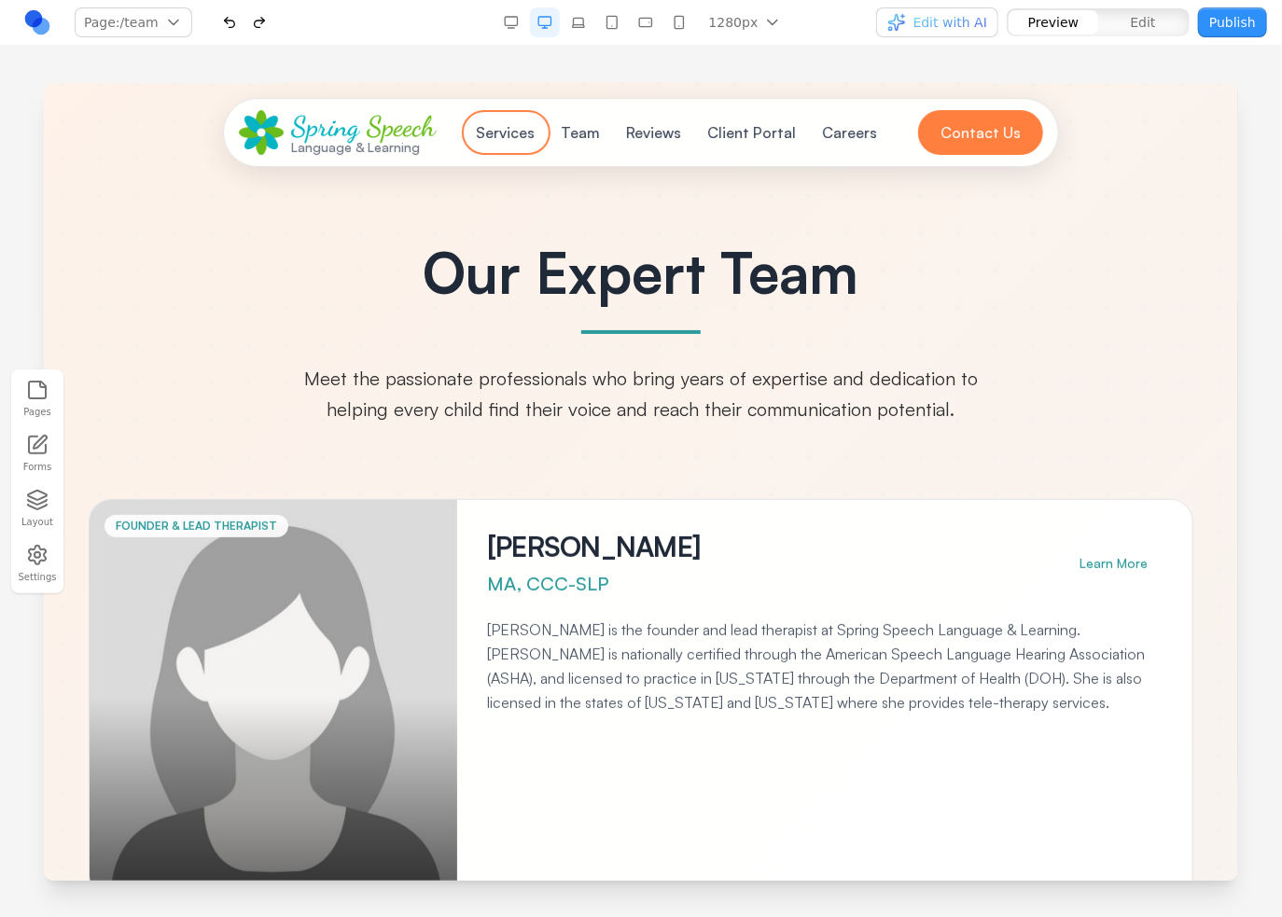
scroll to position [0, 0]
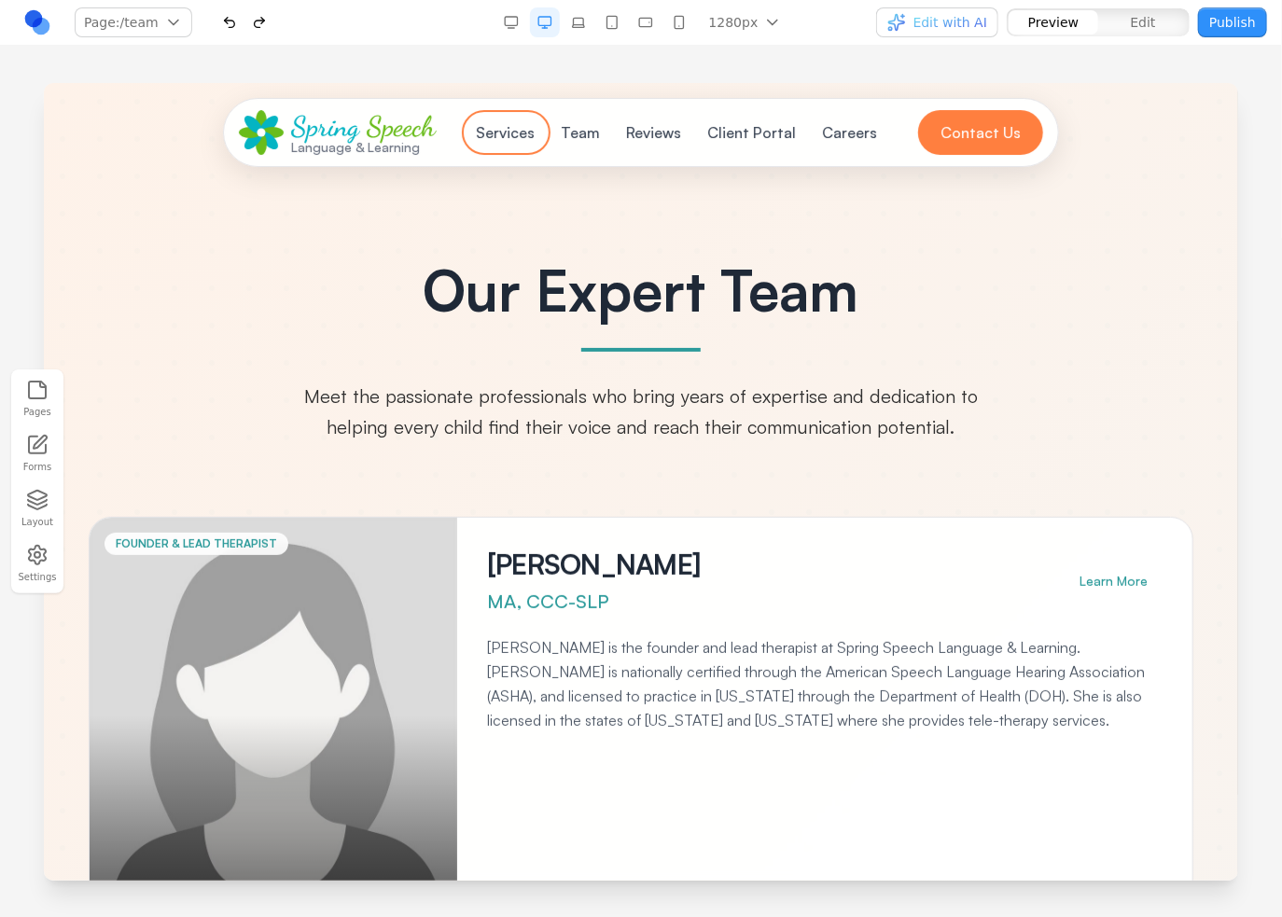
click at [512, 124] on button "Services" at bounding box center [505, 131] width 81 height 37
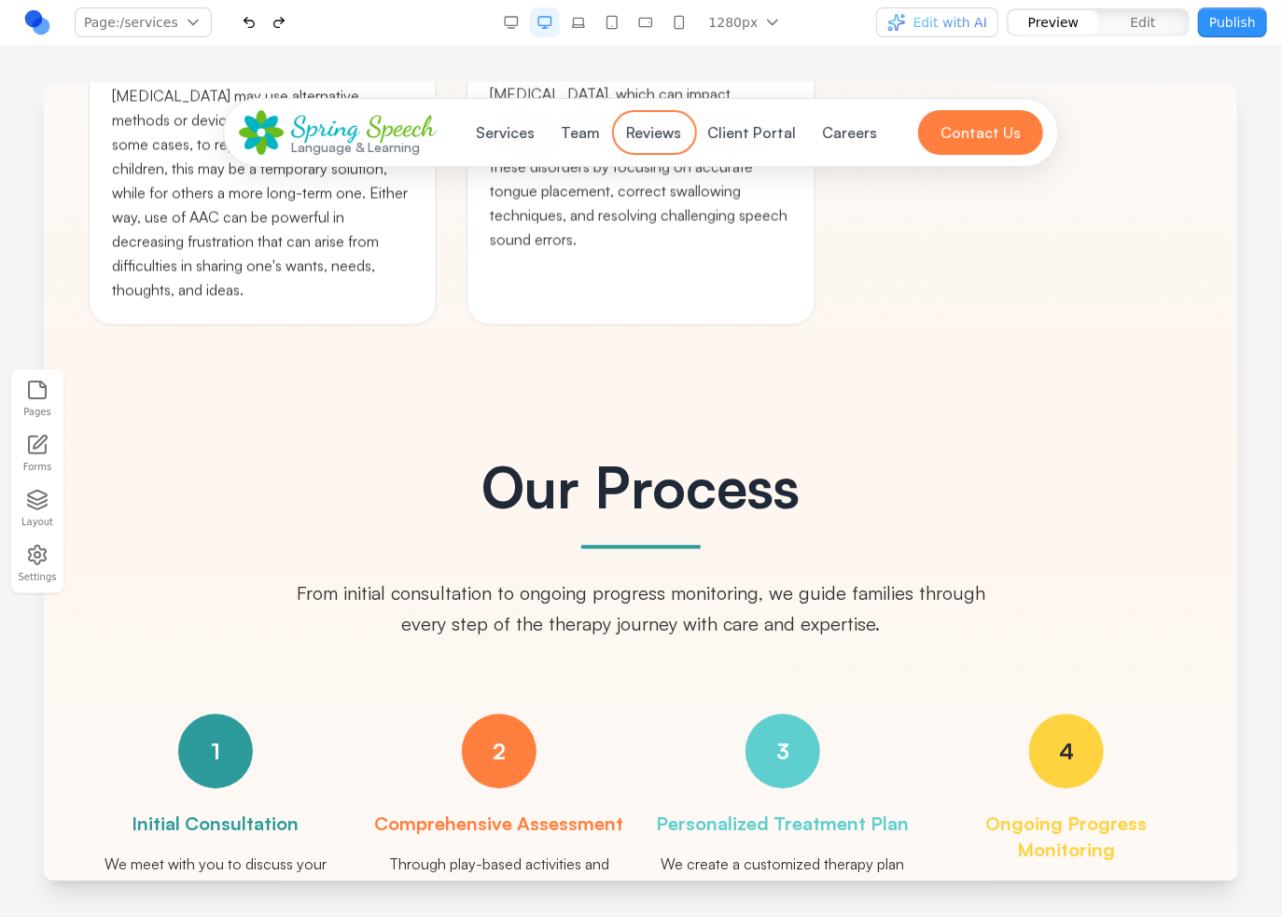
click at [647, 115] on button "Reviews" at bounding box center [653, 131] width 77 height 37
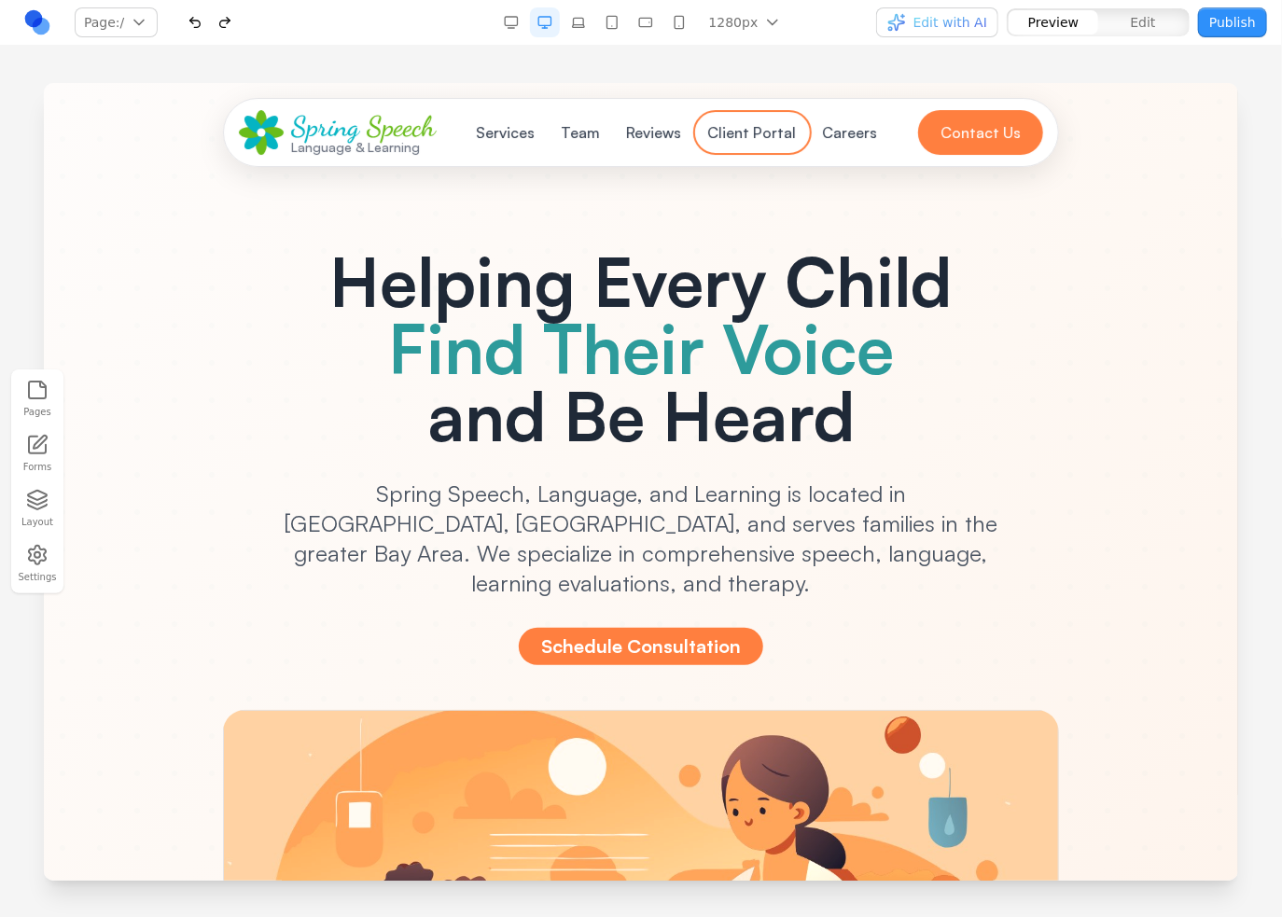
click at [741, 131] on button "Client Portal" at bounding box center [751, 131] width 111 height 37
click at [793, 128] on button "Client Portal" at bounding box center [751, 131] width 111 height 37
click at [838, 132] on button "Careers" at bounding box center [849, 131] width 77 height 37
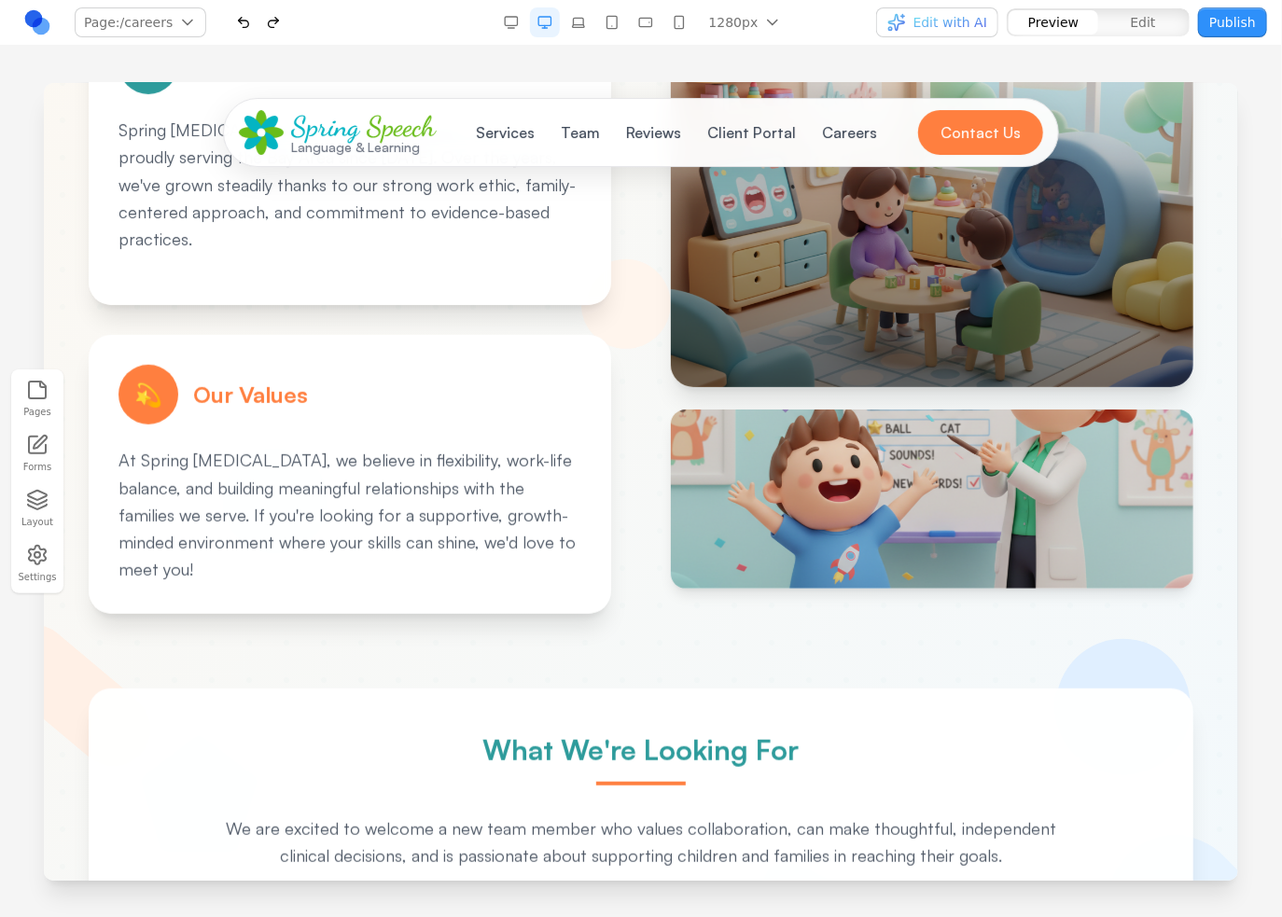
scroll to position [93, 0]
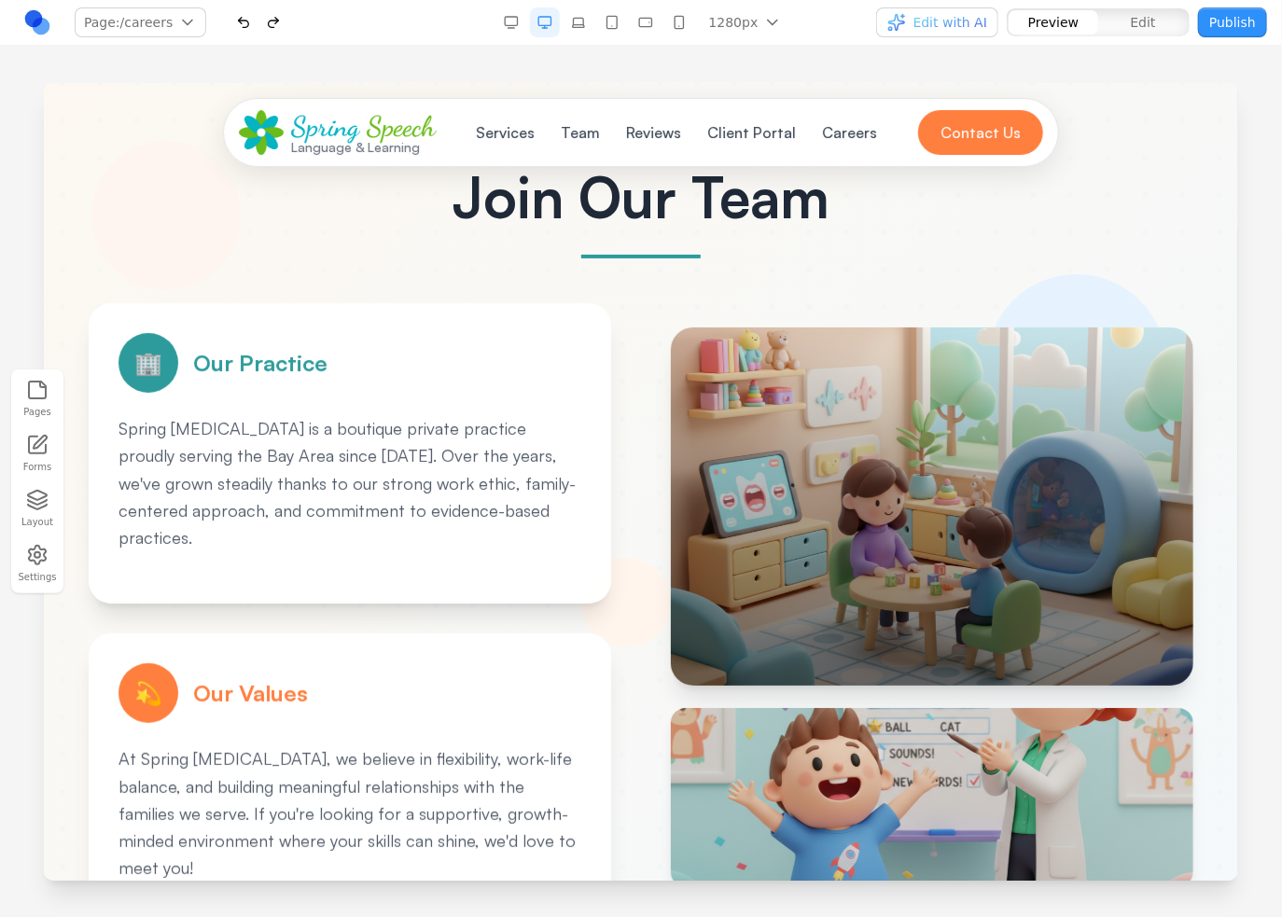
click at [867, 394] on div at bounding box center [931, 506] width 522 height 358
click at [851, 394] on div at bounding box center [931, 506] width 522 height 358
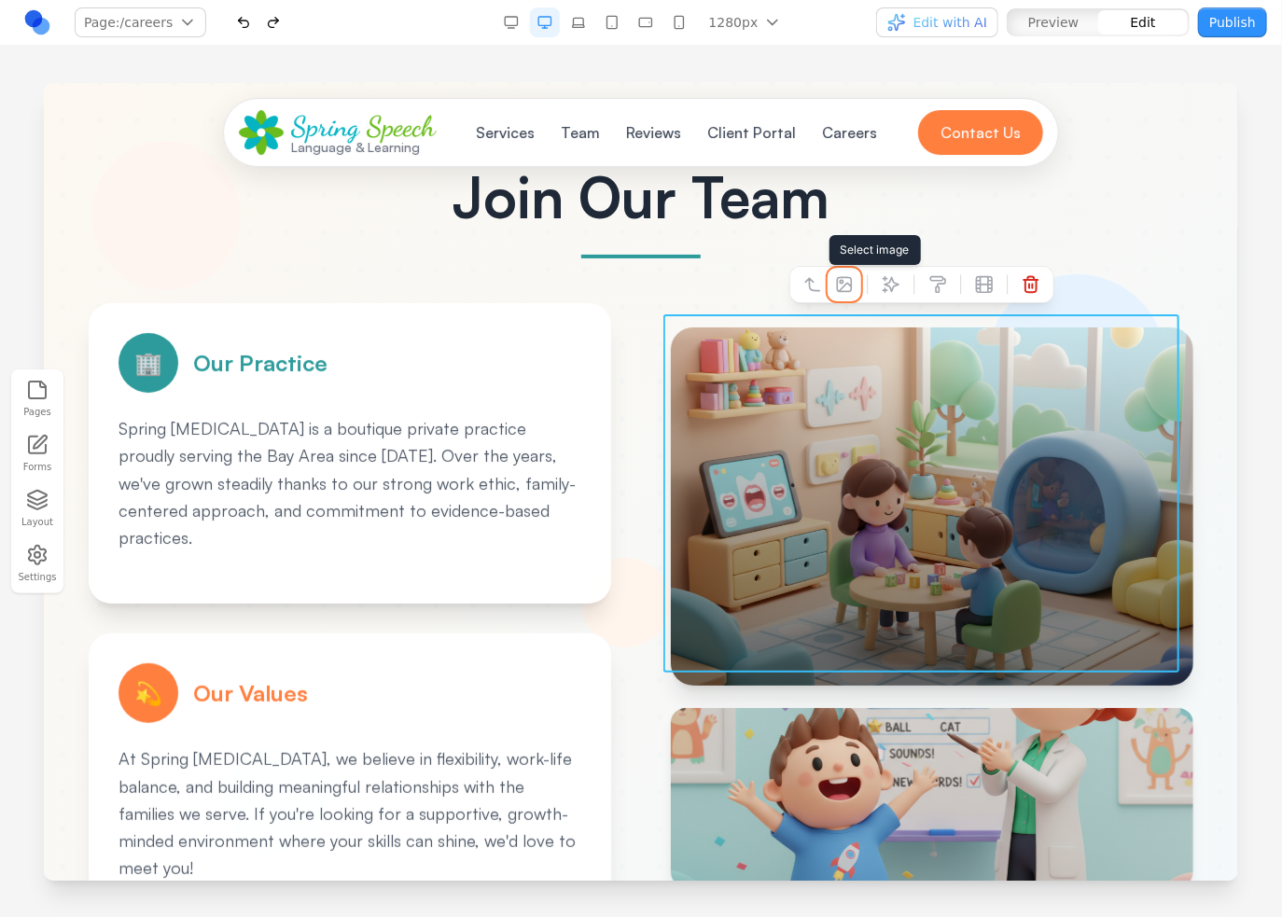
click at [847, 276] on icon at bounding box center [843, 283] width 14 height 14
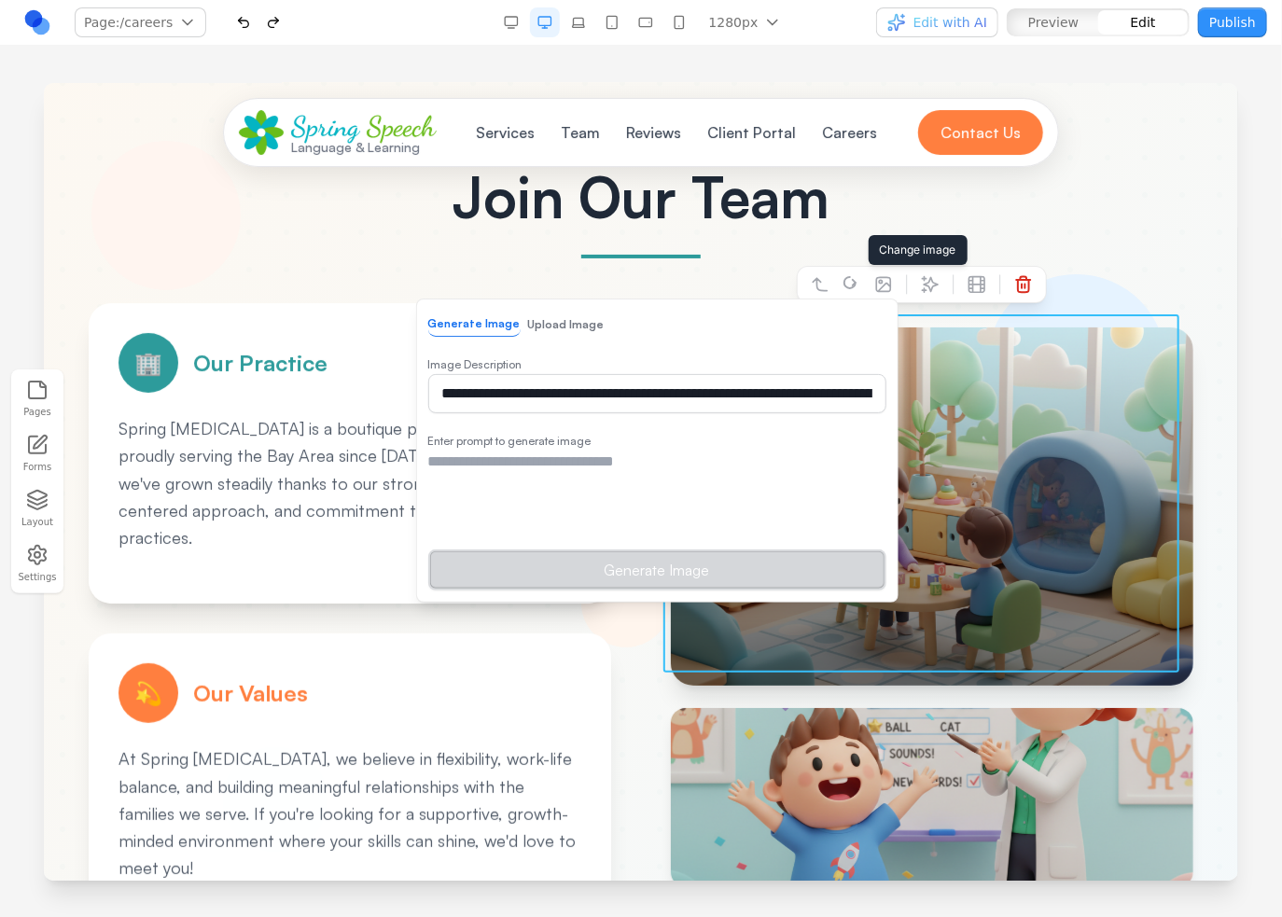
click at [565, 312] on button "Upload Image" at bounding box center [565, 324] width 76 height 24
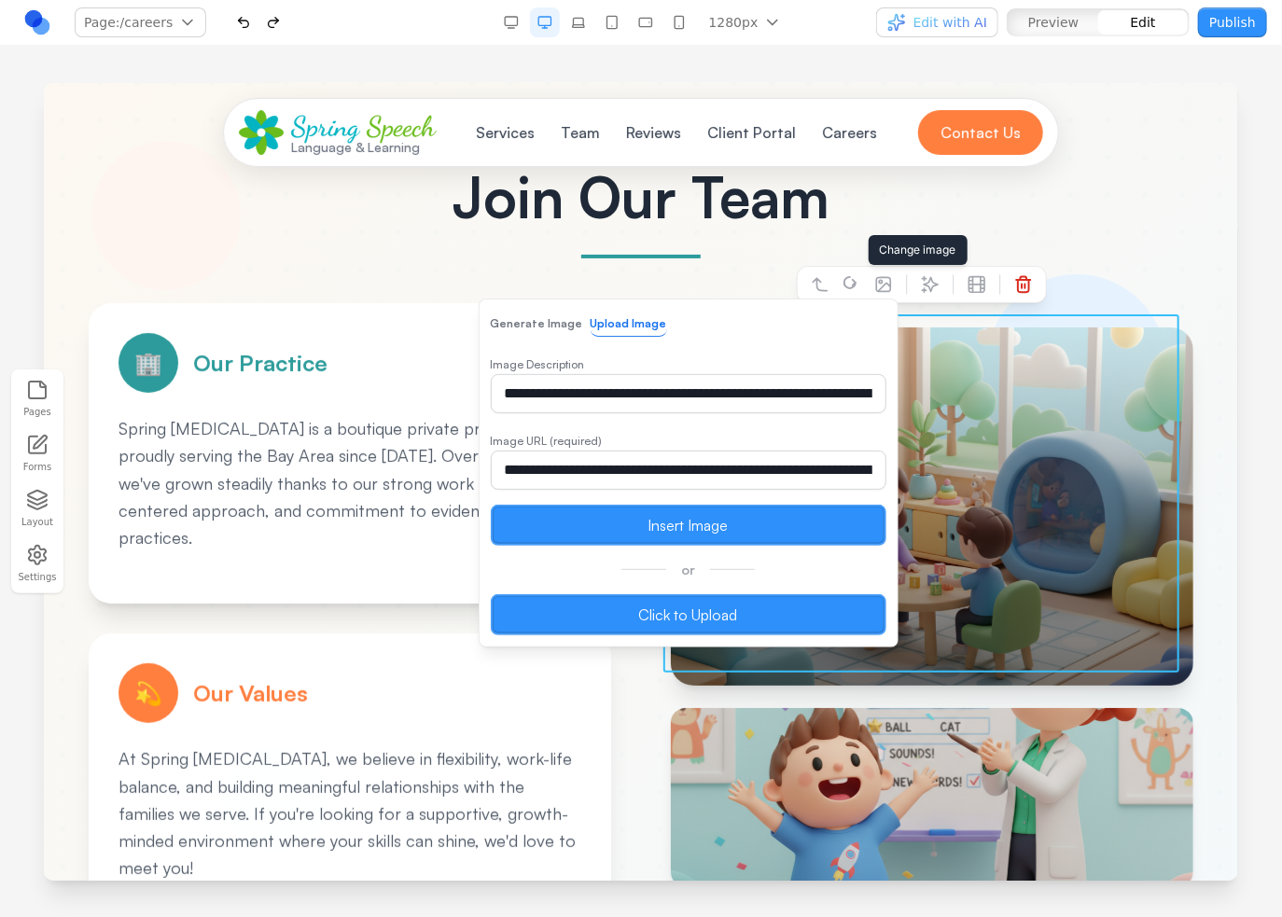
click at [651, 613] on label "Click to Upload" at bounding box center [688, 613] width 396 height 41
click at [43, 82] on input "Click to Upload" at bounding box center [43, 82] width 0 height 0
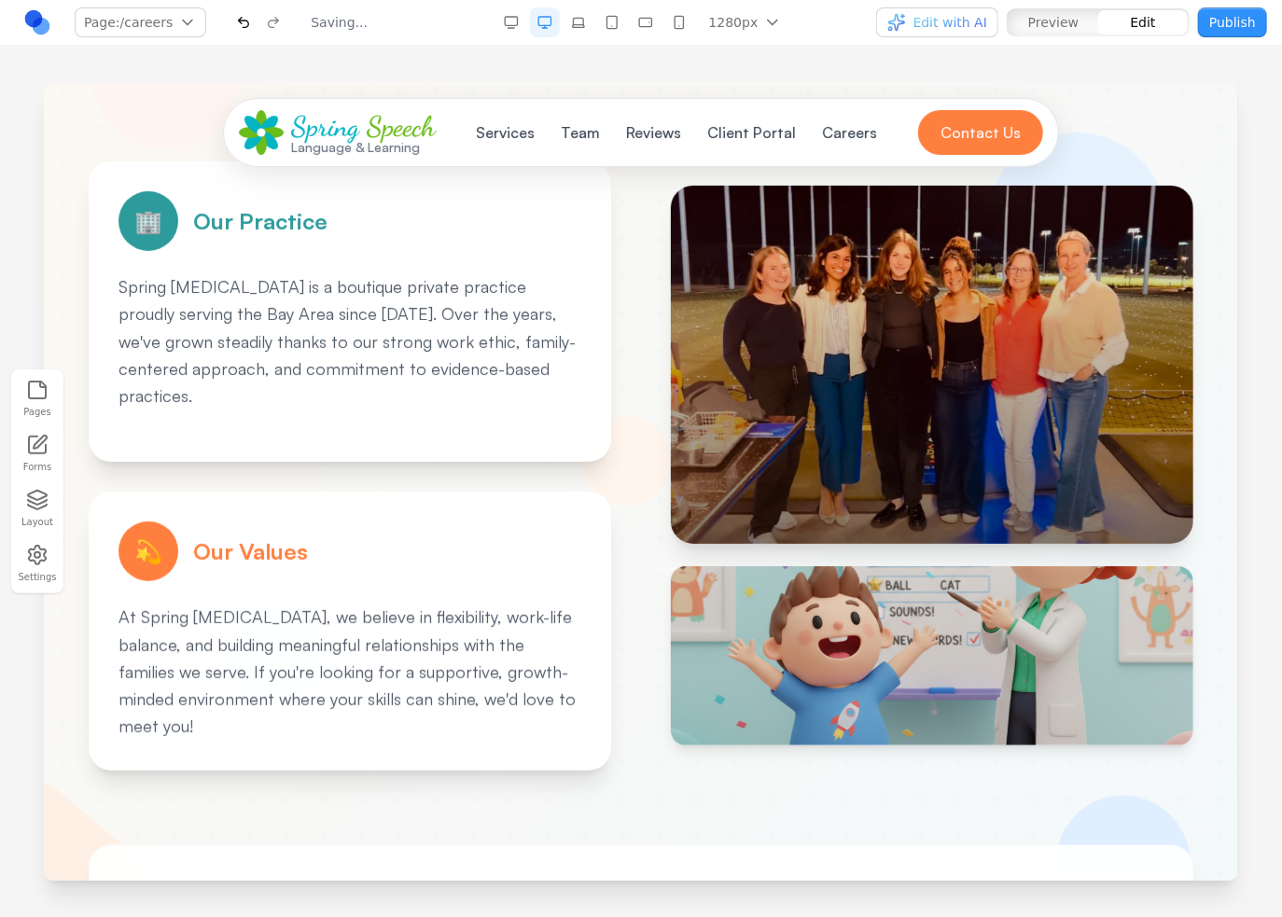
scroll to position [373, 0]
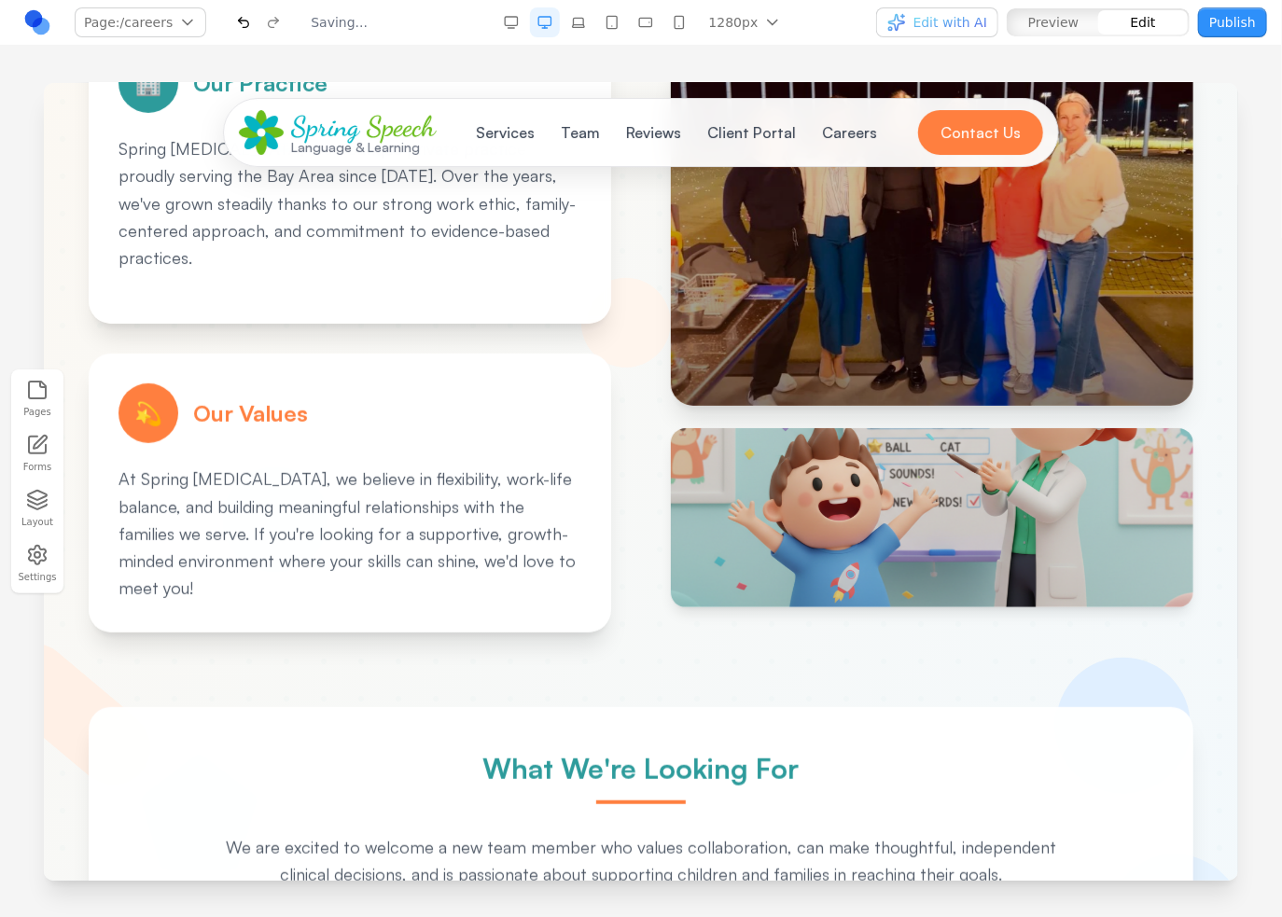
click at [925, 446] on img at bounding box center [931, 516] width 522 height 179
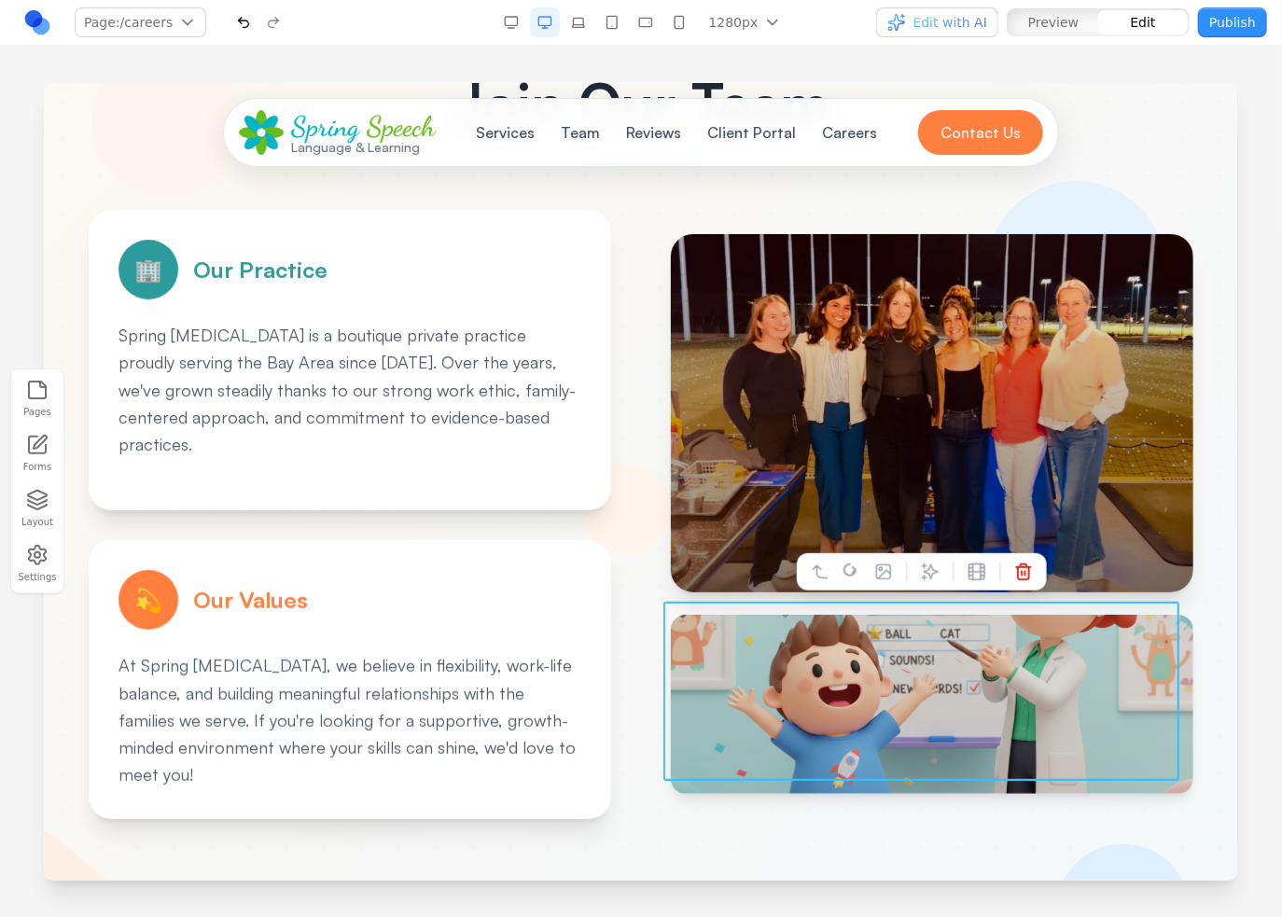
scroll to position [0, 0]
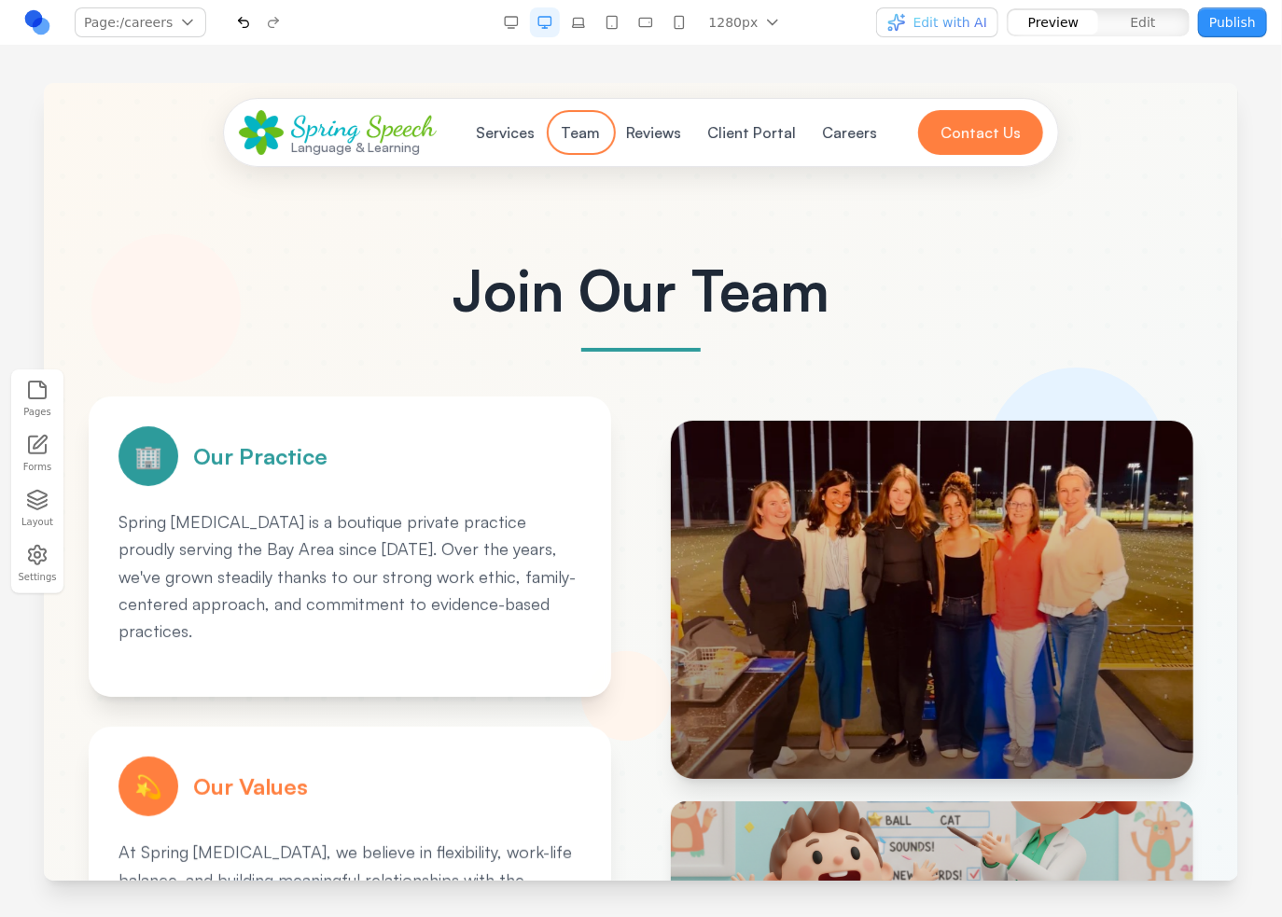
click at [587, 138] on button "Team" at bounding box center [580, 131] width 62 height 37
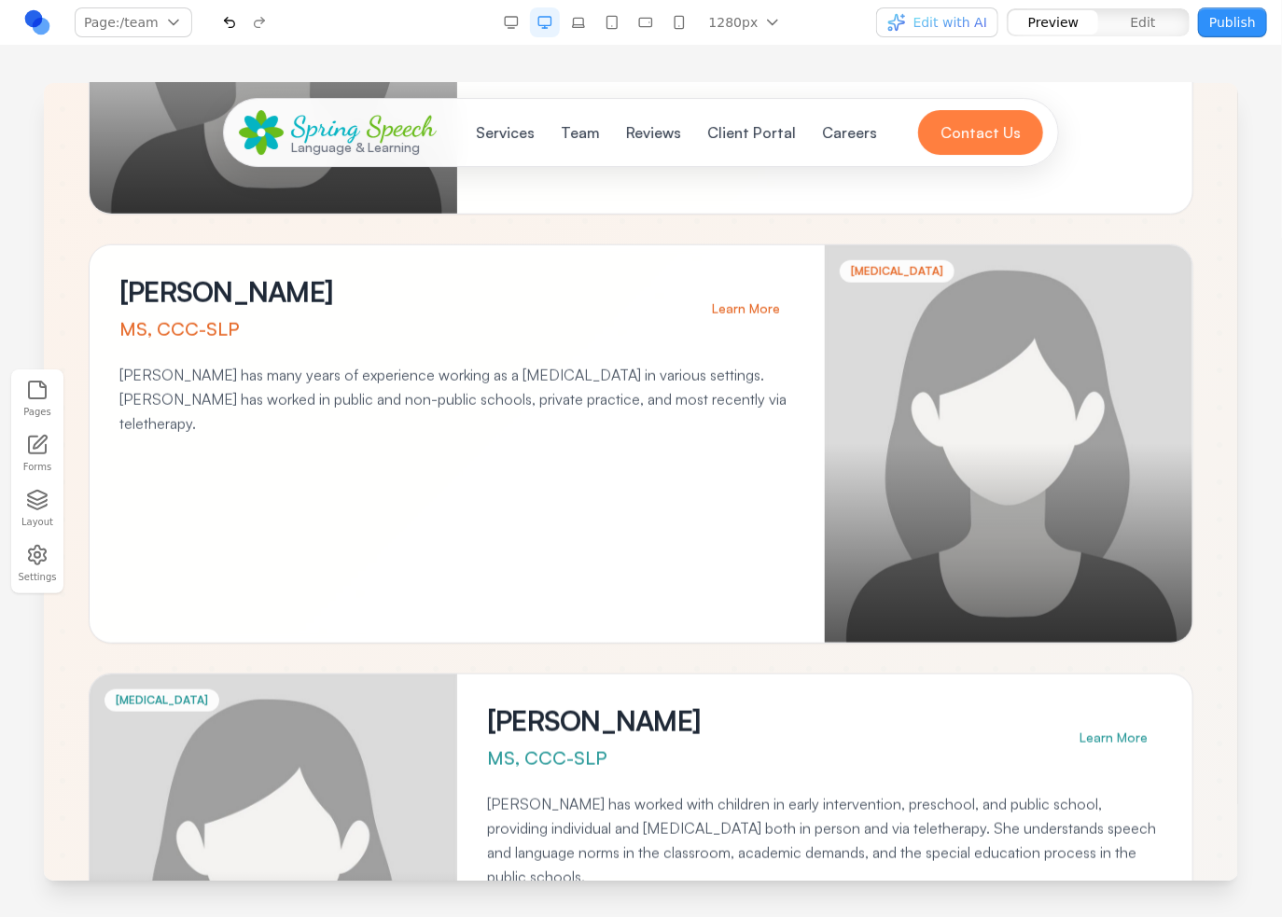
scroll to position [560, 0]
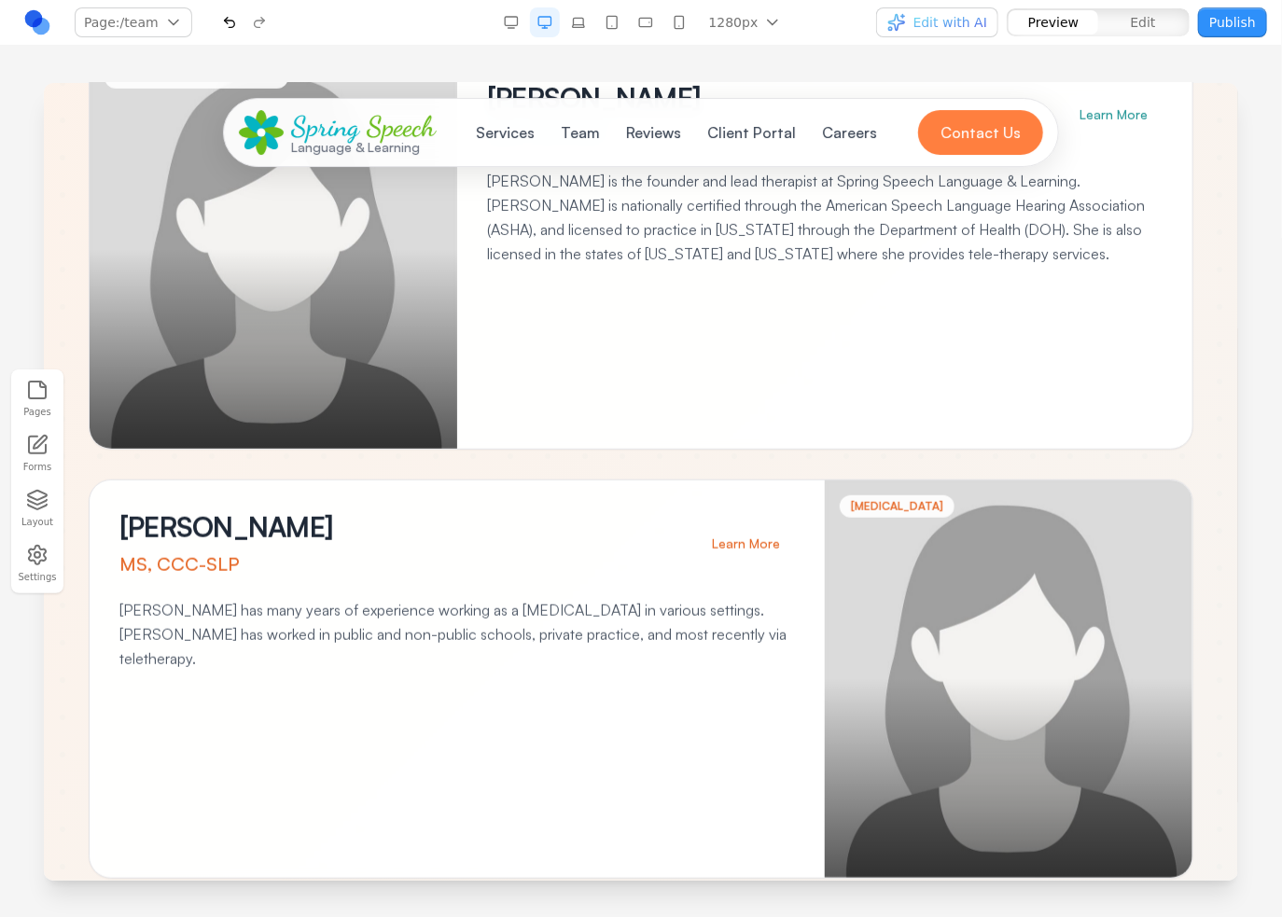
click at [610, 121] on nav "Services Team Reviews Client Portal Careers" at bounding box center [677, 131] width 424 height 37
click at [591, 123] on button "Team" at bounding box center [580, 131] width 62 height 37
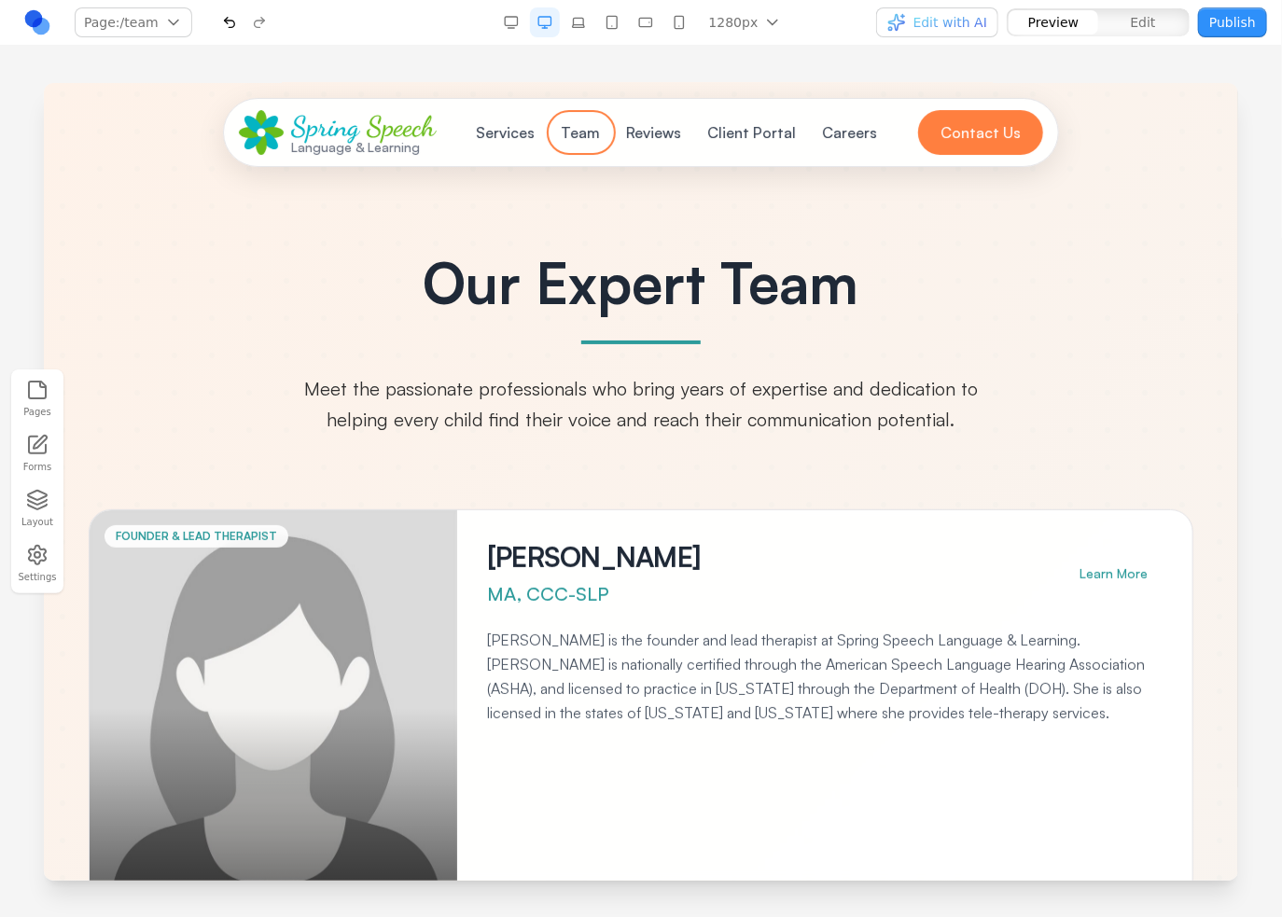
scroll to position [0, 0]
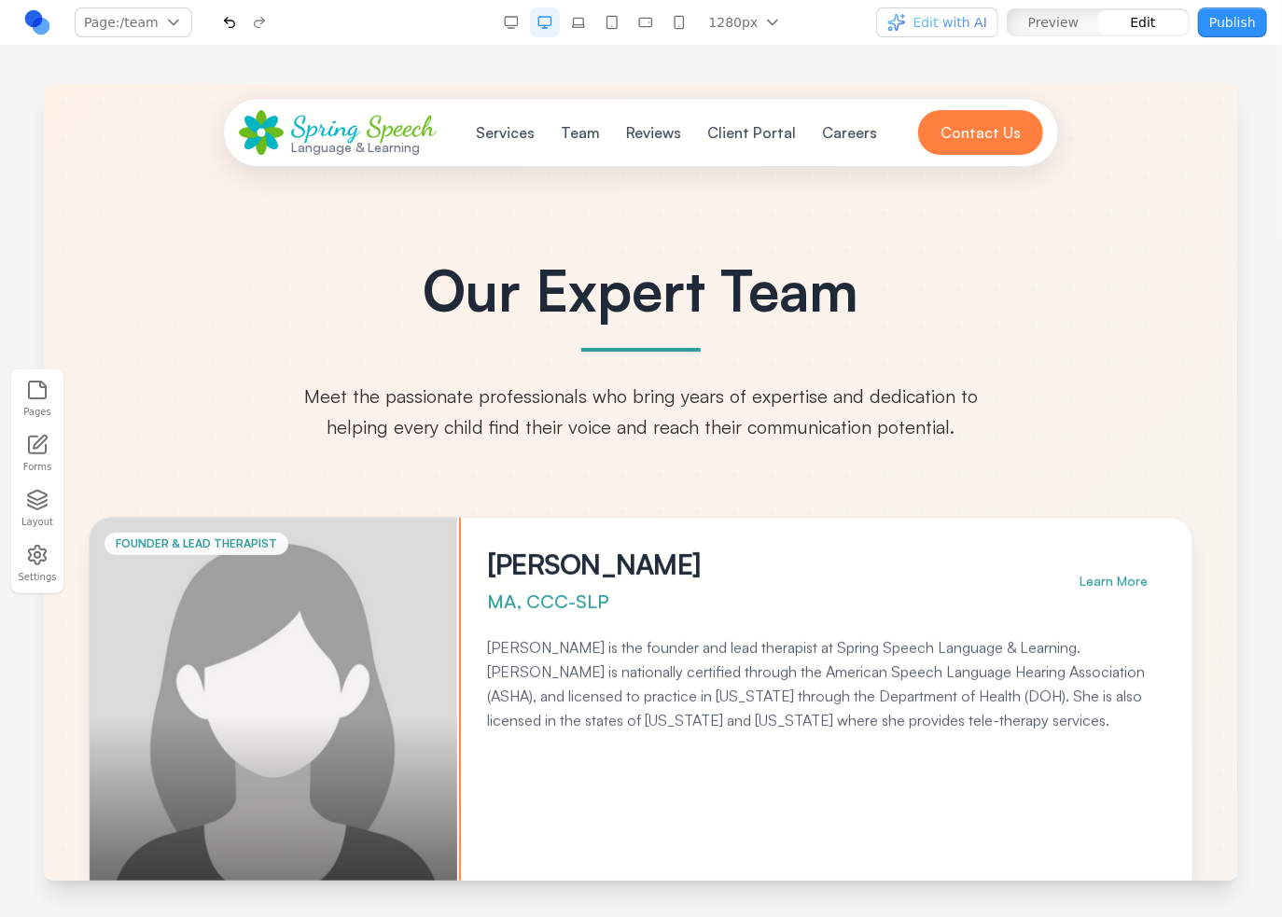
click at [338, 610] on div at bounding box center [273, 715] width 368 height 397
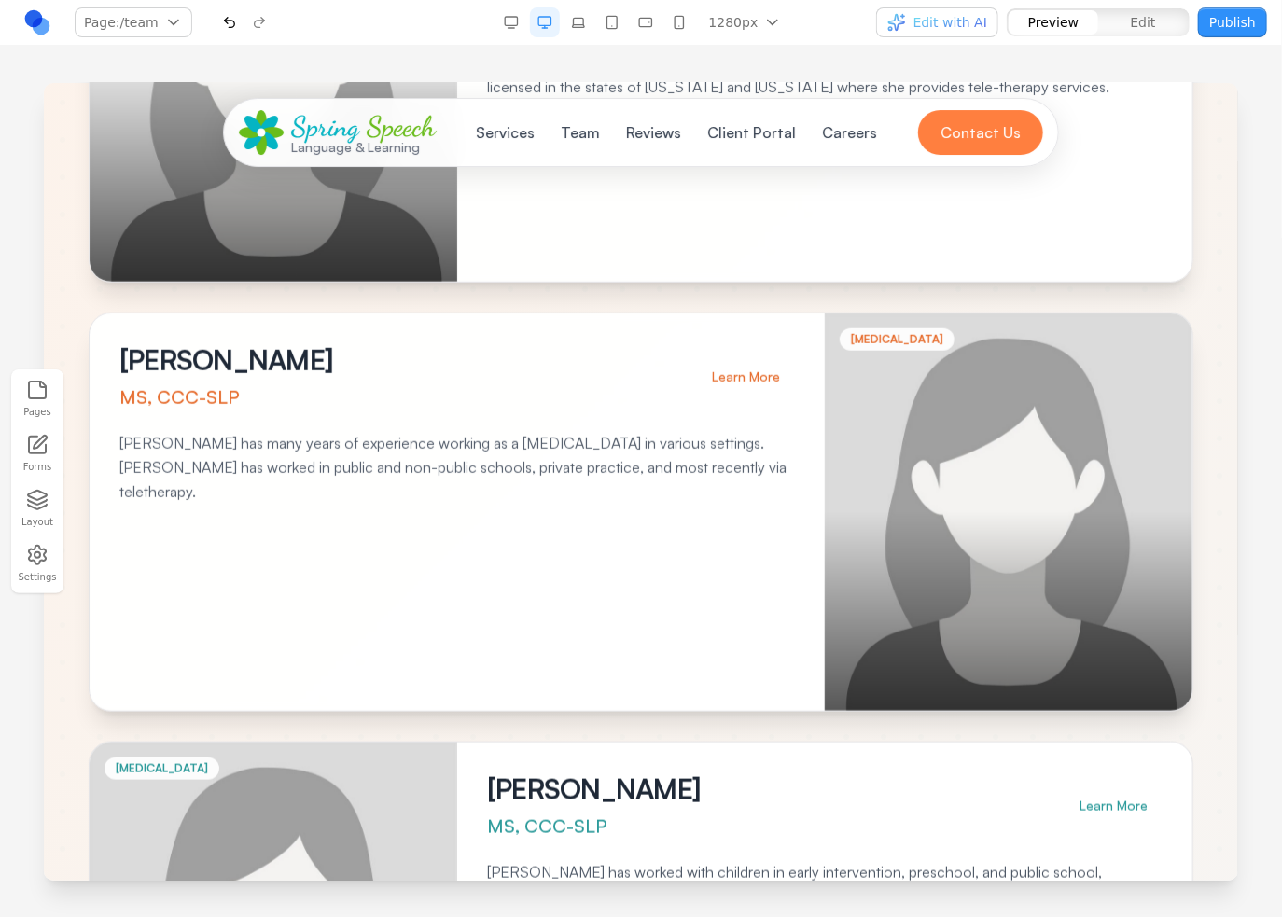
scroll to position [746, 0]
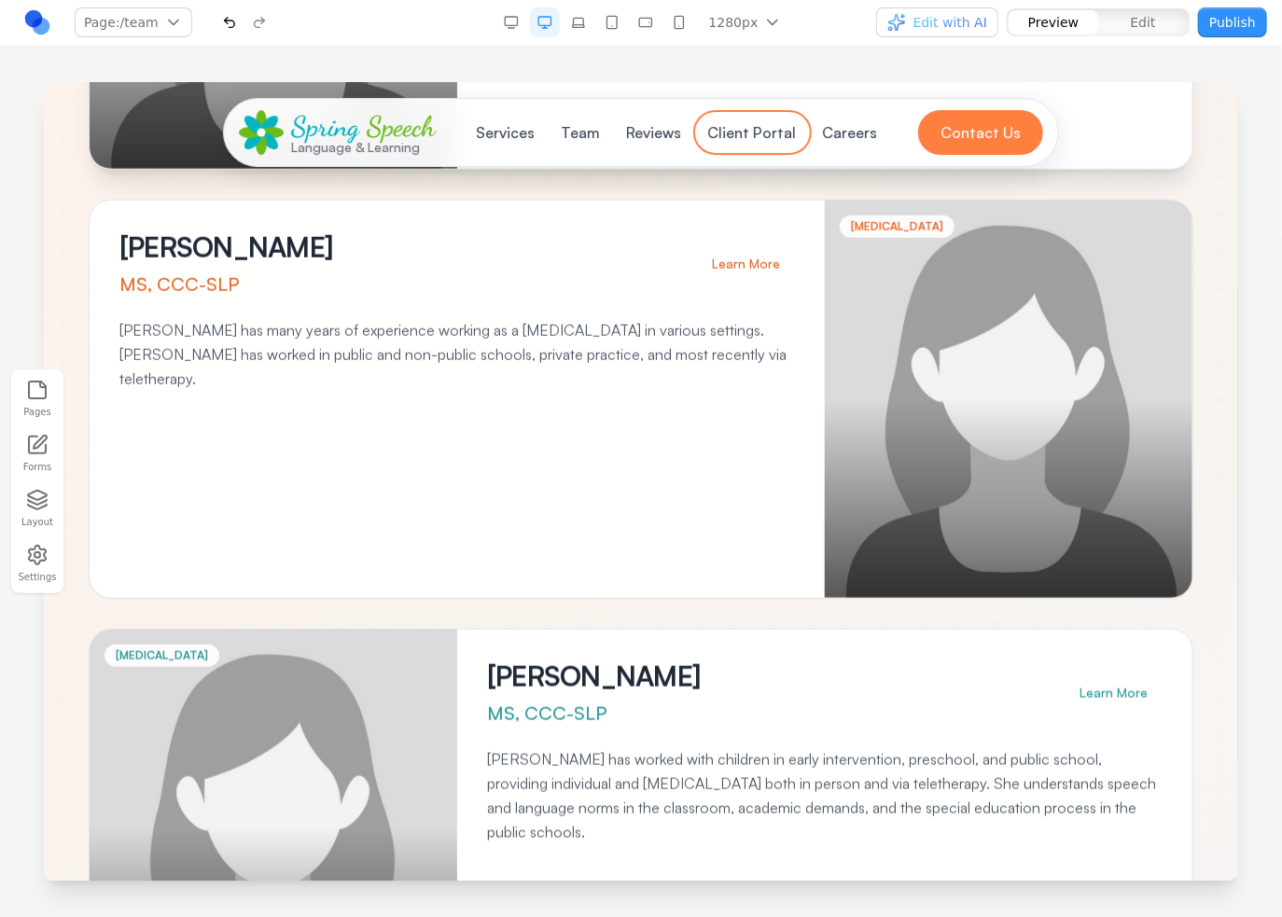
click at [733, 134] on button "Client Portal" at bounding box center [751, 131] width 111 height 37
click at [623, 132] on button "Reviews" at bounding box center [653, 131] width 77 height 37
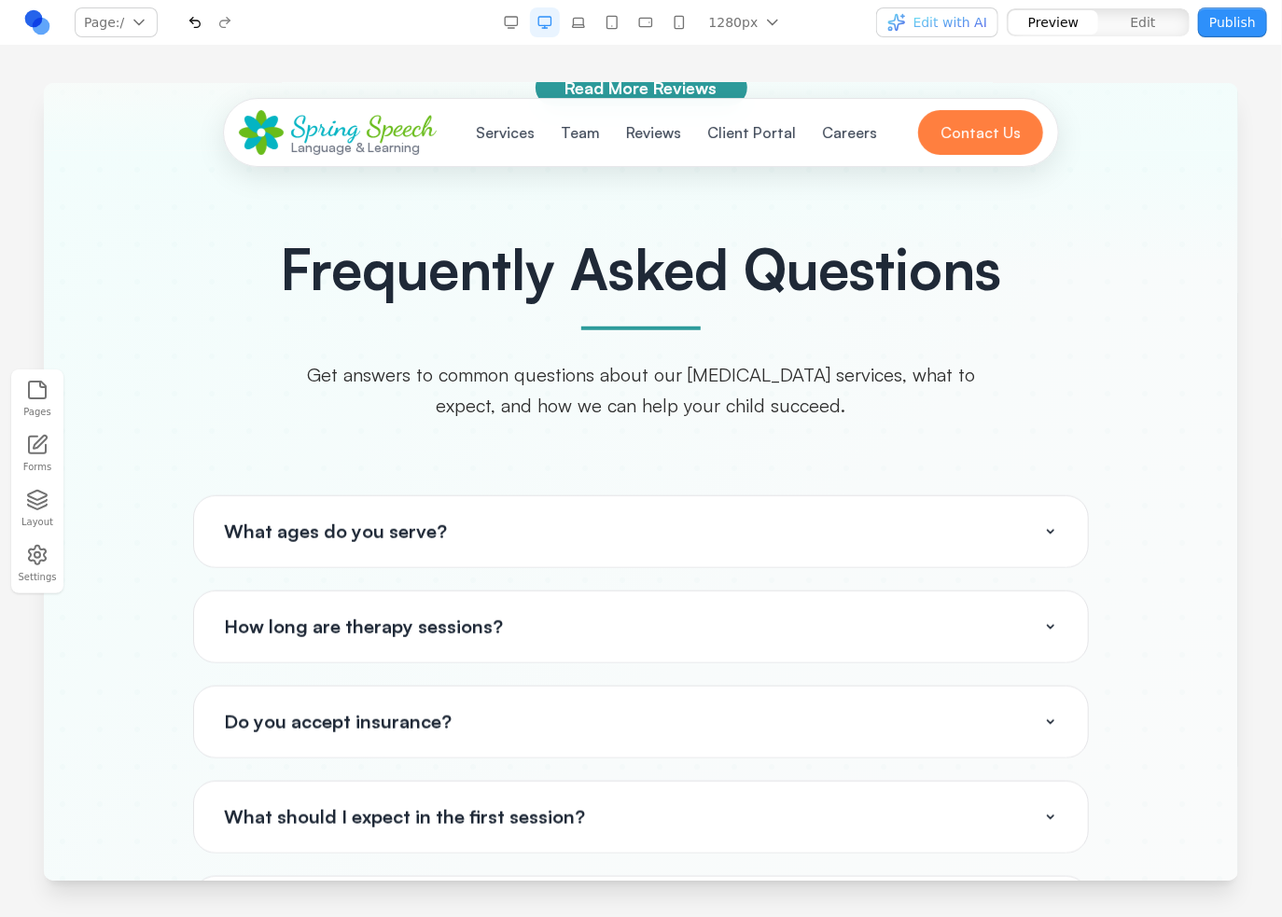
scroll to position [7113, 0]
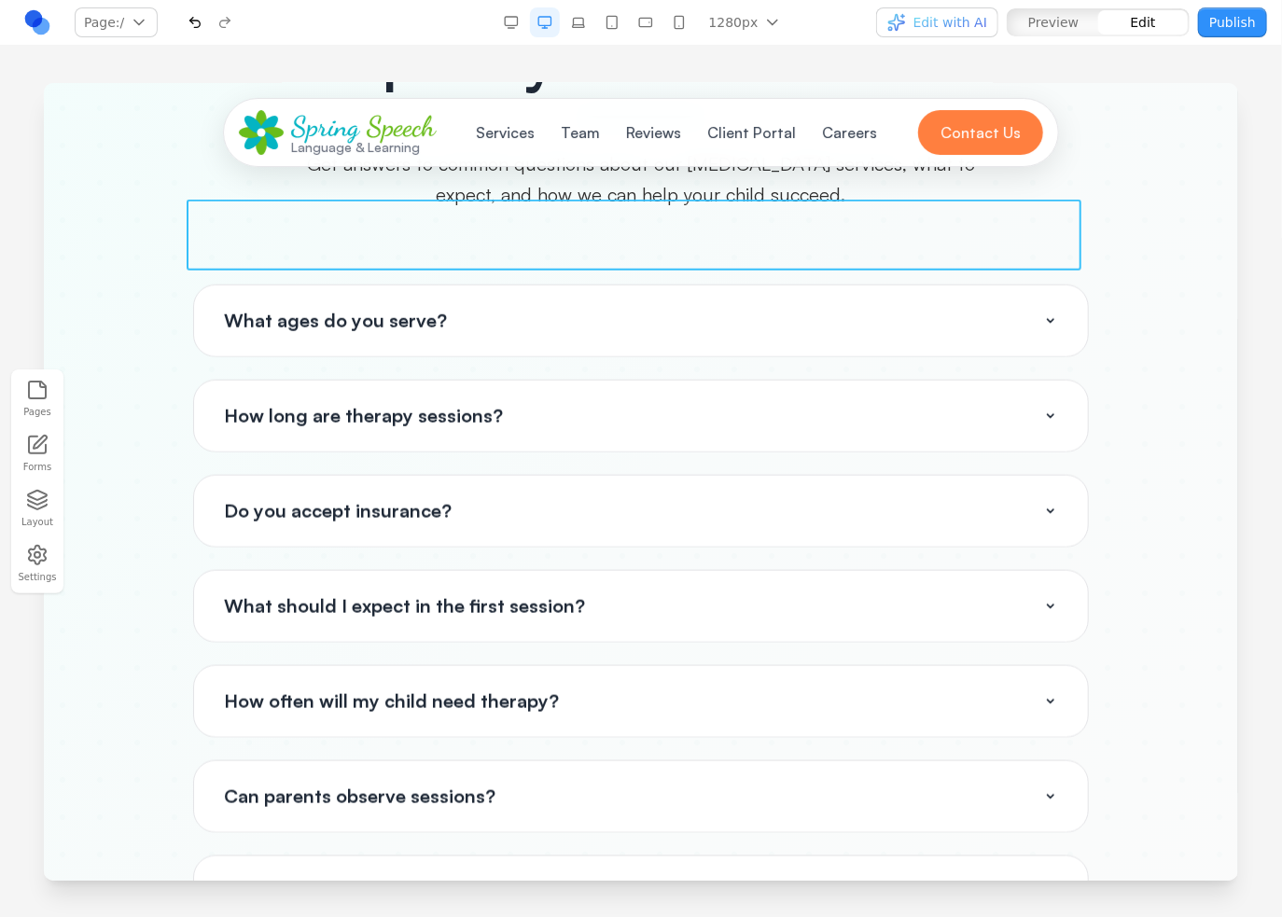
click at [491, 285] on button "What ages do you serve?" at bounding box center [640, 320] width 894 height 71
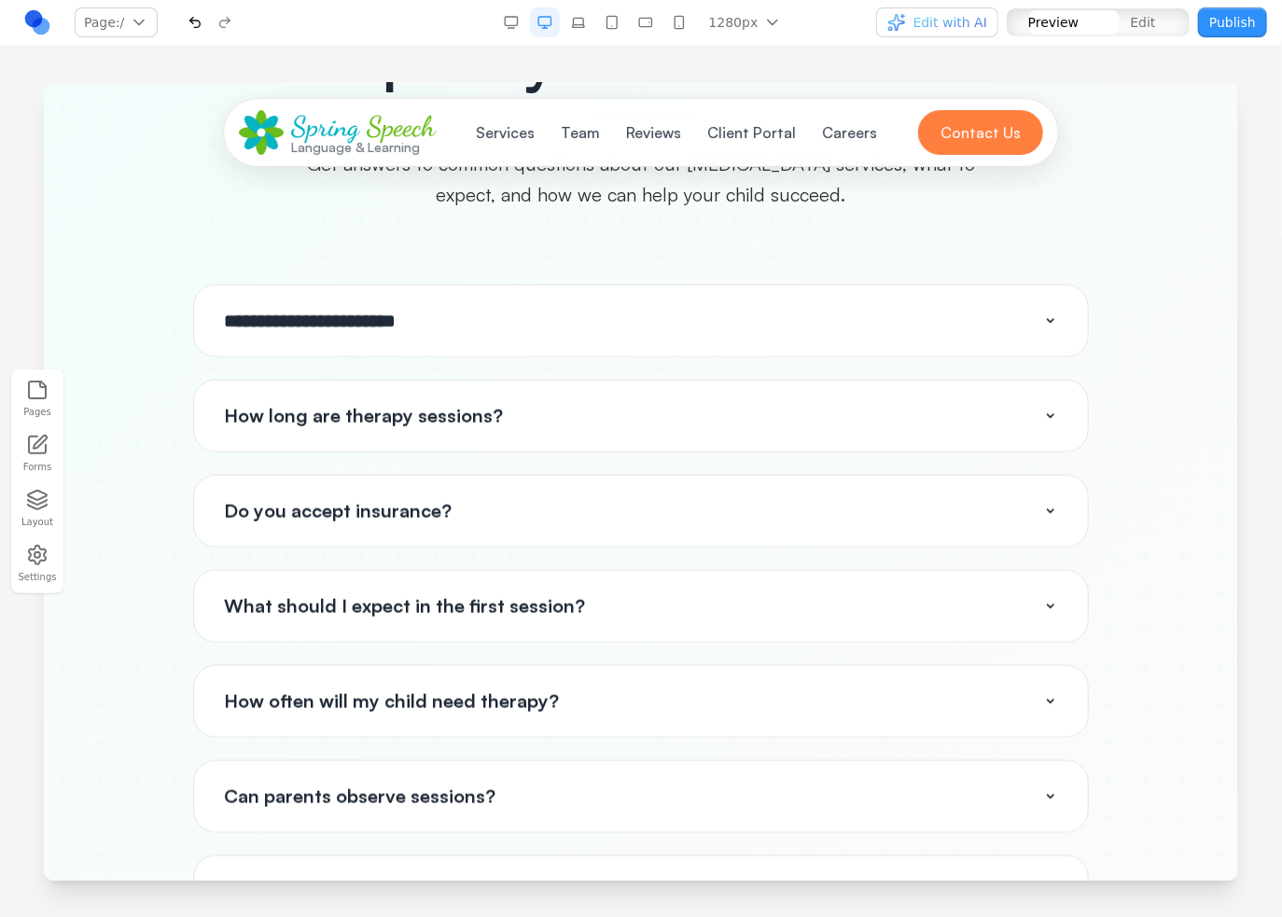
click at [492, 285] on button "**********" at bounding box center [640, 320] width 894 height 71
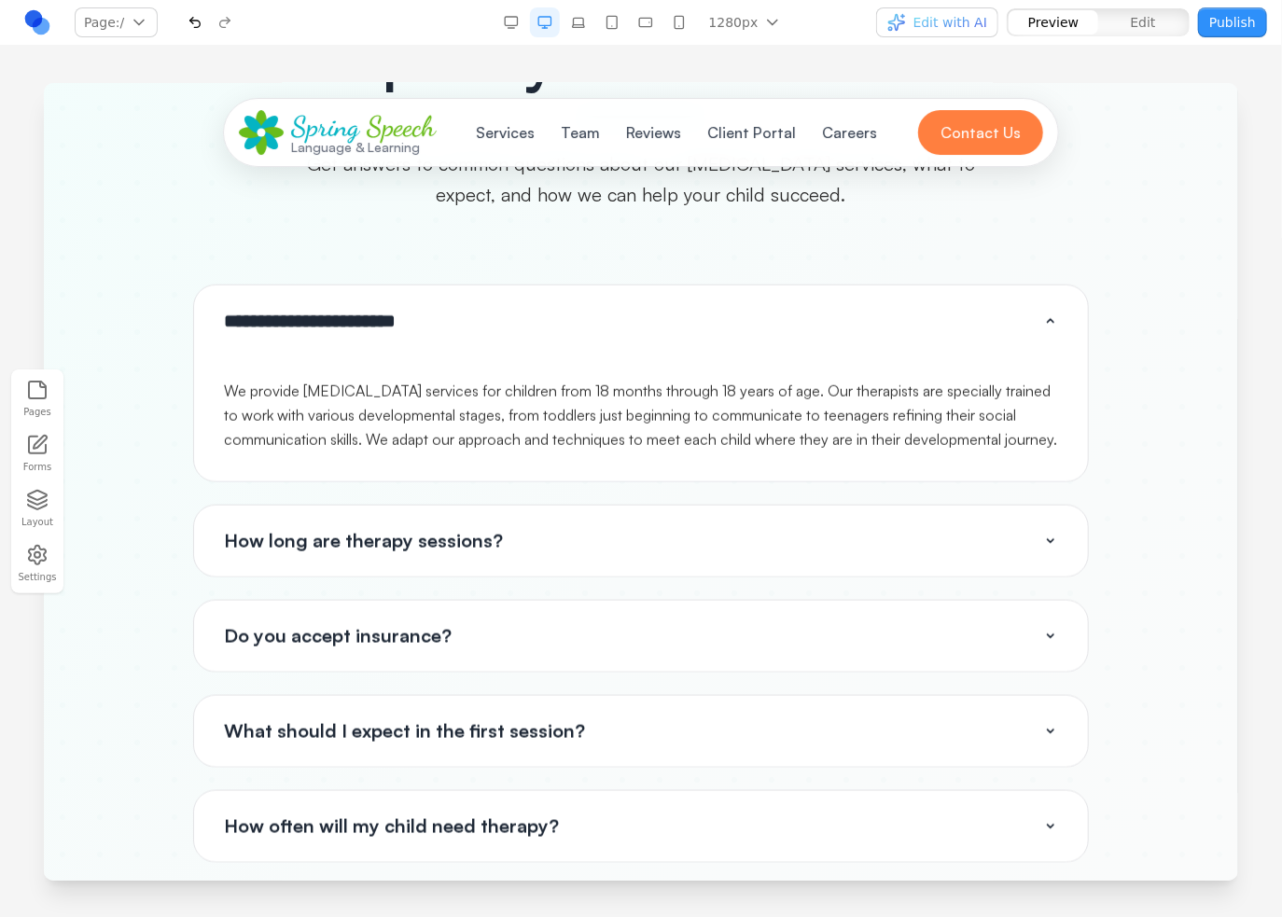
click at [459, 378] on p "We provide [MEDICAL_DATA] services for children from 18 months through 18 years…" at bounding box center [640, 414] width 834 height 73
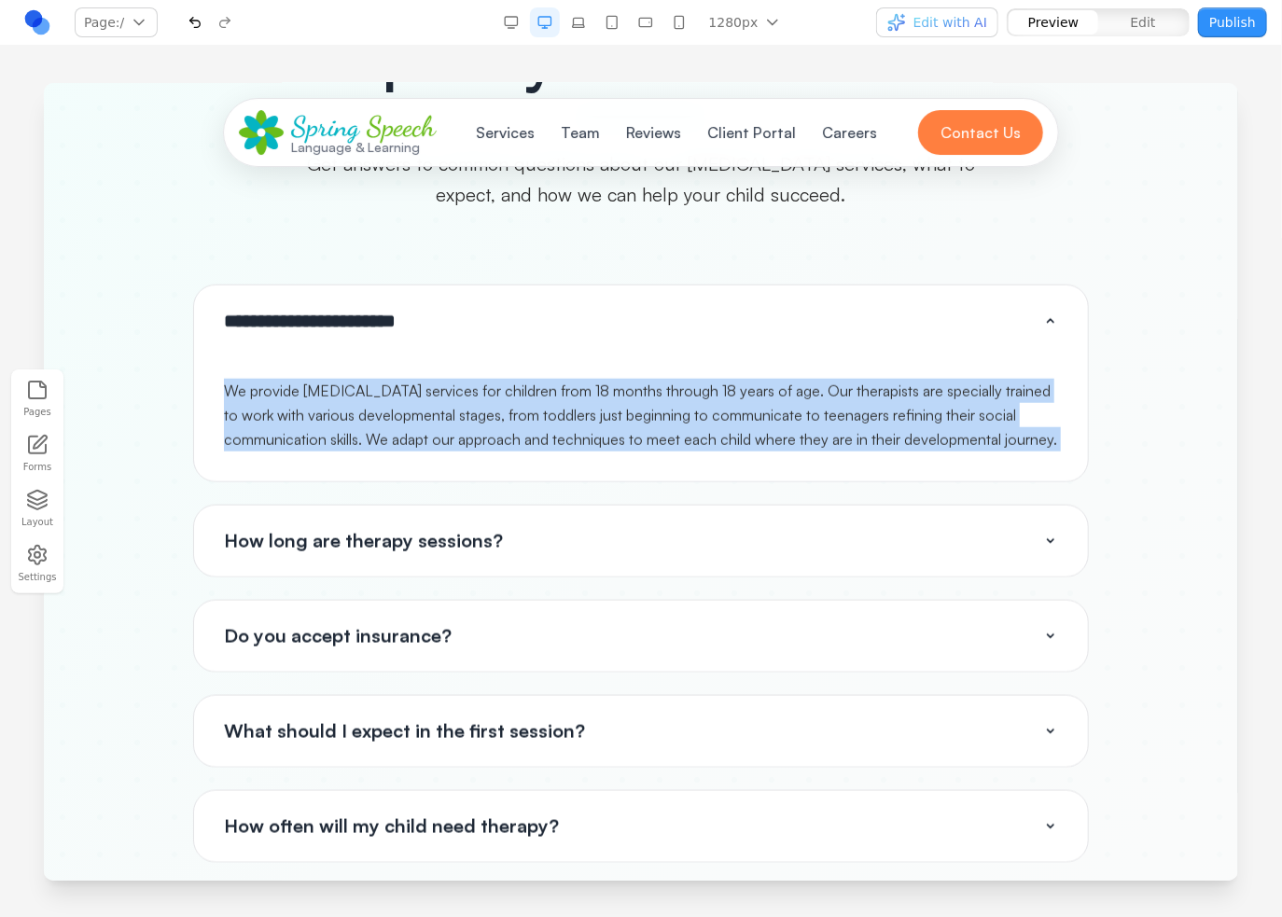
click at [459, 378] on p "We provide [MEDICAL_DATA] services for children from 18 months through 18 years…" at bounding box center [640, 414] width 834 height 73
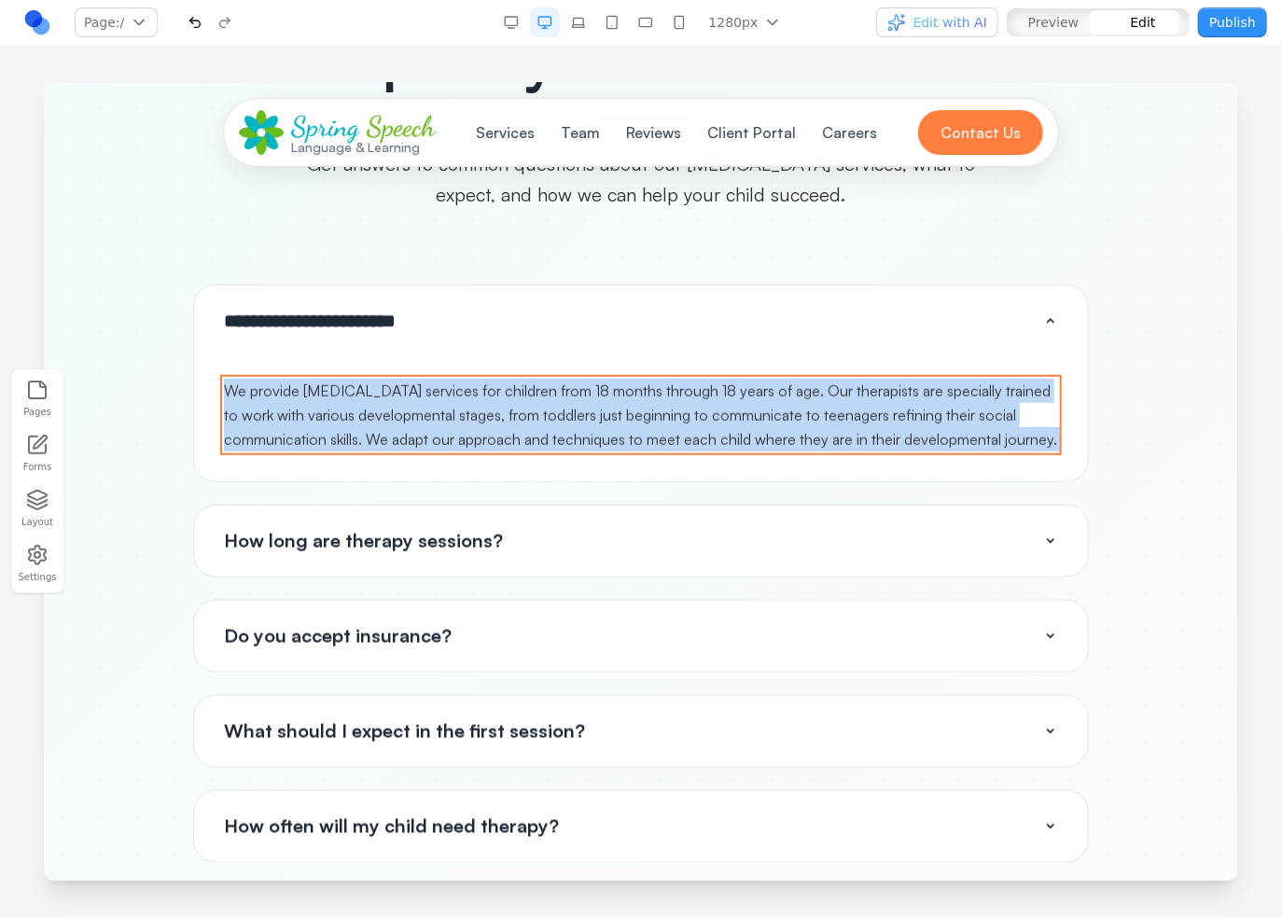
click at [328, 378] on p "We provide [MEDICAL_DATA] services for children from 18 months through 18 years…" at bounding box center [640, 414] width 834 height 73
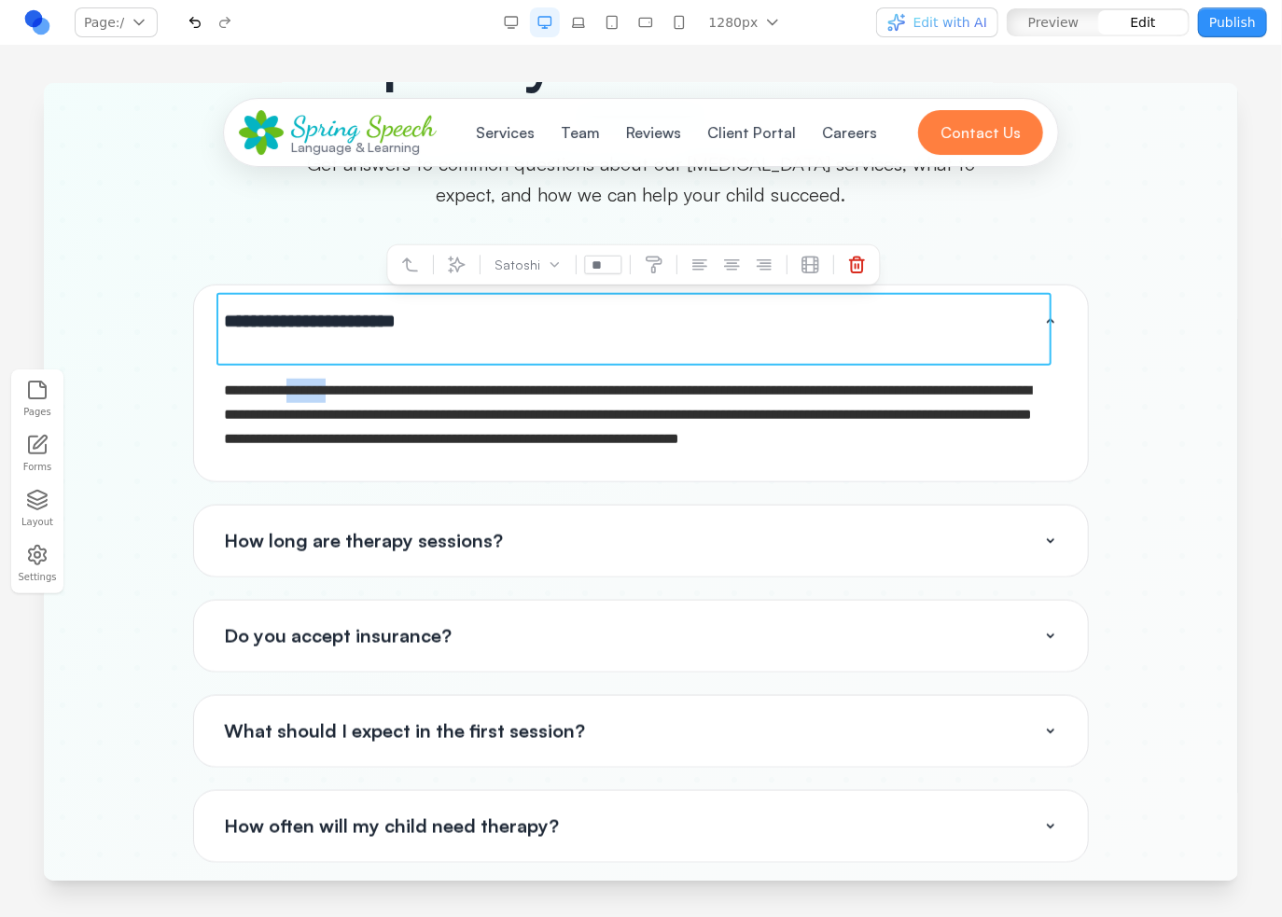
click at [328, 378] on p "**********" at bounding box center [640, 414] width 834 height 73
click at [329, 378] on p "**********" at bounding box center [640, 414] width 834 height 73
click at [340, 378] on p "**********" at bounding box center [640, 414] width 834 height 73
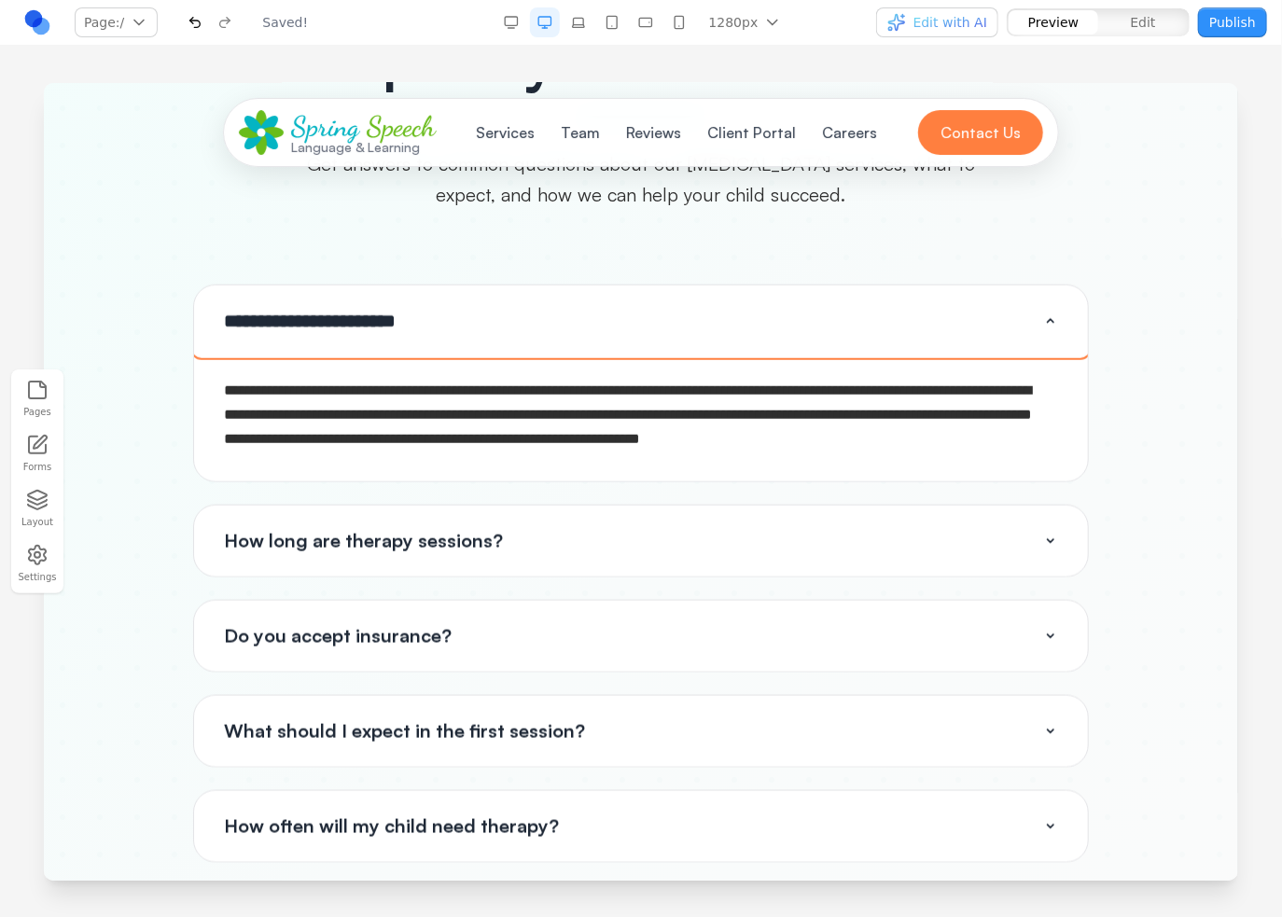
click at [452, 285] on button "**********" at bounding box center [640, 320] width 894 height 71
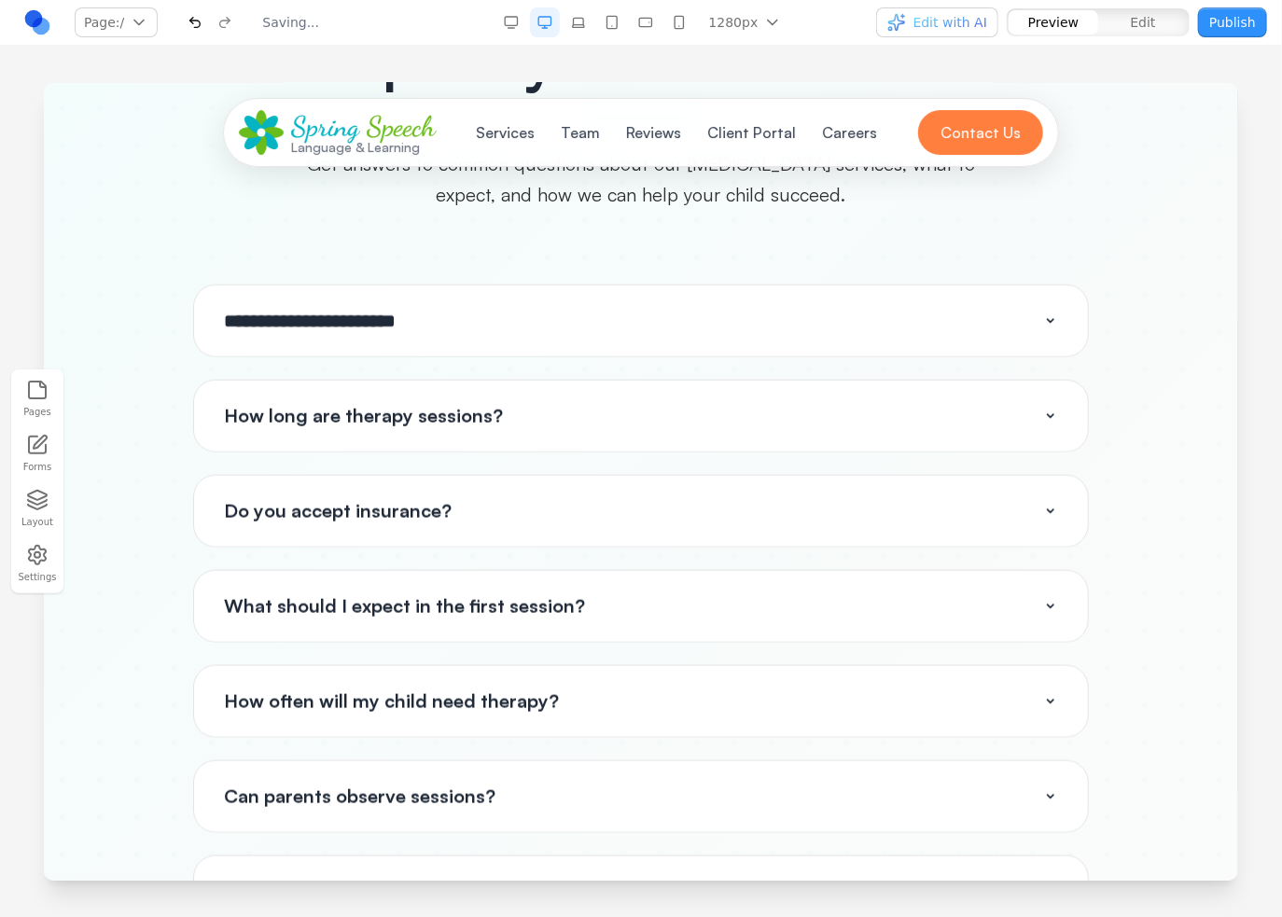
click at [452, 285] on button "**********" at bounding box center [640, 320] width 894 height 71
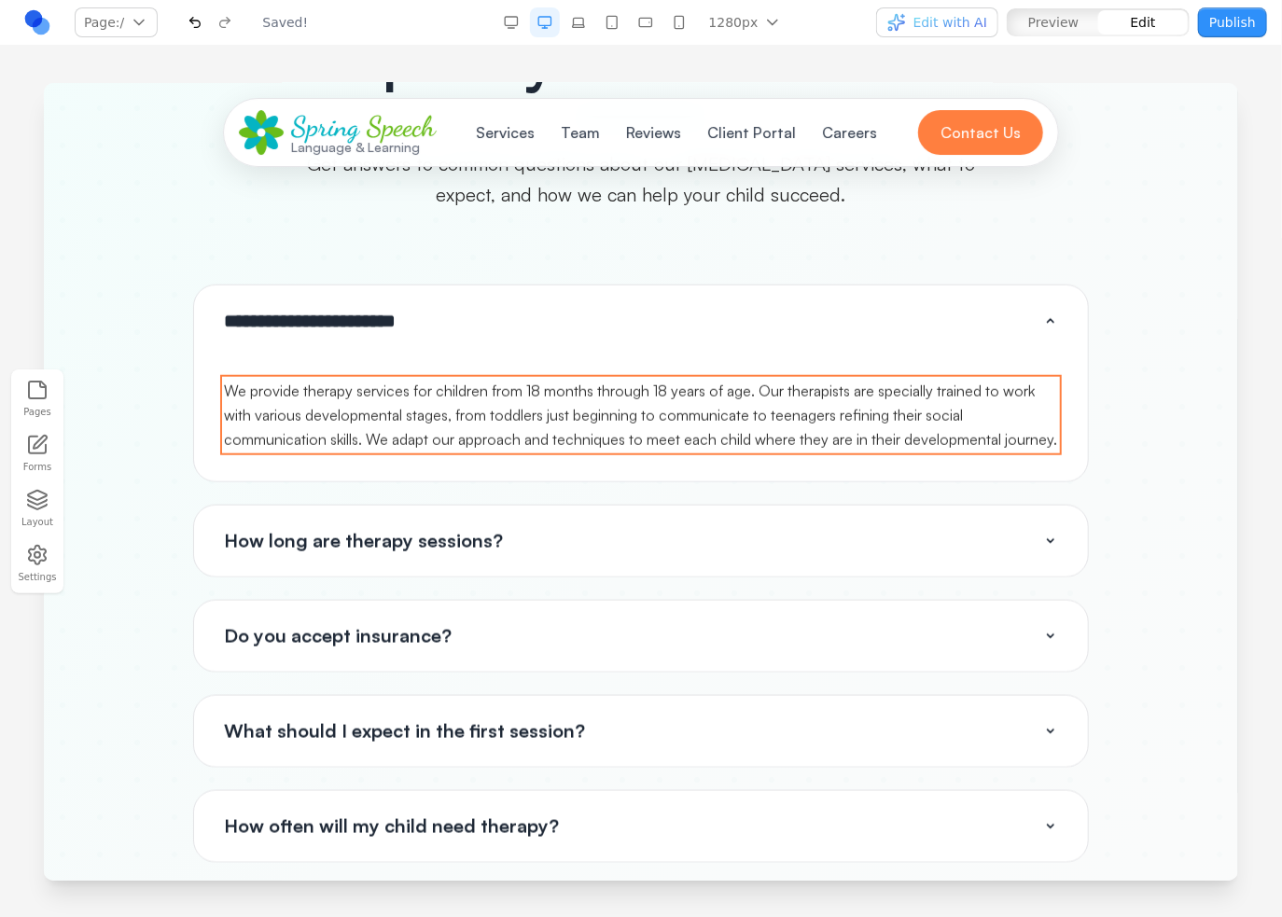
click at [315, 378] on p "We provide therapy services for children from 18 months through 18 years of age…" at bounding box center [640, 414] width 834 height 73
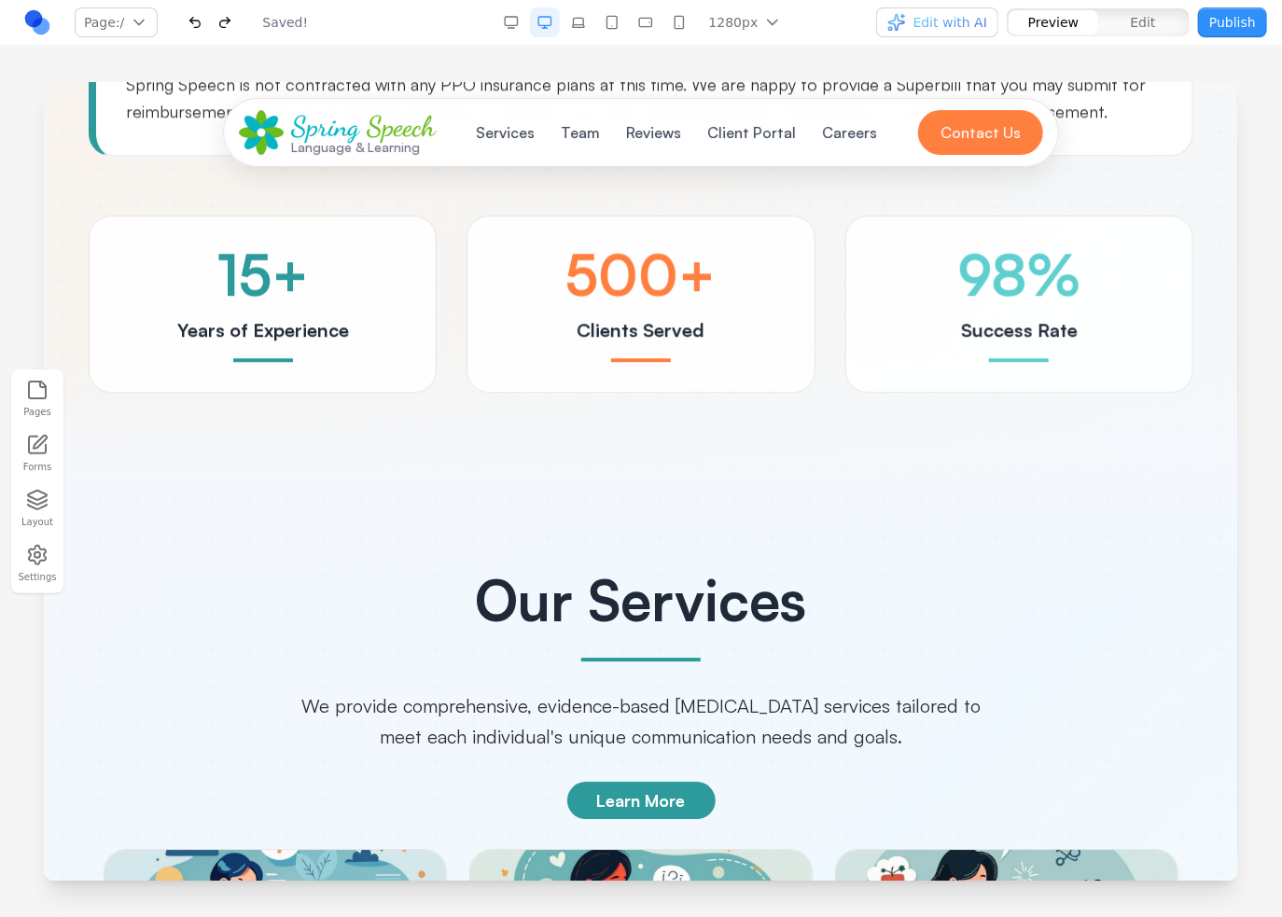
scroll to position [3008, 0]
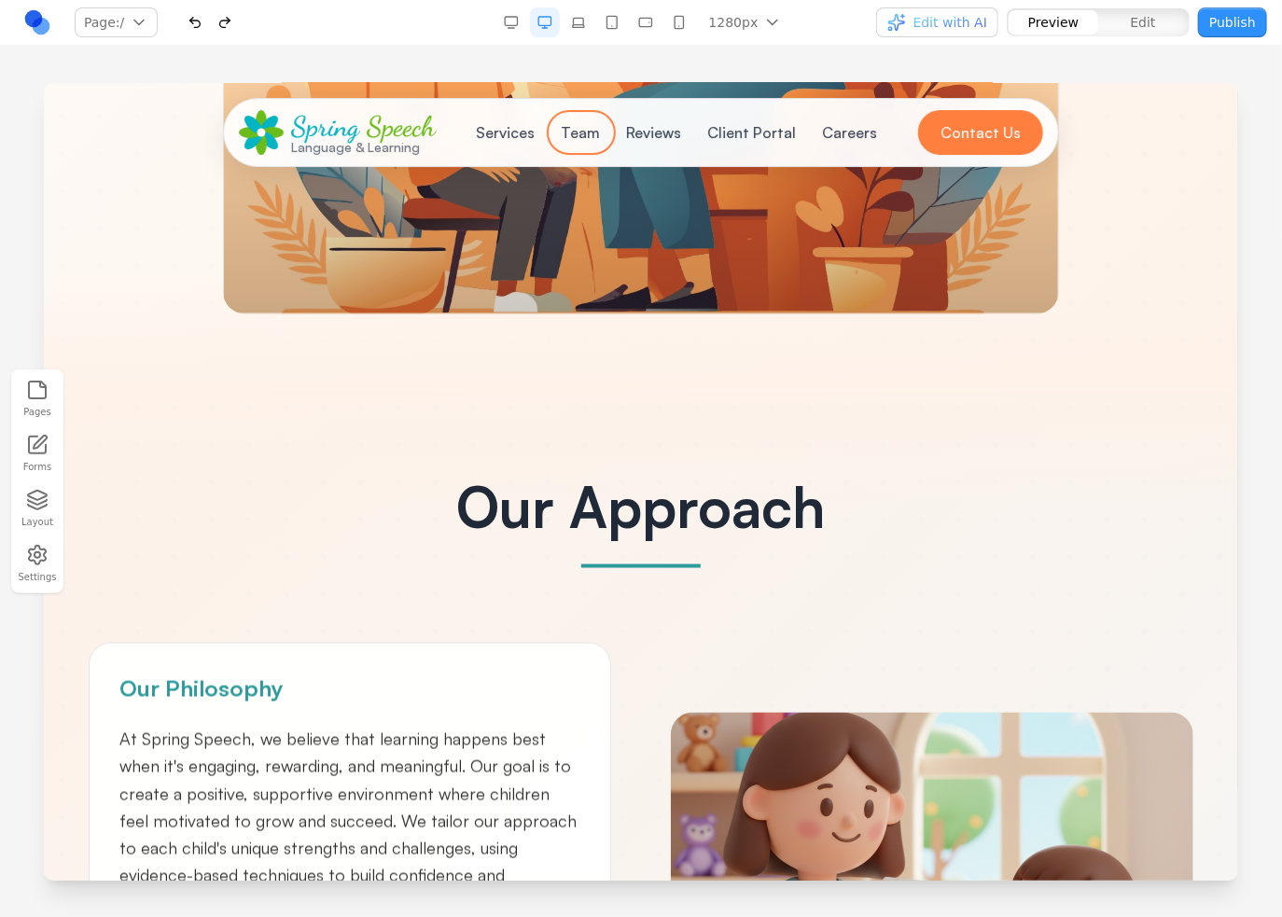
click at [565, 137] on button "Team" at bounding box center [580, 131] width 62 height 37
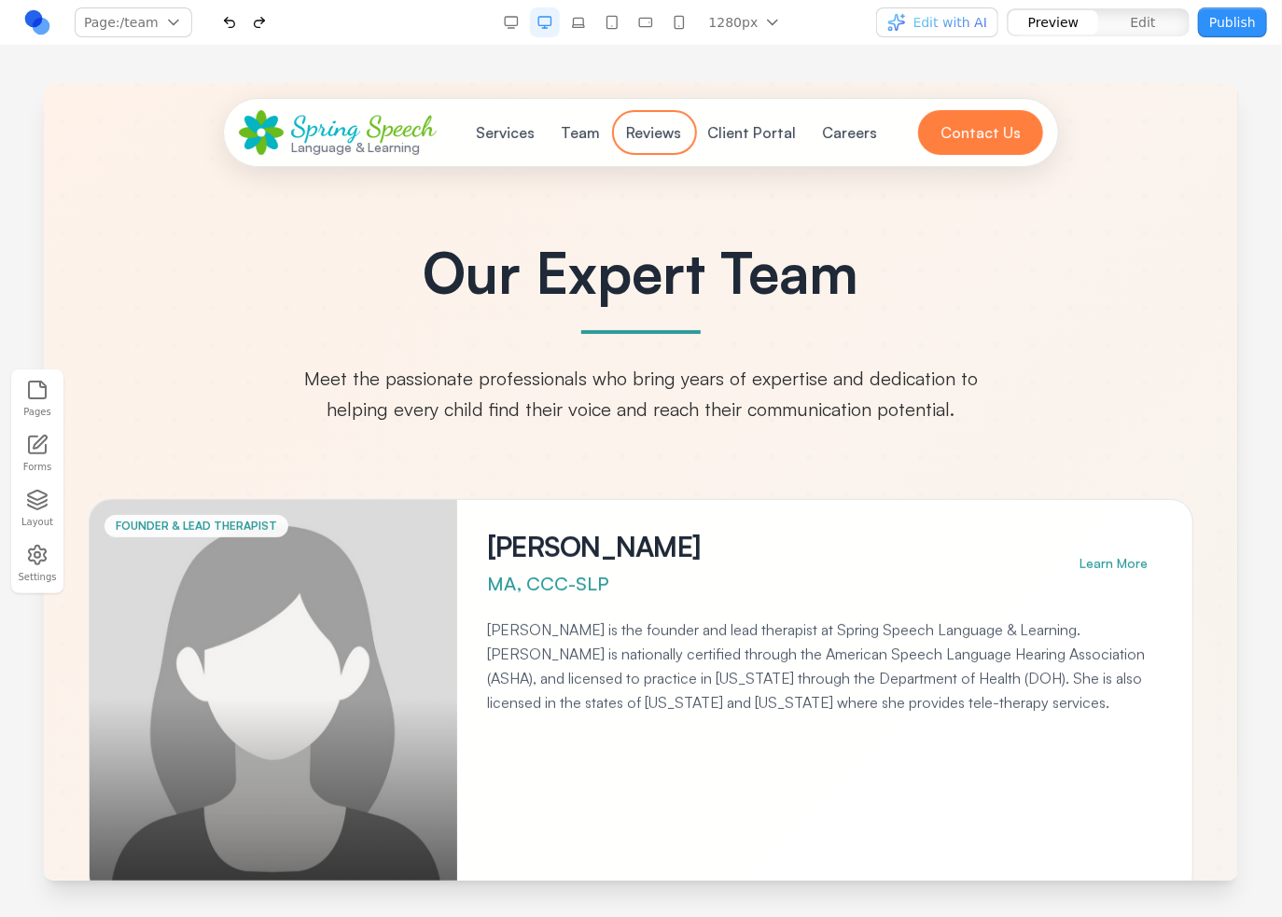
scroll to position [0, 0]
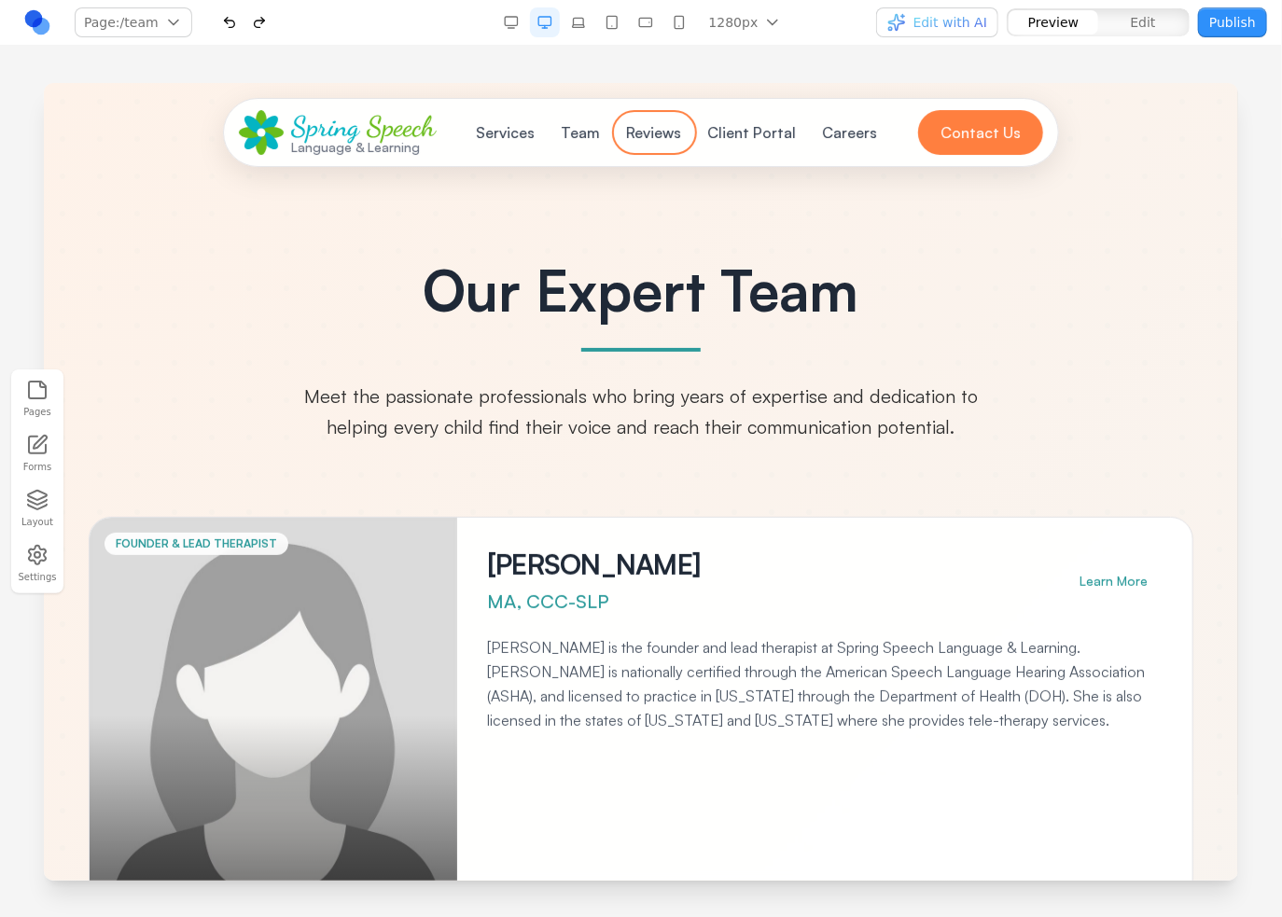
click at [665, 133] on button "Reviews" at bounding box center [653, 131] width 77 height 37
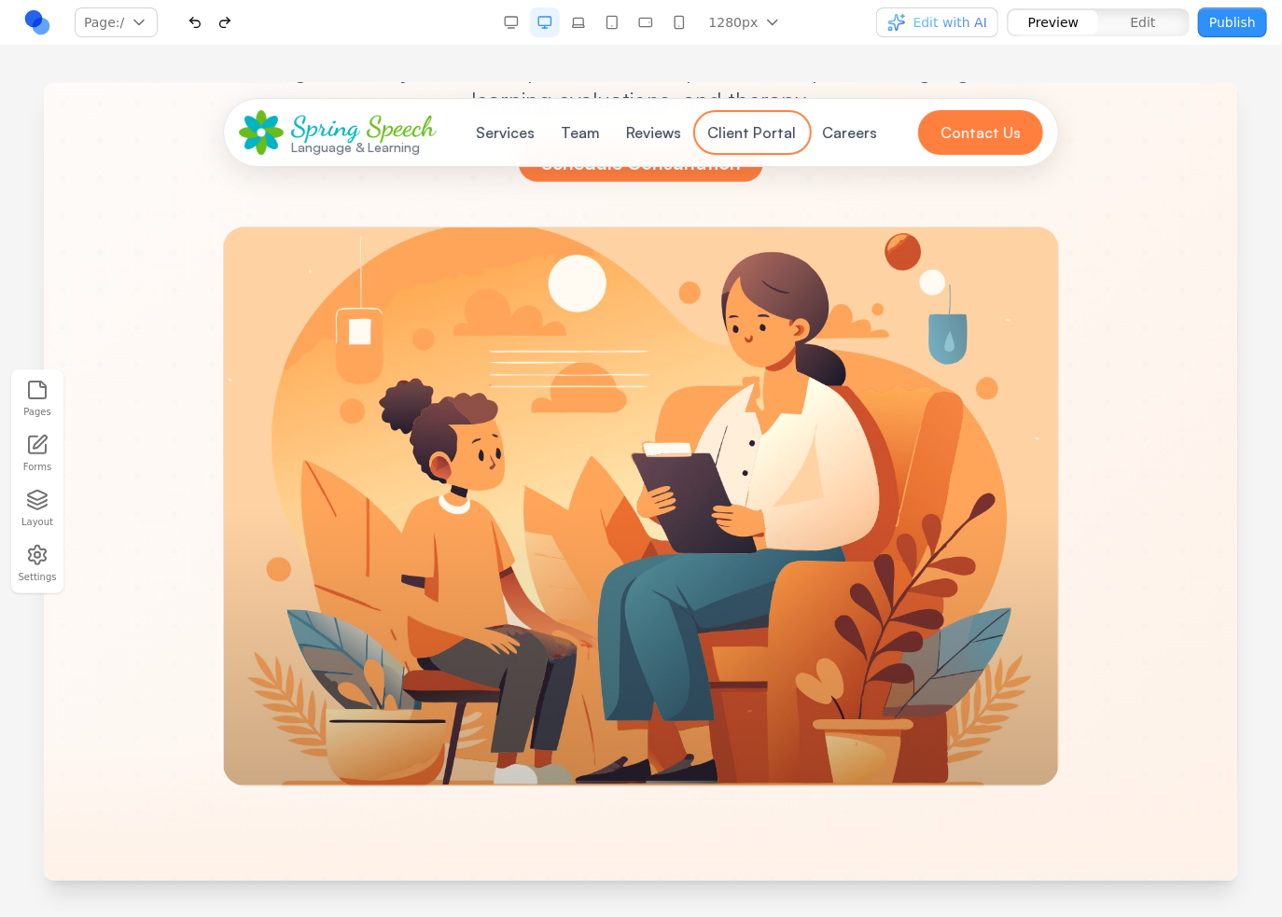
scroll to position [1885, 0]
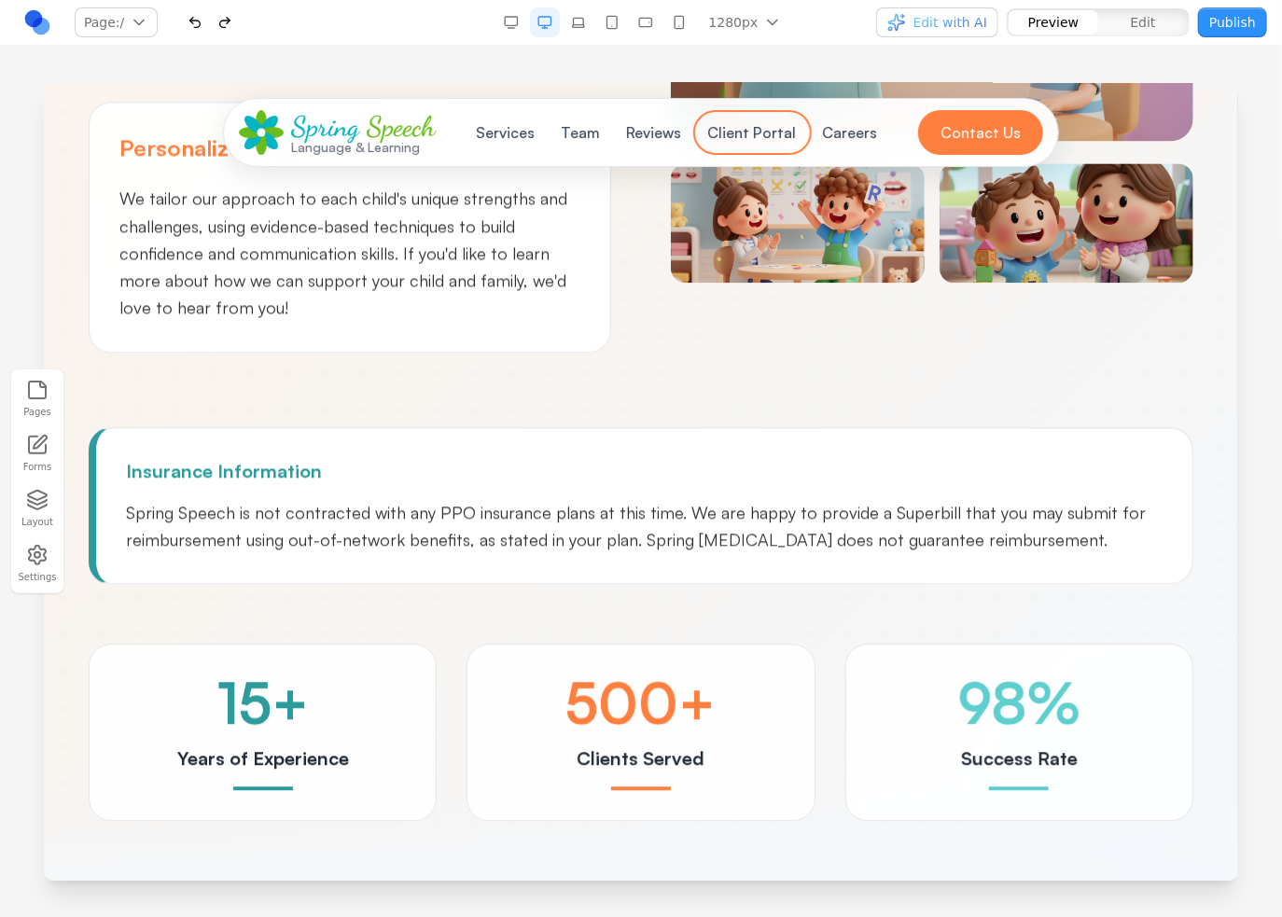
click at [719, 133] on button "Client Portal" at bounding box center [751, 131] width 111 height 37
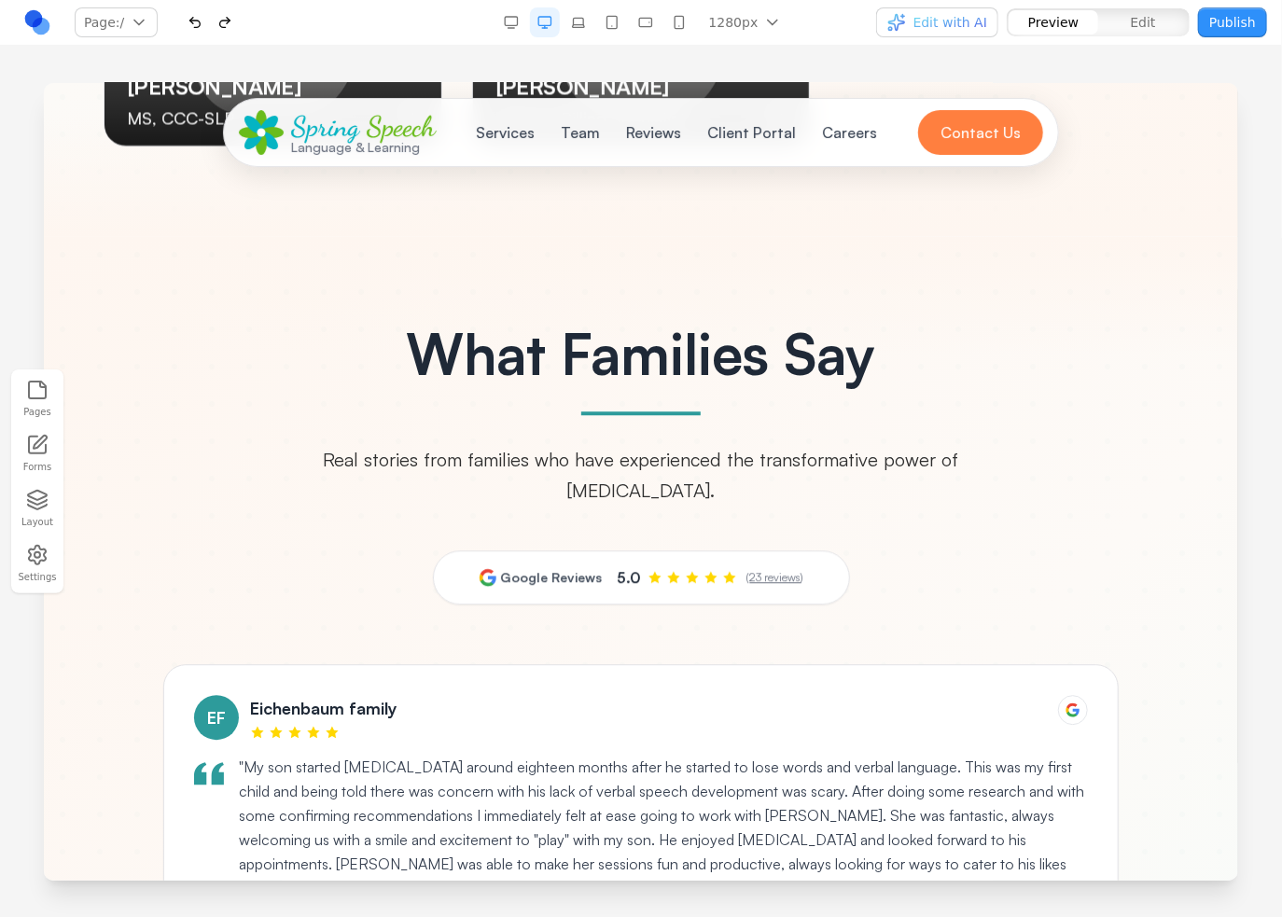
click at [396, 125] on span "Speech" at bounding box center [400, 125] width 69 height 34
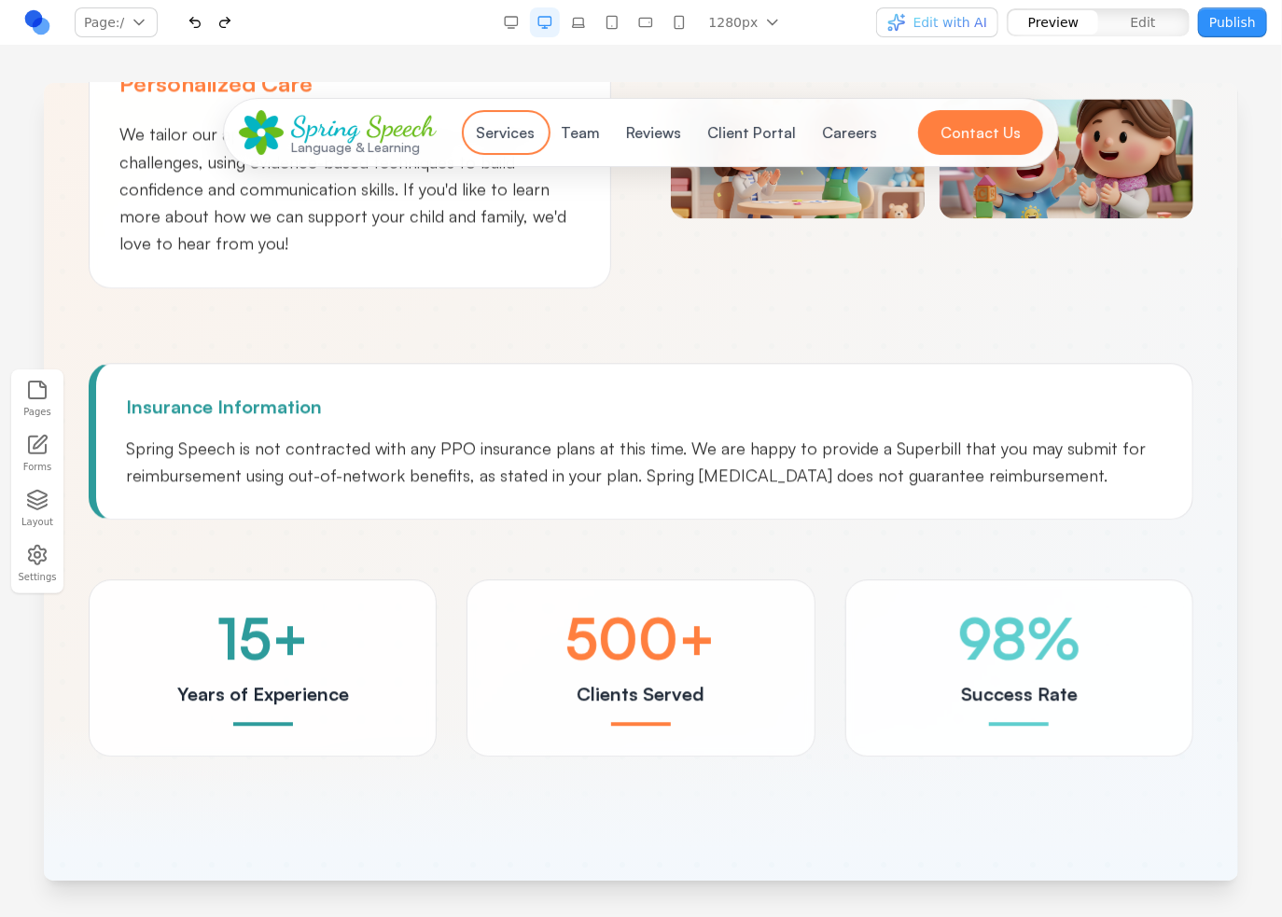
click at [486, 126] on button "Services" at bounding box center [505, 131] width 81 height 37
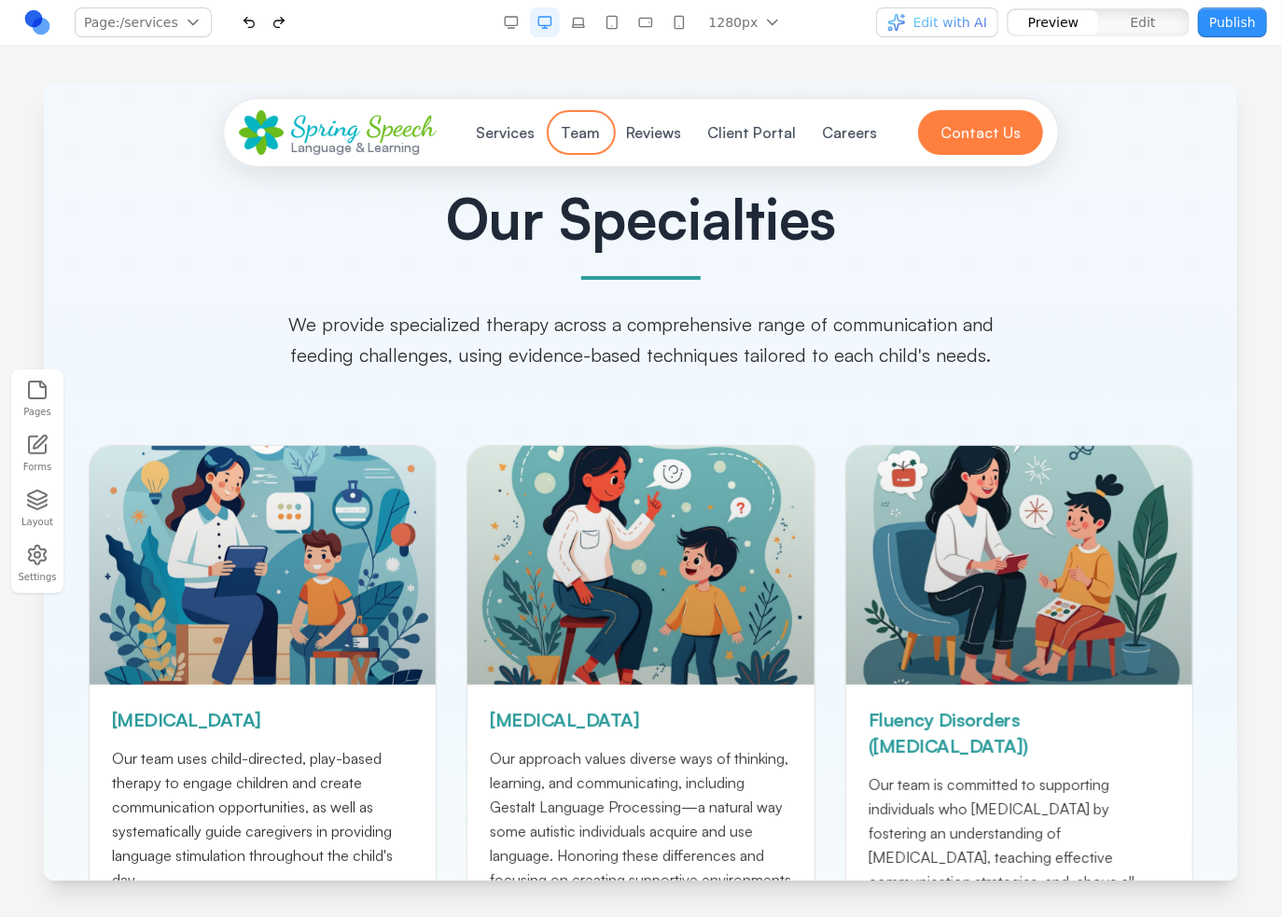
click at [563, 126] on button "Team" at bounding box center [580, 131] width 62 height 37
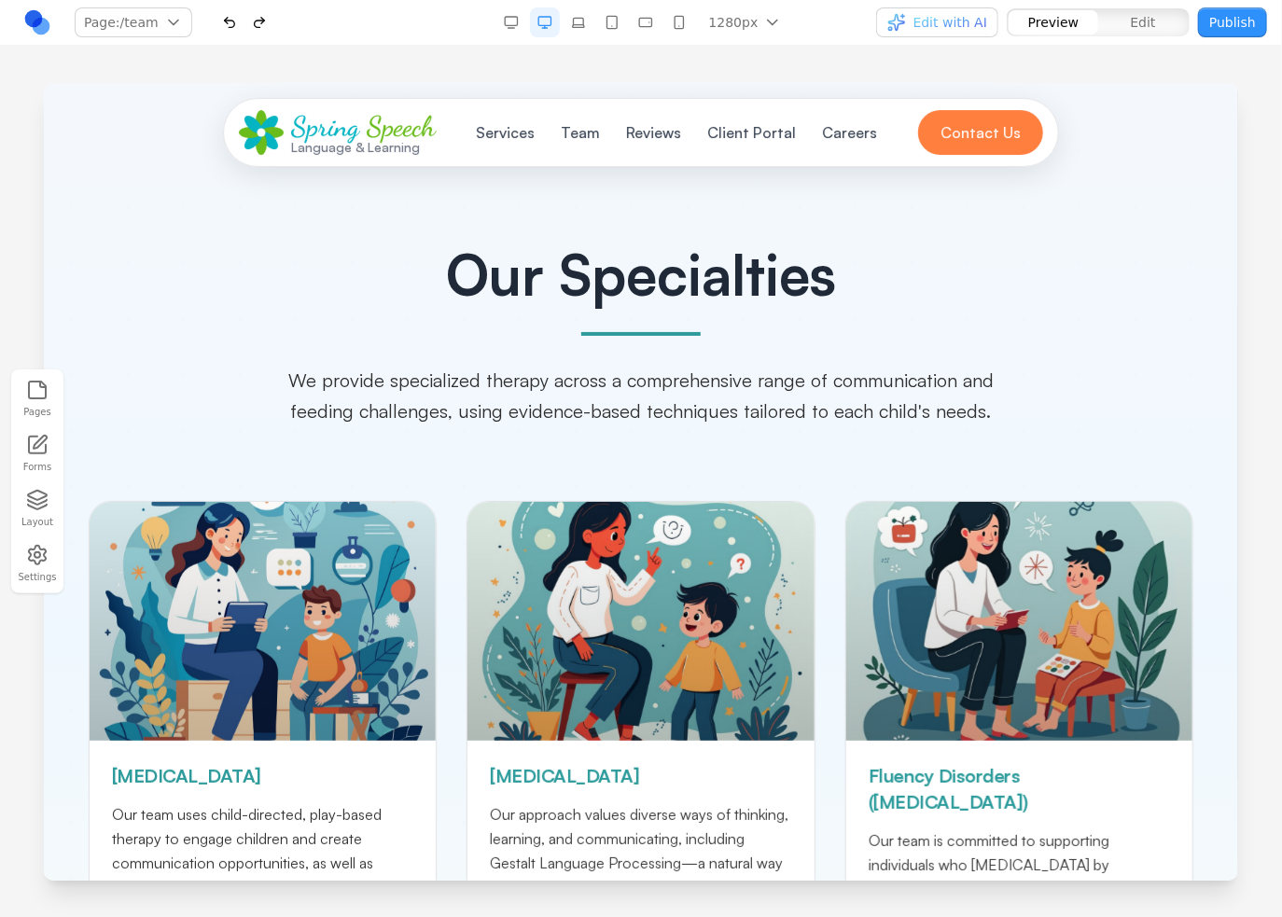
scroll to position [0, 0]
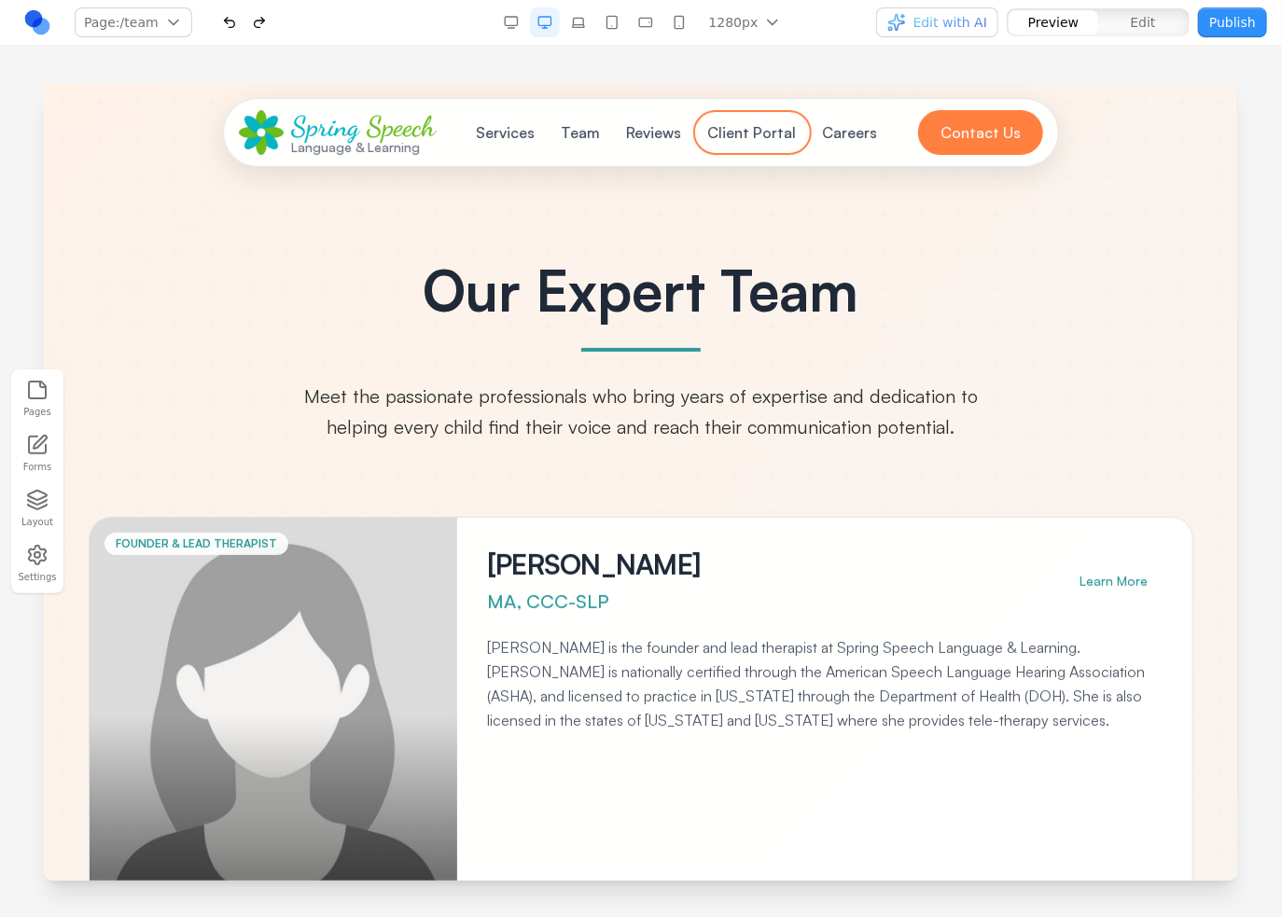
click at [730, 129] on button "Client Portal" at bounding box center [751, 131] width 111 height 37
click at [593, 129] on button "Team" at bounding box center [580, 131] width 62 height 37
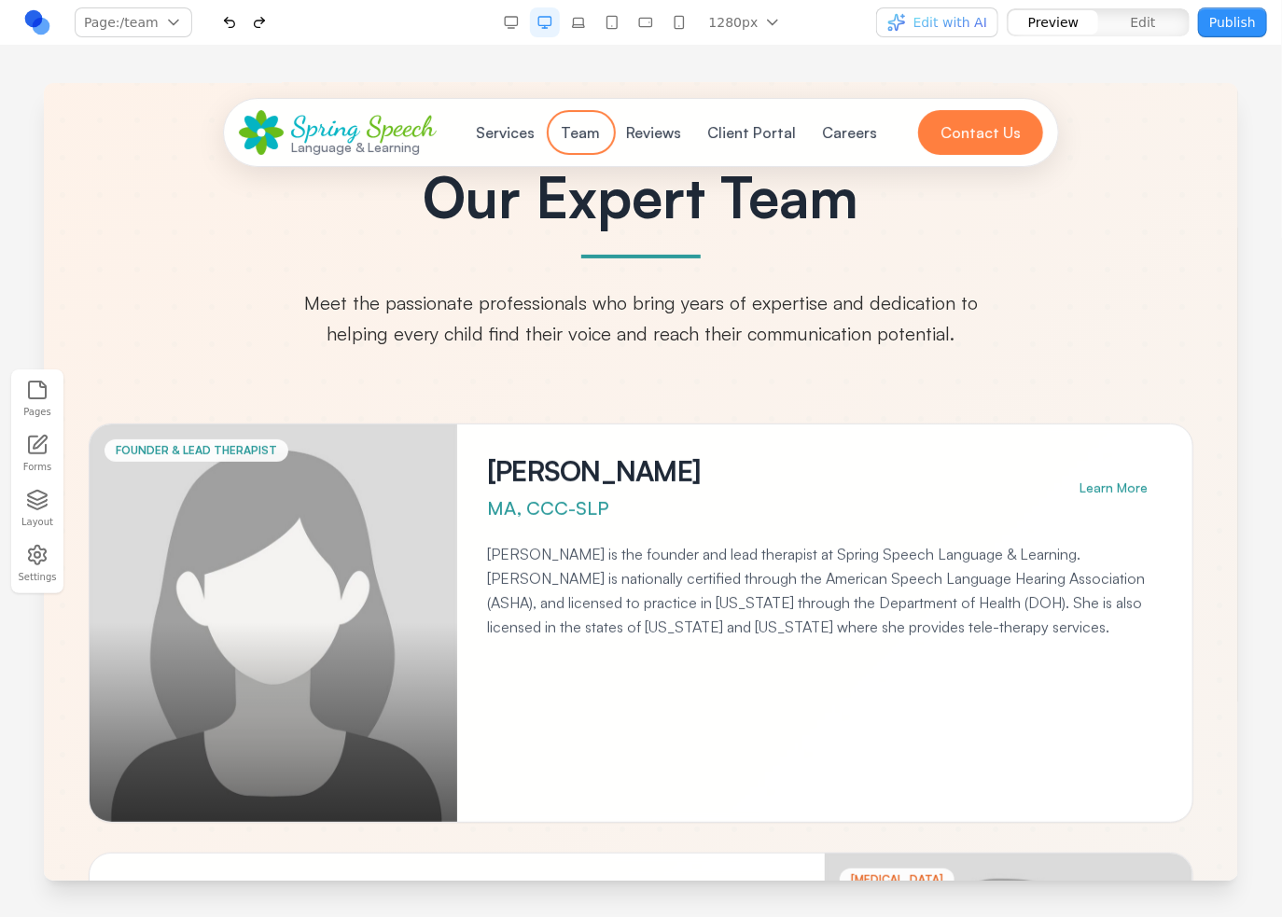
click at [587, 125] on button "Team" at bounding box center [580, 131] width 62 height 37
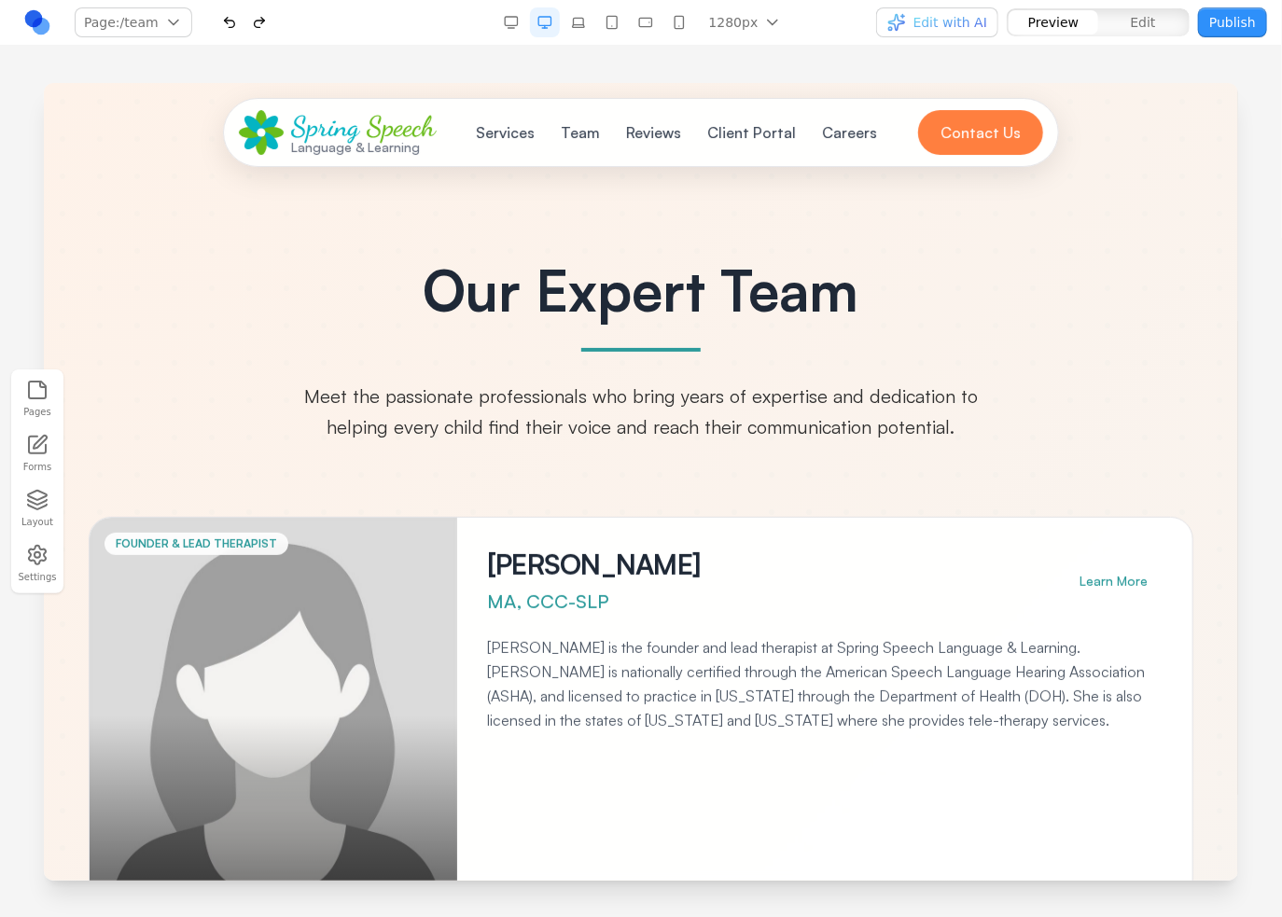
click at [800, 132] on nav "Services Team Reviews Client Portal Careers" at bounding box center [677, 131] width 424 height 37
click at [819, 134] on button "Careers" at bounding box center [849, 131] width 77 height 37
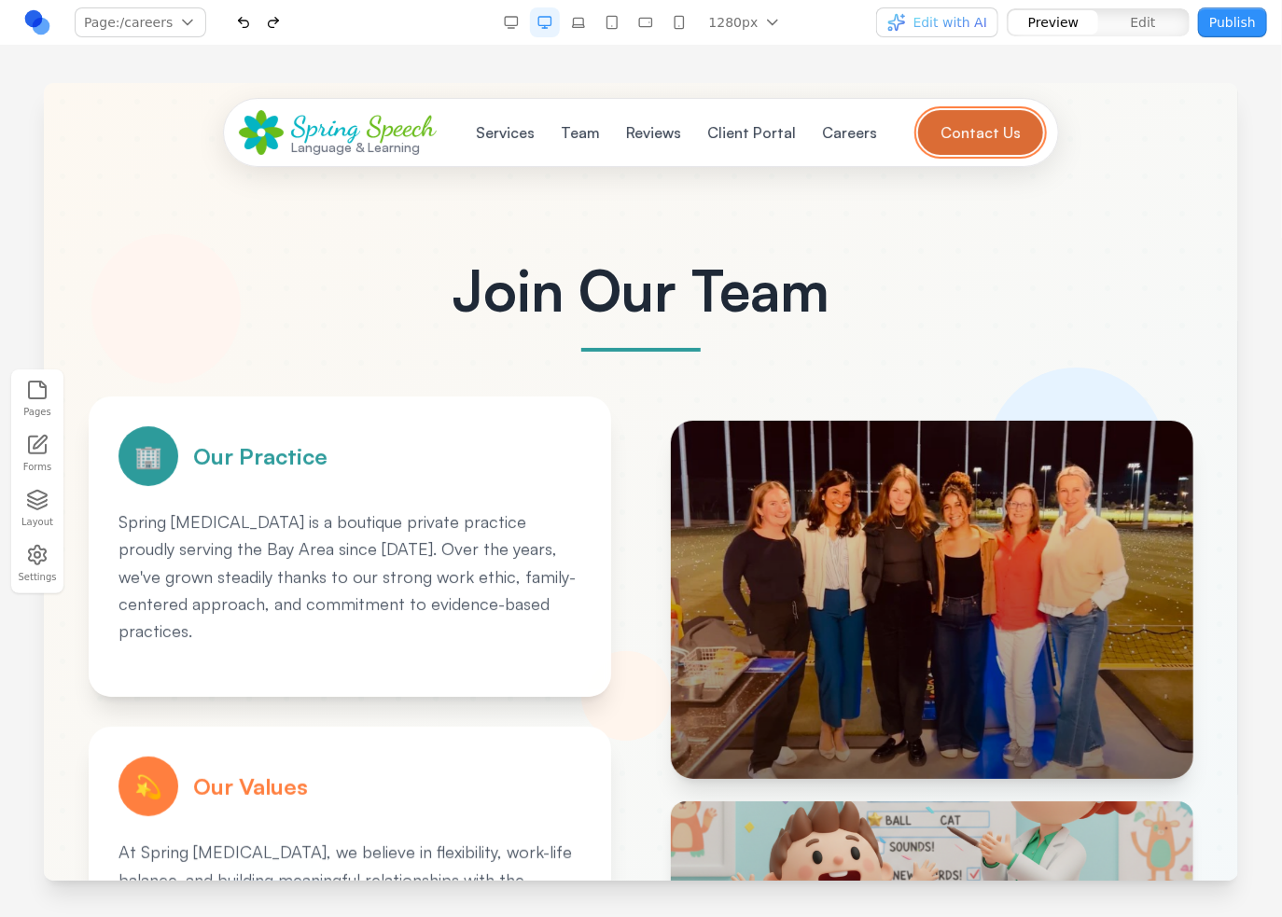
click at [980, 140] on button "Contact Us" at bounding box center [979, 131] width 125 height 45
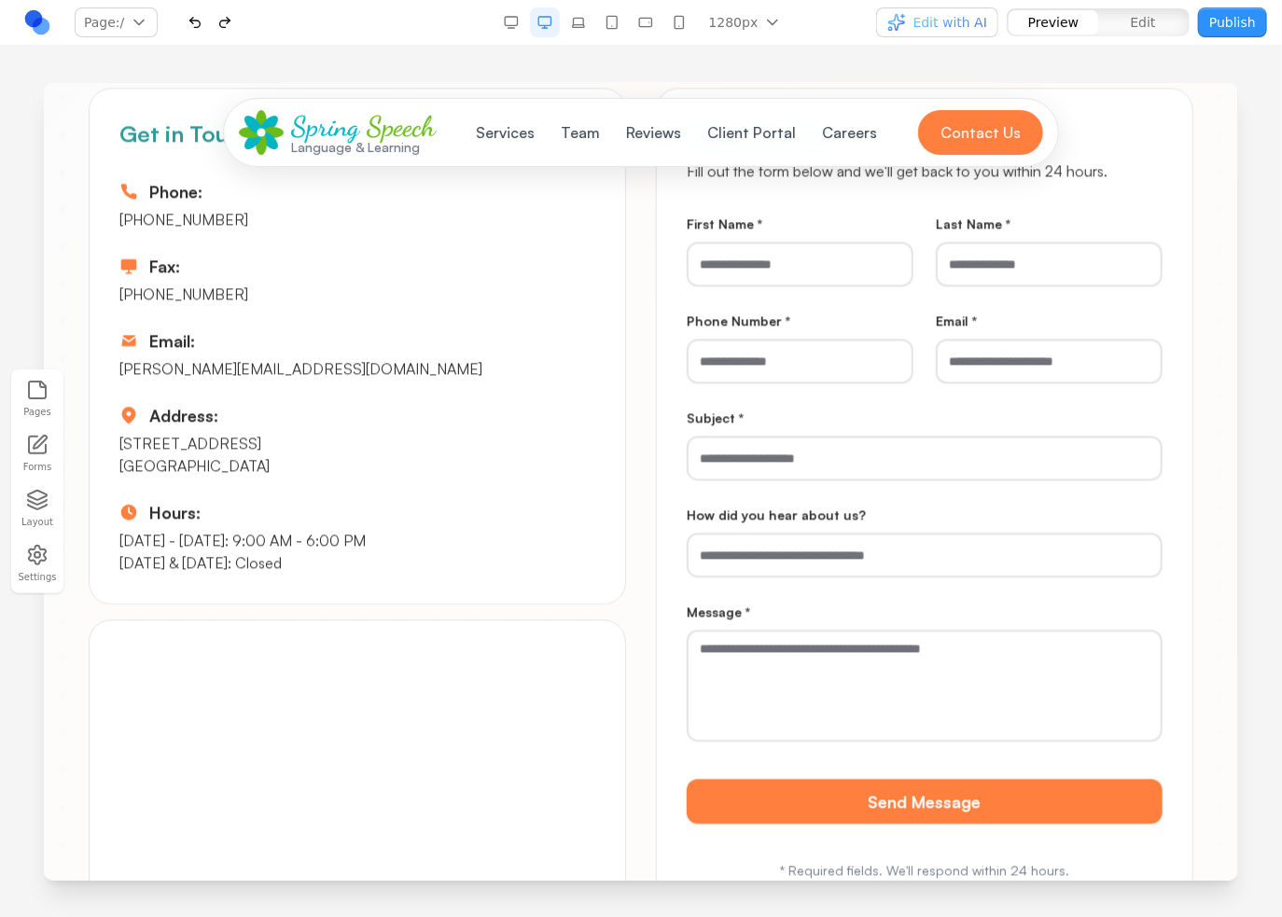
scroll to position [8475, 0]
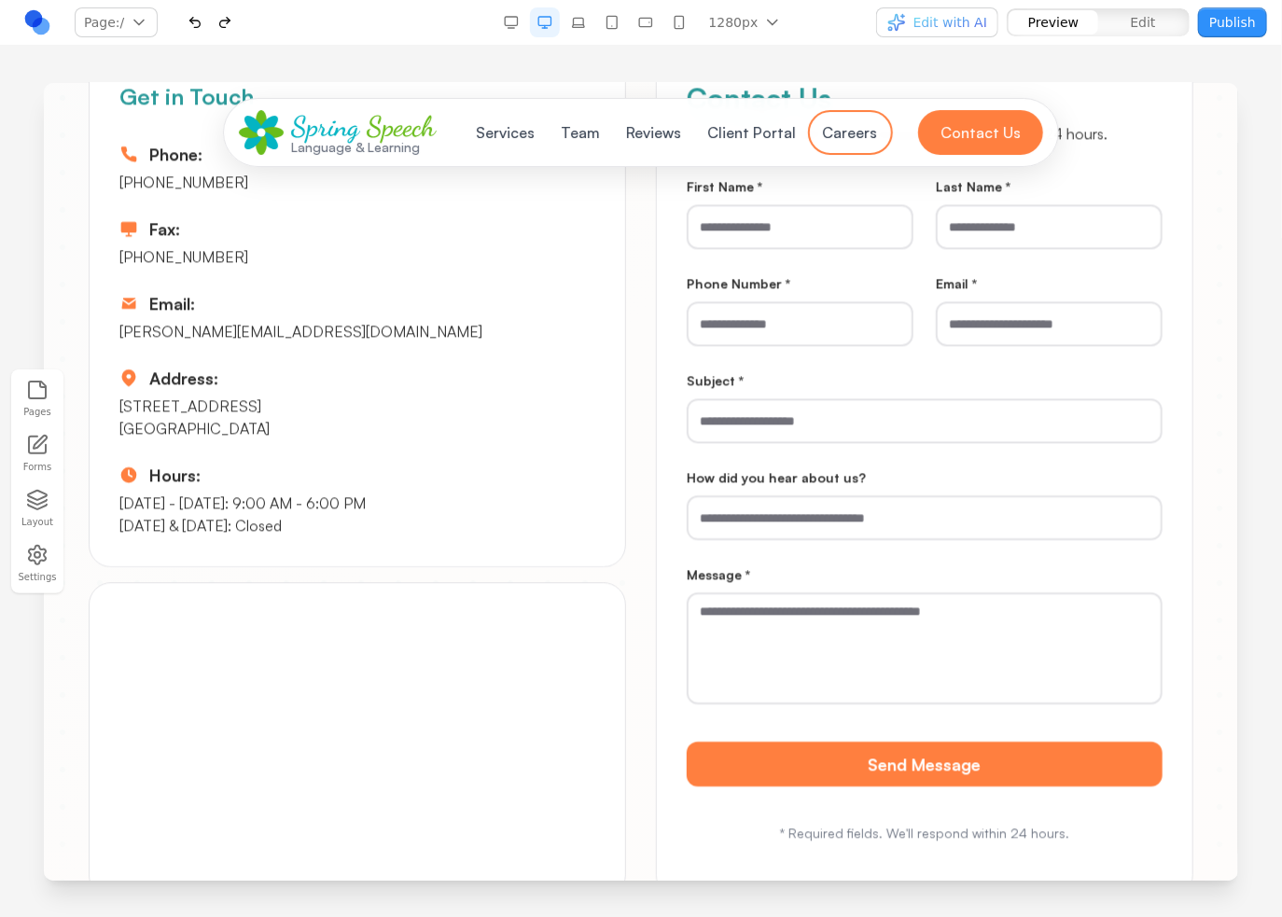
click at [857, 127] on button "Careers" at bounding box center [849, 131] width 77 height 37
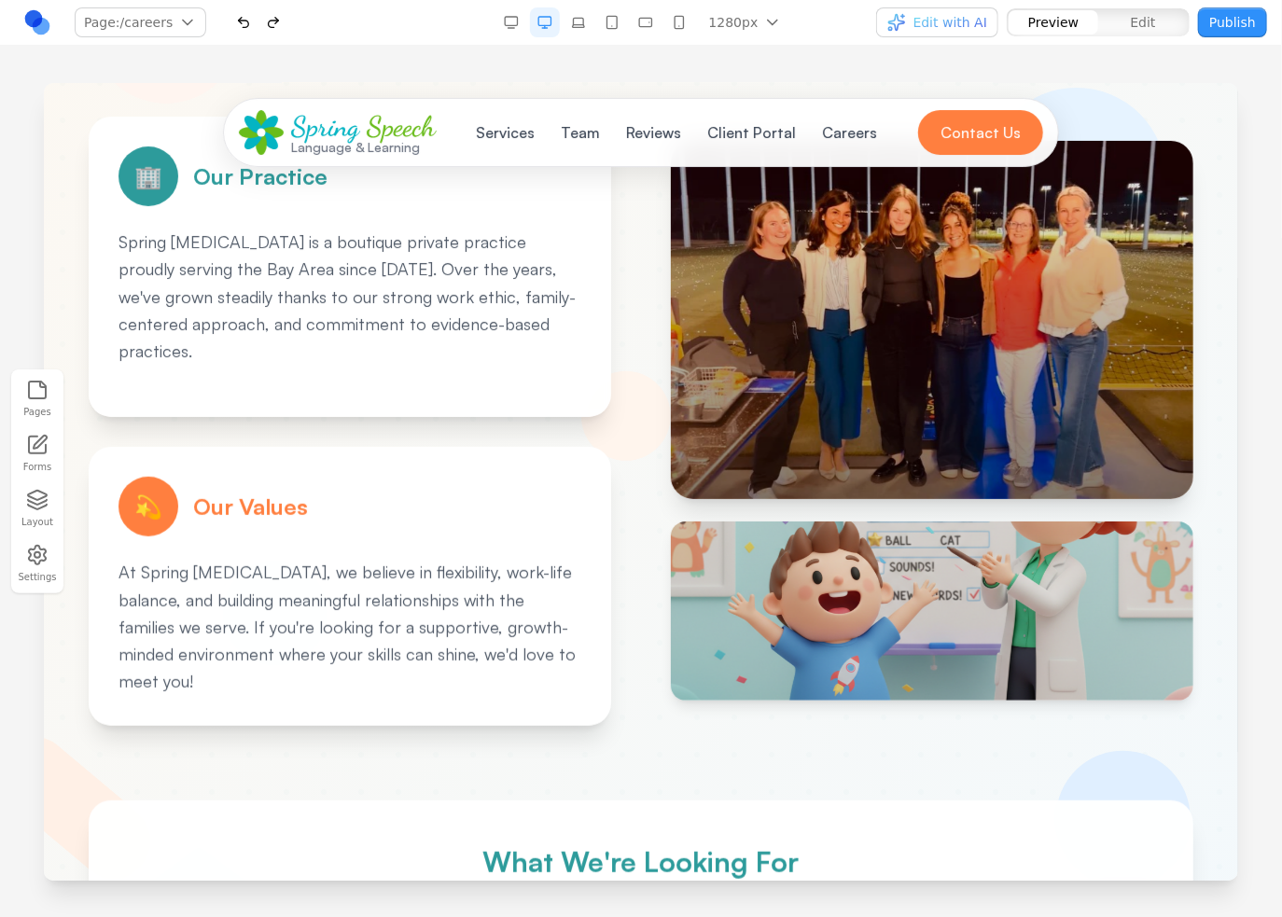
scroll to position [280, 0]
click at [853, 621] on img at bounding box center [931, 610] width 522 height 179
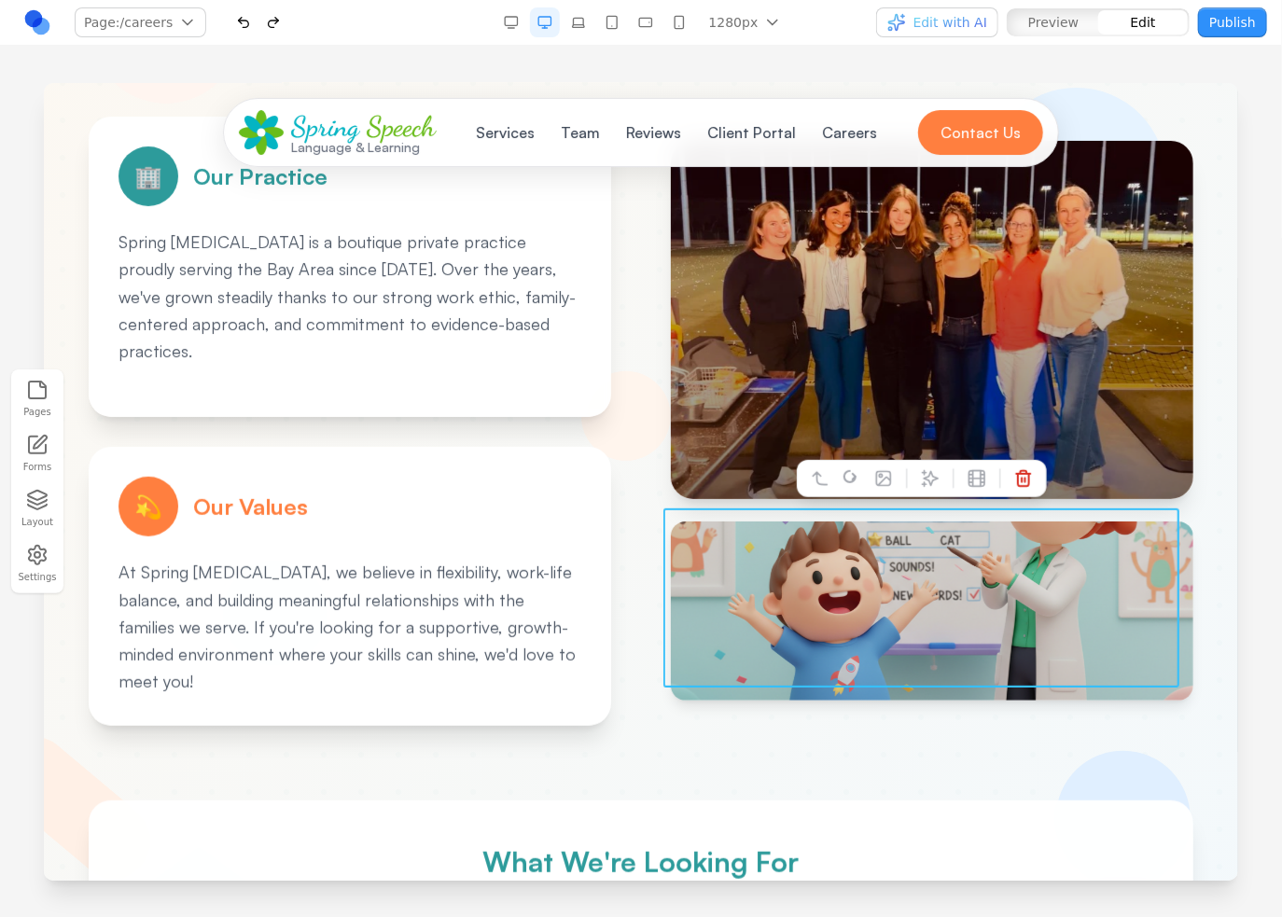
click at [986, 610] on img at bounding box center [931, 610] width 522 height 179
click at [884, 471] on icon at bounding box center [882, 477] width 19 height 19
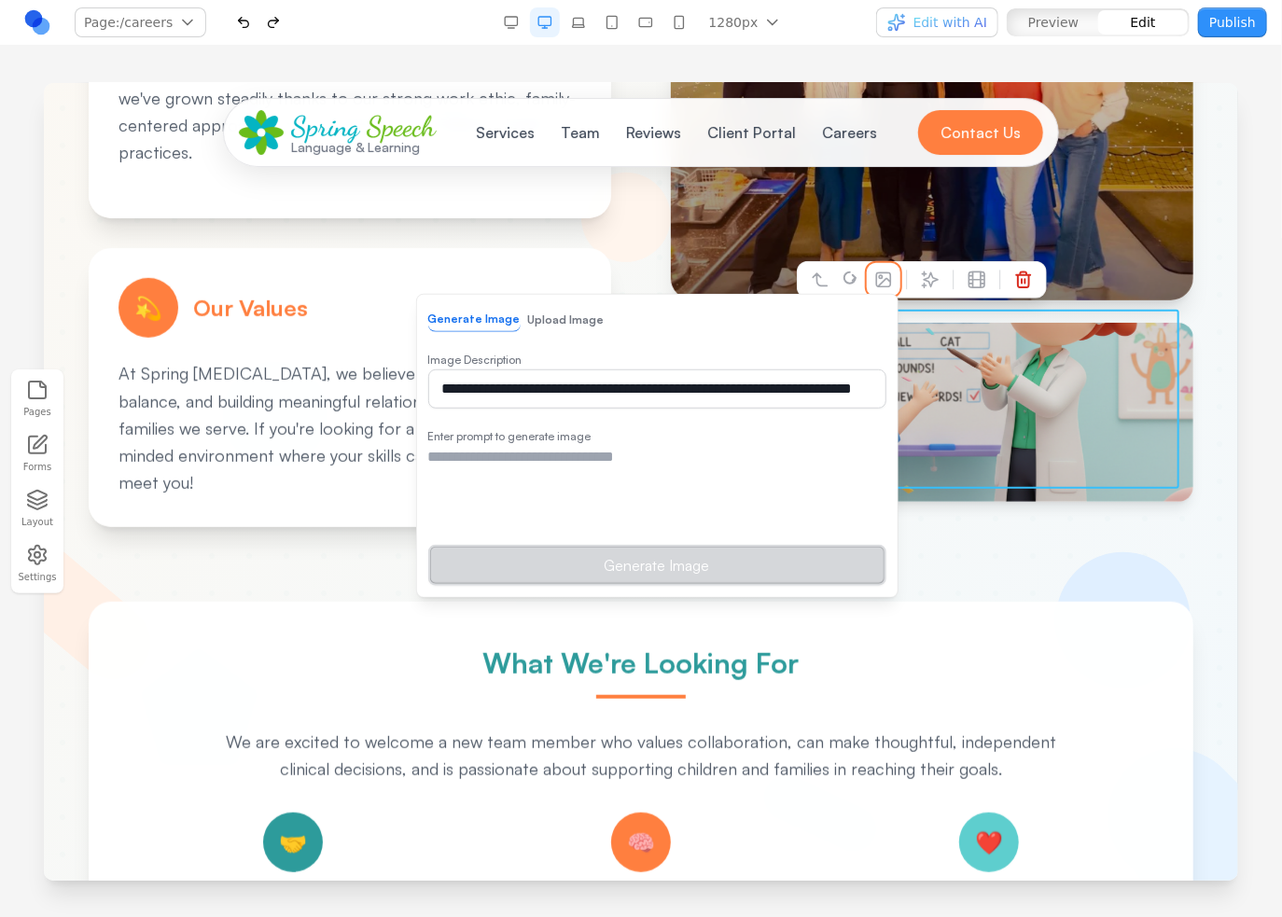
scroll to position [529, 0]
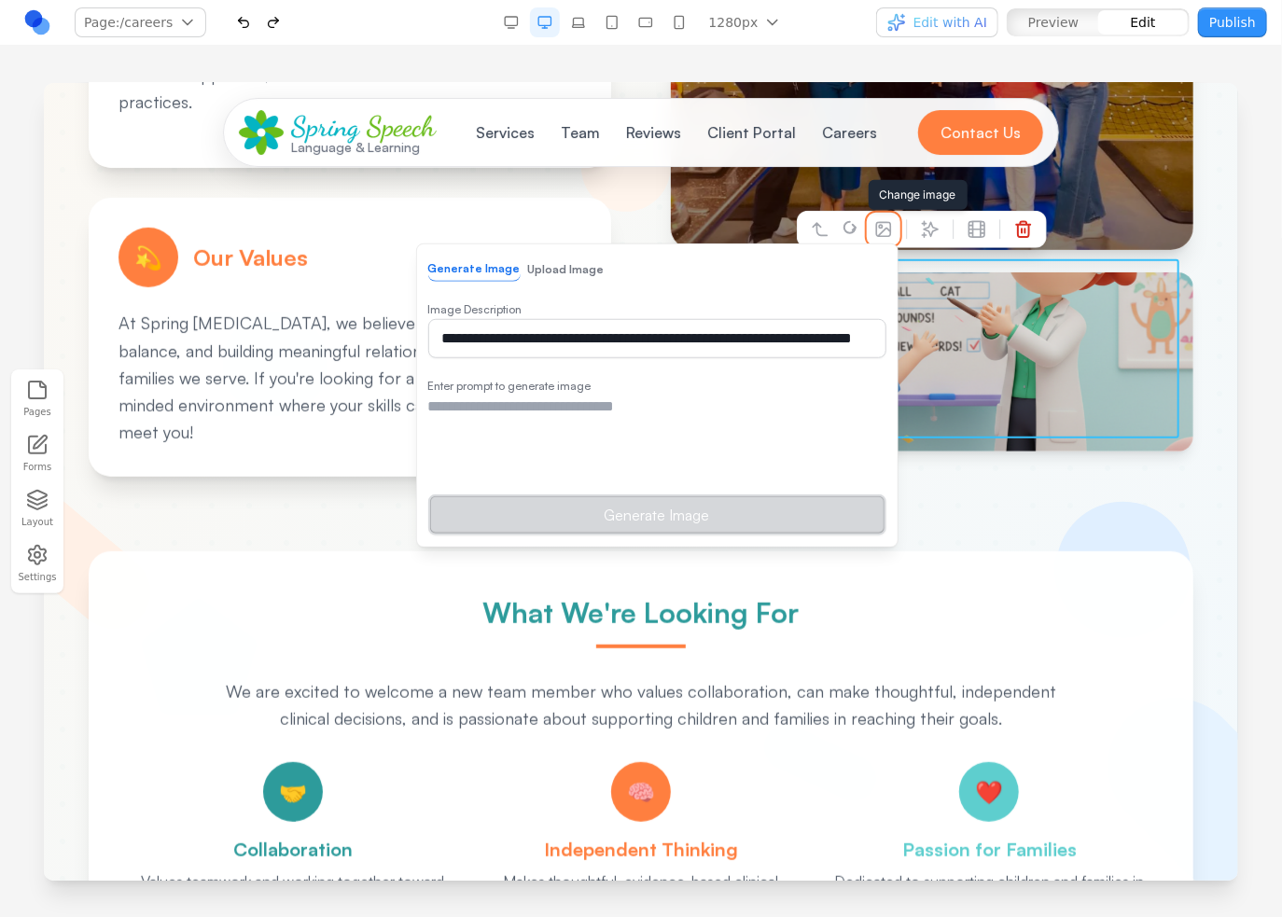
click at [559, 263] on button "Upload Image" at bounding box center [565, 269] width 76 height 24
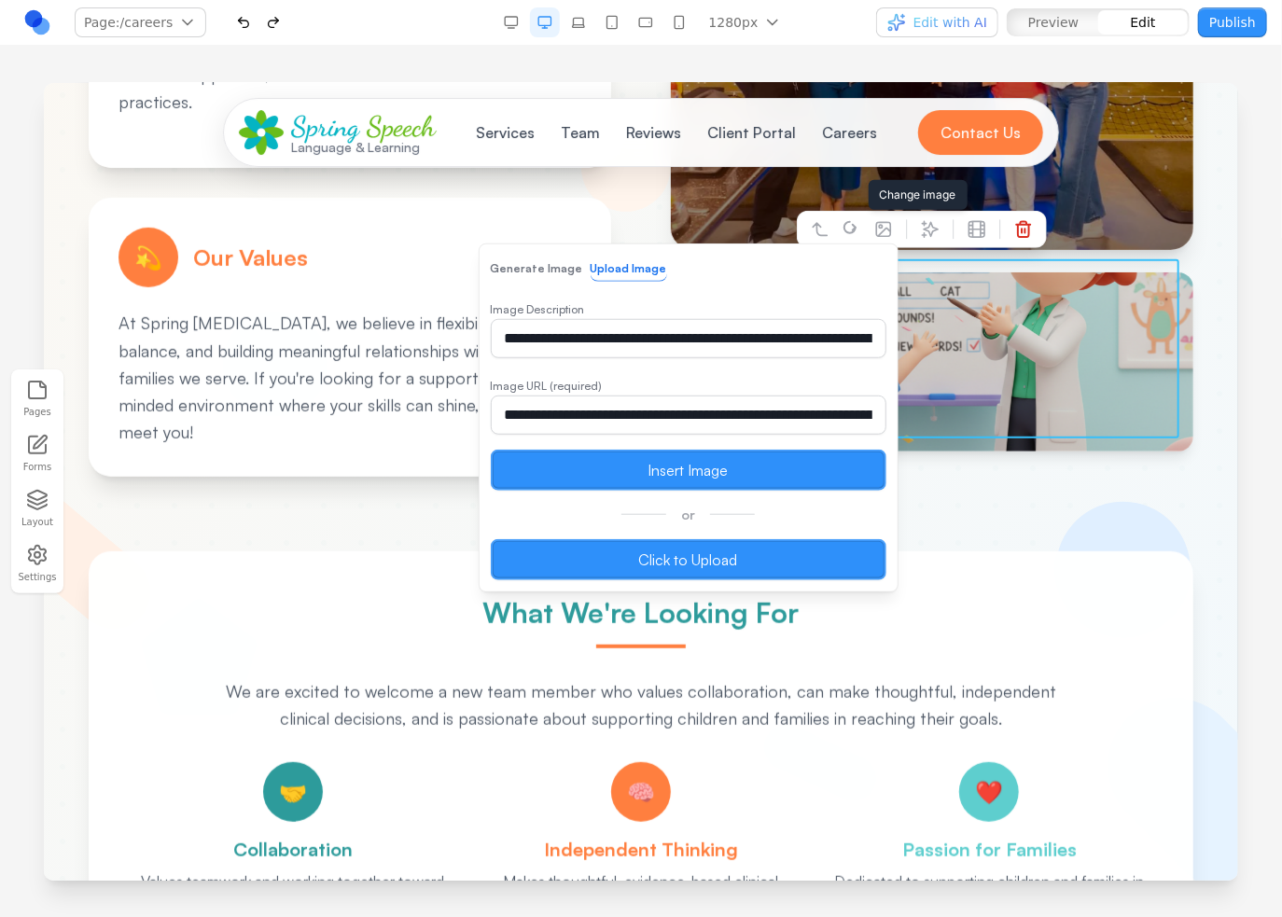
click at [672, 540] on label "Click to Upload" at bounding box center [688, 558] width 396 height 41
click at [43, 82] on input "Click to Upload" at bounding box center [43, 82] width 0 height 0
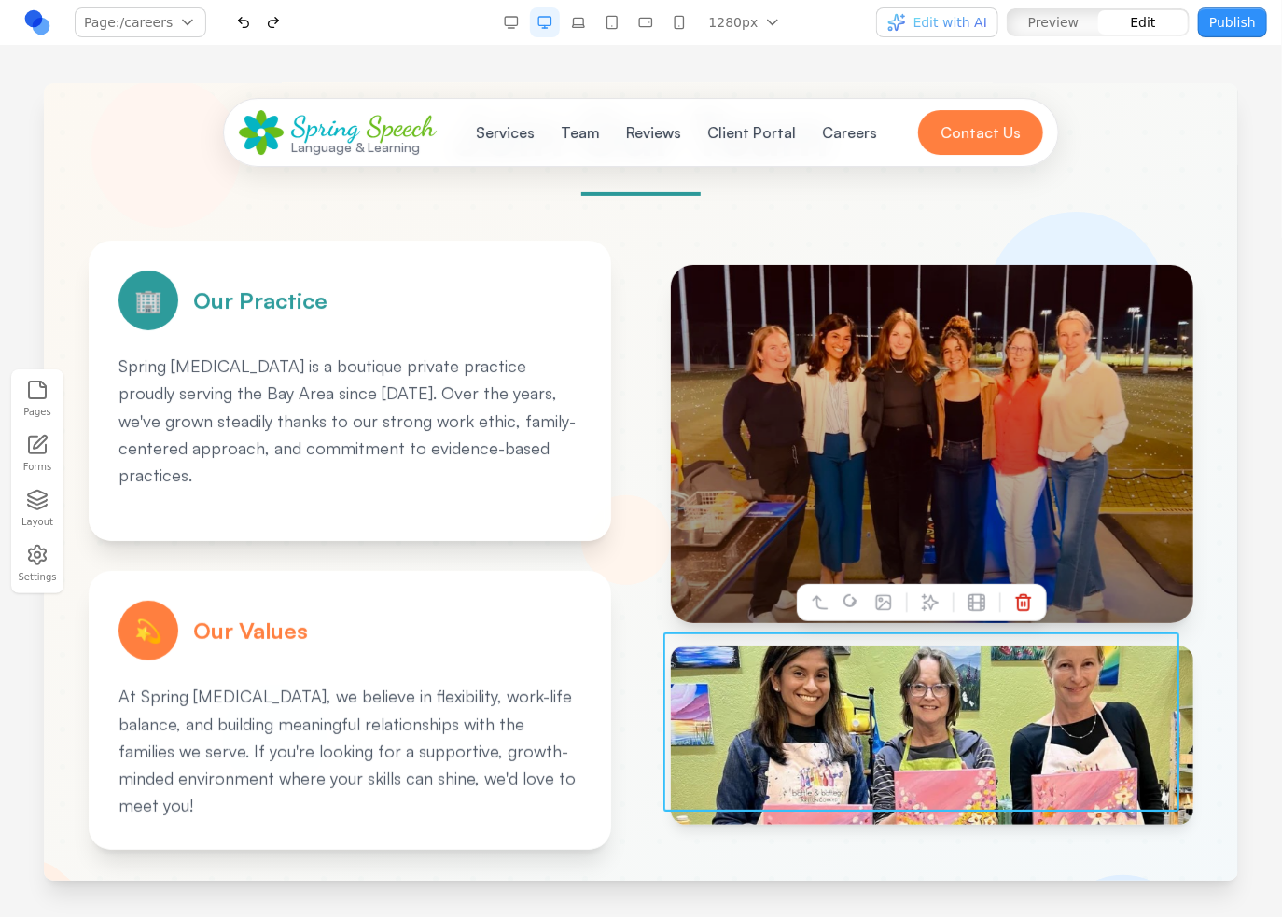
scroll to position [249, 0]
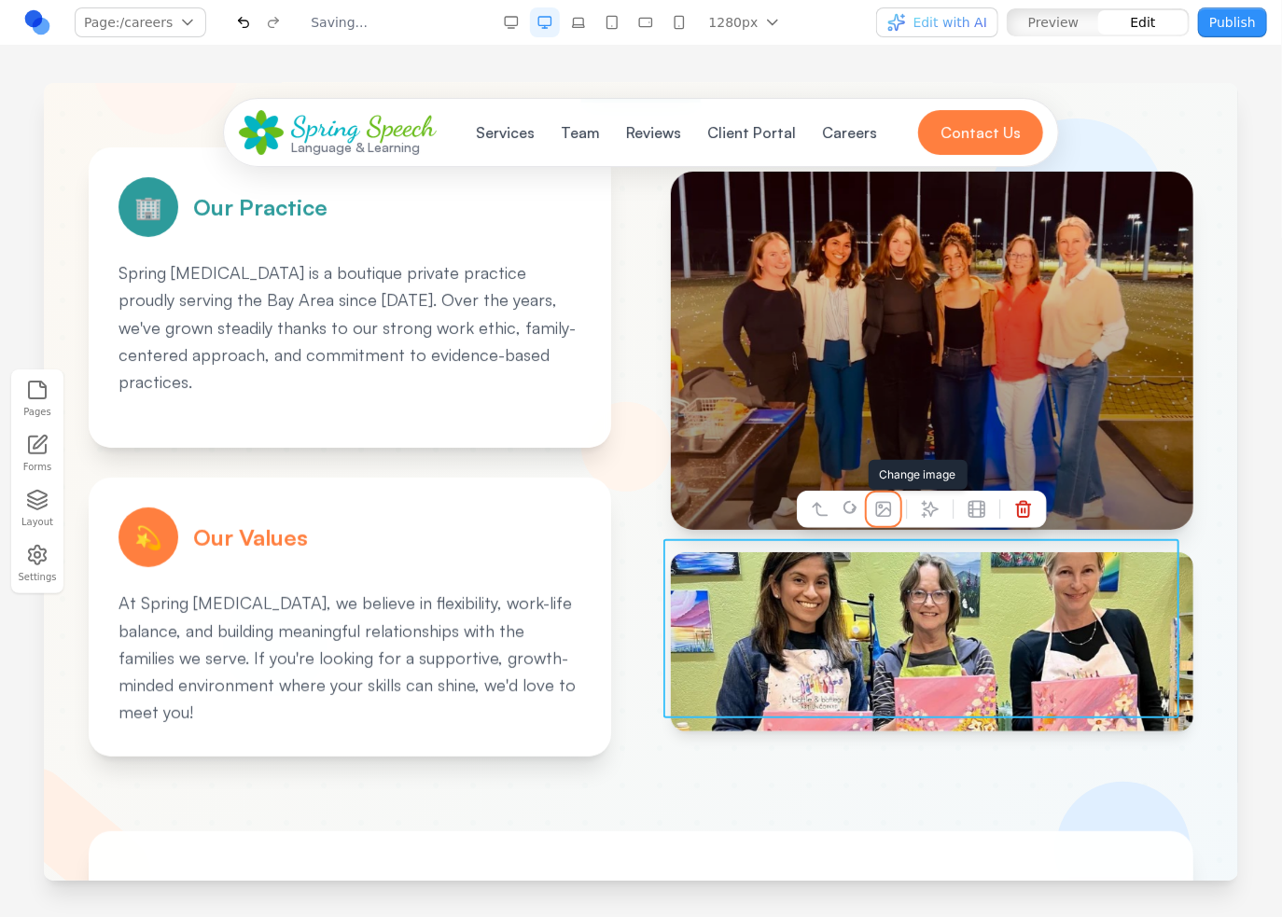
click at [886, 502] on icon at bounding box center [882, 508] width 19 height 19
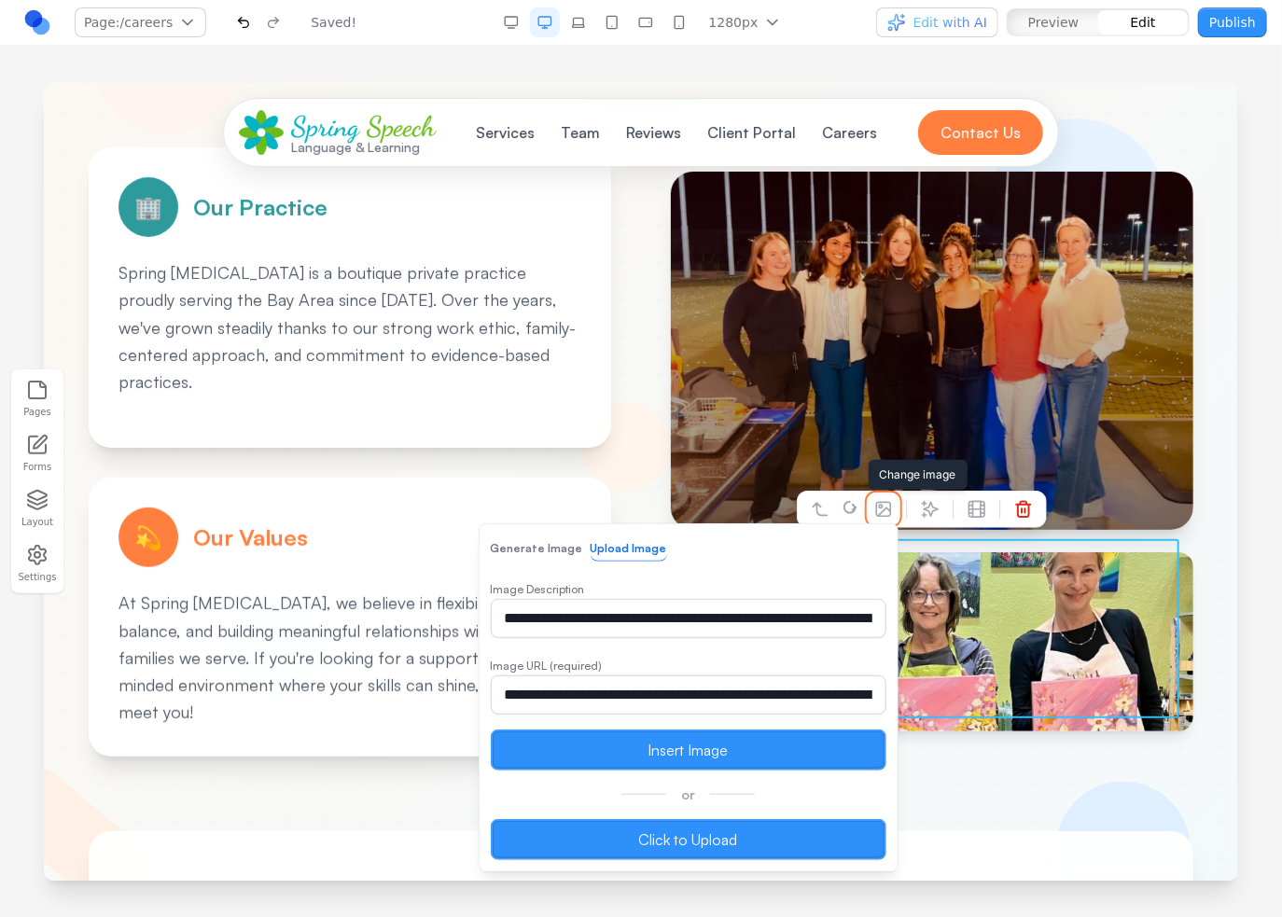
click at [873, 503] on icon at bounding box center [882, 508] width 19 height 19
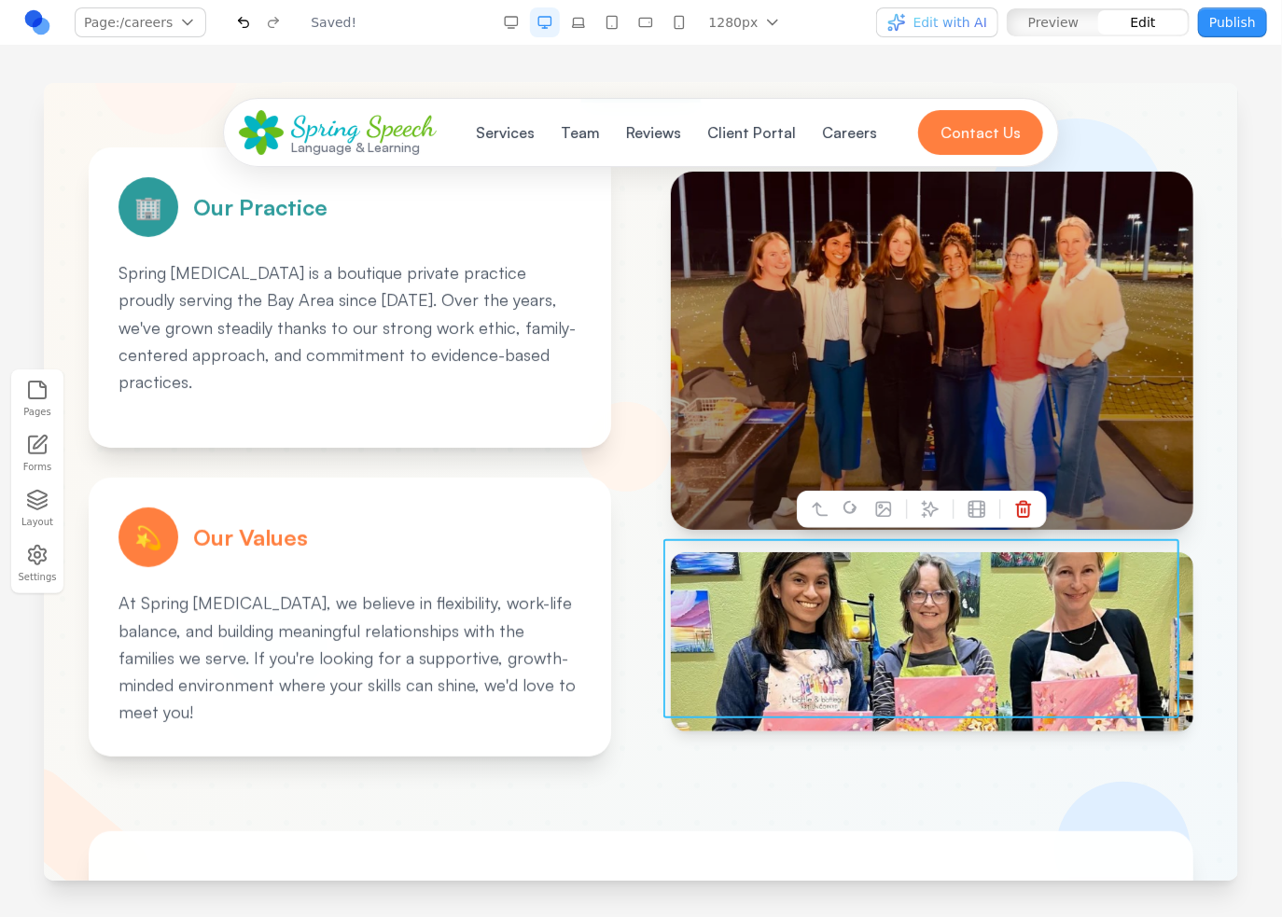
click at [1218, 494] on div at bounding box center [640, 780] width 1194 height 1895
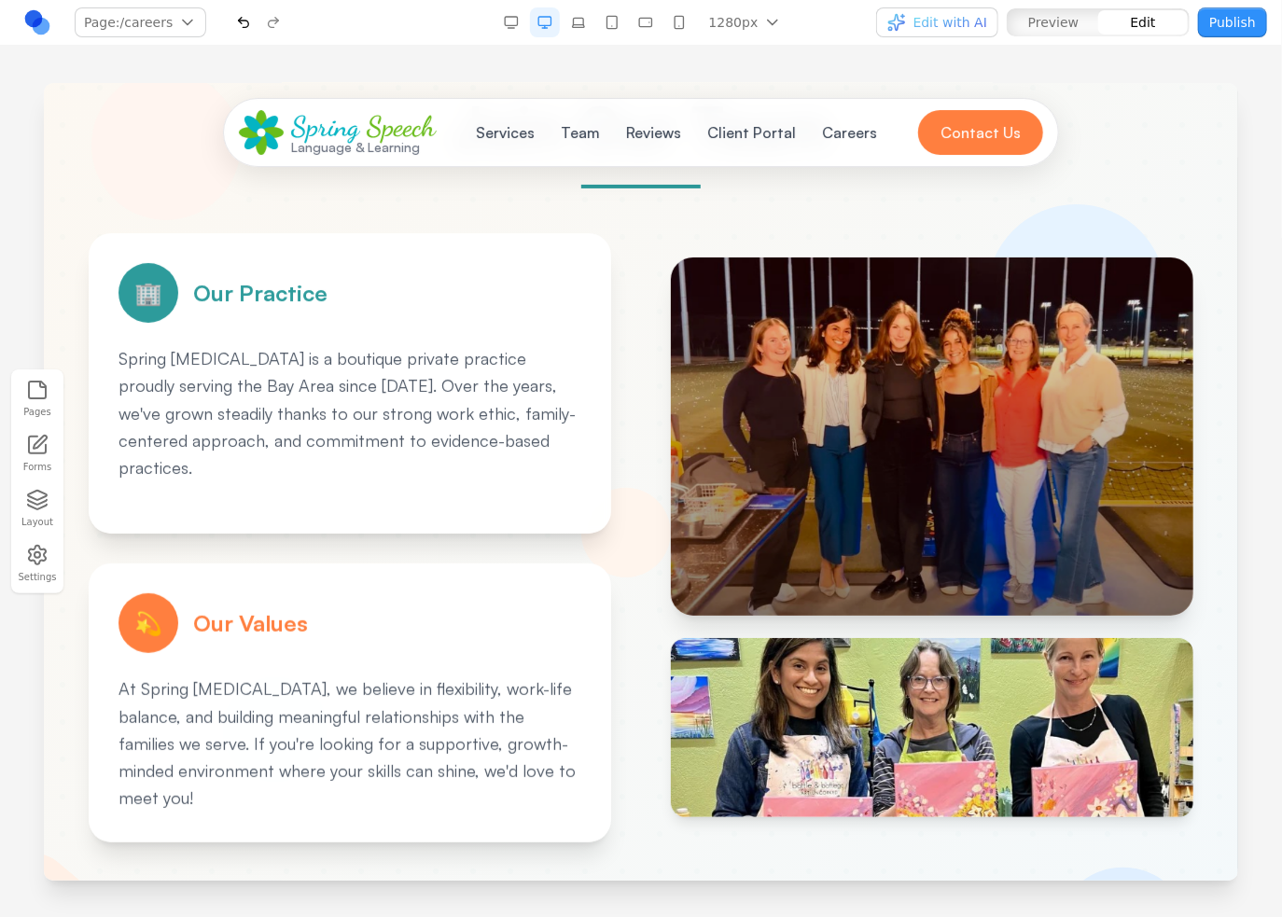
scroll to position [156, 0]
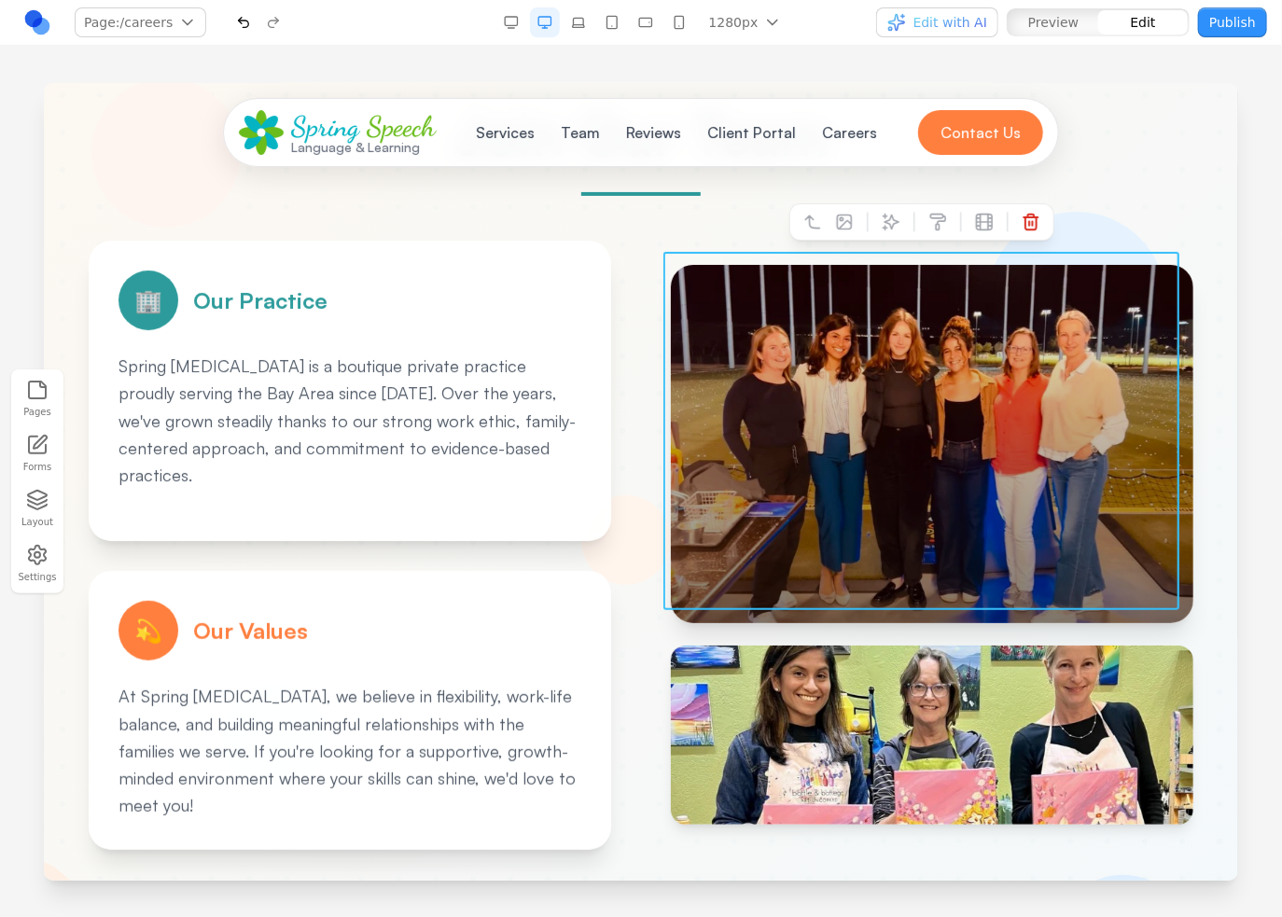
click at [1017, 444] on div at bounding box center [931, 443] width 522 height 358
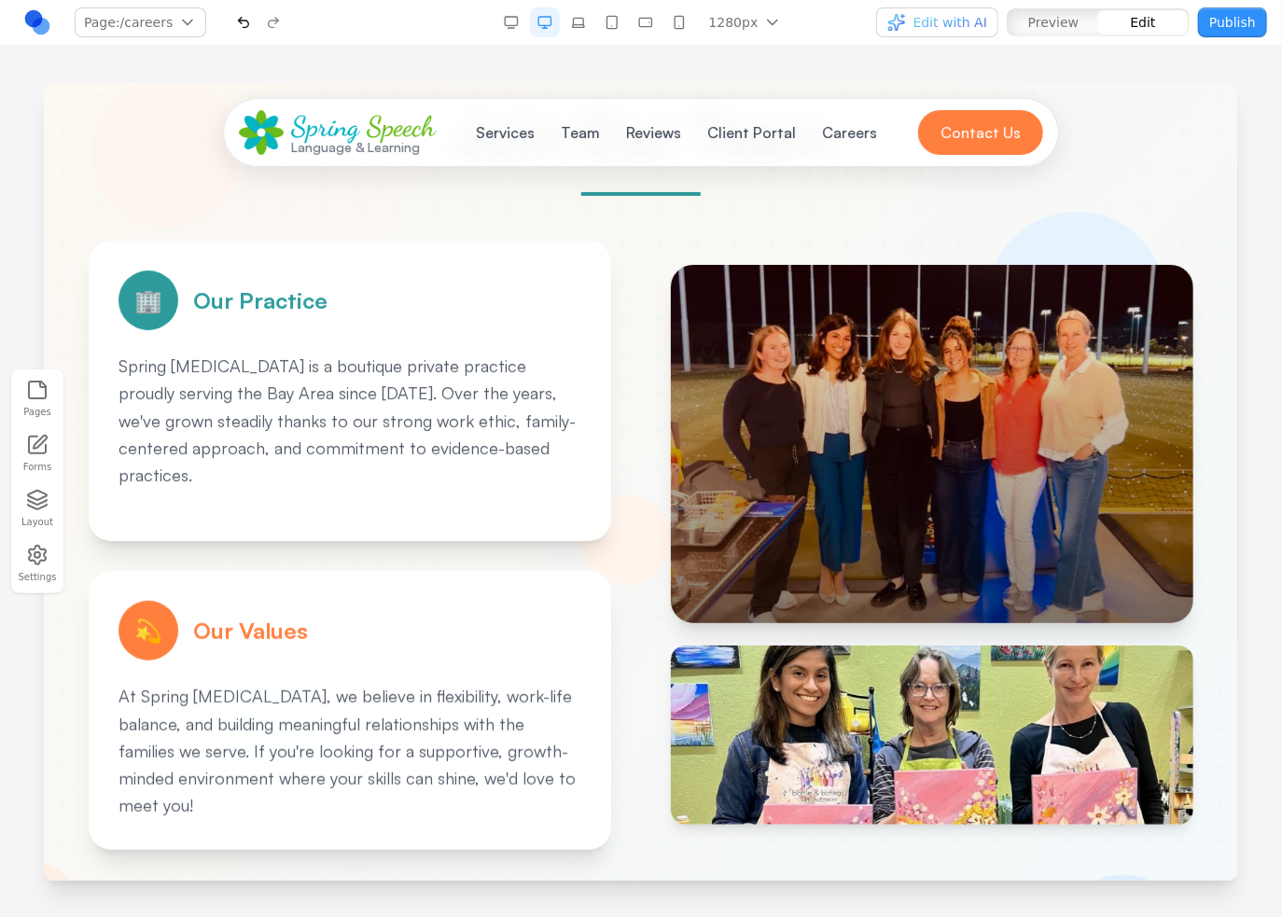
click at [1135, 216] on div "Join Our Team 🏢 Our Practice Spring [MEDICAL_DATA] is a boutique private practi…" at bounding box center [640, 874] width 1164 height 1656
click at [1239, 19] on button "Publish" at bounding box center [1232, 22] width 69 height 30
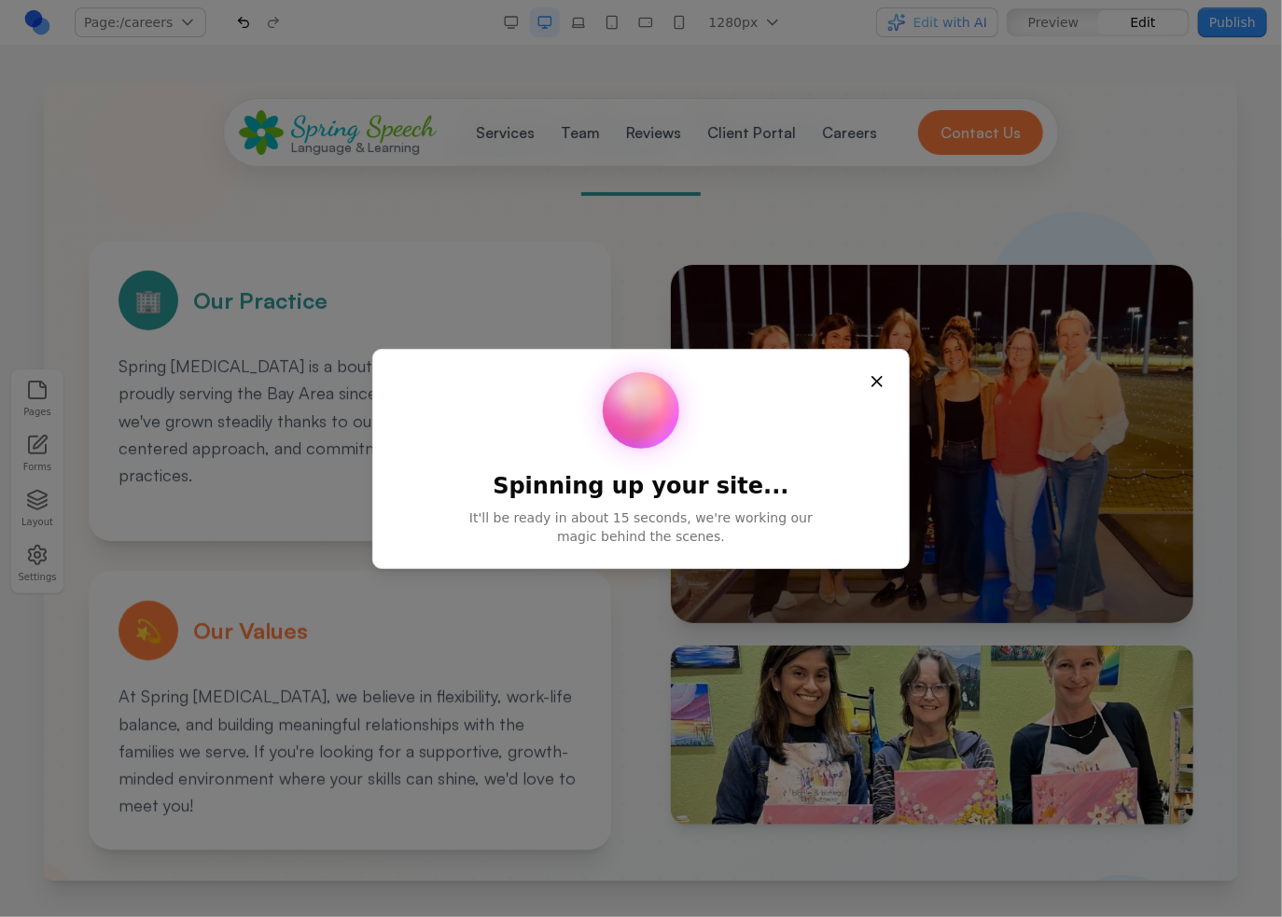
click at [867, 382] on button "Close" at bounding box center [877, 382] width 34 height 34
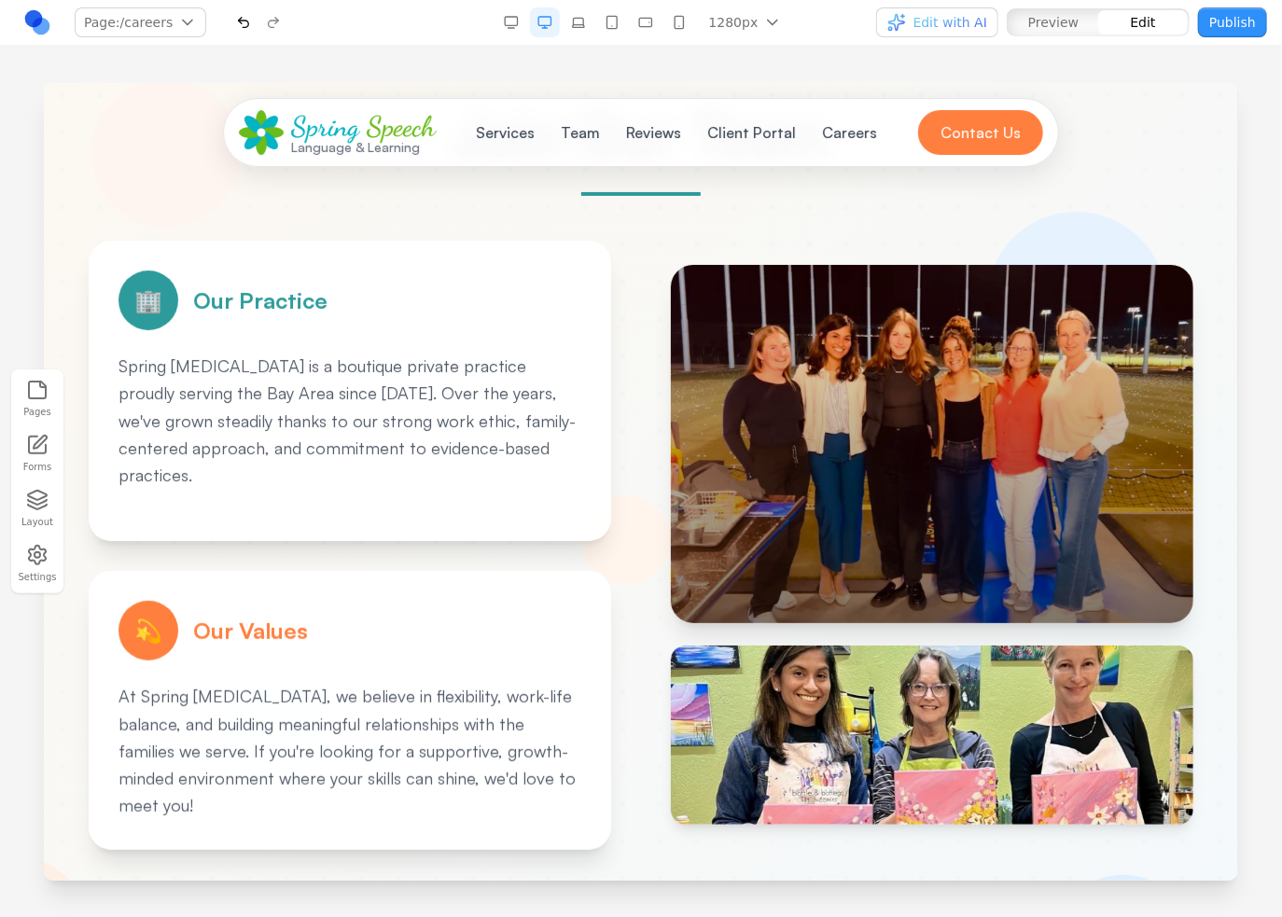
click at [867, 382] on div at bounding box center [641, 458] width 1282 height 917
click at [906, 27] on div "button" at bounding box center [896, 22] width 19 height 19
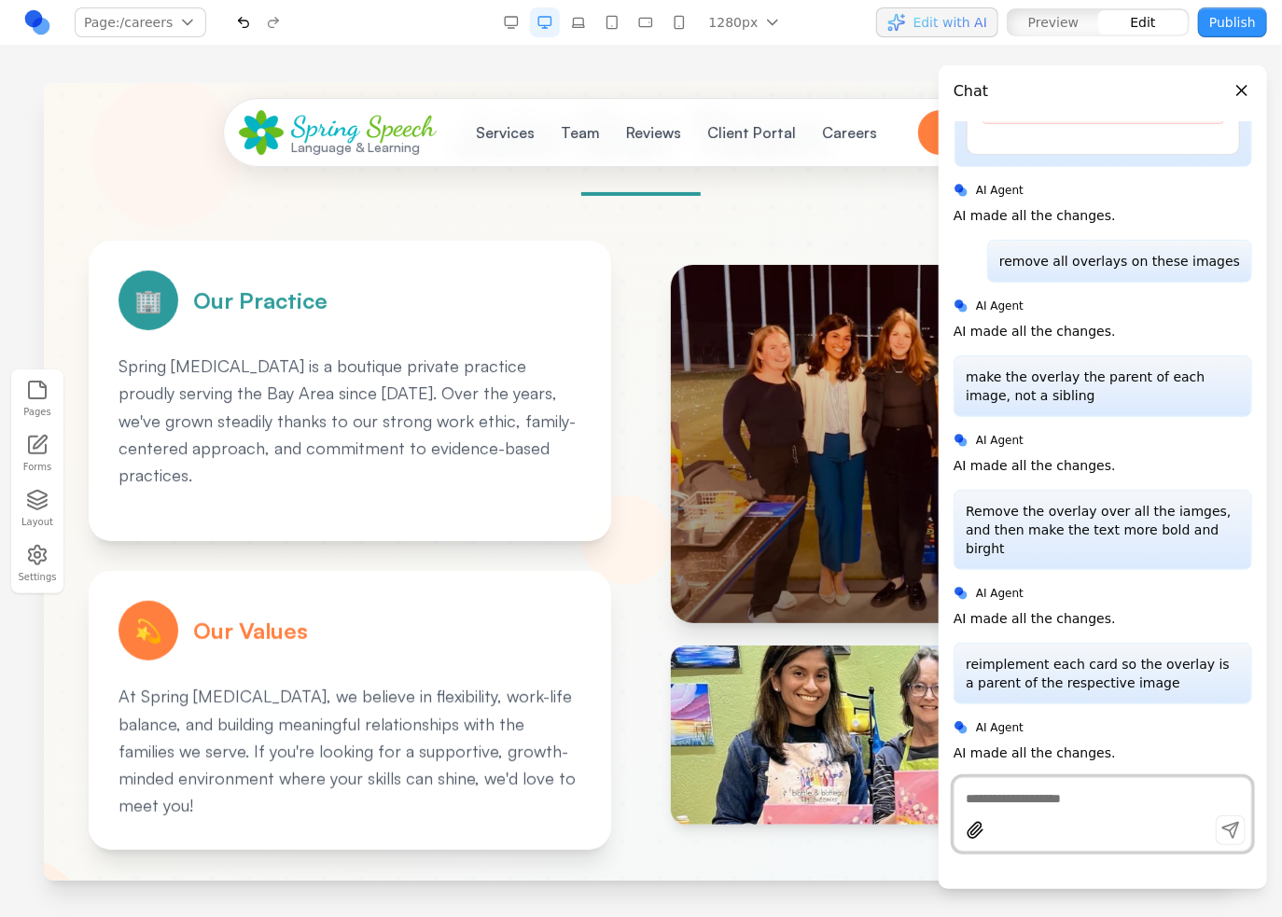
click at [1050, 792] on textarea at bounding box center [1103, 798] width 274 height 19
type textarea "*****"
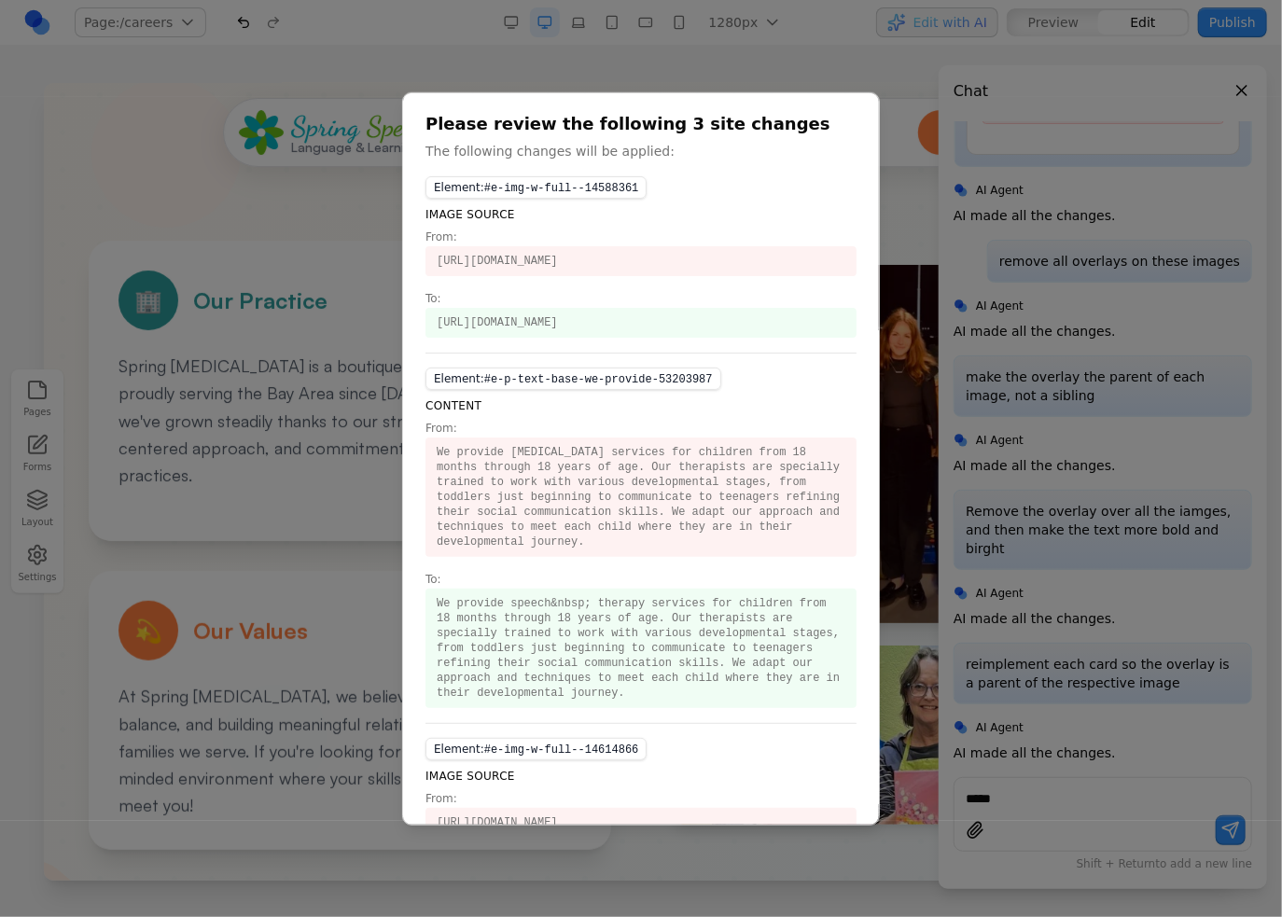
scroll to position [175, 0]
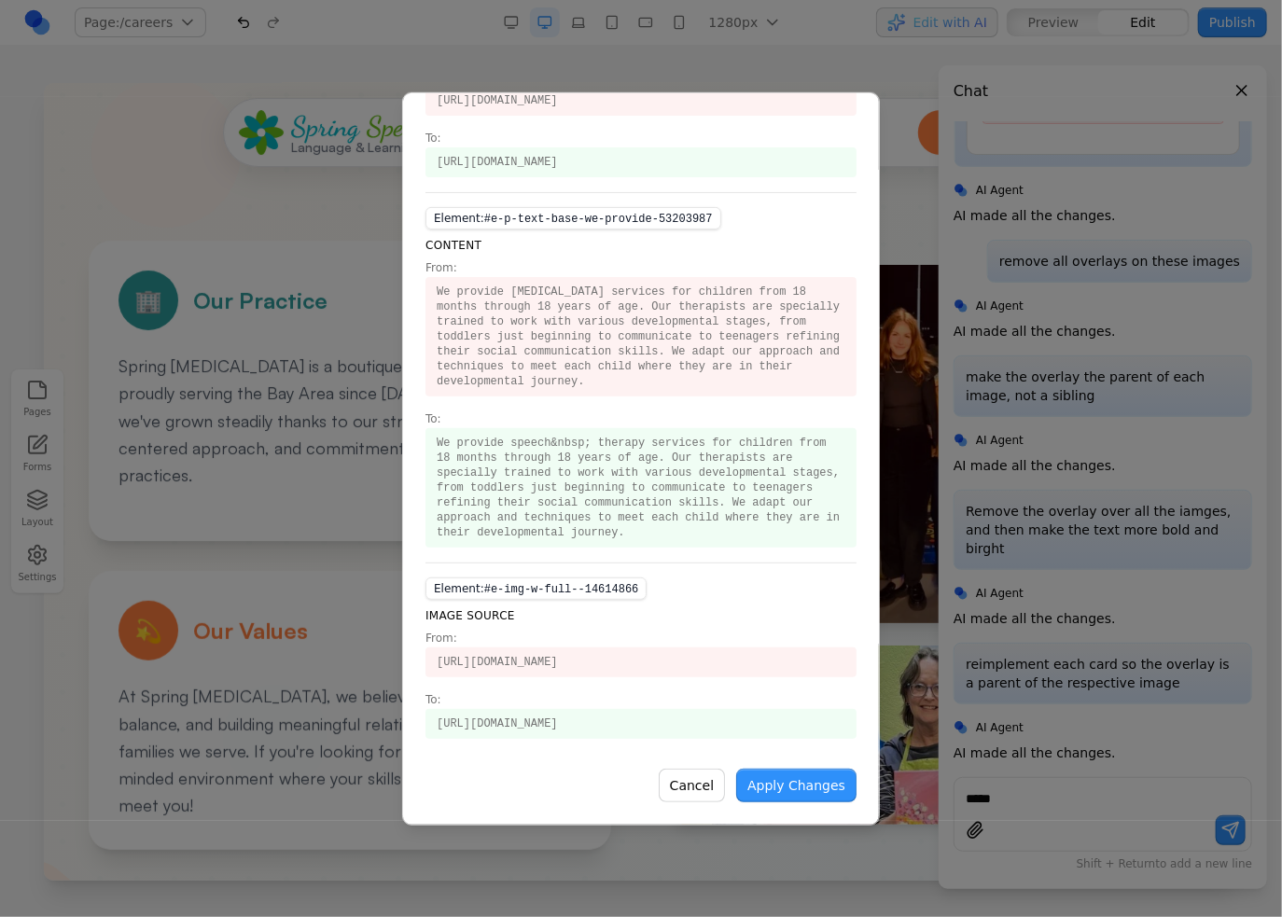
type input "**********"
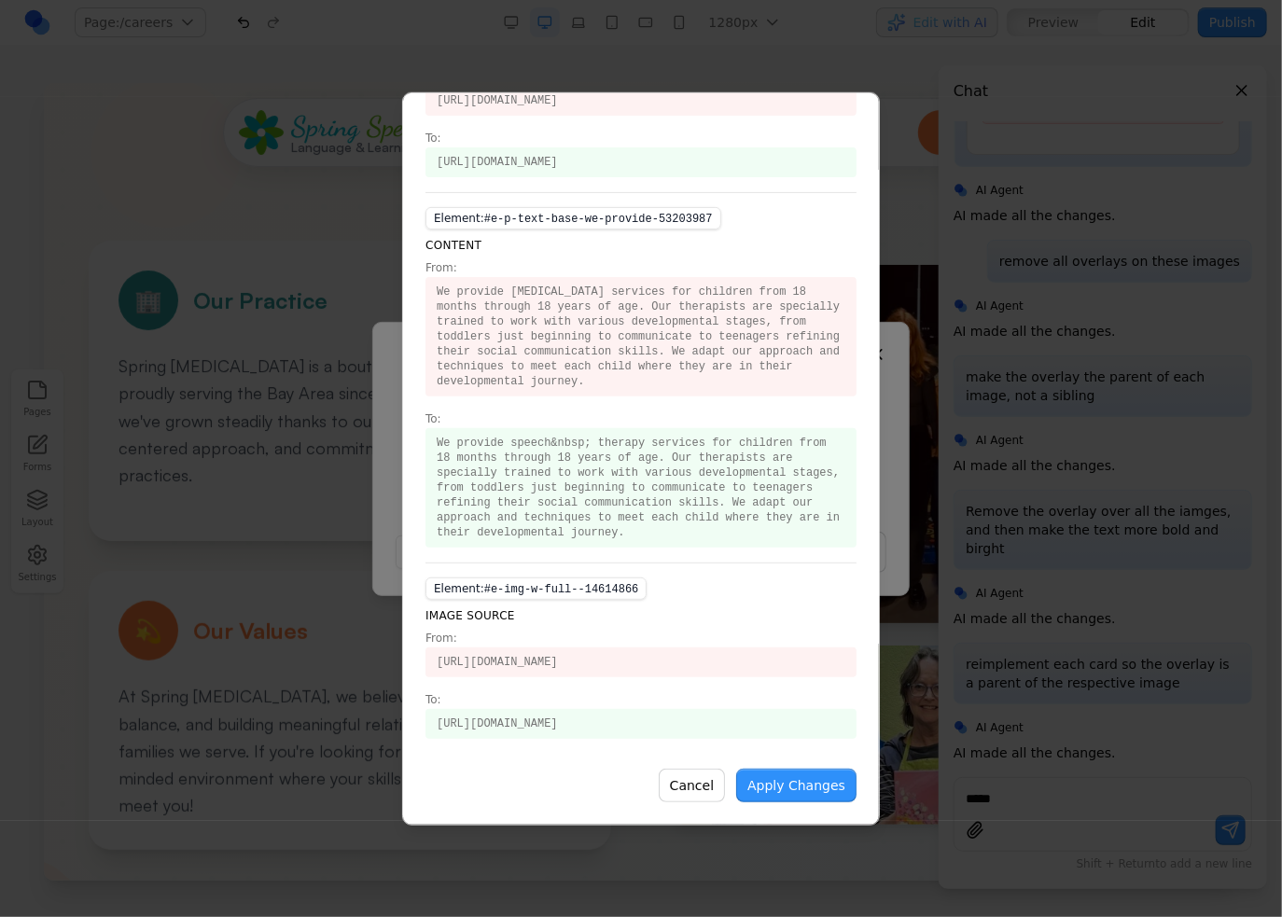
click at [846, 775] on body "Page: /careers / /careers /services /team Manage pages 1280px 1536px 1280px 102…" at bounding box center [641, 458] width 1282 height 917
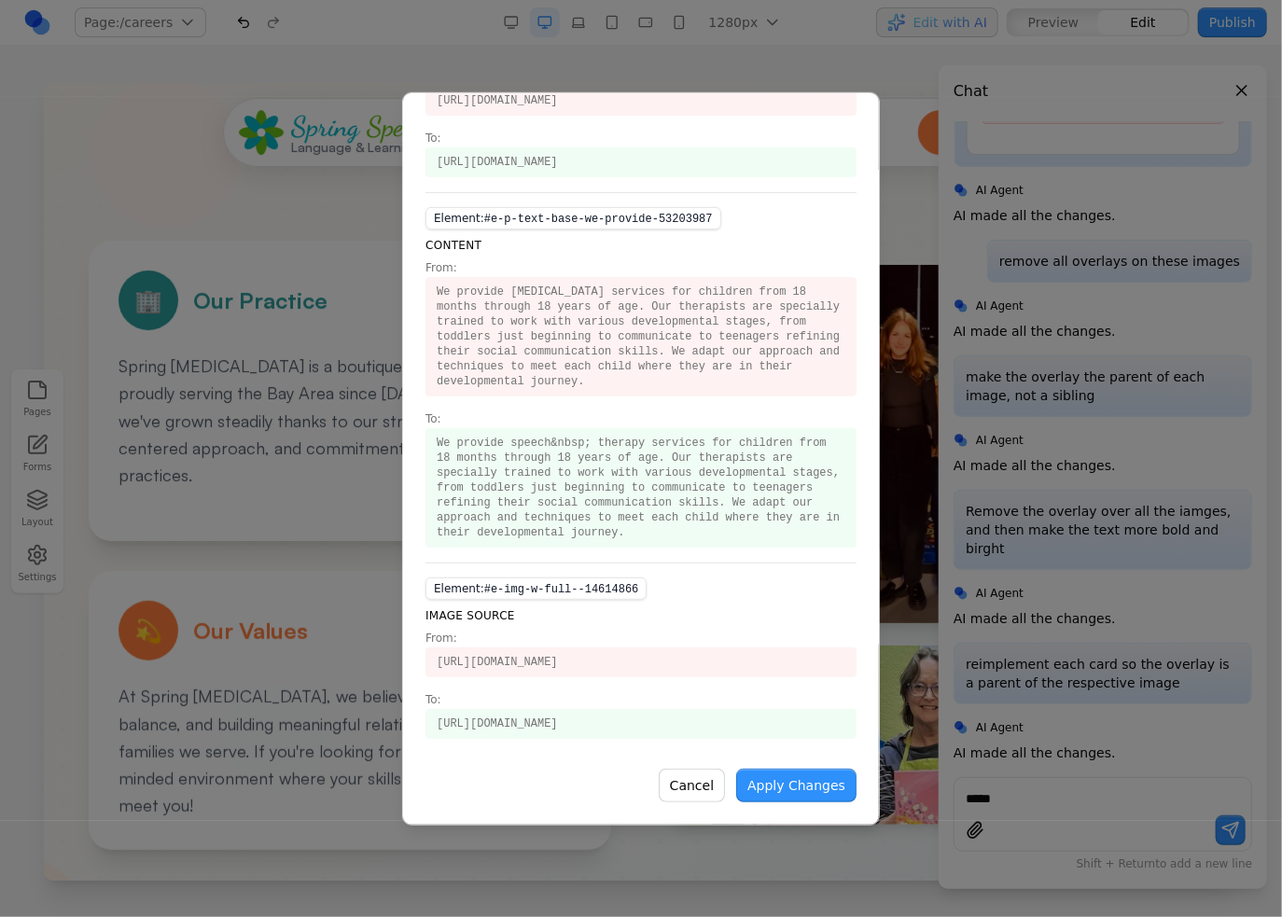
click at [842, 781] on button "Apply Changes" at bounding box center [796, 785] width 120 height 34
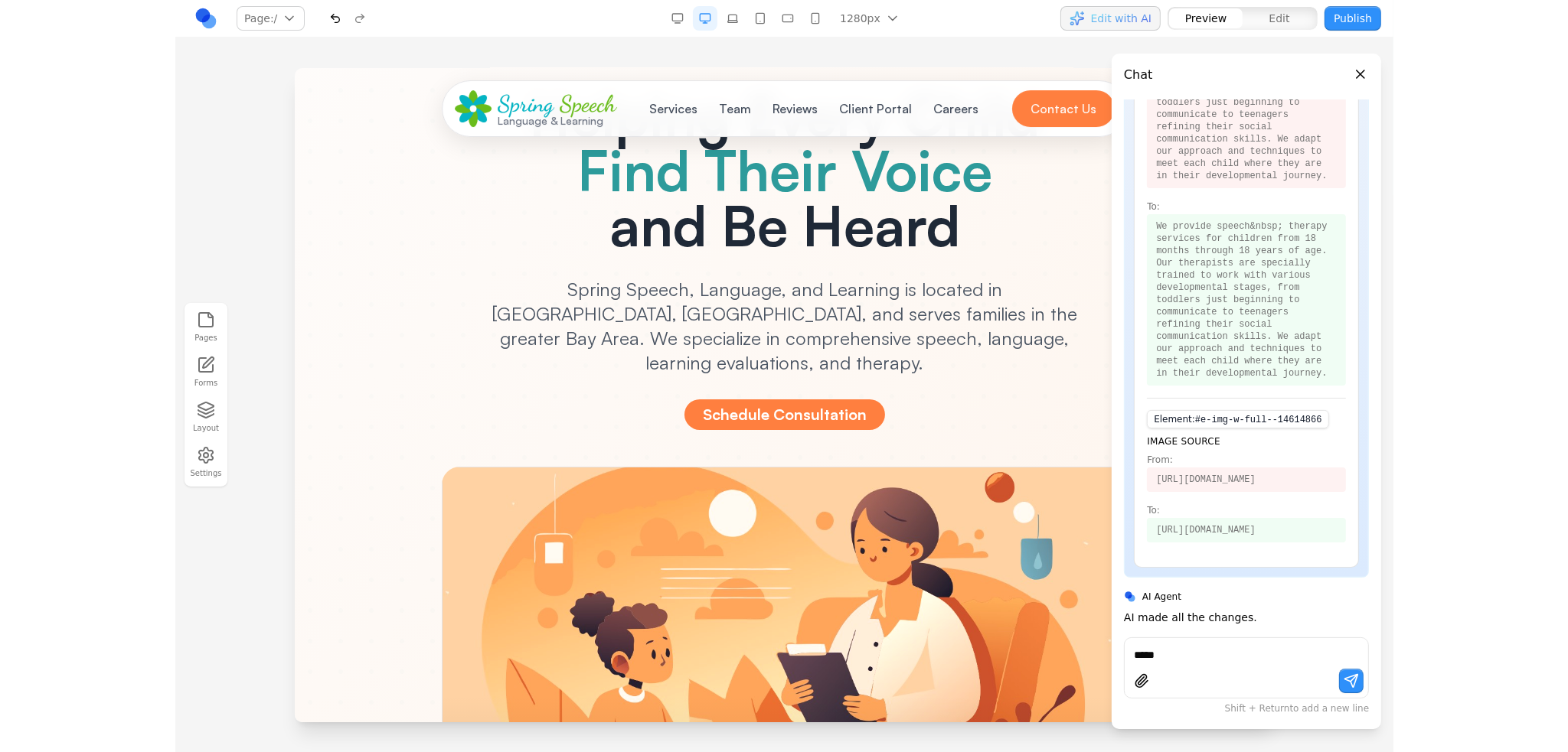
scroll to position [0, 0]
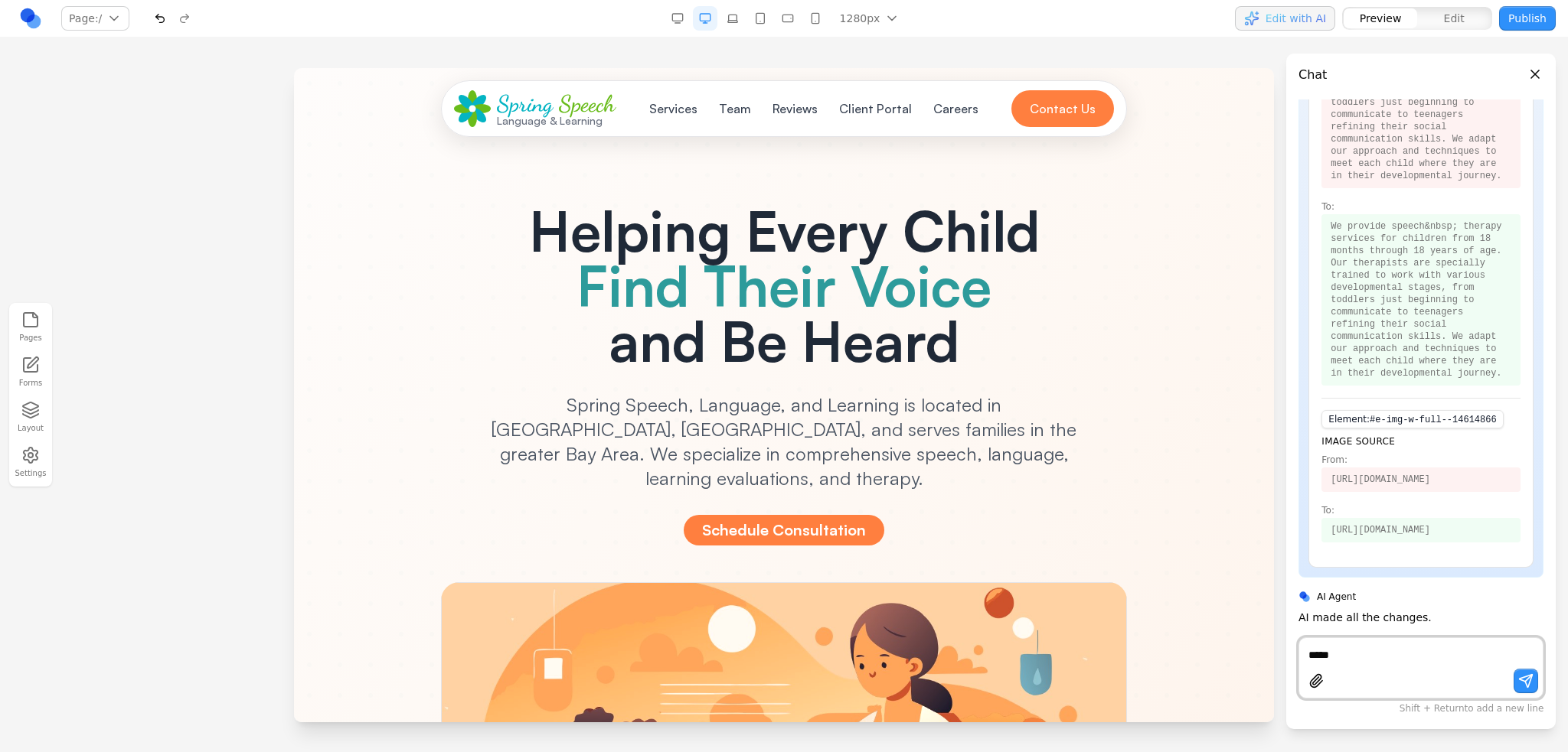
click at [947, 107] on button "Careers" at bounding box center [955, 108] width 63 height 30
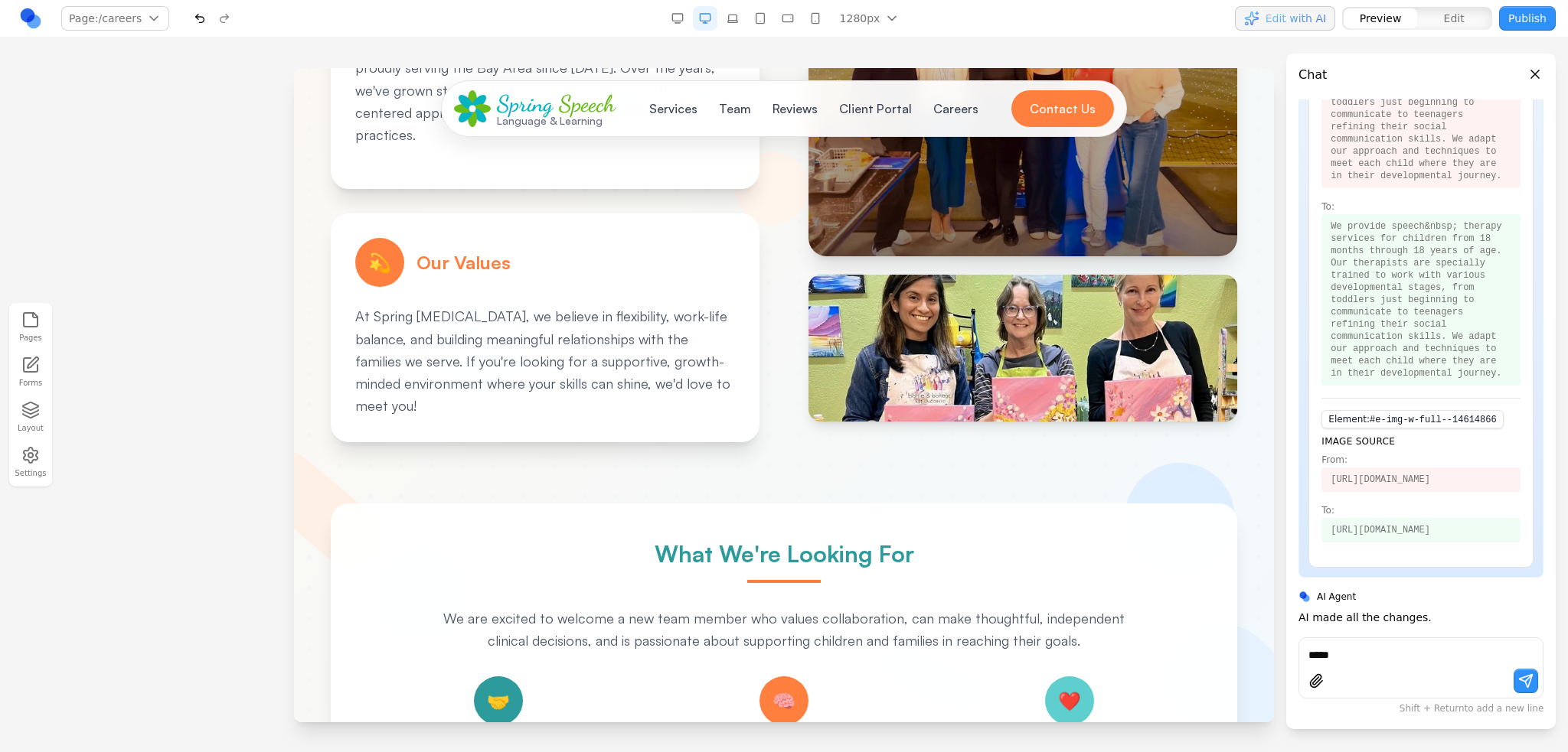
scroll to position [153, 0]
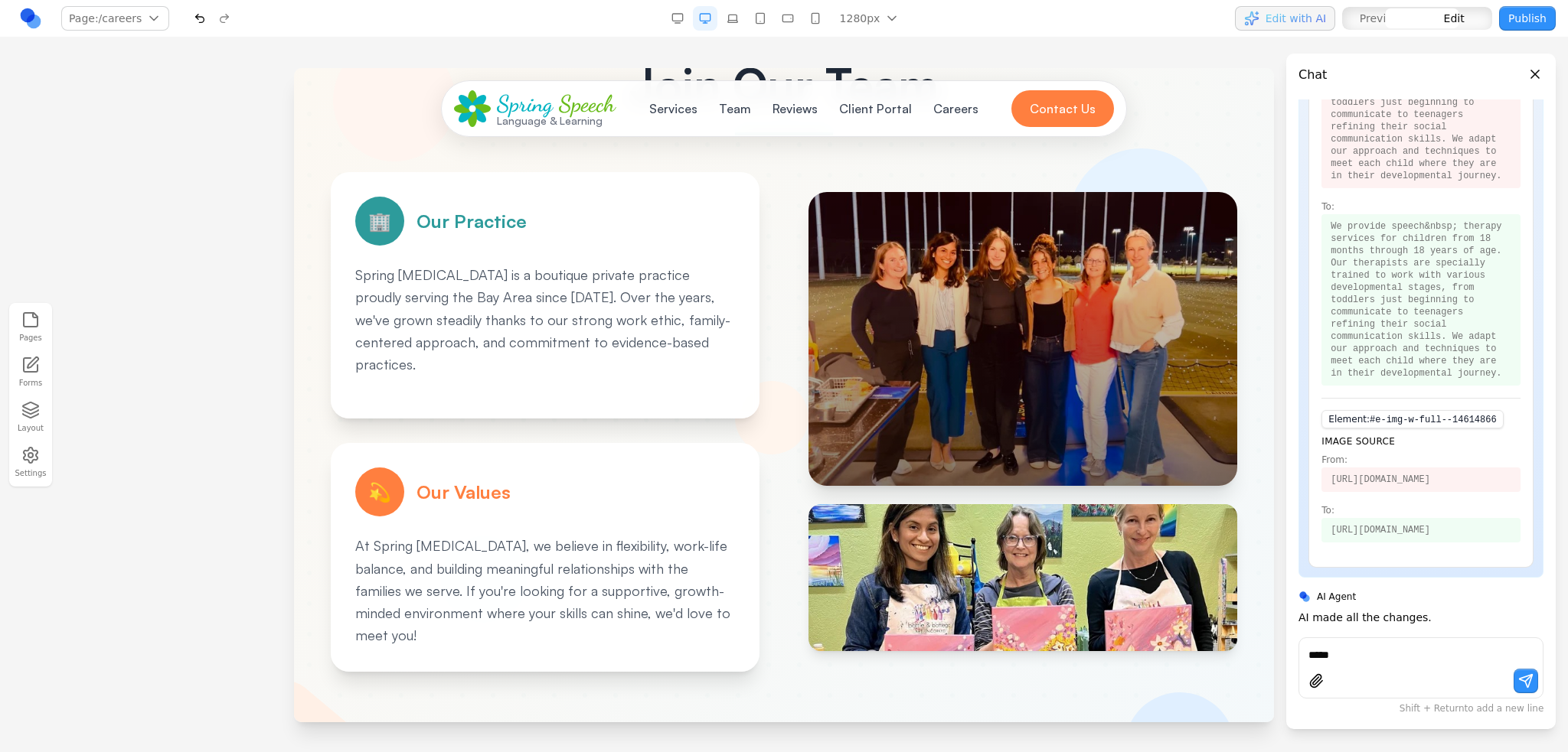
click at [991, 358] on div at bounding box center [1022, 339] width 428 height 294
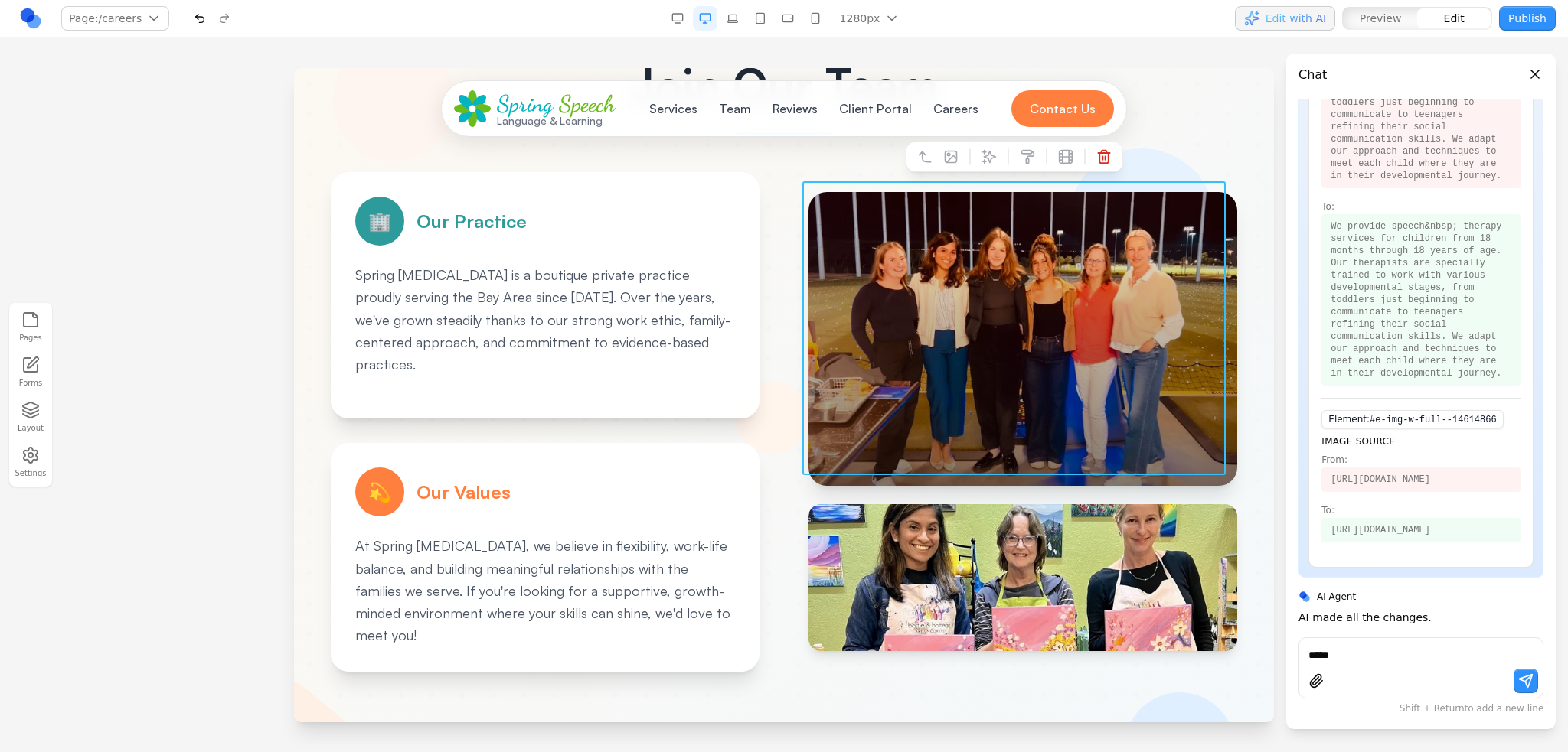
click at [832, 473] on div at bounding box center [1022, 339] width 428 height 294
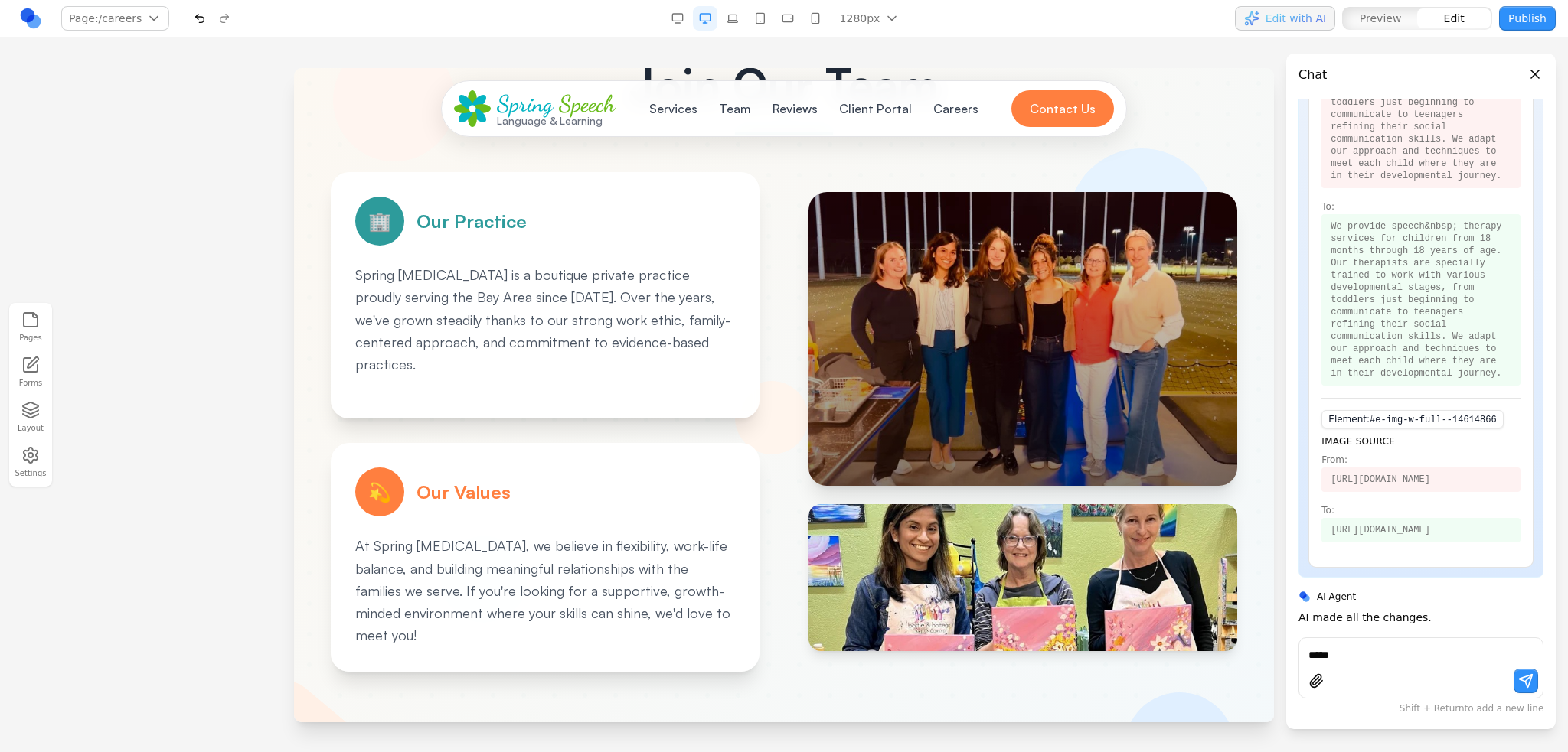
click at [772, 462] on div "🏢 Our Practice Spring [MEDICAL_DATA] is a boutique private practice proudly ser…" at bounding box center [784, 422] width 907 height 499
click at [766, 437] on div "🏢 Our Practice Spring [MEDICAL_DATA] is a boutique private practice proudly ser…" at bounding box center [784, 422] width 907 height 499
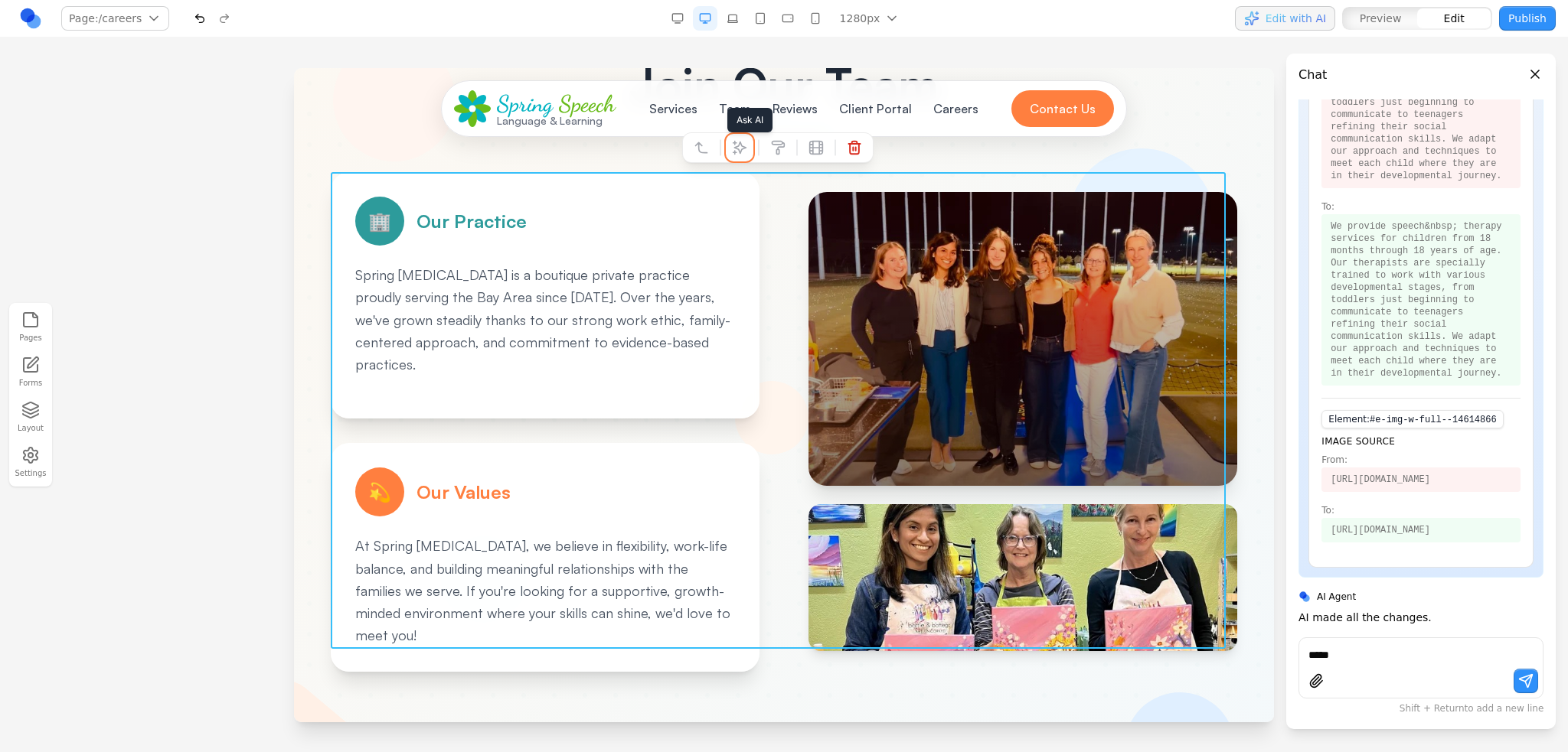
click at [733, 148] on icon at bounding box center [739, 148] width 16 height 16
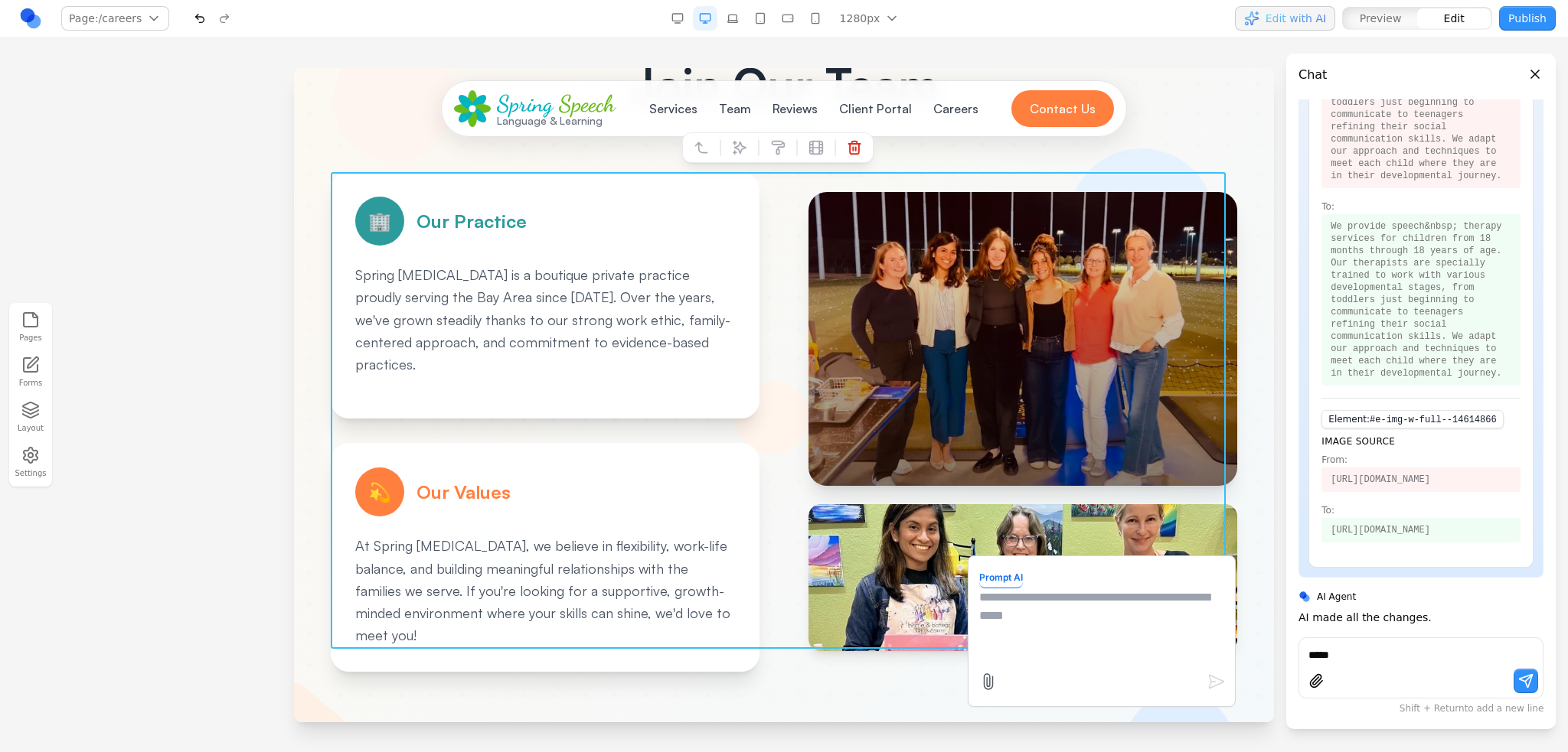
click at [1050, 629] on textarea at bounding box center [1101, 626] width 245 height 76
type textarea "*"
type textarea "**********"
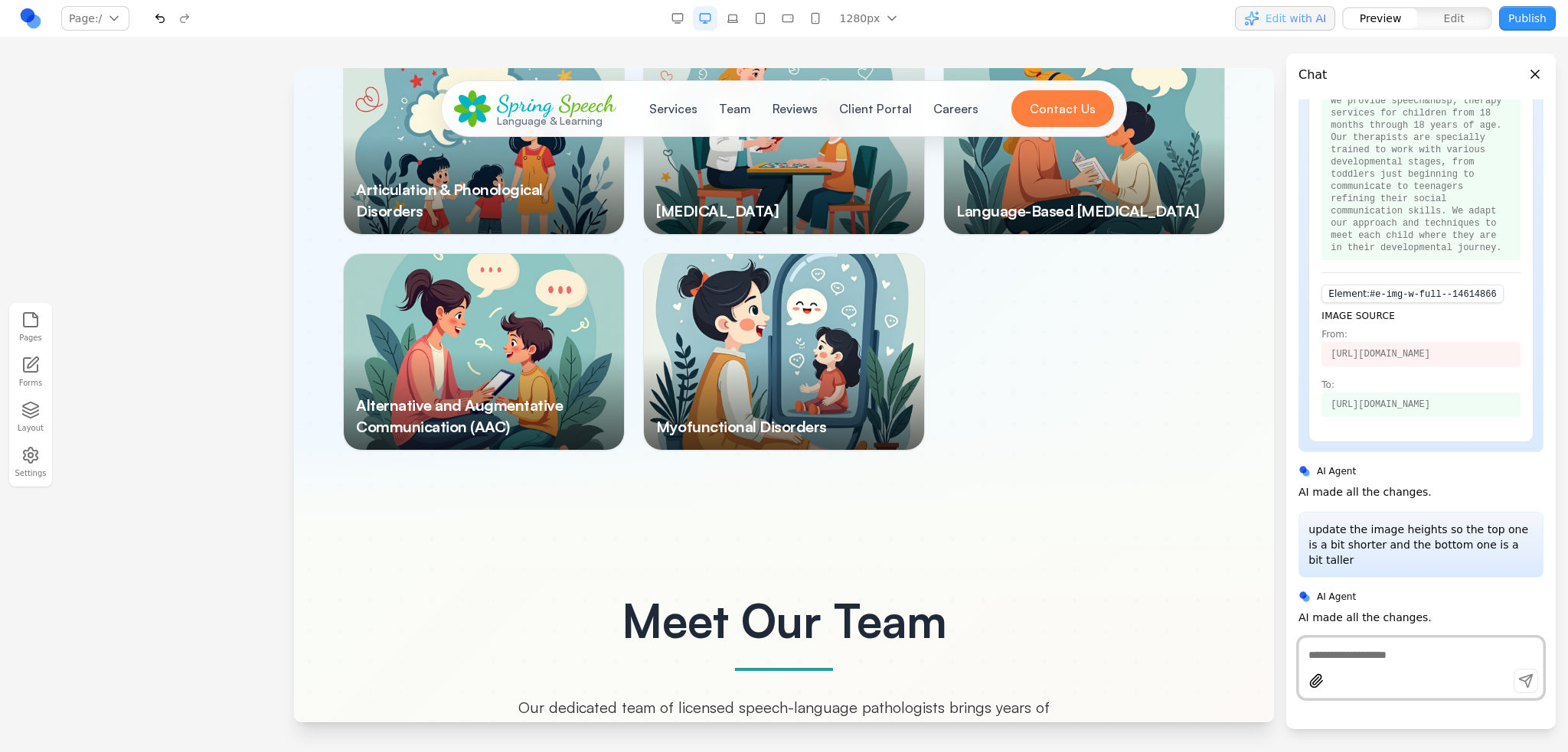
scroll to position [3290, 0]
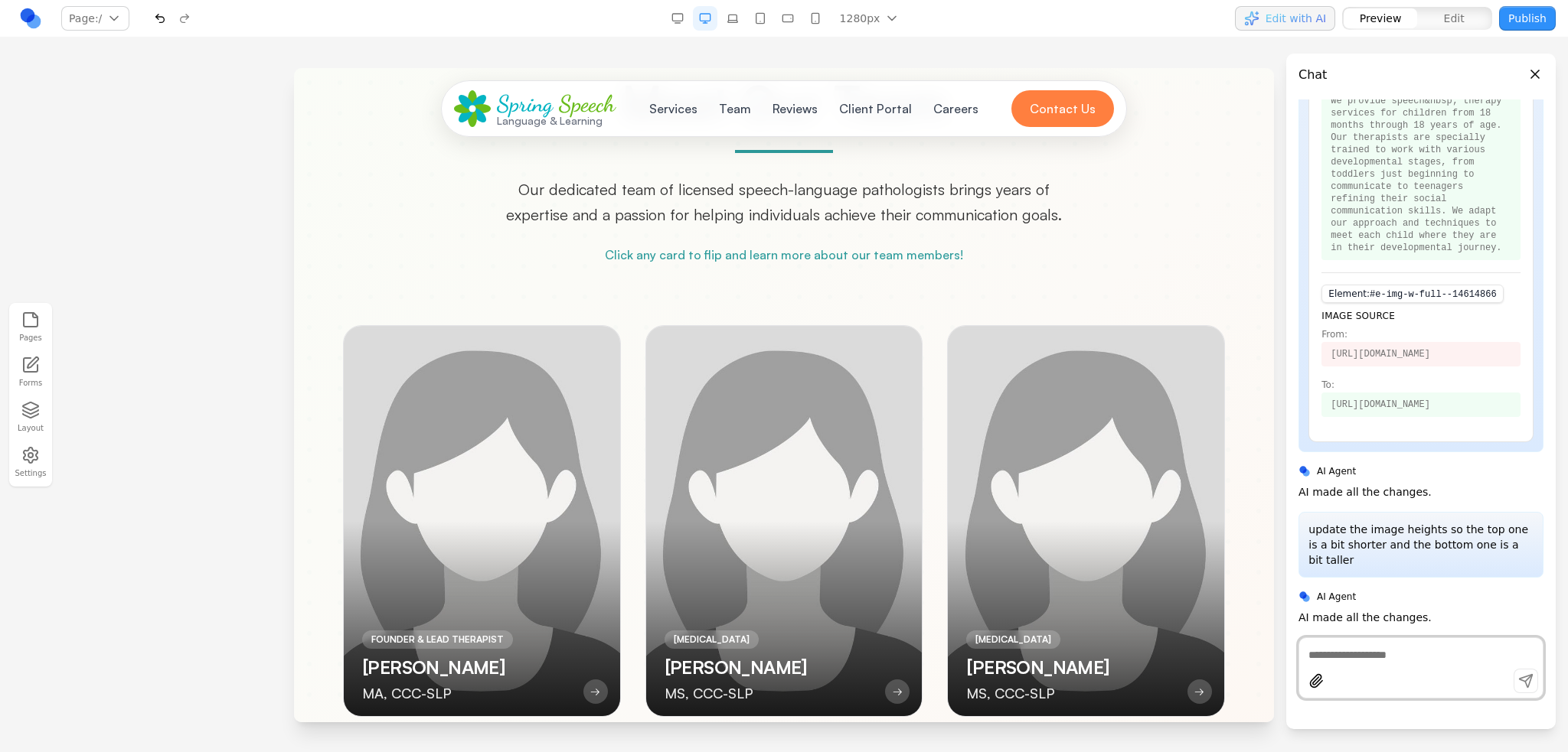
click at [930, 102] on button "Careers" at bounding box center [955, 108] width 63 height 30
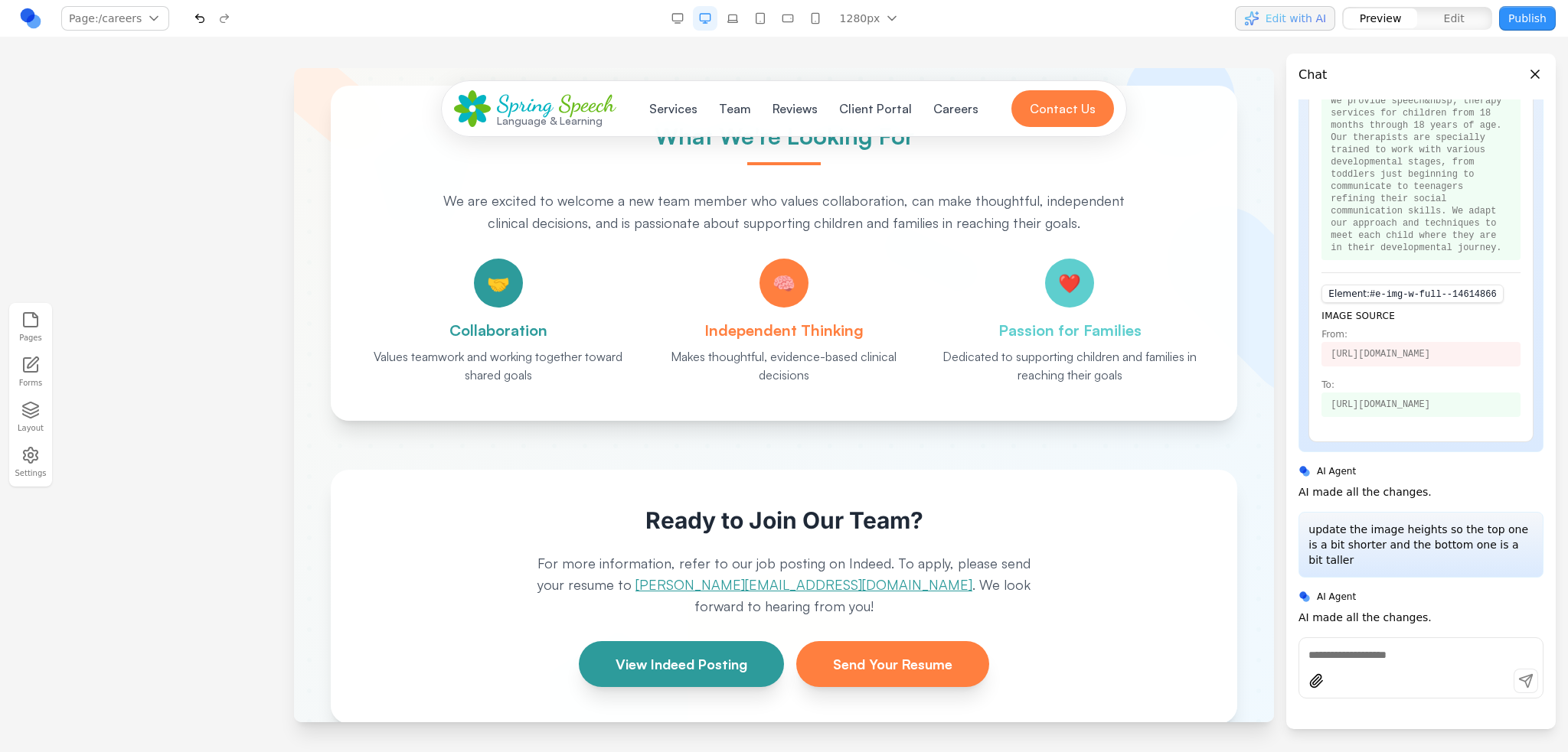
scroll to position [663, 0]
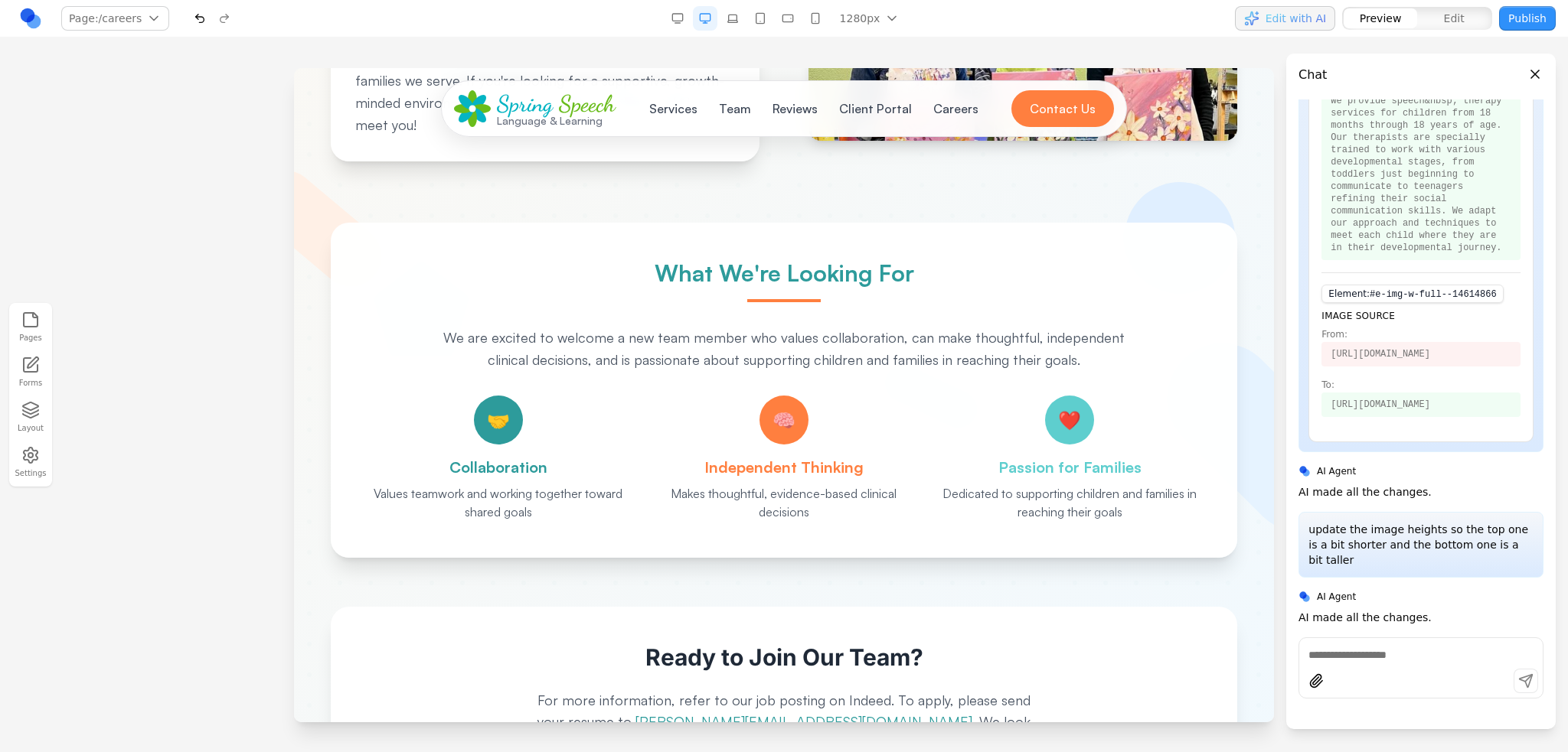
click at [577, 108] on span "Speech" at bounding box center [587, 103] width 57 height 28
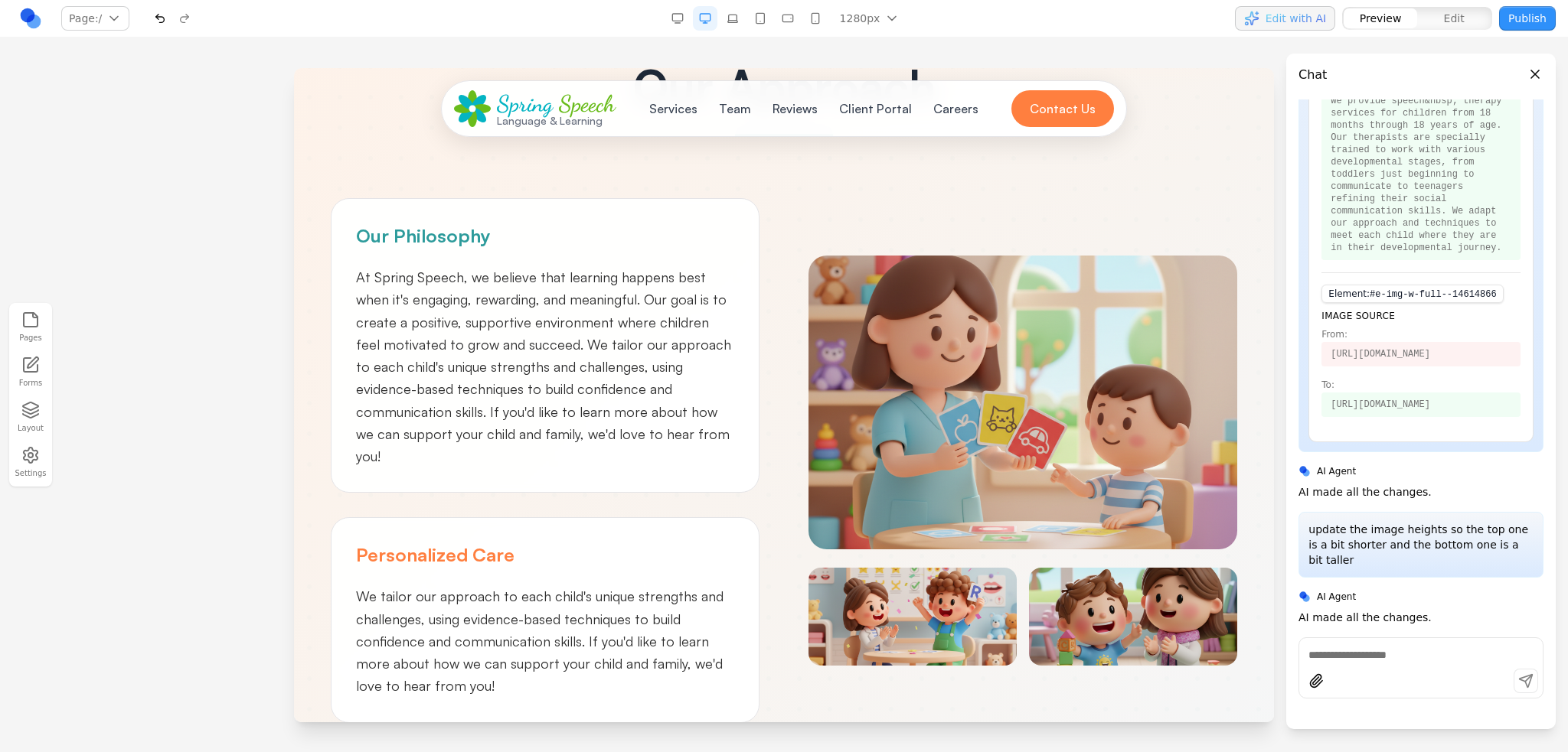
scroll to position [995, 0]
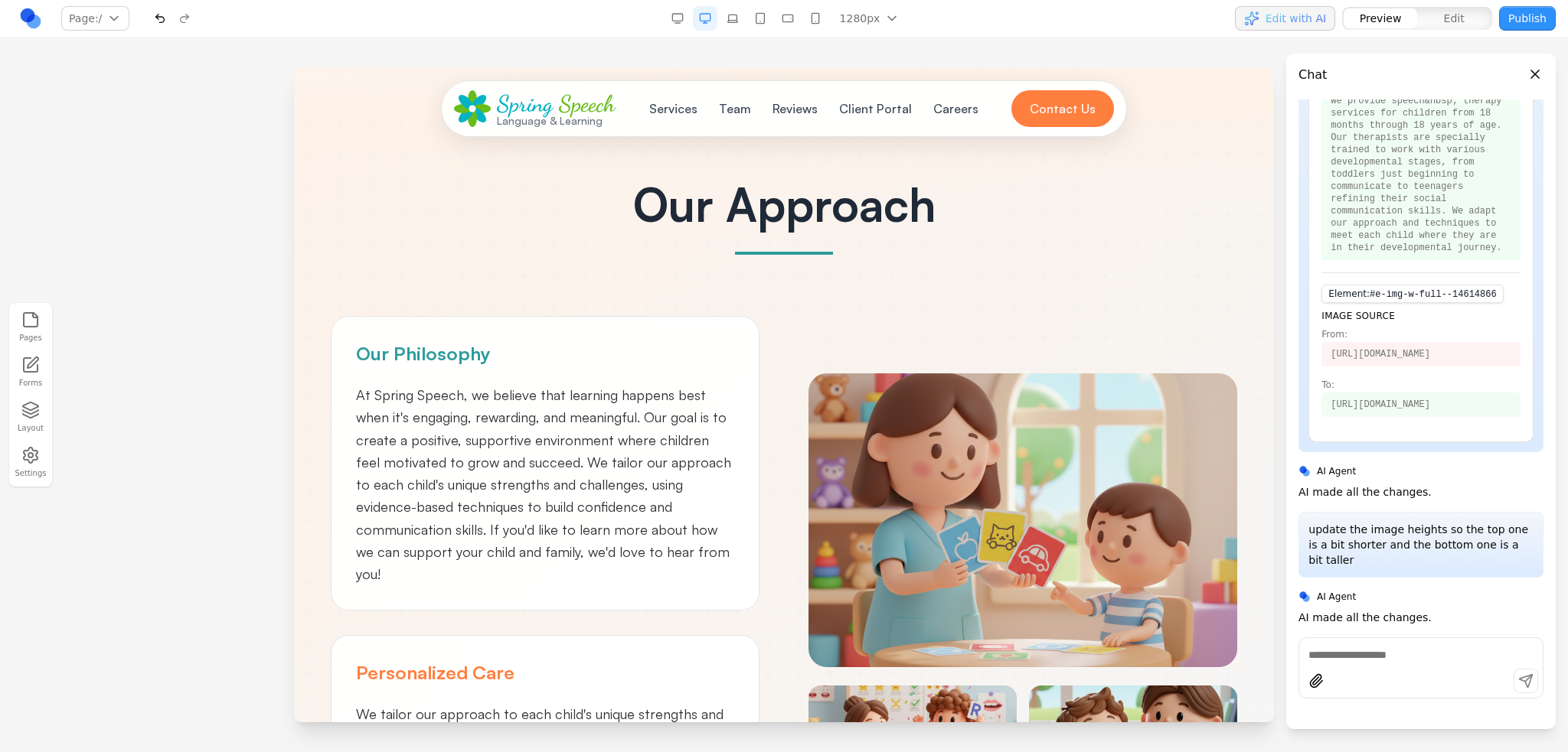
click at [983, 443] on img at bounding box center [1022, 520] width 428 height 294
click at [994, 431] on img at bounding box center [1022, 520] width 428 height 294
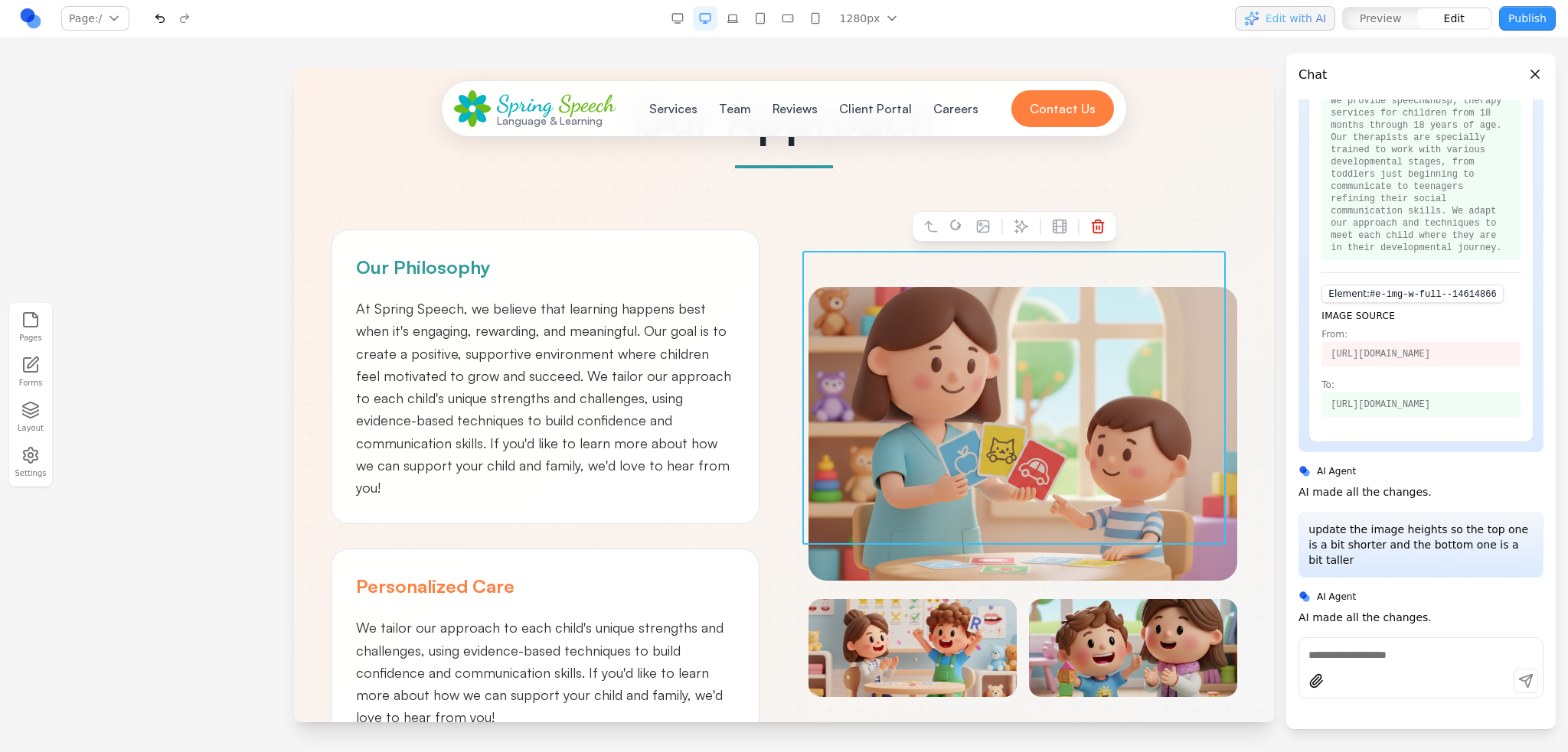
scroll to position [1147, 0]
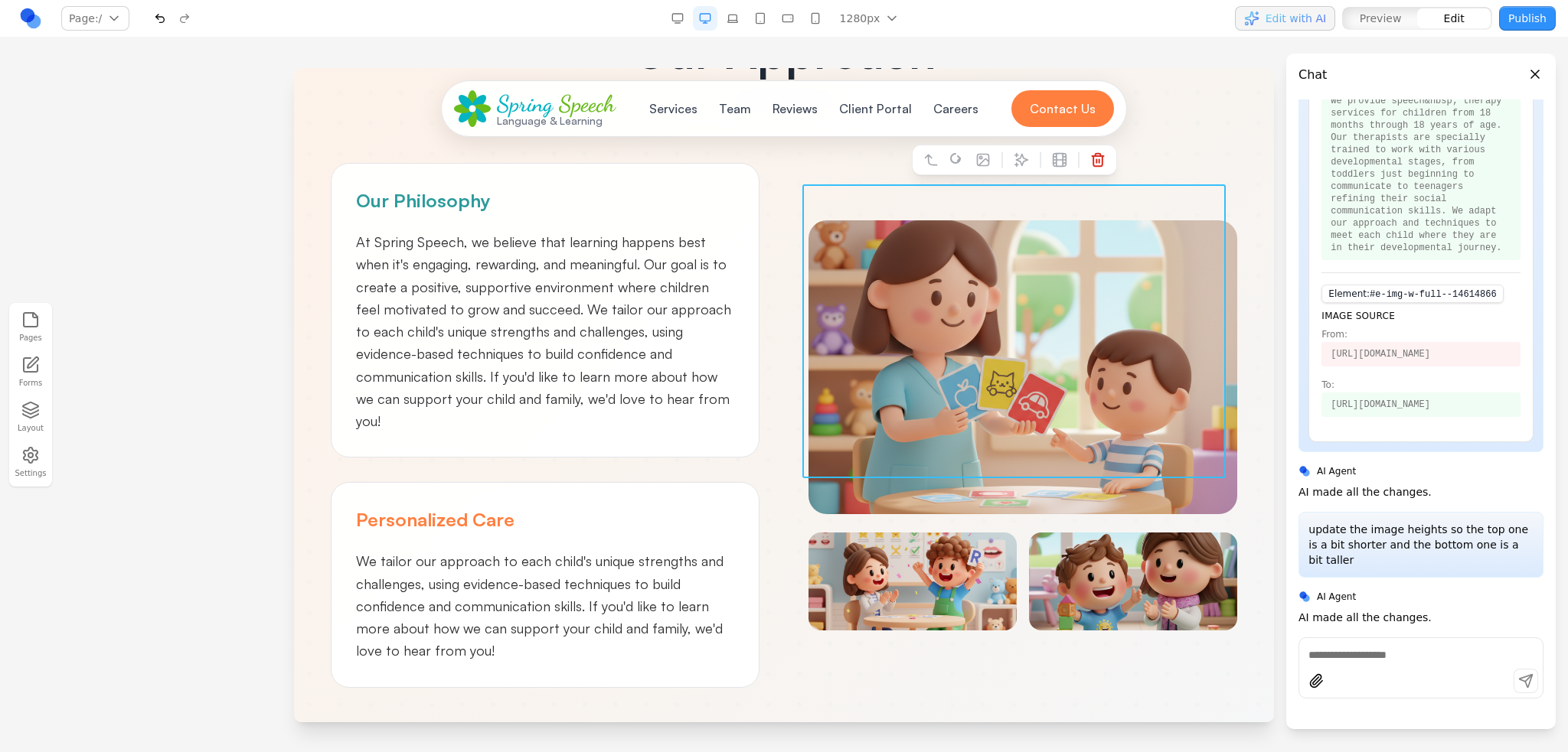
click at [925, 532] on img at bounding box center [912, 581] width 208 height 98
click at [889, 485] on div at bounding box center [1022, 426] width 428 height 410
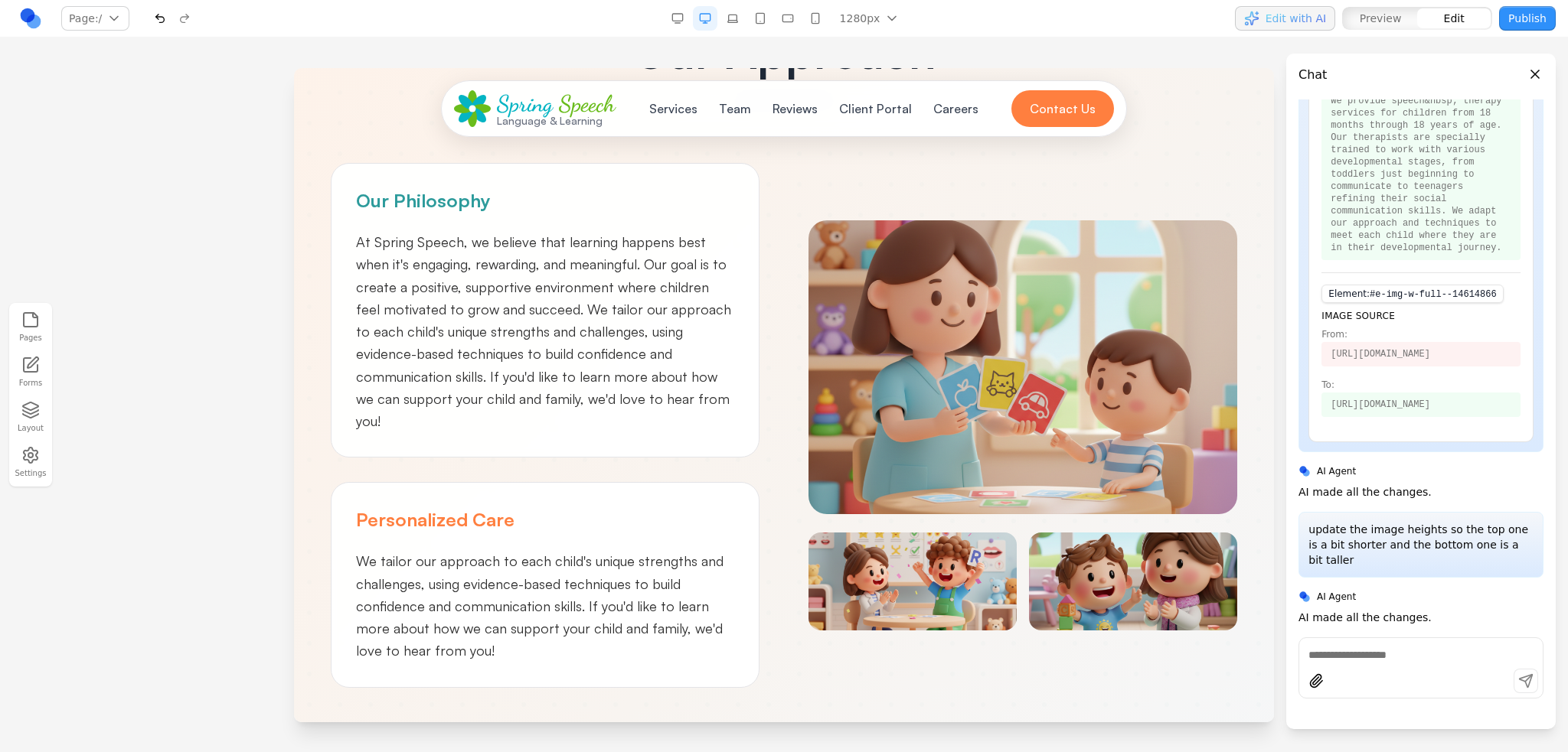
click at [800, 476] on div "Our Philosophy At Spring Speech, we believe that learning happens best when it'…" at bounding box center [784, 426] width 907 height 525
click at [771, 469] on div "Our Philosophy At Spring Speech, we believe that learning happens best when it'…" at bounding box center [784, 426] width 907 height 525
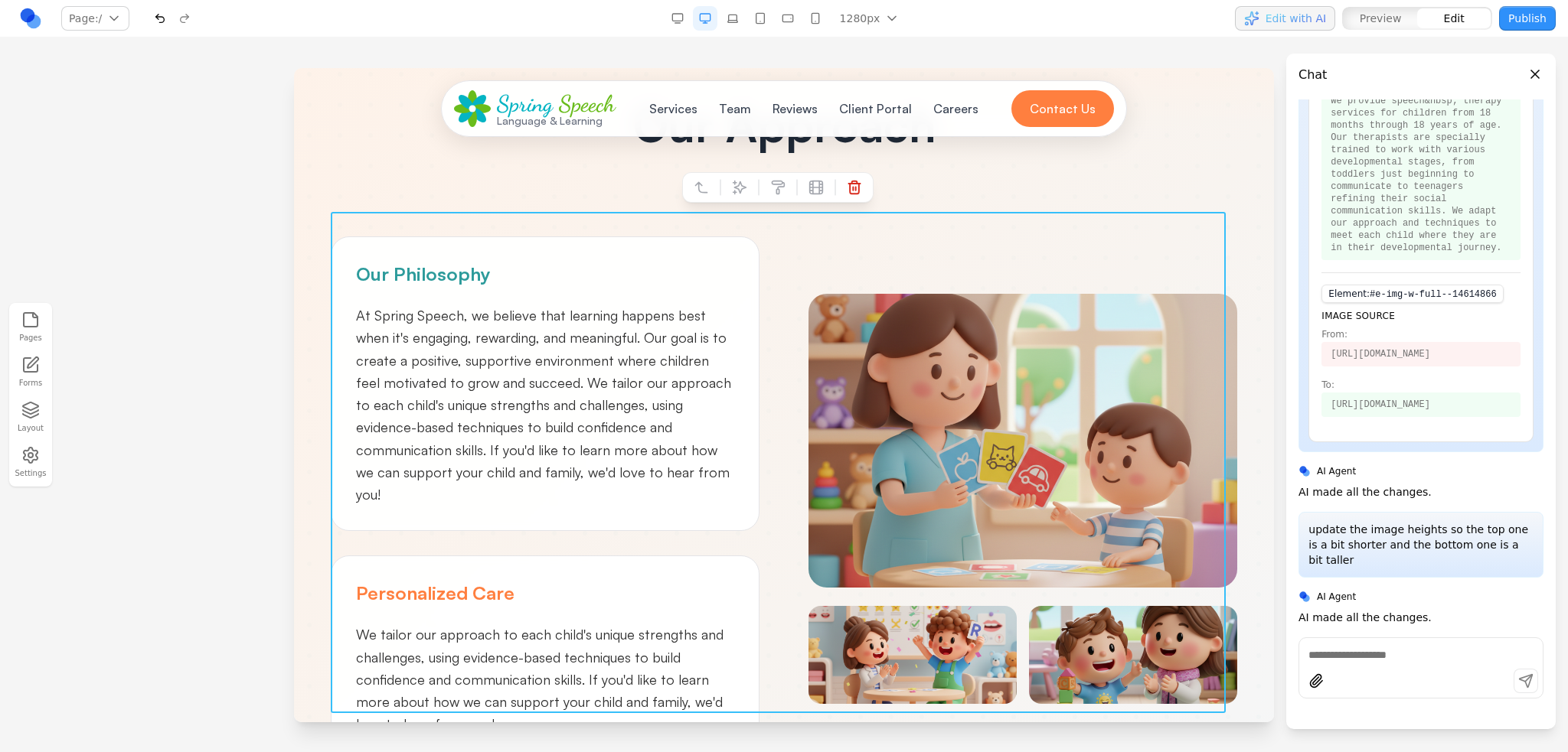
scroll to position [1071, 0]
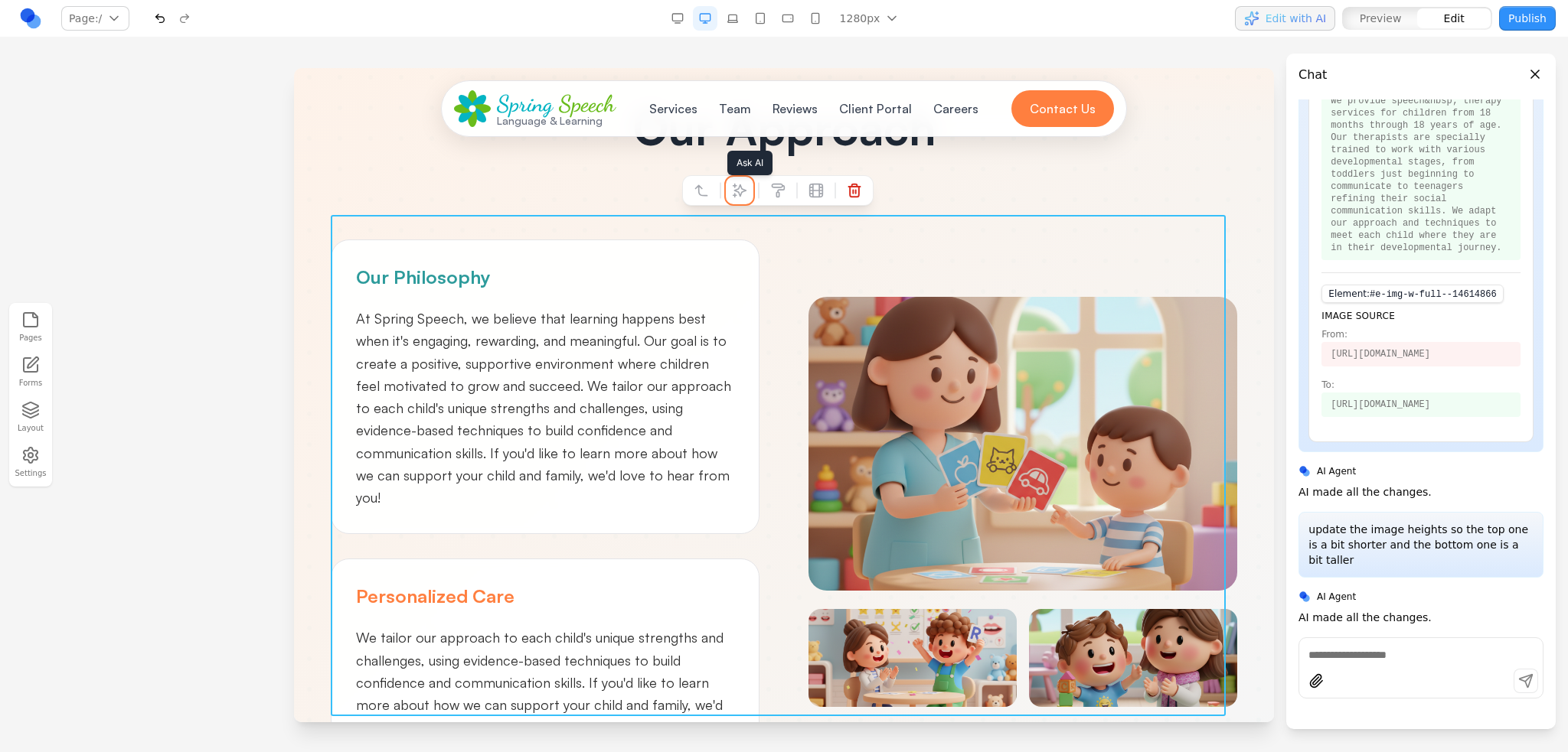
click at [738, 183] on icon at bounding box center [739, 190] width 16 height 16
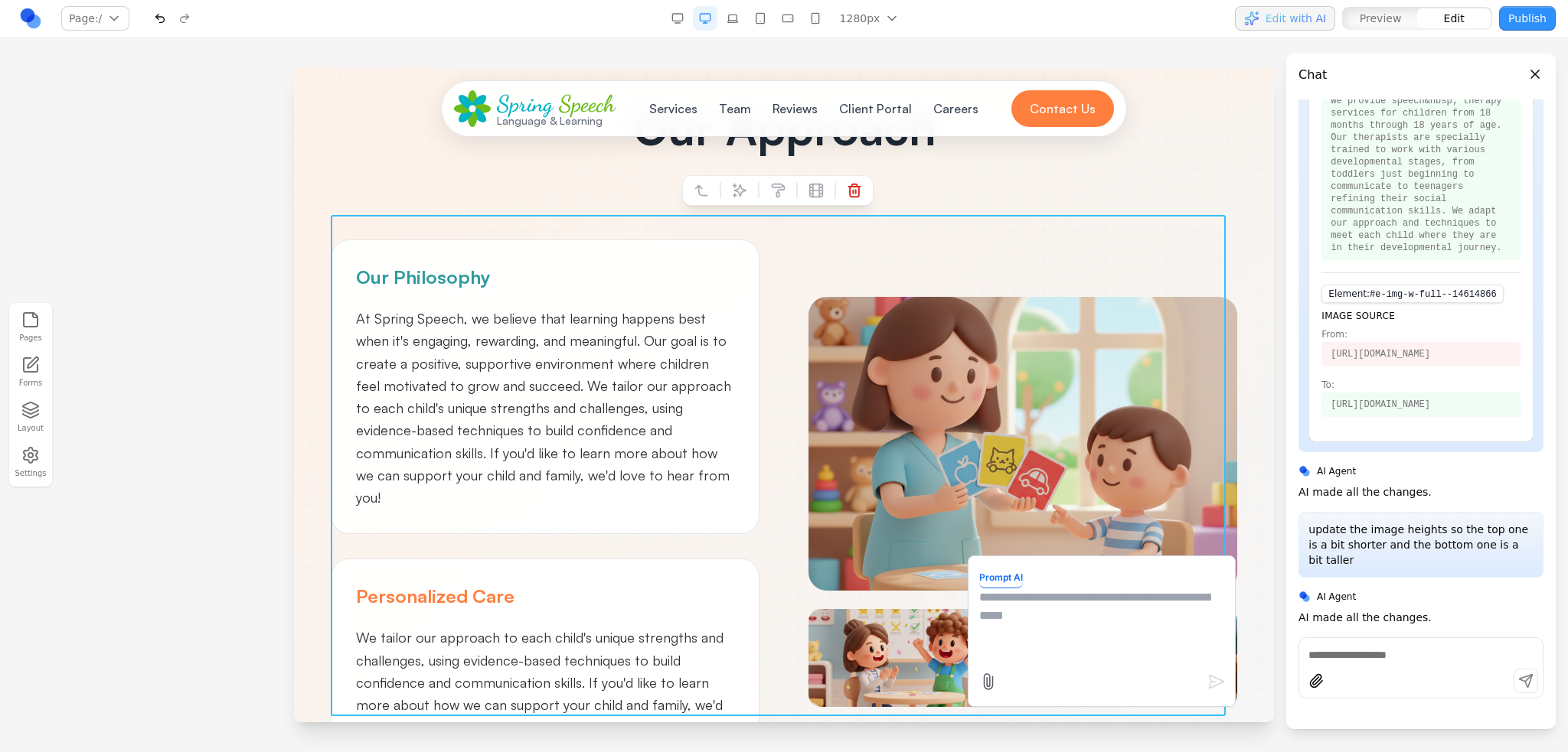
click at [1058, 618] on textarea at bounding box center [1101, 626] width 245 height 76
click at [1066, 611] on textarea "**********" at bounding box center [1101, 626] width 245 height 76
type textarea "**********"
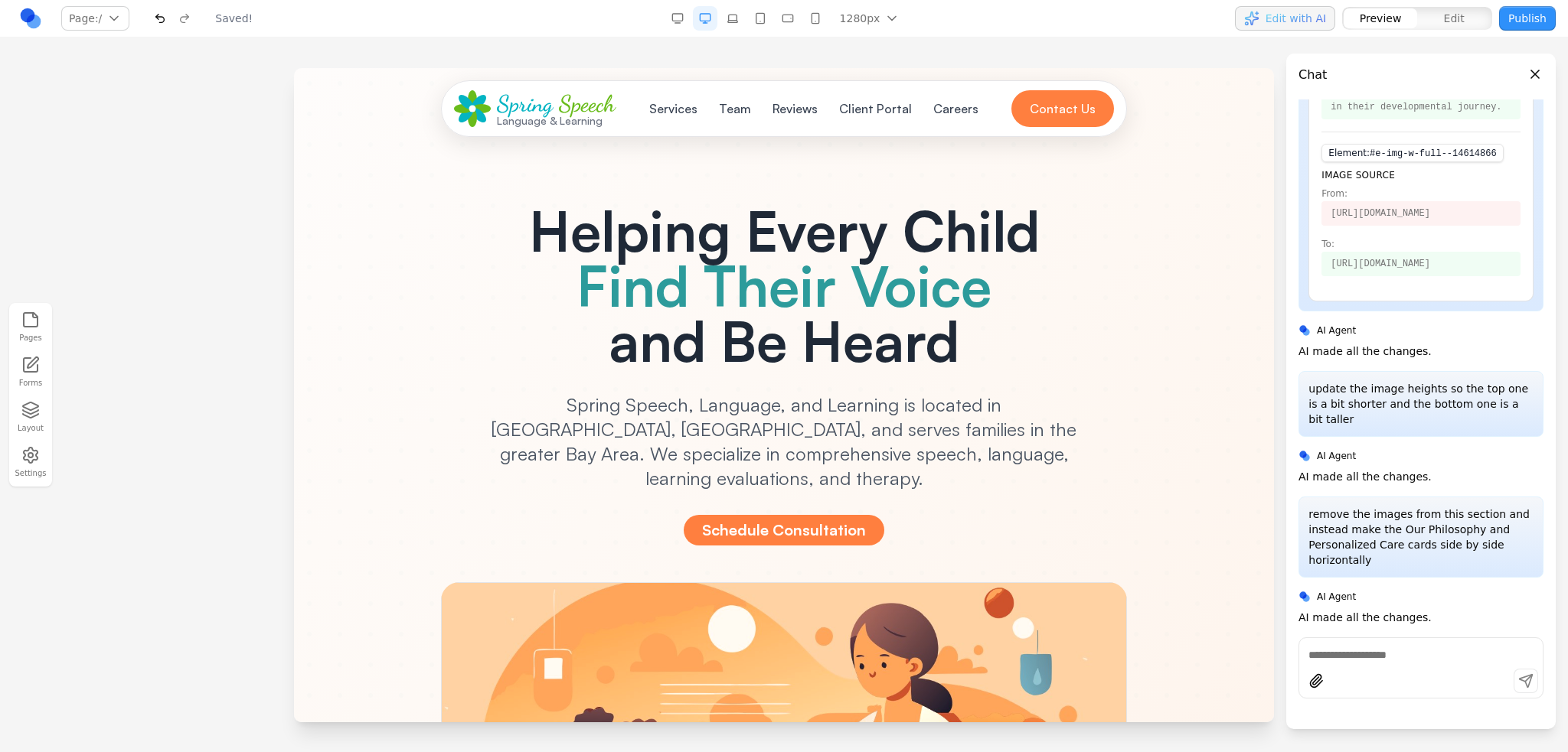
scroll to position [0, 0]
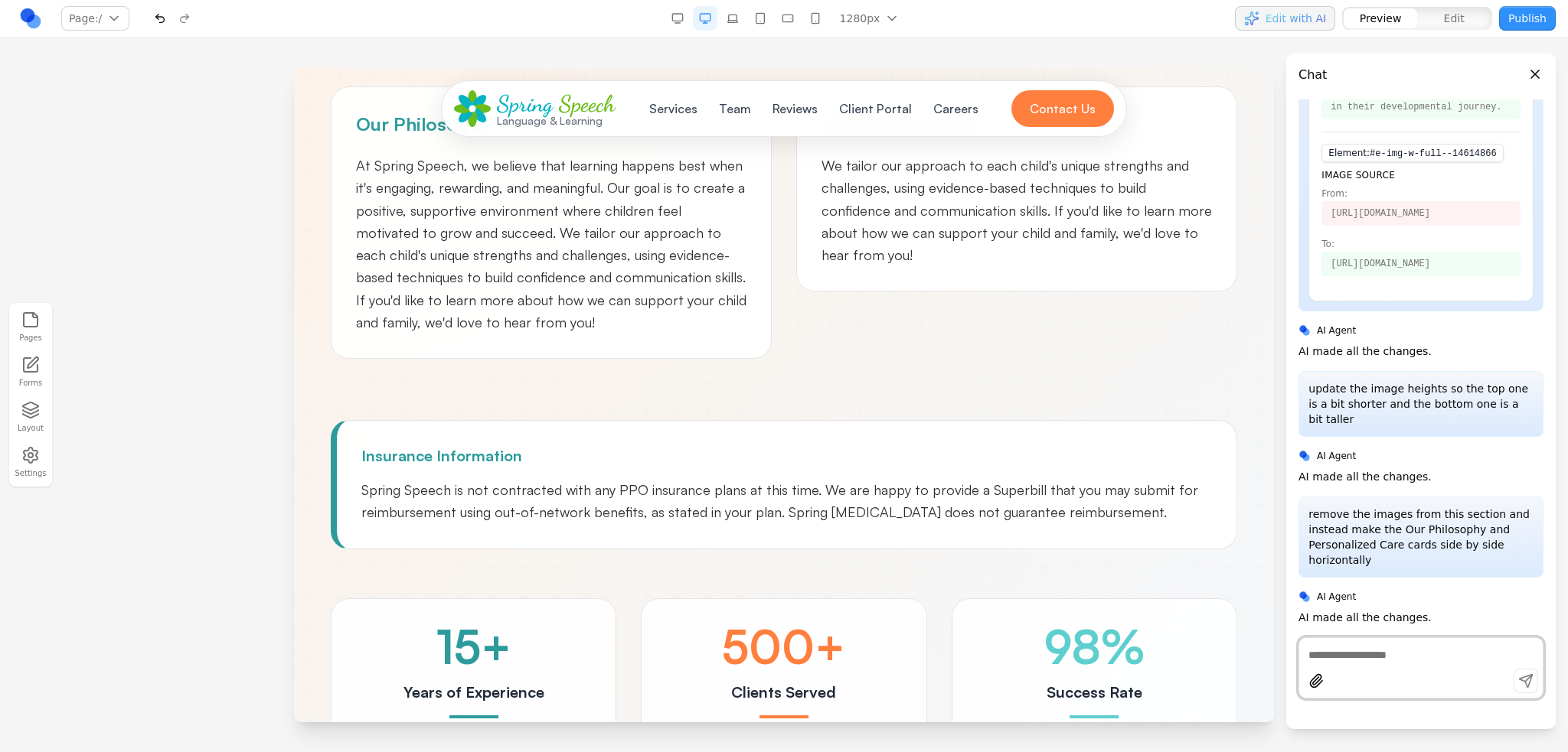
click at [947, 359] on div "Our Approach Our Philosophy At Spring Speech, we believe that learning happens …" at bounding box center [784, 348] width 955 height 792
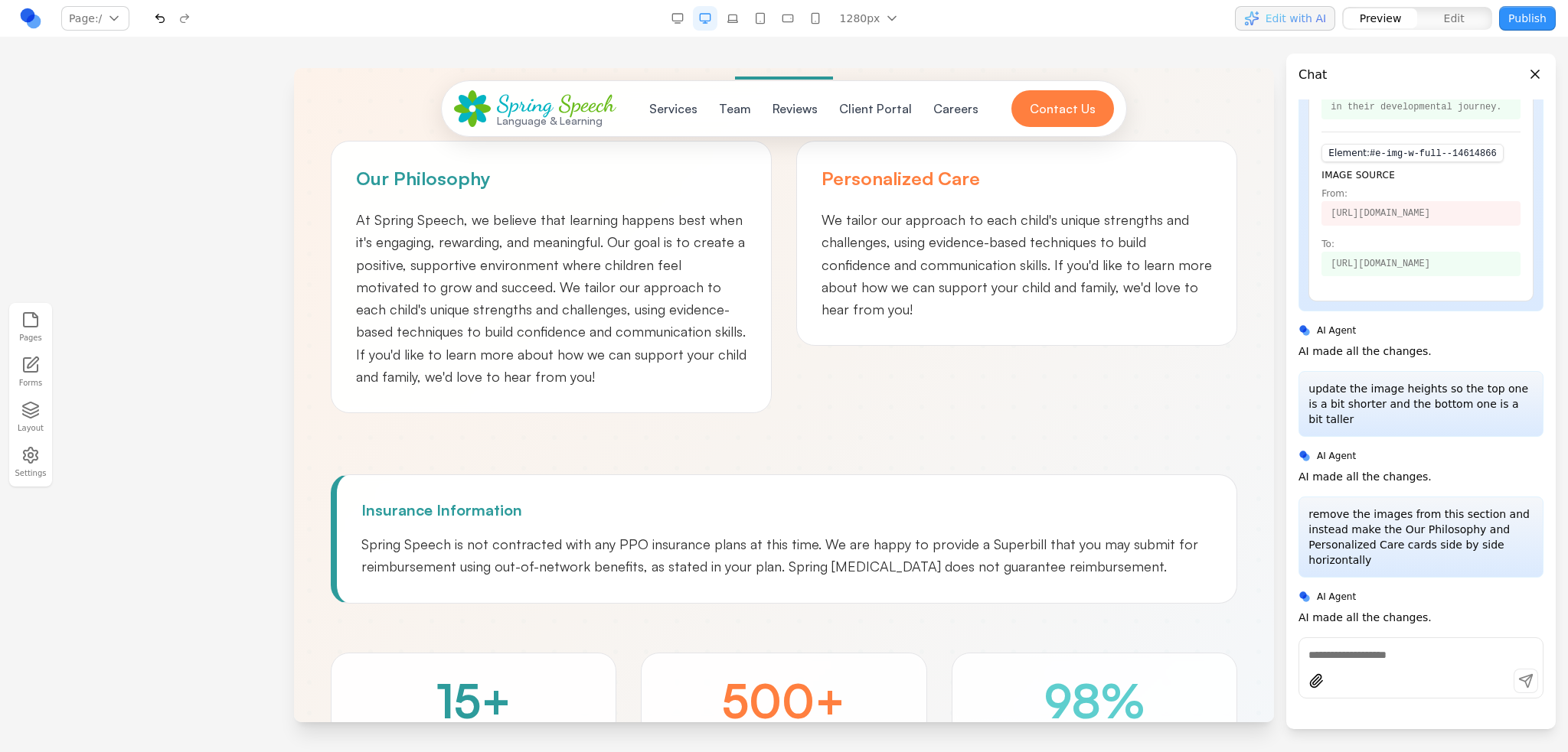
scroll to position [1147, 0]
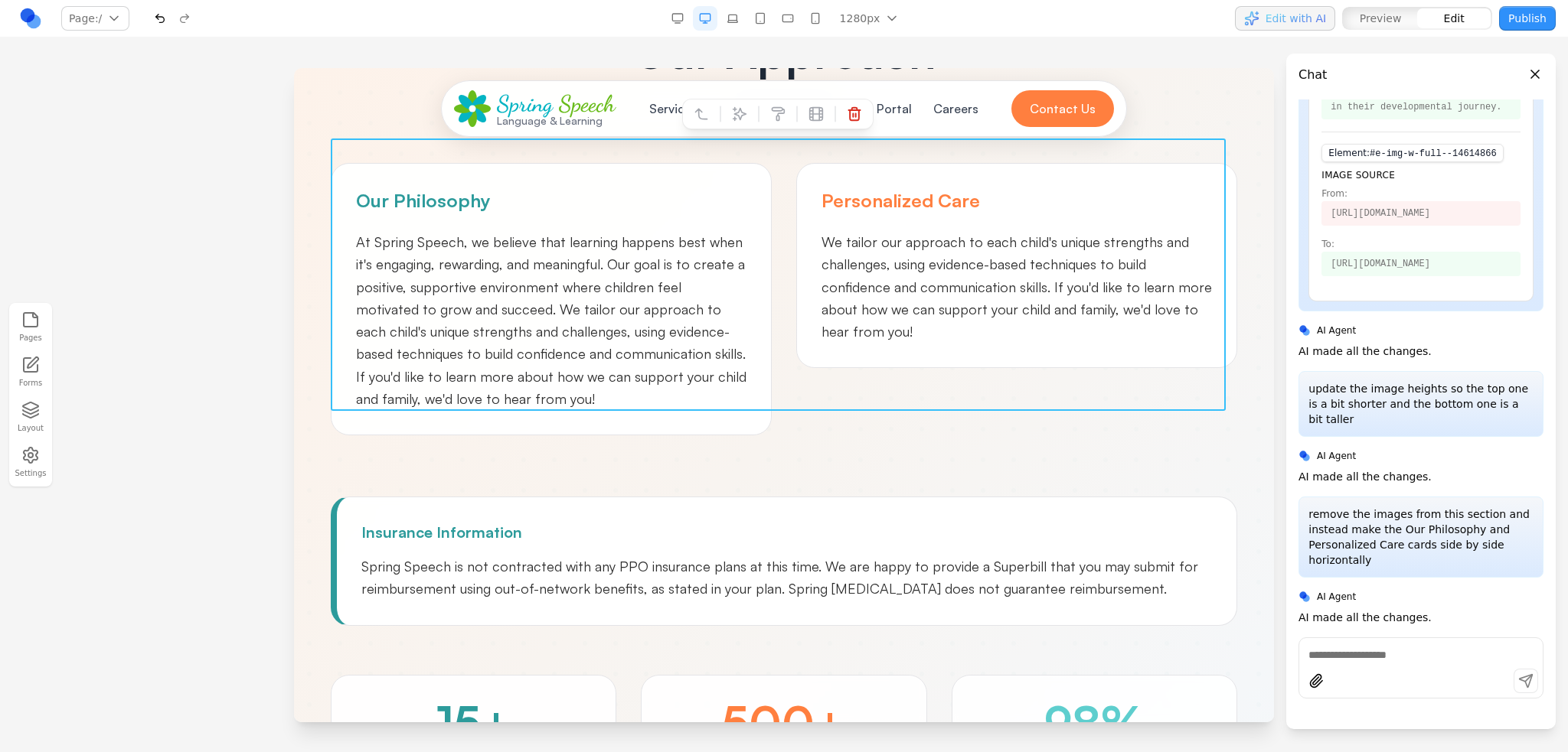
click at [816, 357] on div "Our Philosophy At Spring Speech, we believe that learning happens best when it'…" at bounding box center [784, 299] width 907 height 272
click at [741, 109] on icon at bounding box center [740, 115] width 13 height 13
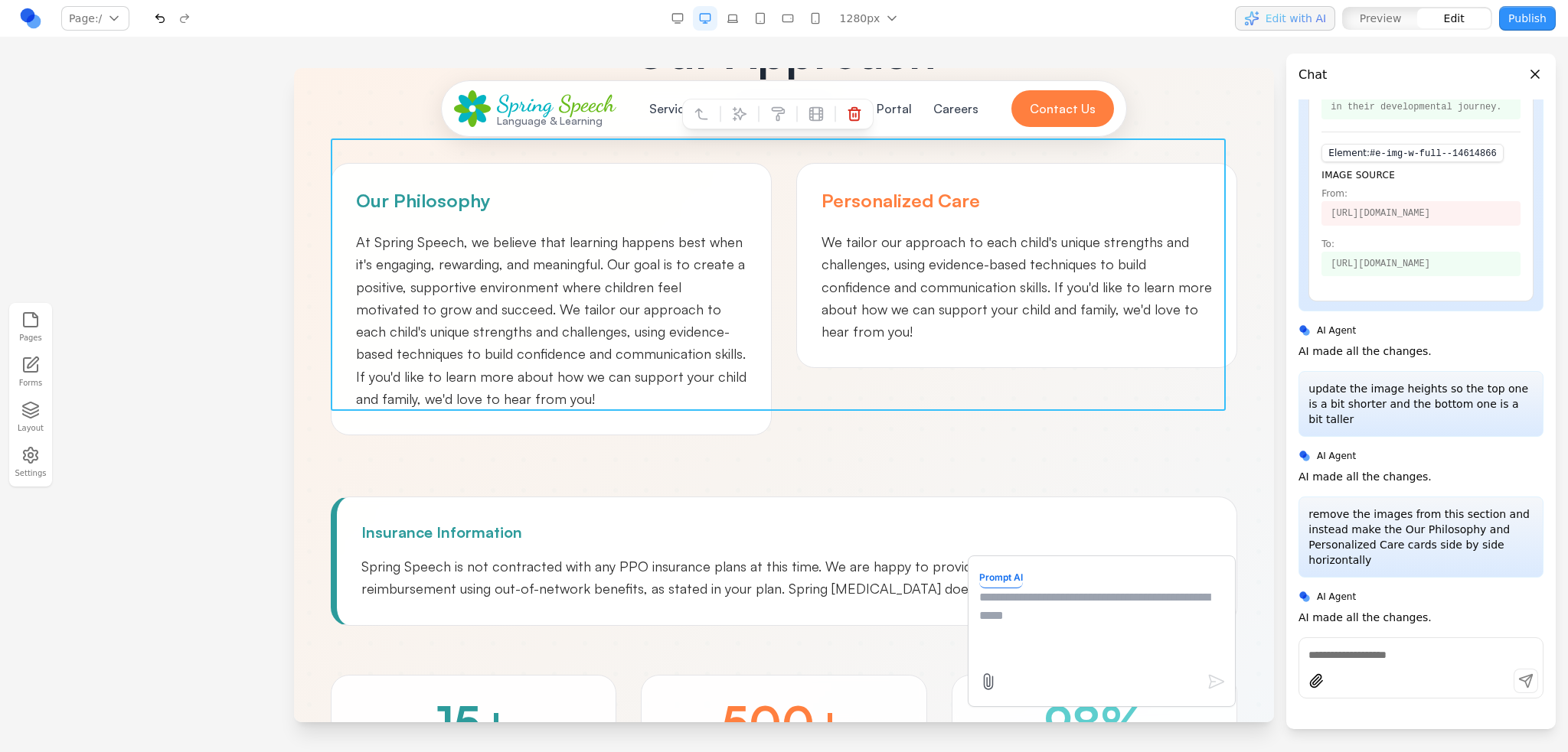
click at [1021, 600] on textarea at bounding box center [1101, 626] width 245 height 76
type textarea "**********"
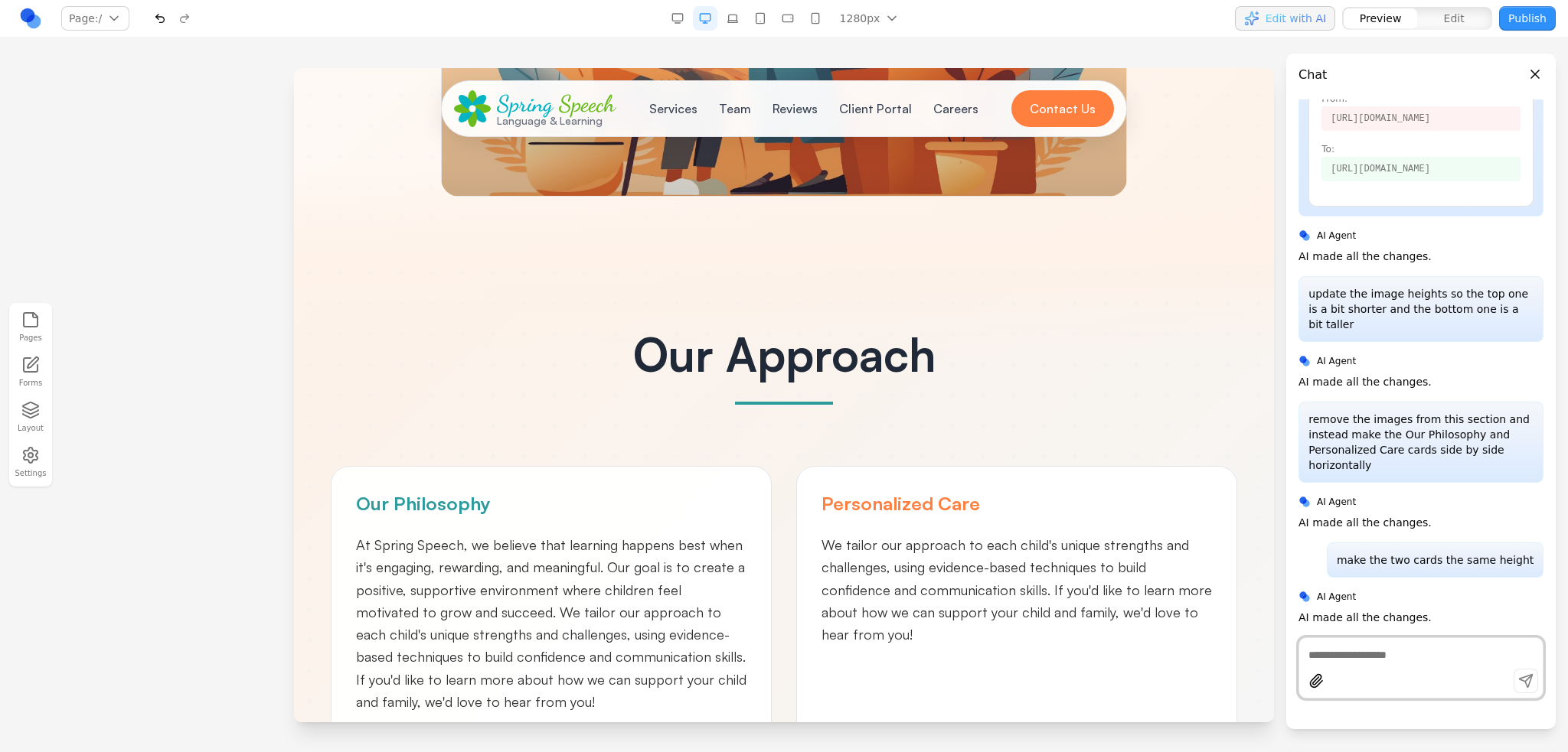
scroll to position [1071, 0]
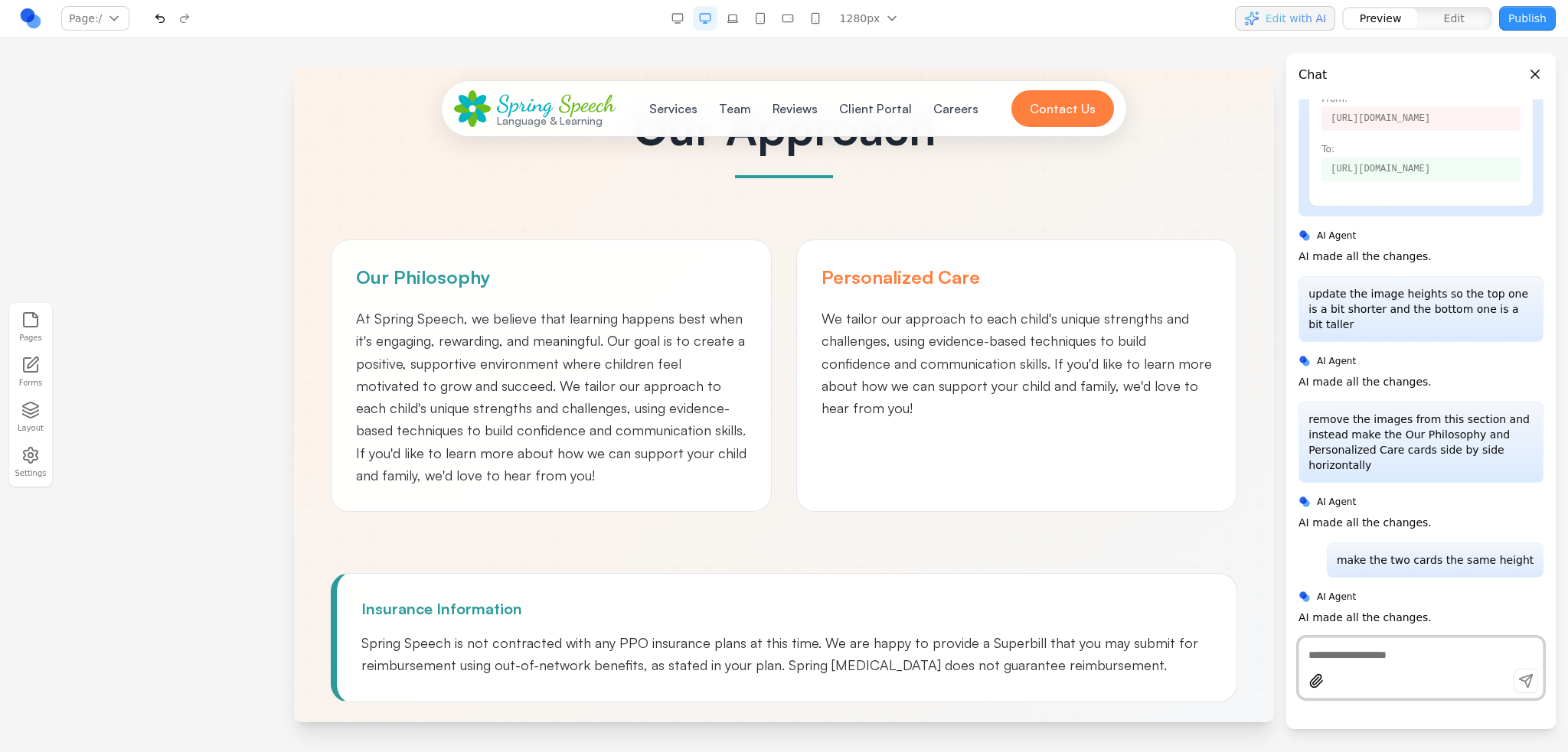
click at [779, 509] on div "Our Approach Our Philosophy At Spring Speech, we believe that learning happens …" at bounding box center [784, 501] width 955 height 792
click at [637, 383] on span "At Spring Speech, we believe that learning happens best when it's engaging, rew…" at bounding box center [551, 397] width 391 height 174
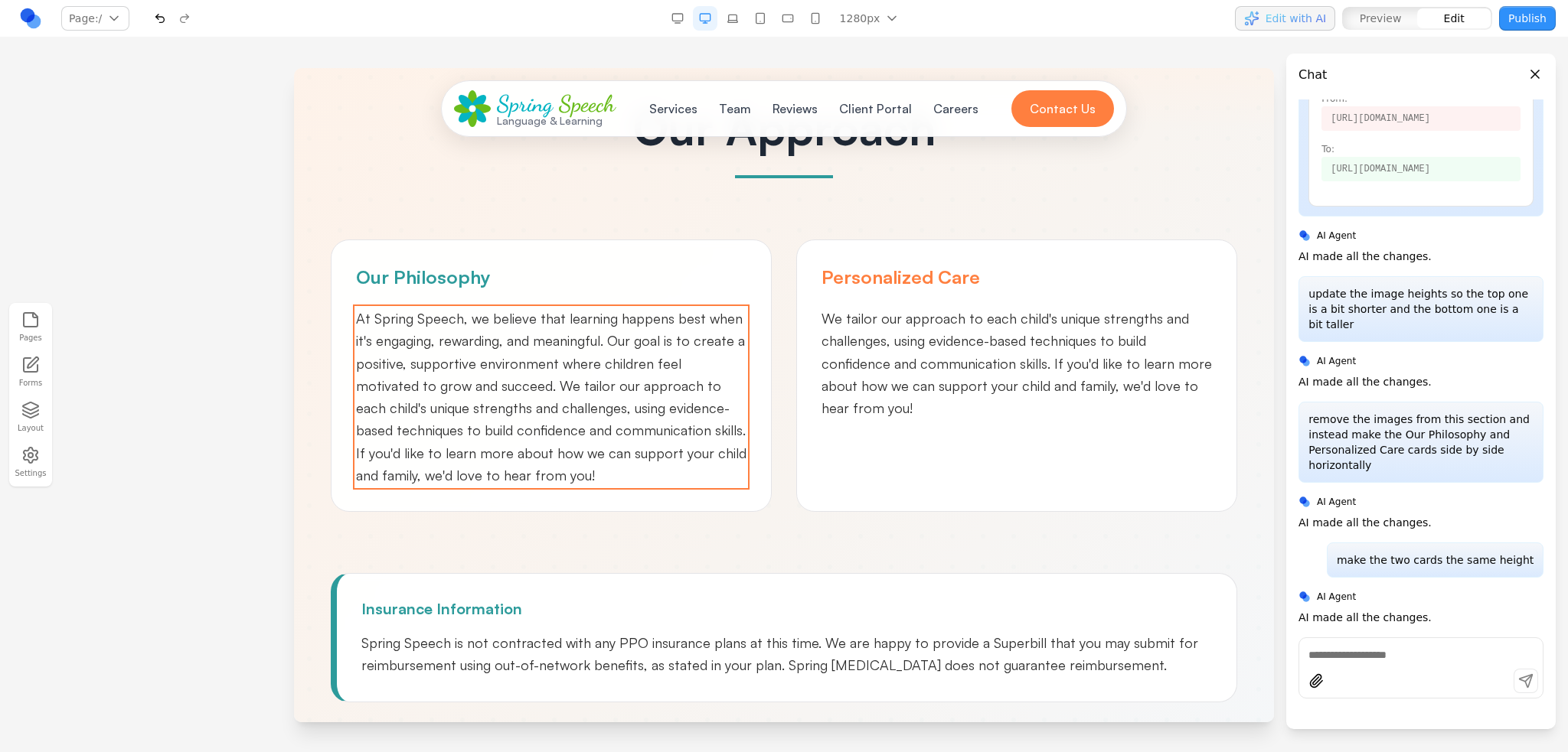
click at [567, 367] on span "At Spring Speech, we believe that learning happens best when it's engaging, rew…" at bounding box center [551, 397] width 391 height 174
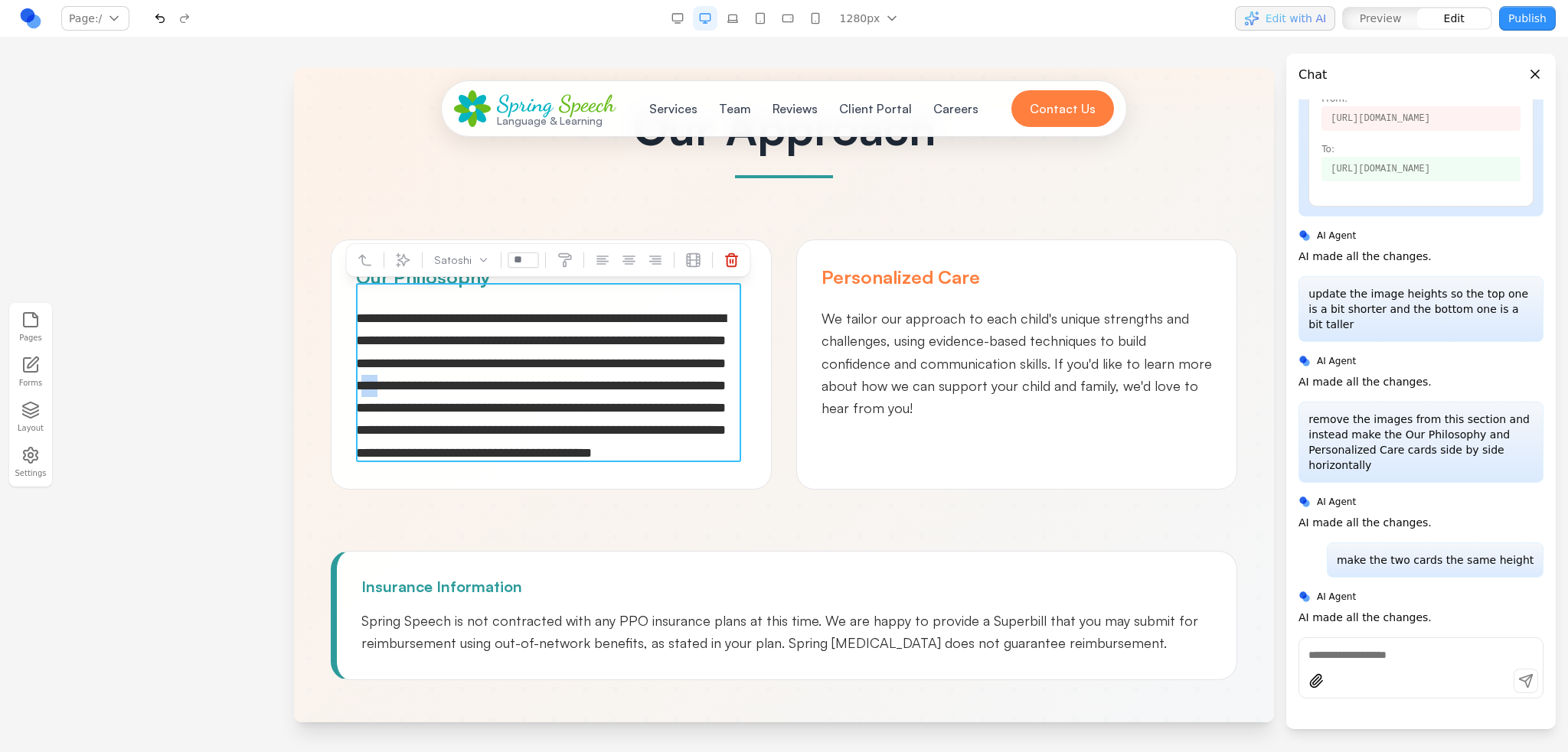
click at [567, 367] on span "**********" at bounding box center [541, 385] width 370 height 148
click at [559, 367] on span "**********" at bounding box center [541, 385] width 370 height 148
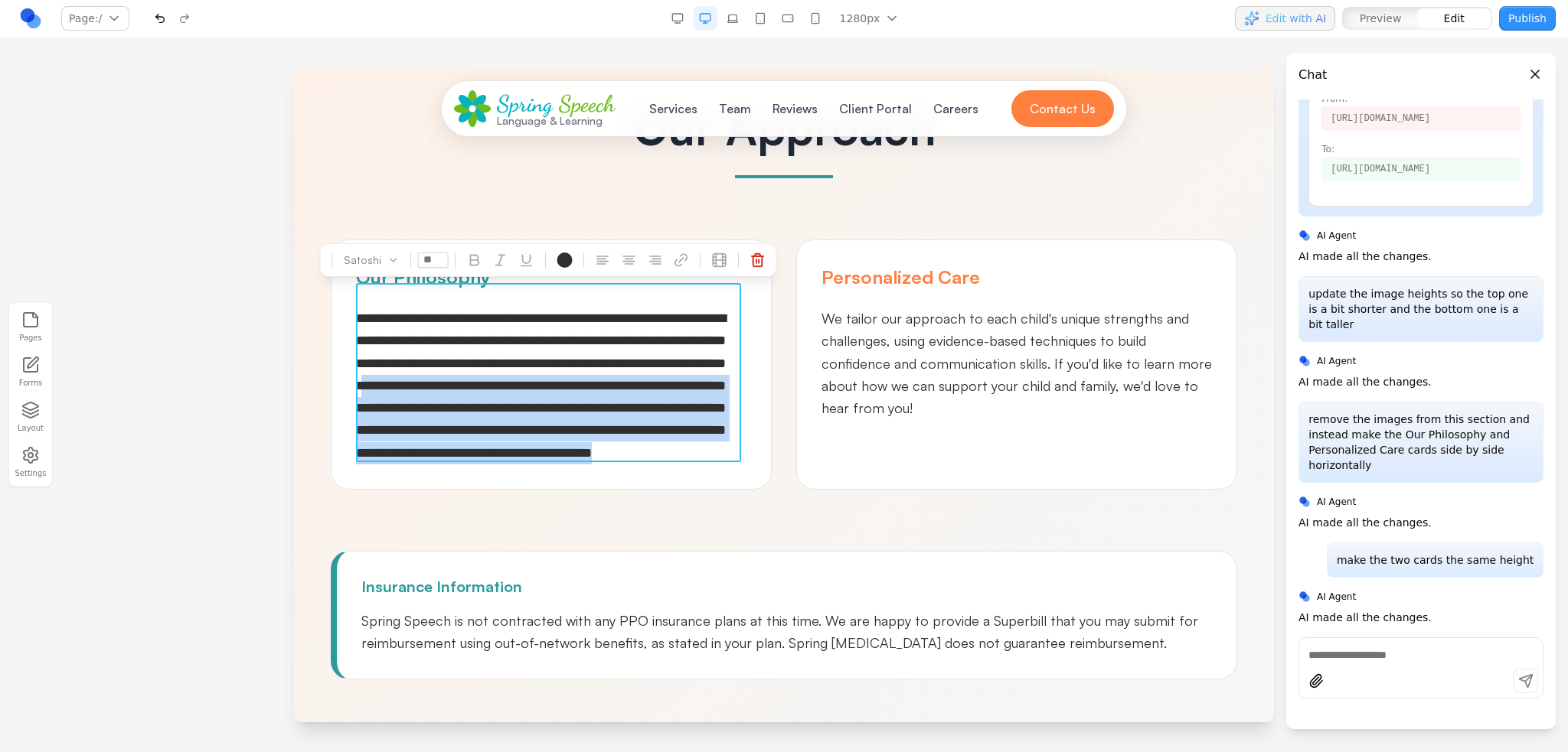
drag, startPoint x: 557, startPoint y: 360, endPoint x: 702, endPoint y: 457, distance: 174.5
click at [702, 457] on p "**********" at bounding box center [551, 385] width 391 height 157
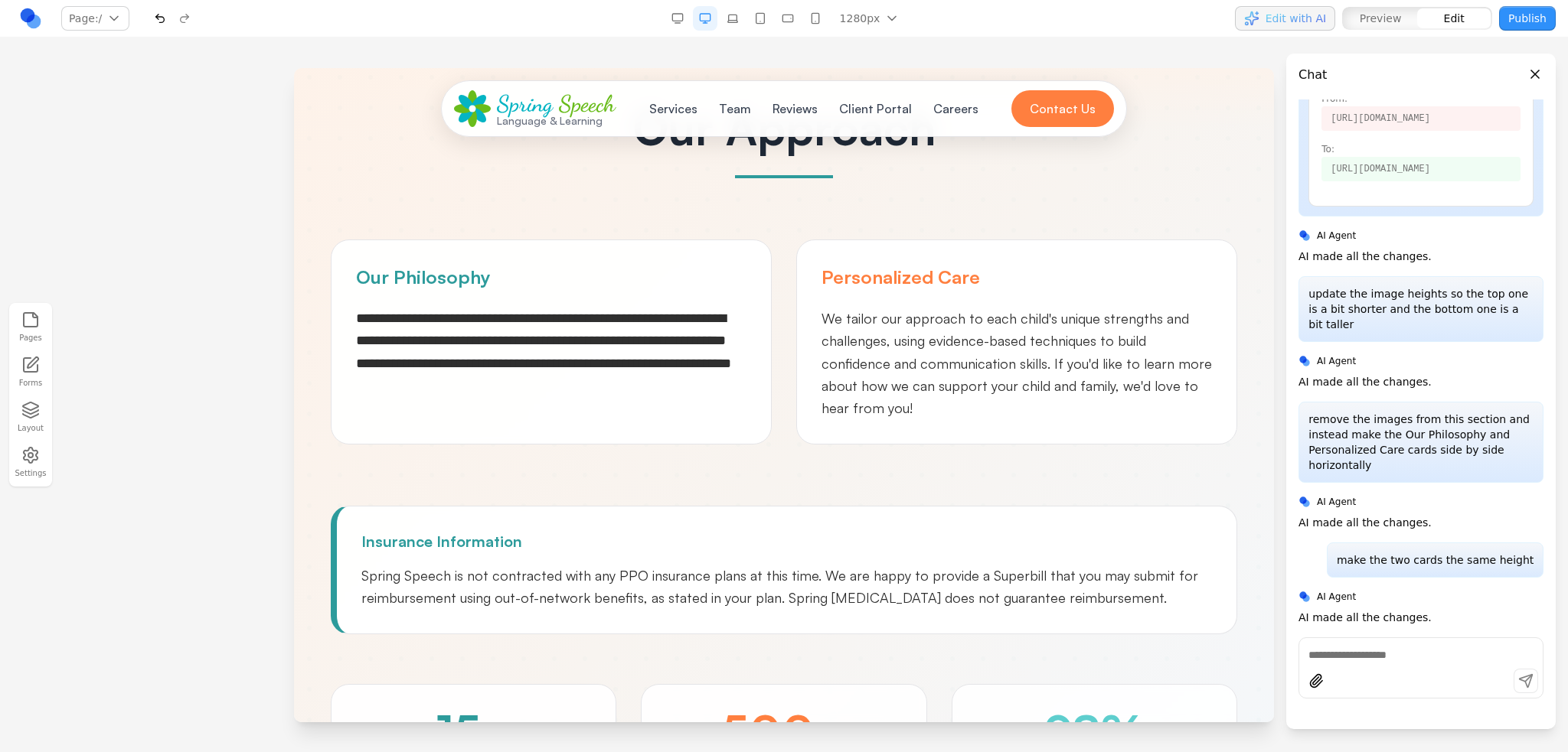
click at [700, 463] on div "**********" at bounding box center [784, 467] width 955 height 724
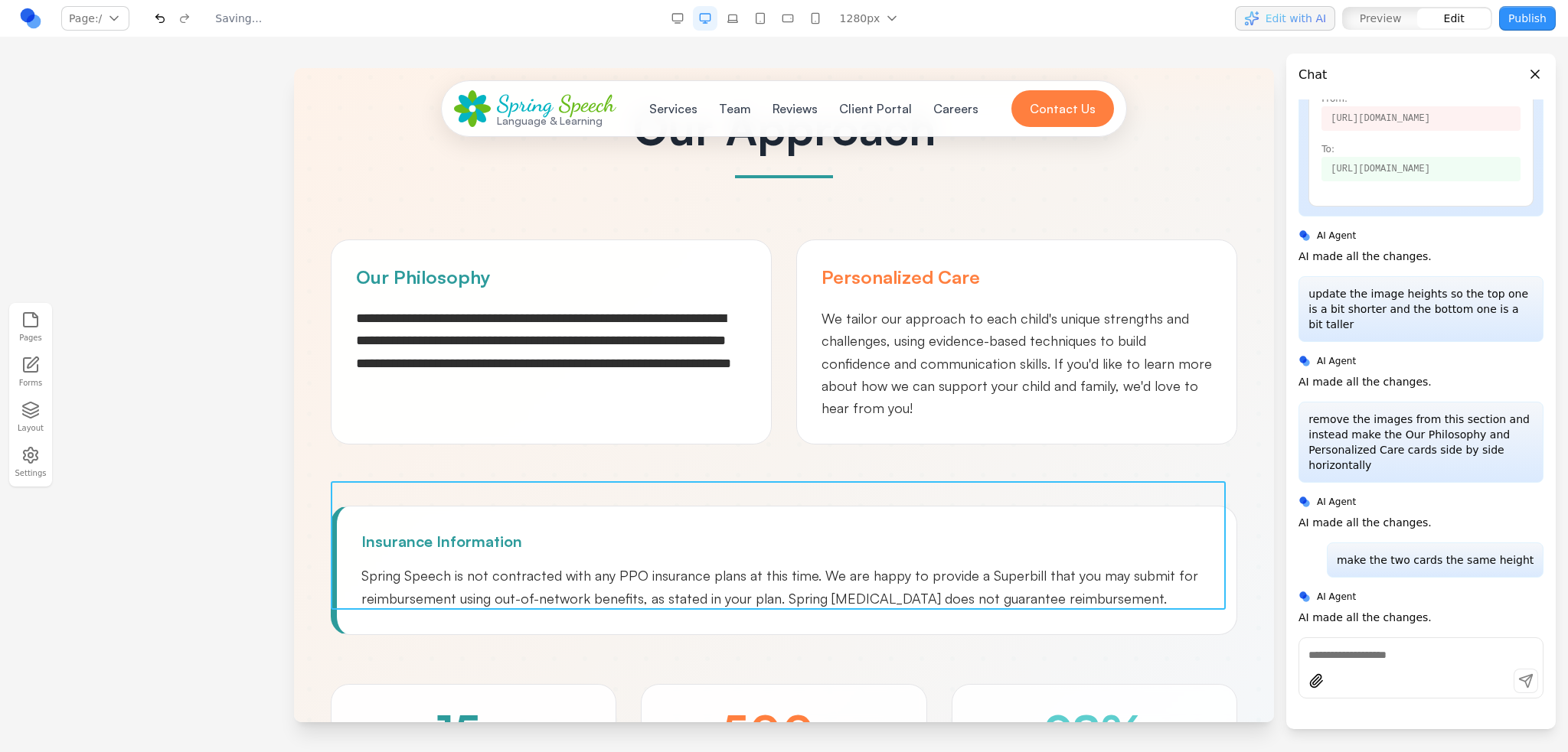
click at [855, 476] on div "**********" at bounding box center [784, 467] width 955 height 724
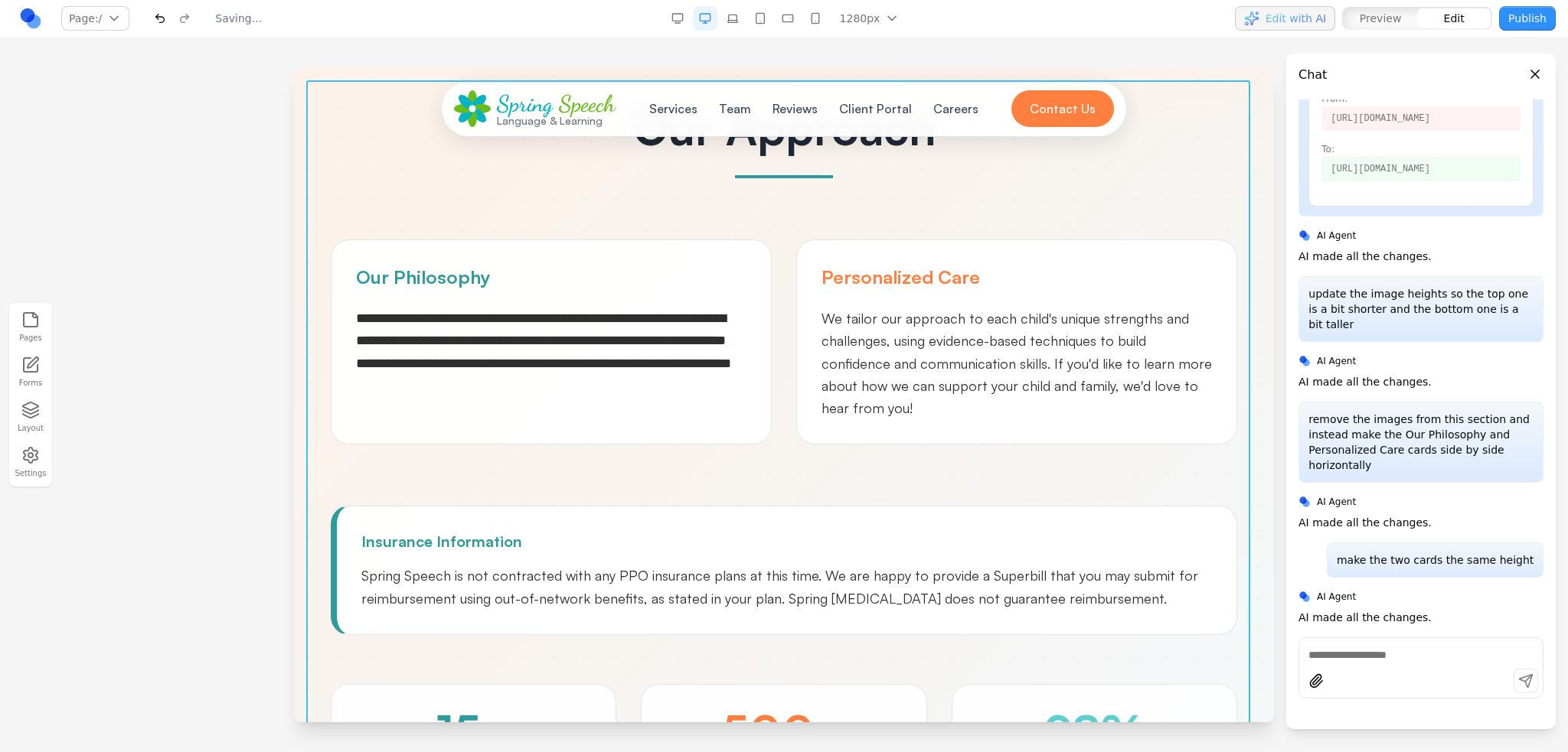
click at [816, 449] on div "**********" at bounding box center [784, 467] width 955 height 724
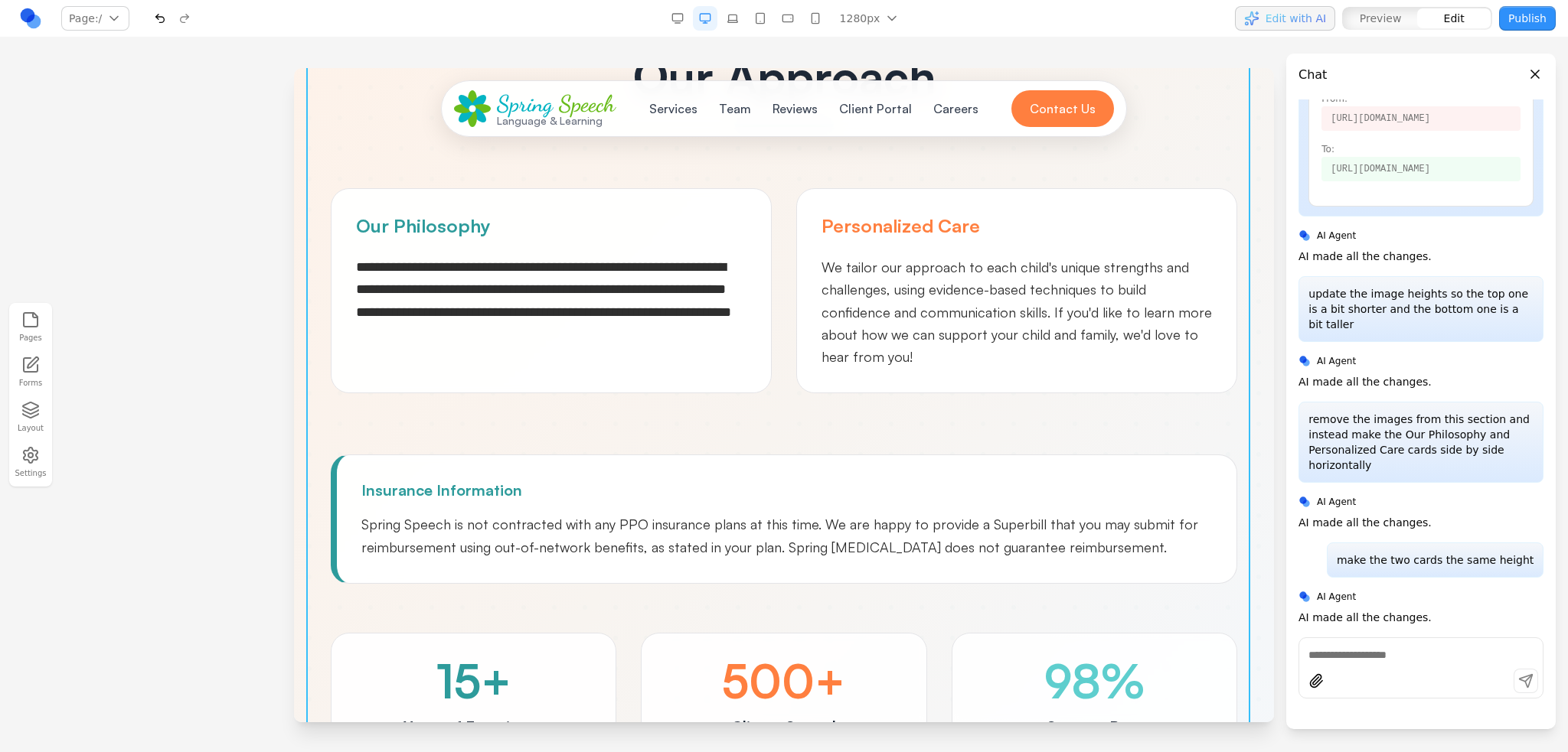
scroll to position [1224, 0]
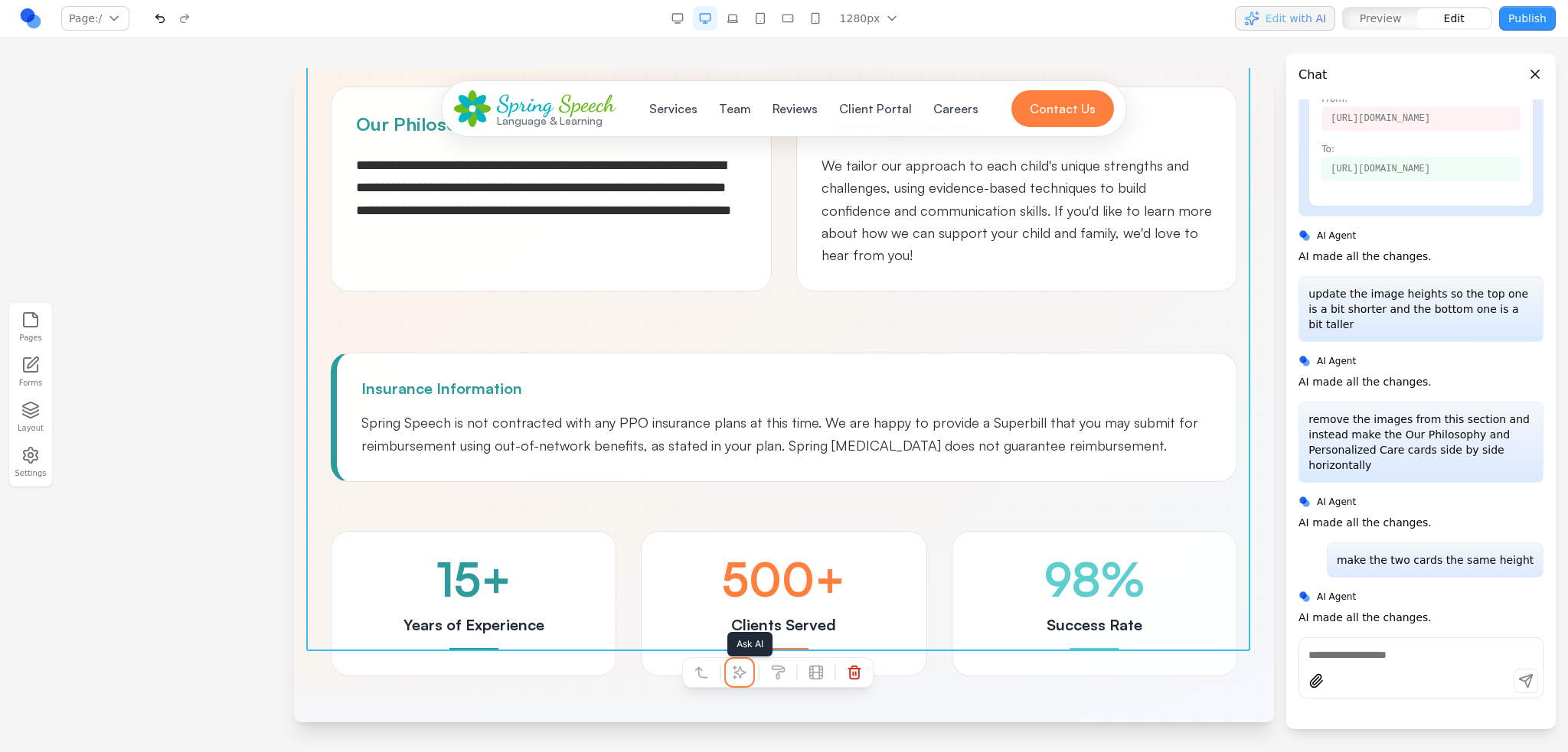
click at [732, 671] on icon at bounding box center [739, 672] width 16 height 16
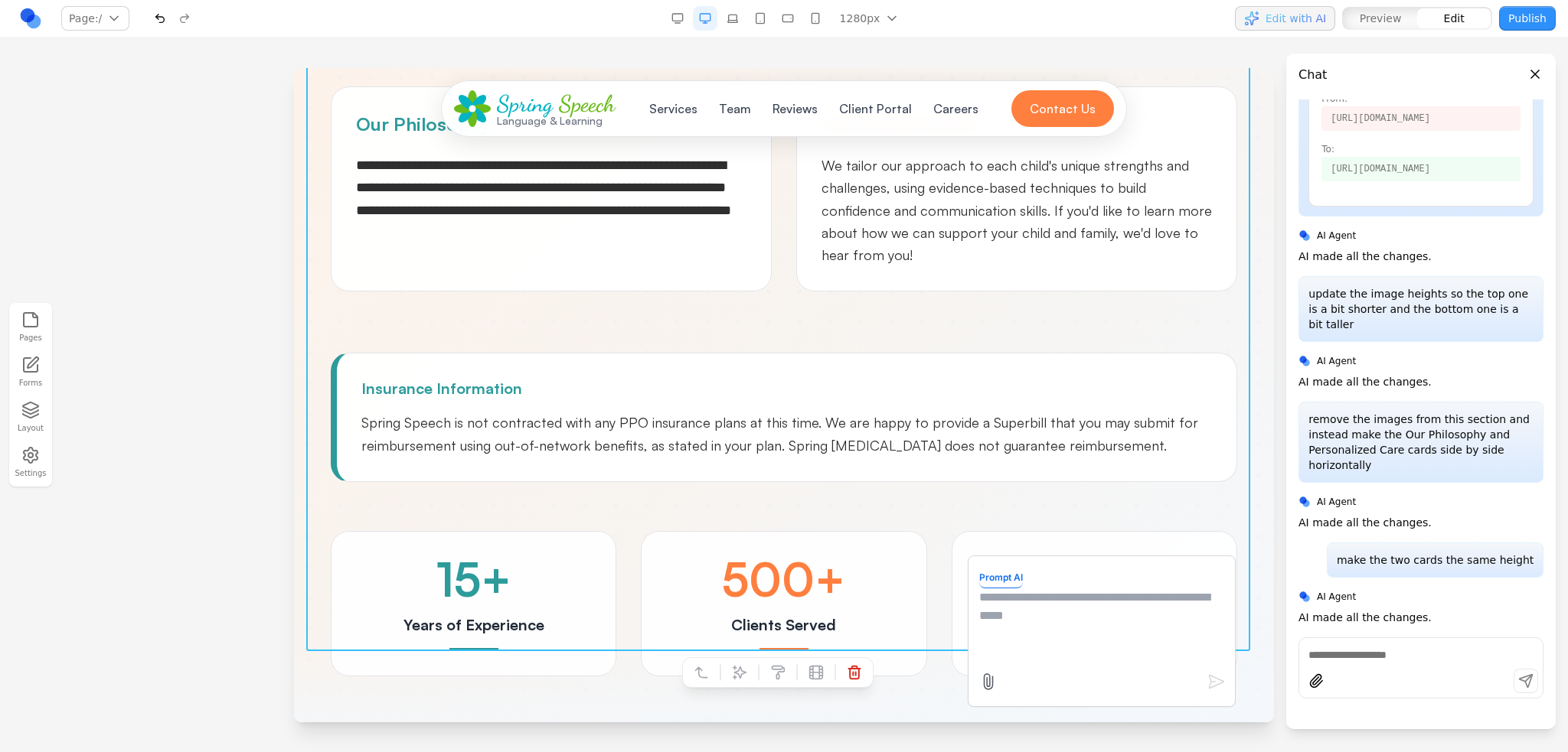
click at [1093, 600] on textarea at bounding box center [1101, 626] width 245 height 76
type textarea "**********"
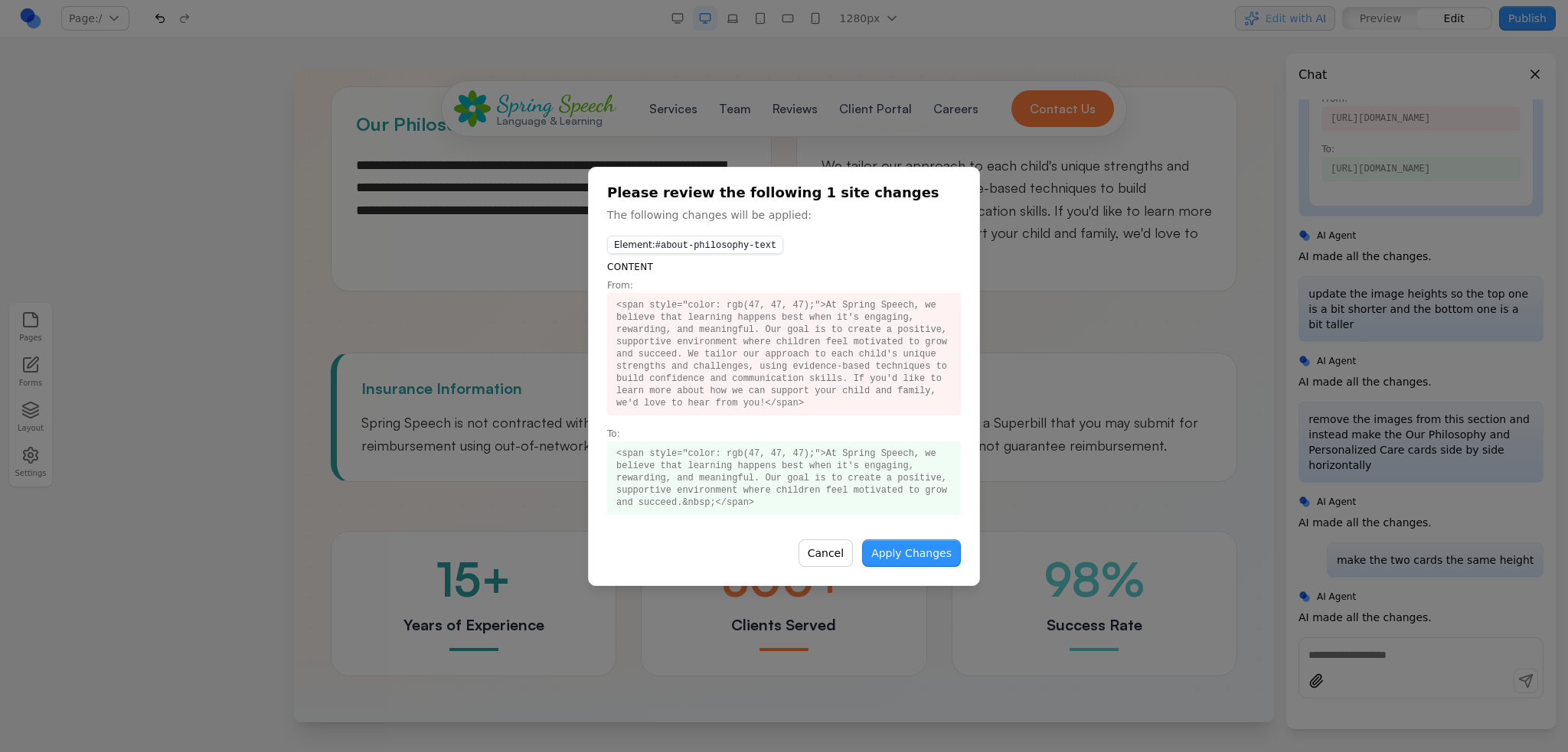
click at [919, 554] on button "Apply Changes" at bounding box center [911, 554] width 98 height 28
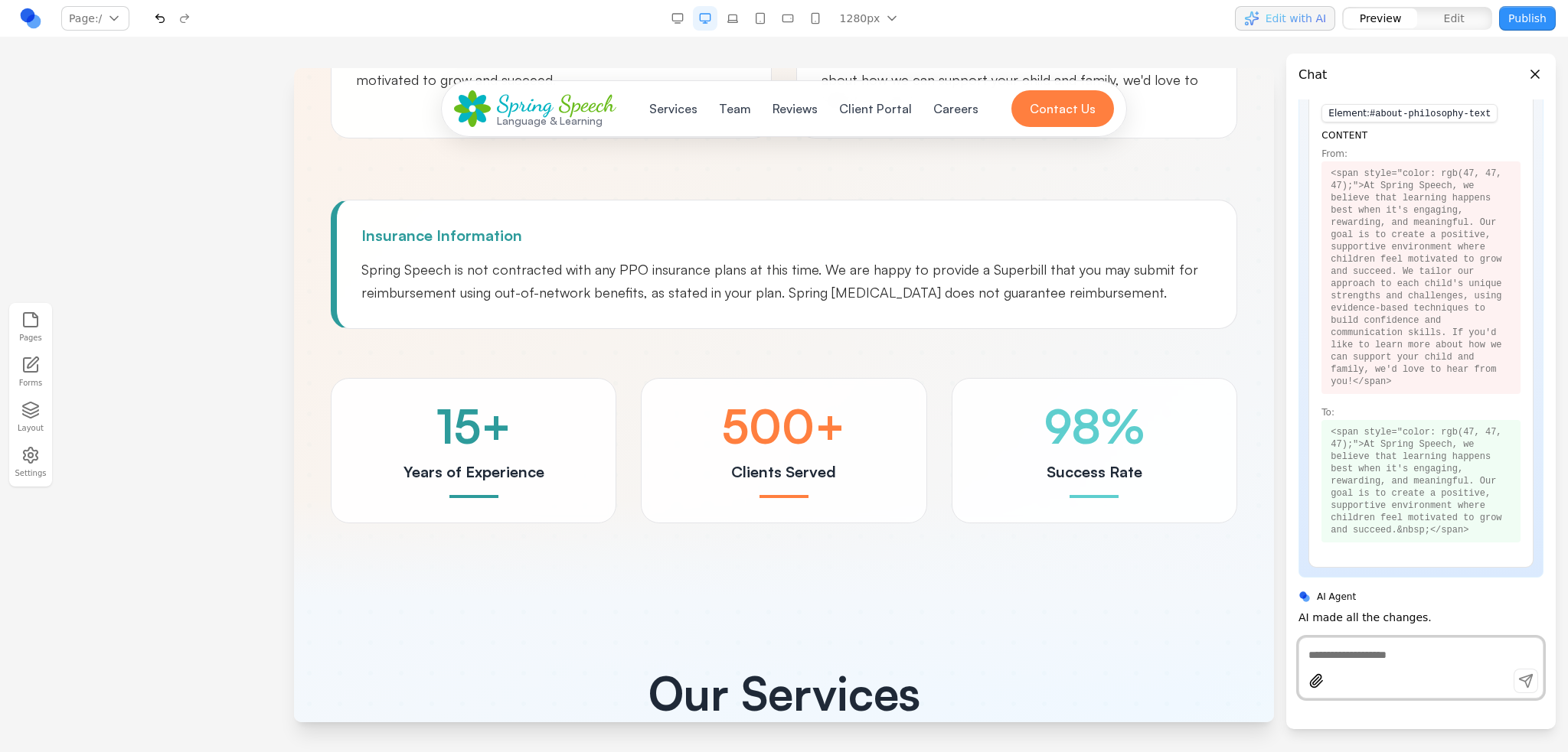
scroll to position [1071, 0]
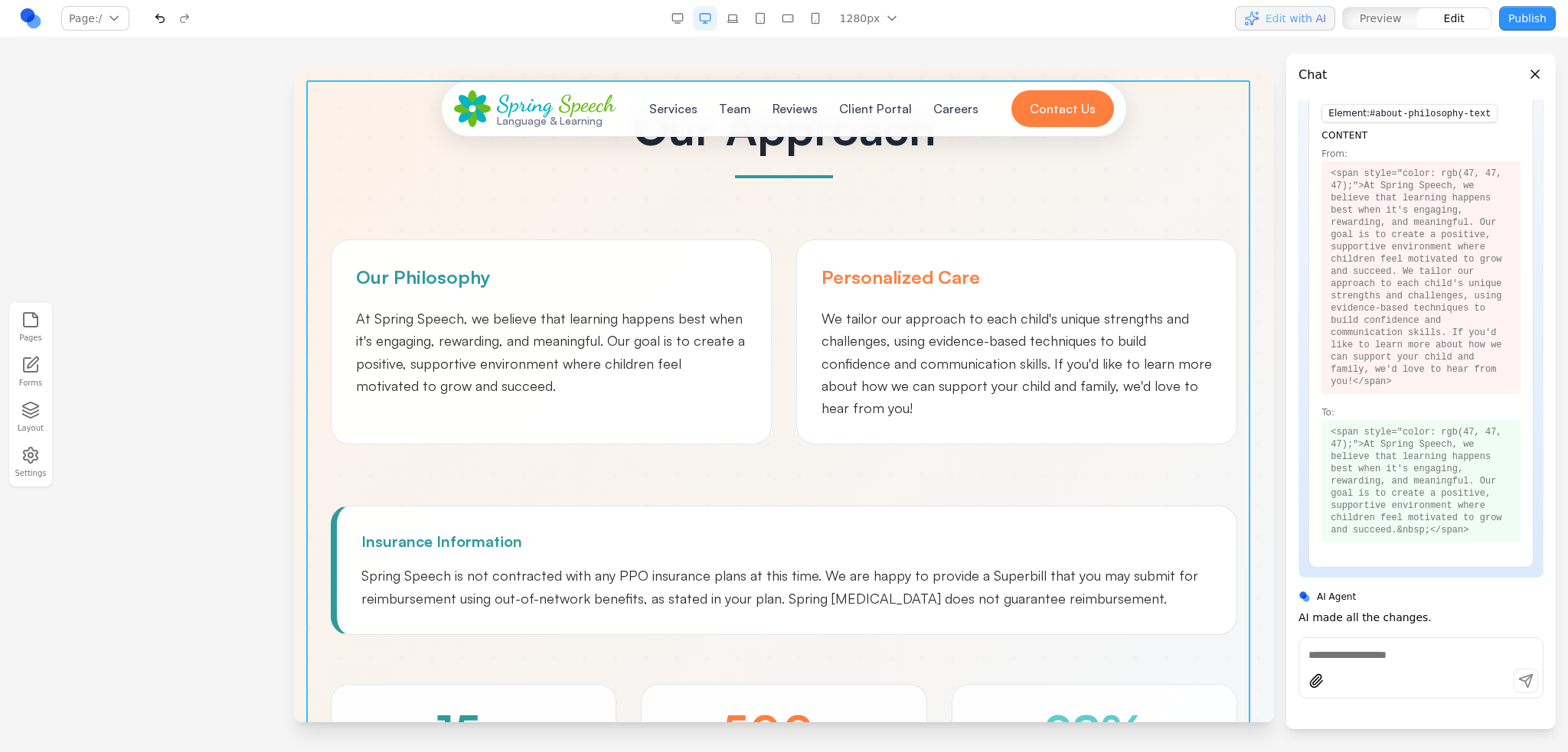
click at [774, 443] on div "Our Approach Our Philosophy At Spring Speech, we believe that learning happens …" at bounding box center [784, 467] width 955 height 724
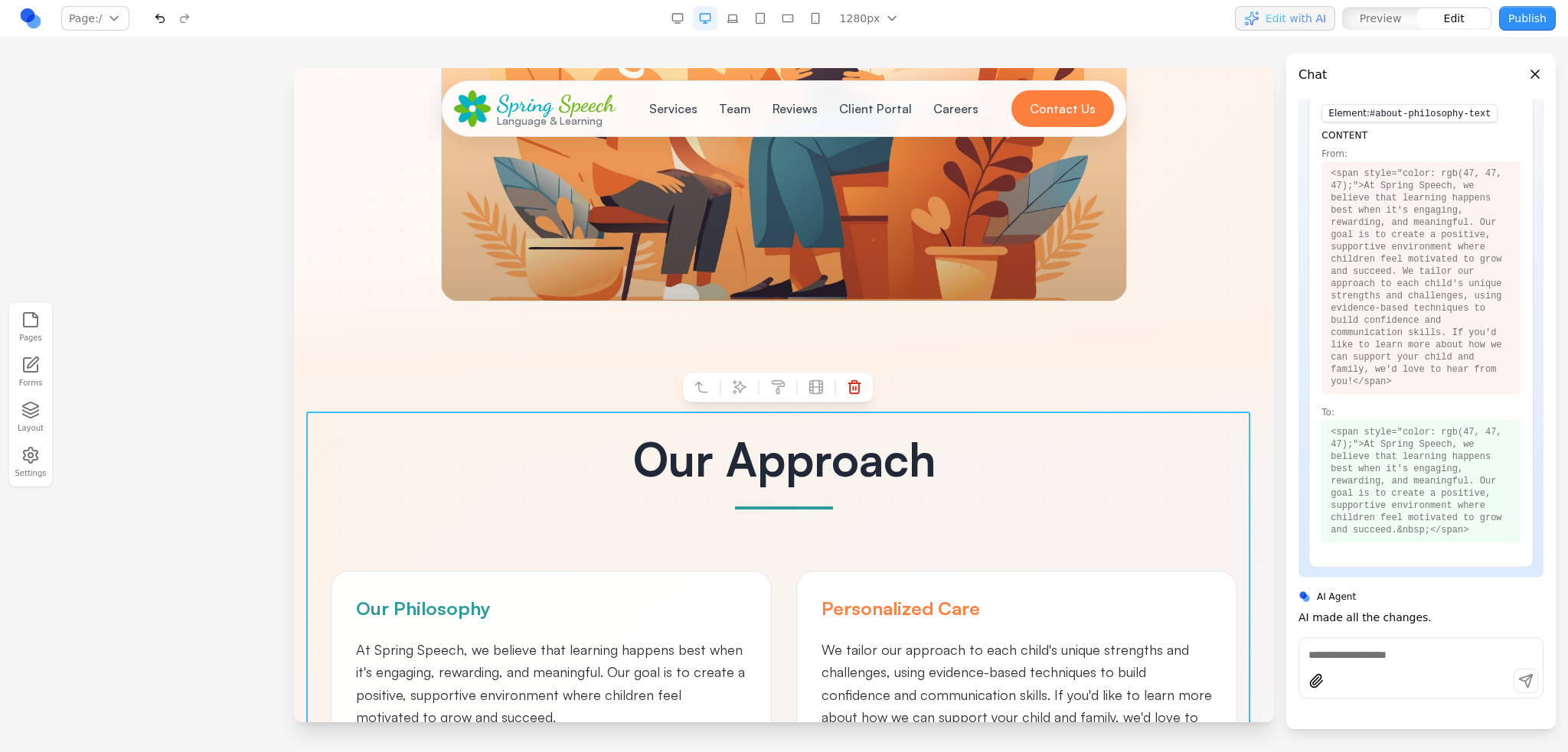
scroll to position [765, 0]
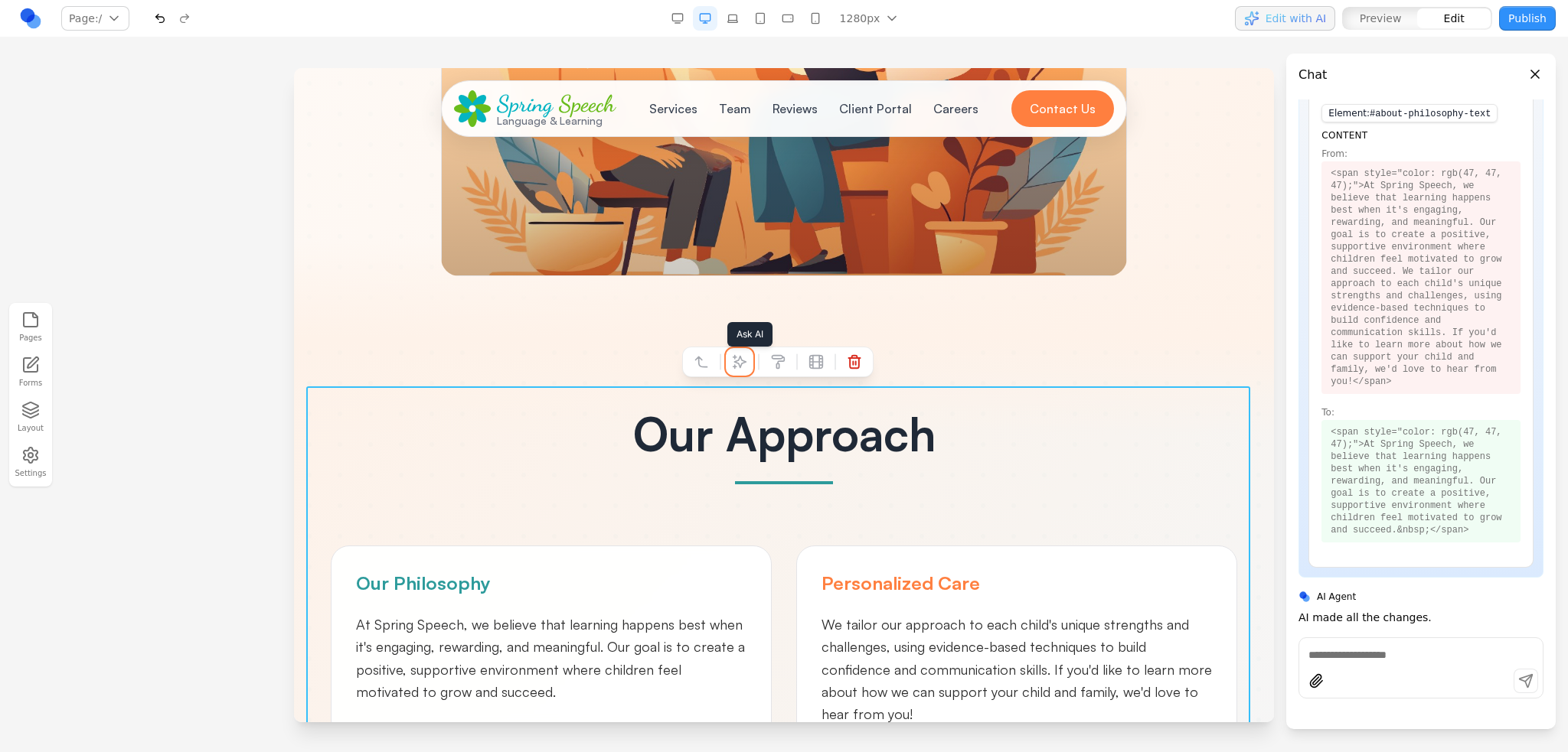
click at [734, 360] on icon at bounding box center [739, 362] width 16 height 16
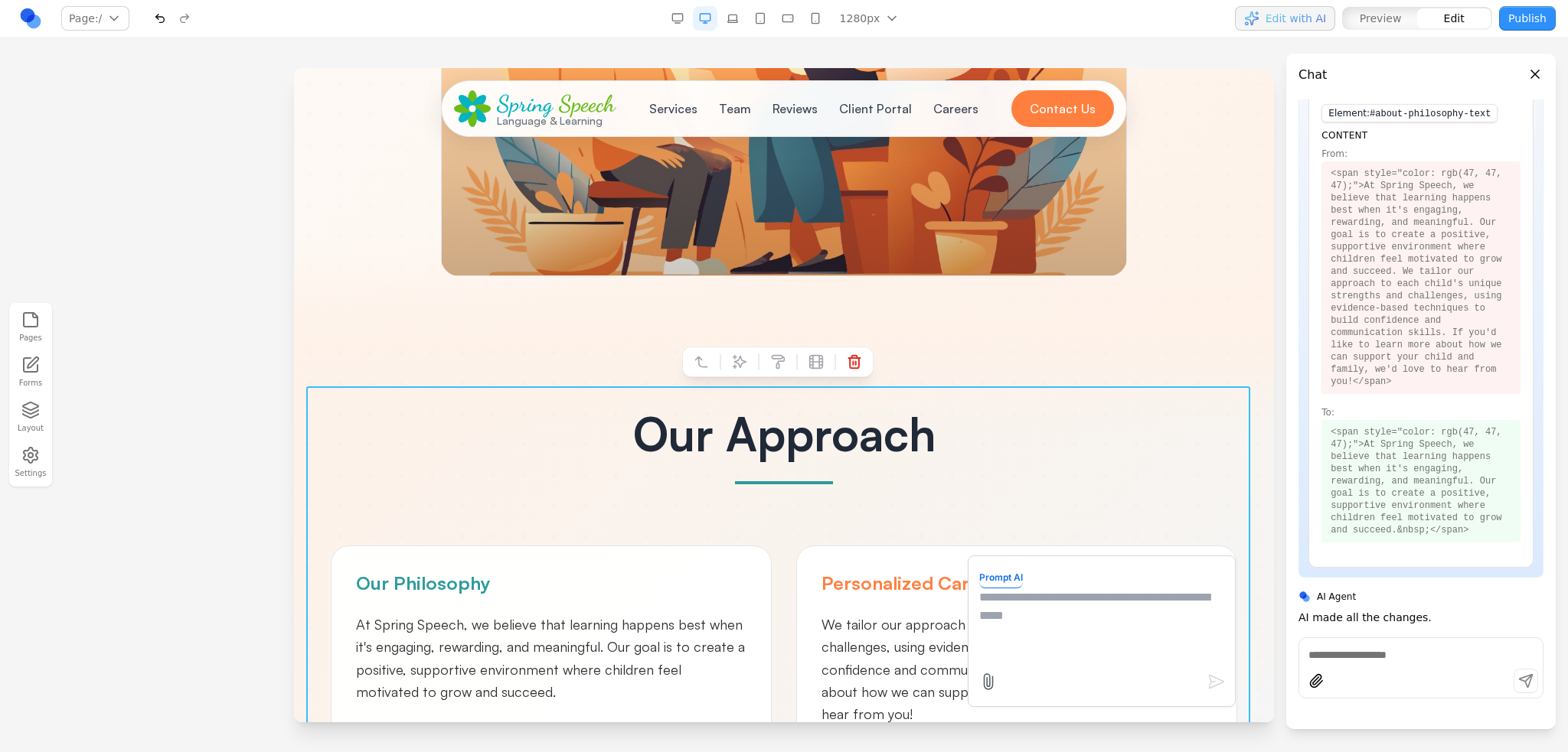
click at [1090, 610] on textarea at bounding box center [1101, 626] width 245 height 76
type textarea "**********"
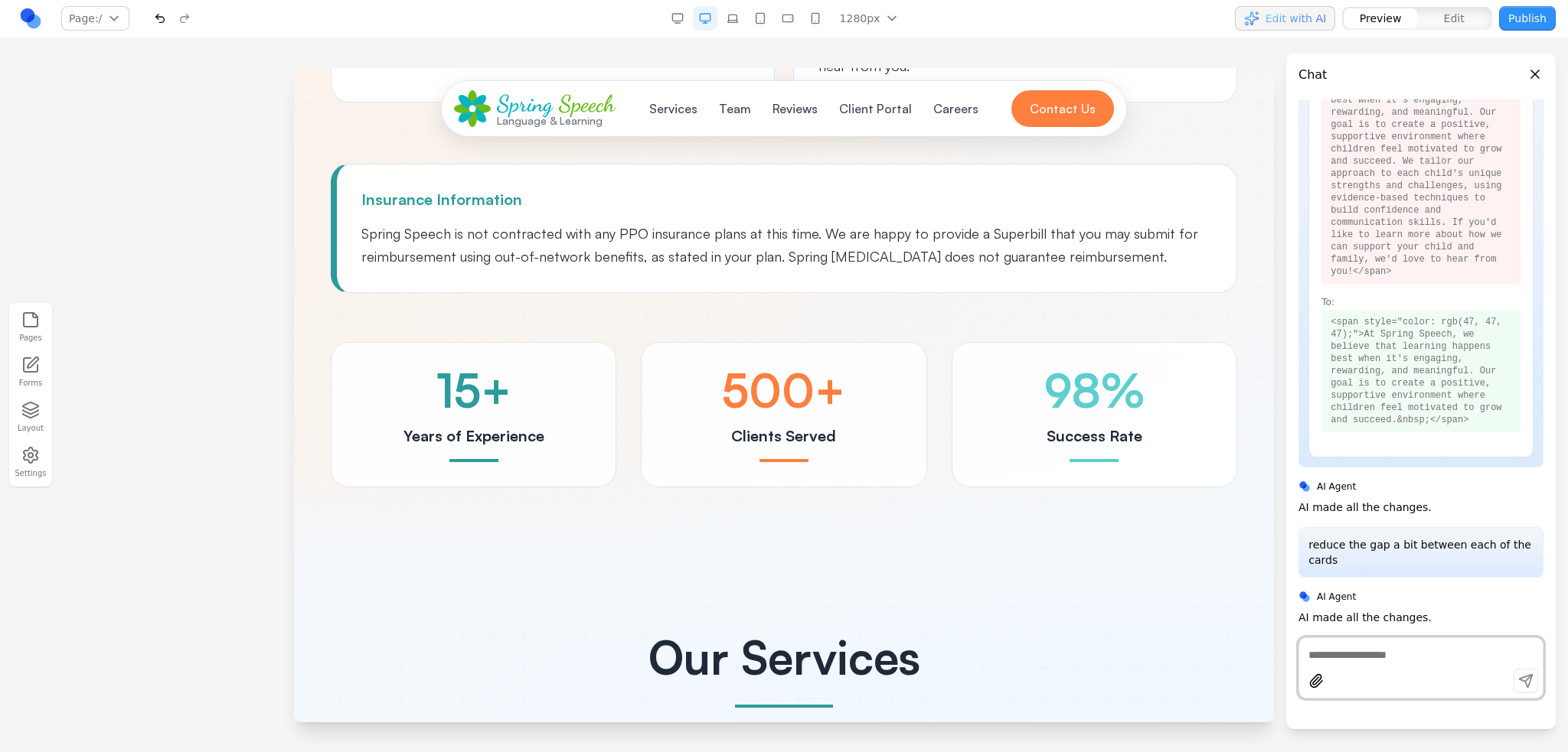
scroll to position [1530, 0]
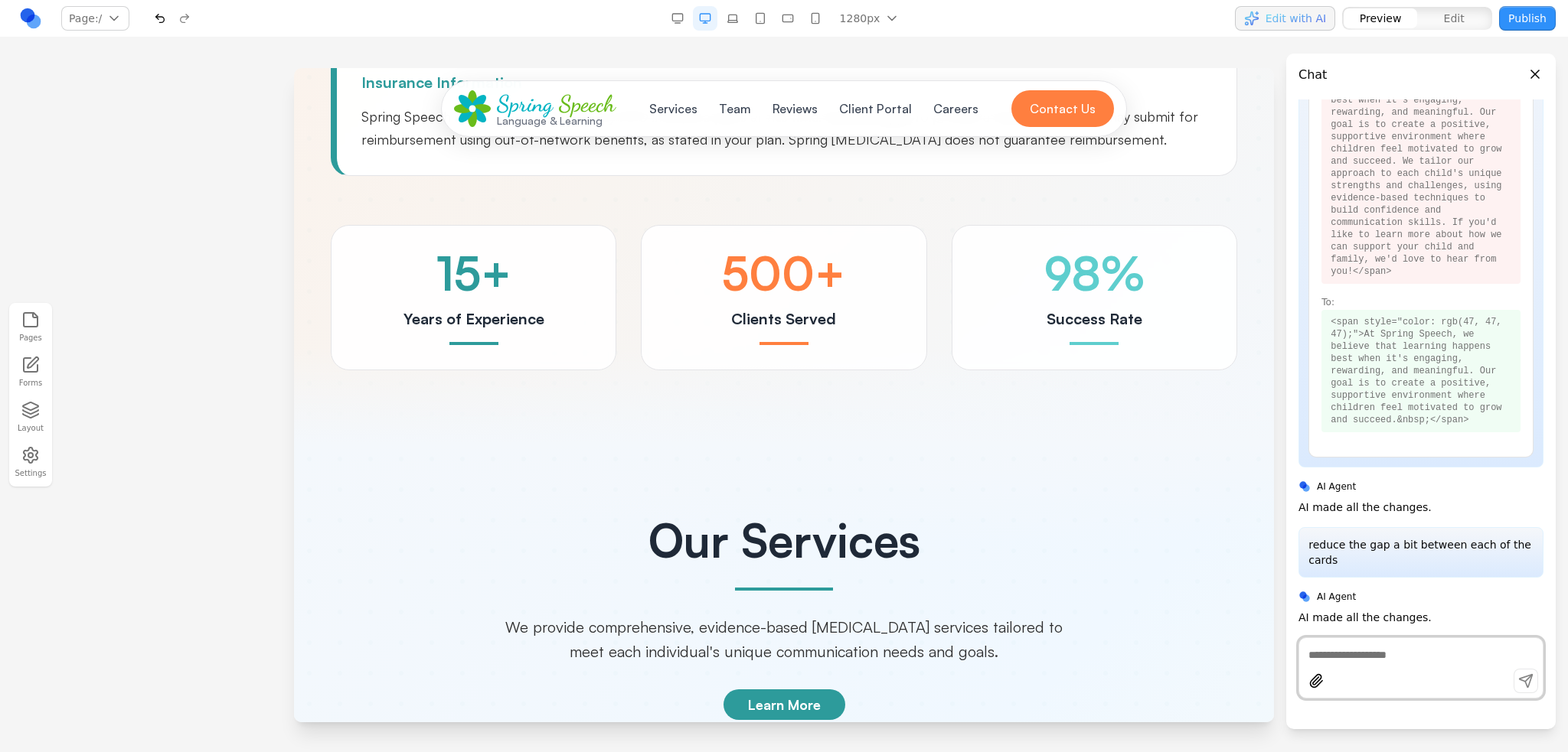
click at [799, 404] on div at bounding box center [784, 394] width 980 height 98
click at [732, 16] on button "button" at bounding box center [733, 18] width 25 height 25
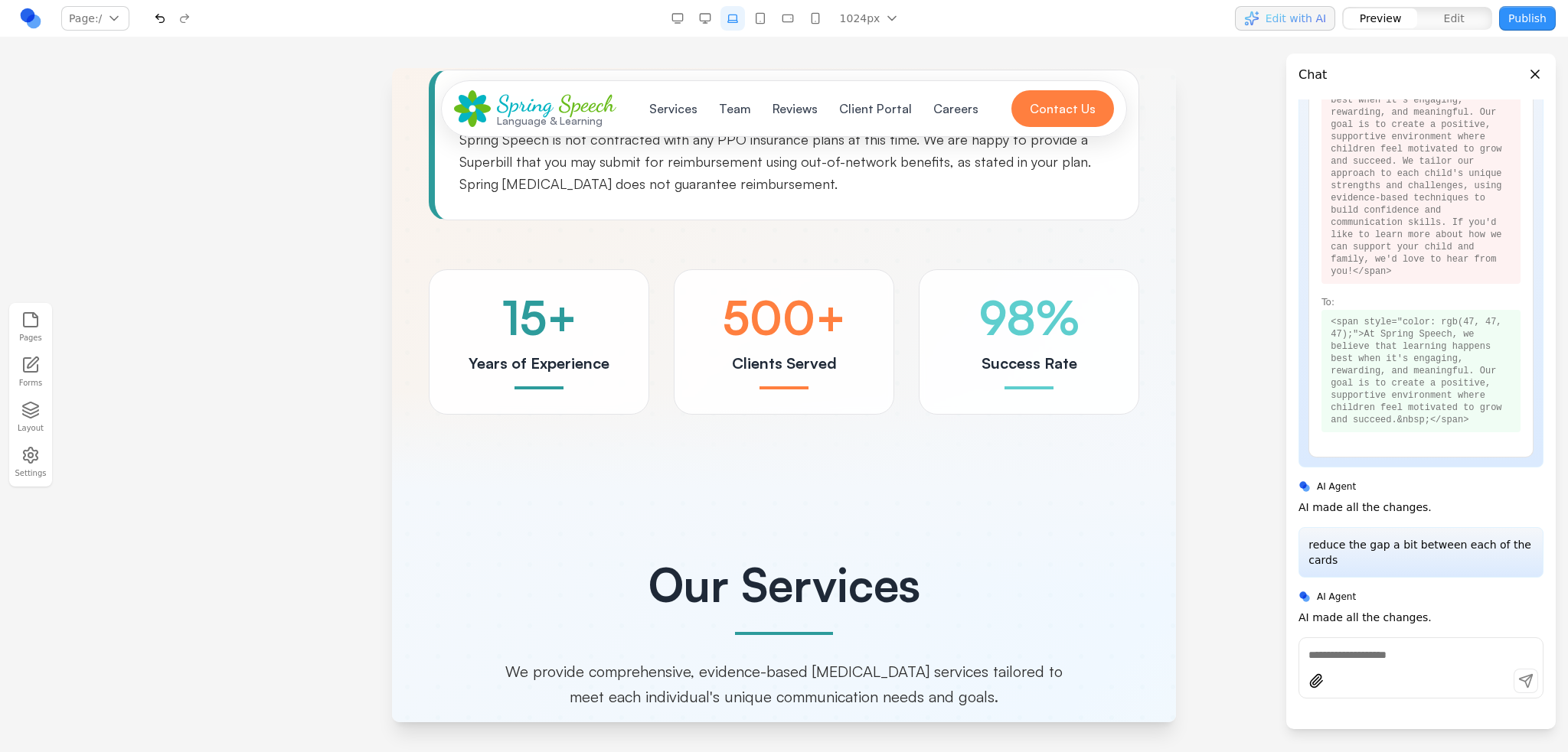
click at [715, 16] on button "button" at bounding box center [705, 18] width 25 height 25
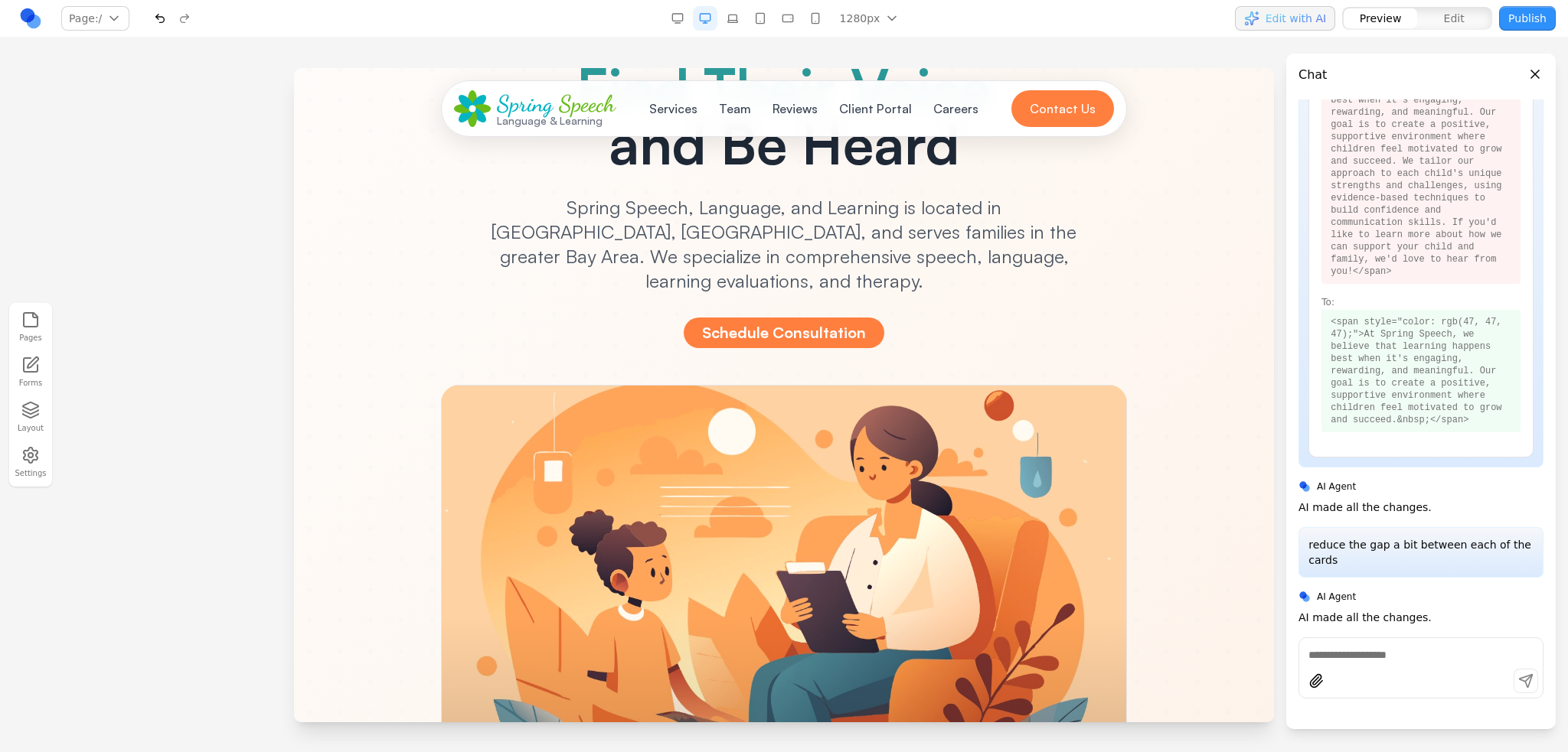
scroll to position [0, 0]
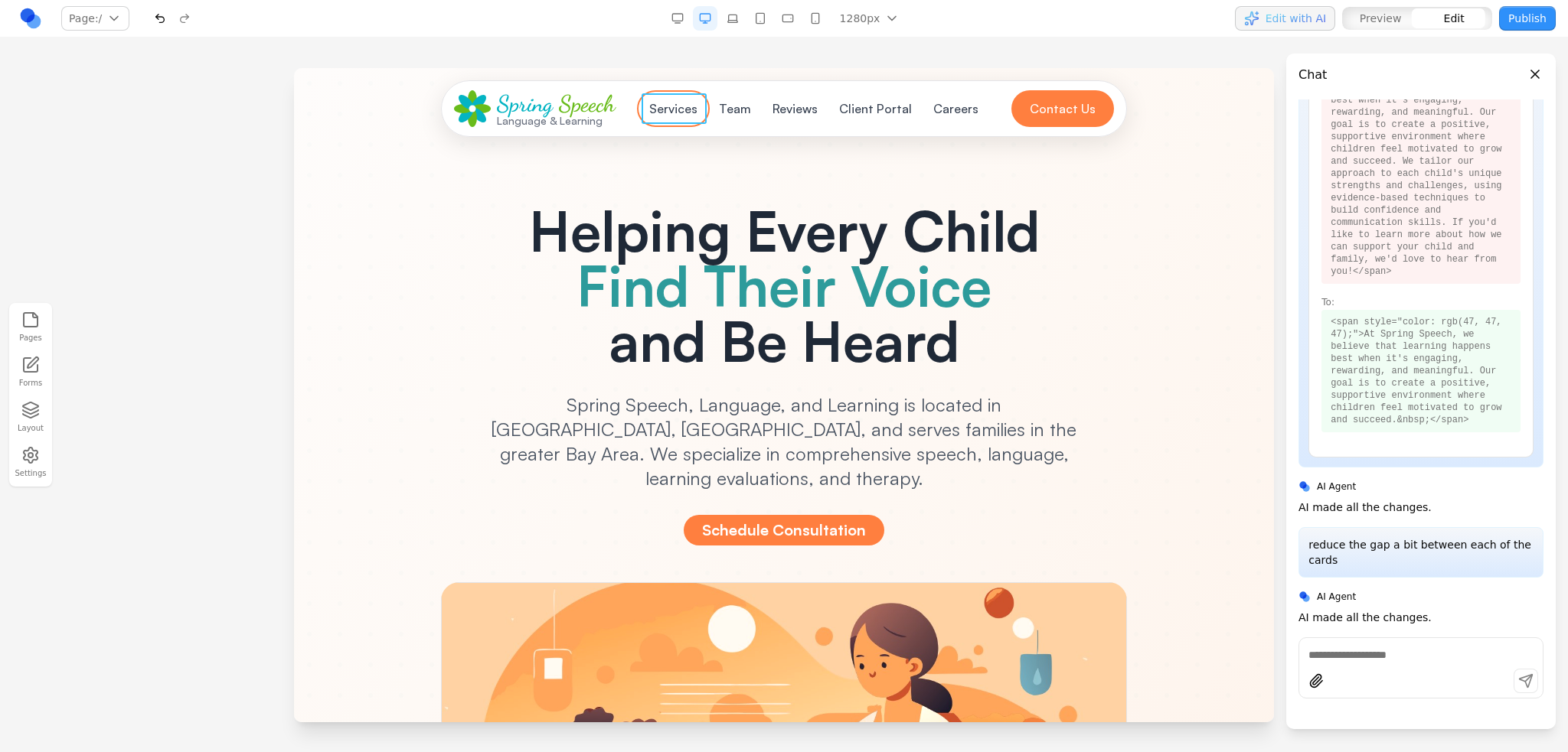
click at [683, 100] on button "Services" at bounding box center [673, 108] width 66 height 30
click at [737, 107] on button "Team" at bounding box center [734, 108] width 51 height 30
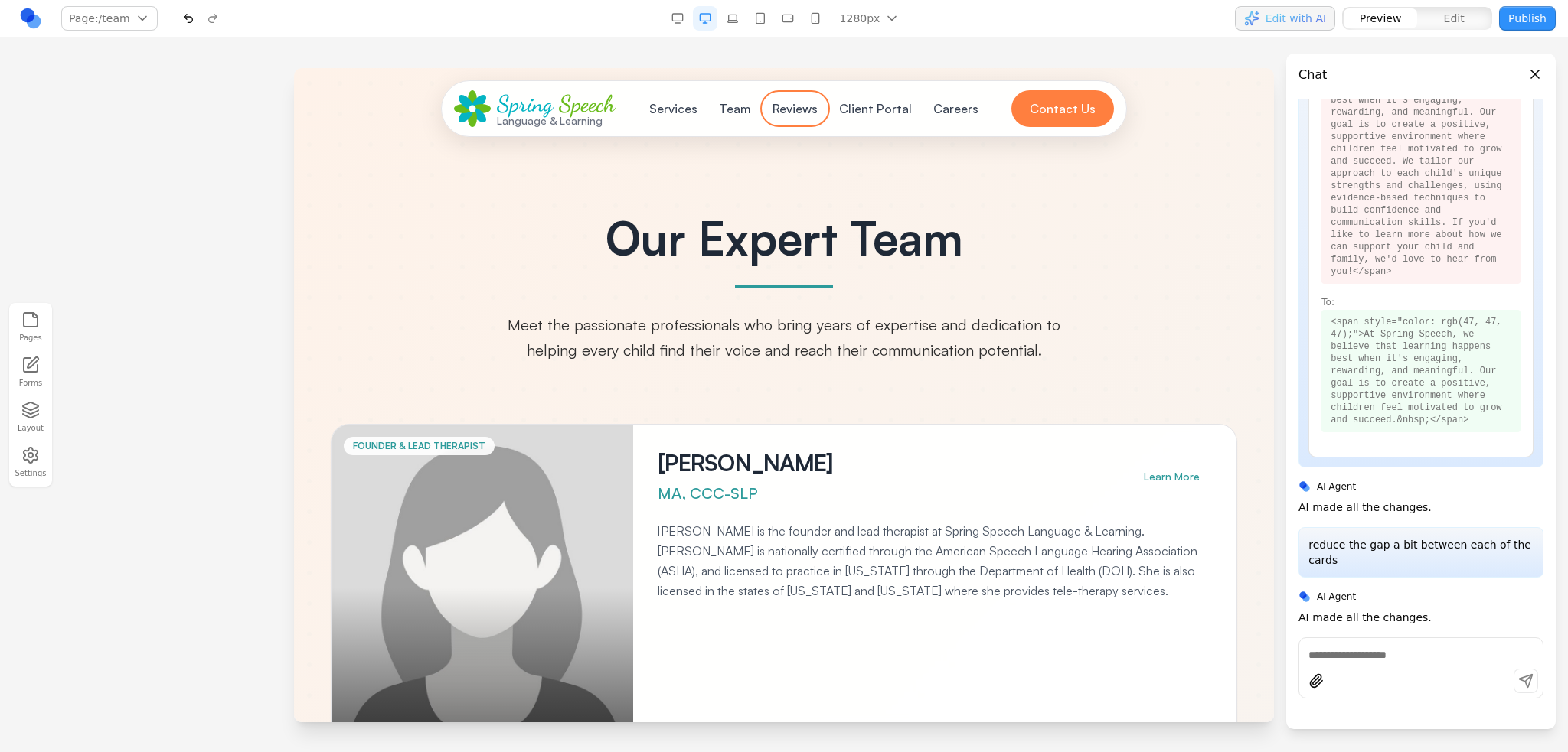
click at [798, 105] on button "Reviews" at bounding box center [794, 108] width 63 height 30
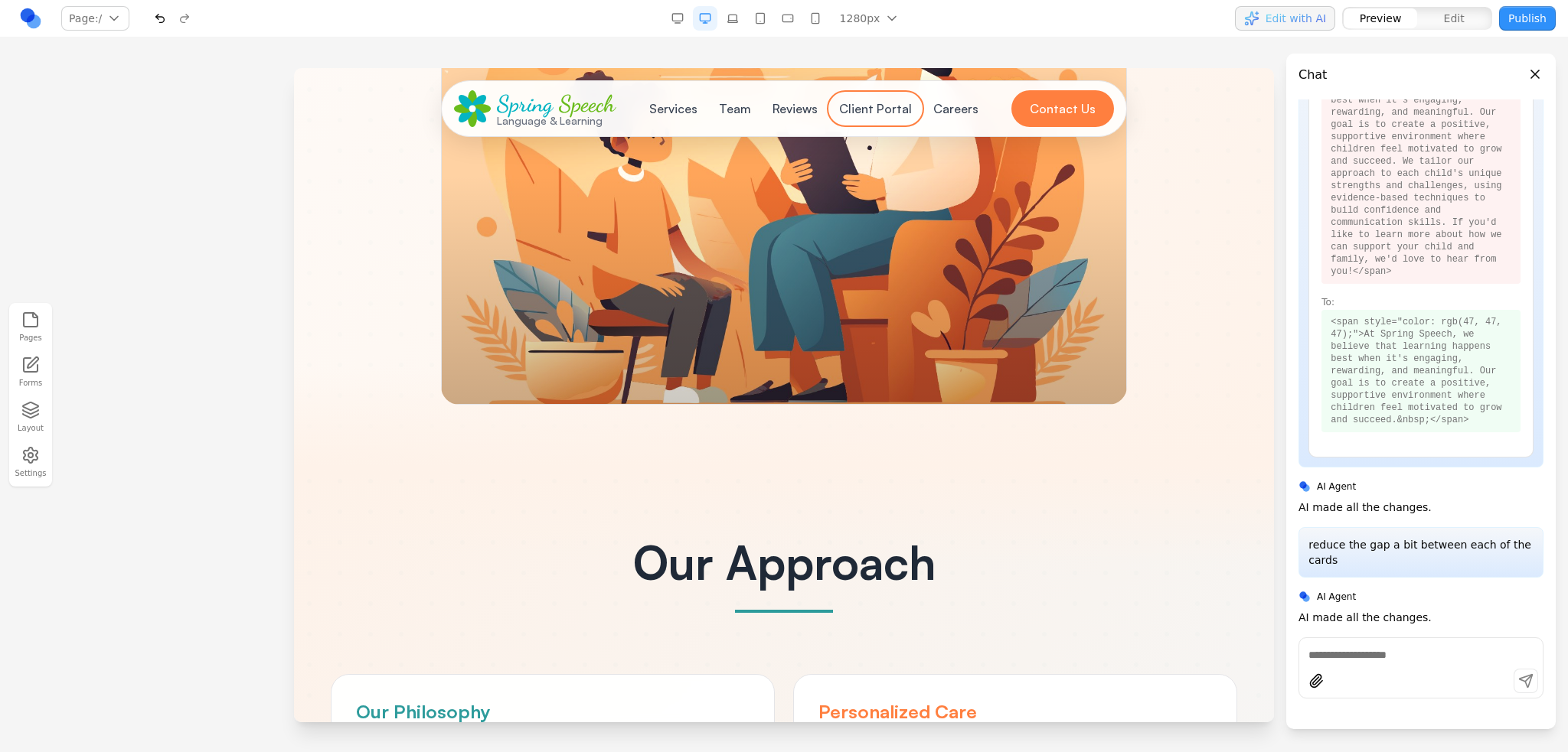
scroll to position [1164, 0]
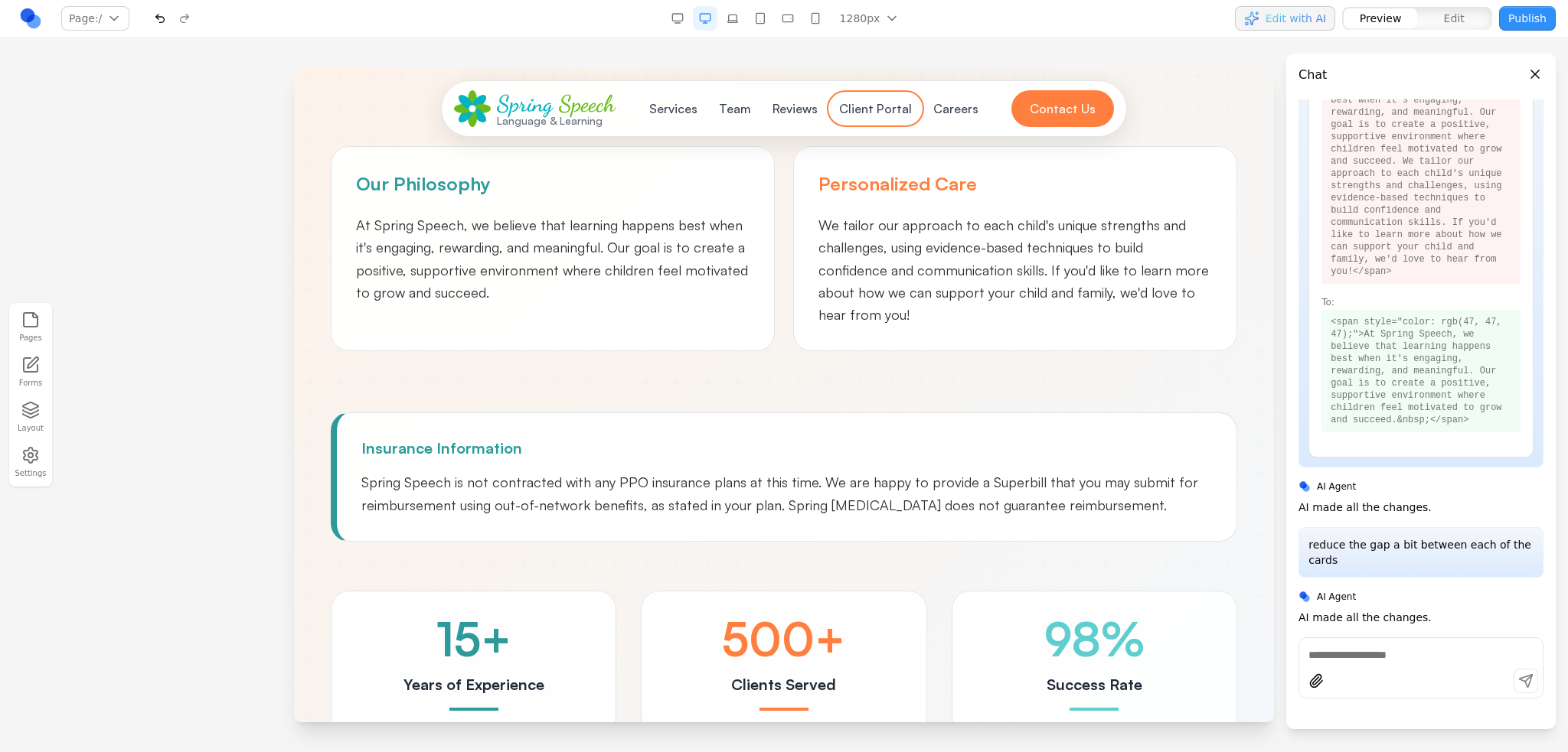
click at [853, 103] on button "Client Portal" at bounding box center [875, 108] width 91 height 30
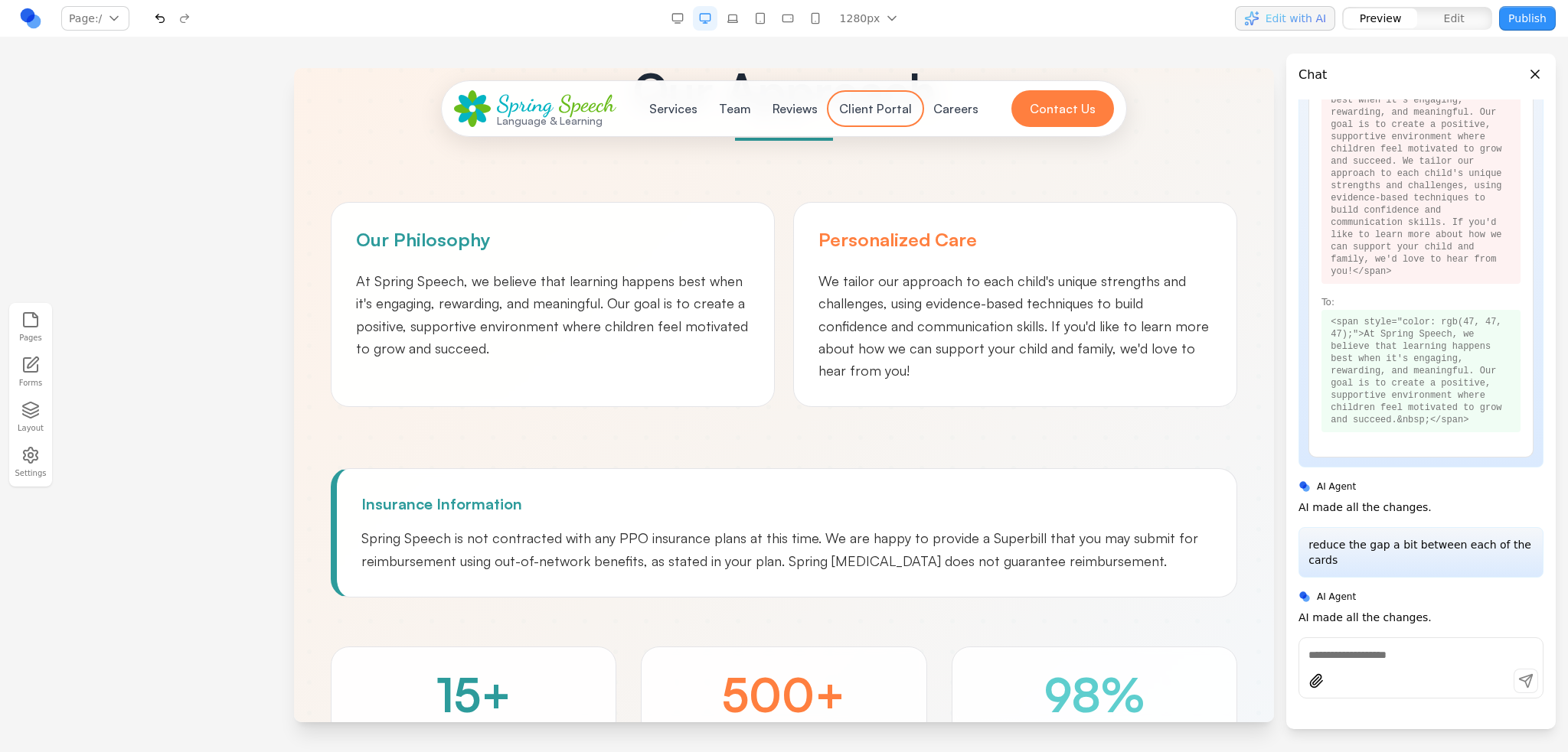
scroll to position [1099, 0]
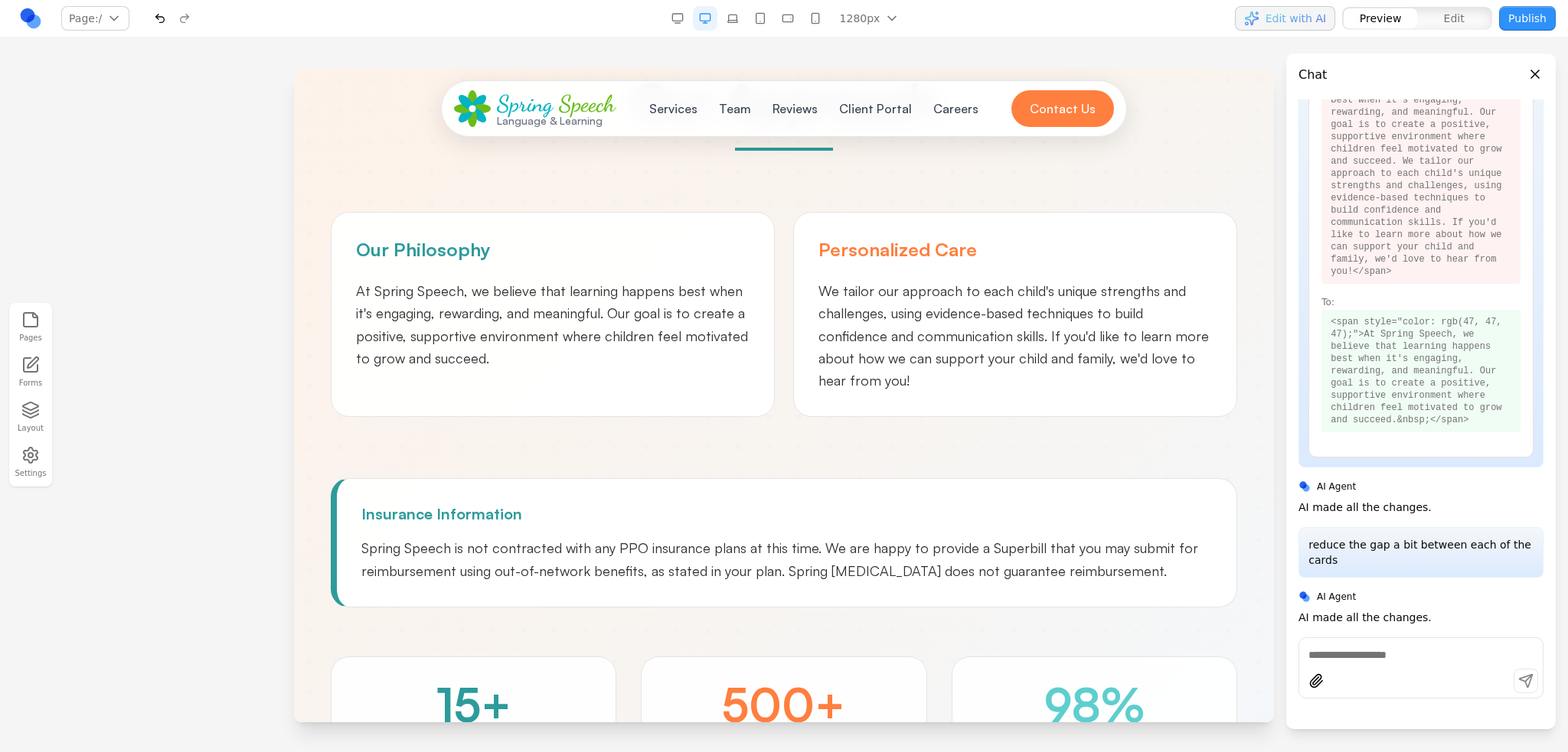
click at [1528, 8] on button "Publish" at bounding box center [1527, 18] width 57 height 25
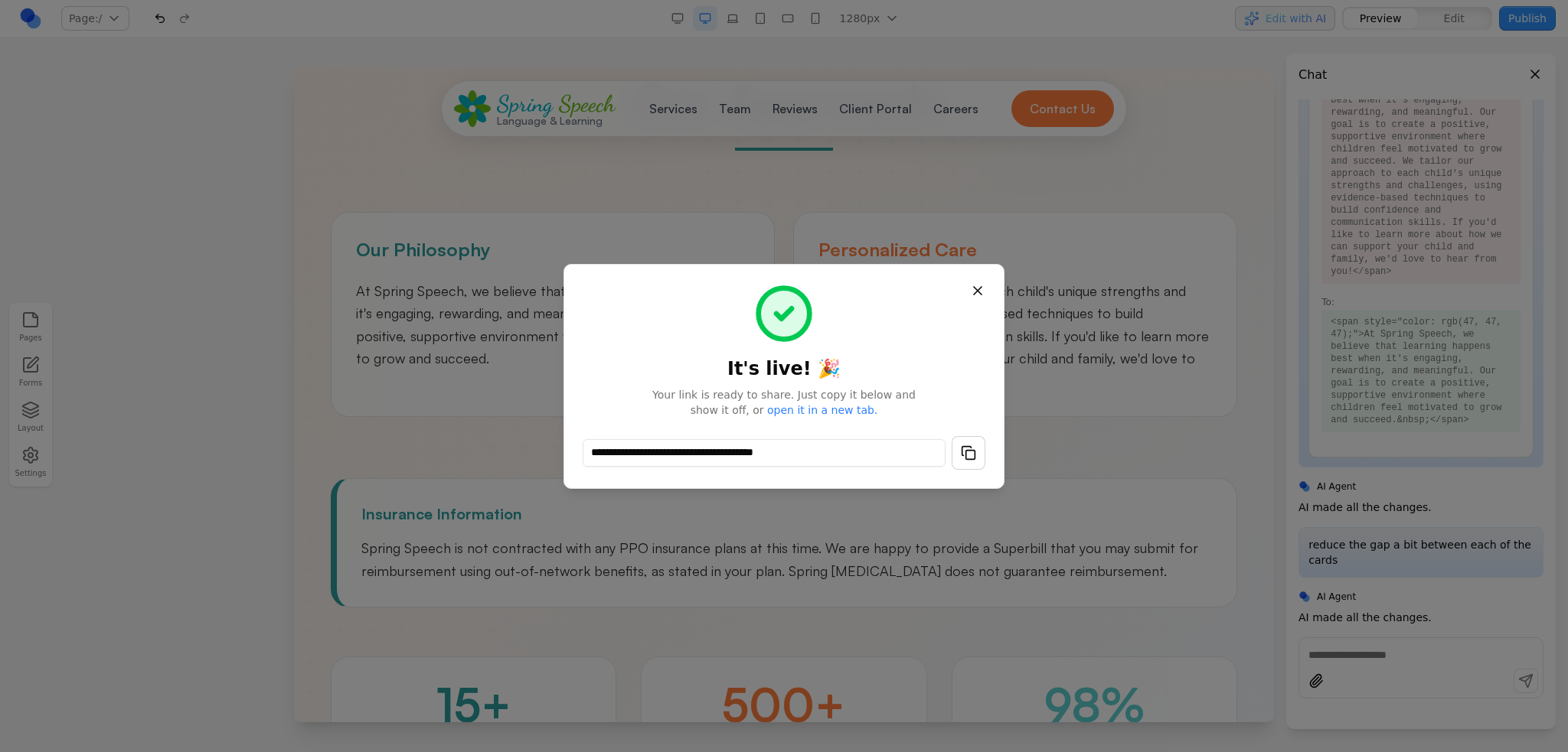
click at [974, 444] on button "button" at bounding box center [968, 453] width 34 height 34
click at [983, 289] on button "Close" at bounding box center [978, 291] width 28 height 28
